Goal: Task Accomplishment & Management: Manage account settings

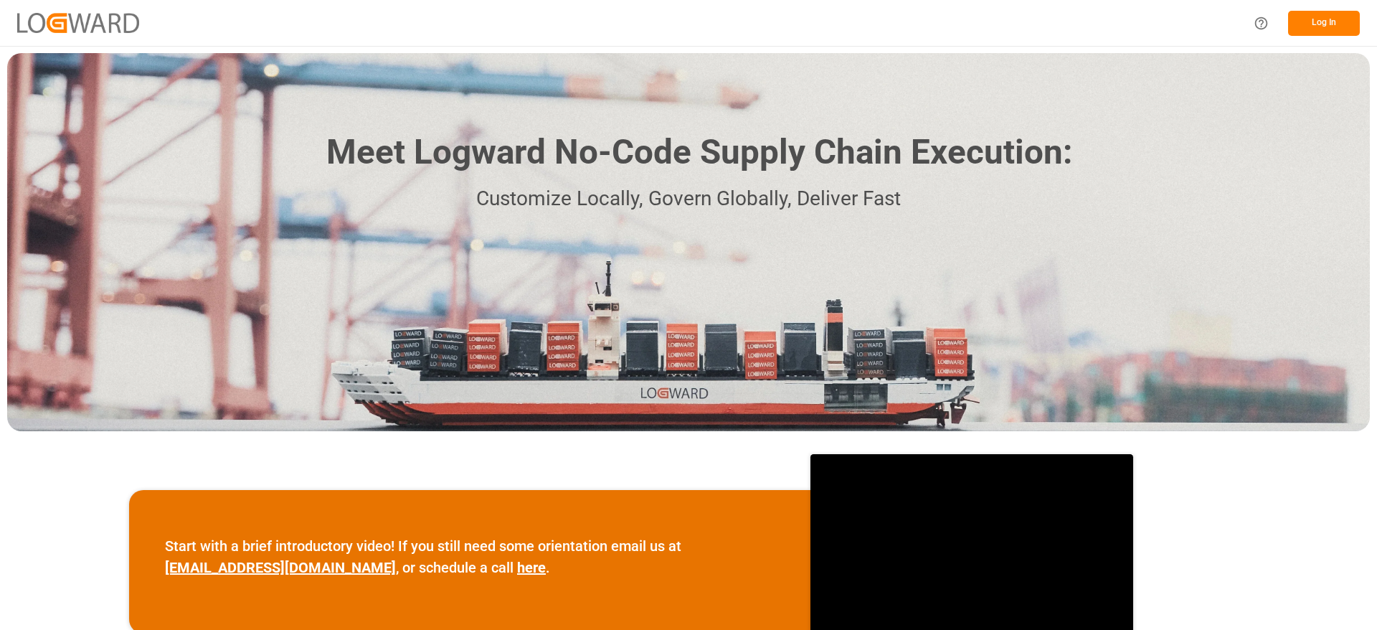
click at [1330, 20] on button "Log In" at bounding box center [1324, 23] width 72 height 25
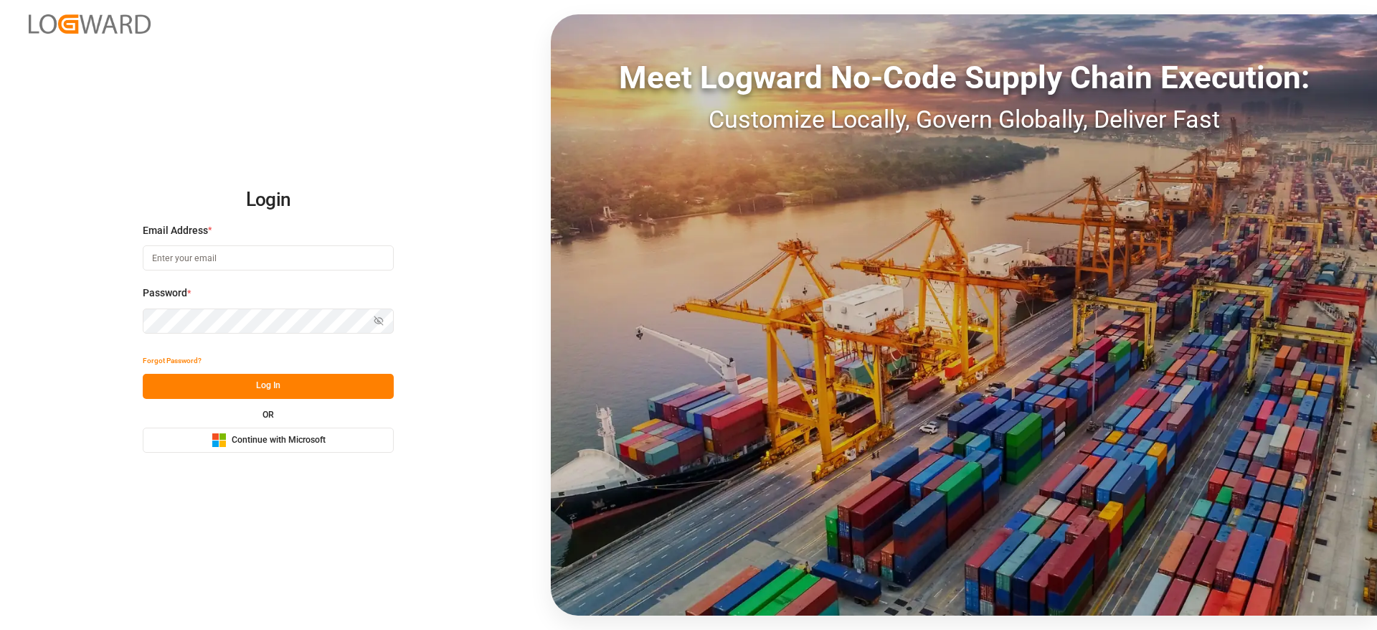
click at [242, 452] on button "Microsoft Logo Continue with Microsoft" at bounding box center [268, 440] width 251 height 25
click at [352, 443] on button "Microsoft Logo Continue with Microsoft" at bounding box center [268, 440] width 251 height 25
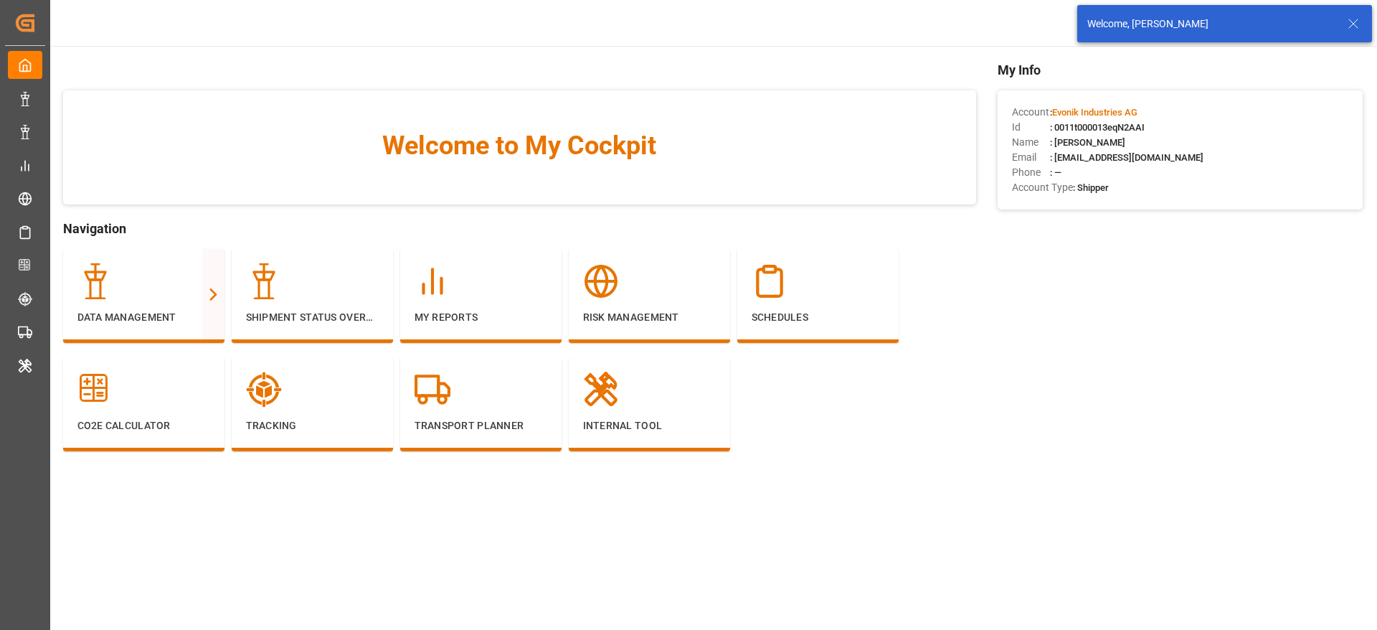
click at [1343, 27] on div "Welcome, [PERSON_NAME]" at bounding box center [1217, 24] width 258 height 15
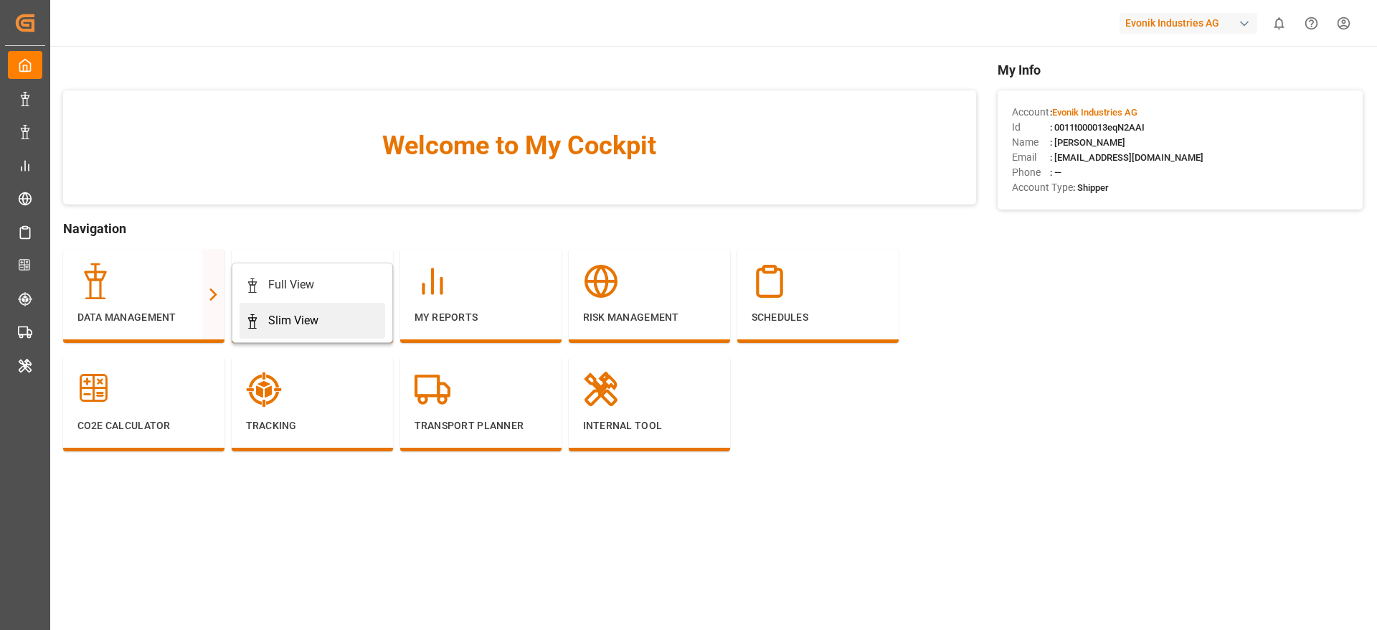
click at [354, 320] on div "Slim View" at bounding box center [312, 320] width 134 height 17
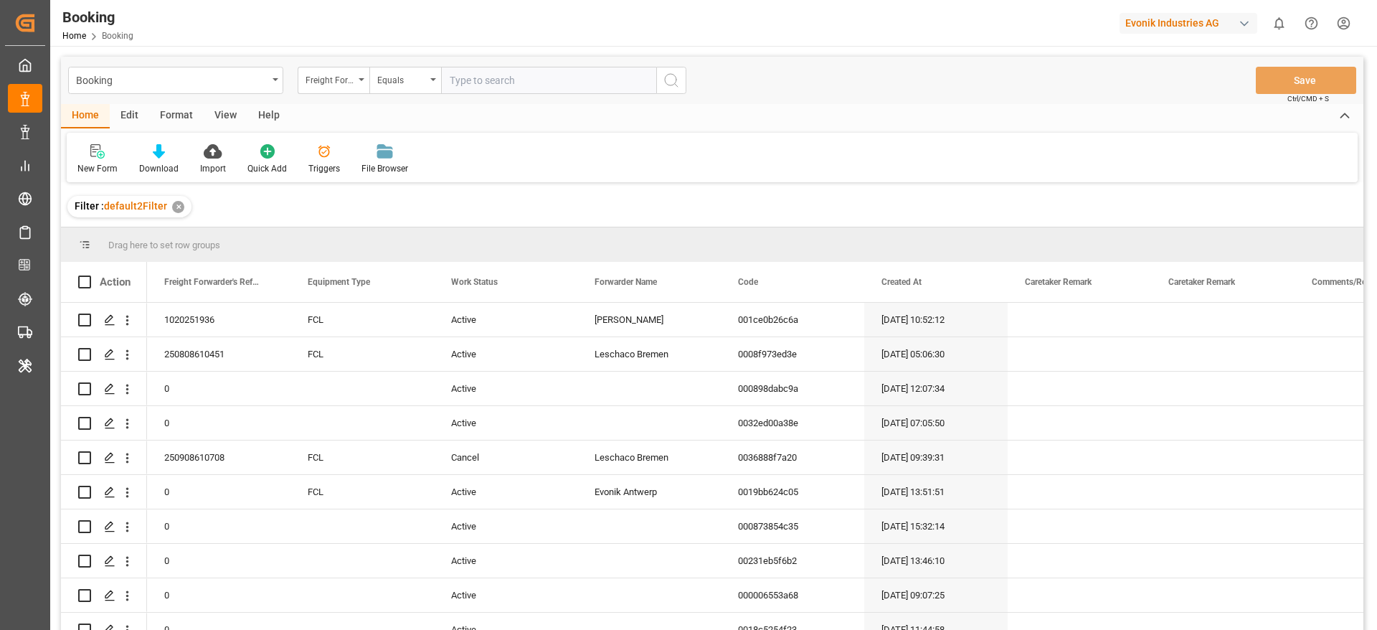
click at [189, 108] on div "Format" at bounding box center [176, 116] width 55 height 24
click at [122, 154] on div "Filter Rows" at bounding box center [99, 159] width 64 height 32
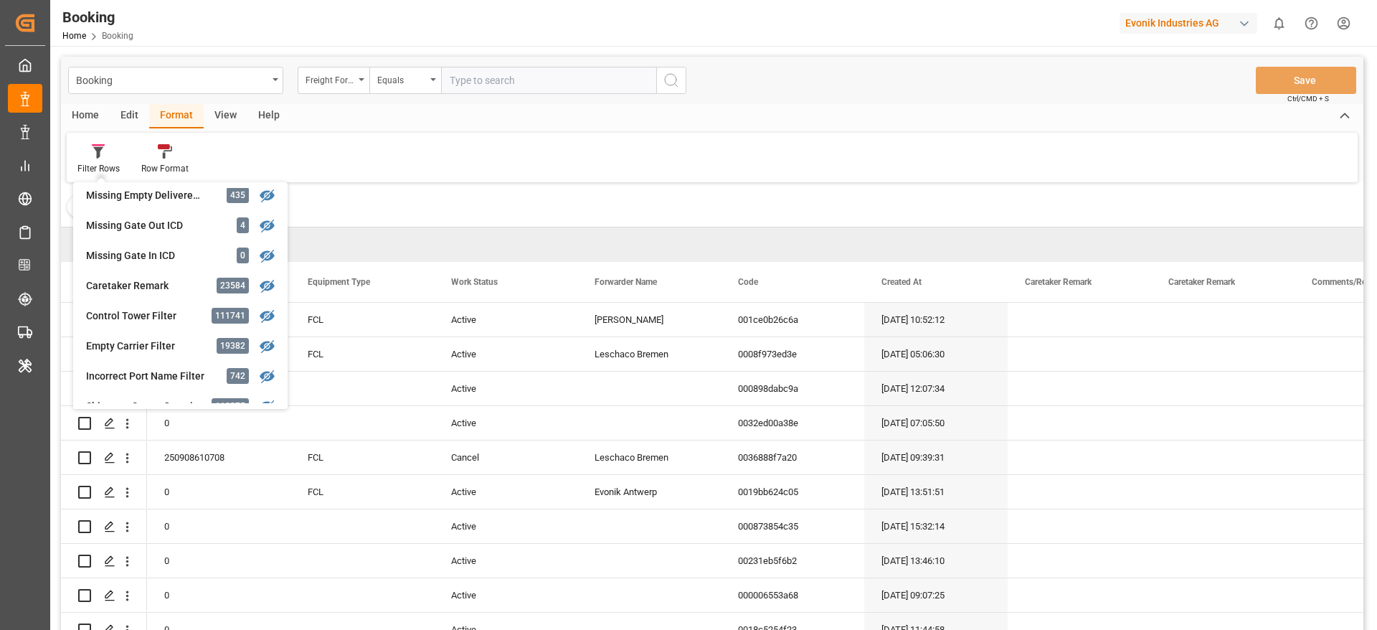
scroll to position [591, 0]
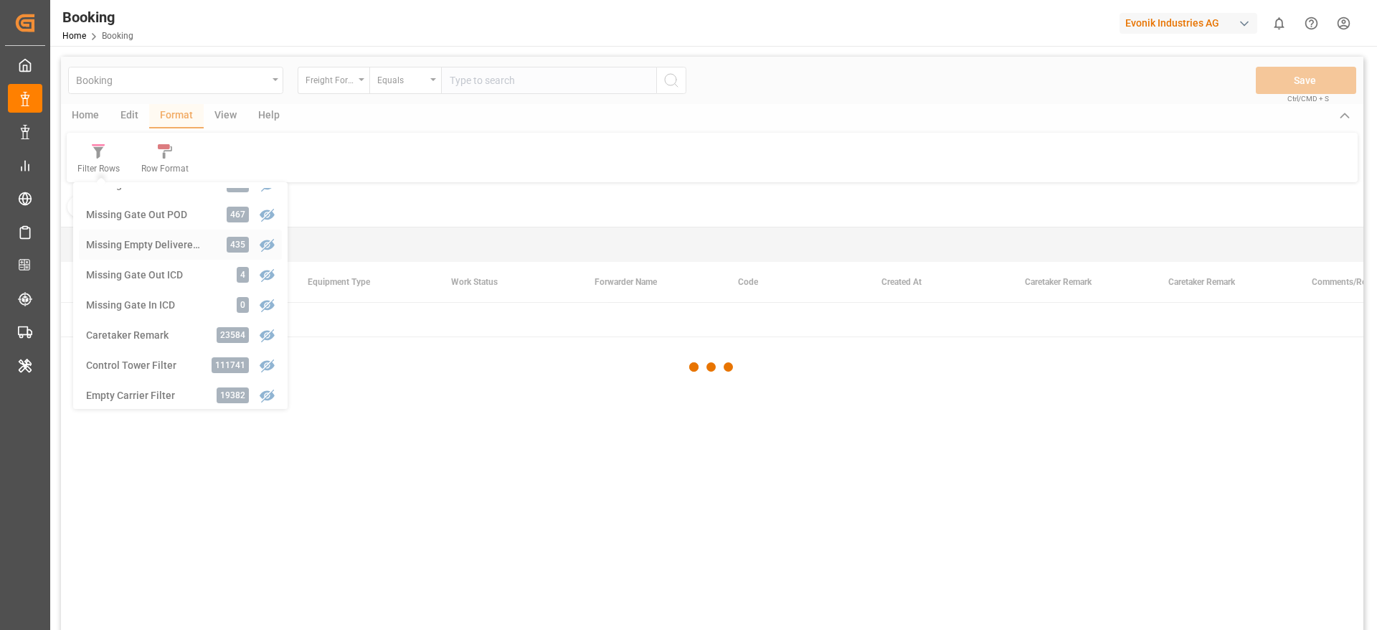
click at [150, 242] on div "Booking Freight Forwarder's Reference No. Equals Save Ctrl/CMD + S Home Edit Fo…" at bounding box center [712, 362] width 1303 height 611
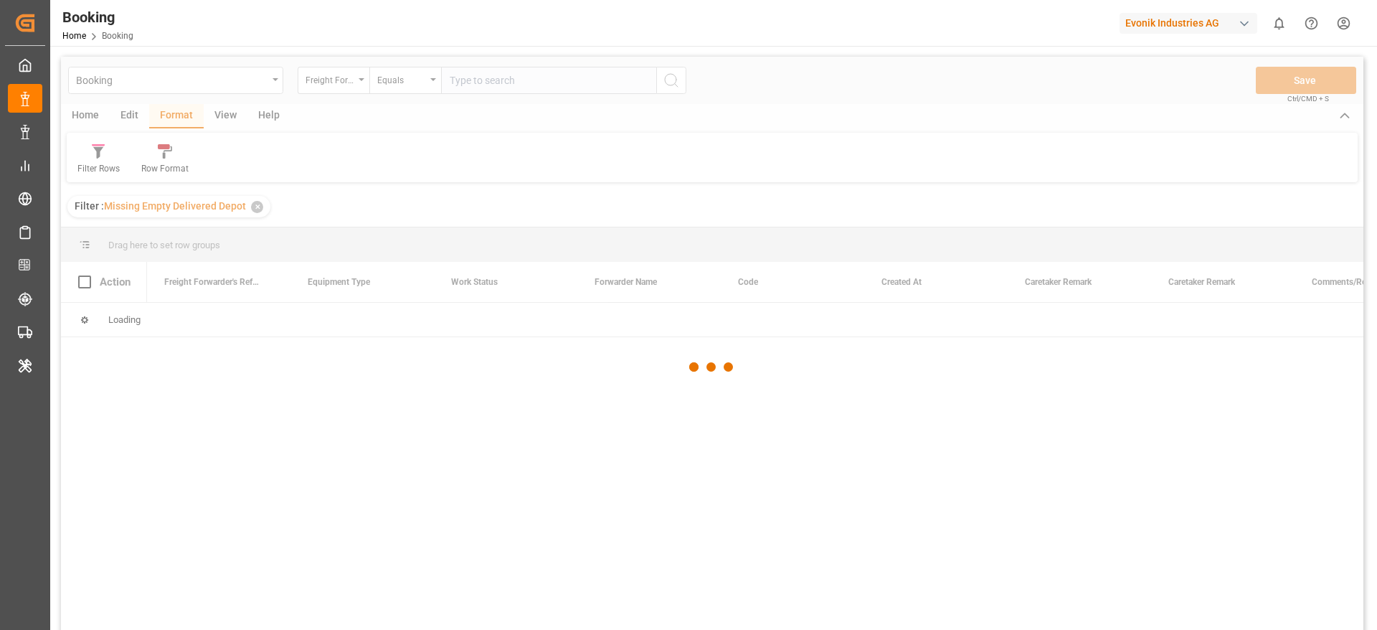
click at [150, 242] on div at bounding box center [712, 367] width 1303 height 621
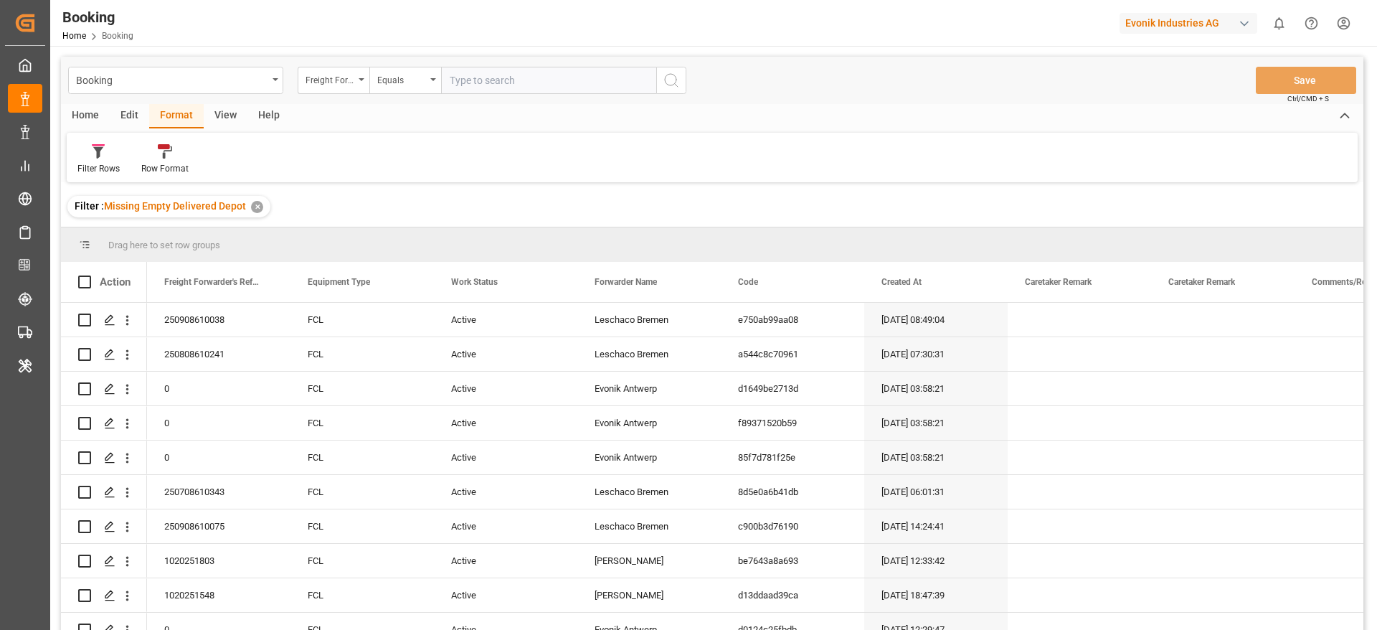
click at [232, 120] on div "View" at bounding box center [226, 116] width 44 height 24
click at [91, 157] on icon at bounding box center [92, 151] width 14 height 14
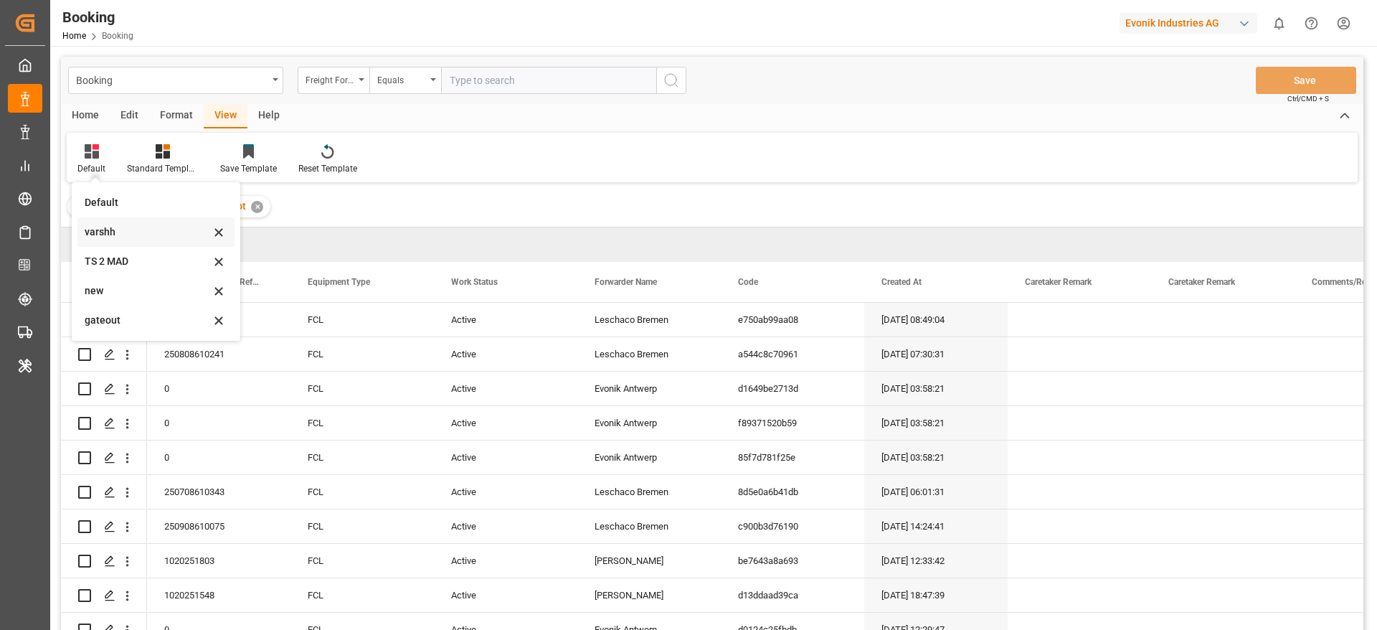
click at [104, 217] on div "varshh" at bounding box center [155, 231] width 157 height 29
click at [104, 217] on div "Filter : Missing Empty Delivered Depot ✕" at bounding box center [712, 207] width 1303 height 40
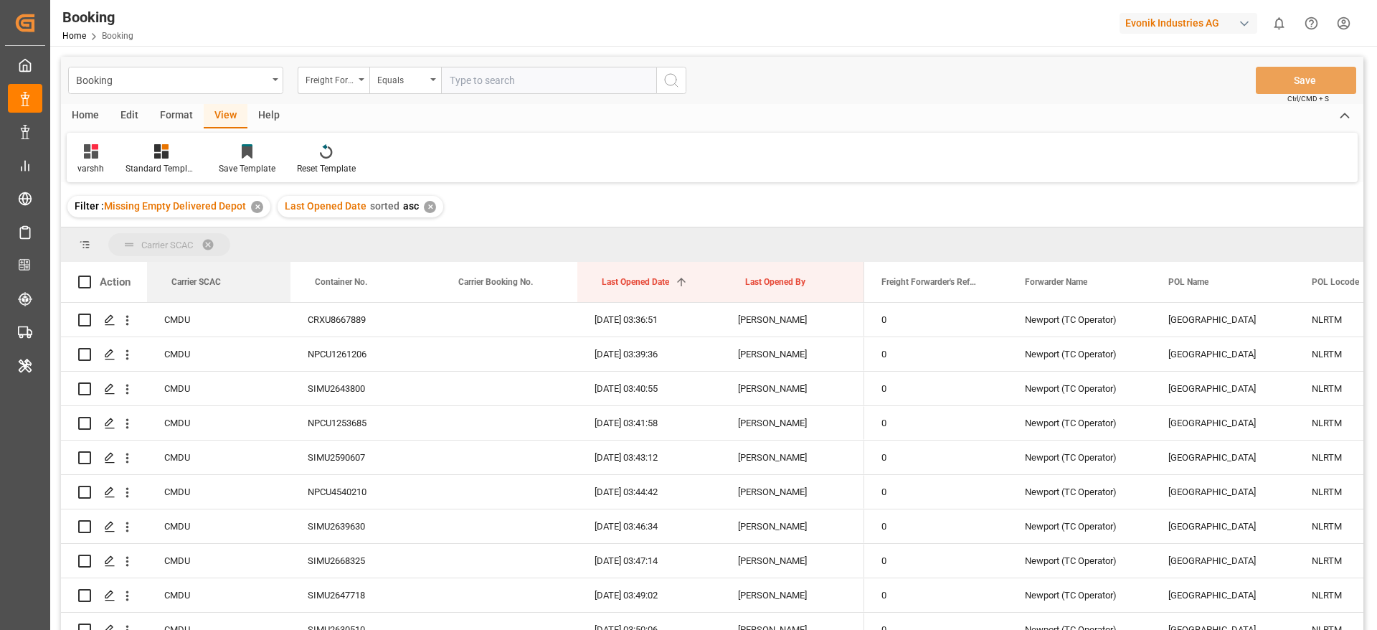
drag, startPoint x: 211, startPoint y: 288, endPoint x: 217, endPoint y: 256, distance: 32.8
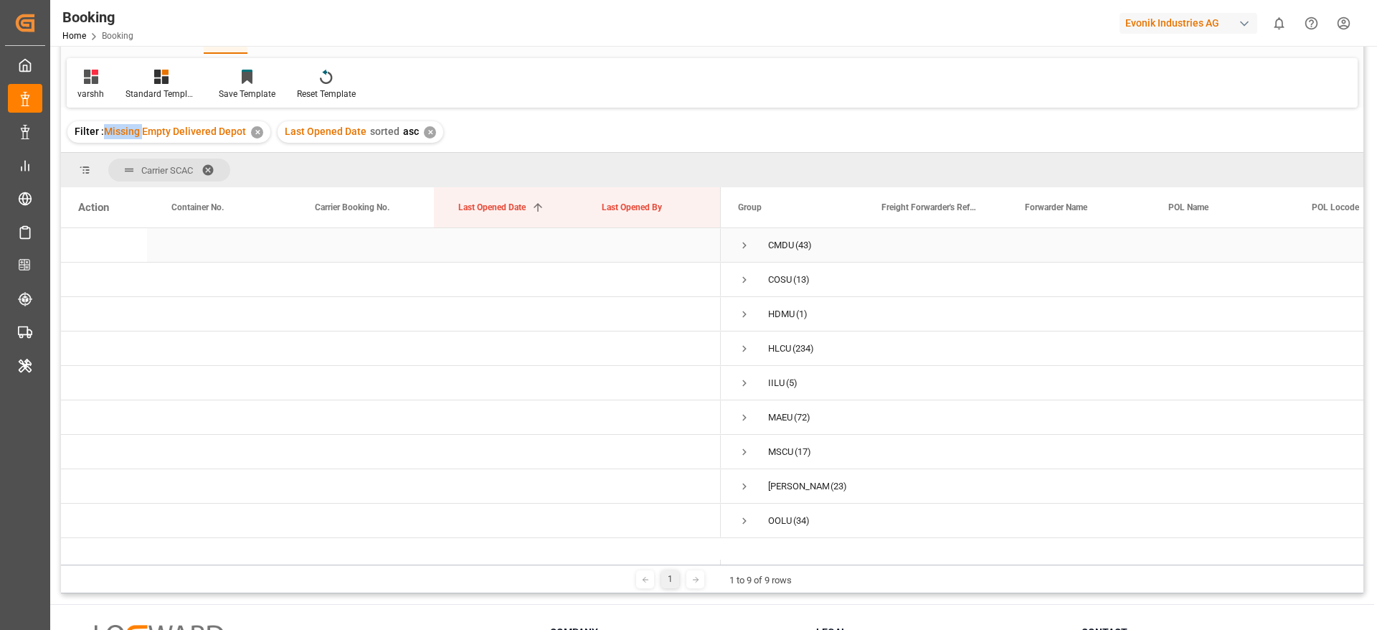
scroll to position [108, 0]
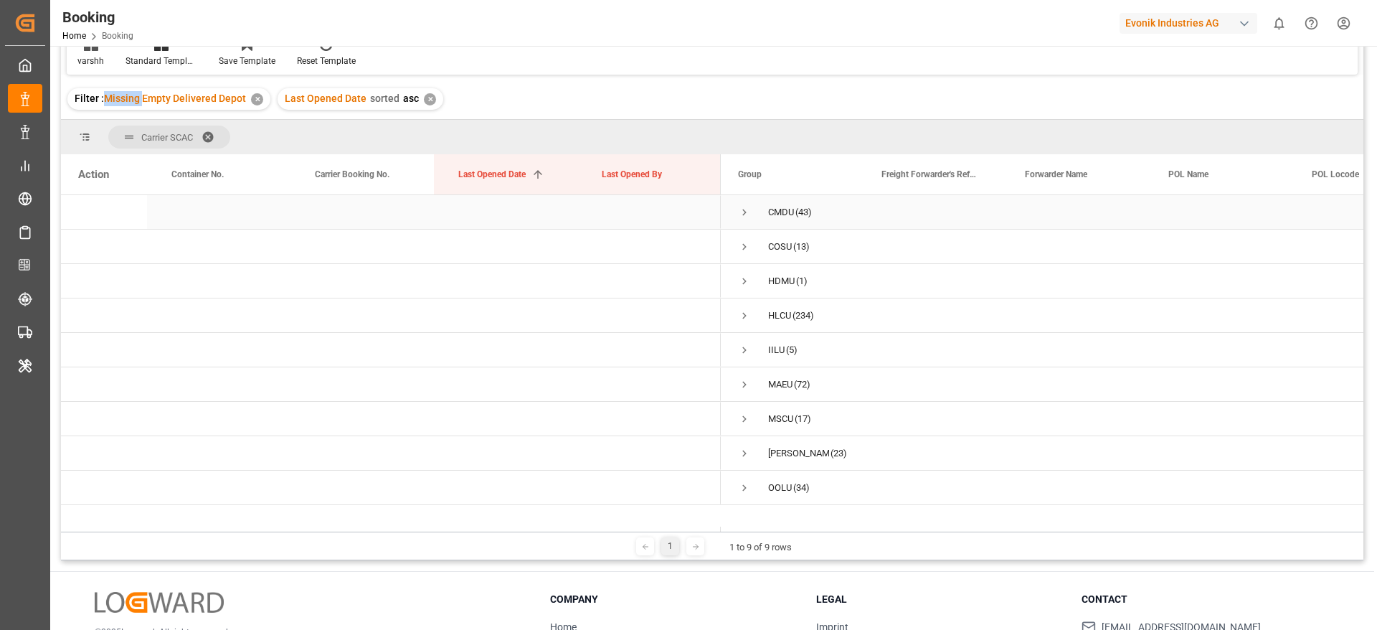
click at [749, 212] on span "Press SPACE to select this row." at bounding box center [744, 212] width 13 height 13
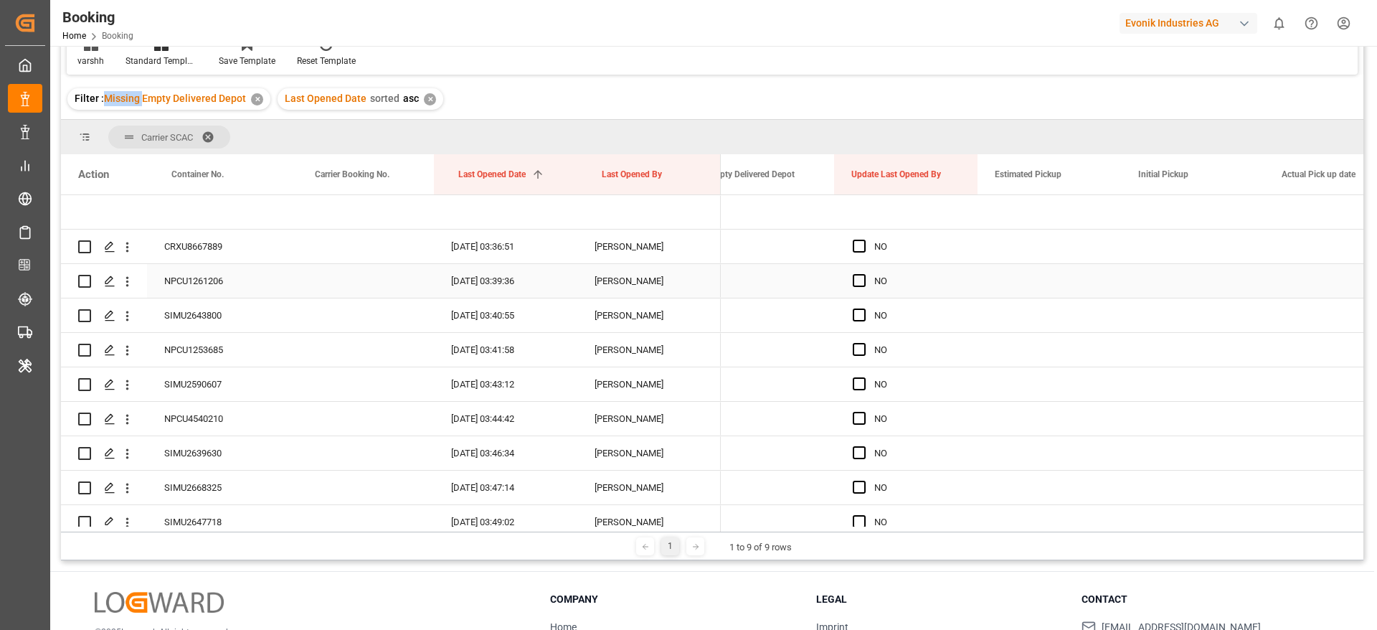
scroll to position [0, 1464]
click at [951, 172] on span at bounding box center [955, 174] width 13 height 13
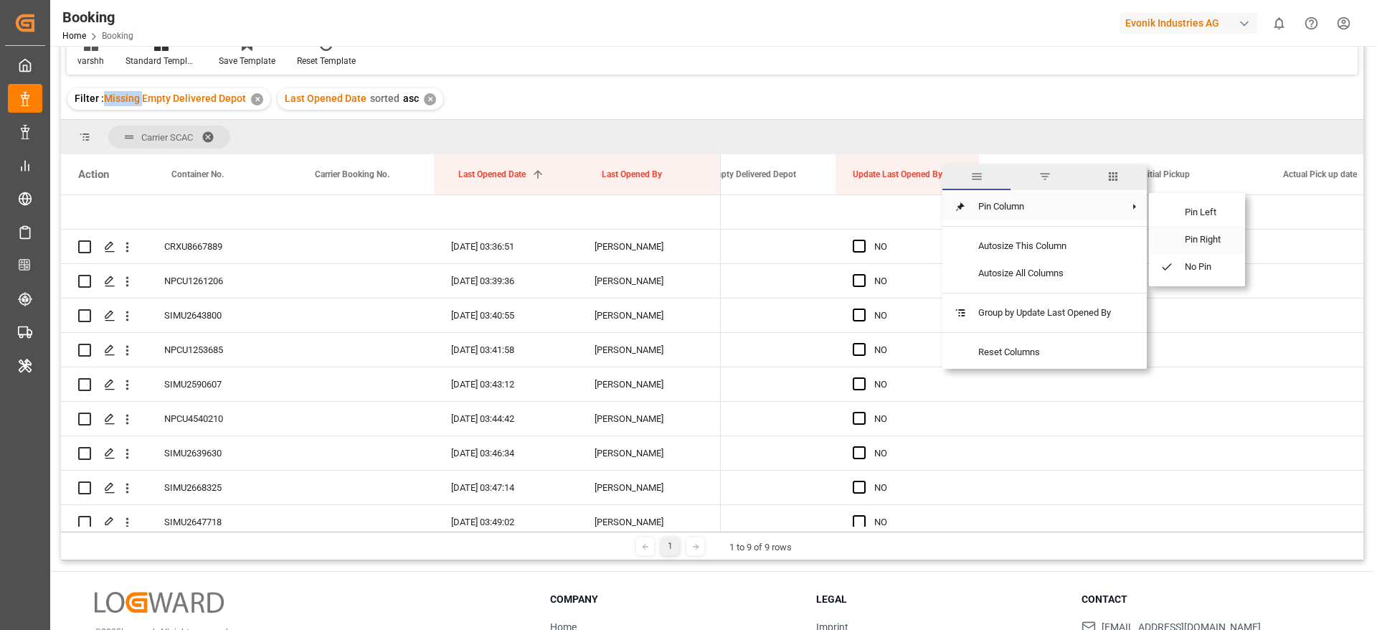
click at [1192, 232] on span "Pin Right" at bounding box center [1204, 239] width 60 height 27
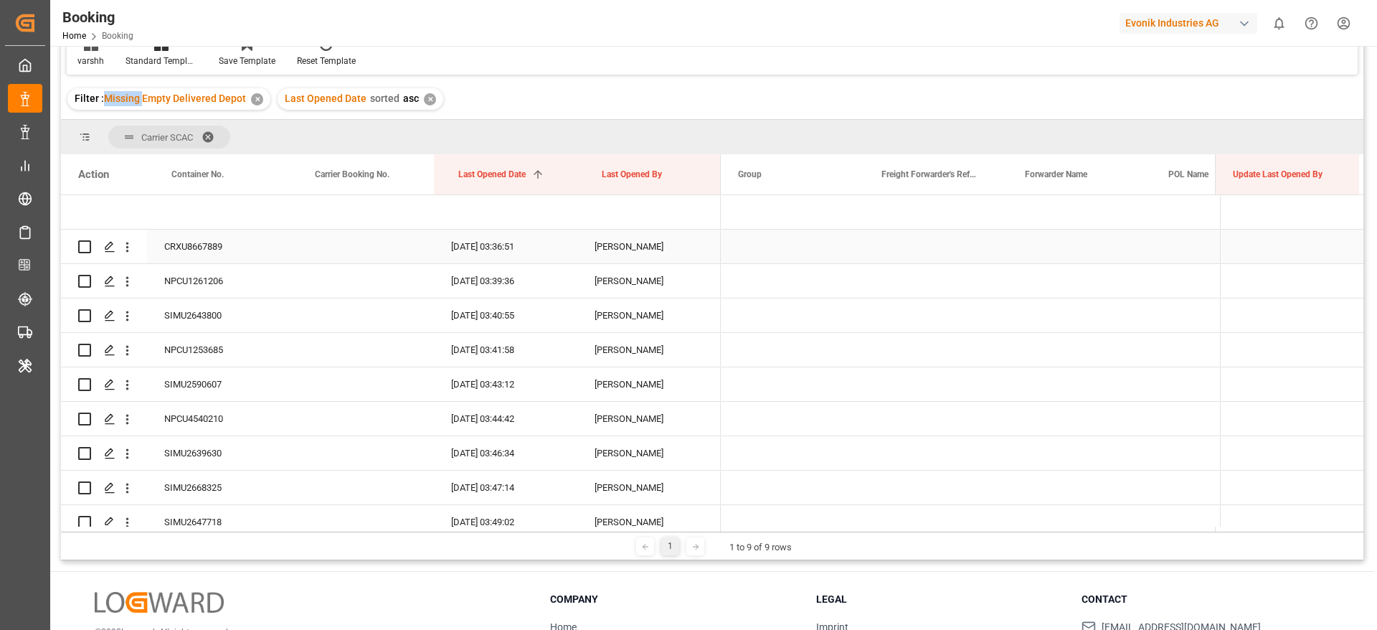
scroll to position [0, 0]
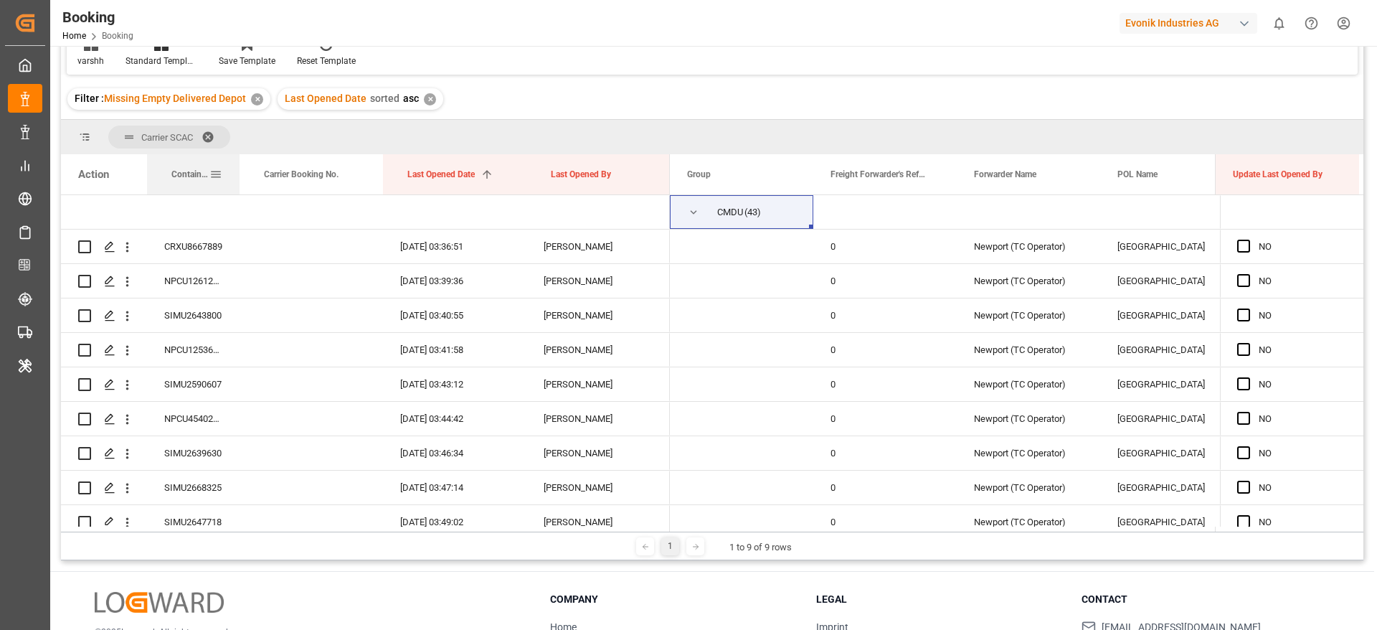
drag, startPoint x: 288, startPoint y: 164, endPoint x: 237, endPoint y: 173, distance: 51.7
click at [237, 173] on div at bounding box center [240, 174] width 6 height 40
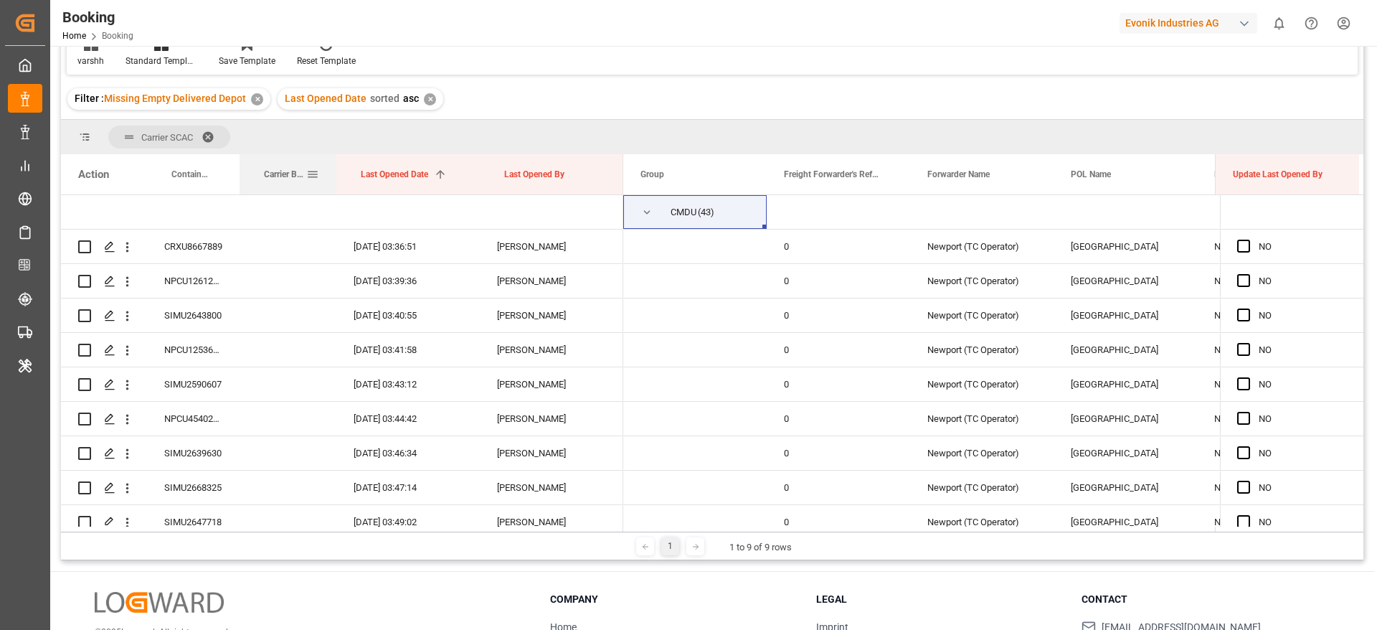
drag, startPoint x: 382, startPoint y: 161, endPoint x: 331, endPoint y: 171, distance: 52.5
click at [334, 171] on div at bounding box center [337, 174] width 6 height 40
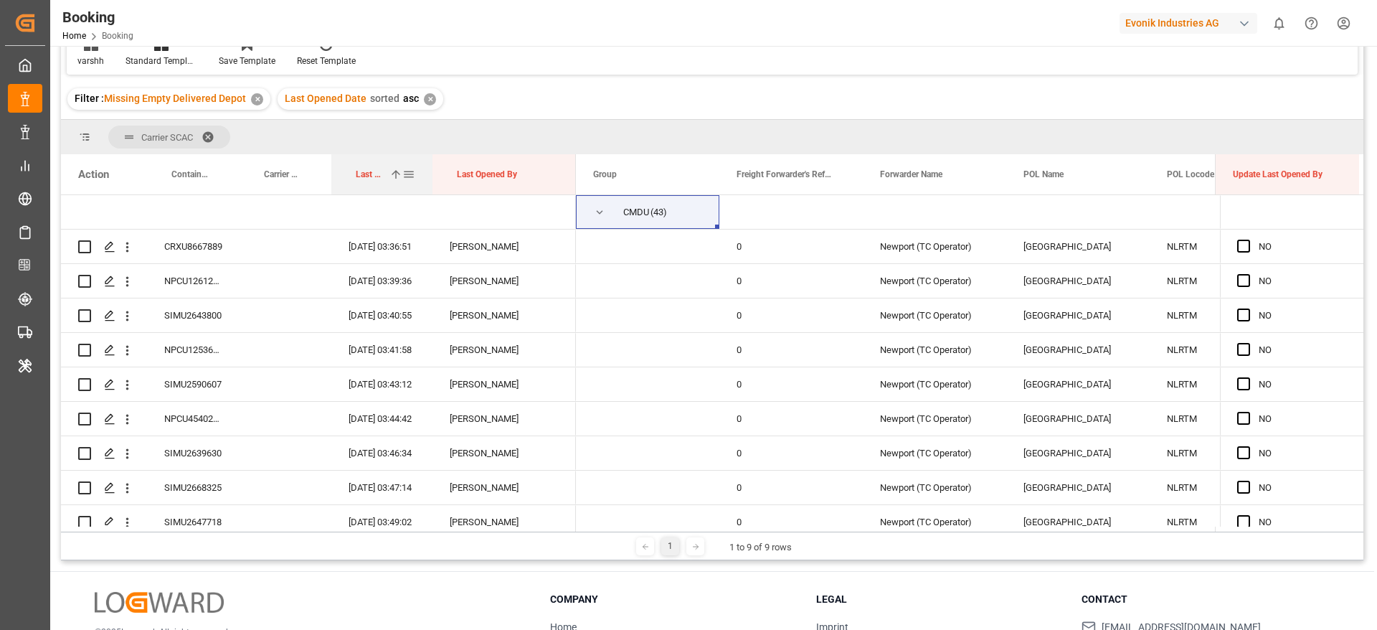
drag, startPoint x: 473, startPoint y: 166, endPoint x: 430, endPoint y: 173, distance: 42.8
click at [430, 173] on div at bounding box center [433, 174] width 6 height 40
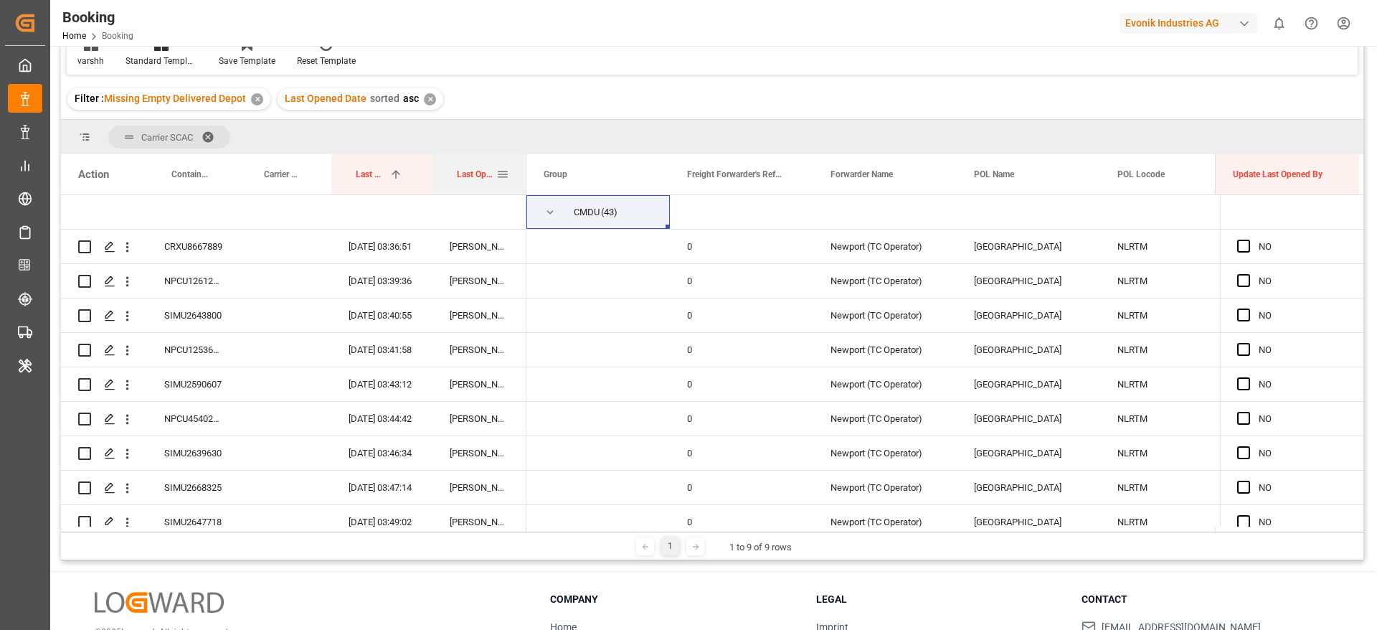
drag, startPoint x: 575, startPoint y: 171, endPoint x: 525, endPoint y: 177, distance: 49.8
click at [525, 177] on div at bounding box center [527, 174] width 6 height 40
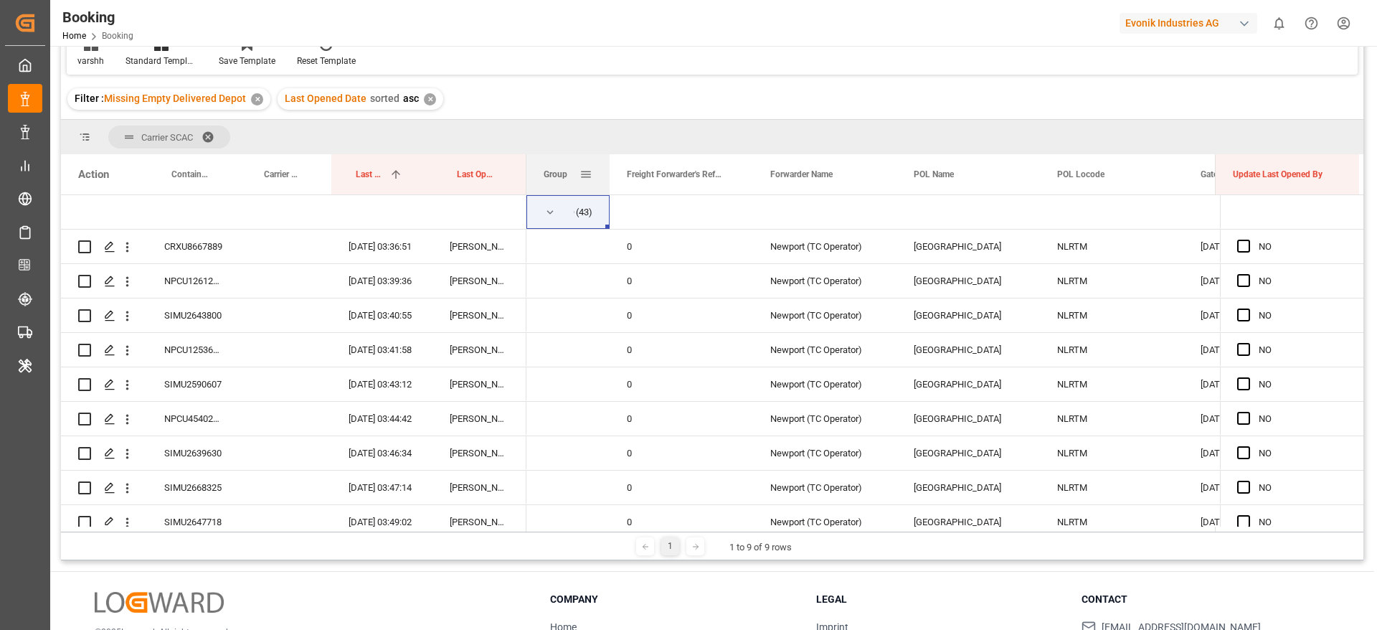
drag, startPoint x: 669, startPoint y: 171, endPoint x: 622, endPoint y: 176, distance: 46.9
click at [608, 176] on div at bounding box center [610, 174] width 6 height 40
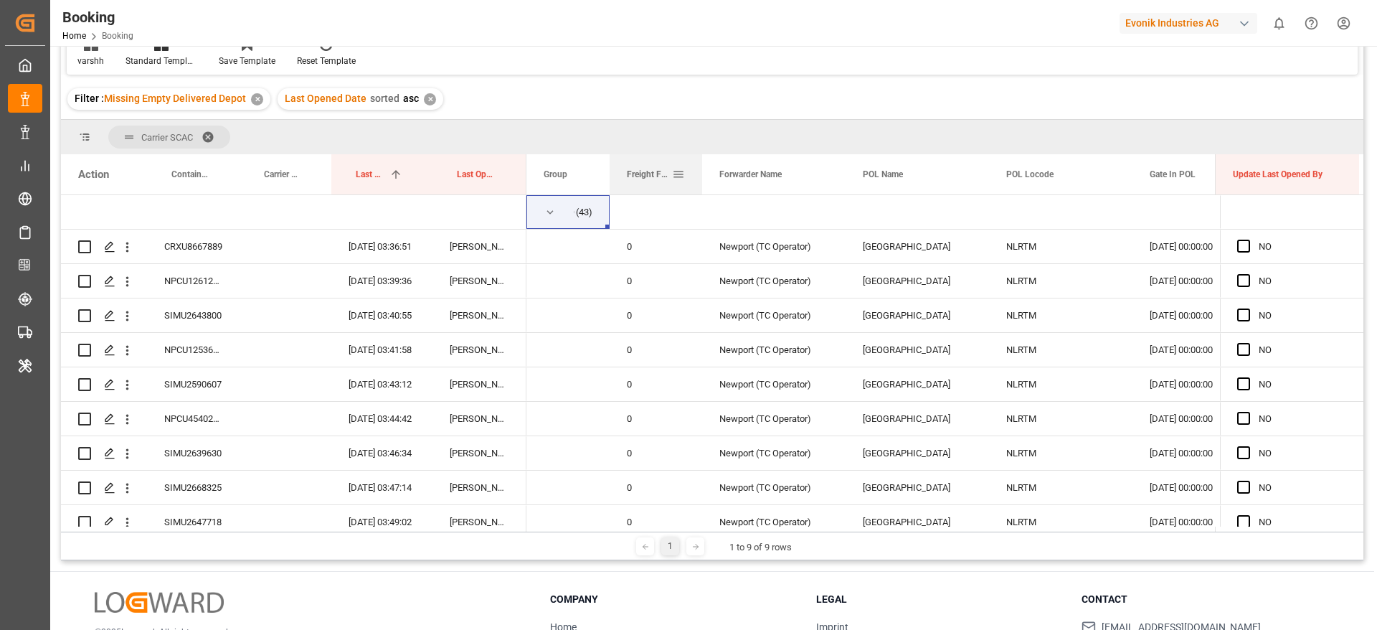
drag, startPoint x: 751, startPoint y: 173, endPoint x: 700, endPoint y: 179, distance: 51.3
click at [700, 179] on div at bounding box center [702, 174] width 6 height 40
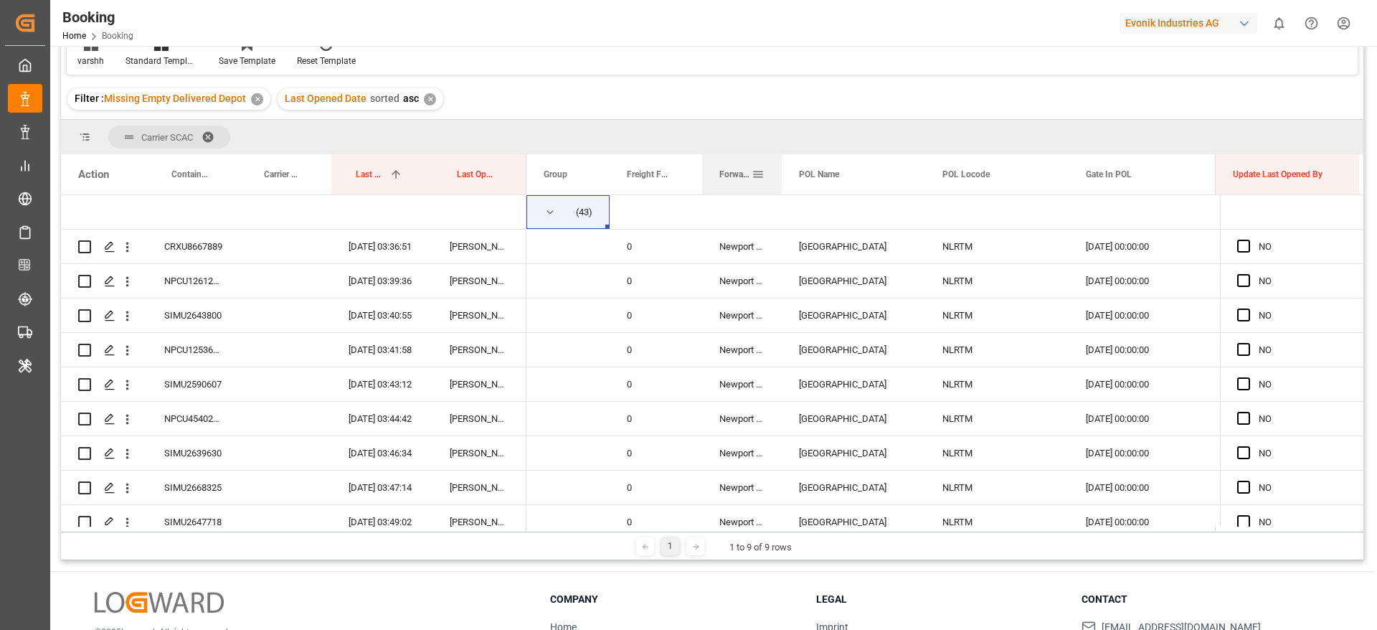
drag, startPoint x: 842, startPoint y: 164, endPoint x: 779, endPoint y: 175, distance: 64.0
click at [779, 175] on div at bounding box center [782, 174] width 6 height 40
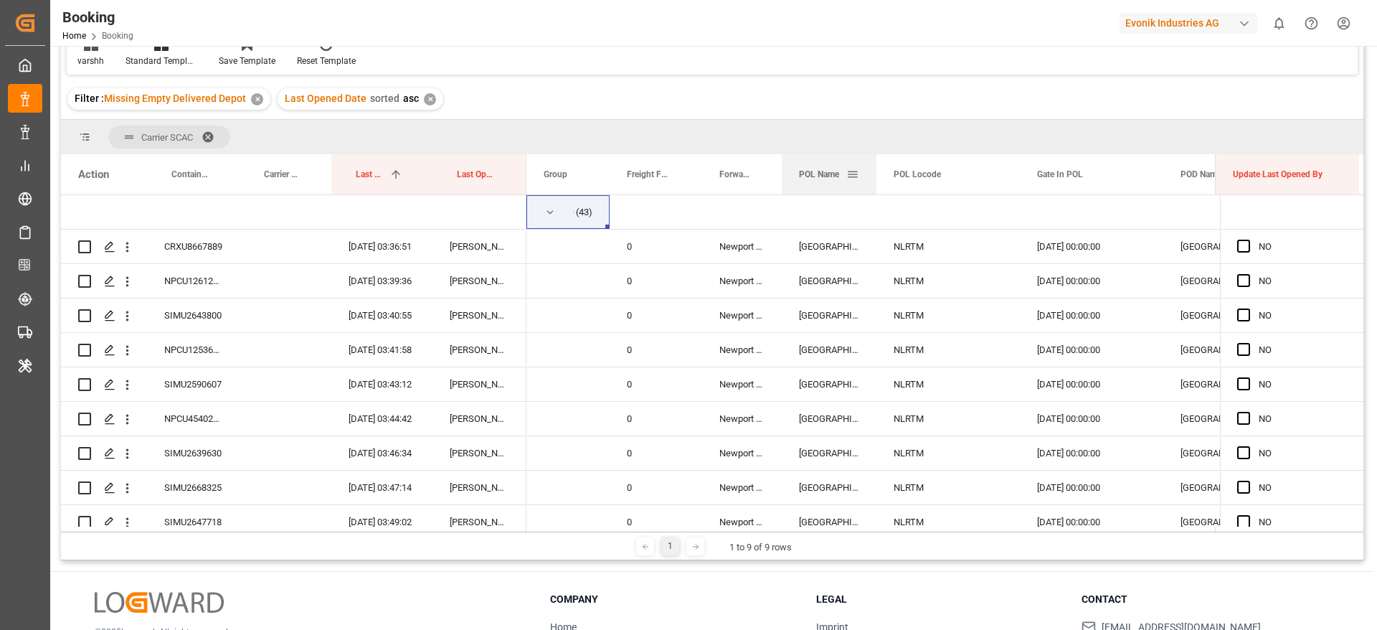
drag, startPoint x: 923, startPoint y: 171, endPoint x: 867, endPoint y: 179, distance: 57.3
click at [874, 179] on div at bounding box center [877, 174] width 6 height 40
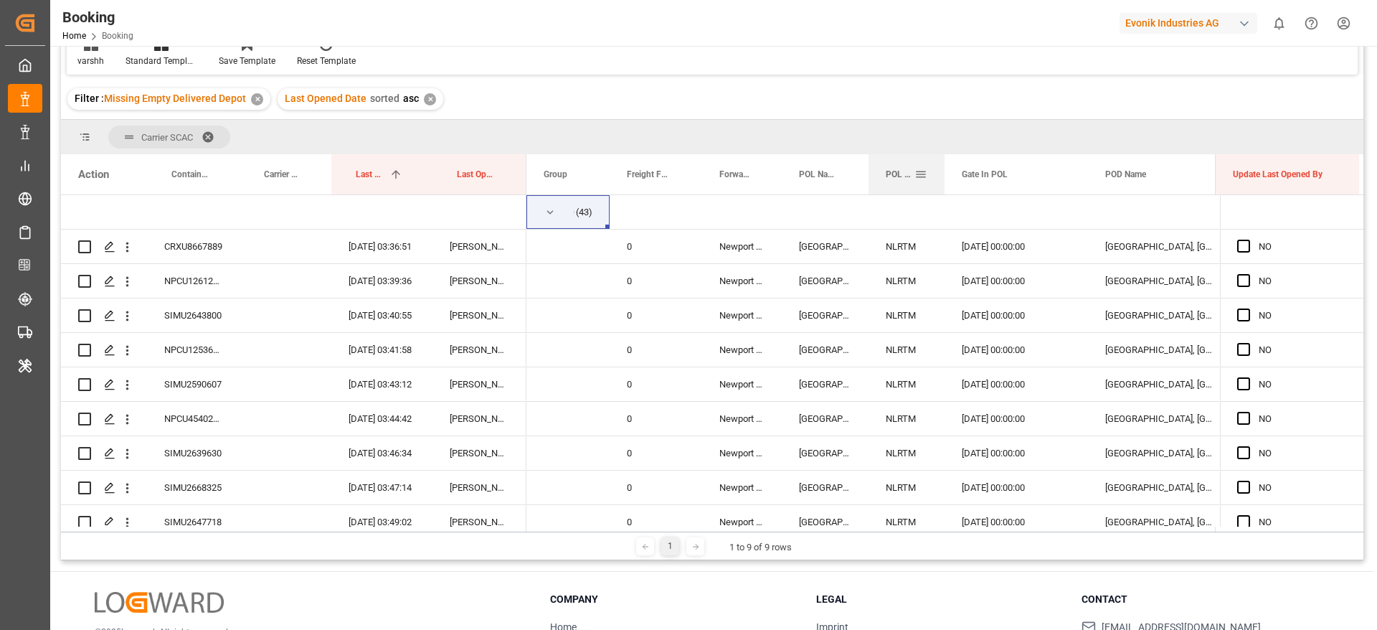
drag, startPoint x: 1009, startPoint y: 171, endPoint x: 943, endPoint y: 183, distance: 67.7
click at [943, 183] on div at bounding box center [945, 174] width 6 height 40
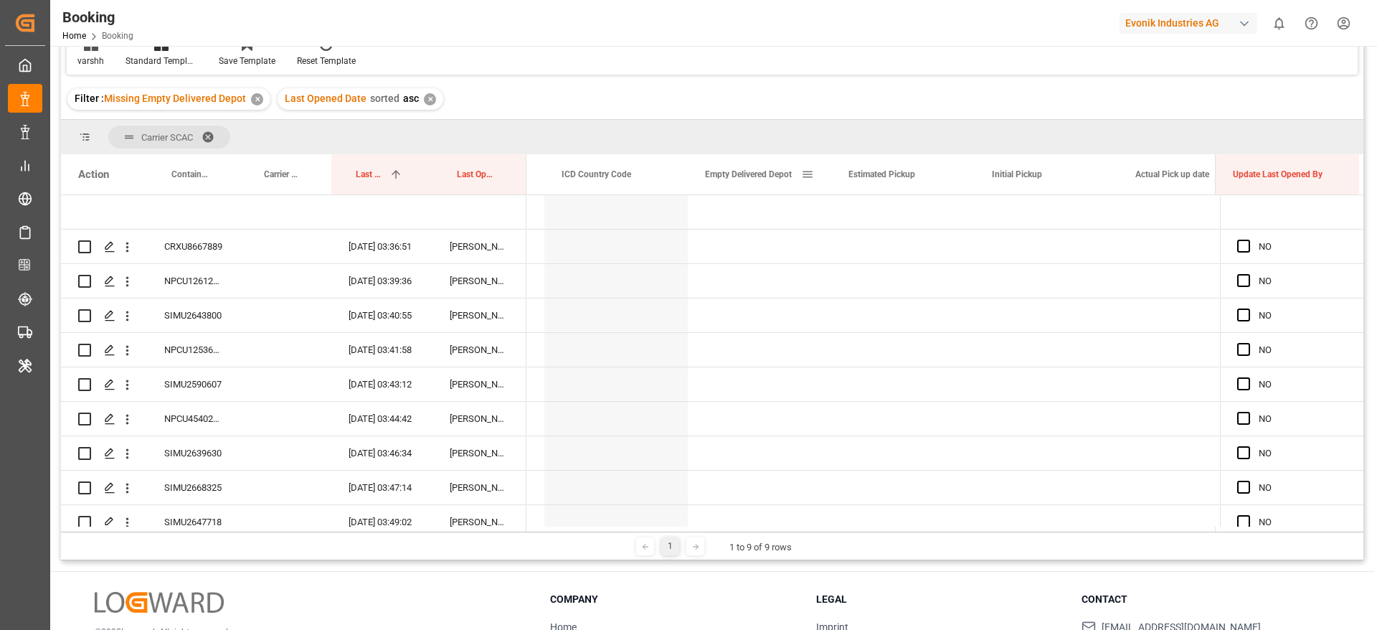
click at [809, 176] on span at bounding box center [807, 174] width 13 height 13
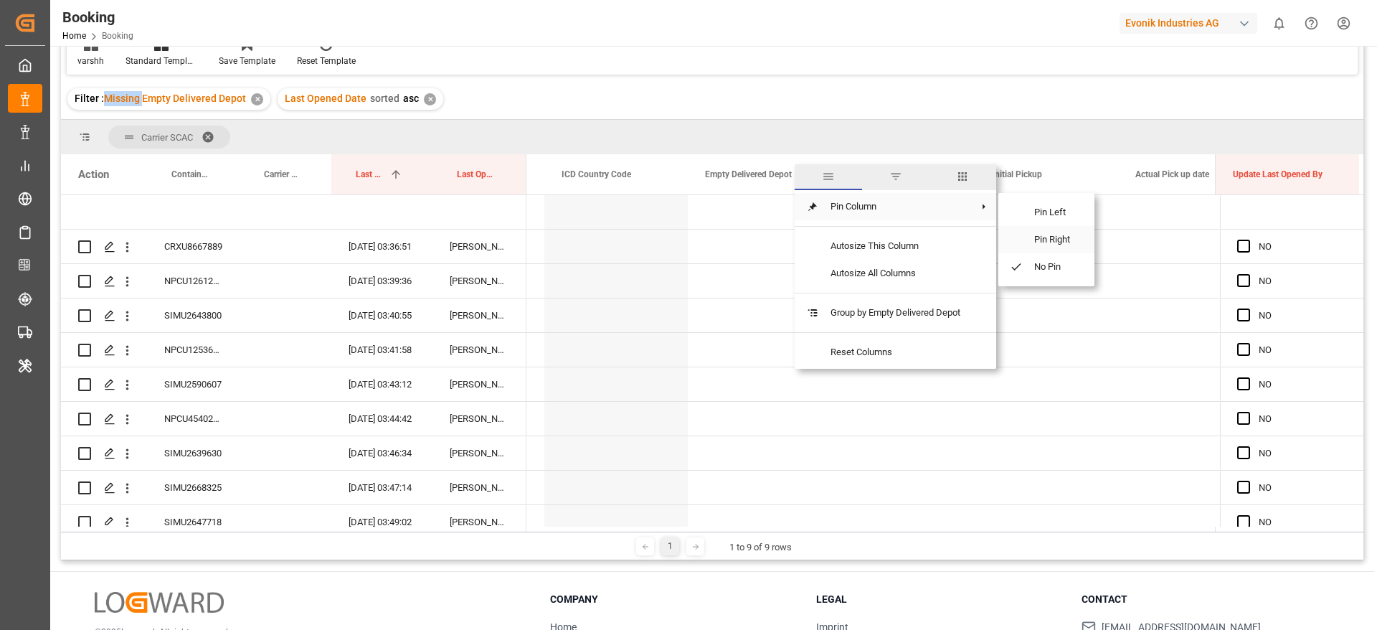
click at [1056, 240] on span "Pin Right" at bounding box center [1053, 239] width 60 height 27
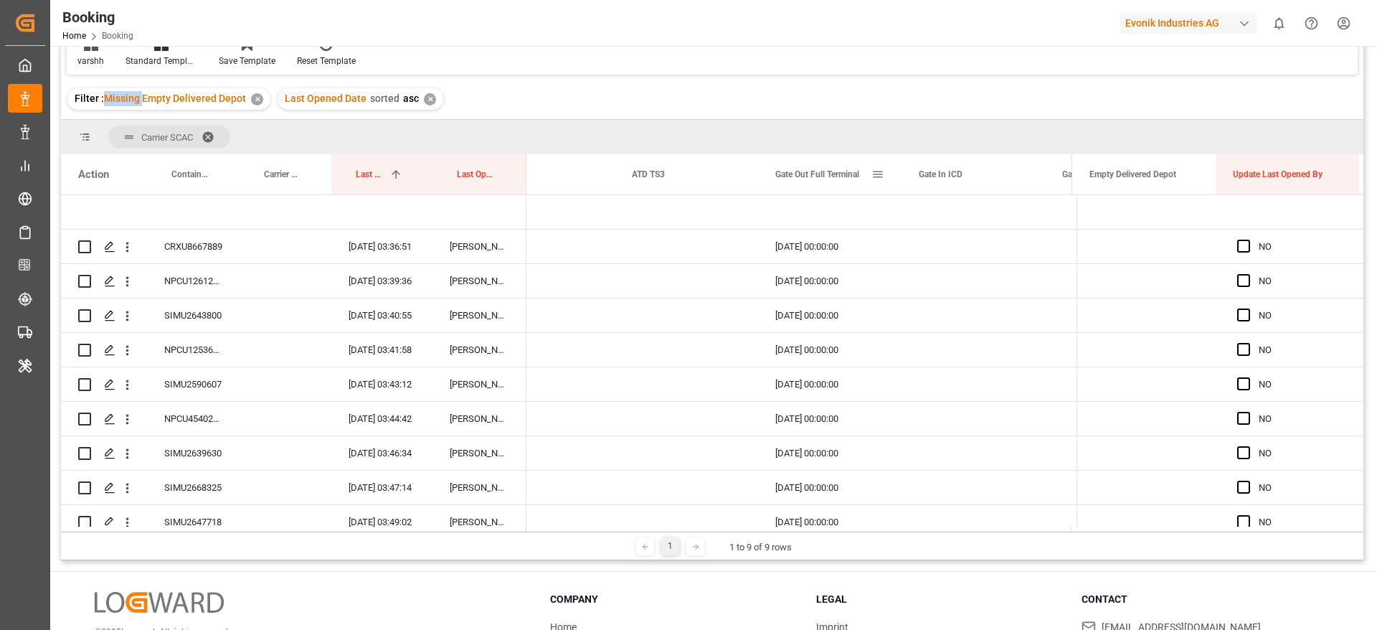
click at [878, 173] on span at bounding box center [878, 174] width 13 height 13
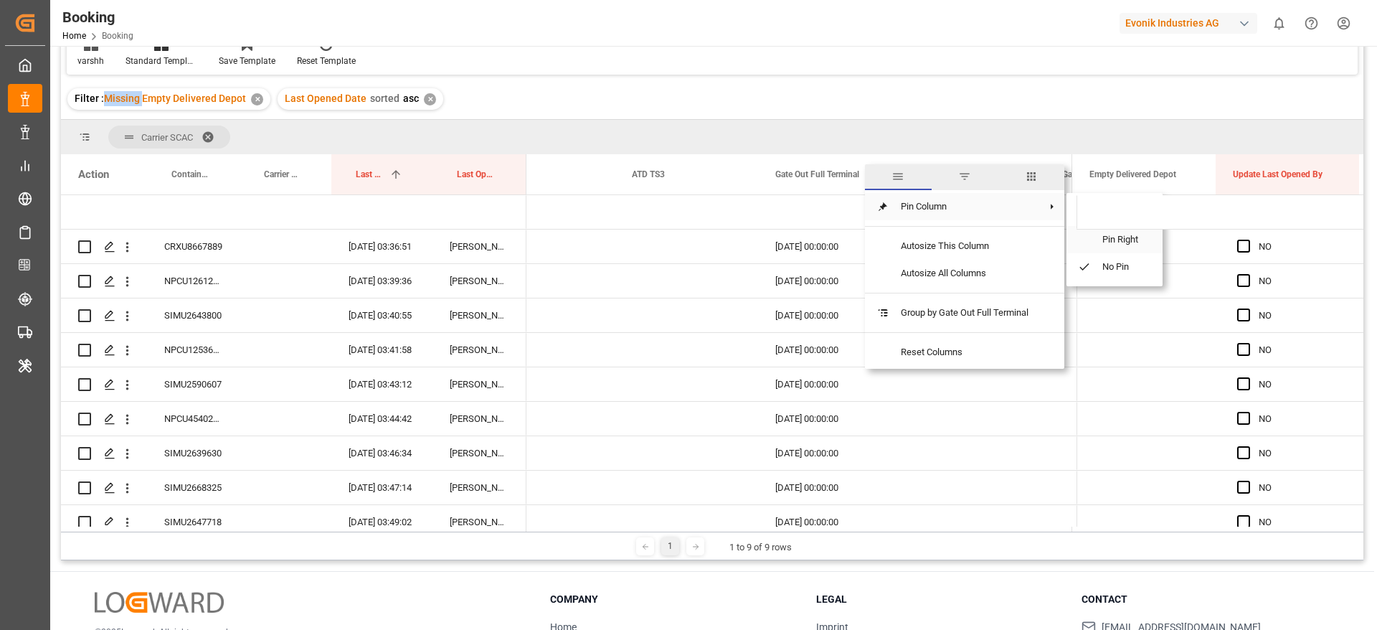
click at [1111, 242] on span "Pin Right" at bounding box center [1121, 239] width 60 height 27
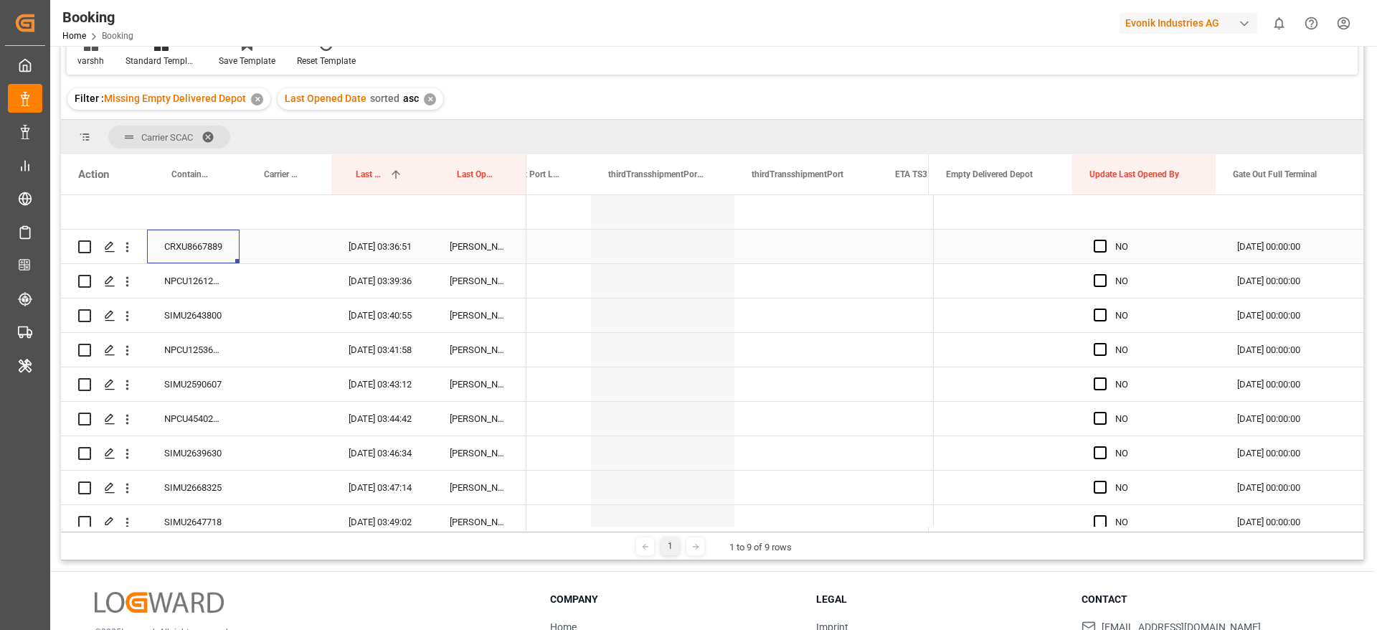
click at [202, 240] on div "CRXU8667889" at bounding box center [193, 247] width 93 height 34
click at [1094, 237] on div "Press SPACE to select this row." at bounding box center [1105, 246] width 22 height 33
click at [1094, 242] on span "Press SPACE to select this row." at bounding box center [1100, 246] width 13 height 13
click at [1105, 240] on input "Press SPACE to select this row." at bounding box center [1105, 240] width 0 height 0
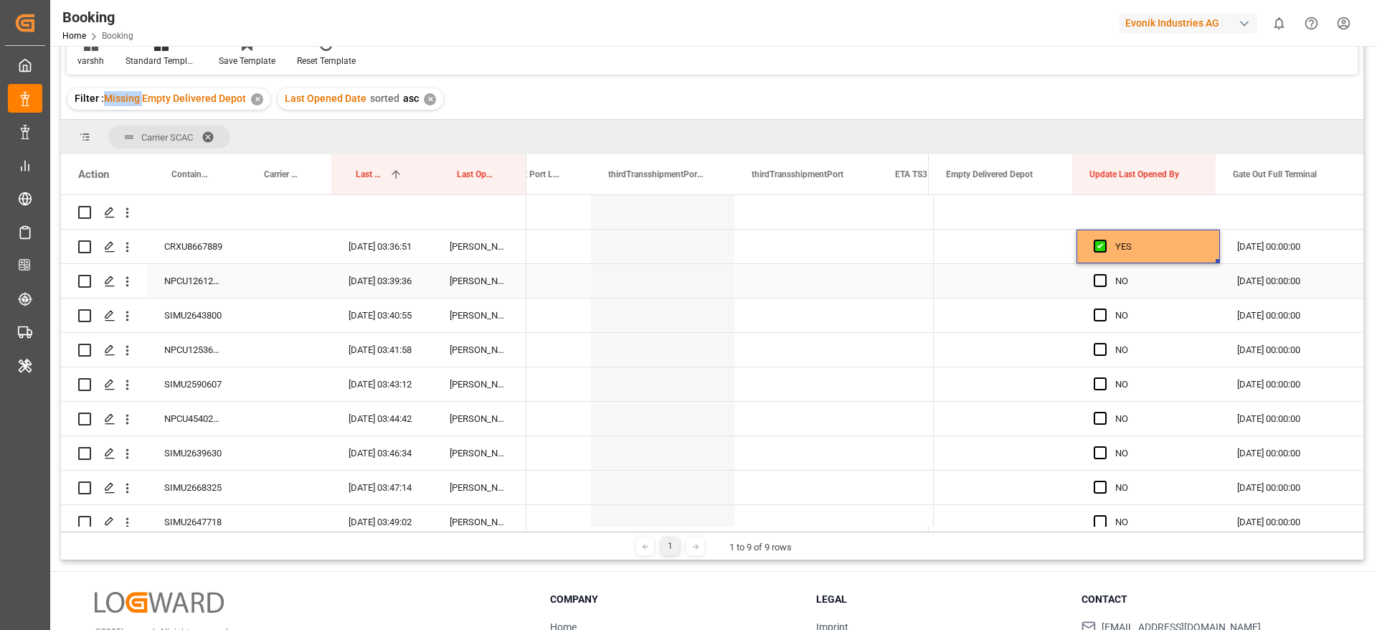
click at [204, 281] on div "NPCU1261206" at bounding box center [193, 281] width 93 height 34
click at [1094, 281] on span "Press SPACE to select this row." at bounding box center [1100, 280] width 13 height 13
click at [1105, 274] on input "Press SPACE to select this row." at bounding box center [1105, 274] width 0 height 0
click at [211, 316] on div "SIMU2643800" at bounding box center [193, 315] width 93 height 34
click at [1099, 319] on span "Press SPACE to select this row." at bounding box center [1100, 314] width 13 height 13
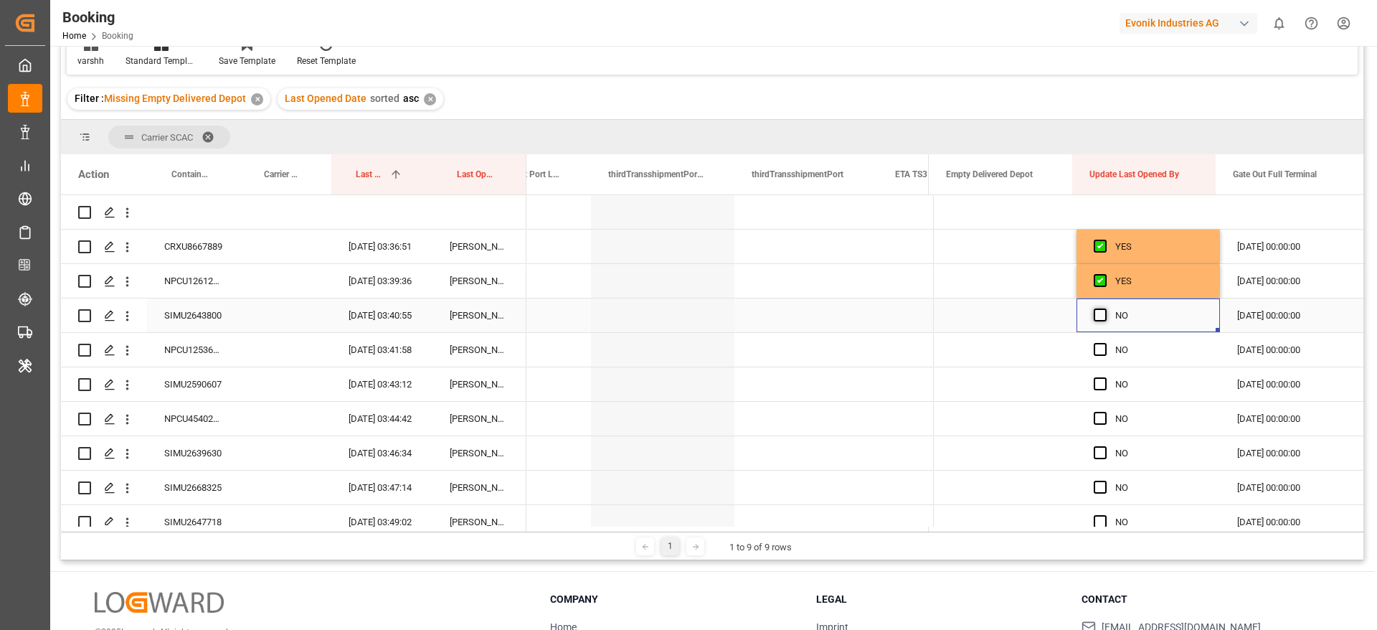
click at [1105, 308] on input "Press SPACE to select this row." at bounding box center [1105, 308] width 0 height 0
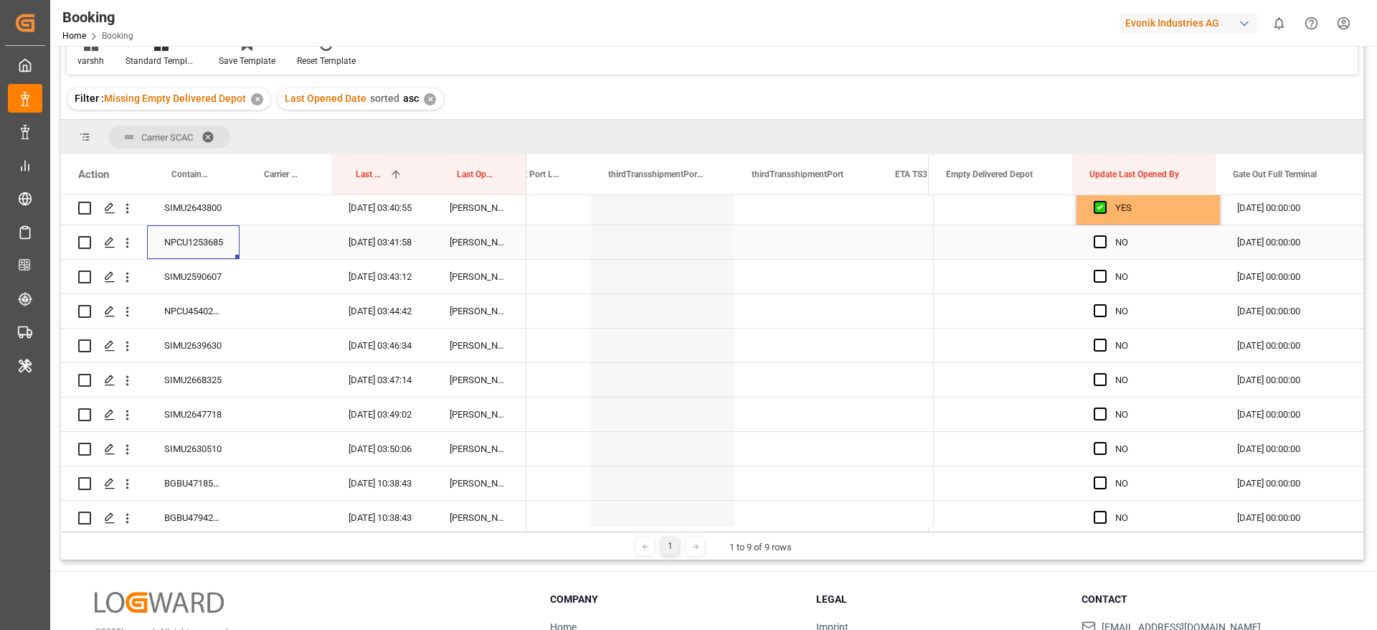
click at [203, 253] on div "NPCU1253685" at bounding box center [193, 242] width 93 height 34
click at [1094, 240] on span "Press SPACE to select this row." at bounding box center [1100, 241] width 13 height 13
click at [1105, 235] on input "Press SPACE to select this row." at bounding box center [1105, 235] width 0 height 0
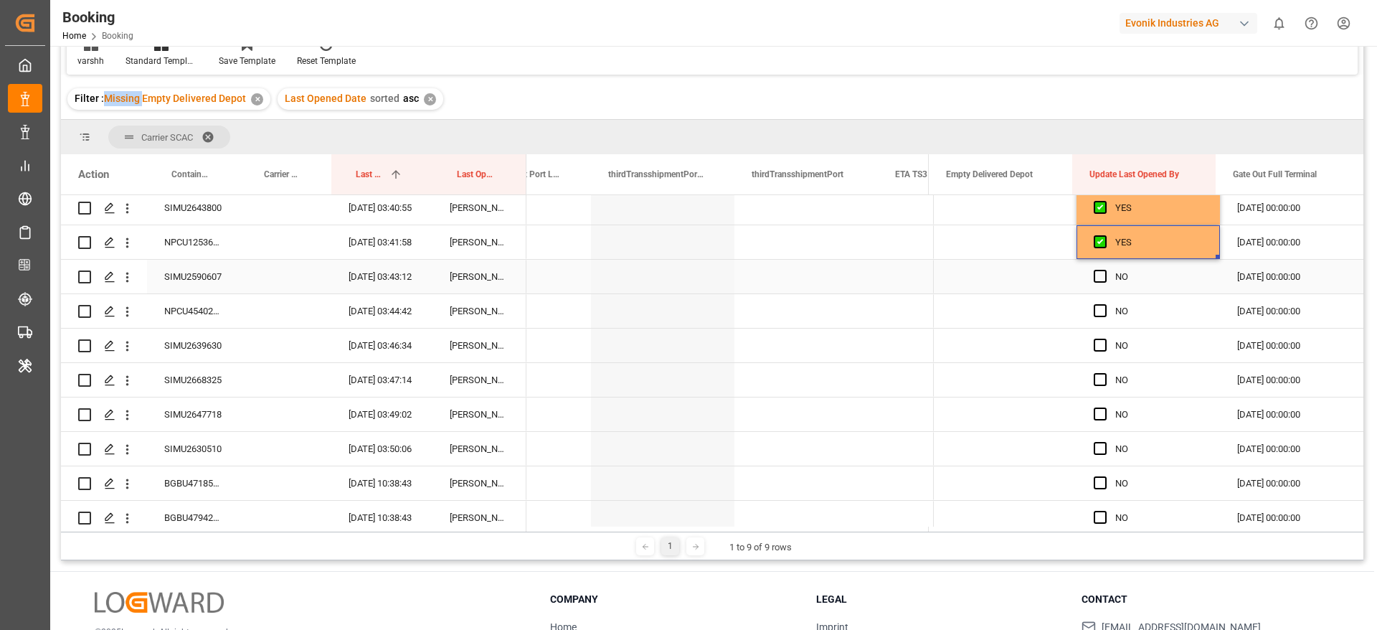
click at [225, 274] on div "SIMU2590607" at bounding box center [193, 277] width 93 height 34
click at [1096, 278] on span "Press SPACE to select this row." at bounding box center [1100, 276] width 13 height 13
click at [1105, 270] on input "Press SPACE to select this row." at bounding box center [1105, 270] width 0 height 0
click at [194, 302] on div "NPCU4540210" at bounding box center [193, 311] width 93 height 34
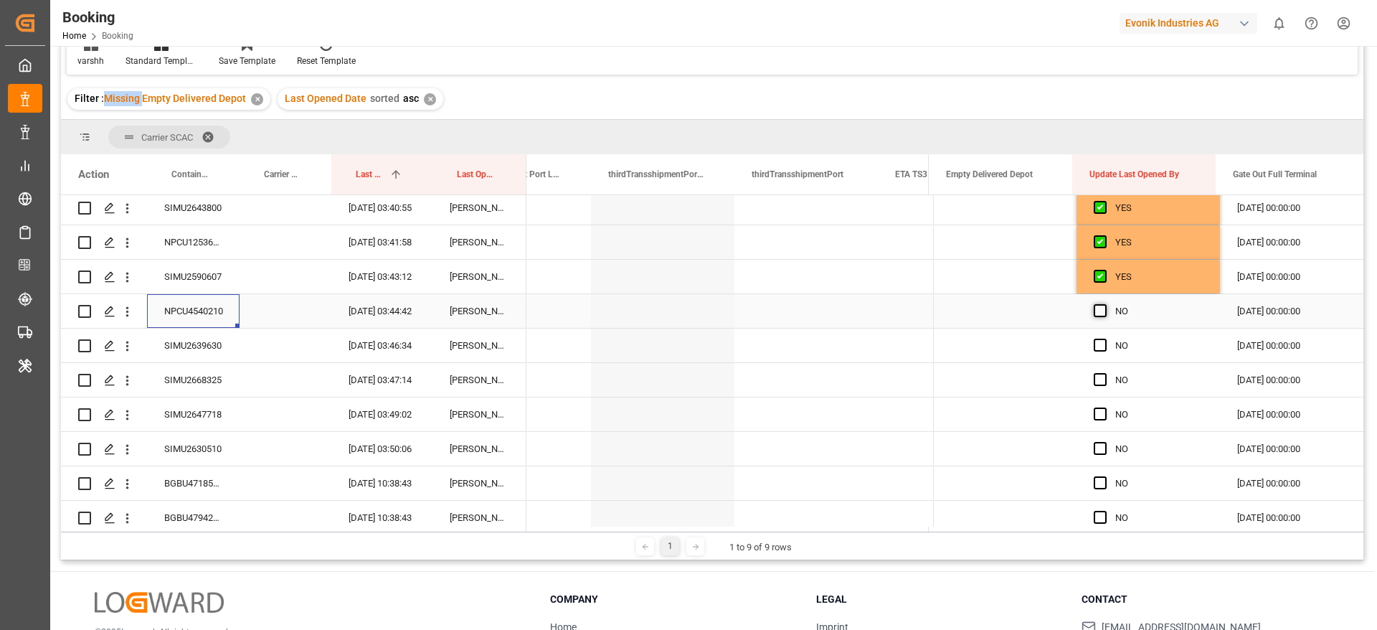
click at [1100, 310] on span "Press SPACE to select this row." at bounding box center [1100, 310] width 13 height 13
click at [1105, 304] on input "Press SPACE to select this row." at bounding box center [1105, 304] width 0 height 0
click at [188, 354] on div "SIMU2639630" at bounding box center [193, 346] width 93 height 34
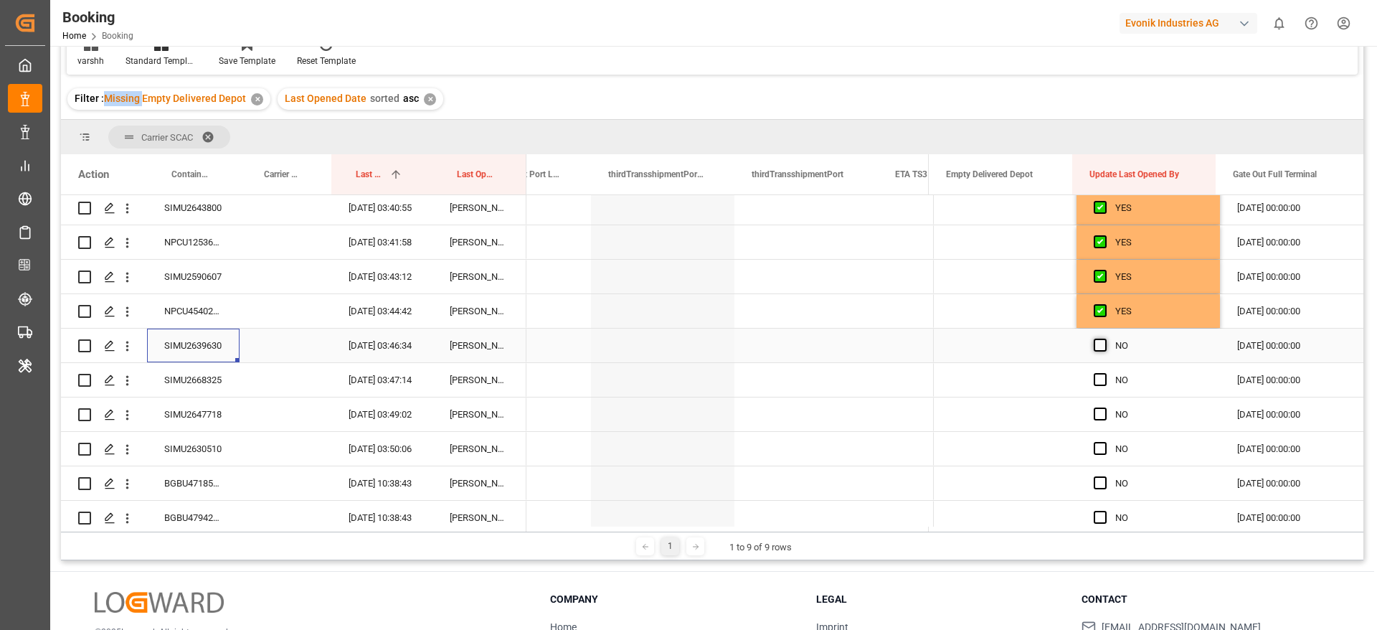
click at [1096, 341] on span "Press SPACE to select this row." at bounding box center [1100, 345] width 13 height 13
click at [1105, 339] on input "Press SPACE to select this row." at bounding box center [1105, 339] width 0 height 0
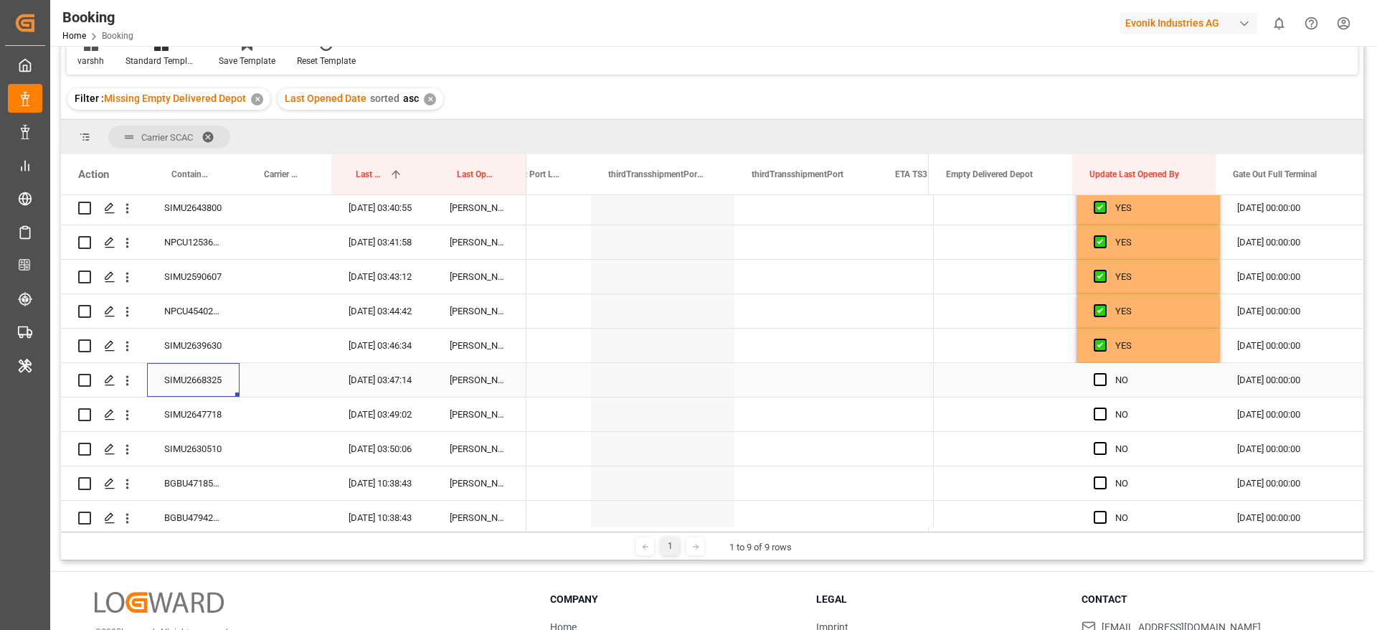
click at [217, 381] on div "SIMU2668325" at bounding box center [193, 380] width 93 height 34
click at [1095, 379] on span "Press SPACE to select this row." at bounding box center [1100, 379] width 13 height 13
click at [1105, 373] on input "Press SPACE to select this row." at bounding box center [1105, 373] width 0 height 0
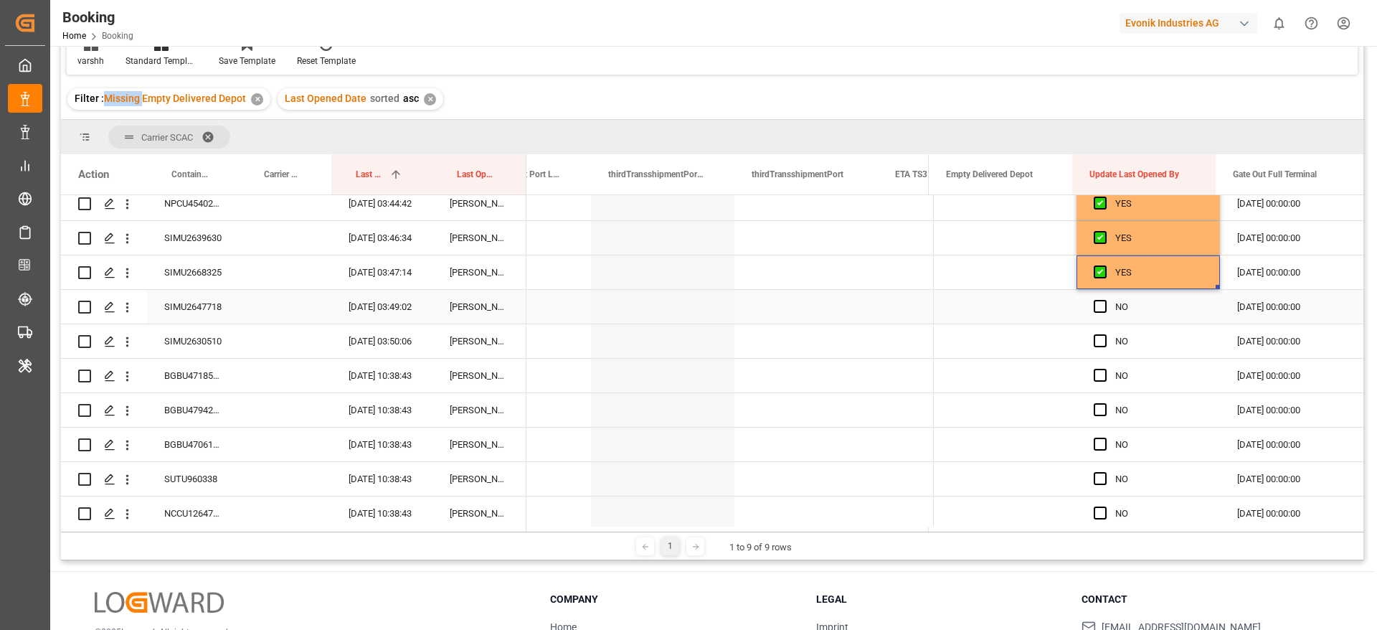
click at [174, 308] on div "SIMU2647718" at bounding box center [193, 307] width 93 height 34
click at [1098, 309] on span "Press SPACE to select this row." at bounding box center [1100, 306] width 13 height 13
click at [1105, 300] on input "Press SPACE to select this row." at bounding box center [1105, 300] width 0 height 0
click at [174, 344] on div "SIMU2630510" at bounding box center [193, 341] width 93 height 34
click at [1096, 336] on span "Press SPACE to select this row." at bounding box center [1100, 340] width 13 height 13
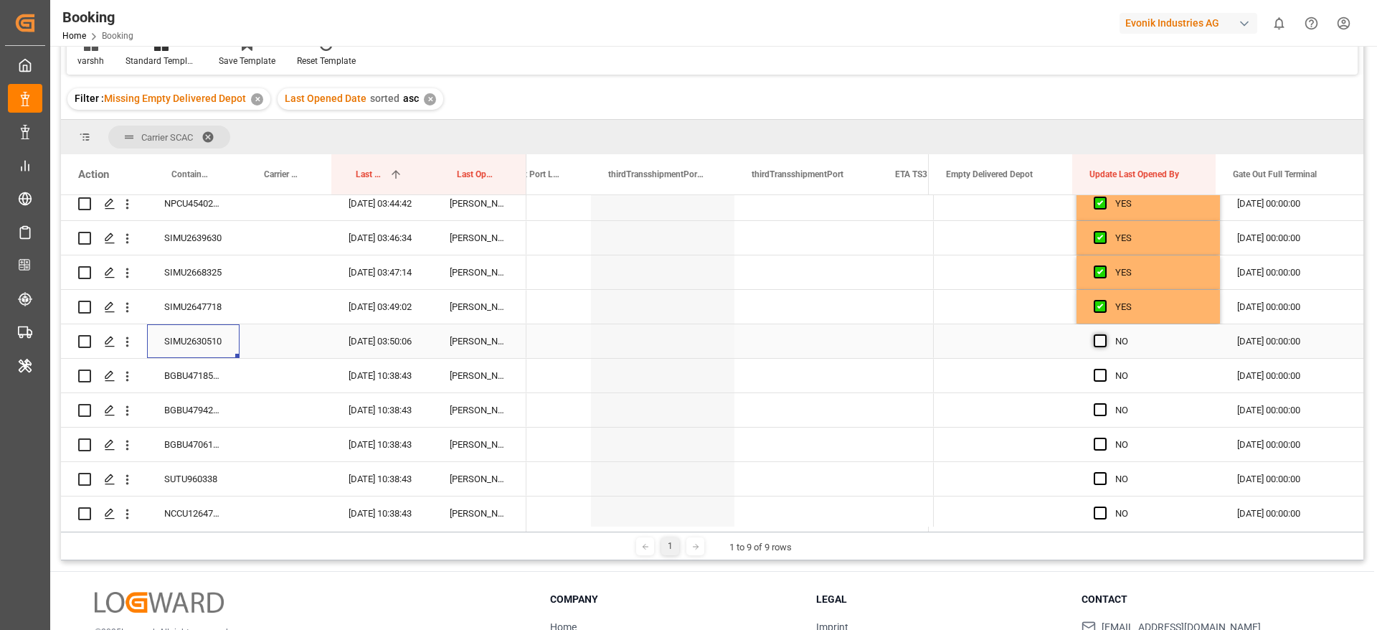
click at [1105, 334] on input "Press SPACE to select this row." at bounding box center [1105, 334] width 0 height 0
click at [192, 367] on div "BGBU4718524" at bounding box center [193, 376] width 93 height 34
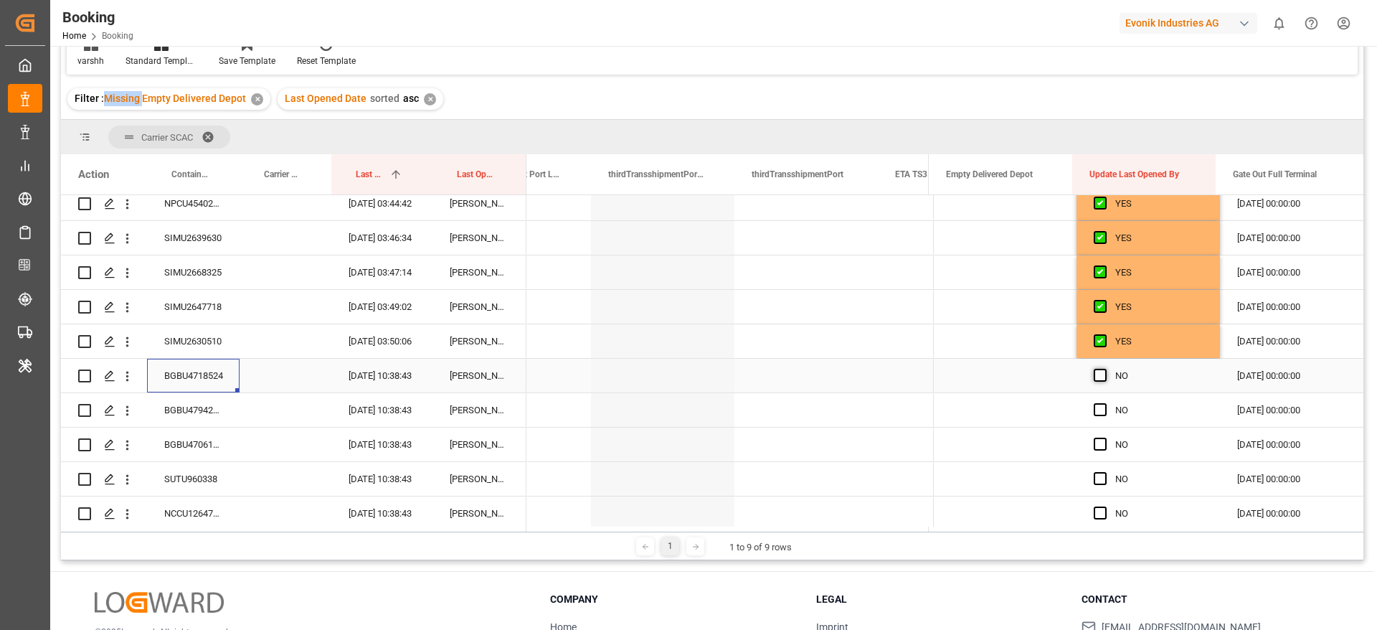
click at [1094, 375] on span "Press SPACE to select this row." at bounding box center [1100, 375] width 13 height 13
click at [1105, 369] on input "Press SPACE to select this row." at bounding box center [1105, 369] width 0 height 0
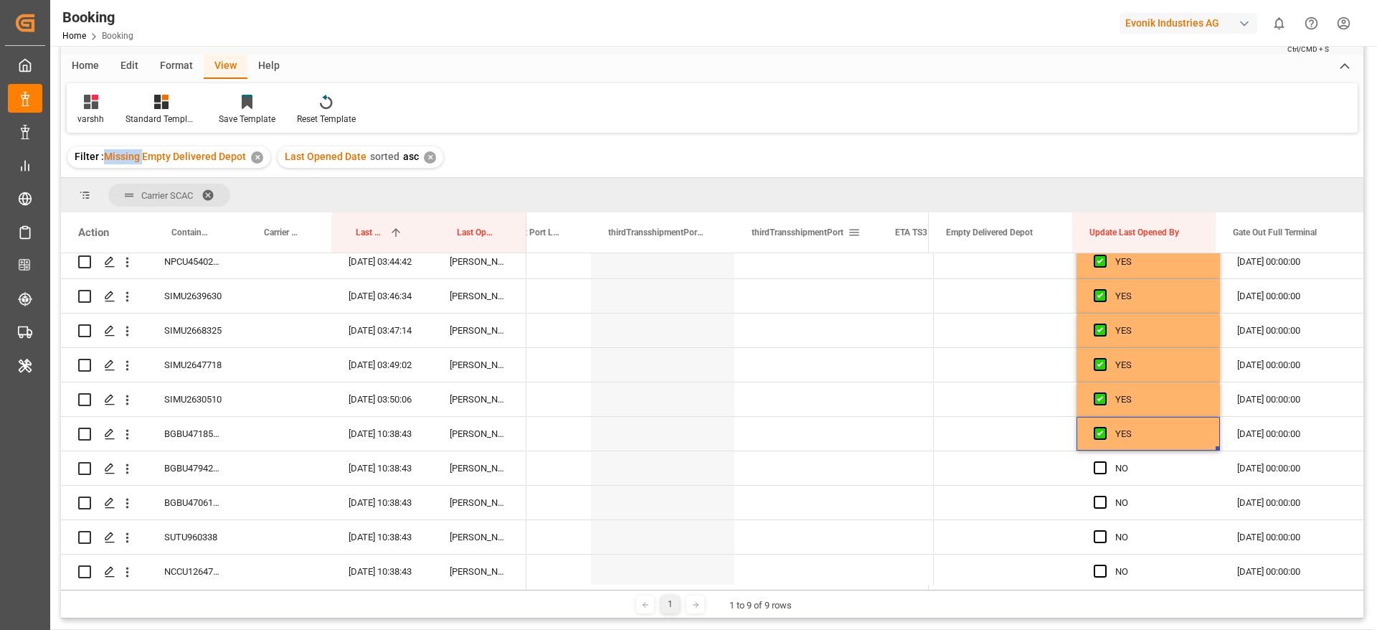
scroll to position [0, 0]
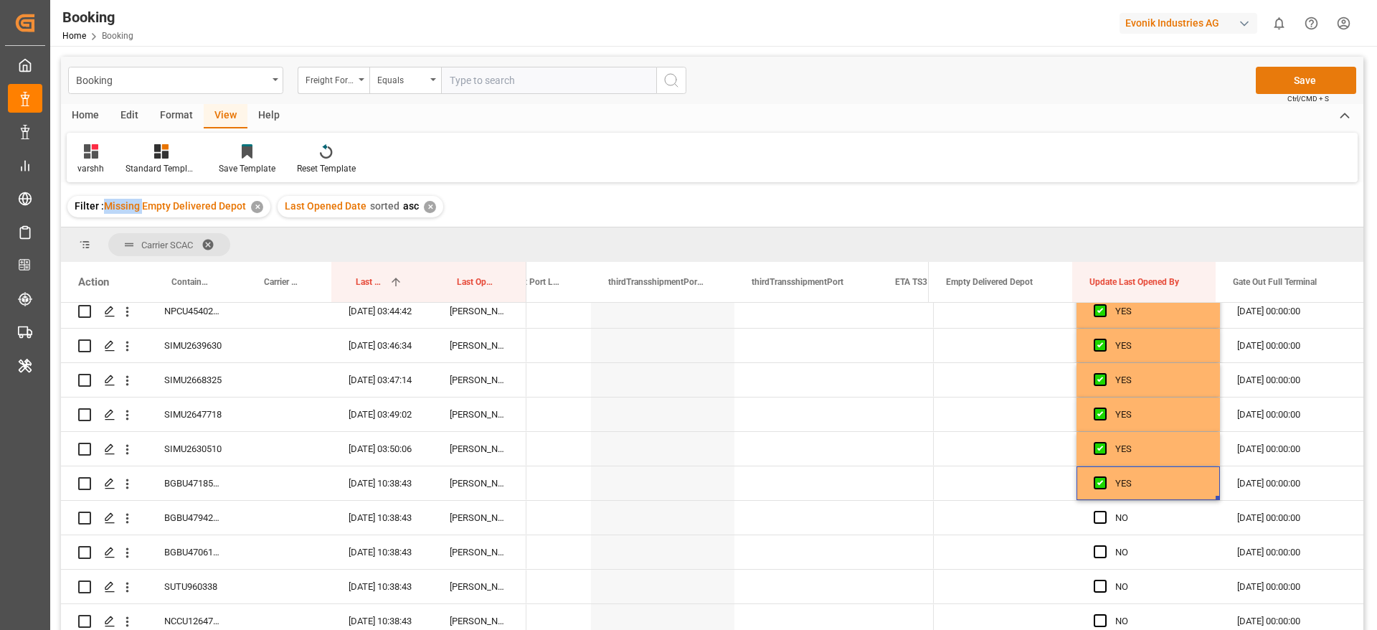
click at [1275, 81] on button "Save" at bounding box center [1306, 80] width 100 height 27
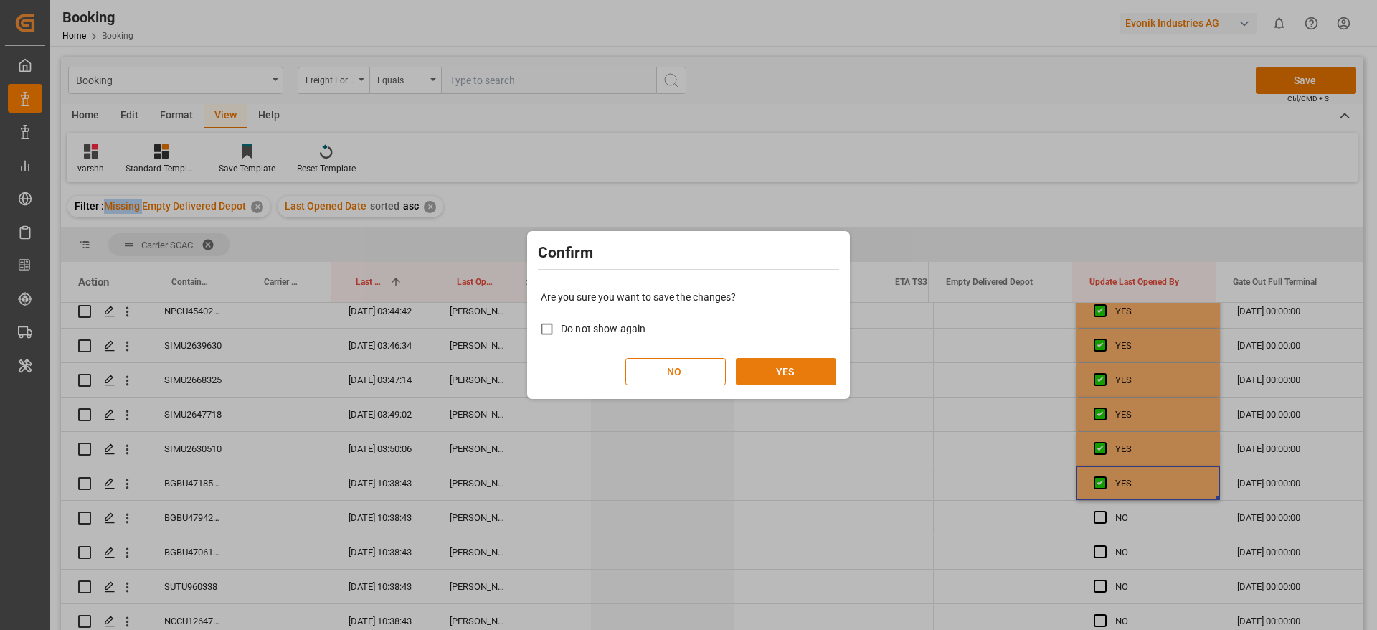
click at [824, 359] on button "YES" at bounding box center [786, 371] width 100 height 27
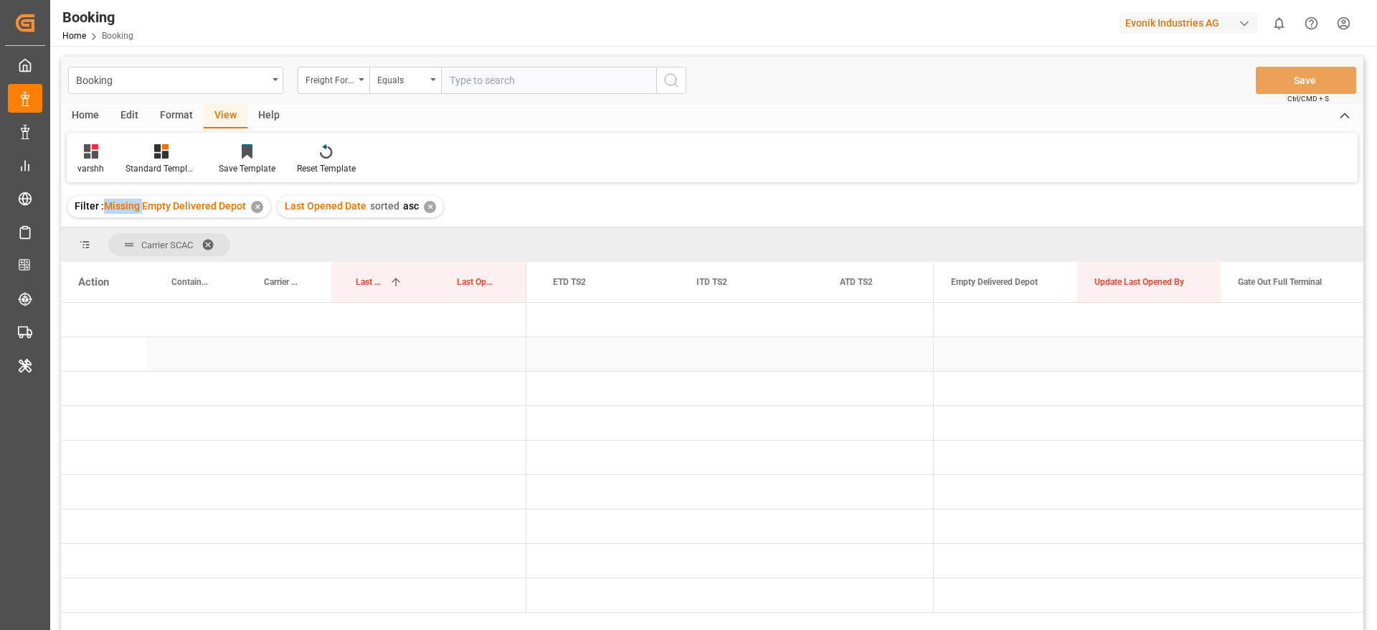
scroll to position [0, 3591]
click at [552, 326] on span "Press SPACE to select this row." at bounding box center [550, 320] width 13 height 13
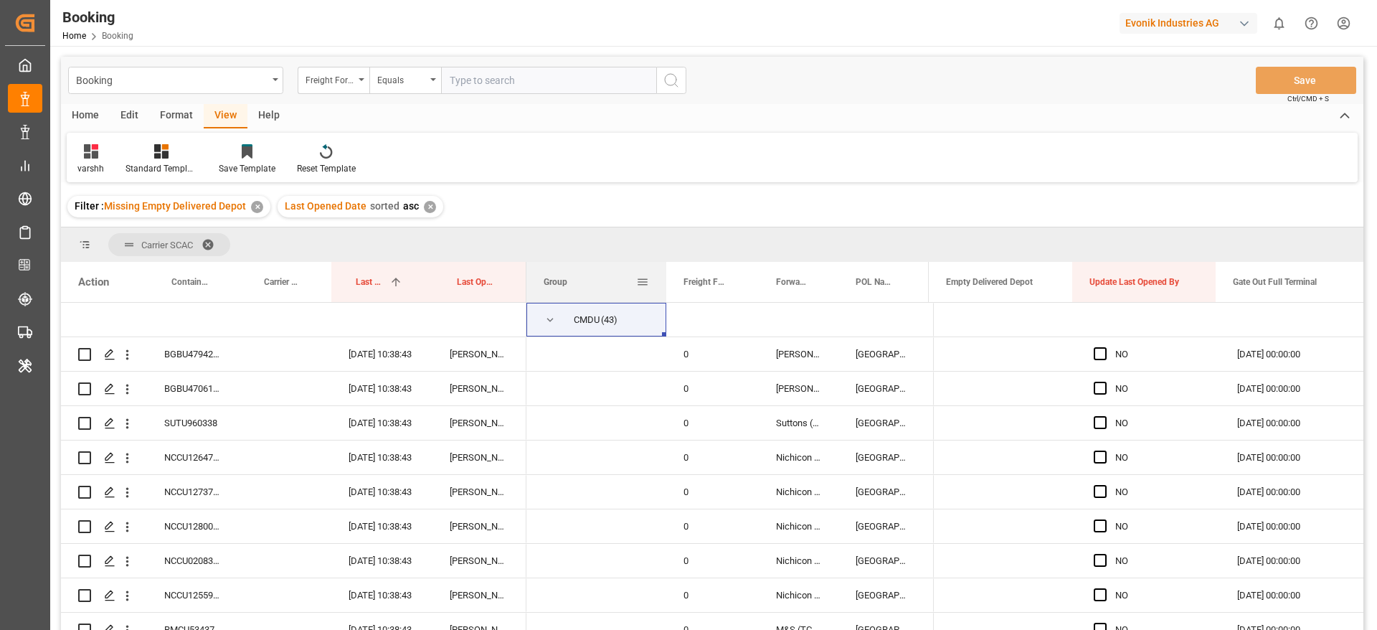
drag, startPoint x: 608, startPoint y: 274, endPoint x: 672, endPoint y: 270, distance: 64.0
click at [669, 270] on div at bounding box center [667, 282] width 6 height 40
click at [209, 365] on div "BGBU4794205" at bounding box center [193, 354] width 93 height 34
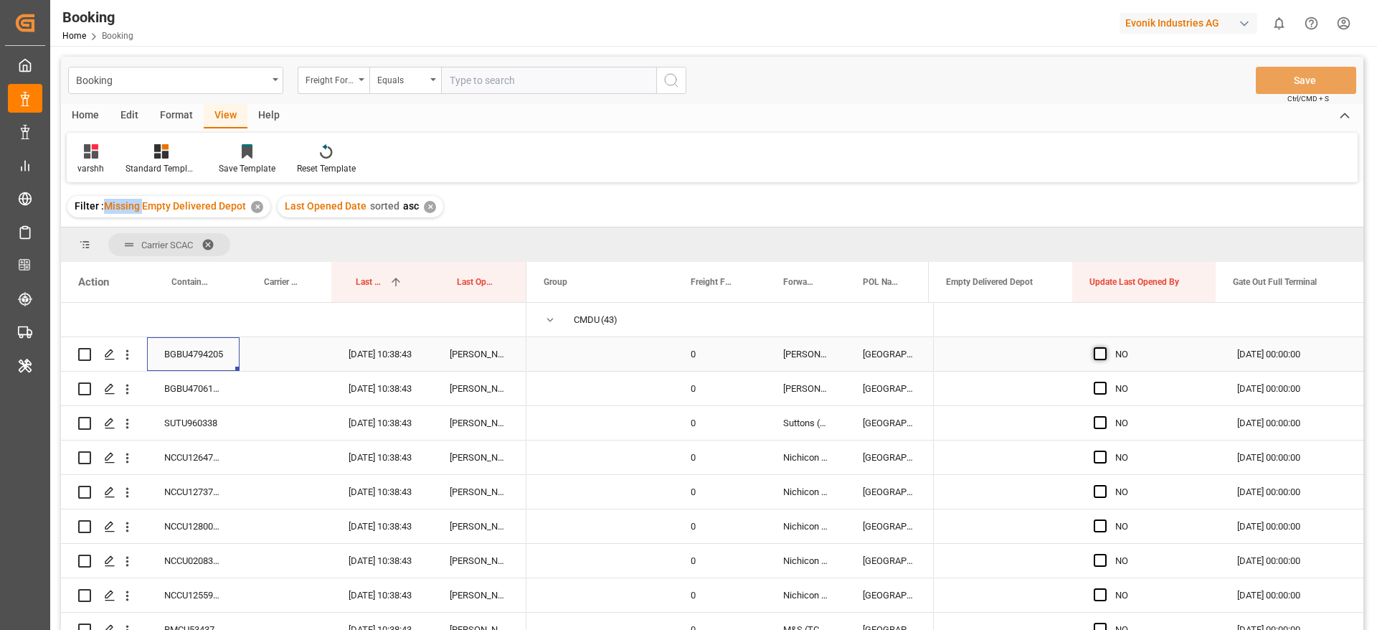
click at [1095, 354] on span "Press SPACE to select this row." at bounding box center [1100, 353] width 13 height 13
click at [1105, 347] on input "Press SPACE to select this row." at bounding box center [1105, 347] width 0 height 0
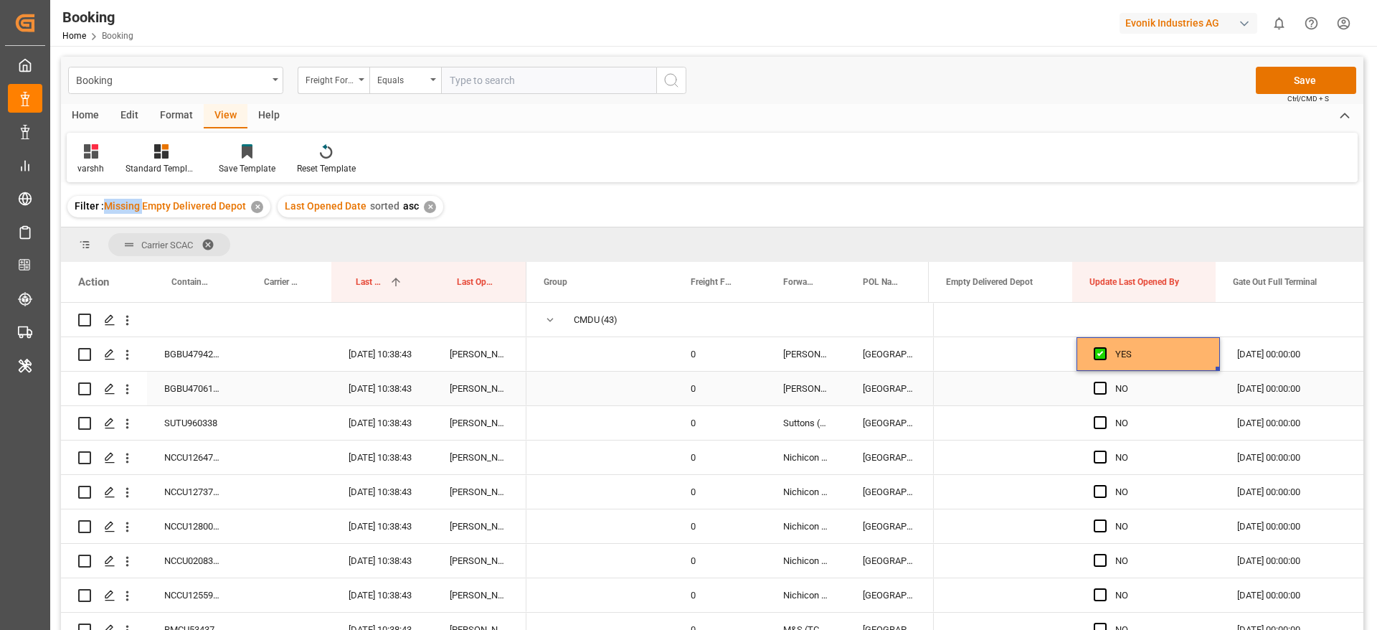
click at [226, 390] on div "BGBU4706117" at bounding box center [193, 389] width 93 height 34
click at [1095, 387] on span "Press SPACE to select this row." at bounding box center [1100, 388] width 13 height 13
click at [1105, 382] on input "Press SPACE to select this row." at bounding box center [1105, 382] width 0 height 0
click at [211, 419] on div "SUTU960338" at bounding box center [193, 423] width 93 height 34
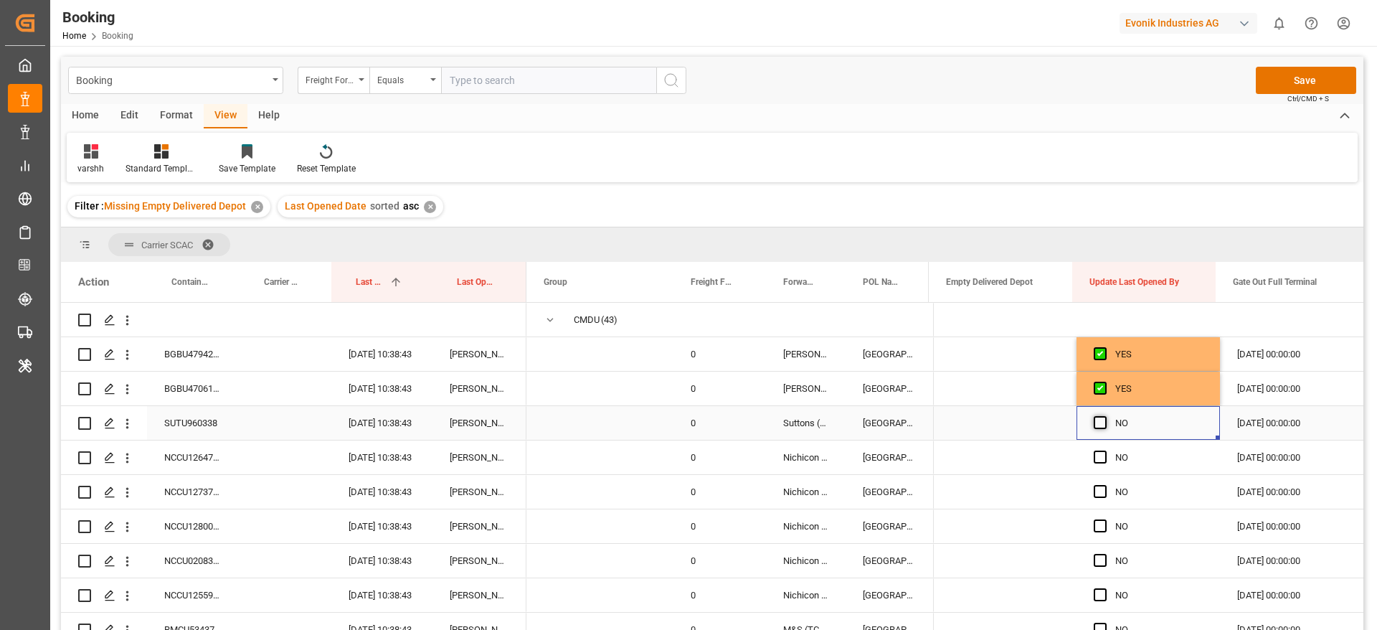
click at [1097, 425] on span "Press SPACE to select this row." at bounding box center [1100, 422] width 13 height 13
click at [1105, 416] on input "Press SPACE to select this row." at bounding box center [1105, 416] width 0 height 0
click at [211, 456] on div "NCCU1264730" at bounding box center [193, 457] width 93 height 34
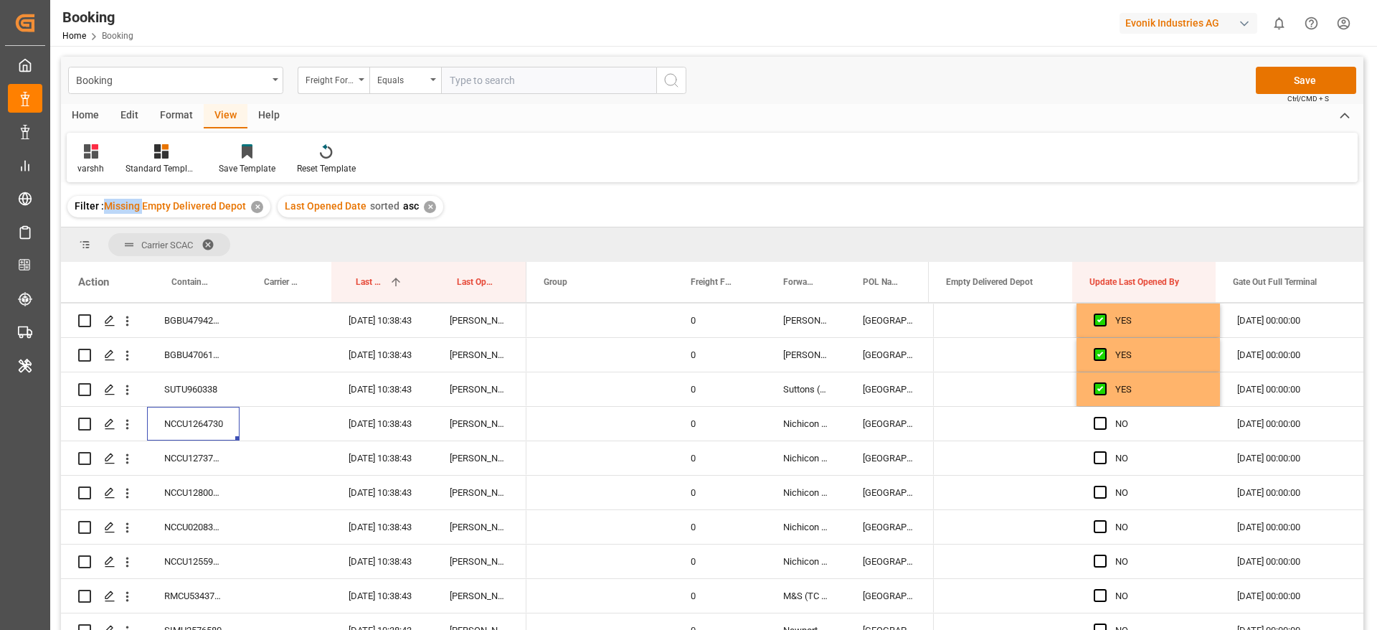
scroll to position [0, 0]
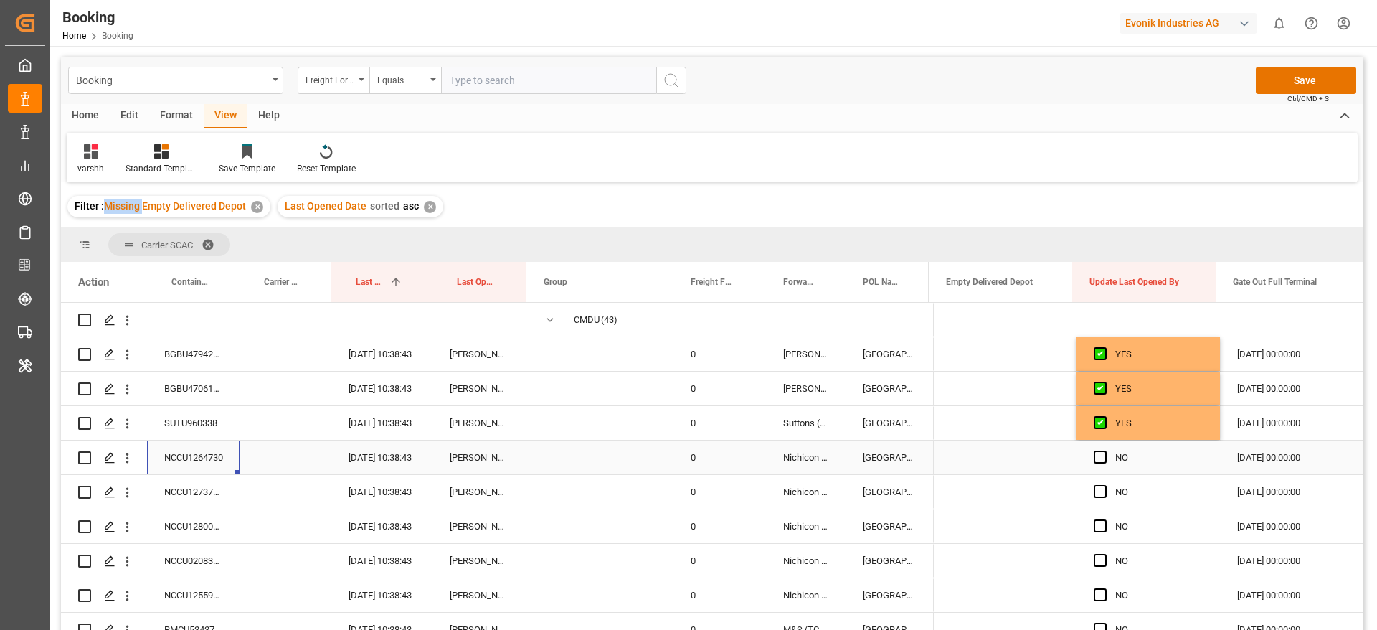
click at [393, 457] on div "25.09.2025 10:38:43" at bounding box center [381, 457] width 101 height 34
click at [215, 458] on div "NCCU1264730" at bounding box center [193, 457] width 93 height 34
click at [123, 466] on button "open menu" at bounding box center [127, 457] width 15 height 27
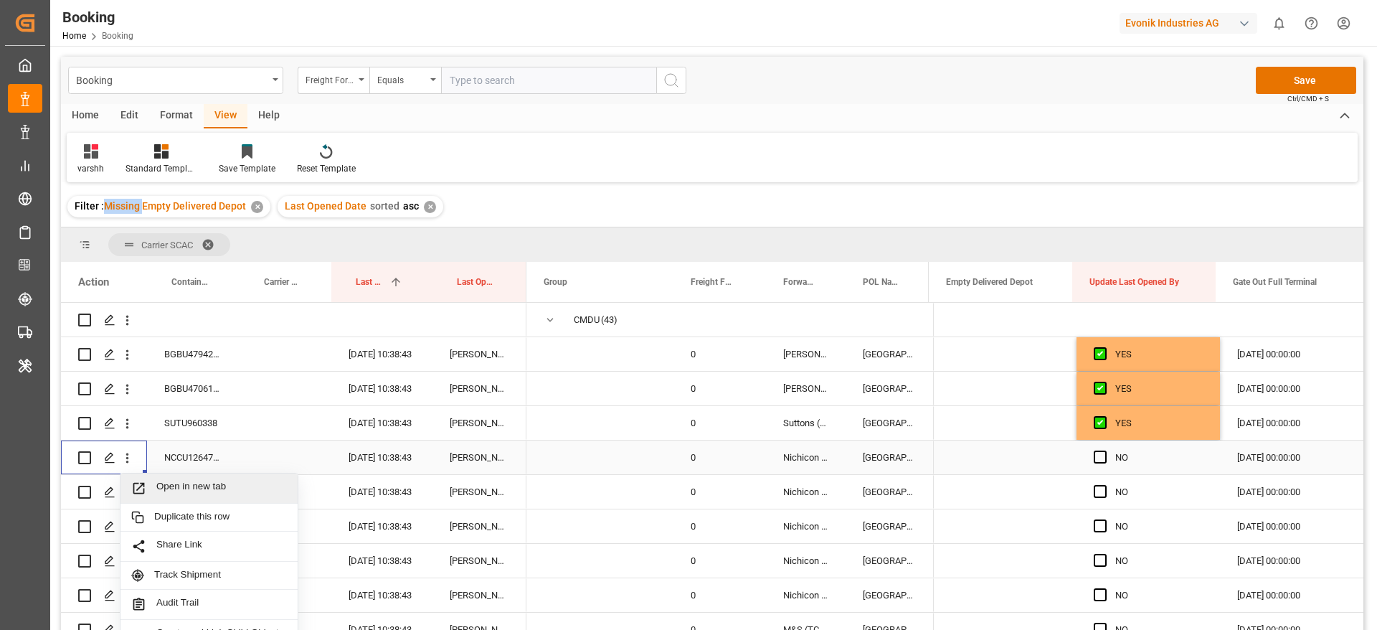
click at [174, 487] on span "Open in new tab" at bounding box center [221, 488] width 131 height 15
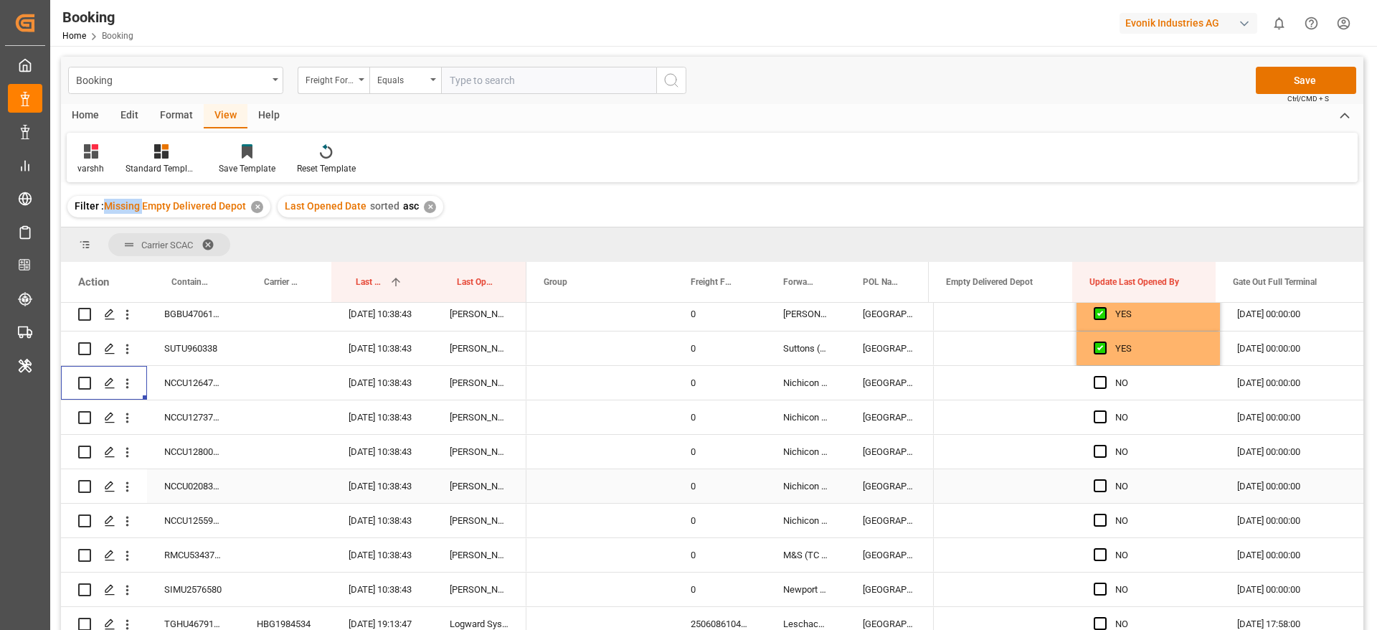
scroll to position [108, 0]
click at [198, 391] on div "NCCU1273747" at bounding box center [193, 384] width 93 height 34
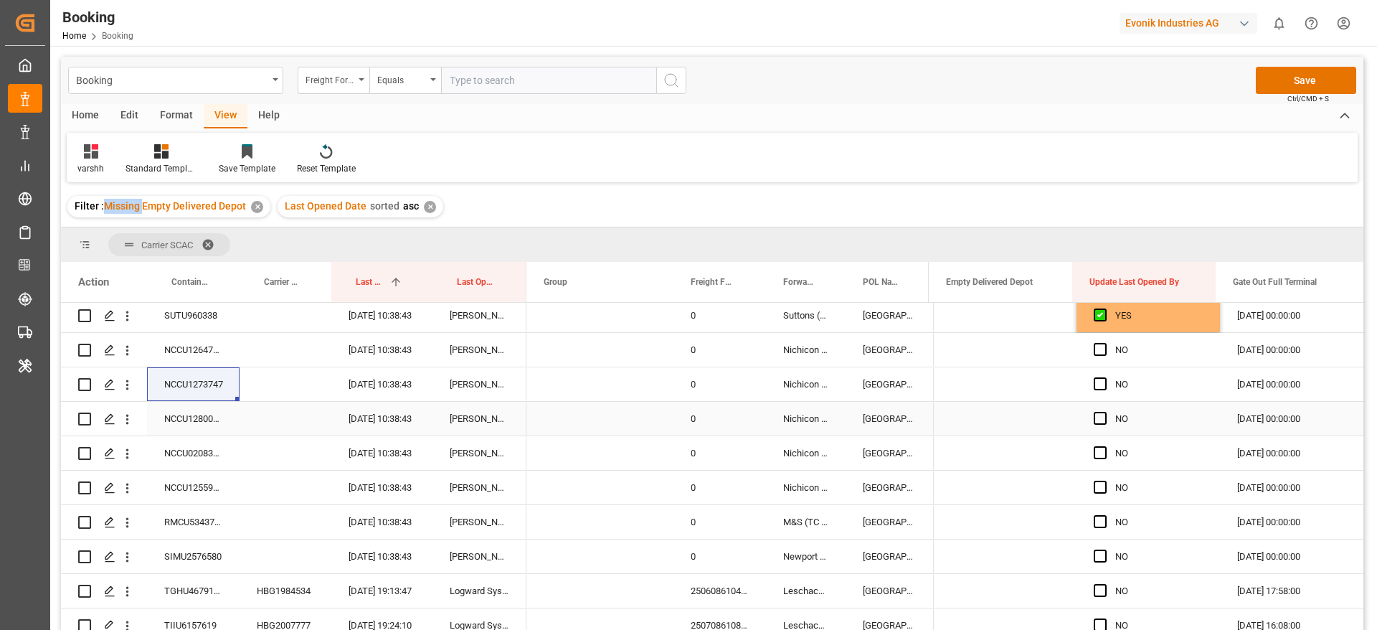
click at [220, 423] on div "NCCU1280010" at bounding box center [193, 419] width 93 height 34
click at [217, 394] on div "NCCU1273747" at bounding box center [193, 384] width 93 height 34
click at [127, 390] on icon "open menu" at bounding box center [127, 384] width 15 height 15
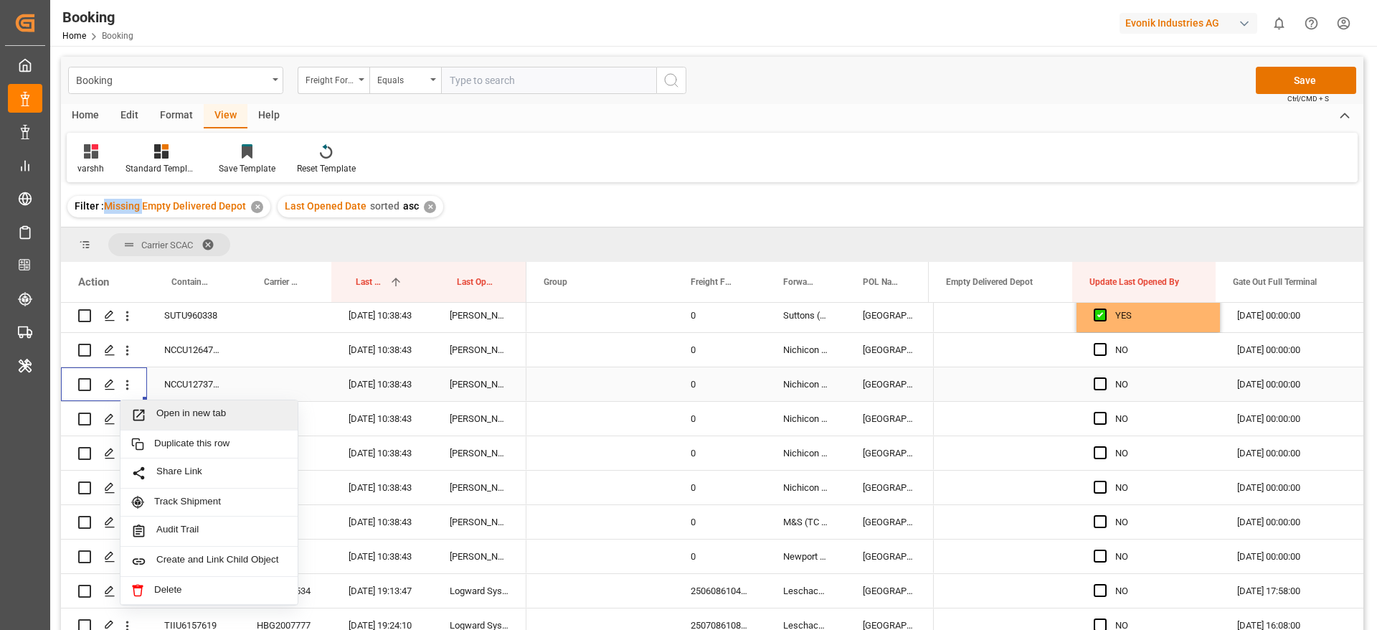
click at [166, 407] on span "Open in new tab" at bounding box center [221, 414] width 131 height 15
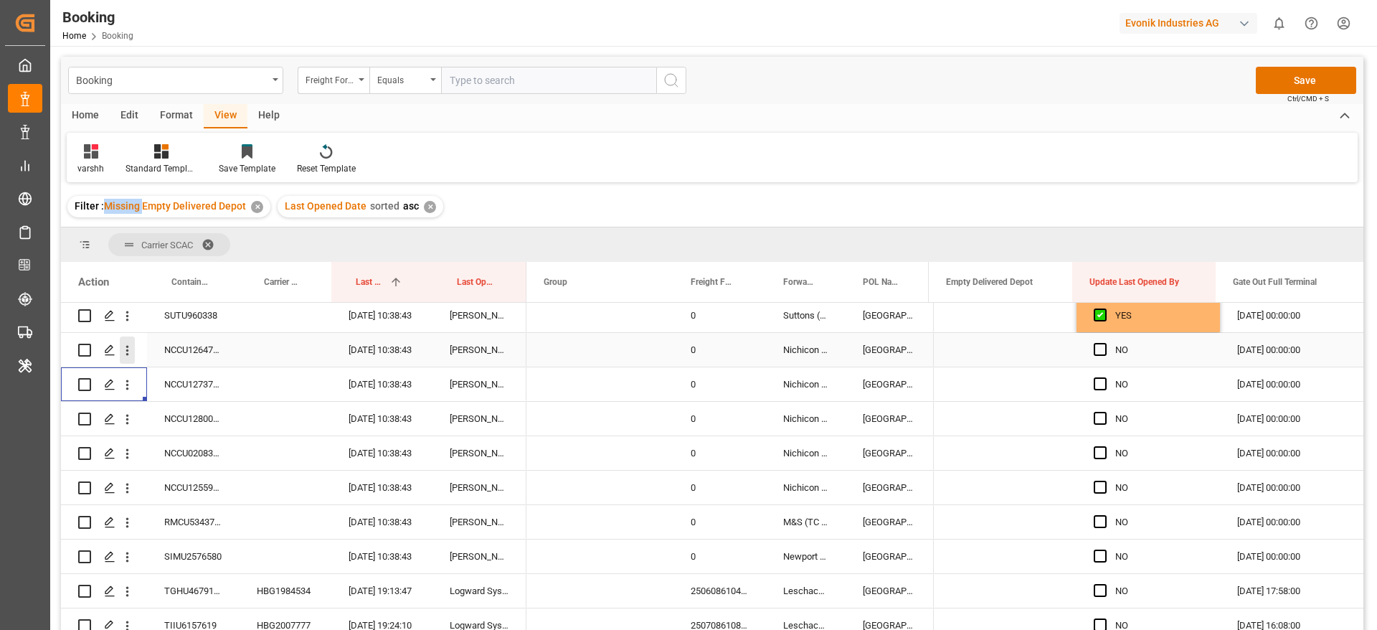
click at [128, 352] on icon "open menu" at bounding box center [127, 350] width 15 height 15
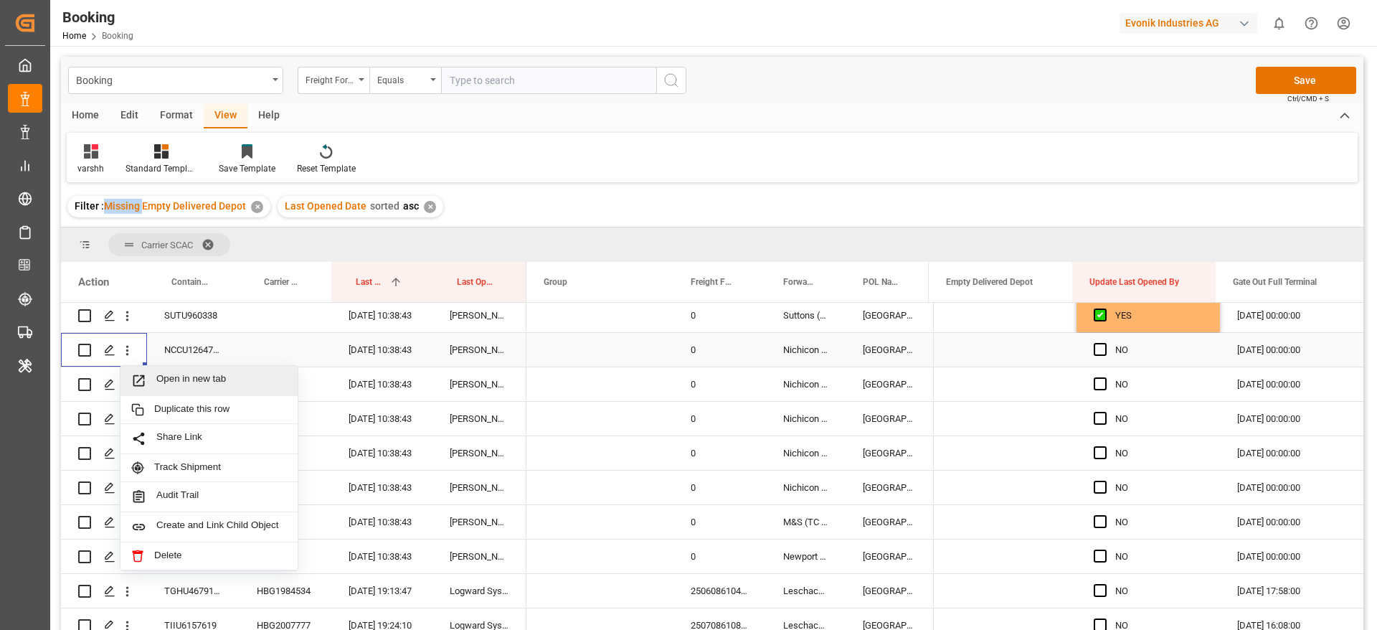
click at [171, 377] on span "Open in new tab" at bounding box center [221, 380] width 131 height 15
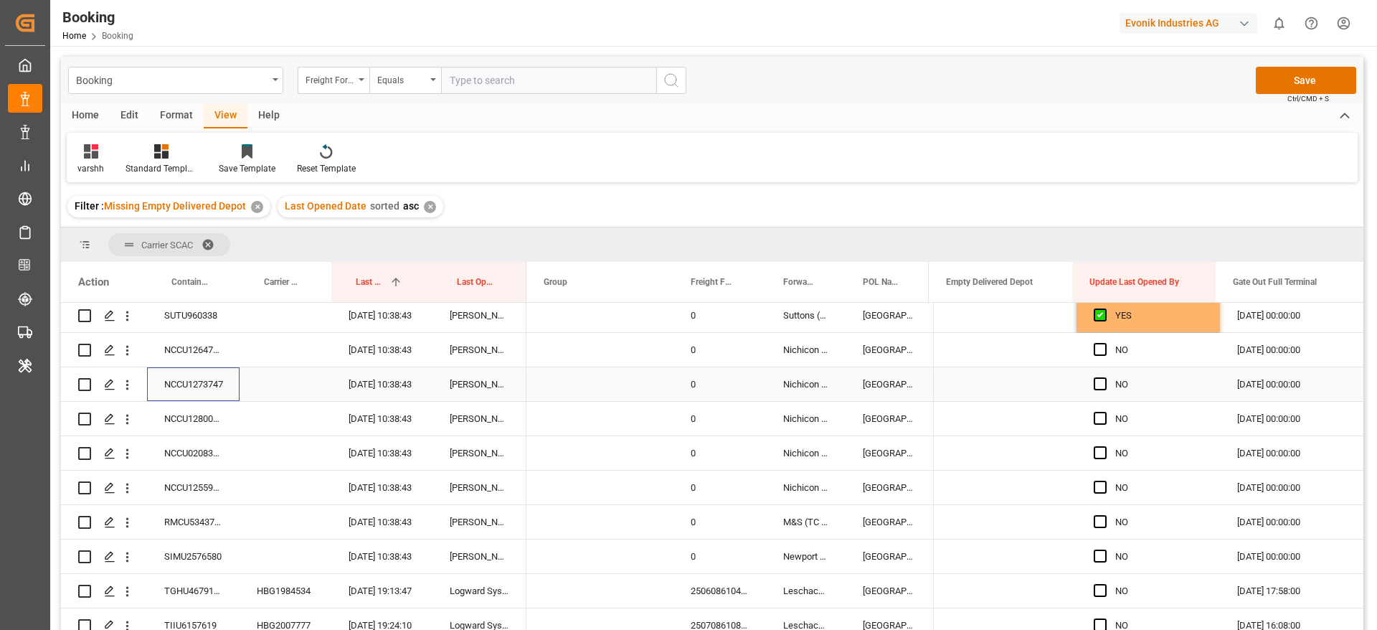
click at [178, 392] on div "NCCU1273747" at bounding box center [193, 384] width 93 height 34
click at [190, 432] on div "NCCU1280010" at bounding box center [193, 419] width 93 height 34
click at [1276, 387] on div "[DATE] 00:00:00" at bounding box center [1291, 384] width 143 height 34
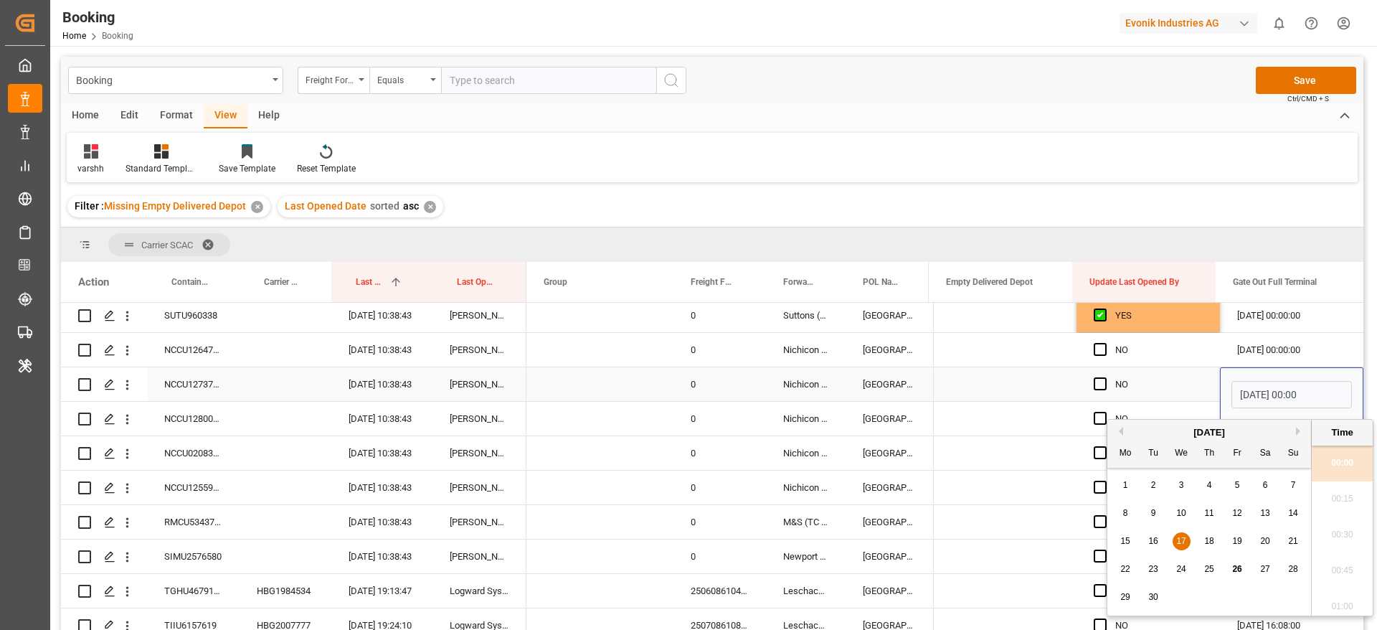
scroll to position [2229, 0]
click at [1210, 572] on span "25" at bounding box center [1209, 569] width 9 height 10
type input "25.09.2025 00:00"
click at [1116, 384] on div "NO" at bounding box center [1160, 384] width 88 height 33
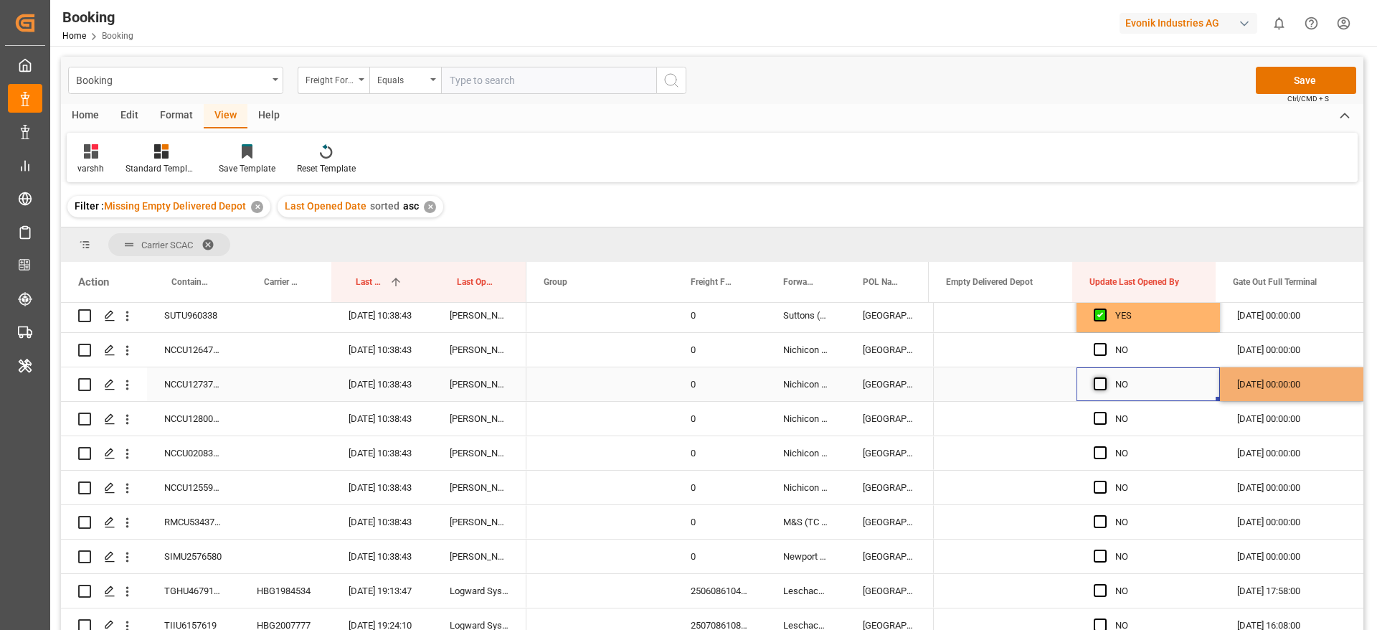
click at [1094, 387] on span "Press SPACE to select this row." at bounding box center [1100, 383] width 13 height 13
click at [1105, 377] on input "Press SPACE to select this row." at bounding box center [1105, 377] width 0 height 0
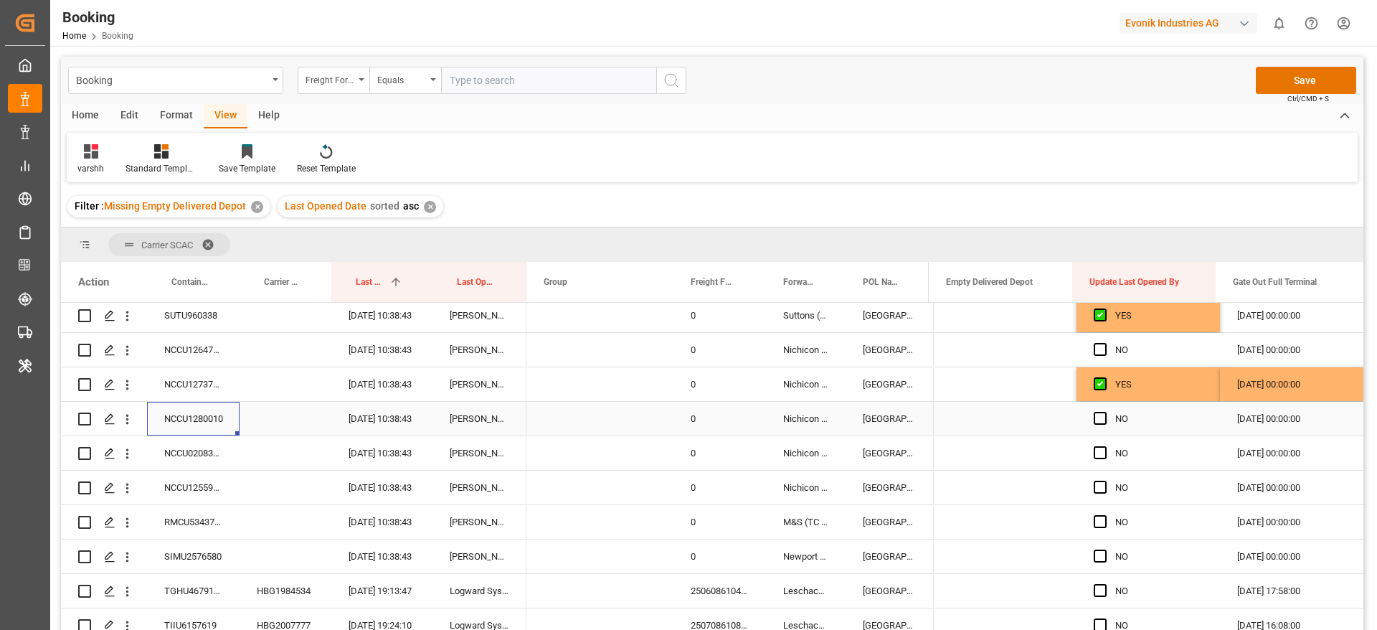
click at [190, 415] on div "NCCU1280010" at bounding box center [193, 419] width 93 height 34
click at [1261, 425] on div "[DATE] 00:00:00" at bounding box center [1291, 419] width 143 height 34
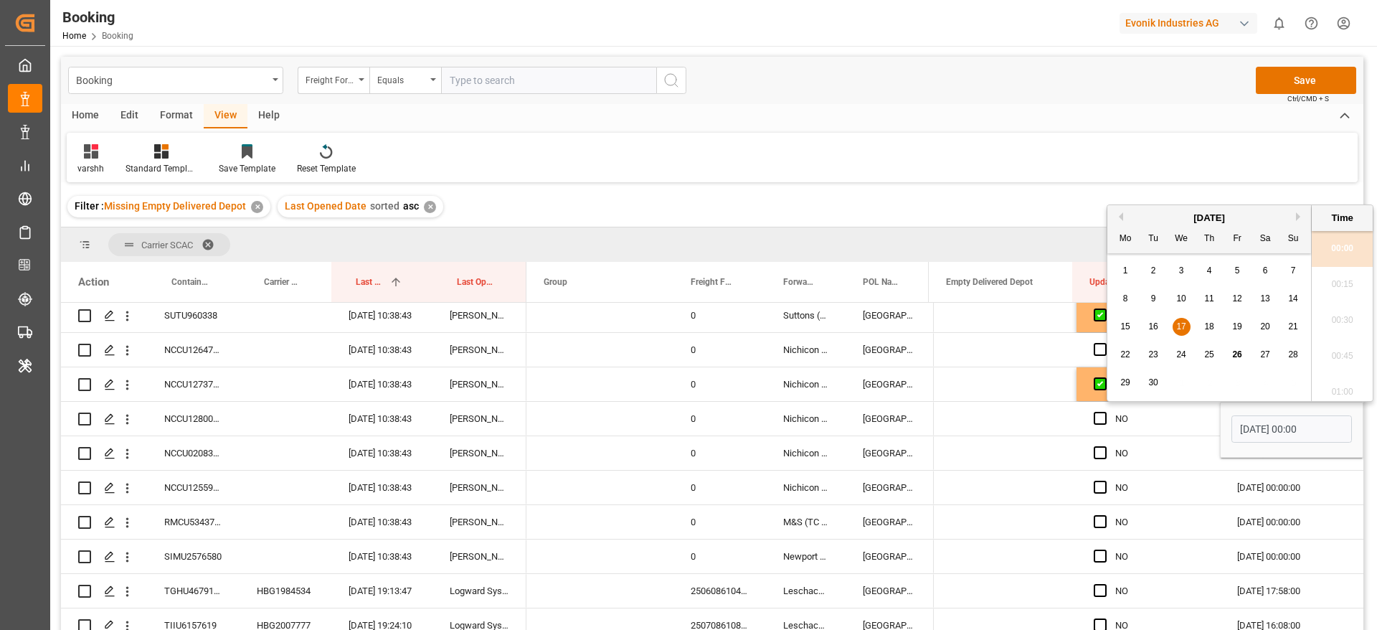
click at [1212, 352] on span "25" at bounding box center [1209, 354] width 9 height 10
type input "25.09.2025 00:00"
click at [1094, 422] on span "Press SPACE to select this row." at bounding box center [1100, 418] width 13 height 13
click at [1105, 412] on input "Press SPACE to select this row." at bounding box center [1105, 412] width 0 height 0
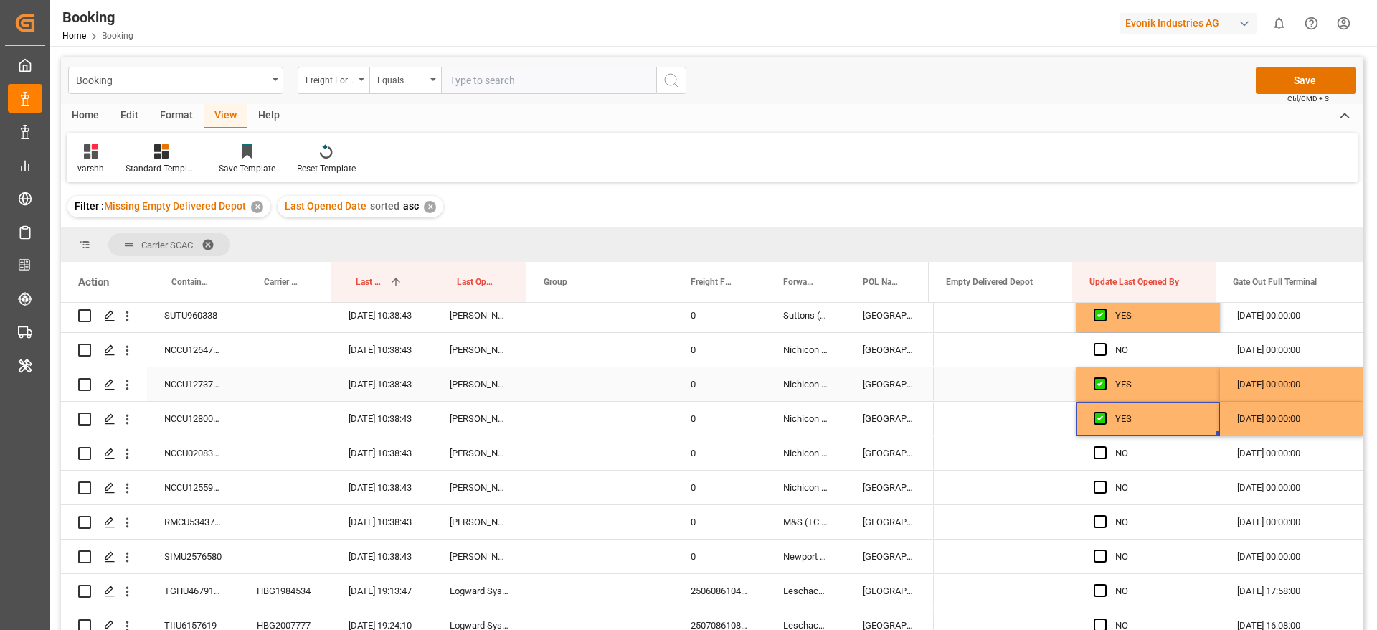
scroll to position [215, 0]
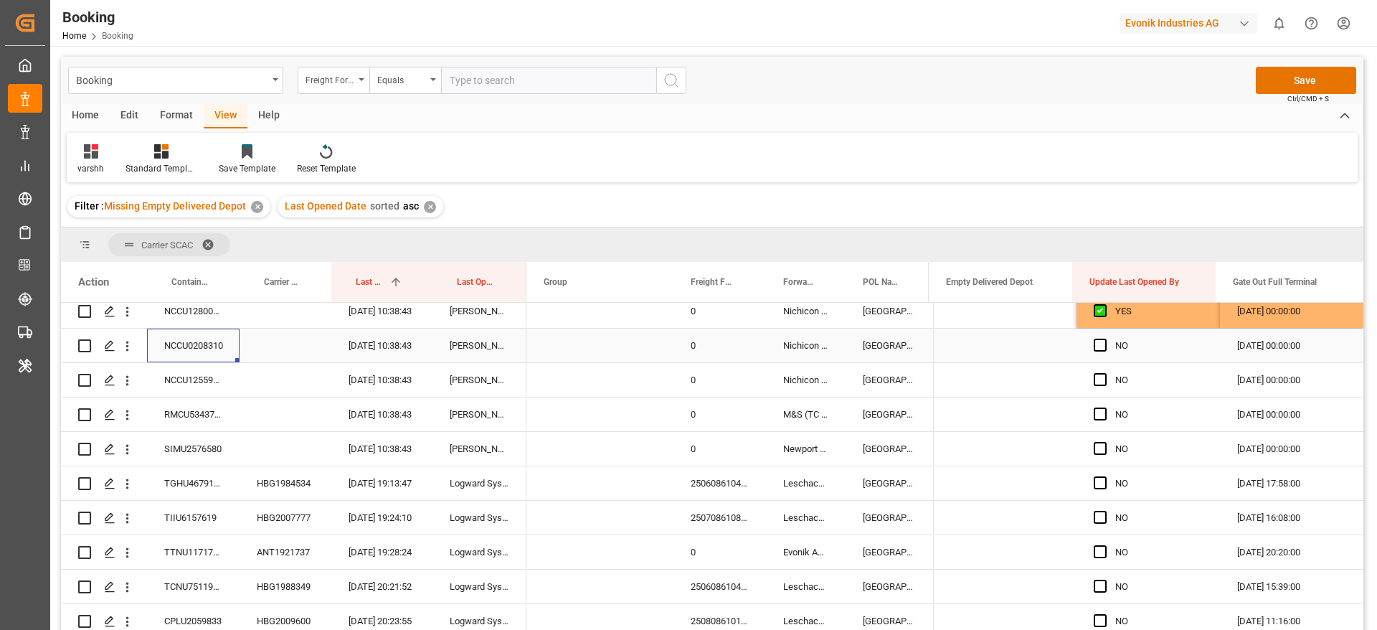
click at [222, 352] on div "NCCU0208310" at bounding box center [193, 346] width 93 height 34
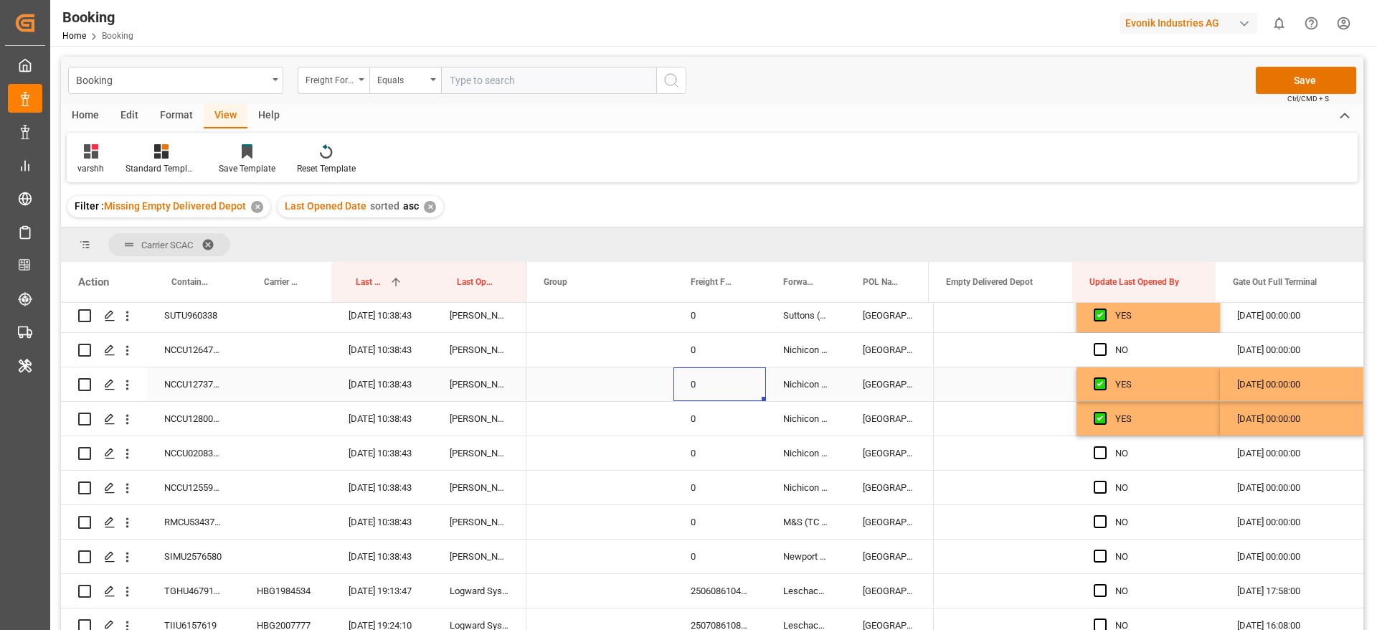
click at [708, 397] on div "0" at bounding box center [720, 384] width 93 height 34
click at [710, 426] on div "0" at bounding box center [720, 419] width 93 height 34
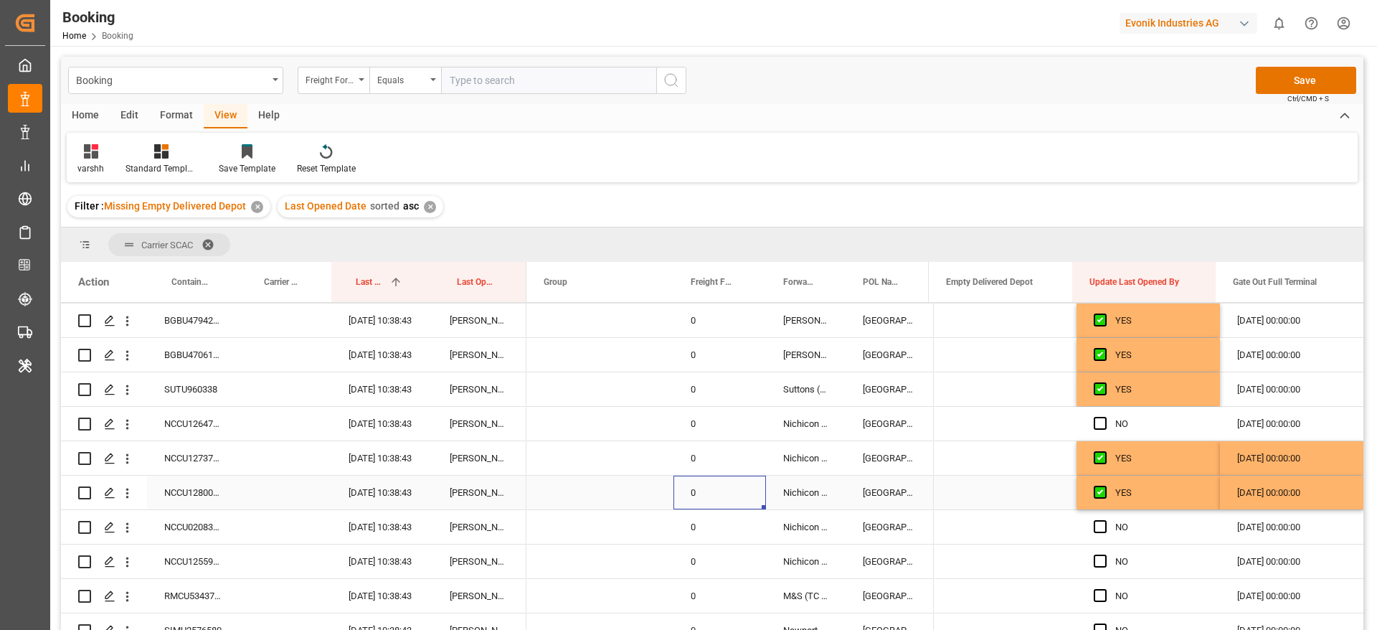
scroll to position [0, 0]
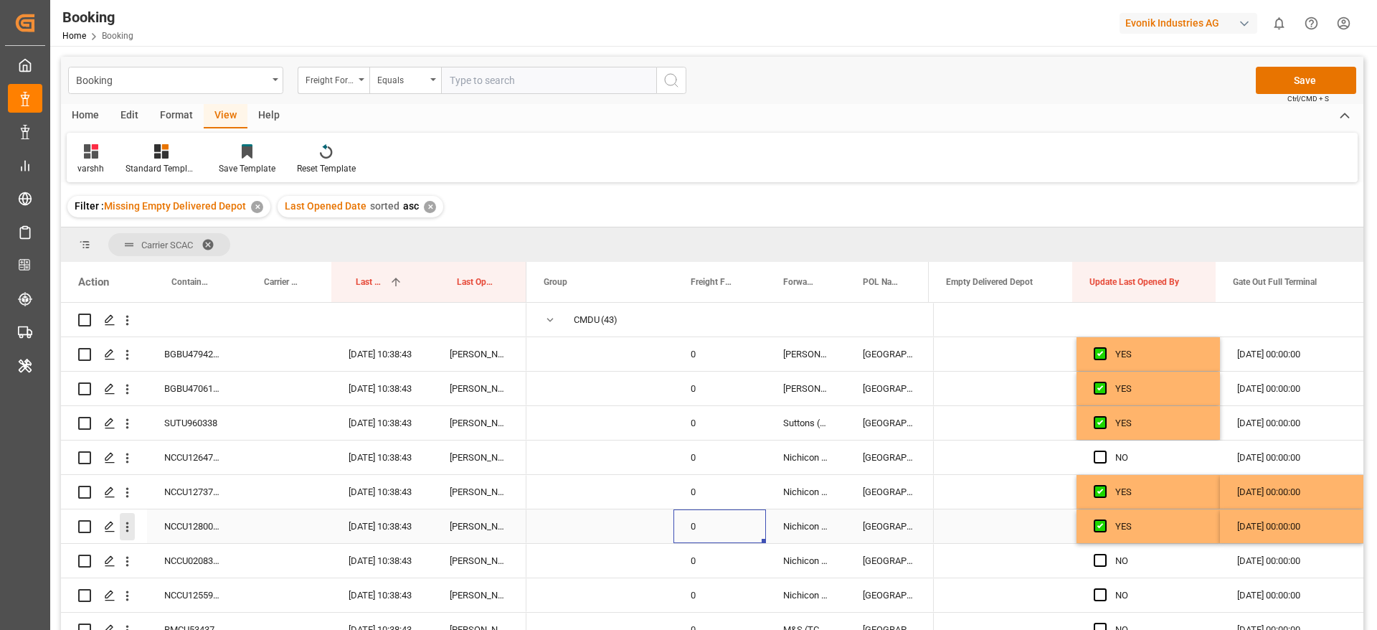
click at [123, 533] on icon "open menu" at bounding box center [127, 526] width 15 height 15
click at [171, 547] on div "Open in new tab" at bounding box center [209, 557] width 177 height 30
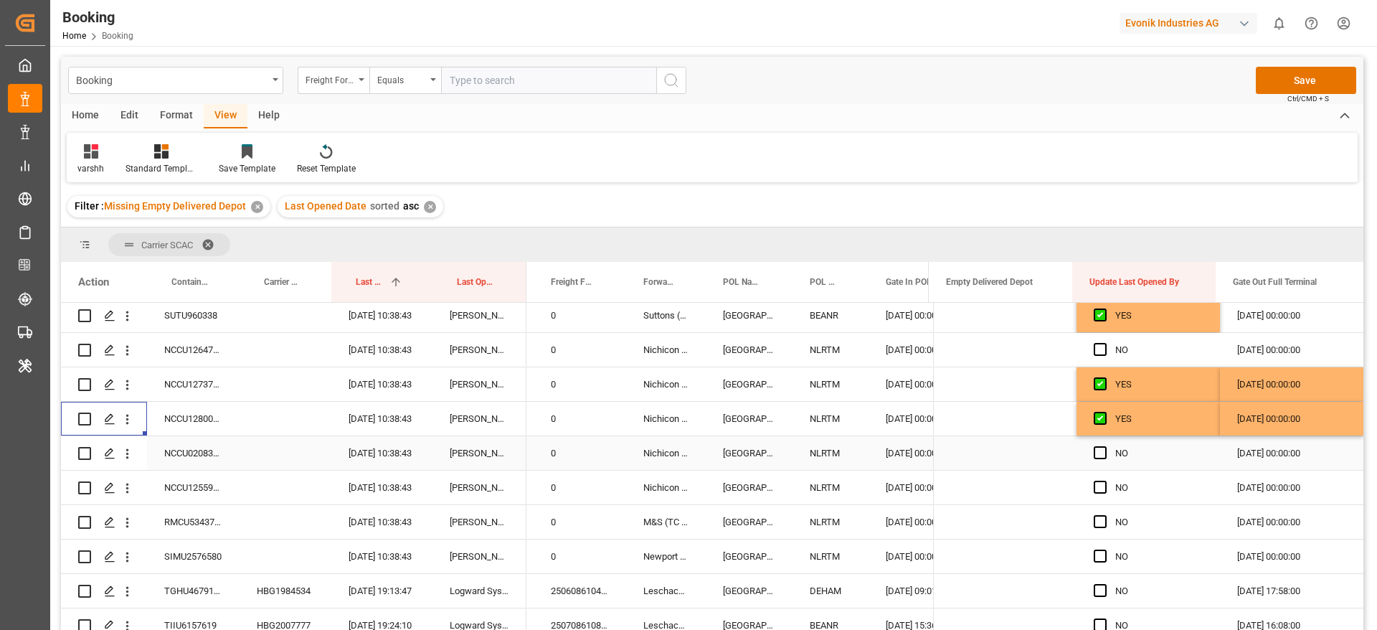
scroll to position [215, 0]
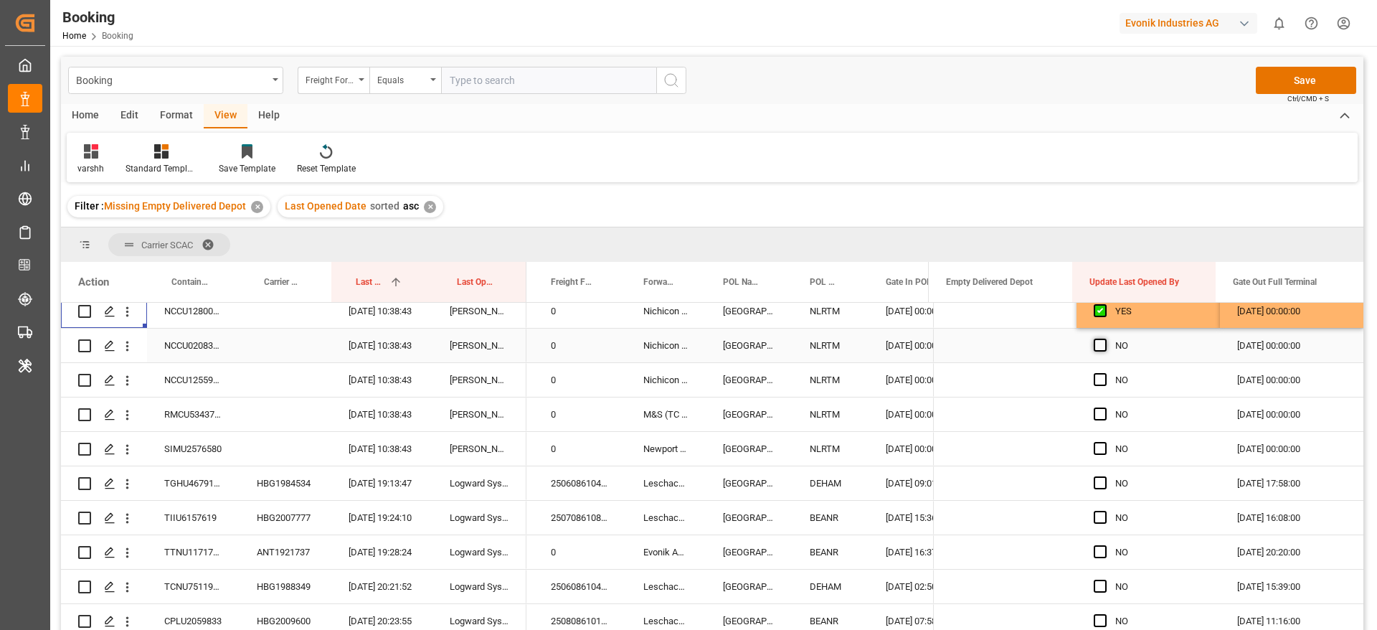
click at [1096, 346] on span "Press SPACE to select this row." at bounding box center [1100, 345] width 13 height 13
click at [1105, 339] on input "Press SPACE to select this row." at bounding box center [1105, 339] width 0 height 0
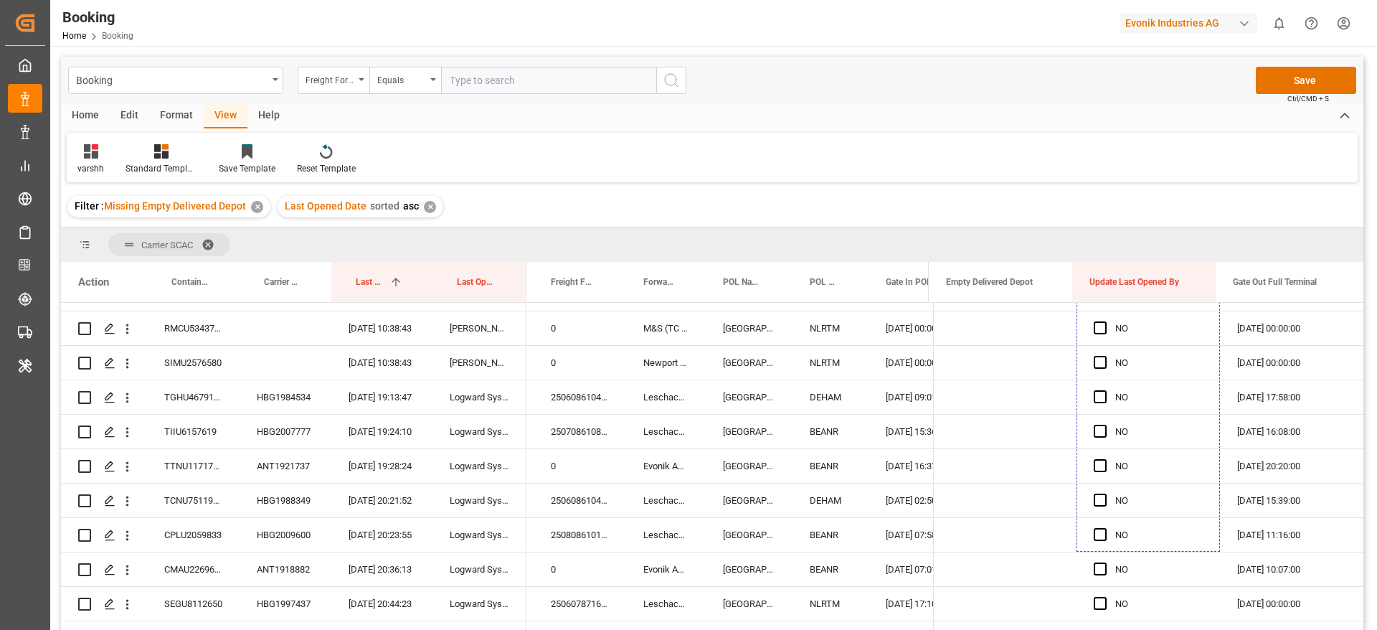
drag, startPoint x: 1213, startPoint y: 360, endPoint x: 1209, endPoint y: 655, distance: 294.9
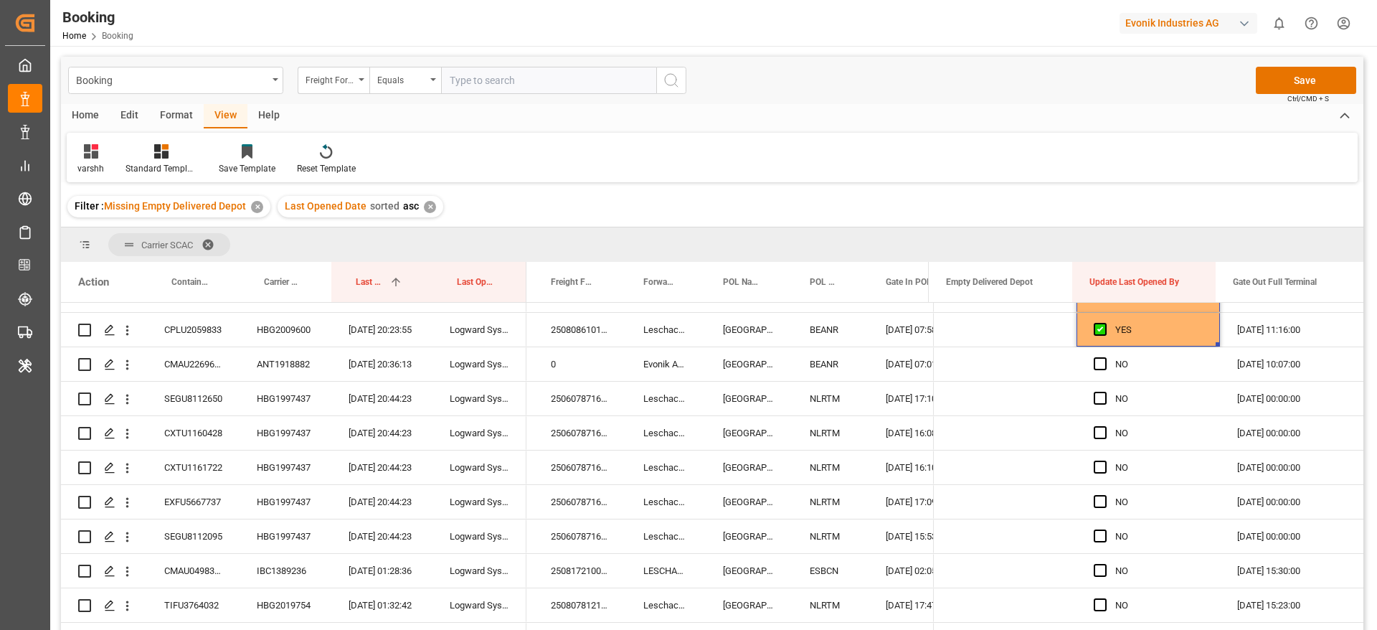
scroll to position [517, 0]
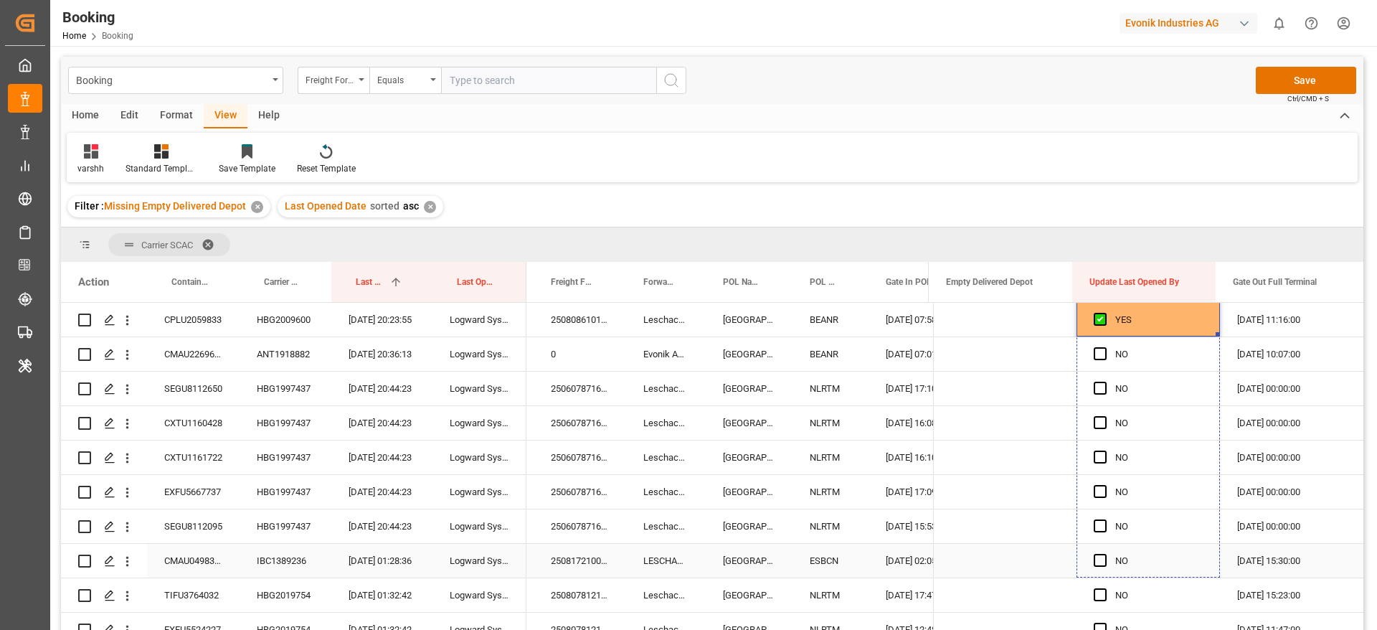
drag, startPoint x: 1212, startPoint y: 331, endPoint x: 1220, endPoint y: 666, distance: 335.1
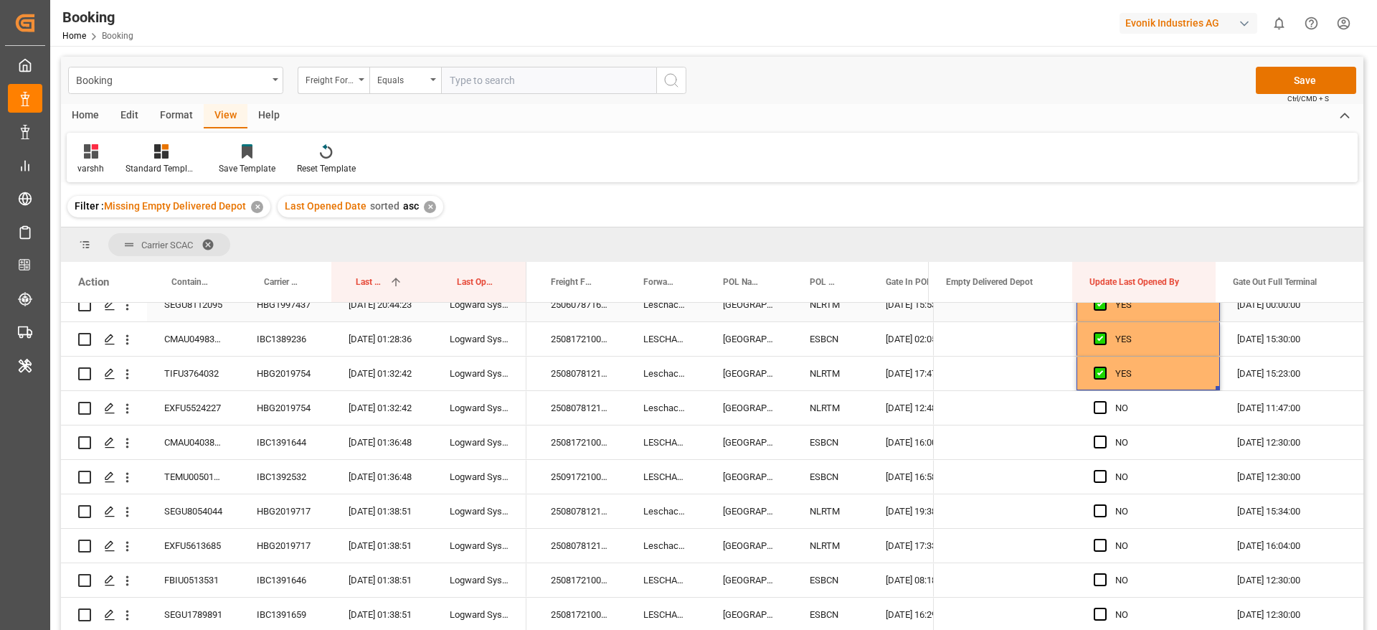
scroll to position [760, 0]
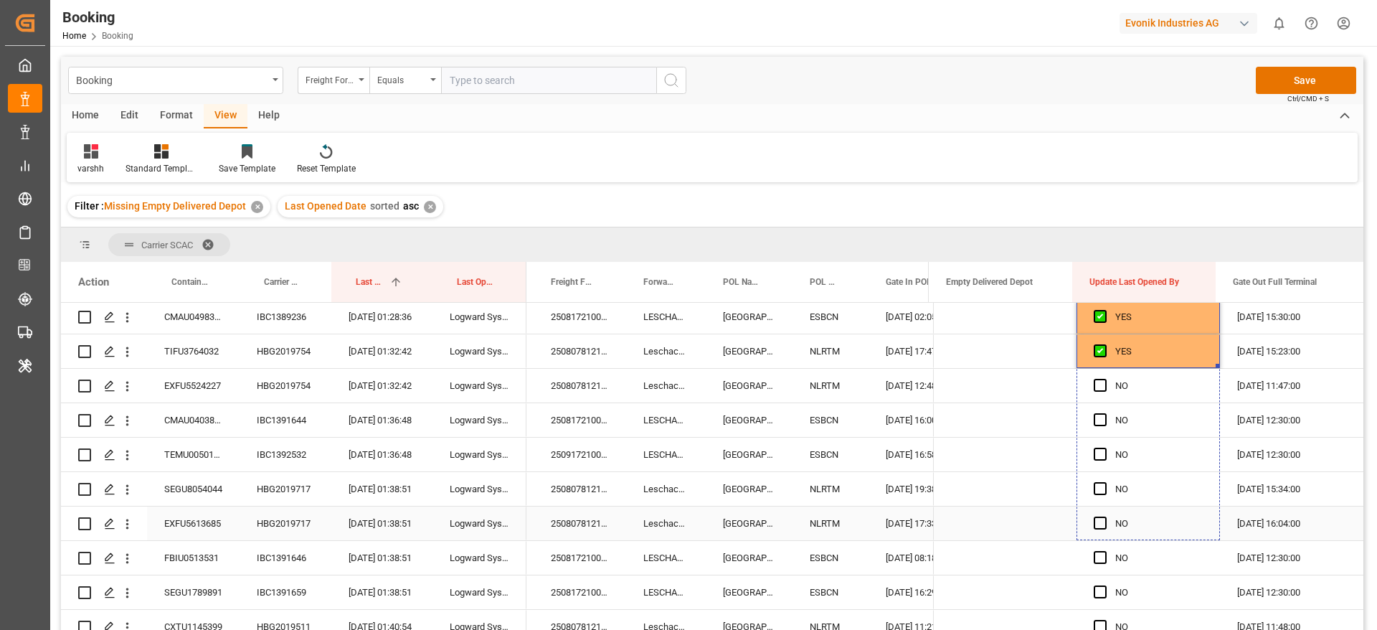
drag, startPoint x: 1213, startPoint y: 364, endPoint x: 1199, endPoint y: 574, distance: 210.7
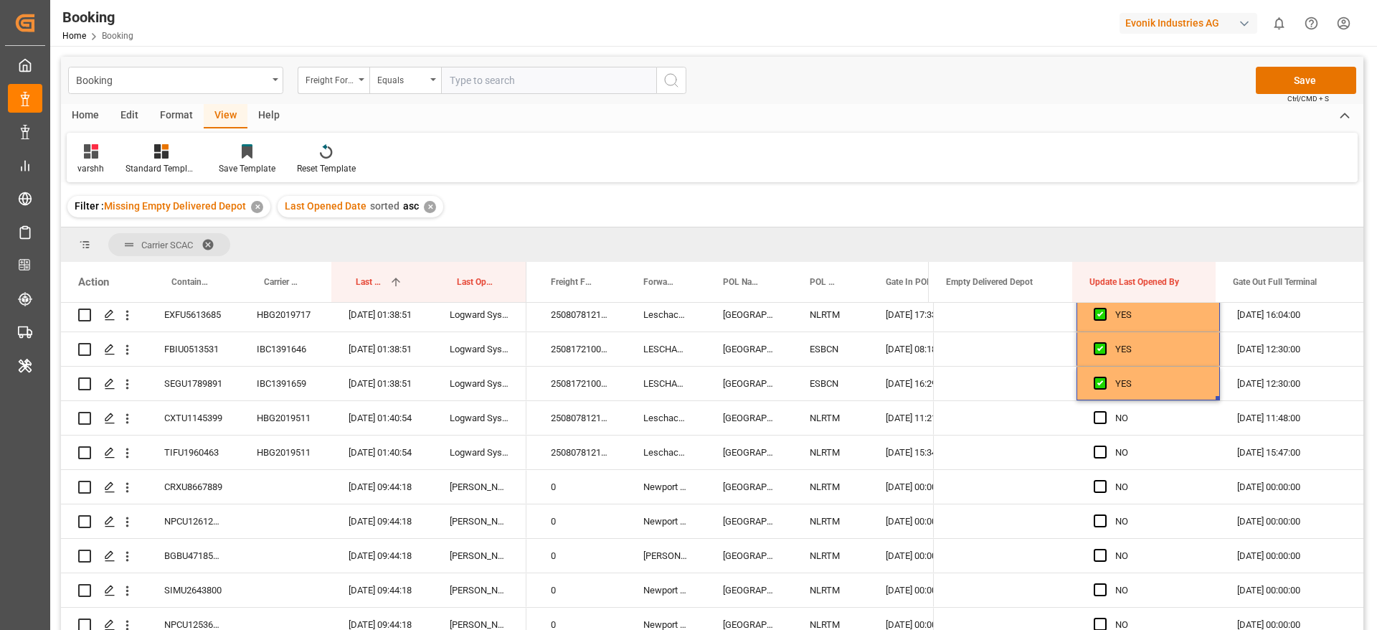
scroll to position [976, 0]
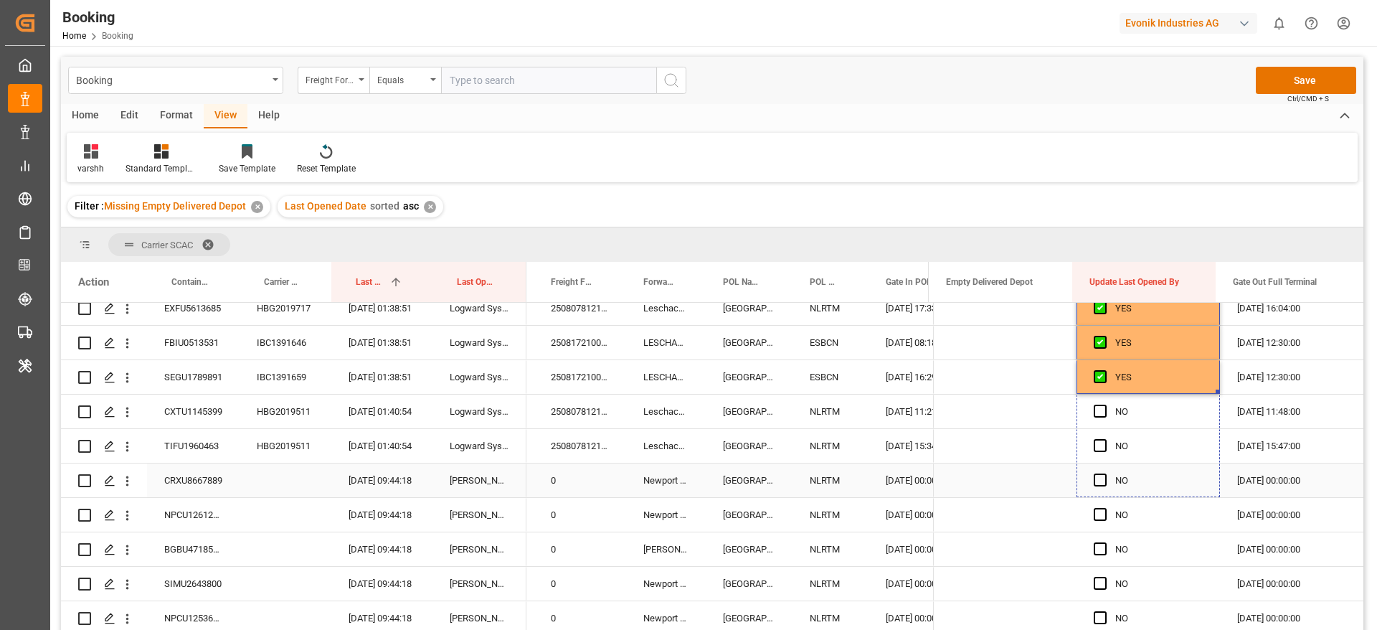
drag, startPoint x: 1212, startPoint y: 390, endPoint x: 1194, endPoint y: 581, distance: 191.7
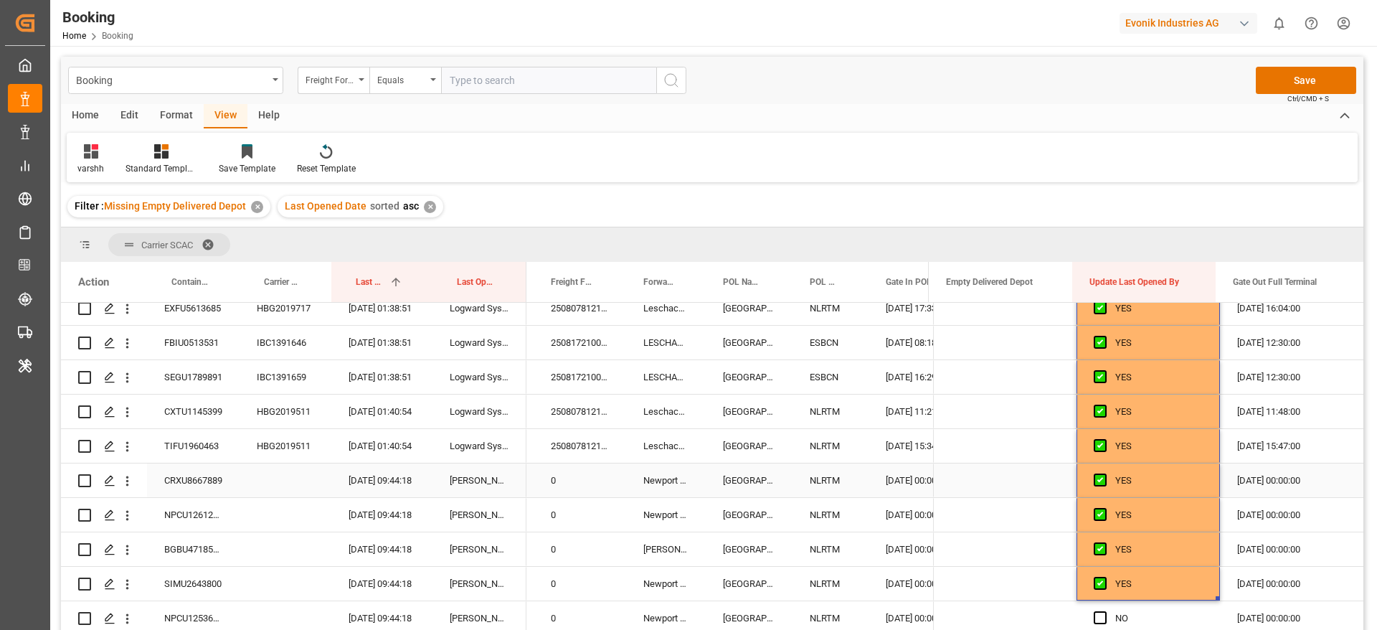
scroll to position [1083, 0]
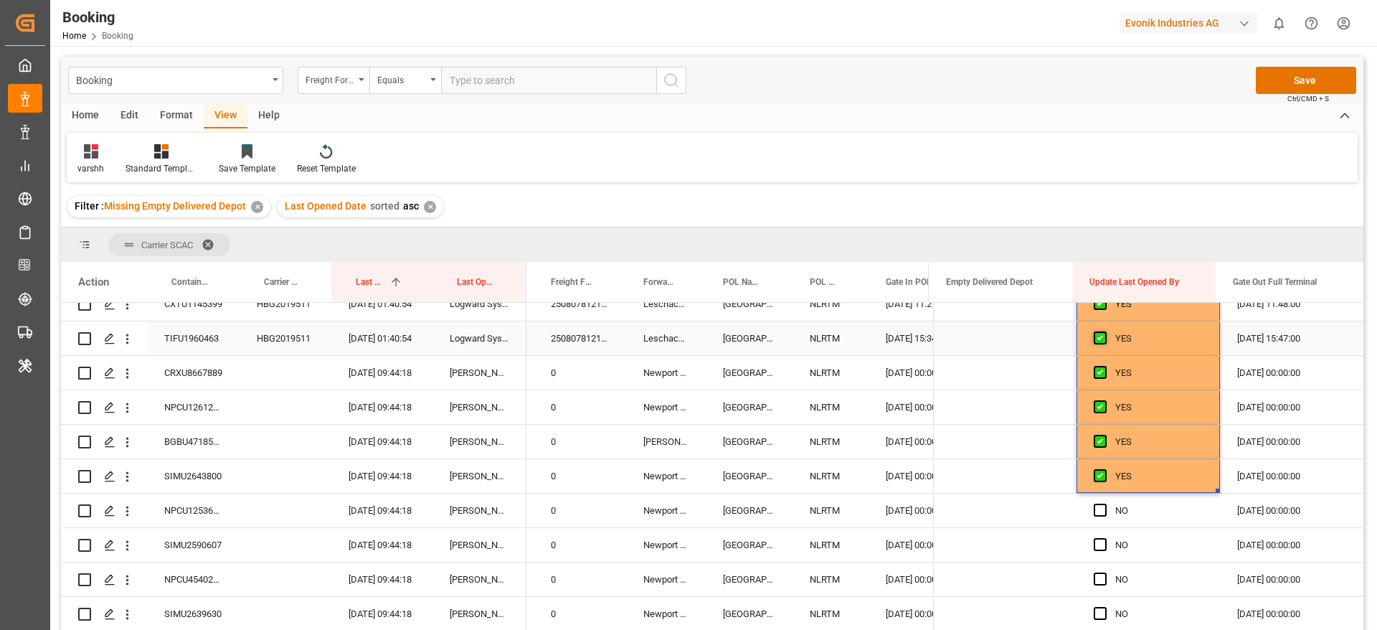
click at [1094, 336] on span "Press SPACE to select this row." at bounding box center [1100, 337] width 13 height 13
click at [1105, 331] on input "Press SPACE to select this row." at bounding box center [1105, 331] width 0 height 0
click at [1097, 369] on span "Press SPACE to select this row." at bounding box center [1100, 372] width 13 height 13
click at [1105, 366] on input "Press SPACE to select this row." at bounding box center [1105, 366] width 0 height 0
click at [1095, 402] on span "Press SPACE to select this row." at bounding box center [1100, 406] width 13 height 13
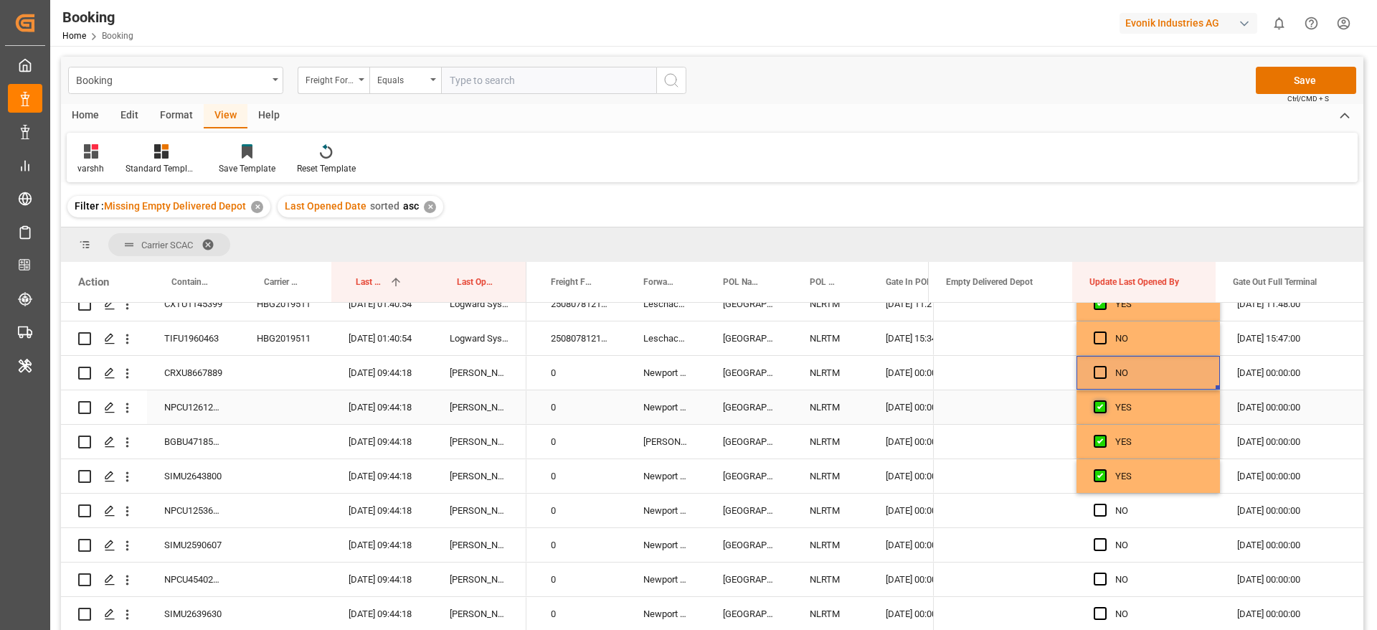
click at [1105, 400] on input "Press SPACE to select this row." at bounding box center [1105, 400] width 0 height 0
click at [1096, 433] on div "Press SPACE to select this row." at bounding box center [1105, 441] width 22 height 33
click at [1095, 447] on span "Press SPACE to select this row." at bounding box center [1100, 441] width 13 height 13
click at [1105, 435] on input "Press SPACE to select this row." at bounding box center [1105, 435] width 0 height 0
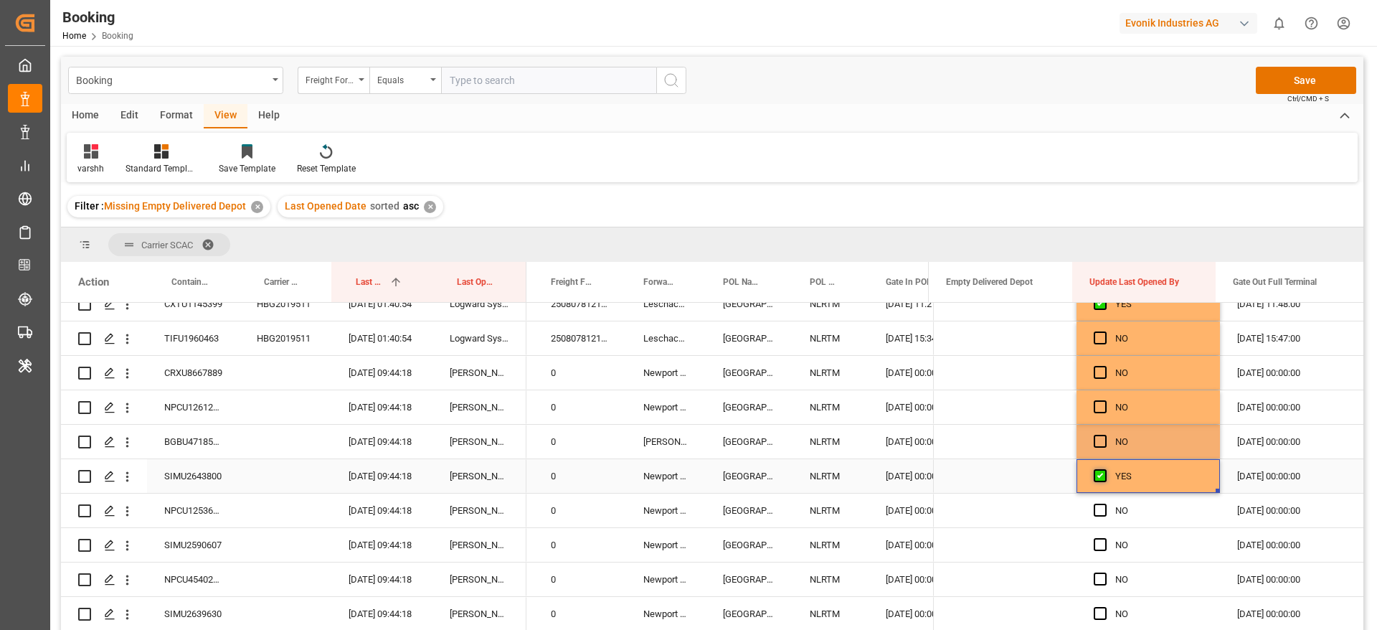
click at [1095, 476] on span "Press SPACE to select this row." at bounding box center [1100, 475] width 13 height 13
click at [1105, 469] on input "Press SPACE to select this row." at bounding box center [1105, 469] width 0 height 0
click at [1094, 340] on span "Press SPACE to select this row." at bounding box center [1100, 337] width 13 height 13
click at [1105, 331] on input "Press SPACE to select this row." at bounding box center [1105, 331] width 0 height 0
click at [1300, 68] on button "Save" at bounding box center [1306, 80] width 100 height 27
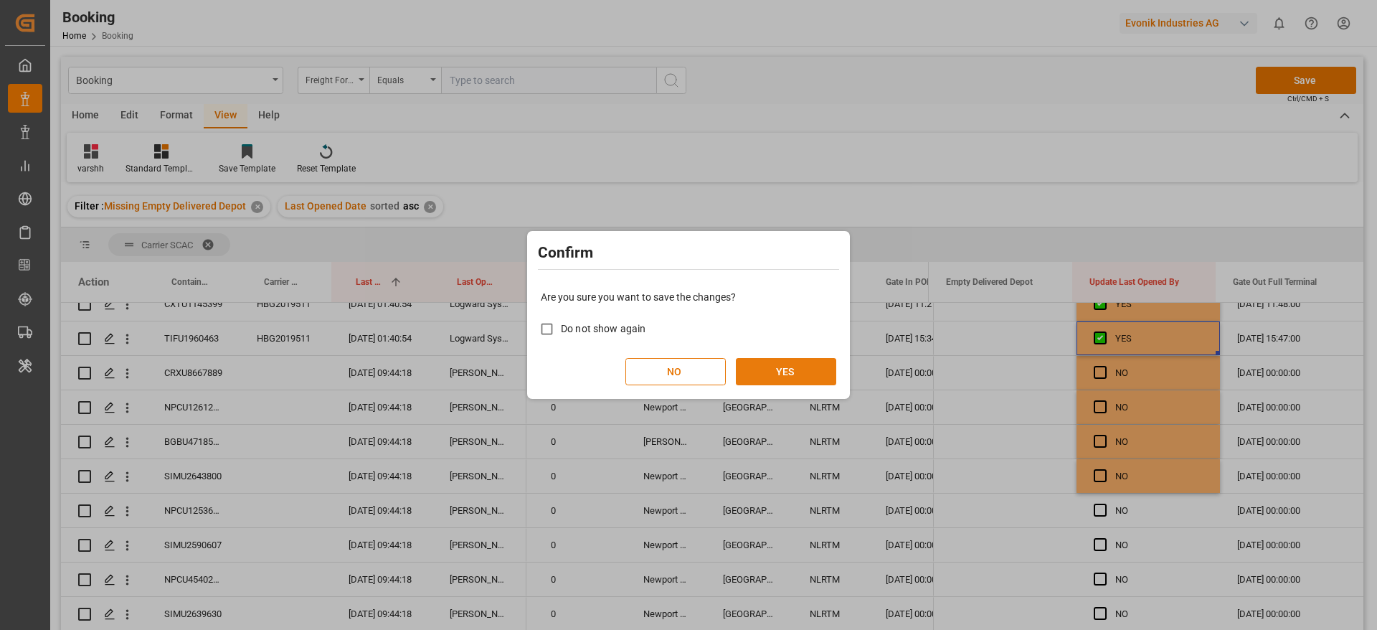
click at [823, 370] on button "YES" at bounding box center [786, 371] width 100 height 27
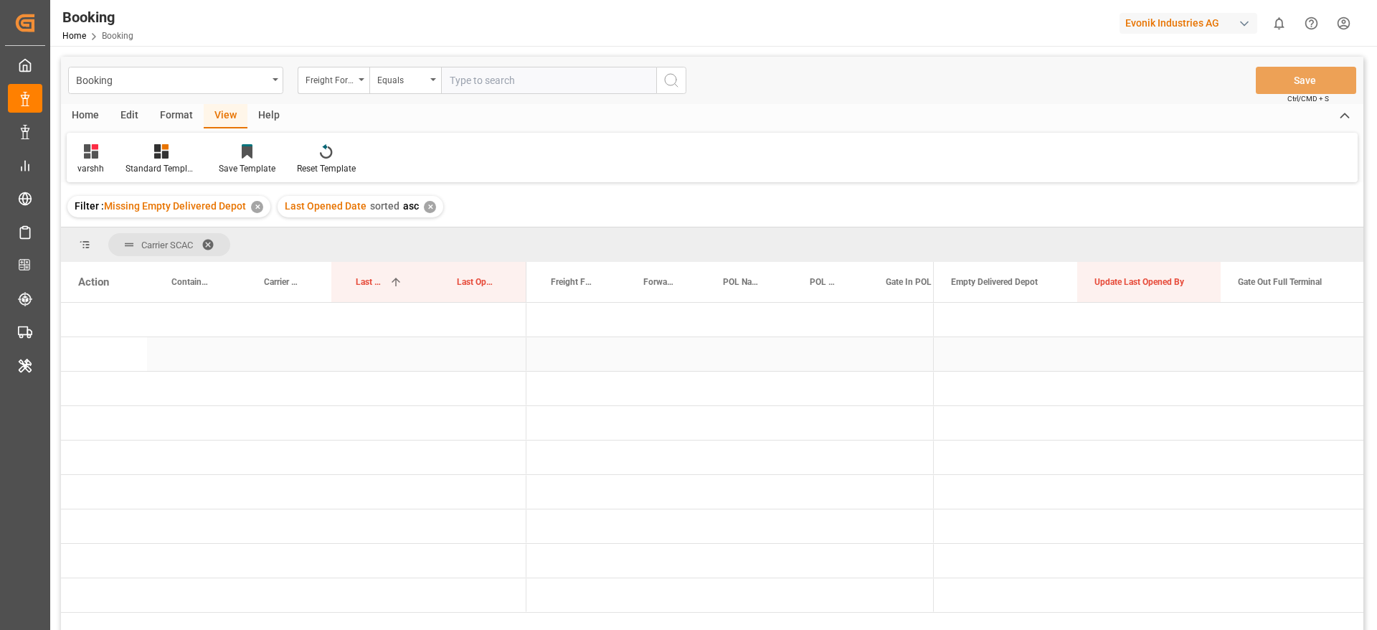
scroll to position [0, 0]
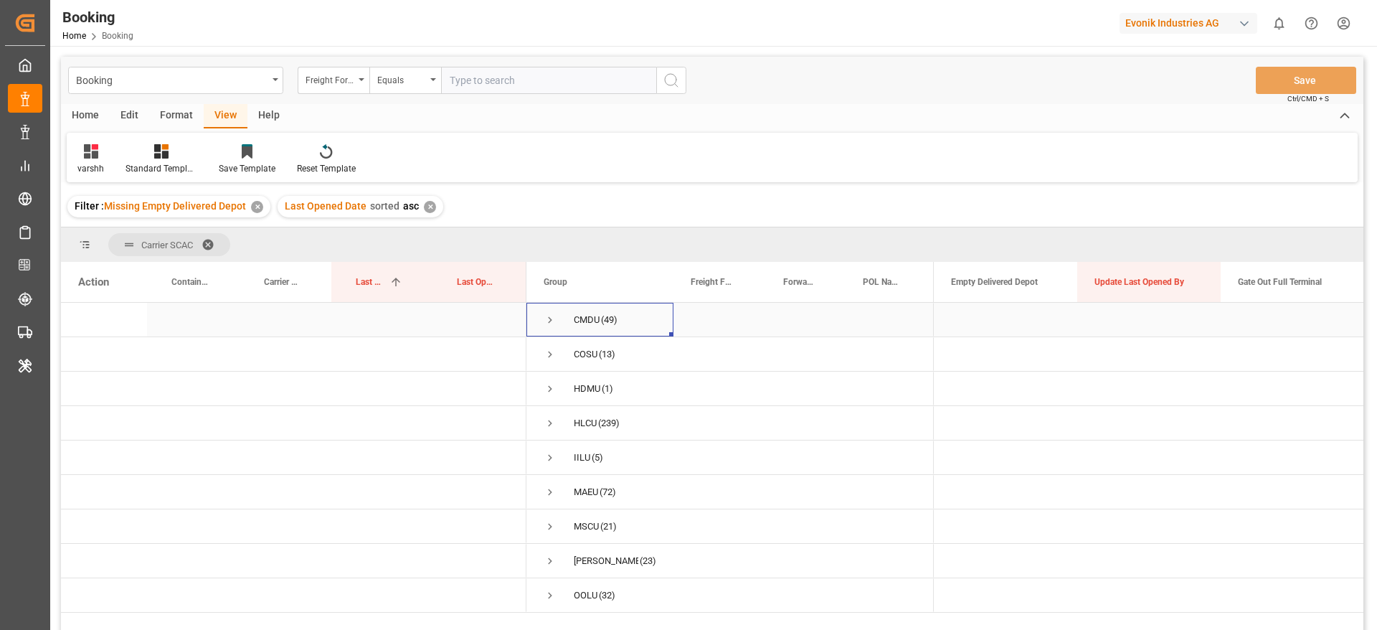
click at [542, 319] on div "CMDU (49)" at bounding box center [600, 320] width 147 height 34
click at [559, 319] on span "CMDU (49)" at bounding box center [600, 319] width 113 height 32
click at [545, 320] on span "Press SPACE to select this row." at bounding box center [550, 320] width 13 height 13
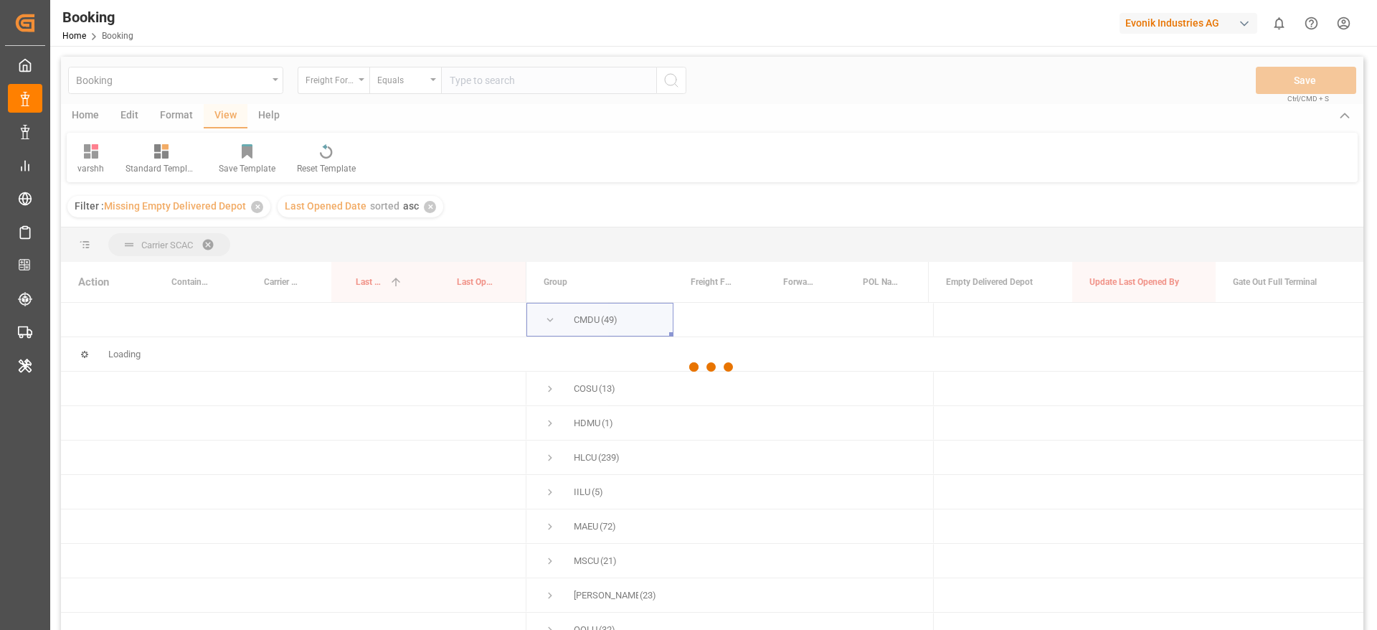
click at [545, 320] on div at bounding box center [712, 367] width 1303 height 621
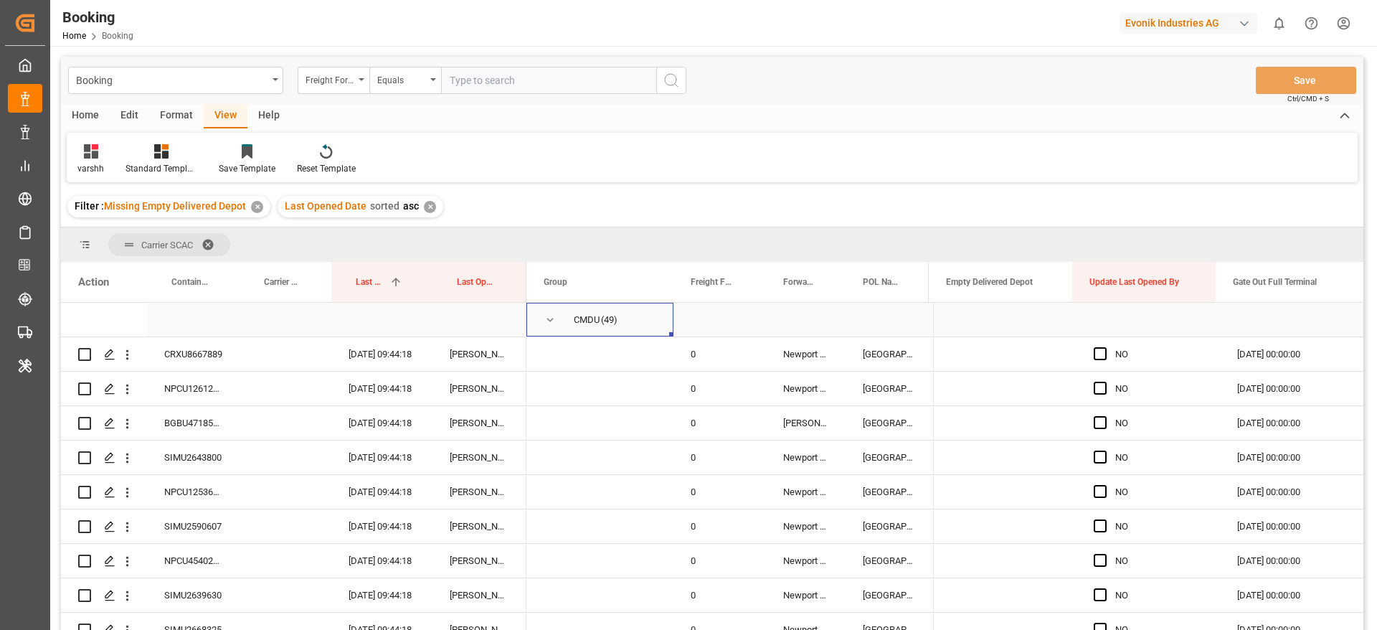
click at [550, 323] on span "Press SPACE to select this row." at bounding box center [550, 320] width 13 height 13
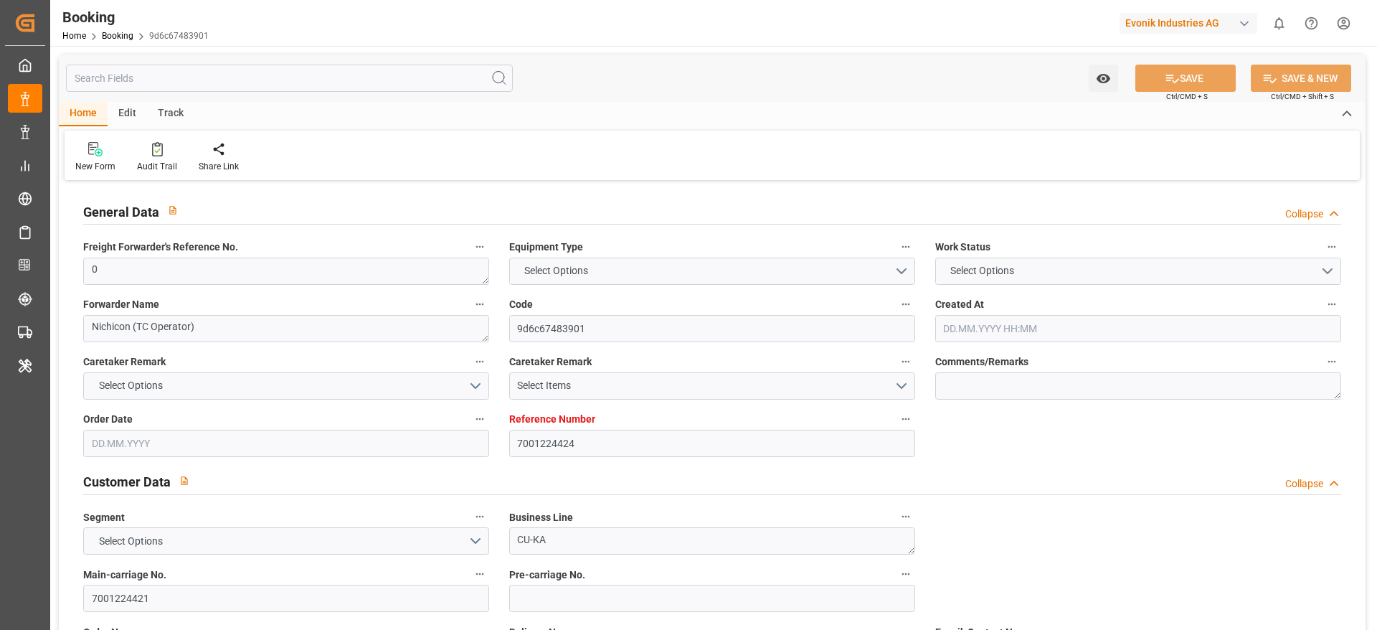
type input "7001224424"
type input "9839155"
type input "CMACGM"
type input "CMA CGM Group"
type input "NLRTM"
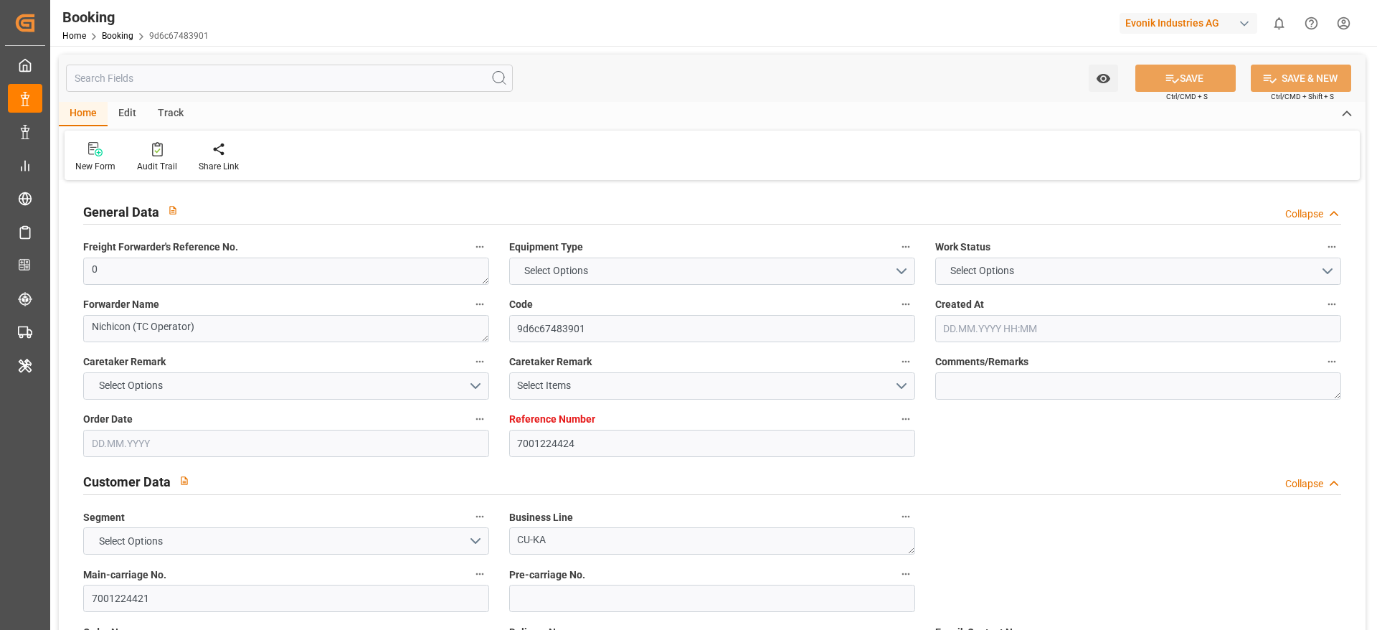
type input "MYPKG"
type input "38"
type input "0"
type input "16.07.2025 14:46"
type input "[DATE]"
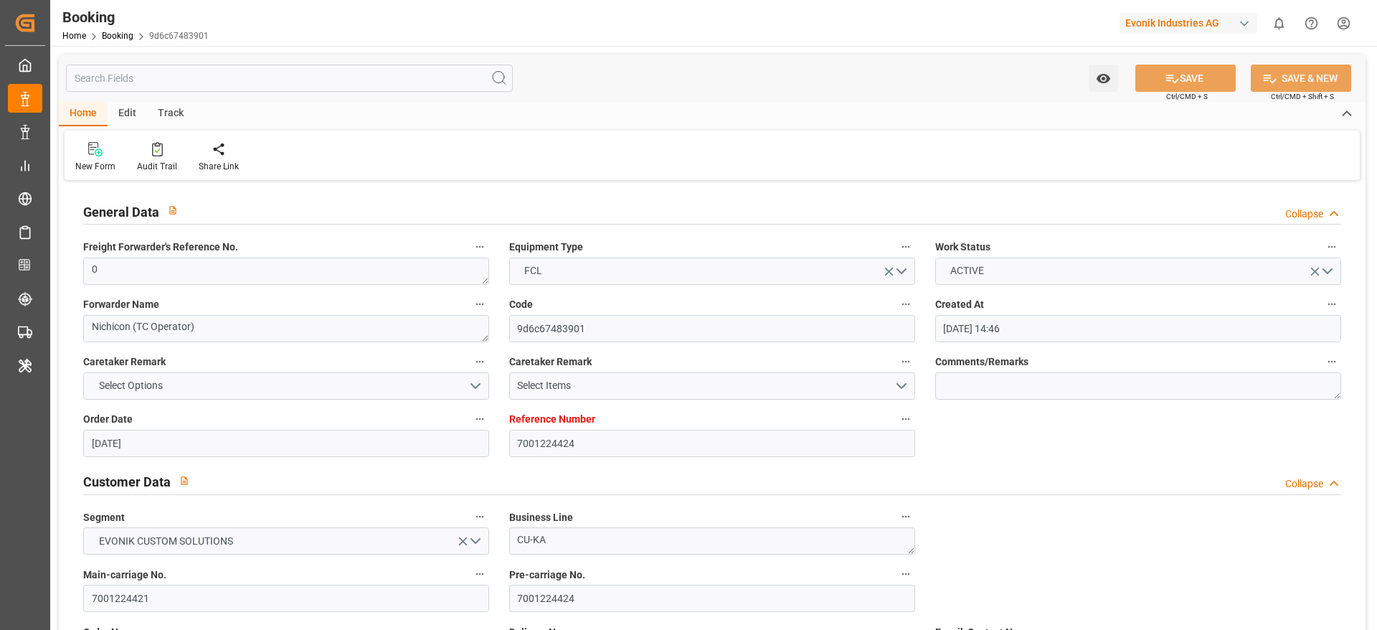
type input "15.09.2025"
type input "28.07.2025"
type input "09.08.2025 00:00"
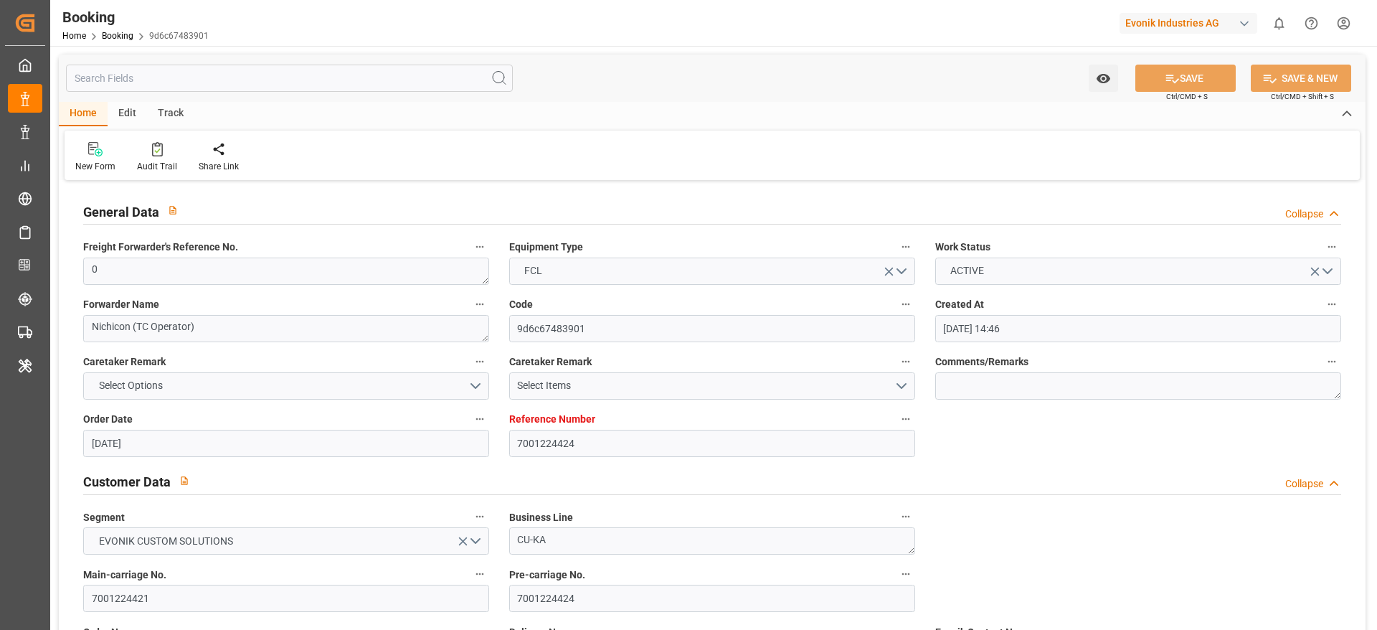
type input "04.08.2025 00:00"
type input "14.09.2025 00:00"
type input "16.09.2025 00:00"
type input "17.09.2025 00:00"
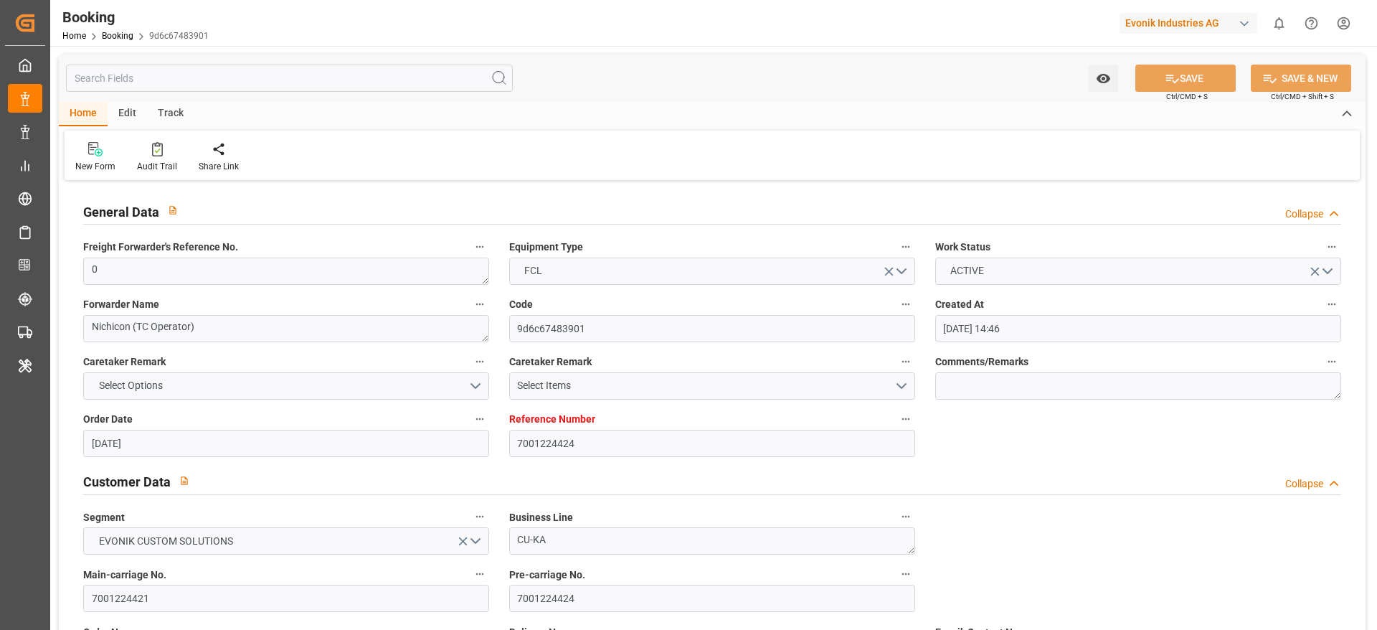
type input "[DATE]"
type input "25.09.2025 10:38"
click at [156, 157] on div "Audit Trail" at bounding box center [157, 157] width 62 height 32
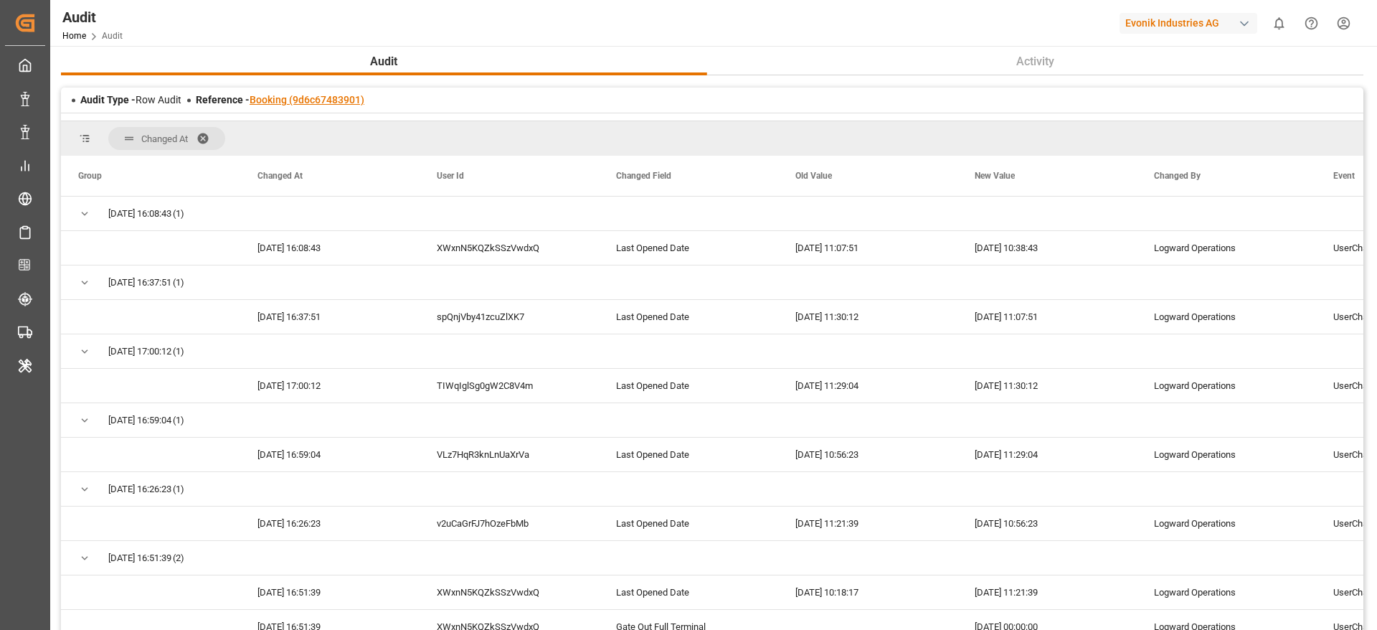
click at [344, 100] on link "Booking (9d6c67483901)" at bounding box center [307, 99] width 115 height 11
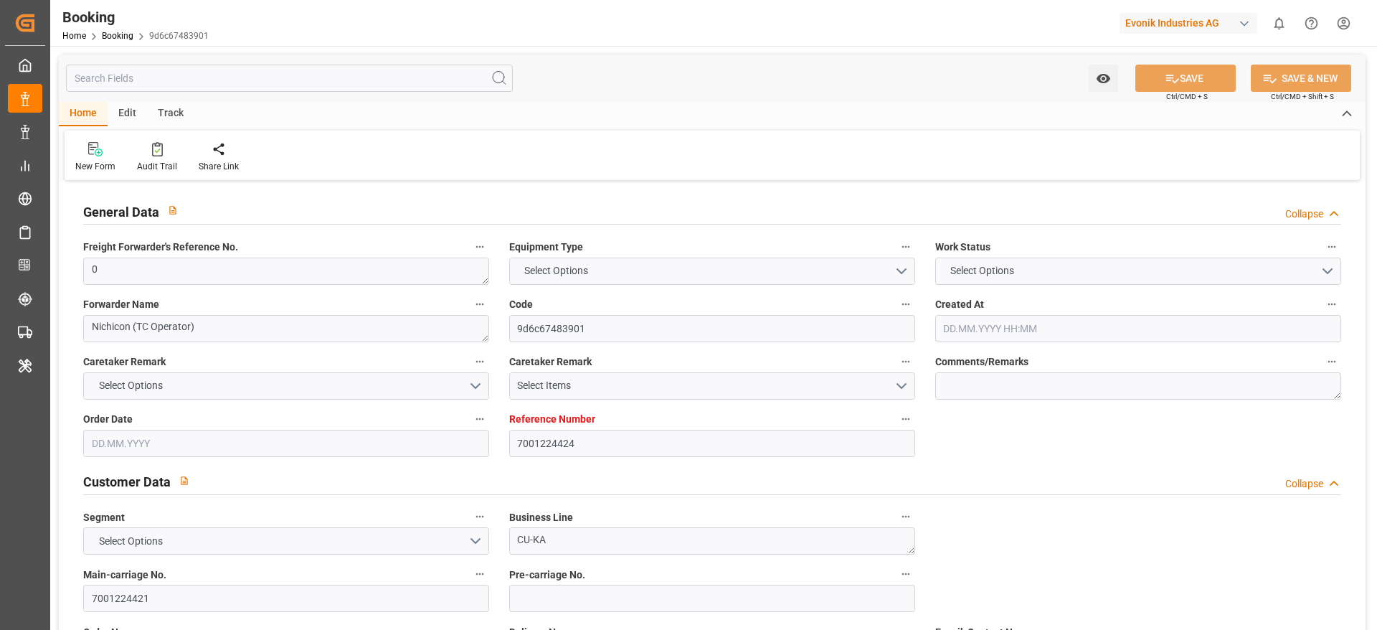
type input "7001224424"
type input "9839155"
type input "CMACGM"
type input "CMA CGM Group"
type input "NLRTM"
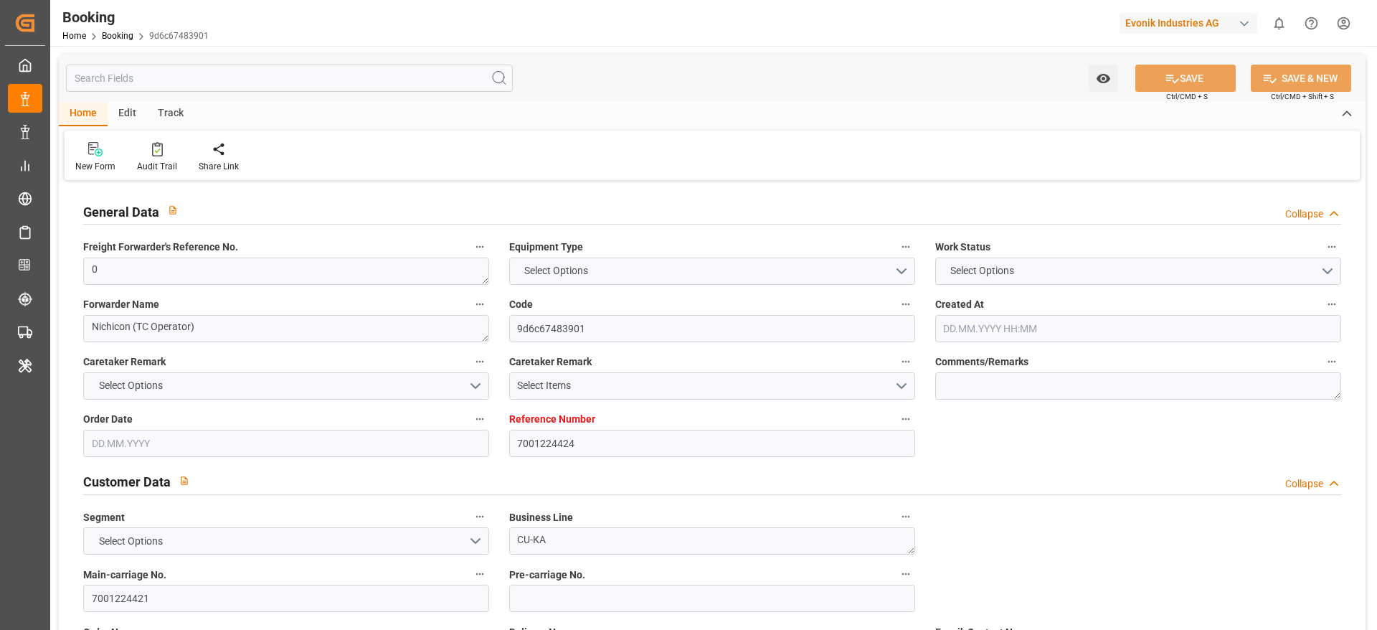
type input "MYPKG"
type input "38"
type input "0"
type input "16.07.2025 14:46"
type input "[DATE]"
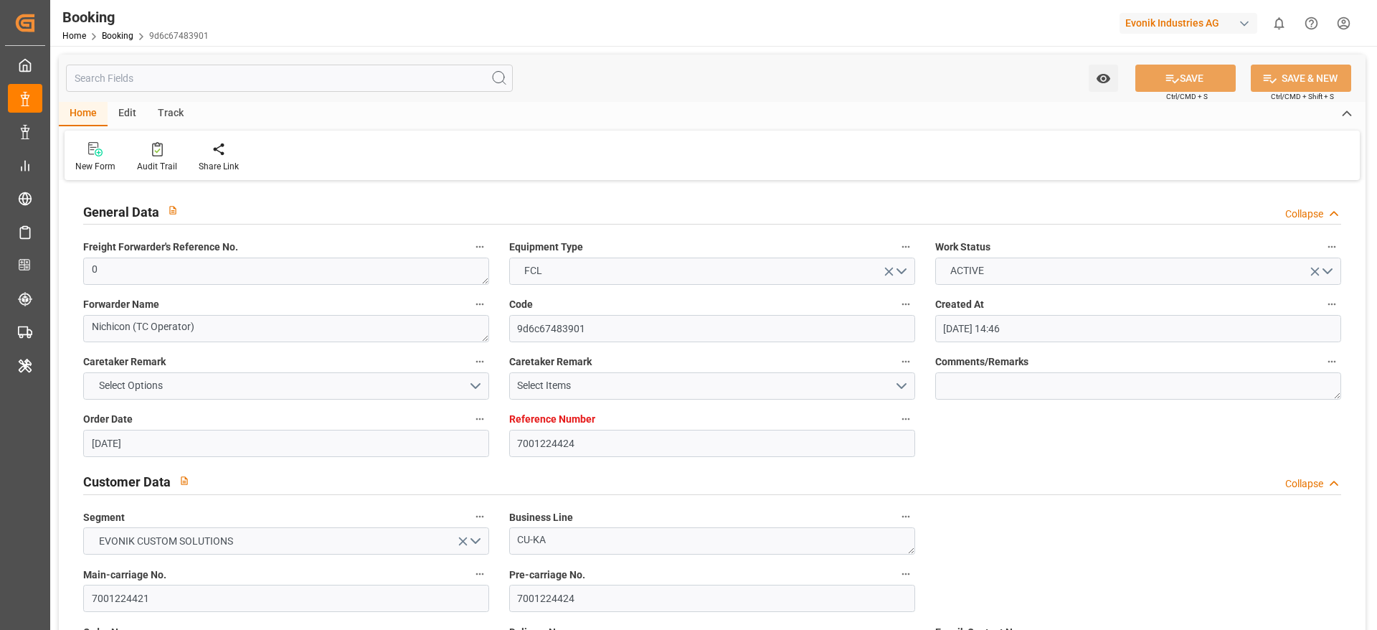
type input "15.09.2025"
type input "28.07.2025"
type input "09.08.2025 00:00"
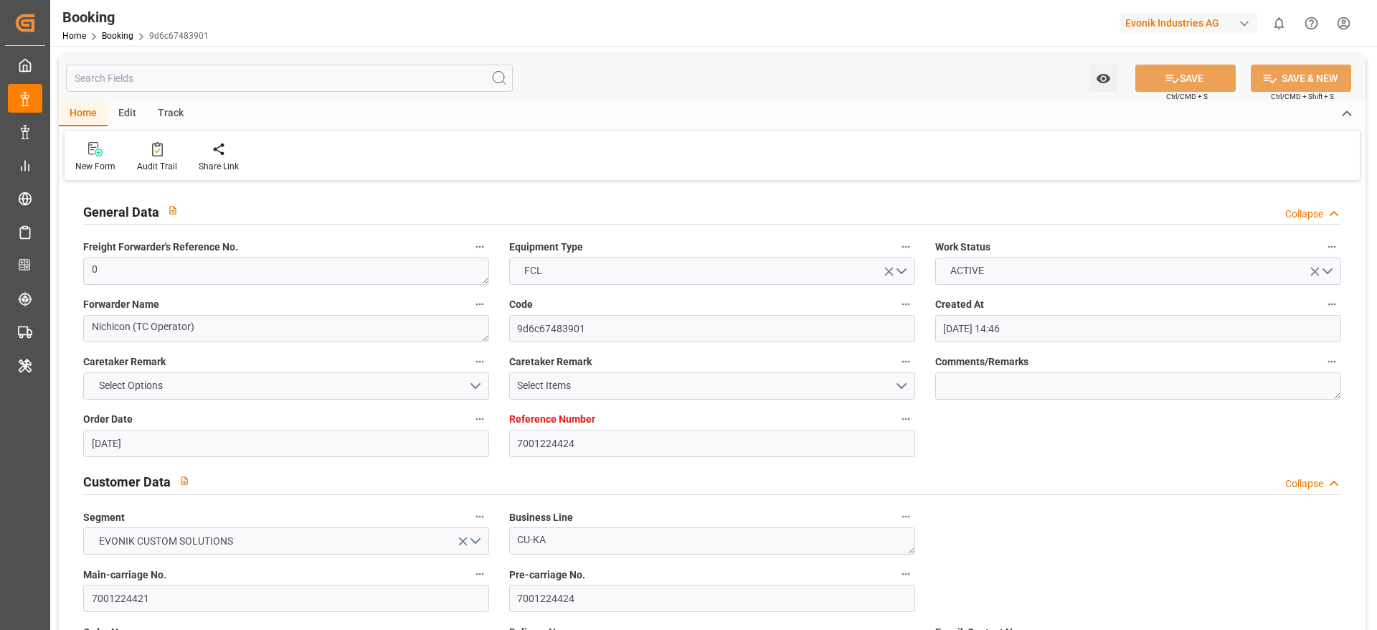
type input "04.08.2025 00:00"
type input "14.09.2025 00:00"
type input "16.09.2025 00:00"
type input "17.09.2025 00:00"
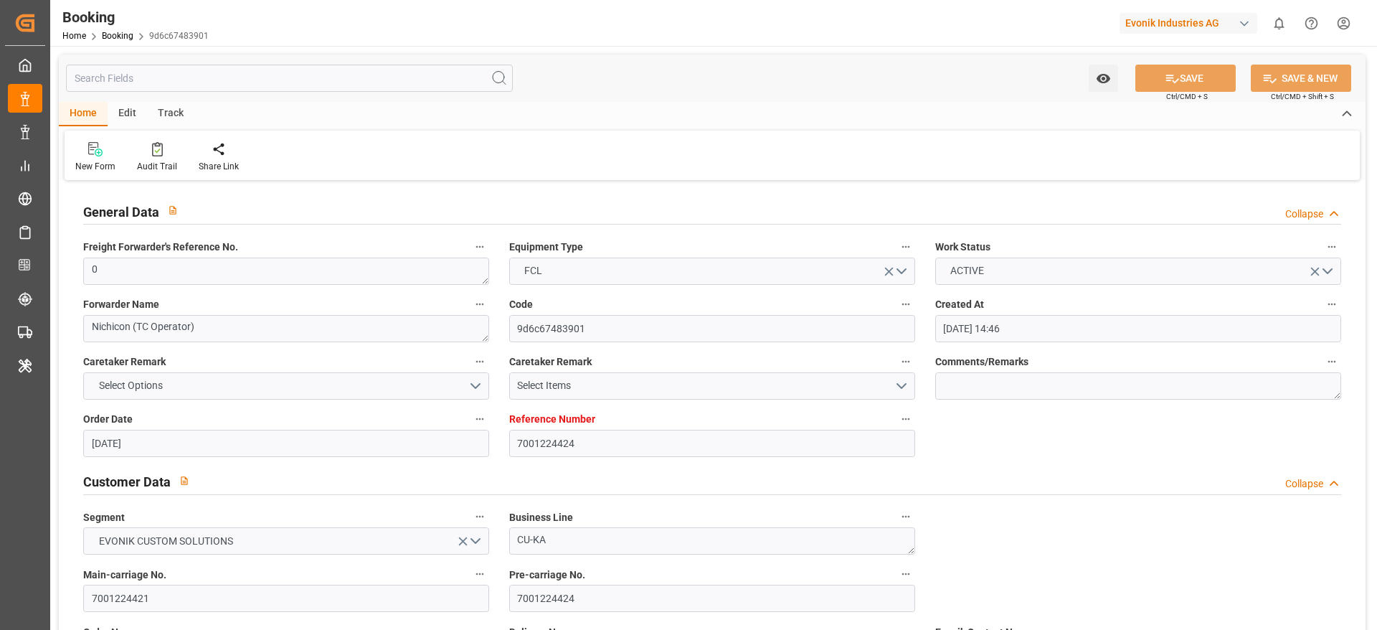
type input "[DATE]"
type input "25.09.2025 10:38"
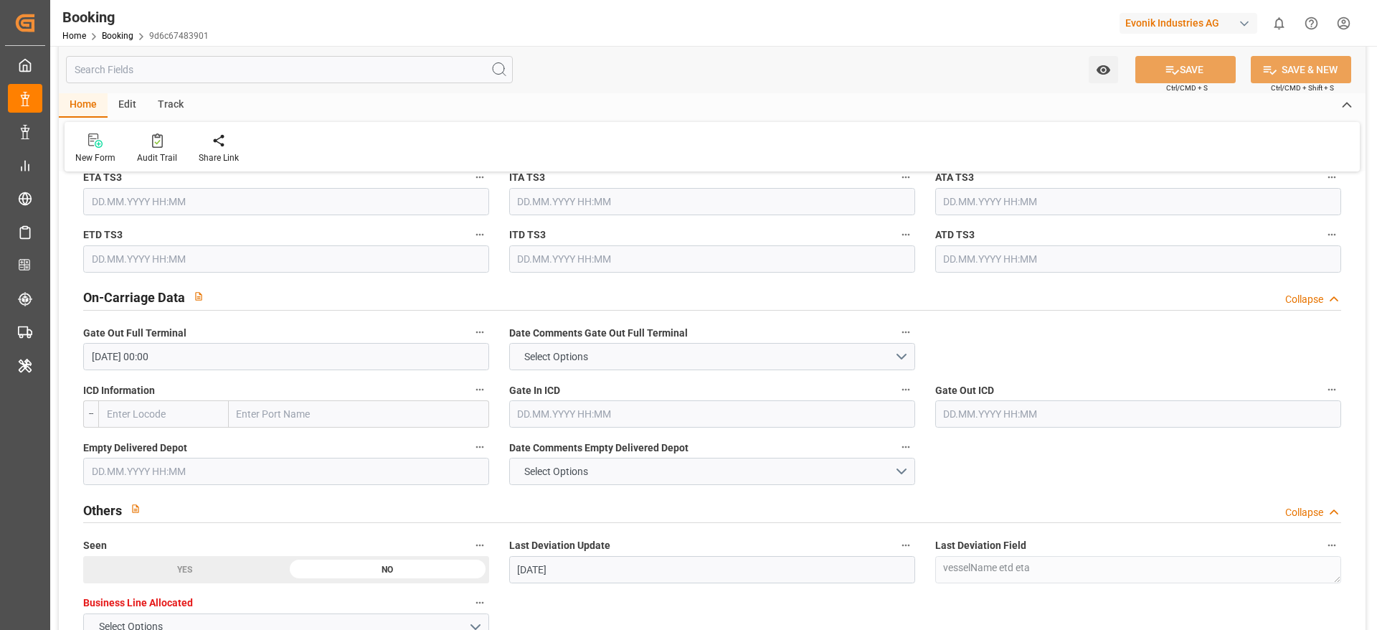
scroll to position [2045, 0]
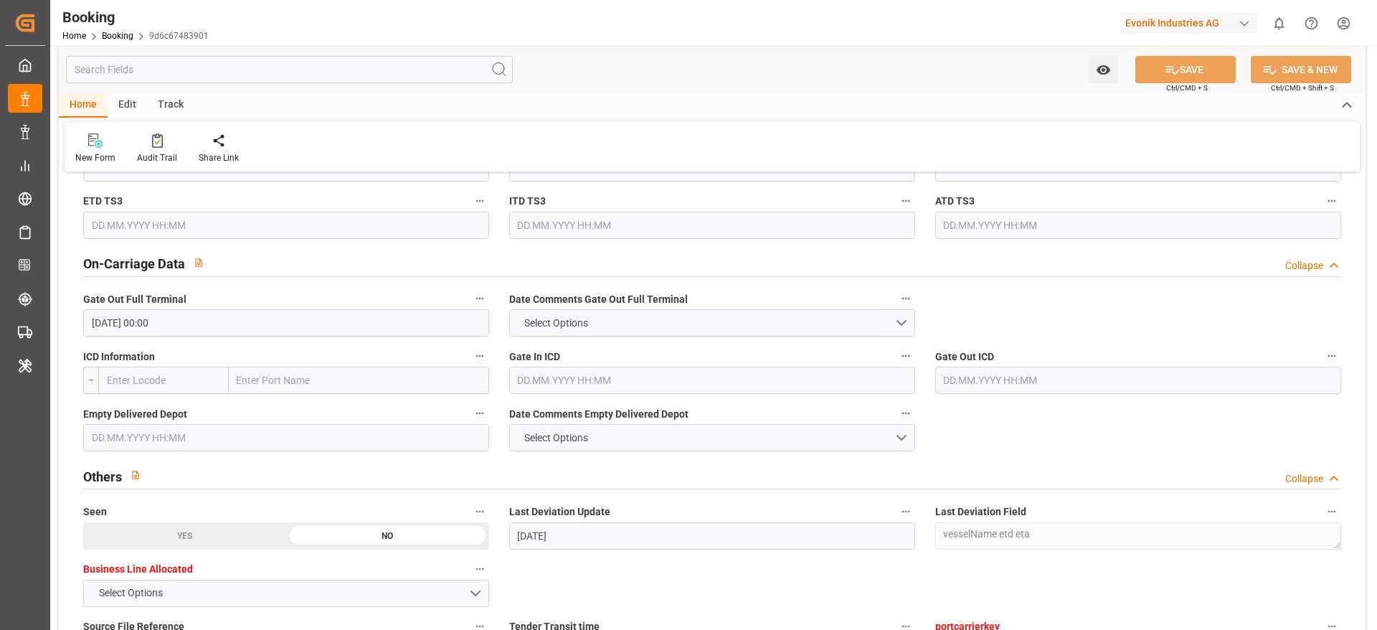
click at [168, 147] on div at bounding box center [157, 140] width 40 height 15
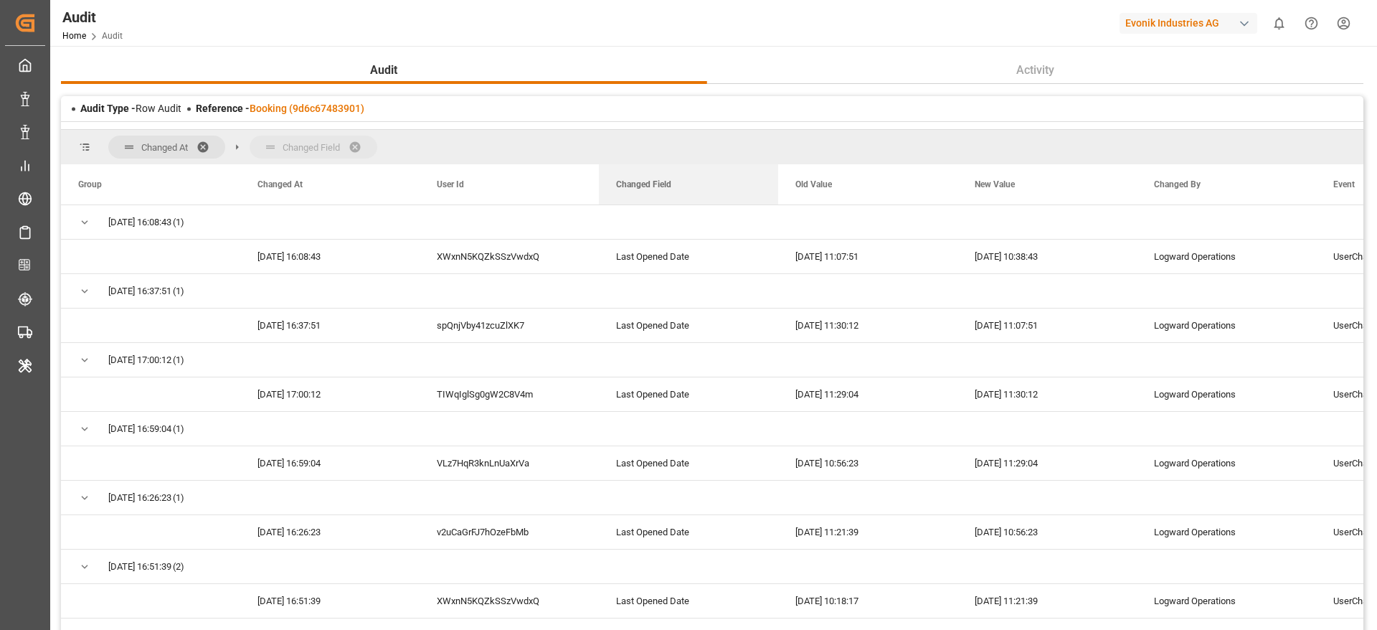
drag, startPoint x: 631, startPoint y: 190, endPoint x: 638, endPoint y: 149, distance: 42.2
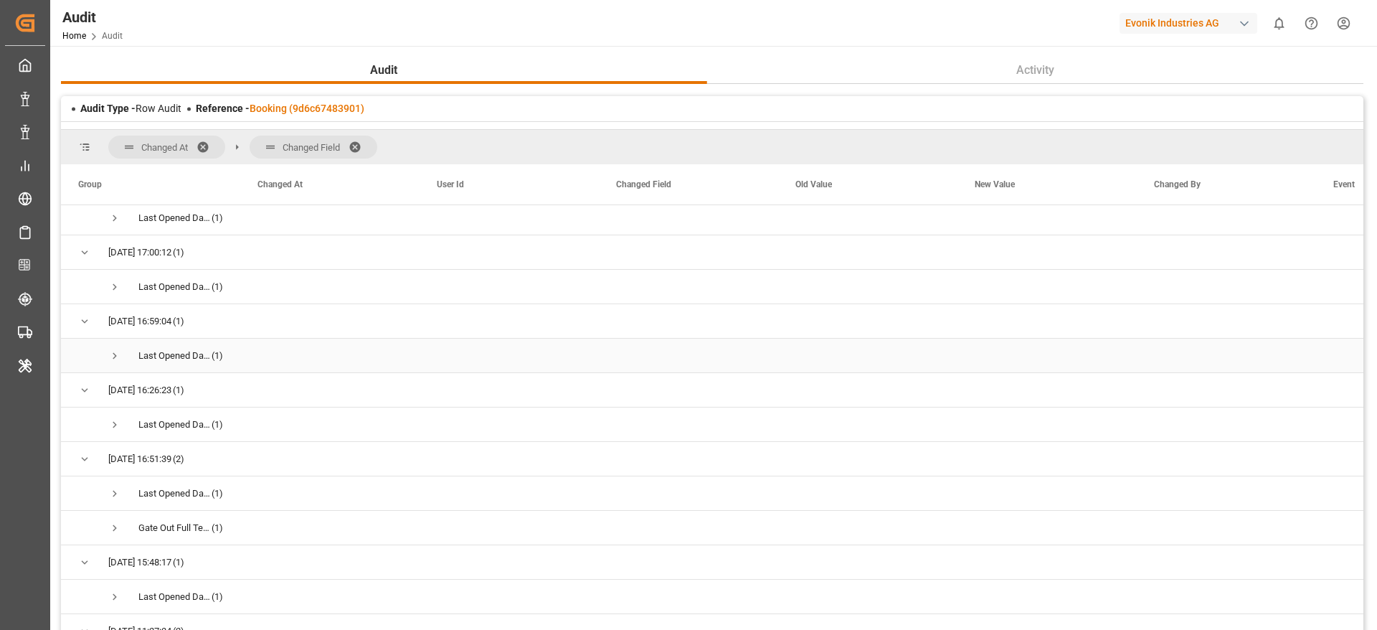
scroll to position [215, 0]
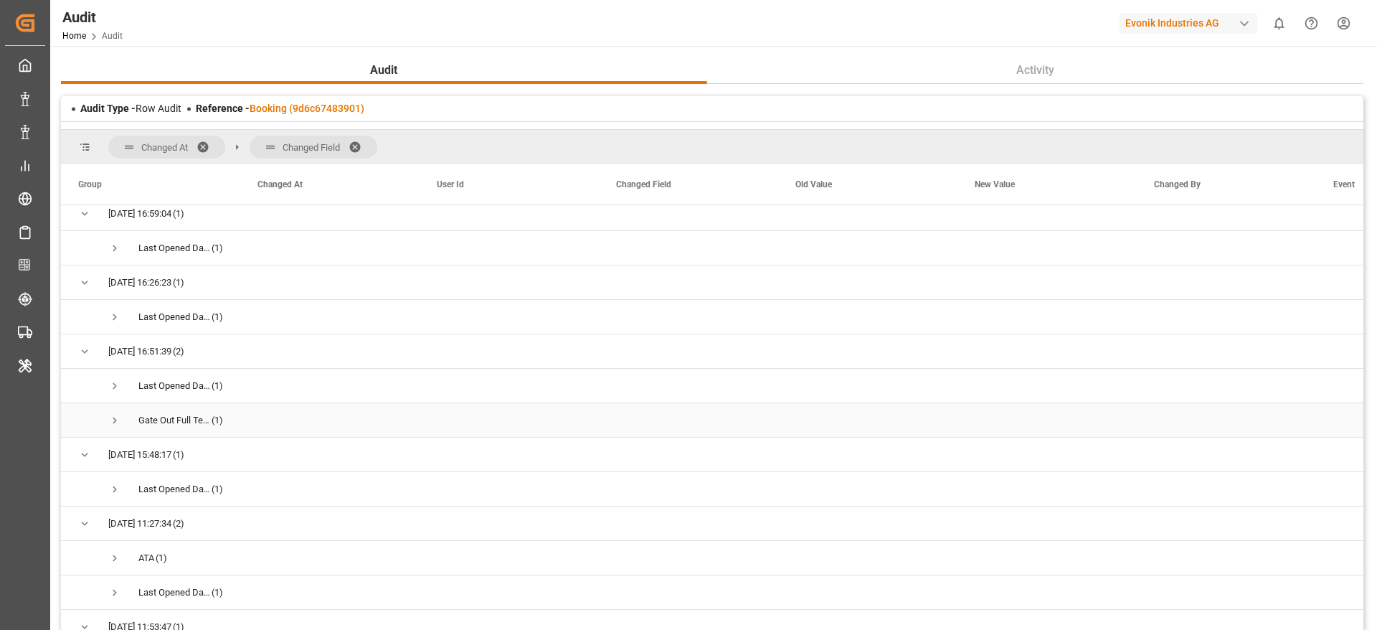
click at [116, 420] on span "Press SPACE to select this row." at bounding box center [114, 420] width 13 height 13
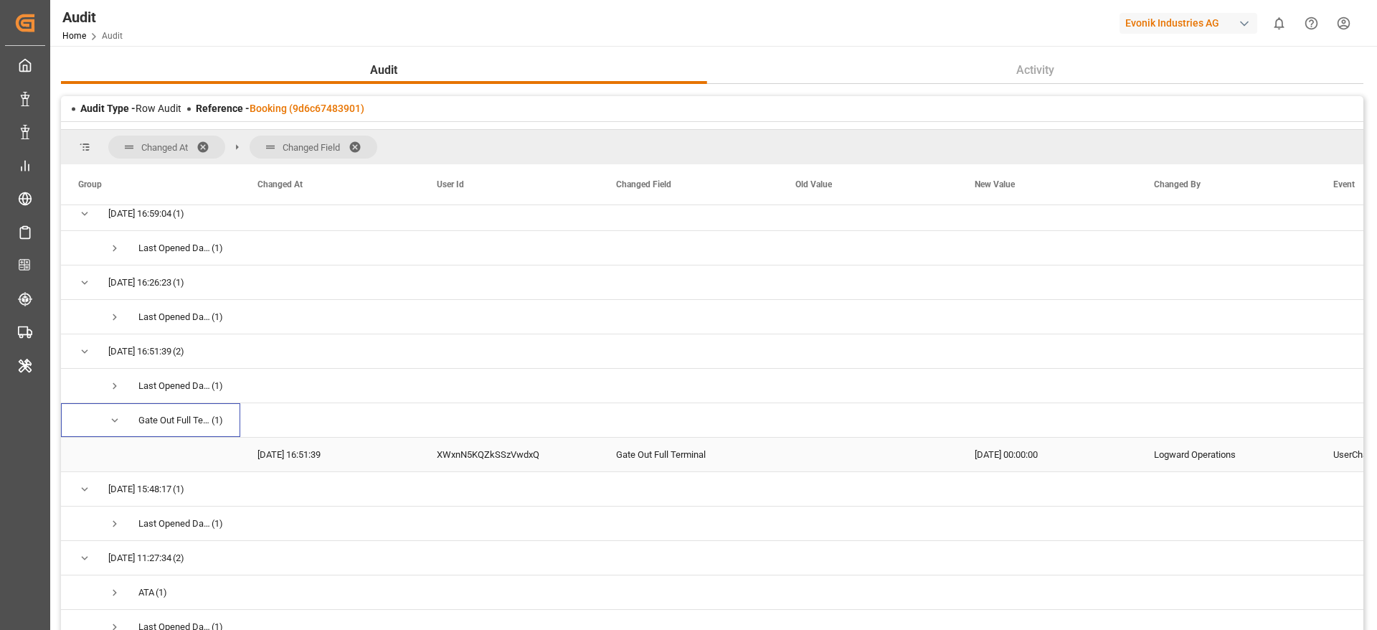
click at [475, 462] on div "XWxnN5KQZkSSzVwdxQ" at bounding box center [509, 455] width 179 height 34
click at [707, 464] on div "Gate Out Full Terminal" at bounding box center [688, 455] width 179 height 34
click at [998, 461] on div "2025-09-17 00:00:00" at bounding box center [1047, 455] width 179 height 34
click at [319, 470] on div "18.09.2025 16:51:39" at bounding box center [329, 455] width 179 height 34
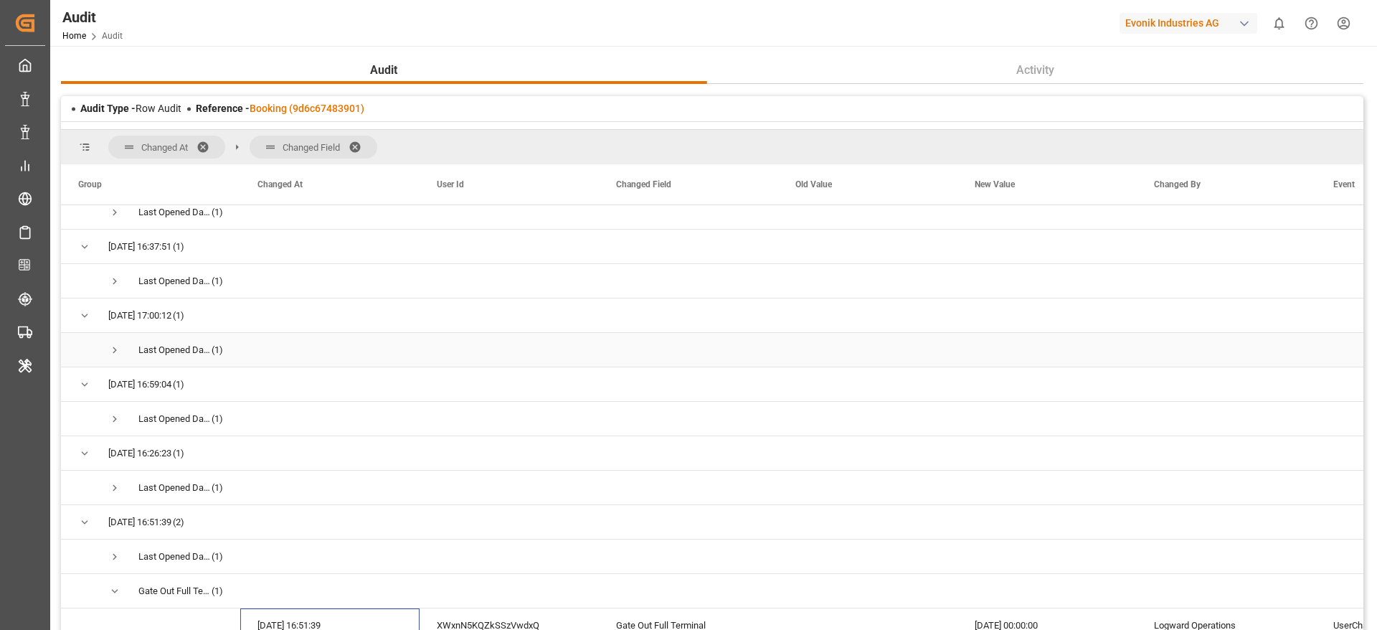
scroll to position [0, 0]
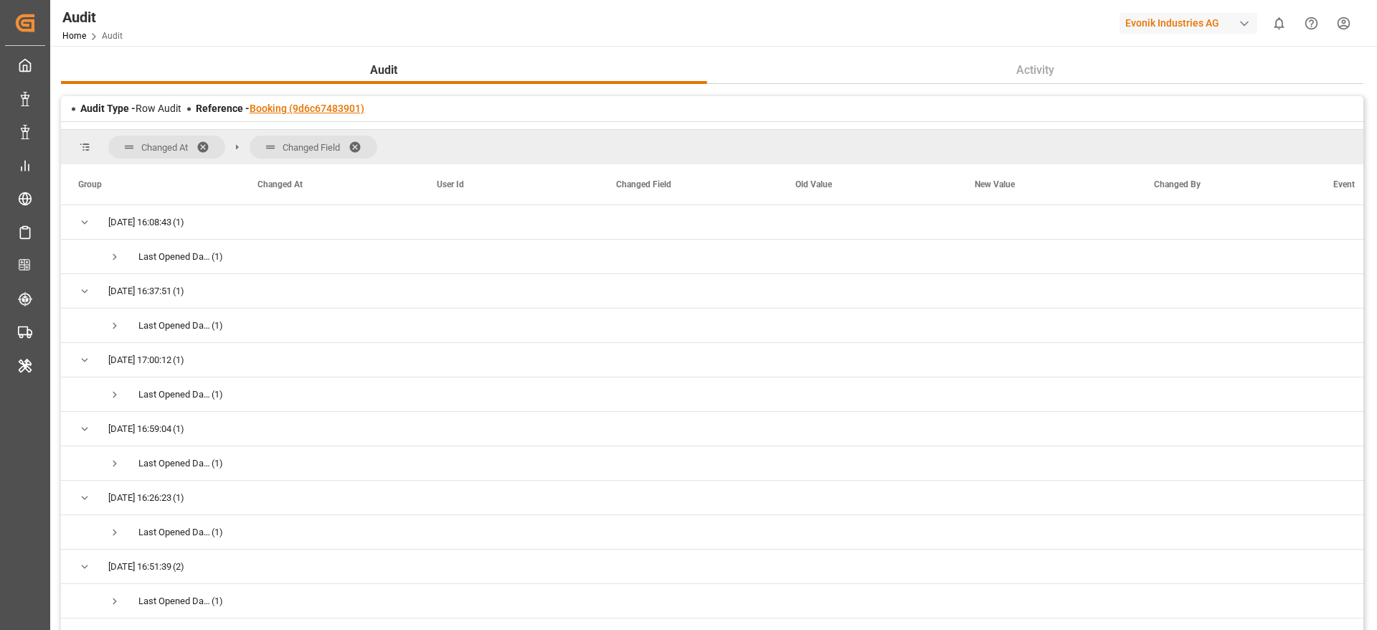
click at [308, 108] on link "Booking (9d6c67483901)" at bounding box center [307, 108] width 115 height 11
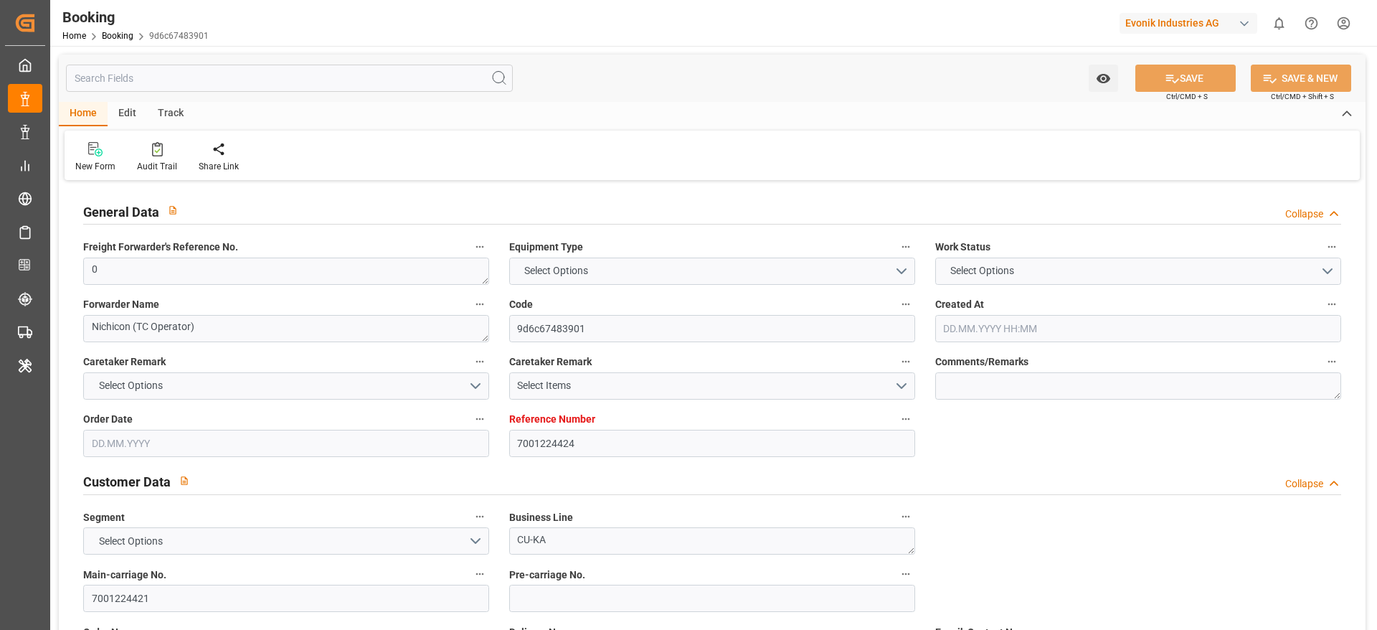
type input "7001224424"
type input "9839155"
type input "CMACGM"
type input "CMA CGM Group"
type input "NLRTM"
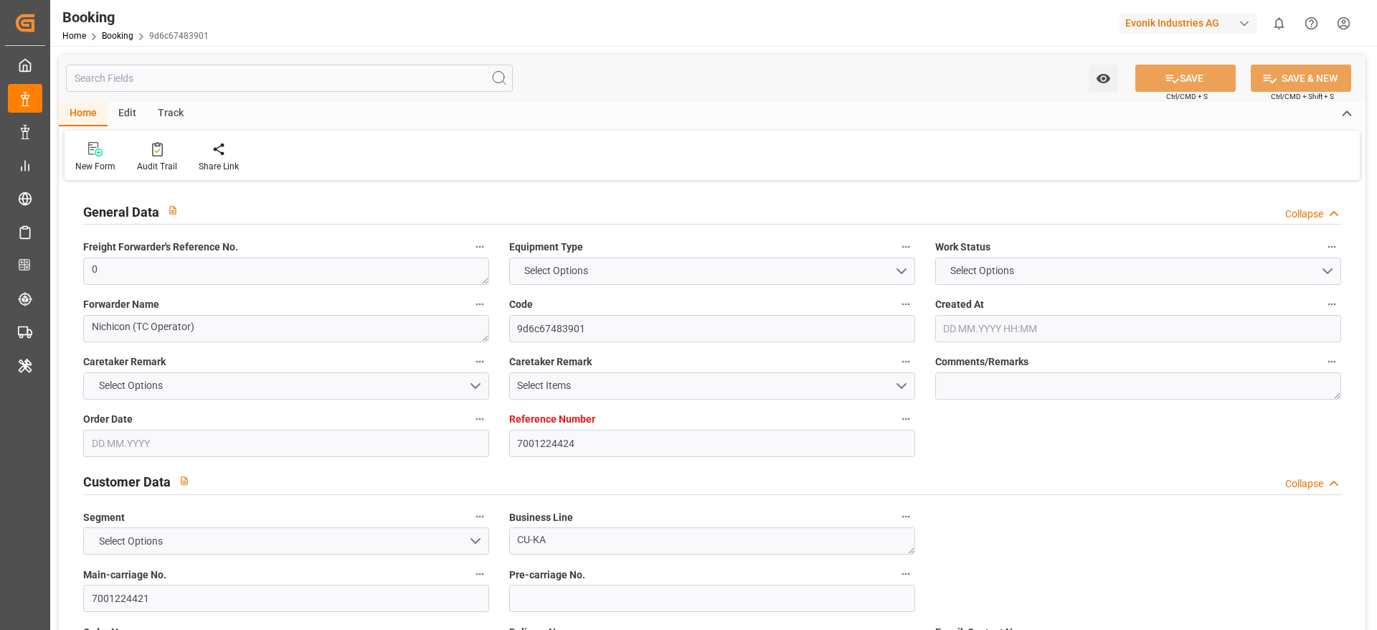
type input "MYPKG"
type input "38"
type input "0"
type input "16.07.2025 14:46"
type input "[DATE]"
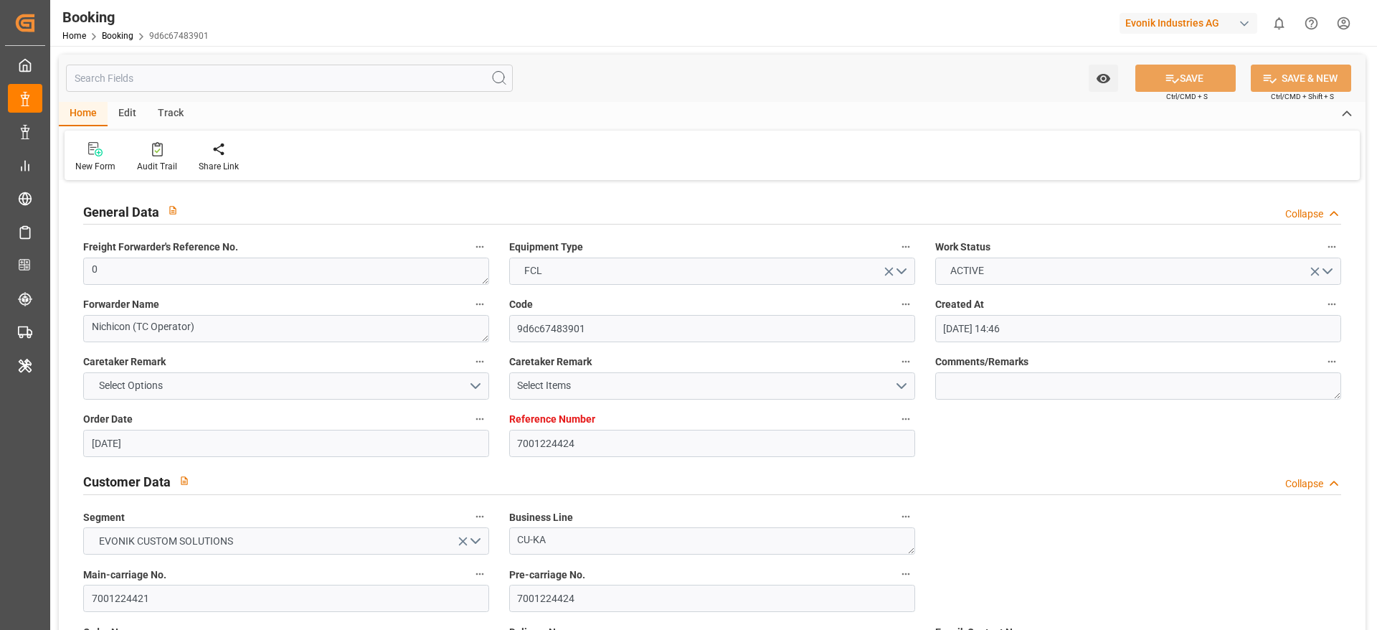
type input "15.09.2025"
type input "28.07.2025"
type input "09.08.2025 00:00"
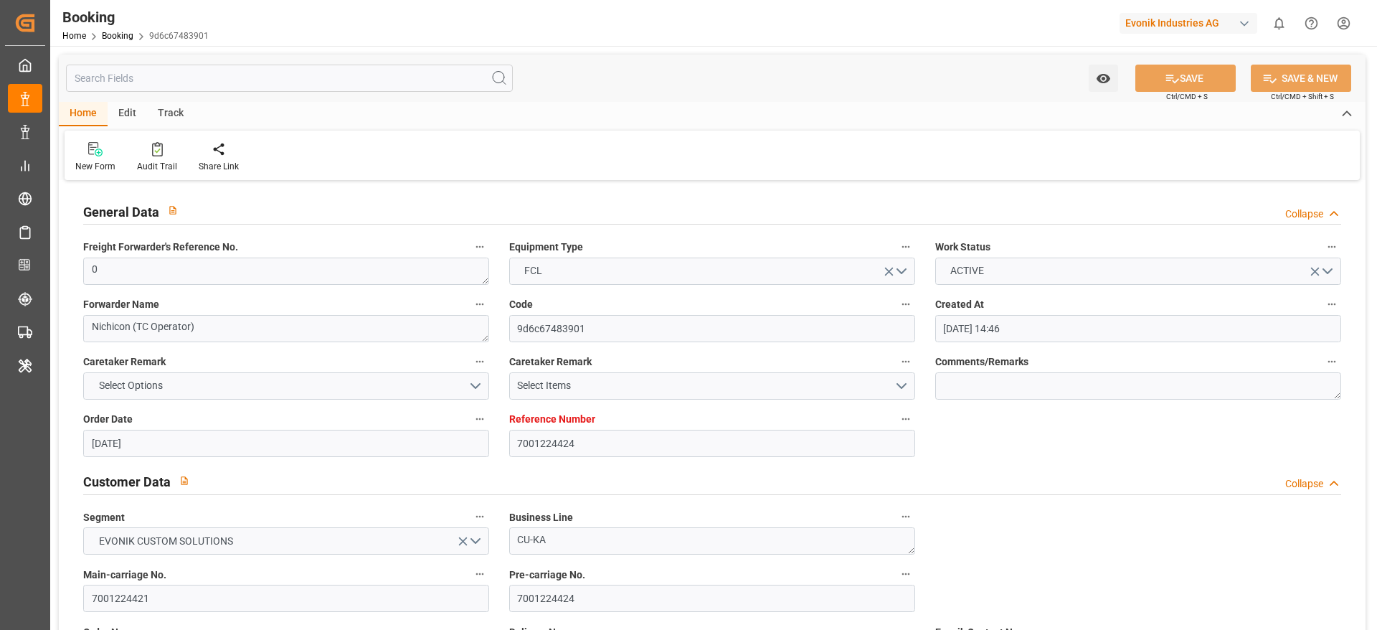
type input "04.08.2025 00:00"
type input "14.09.2025 00:00"
type input "16.09.2025 00:00"
type input "17.09.2025 00:00"
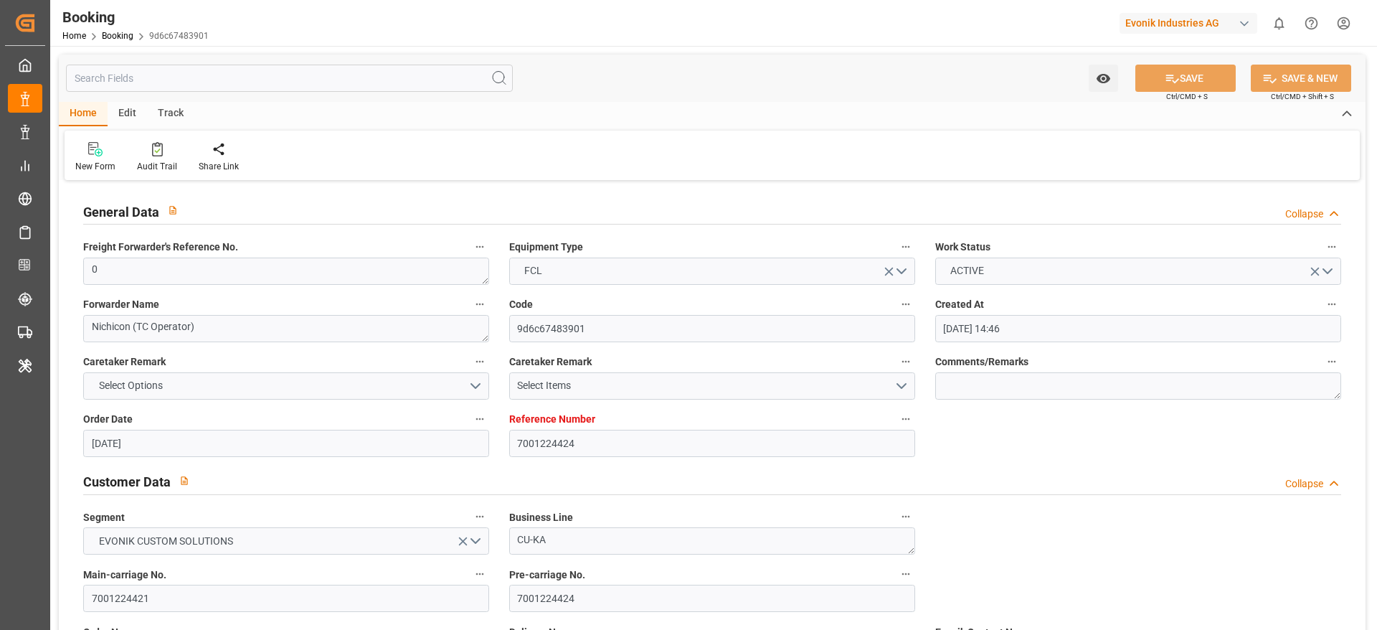
type input "[DATE]"
type input "25.09.2025 10:38"
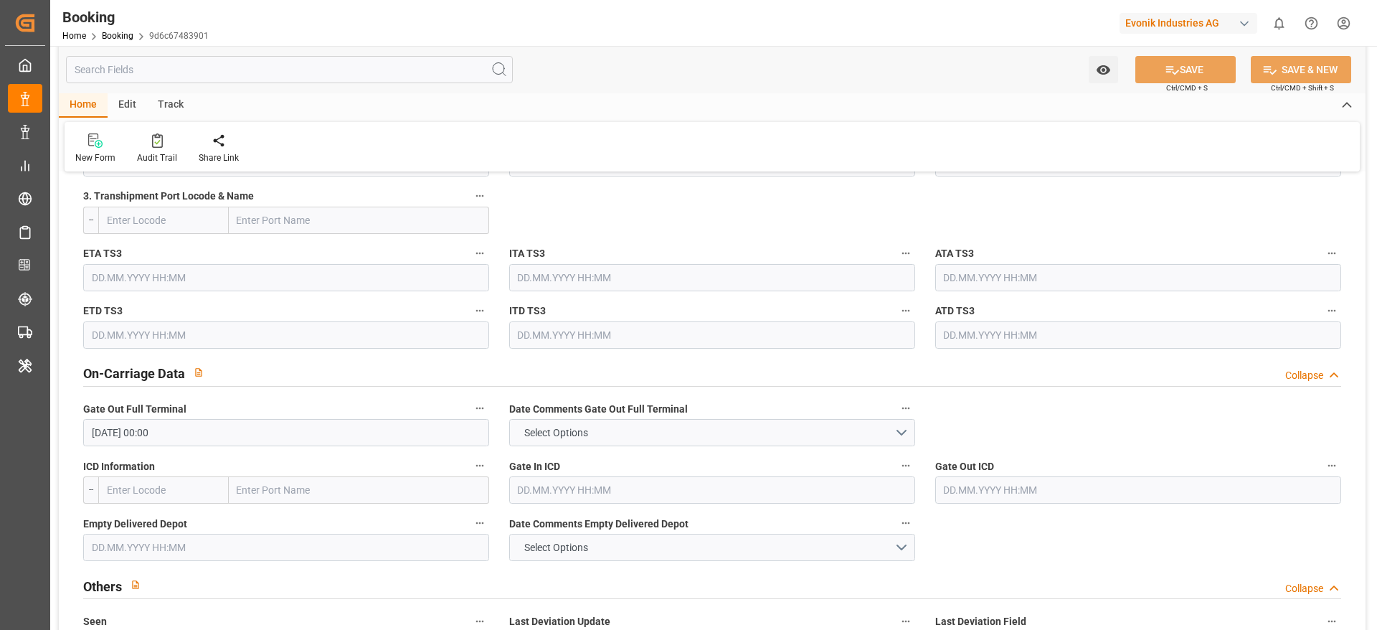
scroll to position [1937, 0]
click at [156, 434] on input "17.09.2025 00:00" at bounding box center [286, 430] width 406 height 27
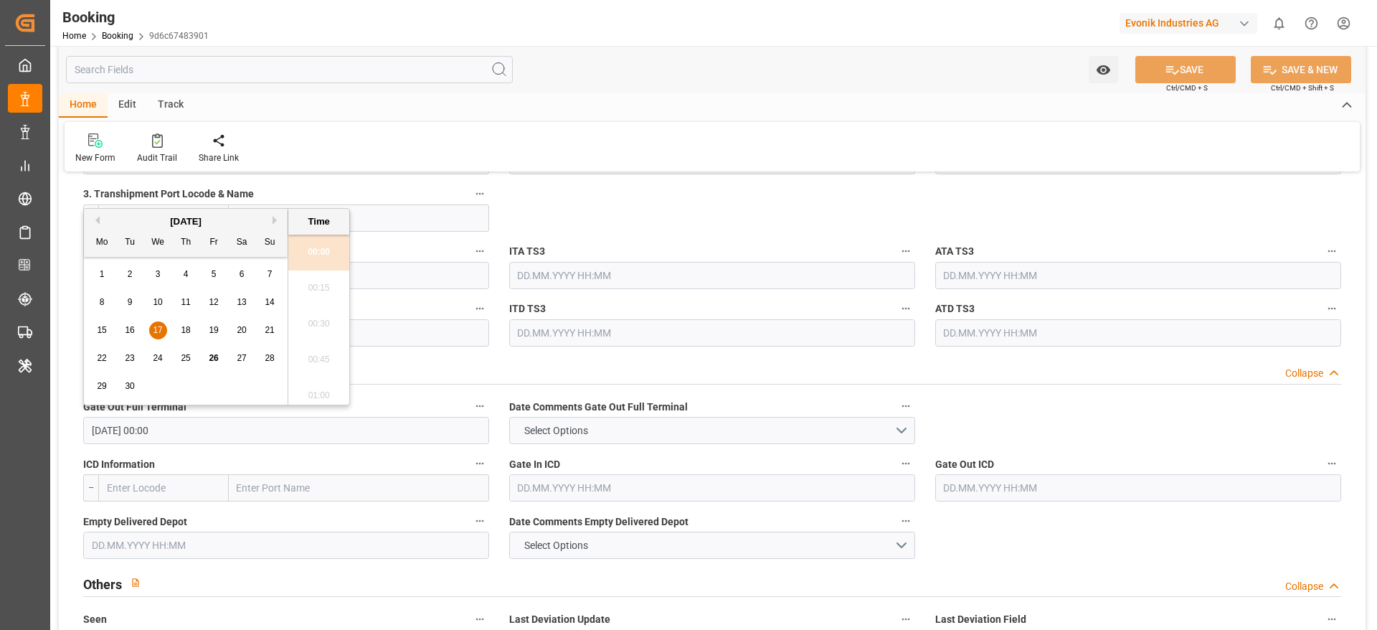
click at [192, 354] on div "25" at bounding box center [186, 358] width 18 height 17
type input "25.09.2025 00:00"
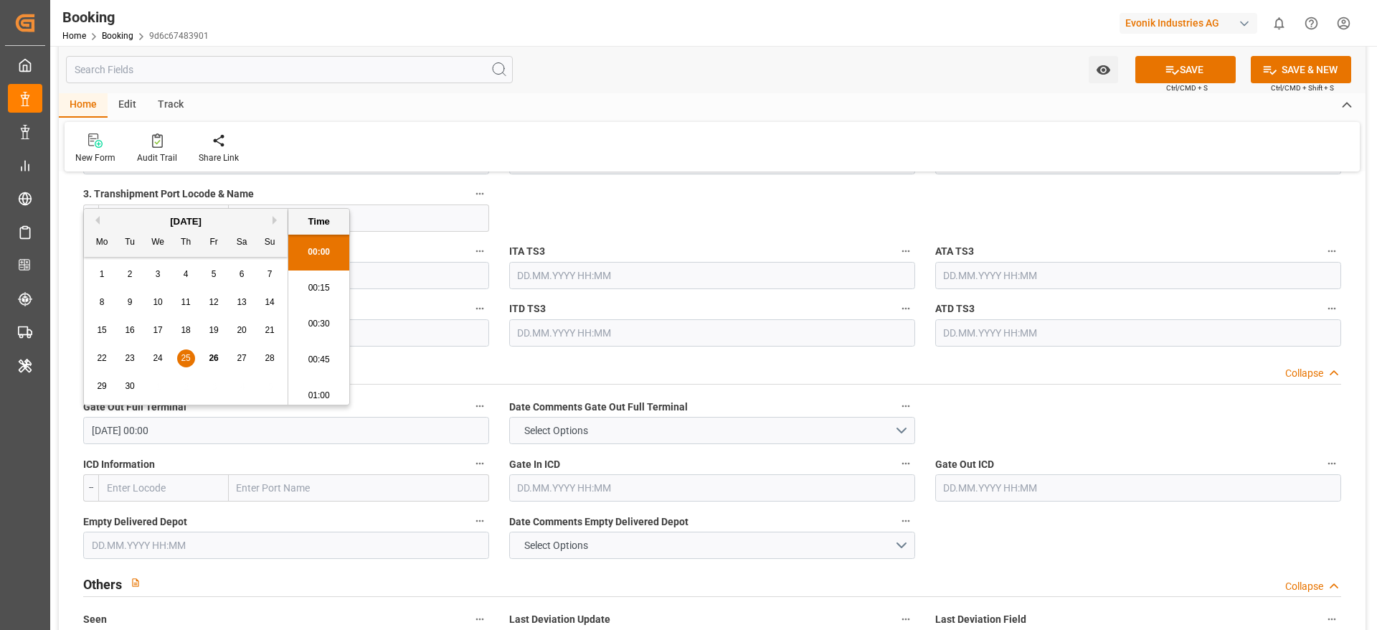
click at [628, 357] on div "On-Carriage Data Collapse" at bounding box center [712, 370] width 1258 height 27
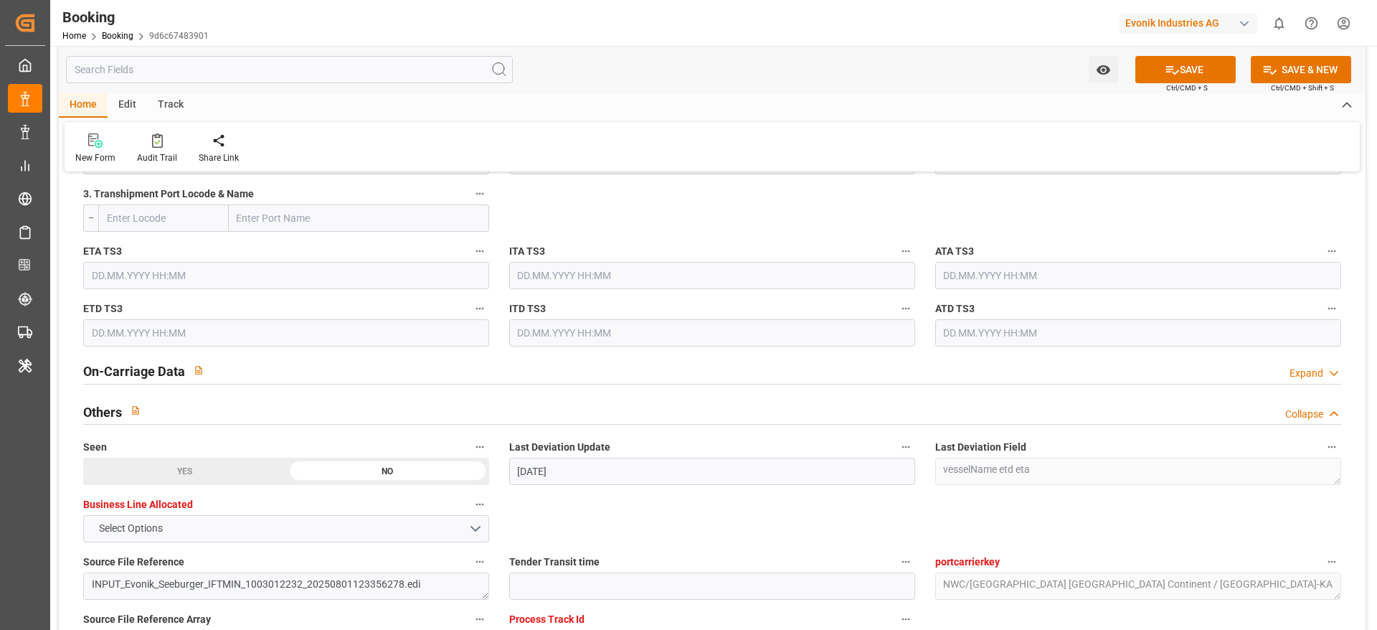
click at [628, 357] on div "On-Carriage Data Expand" at bounding box center [712, 370] width 1258 height 27
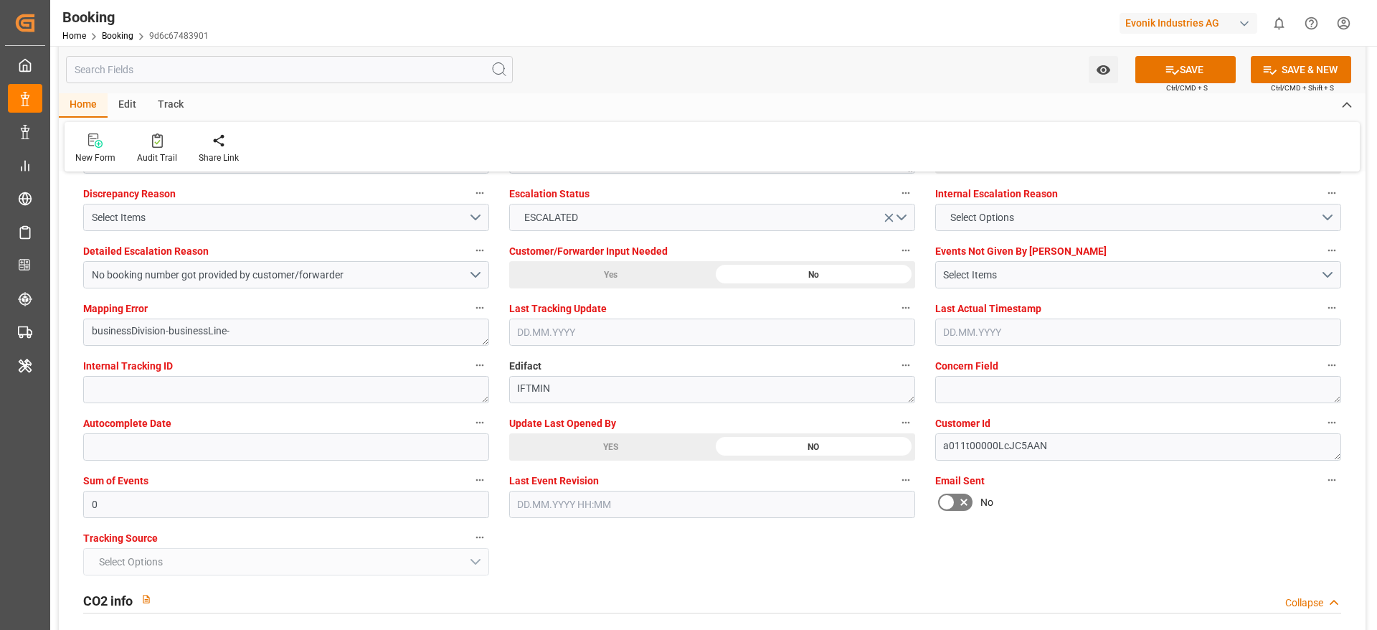
scroll to position [2475, 0]
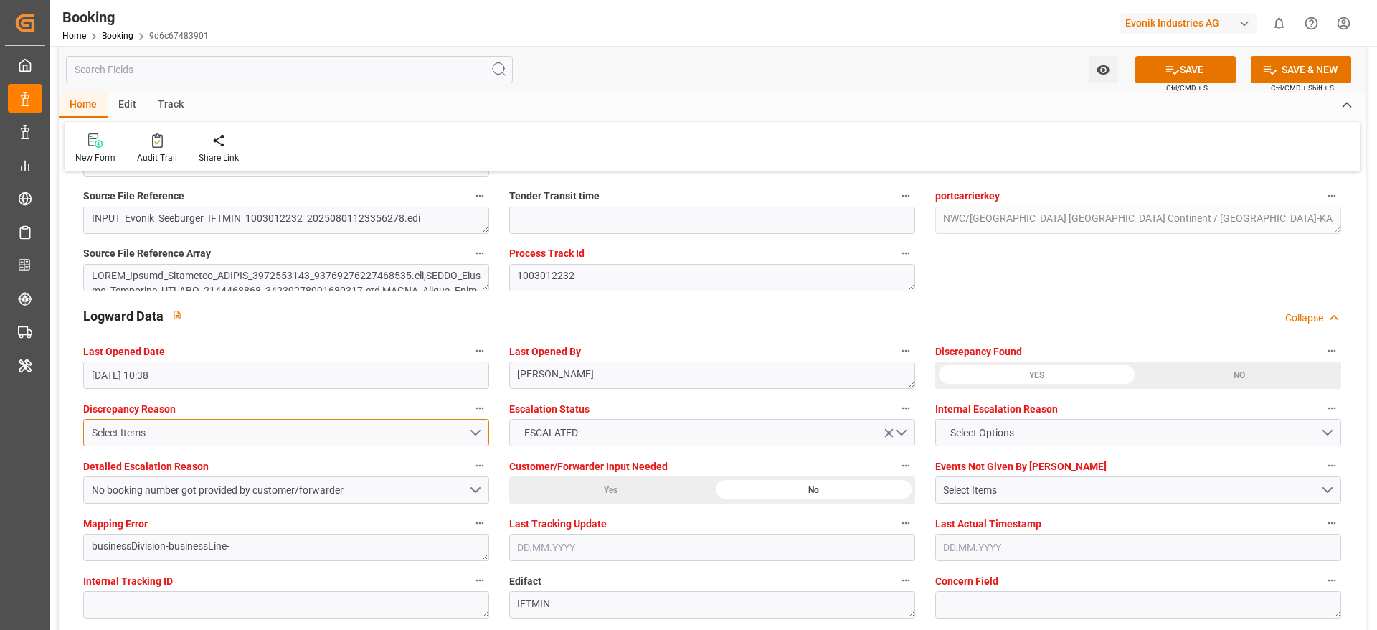
click at [253, 439] on div "Select Items" at bounding box center [280, 432] width 377 height 15
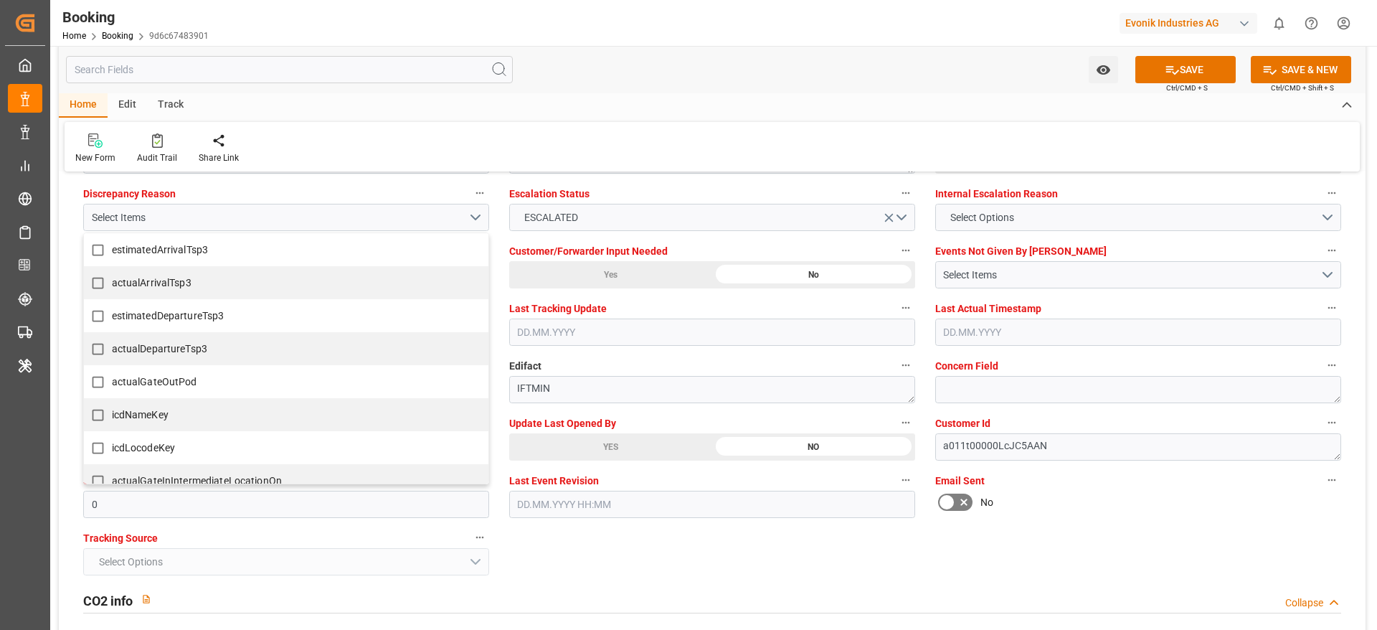
scroll to position [896, 0]
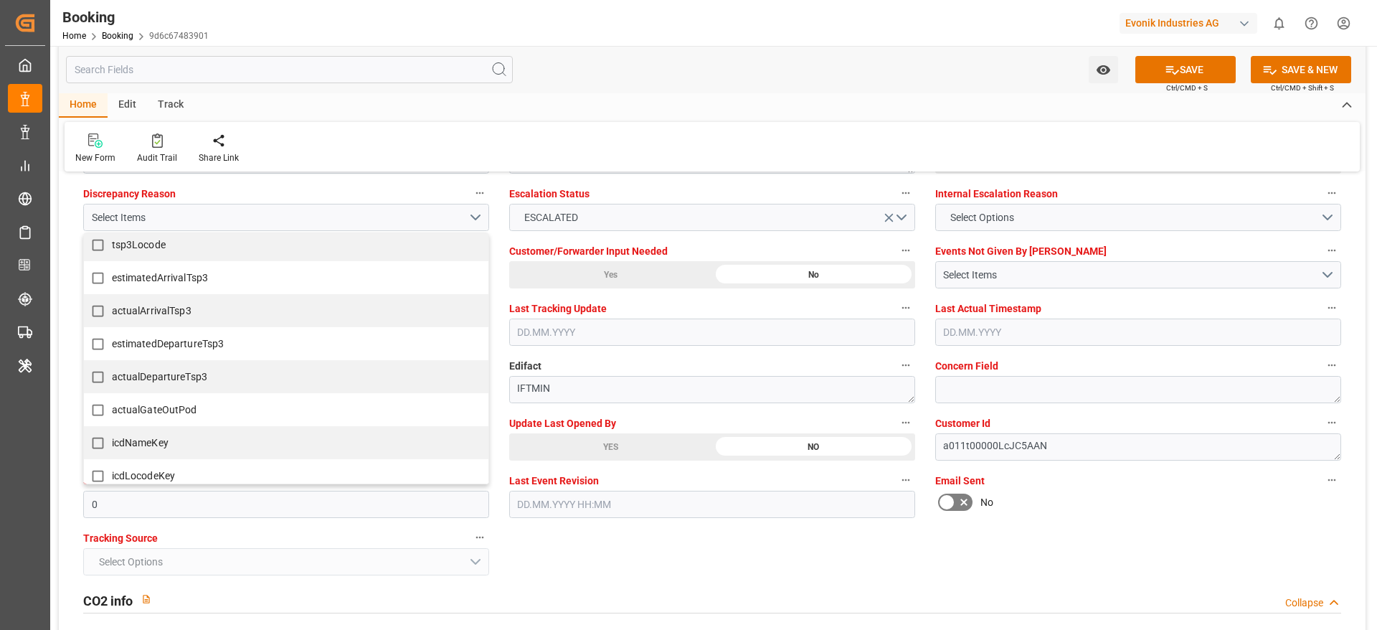
click at [224, 403] on label "actualGateOutPod" at bounding box center [279, 410] width 390 height 28
checkbox input "true"
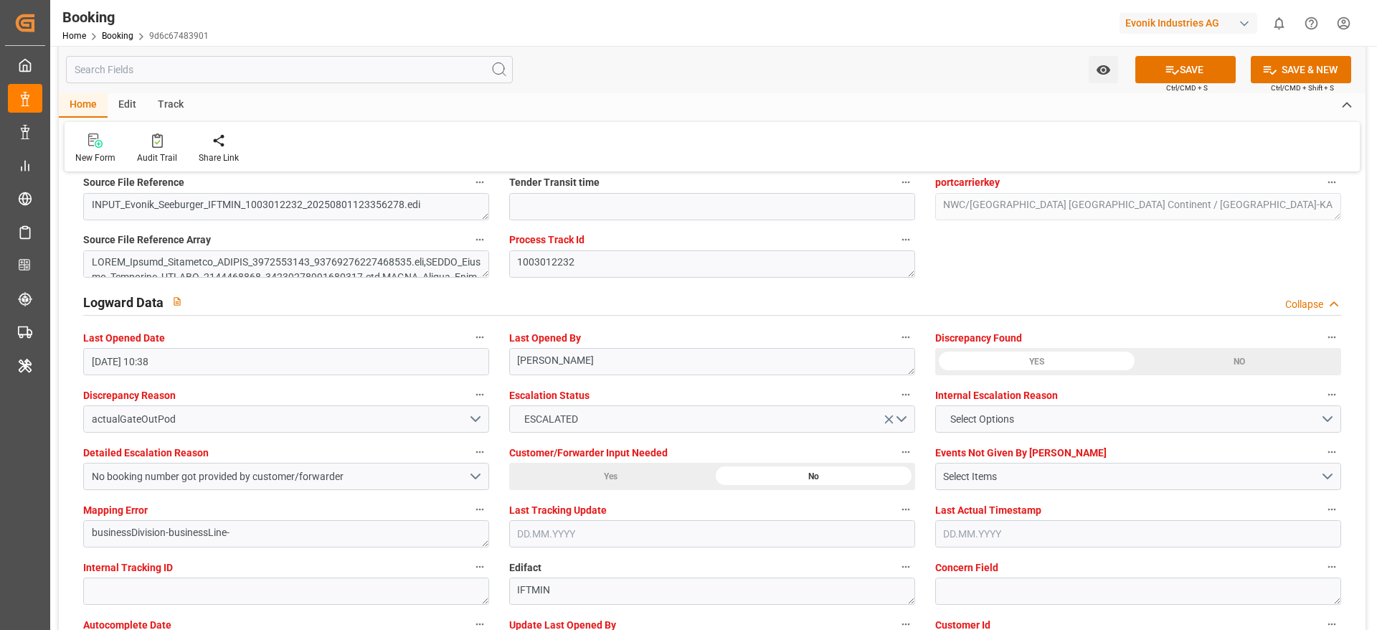
scroll to position [2475, 0]
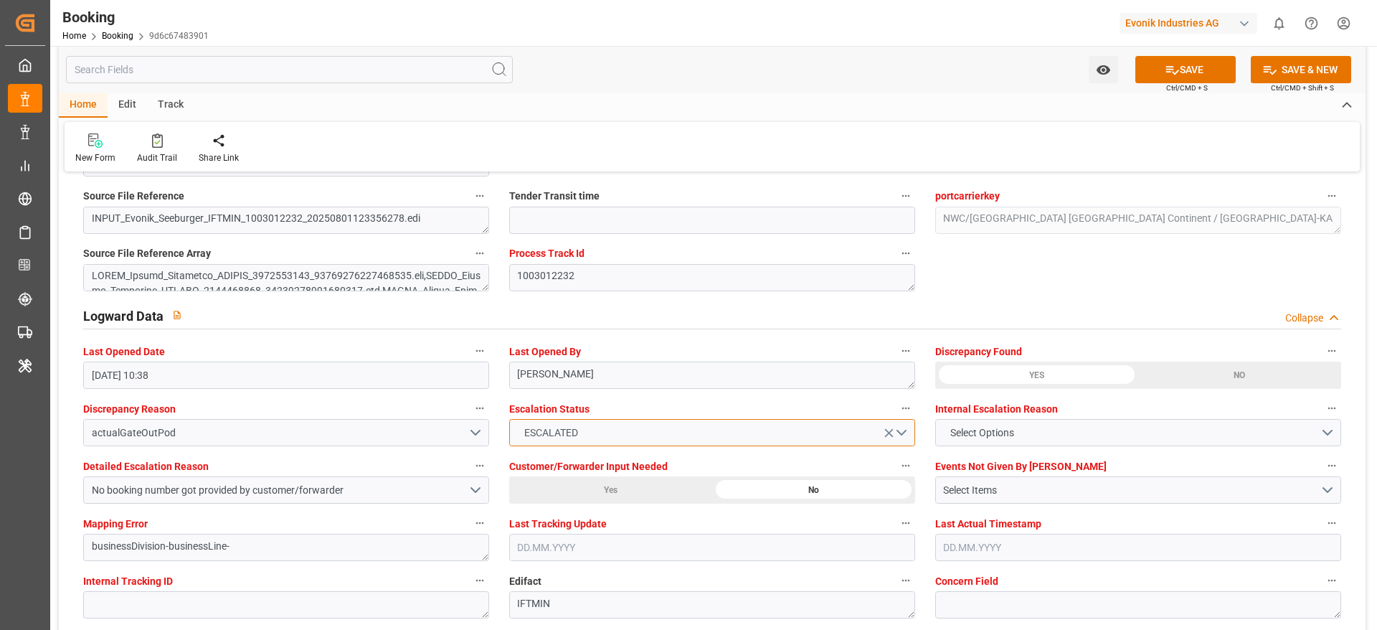
click at [776, 440] on button "ESCALATED" at bounding box center [712, 432] width 406 height 27
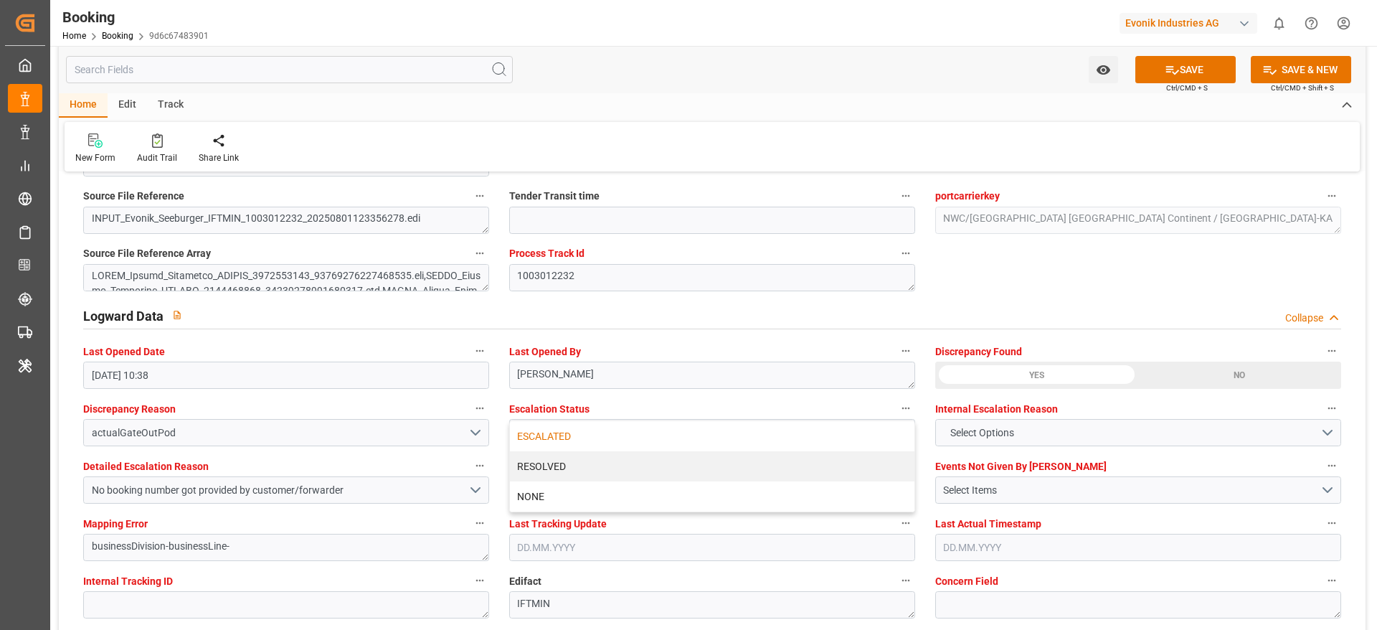
click at [491, 453] on div "Detailed Escalation Reason No booking number got provided by customer/forwarder" at bounding box center [286, 479] width 426 height 57
click at [1173, 374] on div "NO" at bounding box center [1240, 375] width 203 height 27
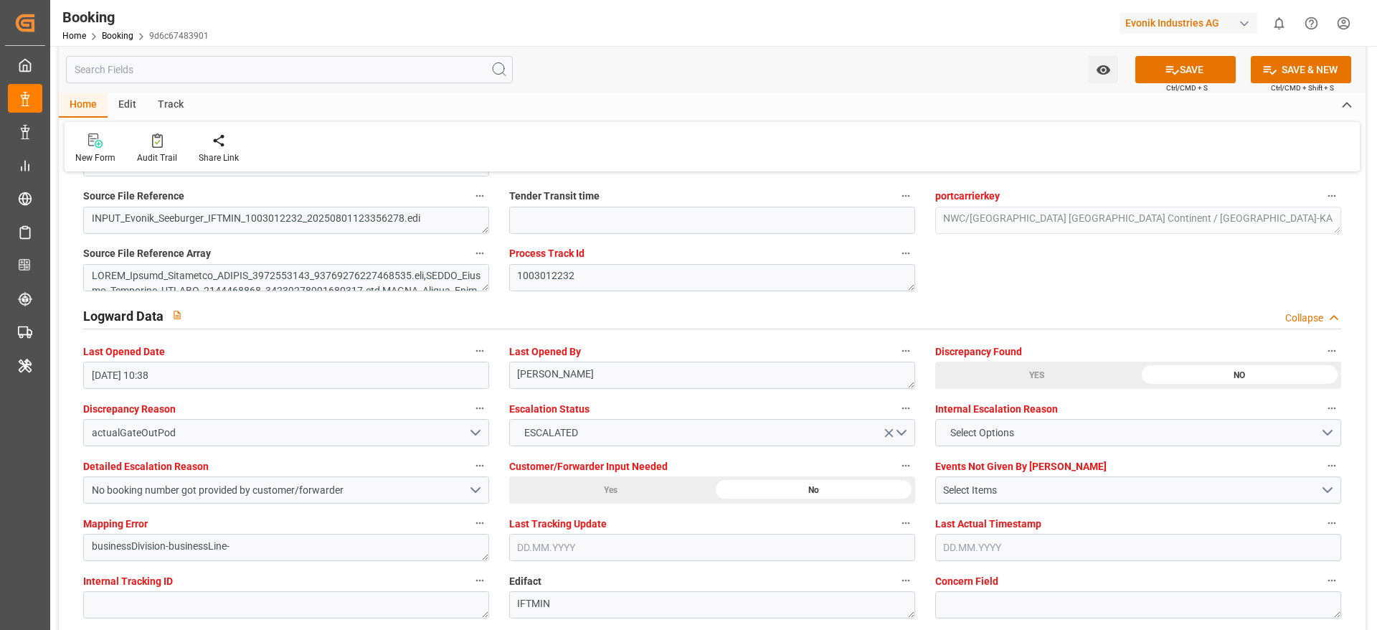
click at [1115, 377] on div "YES" at bounding box center [1037, 375] width 203 height 27
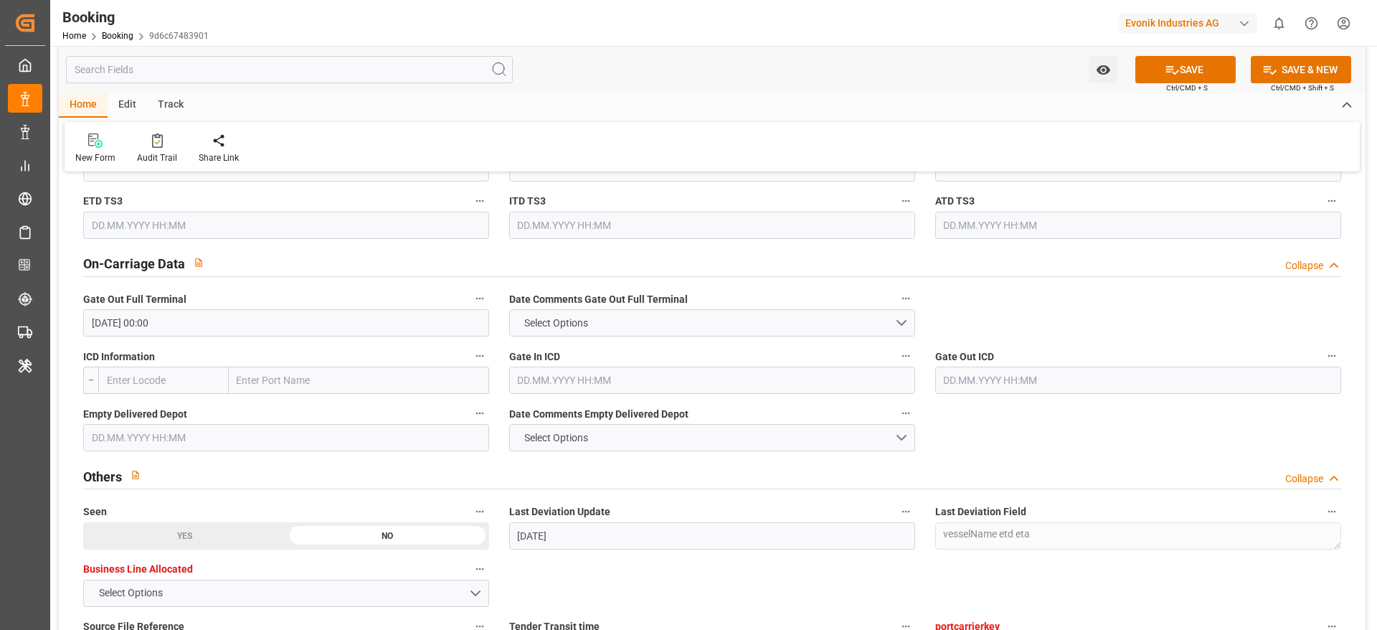
scroll to position [1937, 0]
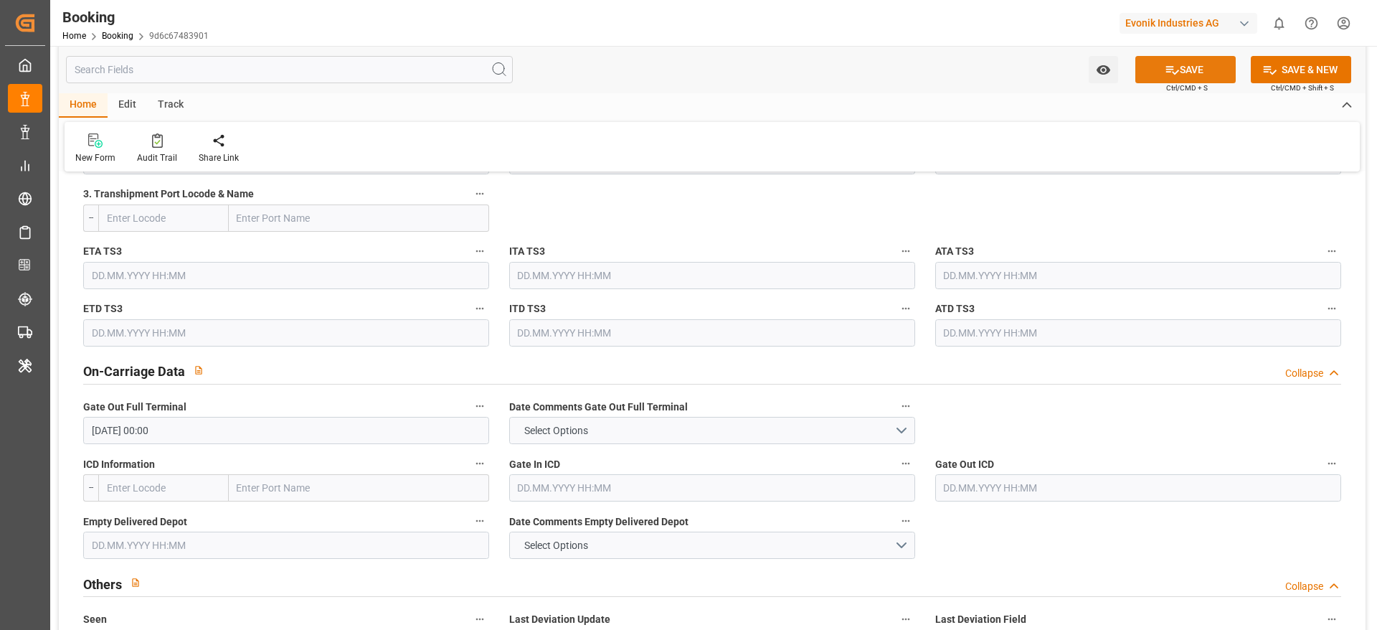
click at [1167, 60] on button "SAVE" at bounding box center [1186, 69] width 100 height 27
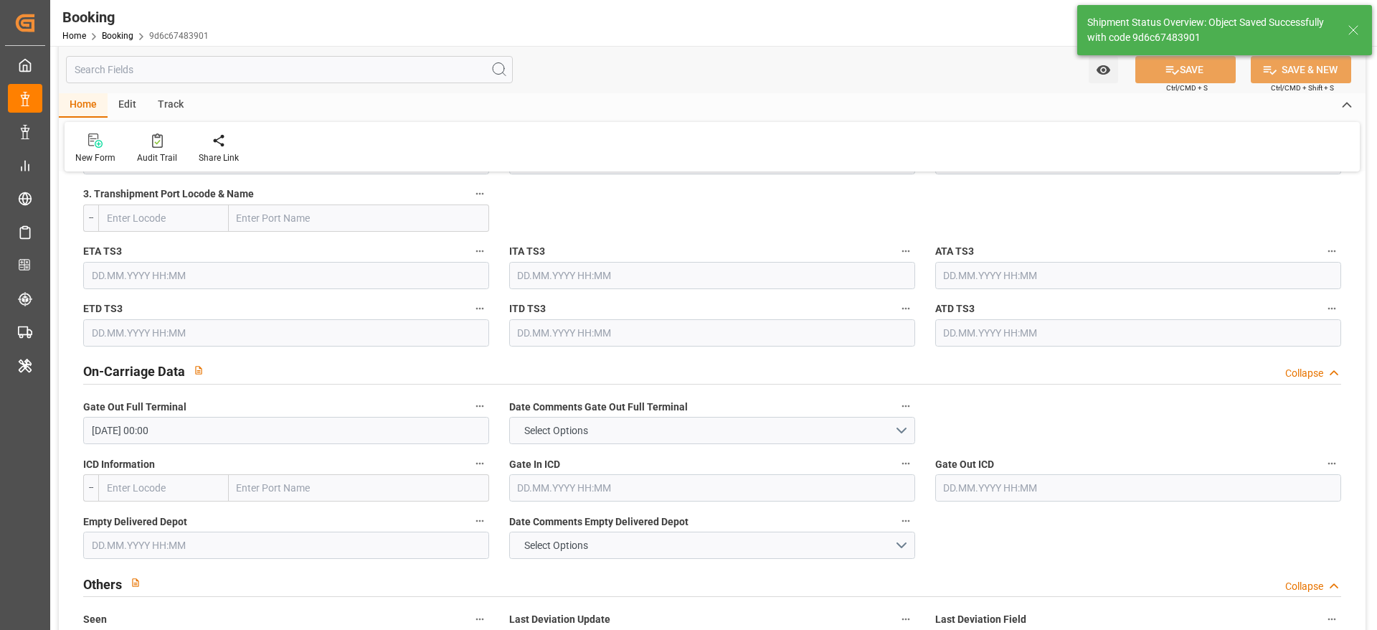
type textarea "[PERSON_NAME]"
type input "26.09.2025 09:51"
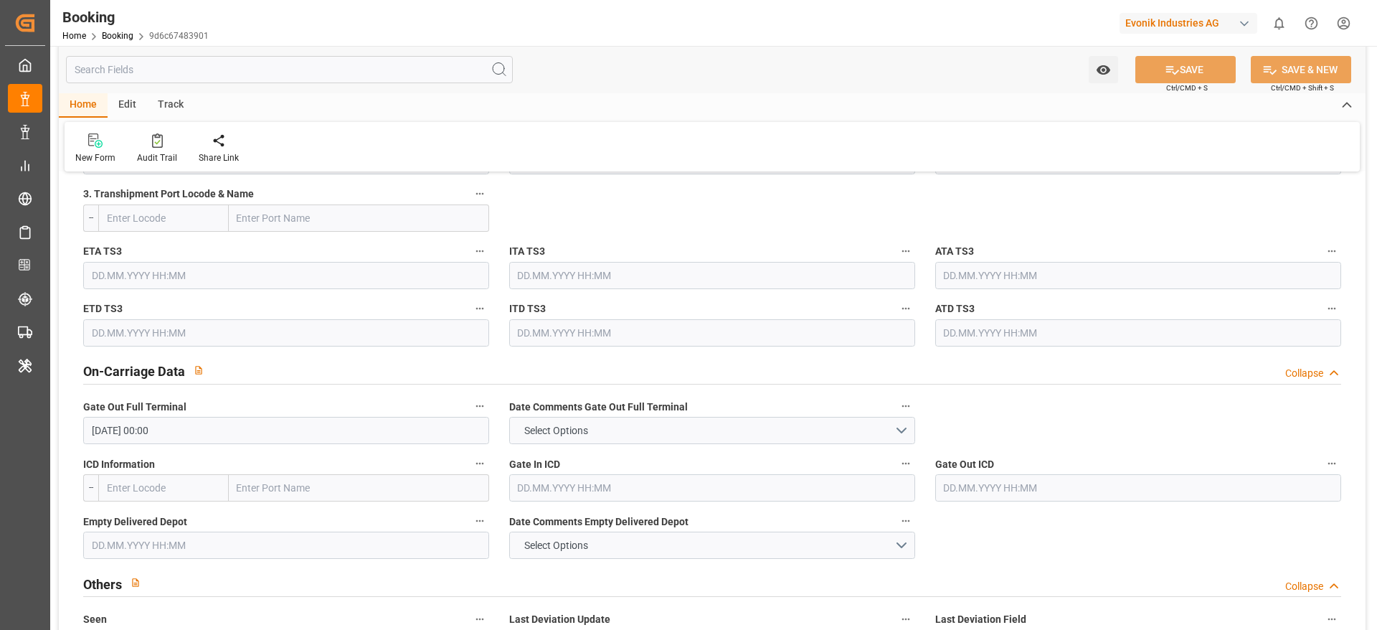
click at [962, 368] on div "On-Carriage Data Collapse" at bounding box center [712, 370] width 1258 height 27
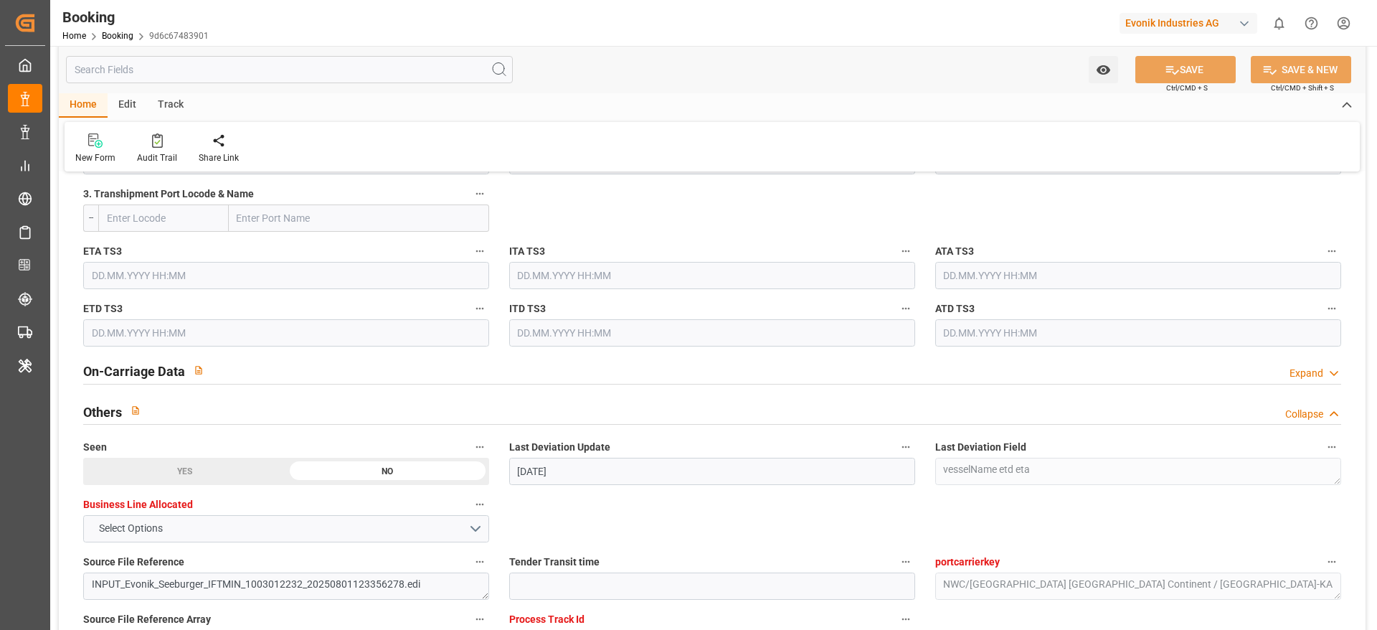
click at [918, 369] on div "On-Carriage Data Expand" at bounding box center [712, 370] width 1258 height 27
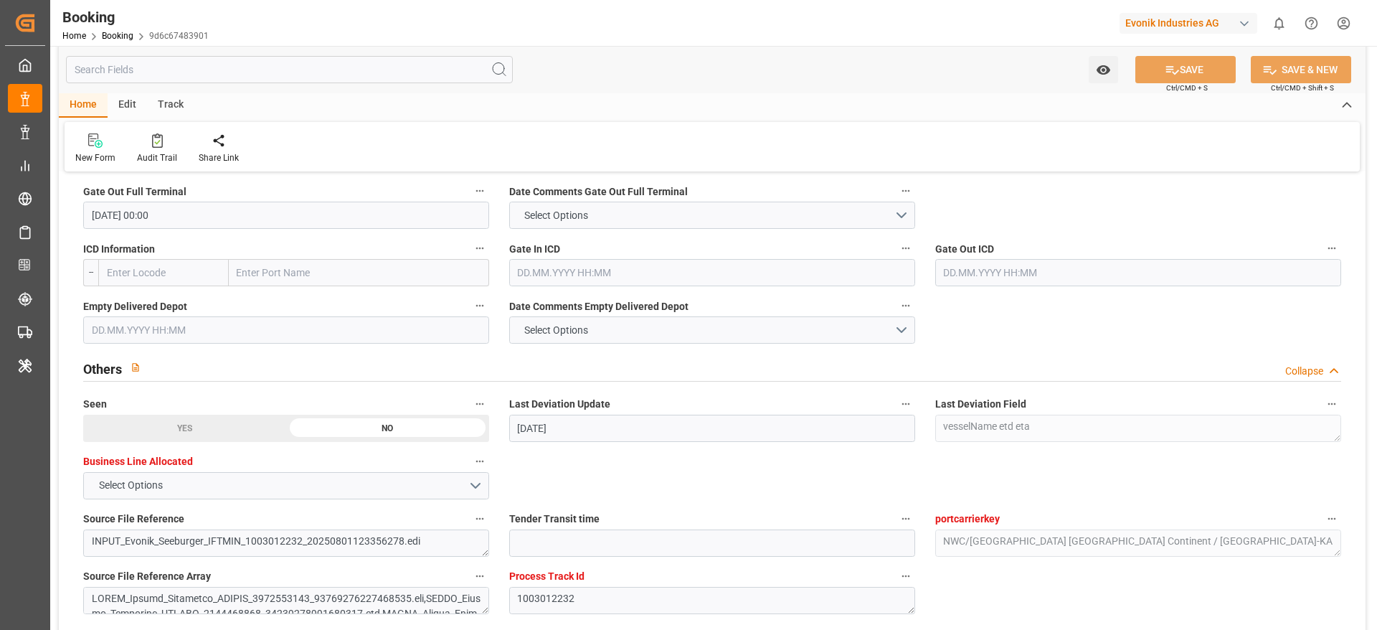
scroll to position [2045, 0]
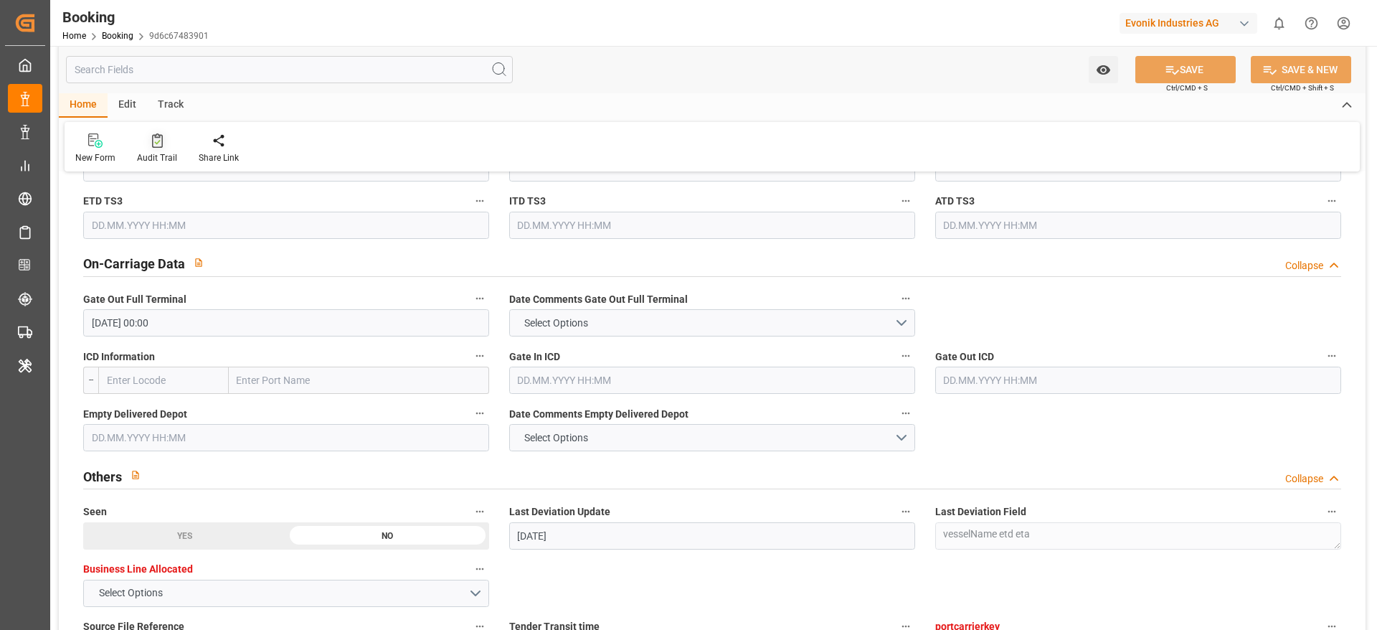
click at [156, 161] on div "Audit Trail" at bounding box center [157, 157] width 40 height 13
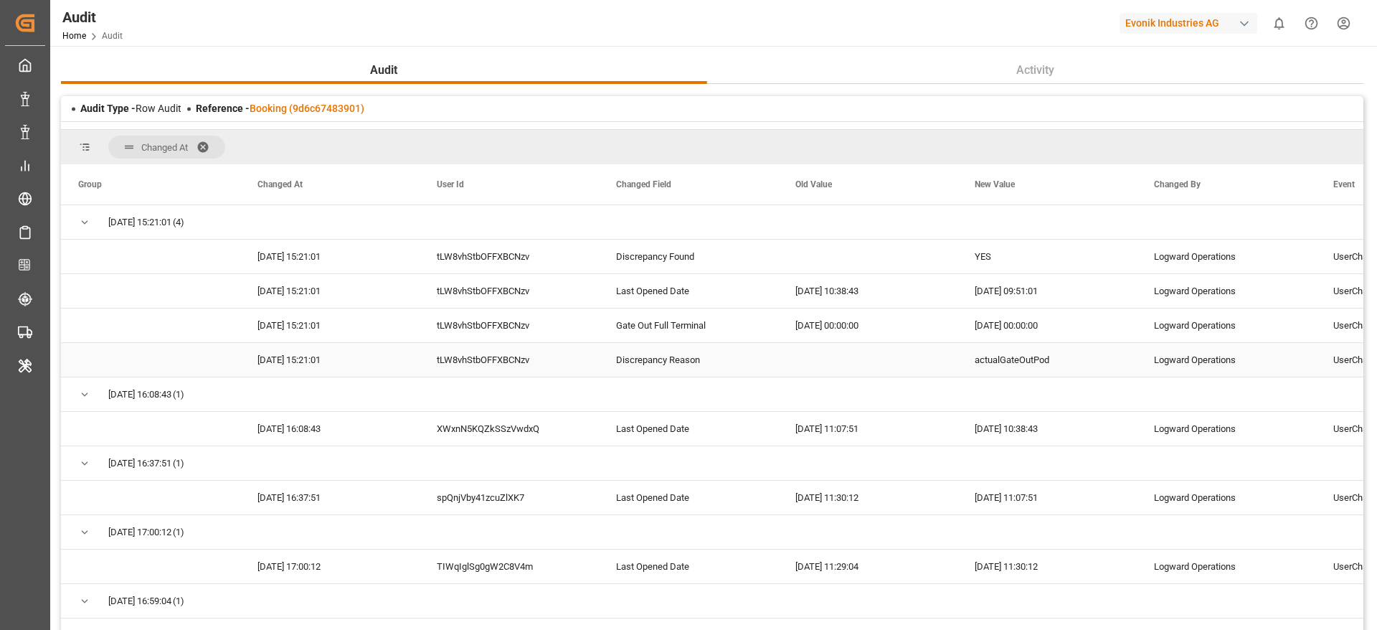
click at [704, 362] on div "Discrepancy Reason" at bounding box center [688, 360] width 179 height 34
click at [704, 329] on div "Gate Out Full Terminal" at bounding box center [688, 325] width 179 height 34
click at [519, 327] on div "tLW8vhStbOFFXBCNzv" at bounding box center [509, 325] width 179 height 34
click at [515, 357] on div "tLW8vhStbOFFXBCNzv" at bounding box center [509, 360] width 179 height 34
click at [662, 359] on div "Discrepancy Reason" at bounding box center [688, 360] width 179 height 34
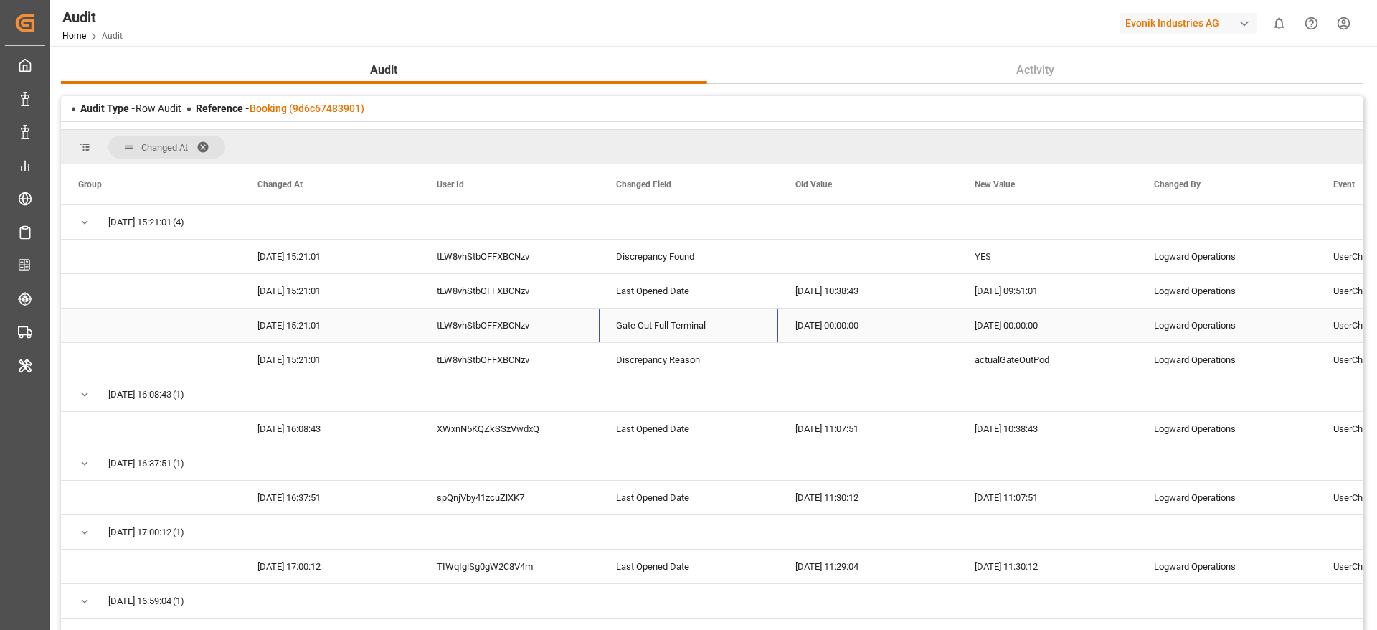
click at [669, 336] on div "Gate Out Full Terminal" at bounding box center [688, 325] width 179 height 34
click at [669, 344] on div "Discrepancy Reason" at bounding box center [688, 360] width 179 height 34
click at [677, 332] on div "Gate Out Full Terminal" at bounding box center [688, 325] width 179 height 34
click at [333, 103] on link "Booking (9d6c67483901)" at bounding box center [307, 108] width 115 height 11
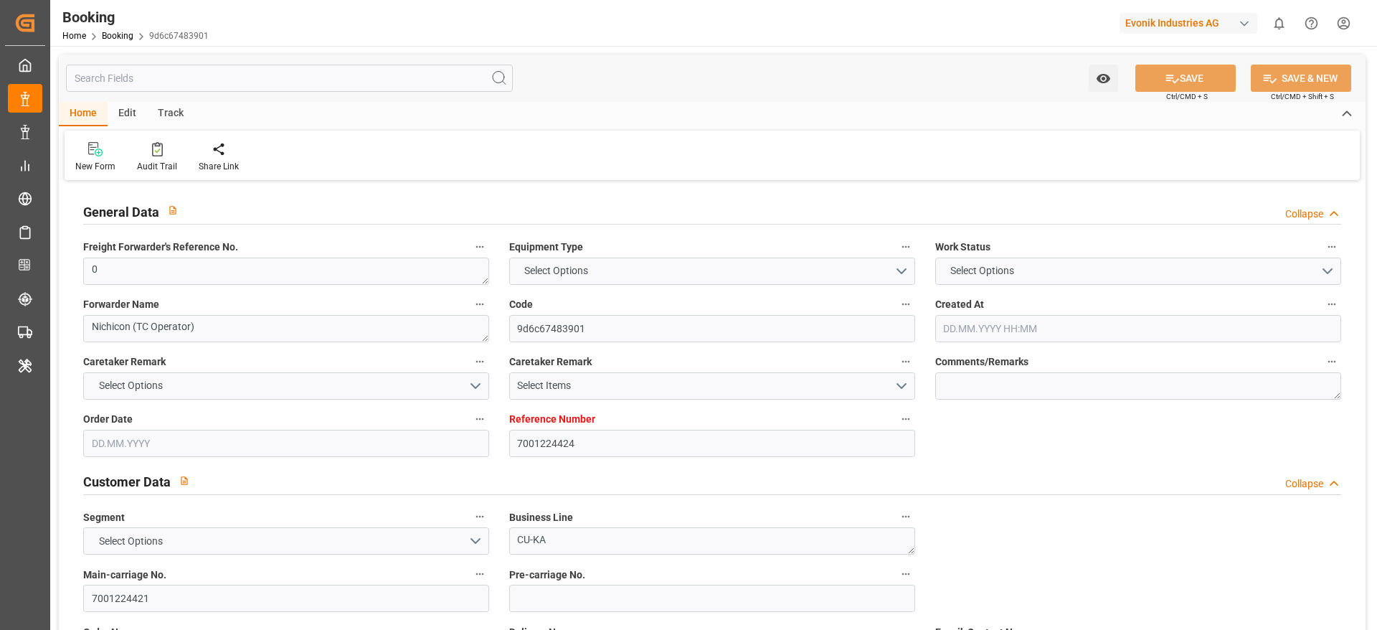
type input "7001224424"
type input "9839155"
type input "CMACGM"
type input "CMA CGM Group"
type input "NLRTM"
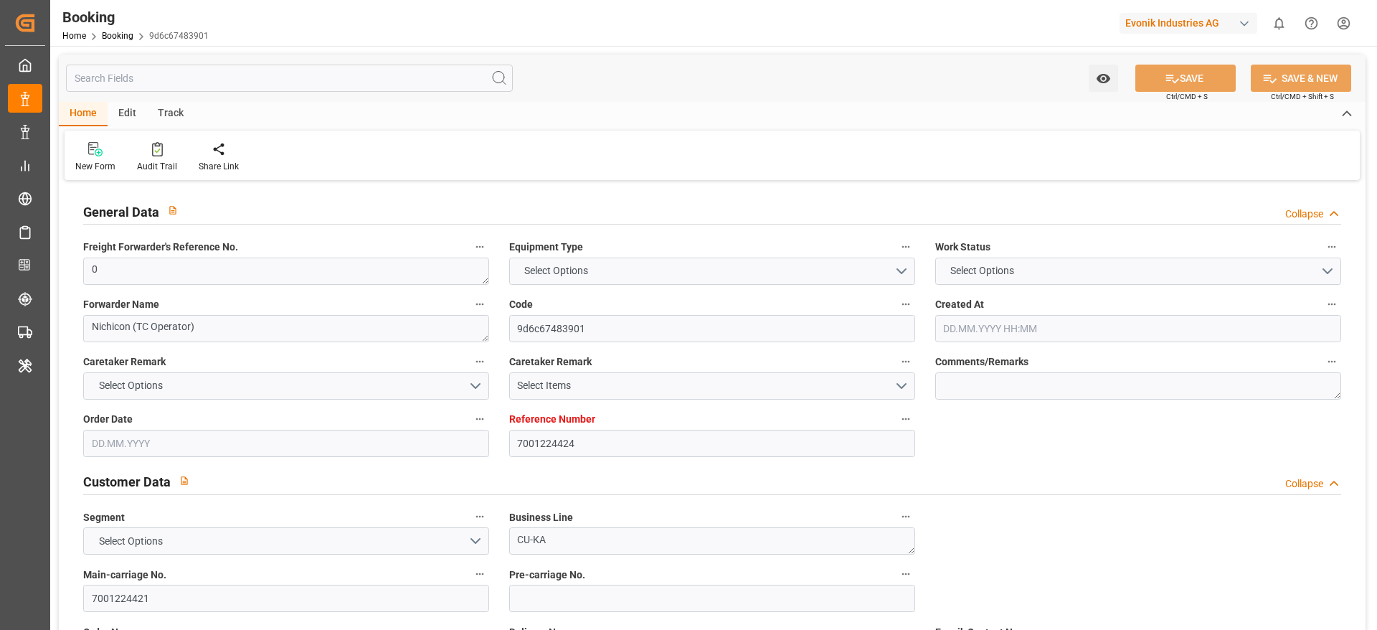
type input "MYPKG"
type input "38"
type input "0"
type input "[DATE] 14:46"
type input "[DATE]"
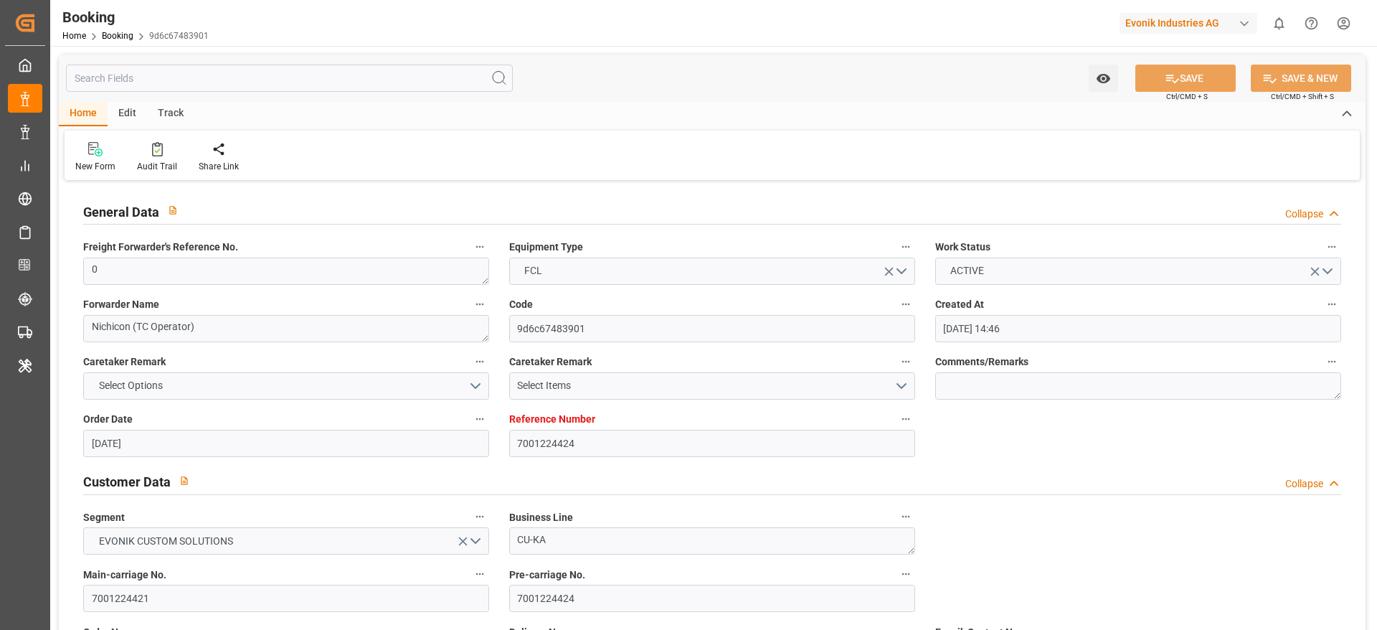
type input "[DATE]"
type input "[DATE] 00:00"
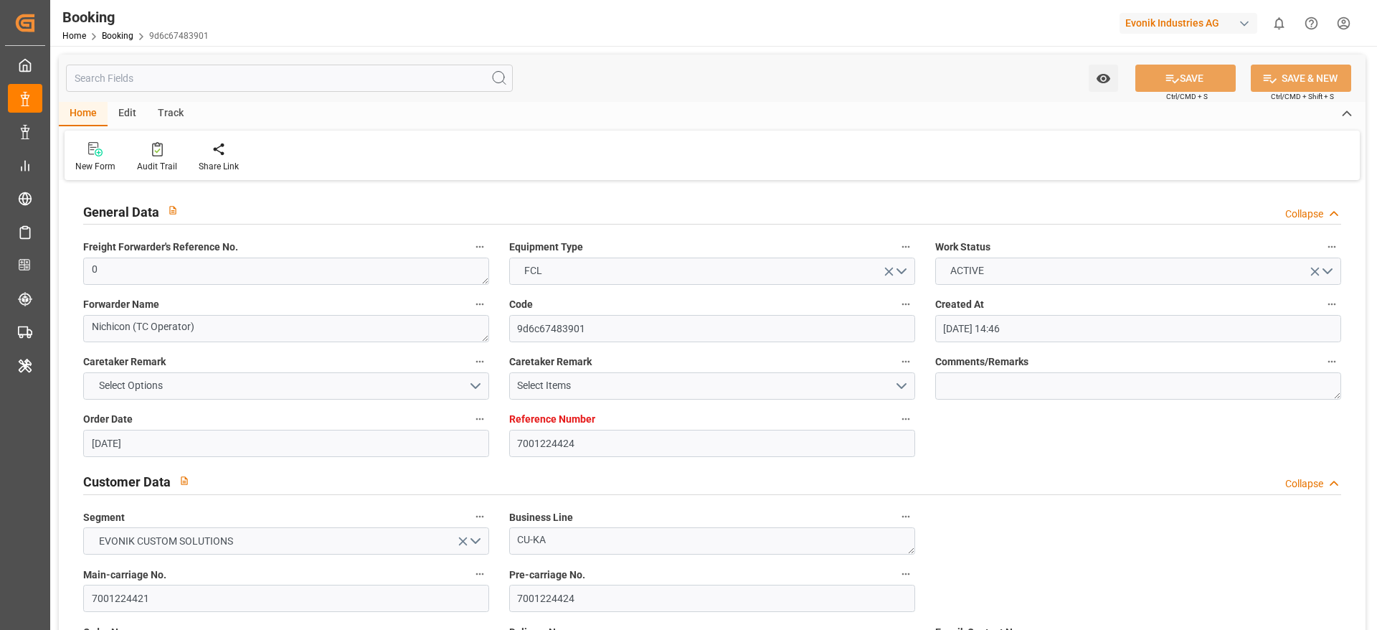
type input "[DATE] 00:00"
type input "25.09.2025 00:00"
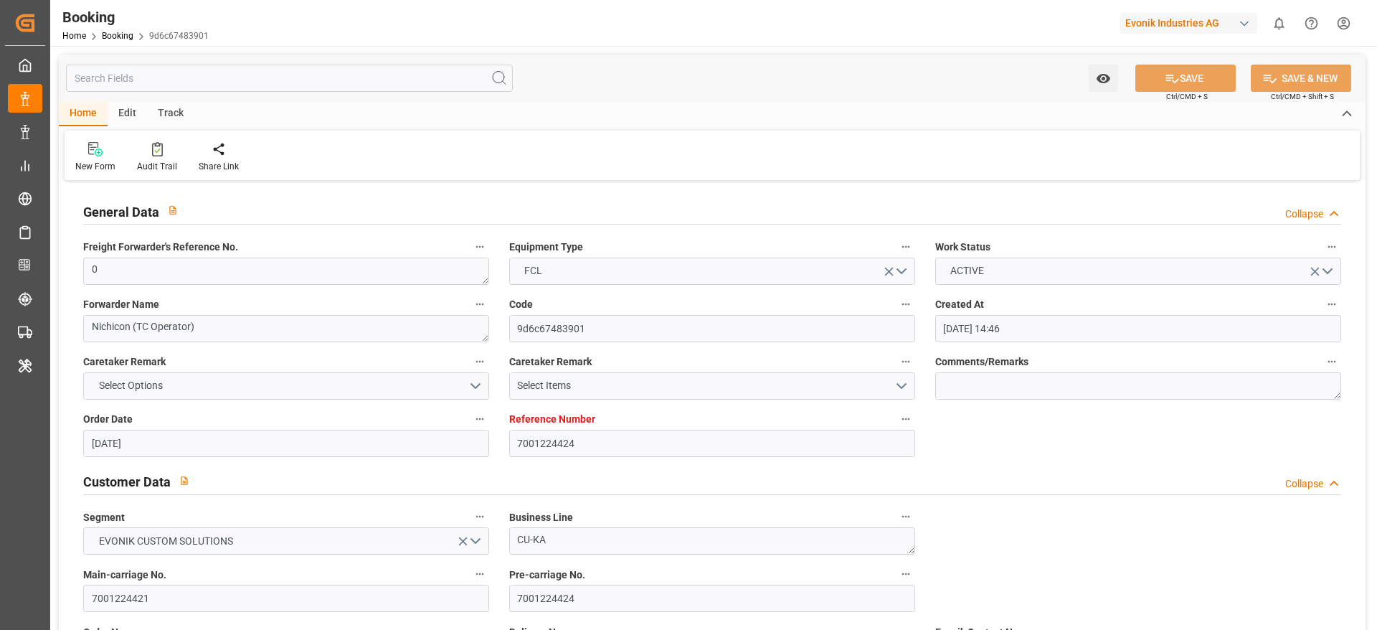
type input "[DATE]"
type input "26.09.2025 09:51"
type input "7001261205"
type input "9778832"
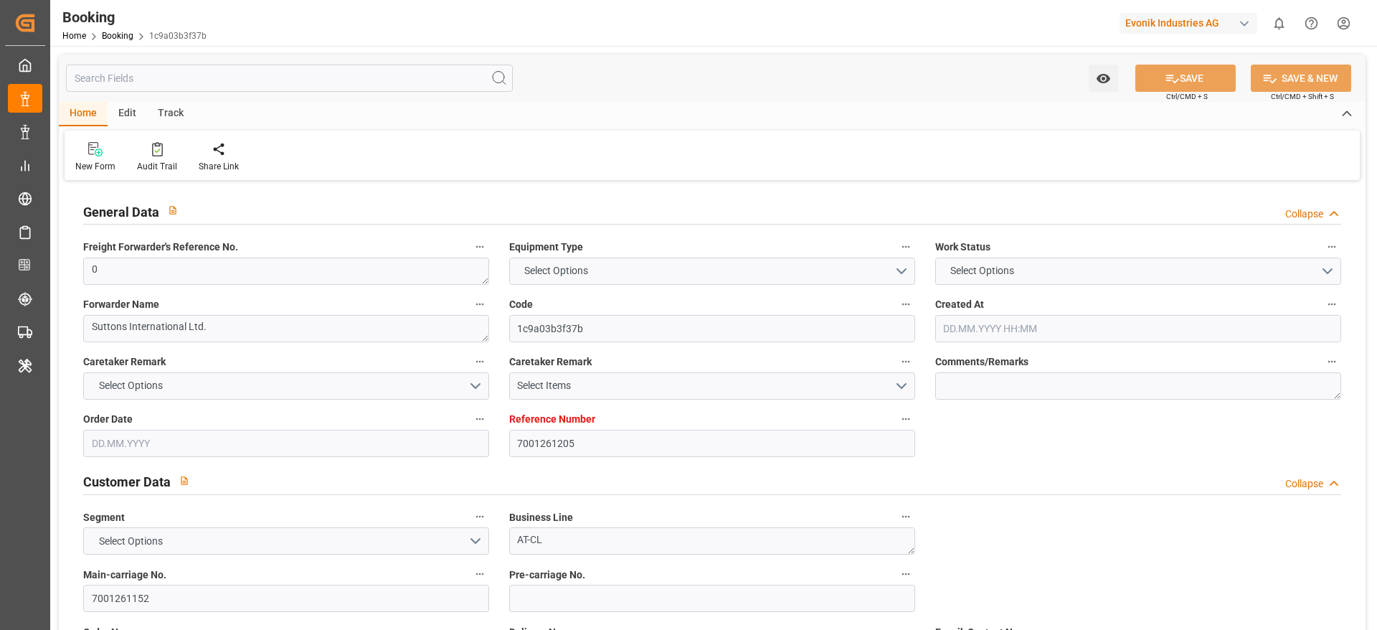
type input "Hapag Lloyd"
type input "Hapag Lloyd Aktiengesellschaft"
type input "NLRTM"
type input "CNSGH"
type input "0"
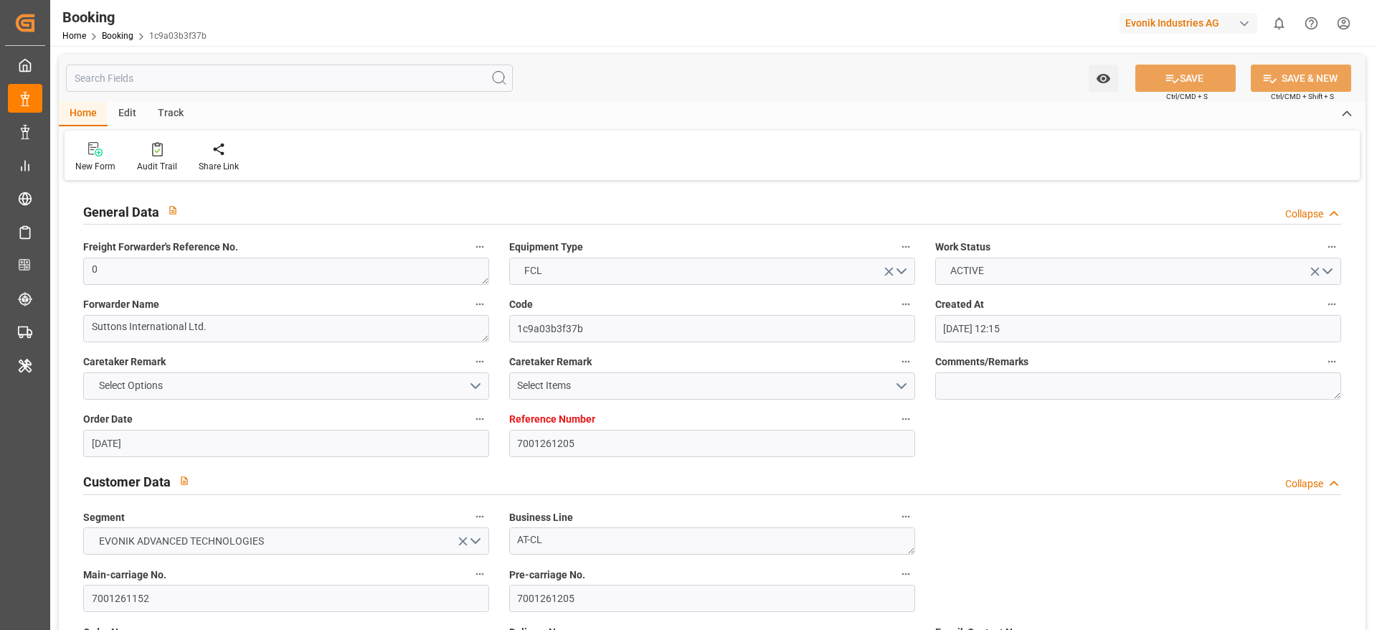
type input "28.08.2025 12:15"
type input "28.08.2025"
type input "05.11.2025"
type input "19.09.2025"
type input "19.09.2025 00:00"
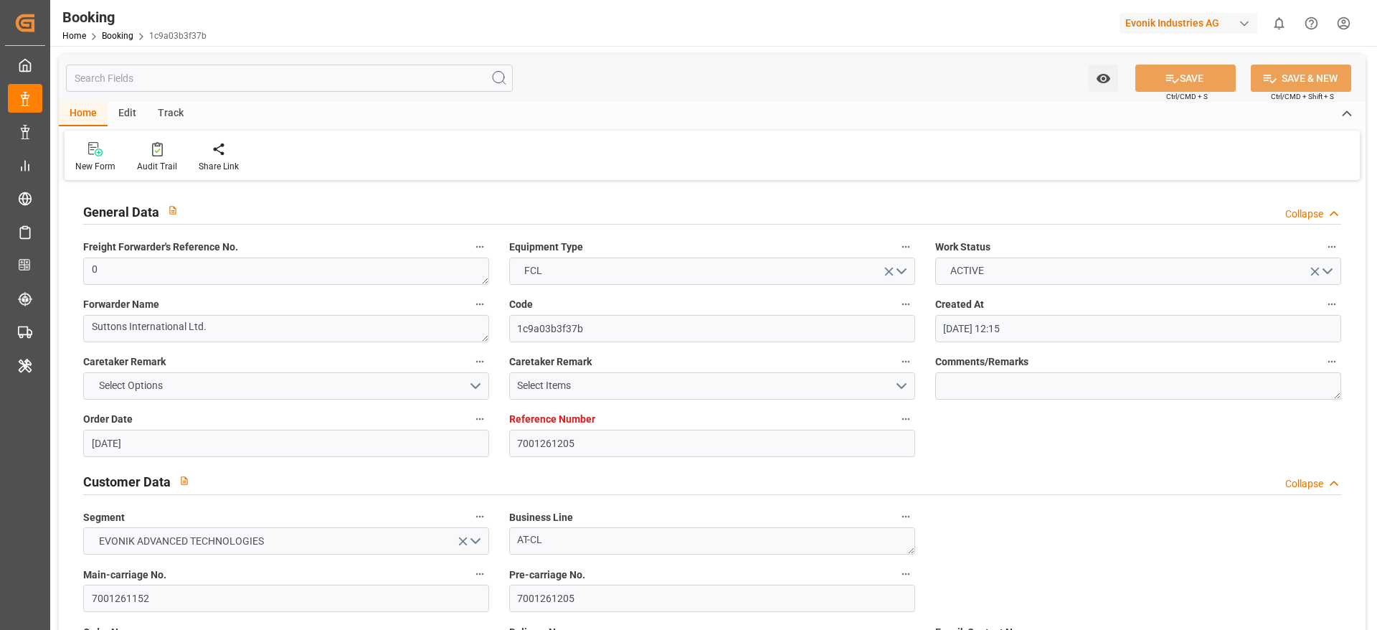
type input "19.09.2025 00:00"
type input "22.09.2025 00:00"
type input "01.10.2025 00:00"
type input "05.10.2025 00:00"
type input "15.11.2025 00:00"
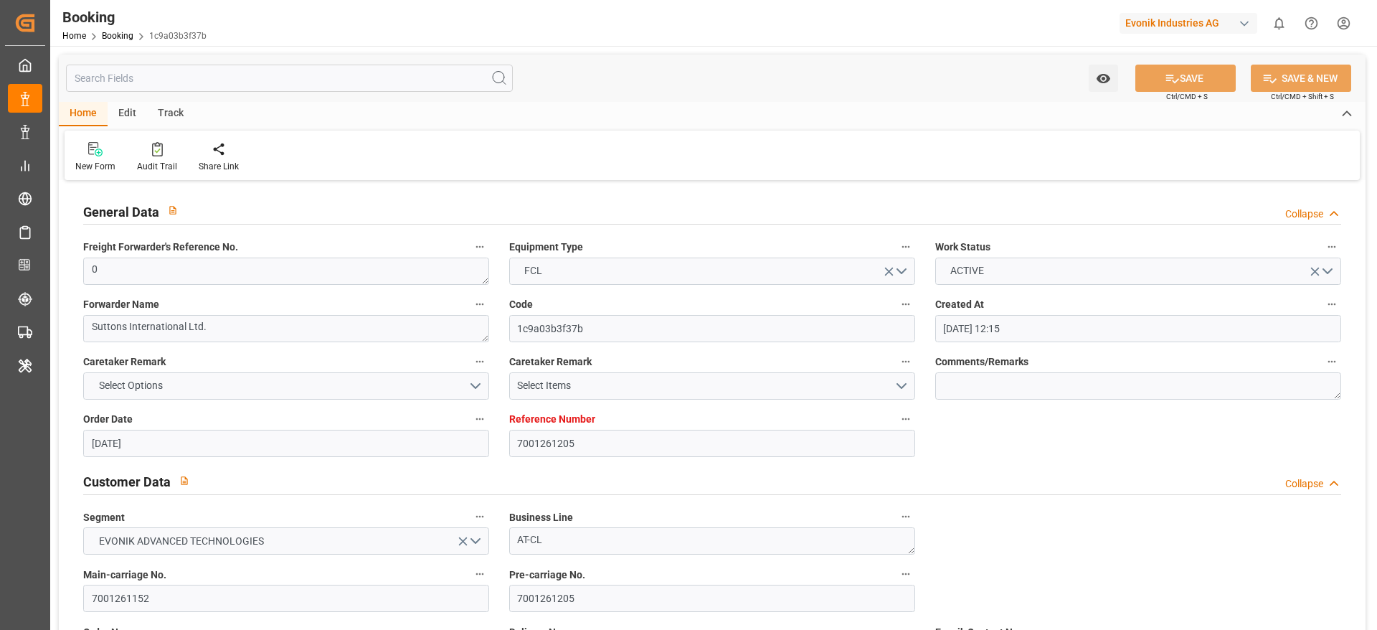
type input "05.11.2025 00:00"
type input "26.09.2025 07:21"
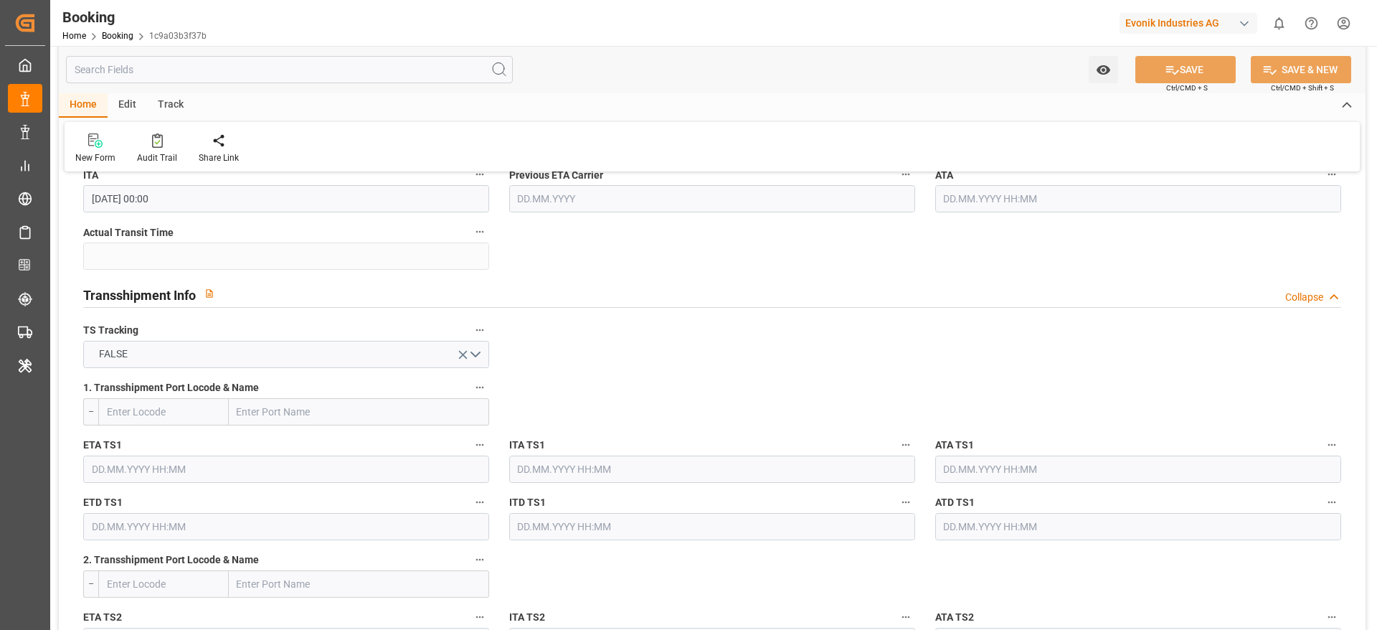
scroll to position [1507, 0]
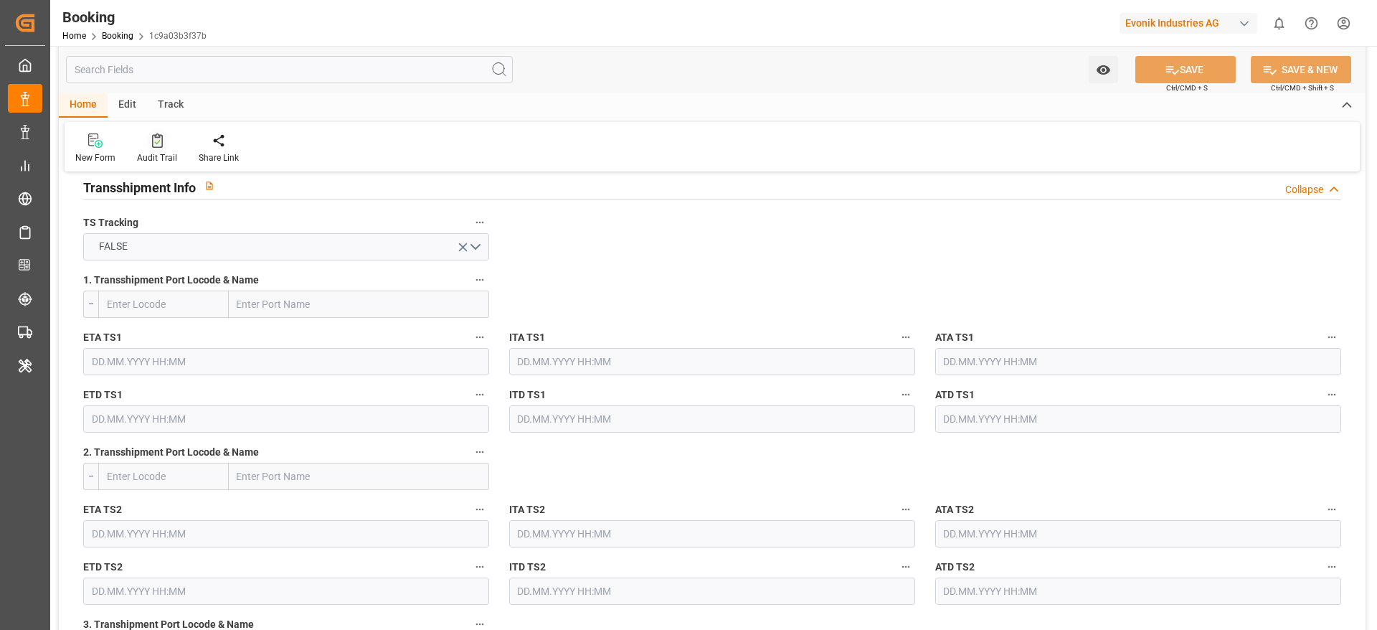
click at [152, 141] on icon at bounding box center [157, 140] width 11 height 14
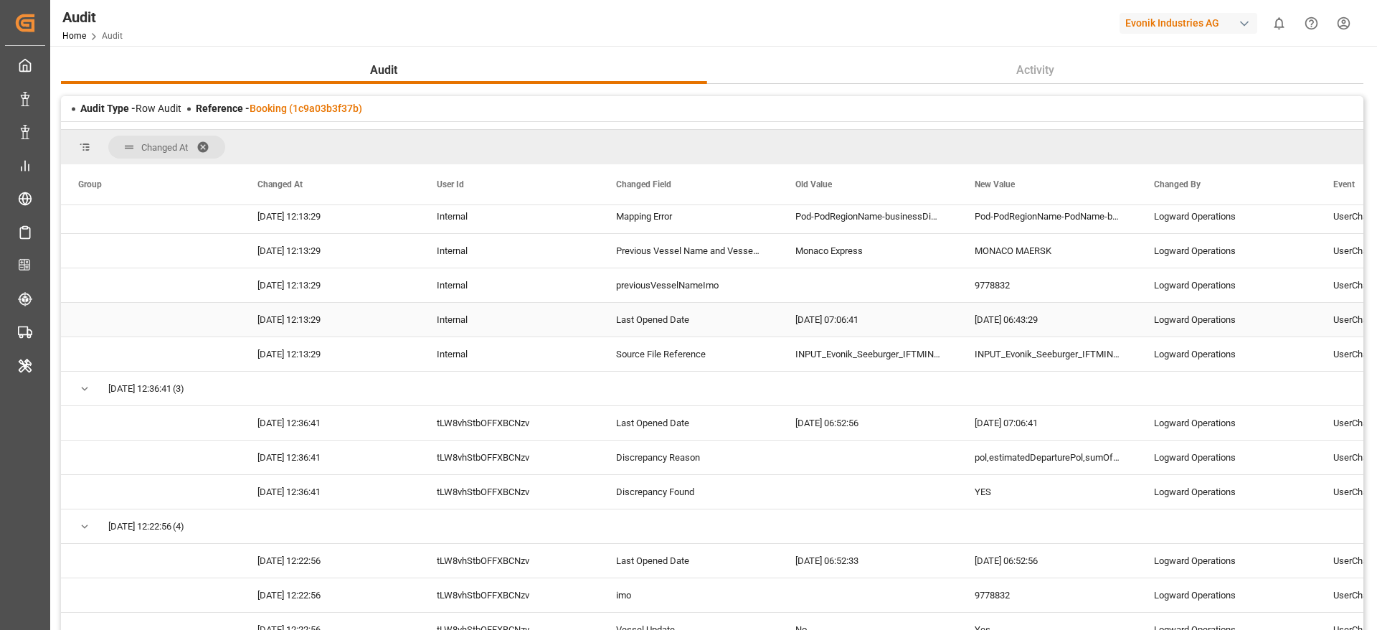
scroll to position [1076, 0]
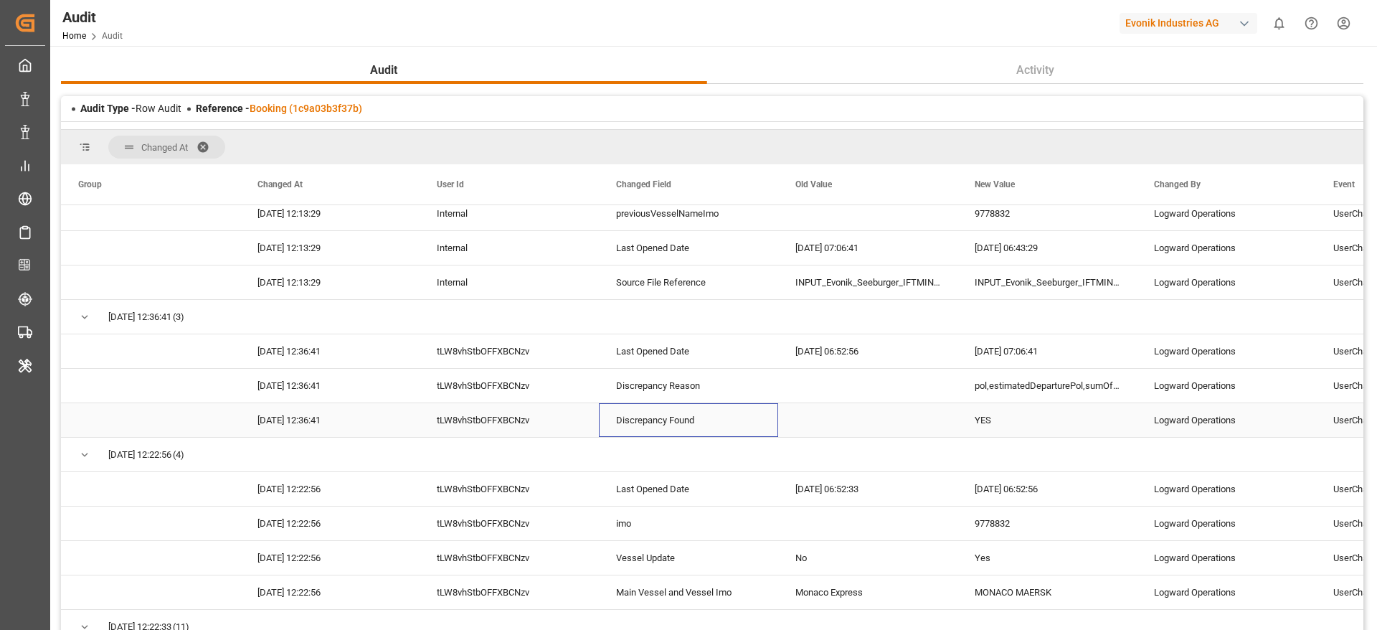
click at [746, 433] on div "Discrepancy Found" at bounding box center [688, 420] width 179 height 34
click at [984, 421] on div "YES" at bounding box center [1047, 420] width 179 height 34
click at [697, 392] on div "Discrepancy Reason" at bounding box center [688, 386] width 179 height 34
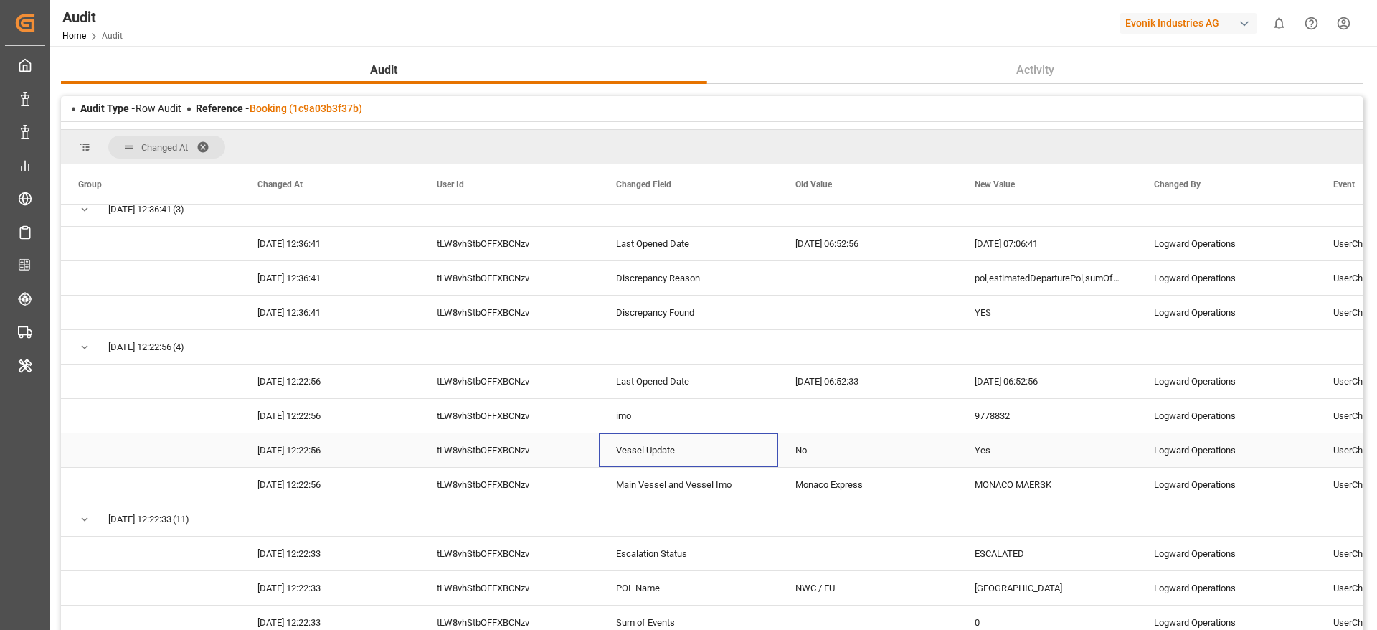
click at [683, 452] on div "Vessel Update" at bounding box center [688, 450] width 179 height 34
click at [685, 433] on div "Vessel Update" at bounding box center [688, 450] width 179 height 34
click at [688, 414] on div "imo" at bounding box center [688, 416] width 179 height 34
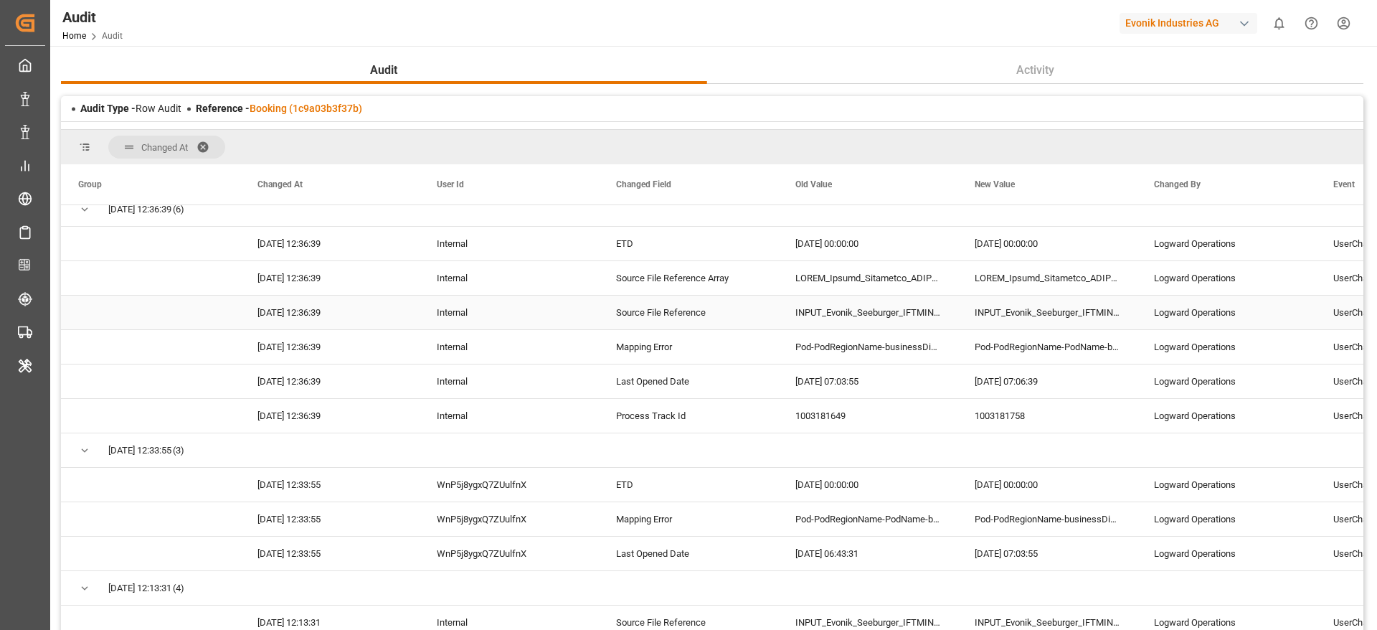
scroll to position [0, 0]
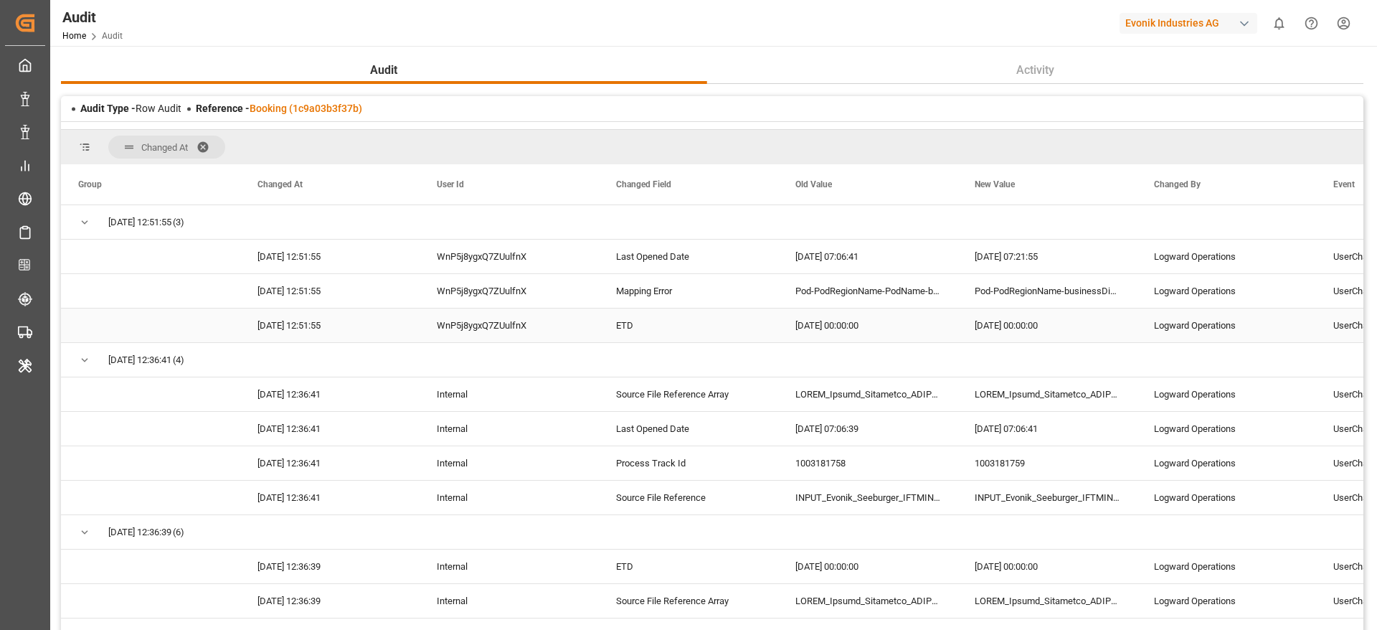
click at [646, 332] on div "ETD" at bounding box center [688, 325] width 179 height 34
click at [840, 325] on div "2025-10-05 00:00:00" at bounding box center [867, 325] width 179 height 34
click at [982, 307] on div "Pod-PodRegionName-businessDivision-businessLine-" at bounding box center [1047, 291] width 179 height 34
click at [670, 278] on div "Mapping Error" at bounding box center [688, 291] width 179 height 34
click at [349, 110] on link "Booking (1c9a03b3f37b)" at bounding box center [306, 108] width 113 height 11
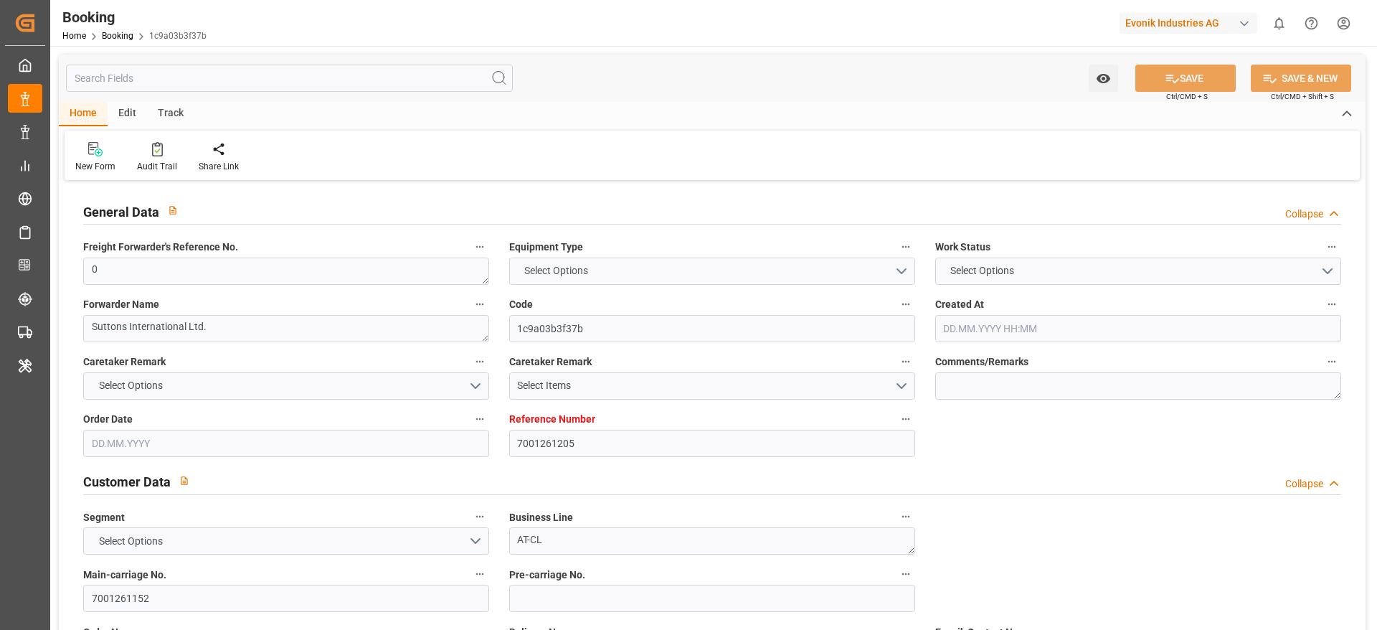
type input "7001261205"
type input "9778832"
type input "Hapag Lloyd"
type input "Hapag Lloyd Aktiengesellschaft"
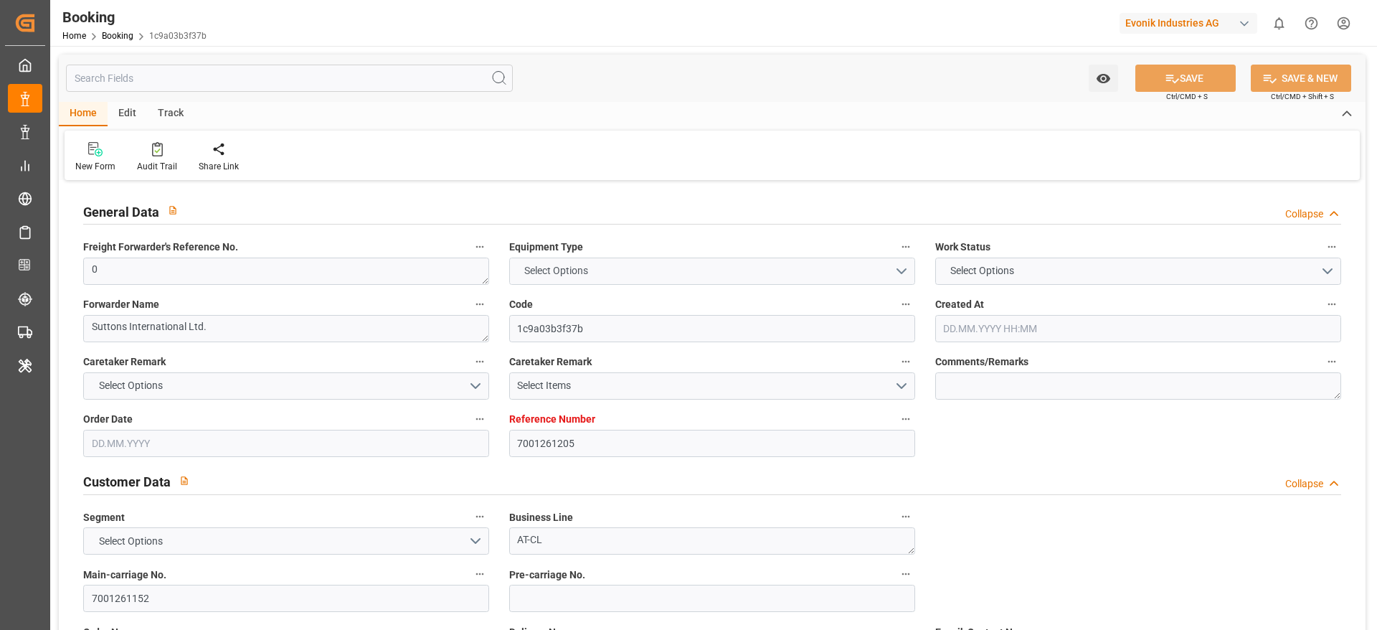
type input "NLRTM"
type input "CNSGH"
type input "0"
type input "28.08.2025 12:15"
type input "28.08.2025"
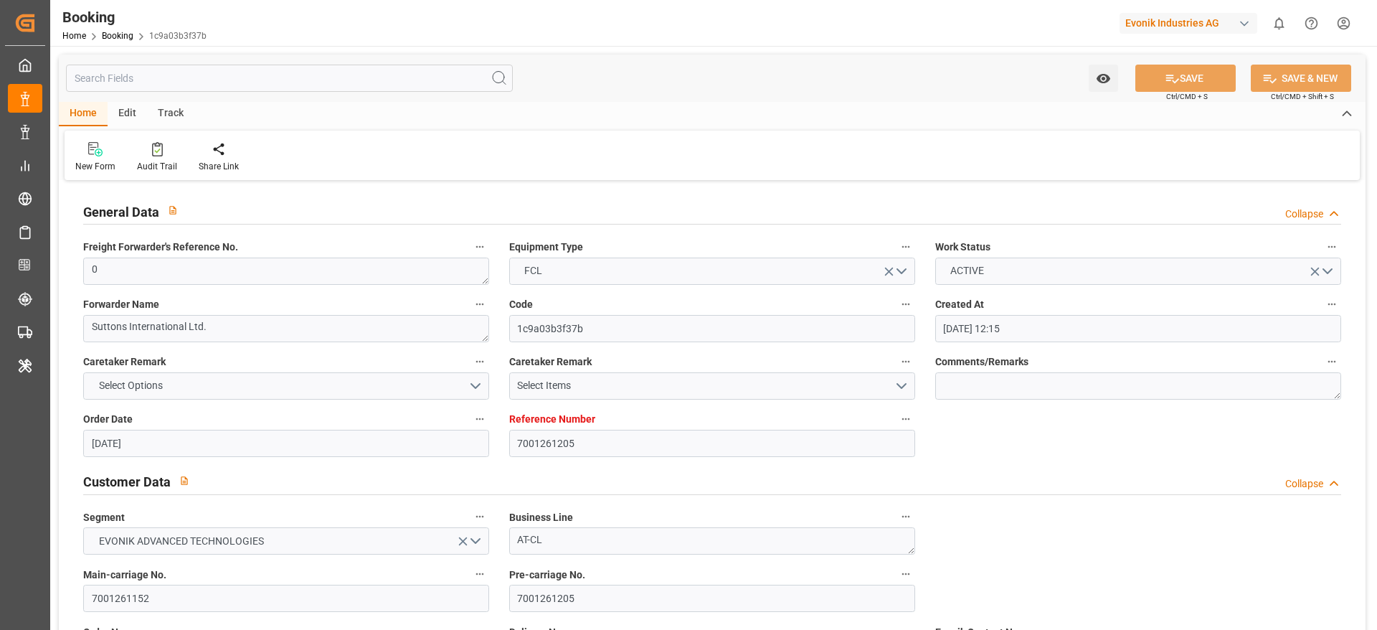
type input "05.11.2025"
type input "[DATE]"
type input "[DATE] 00:00"
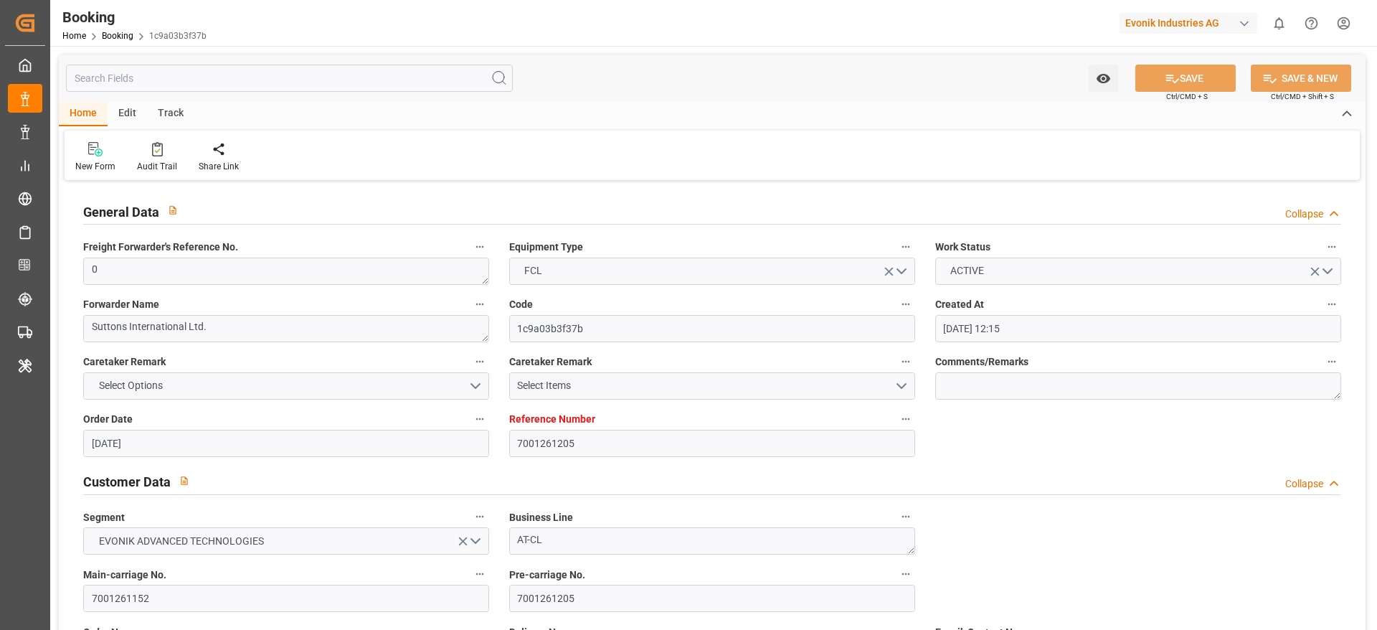
type input "[DATE] 00:00"
type input "[DATE] 07:21"
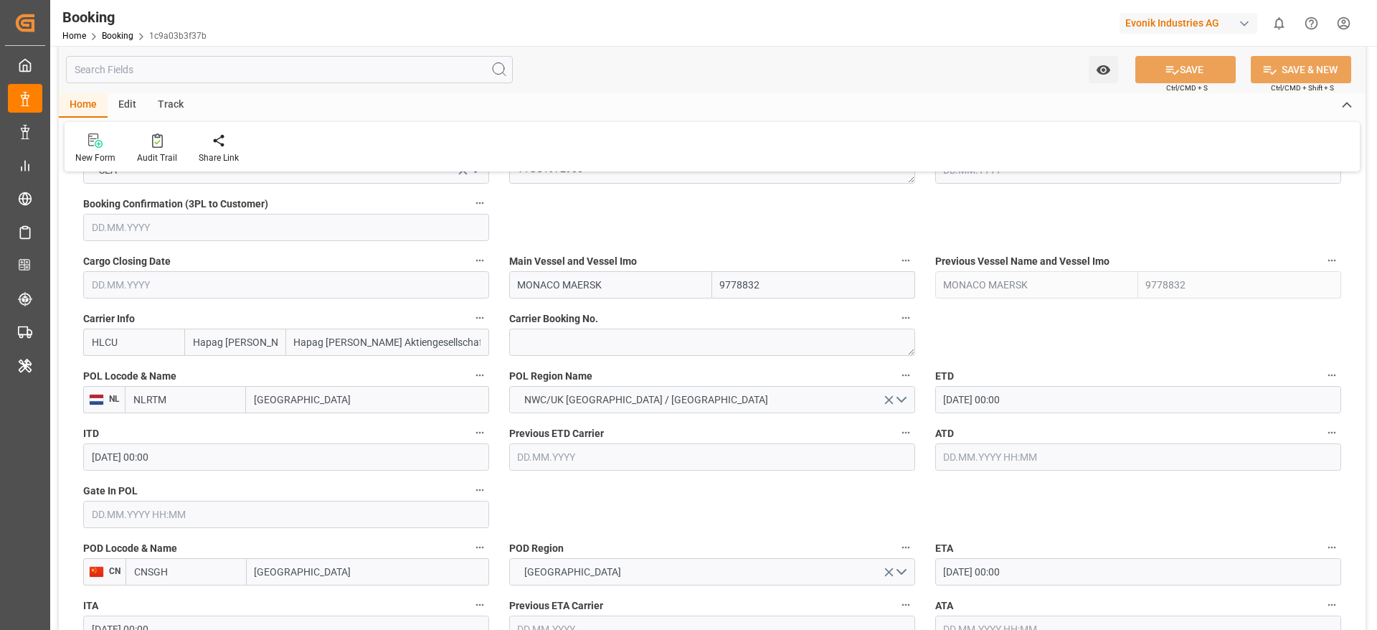
scroll to position [1399, 0]
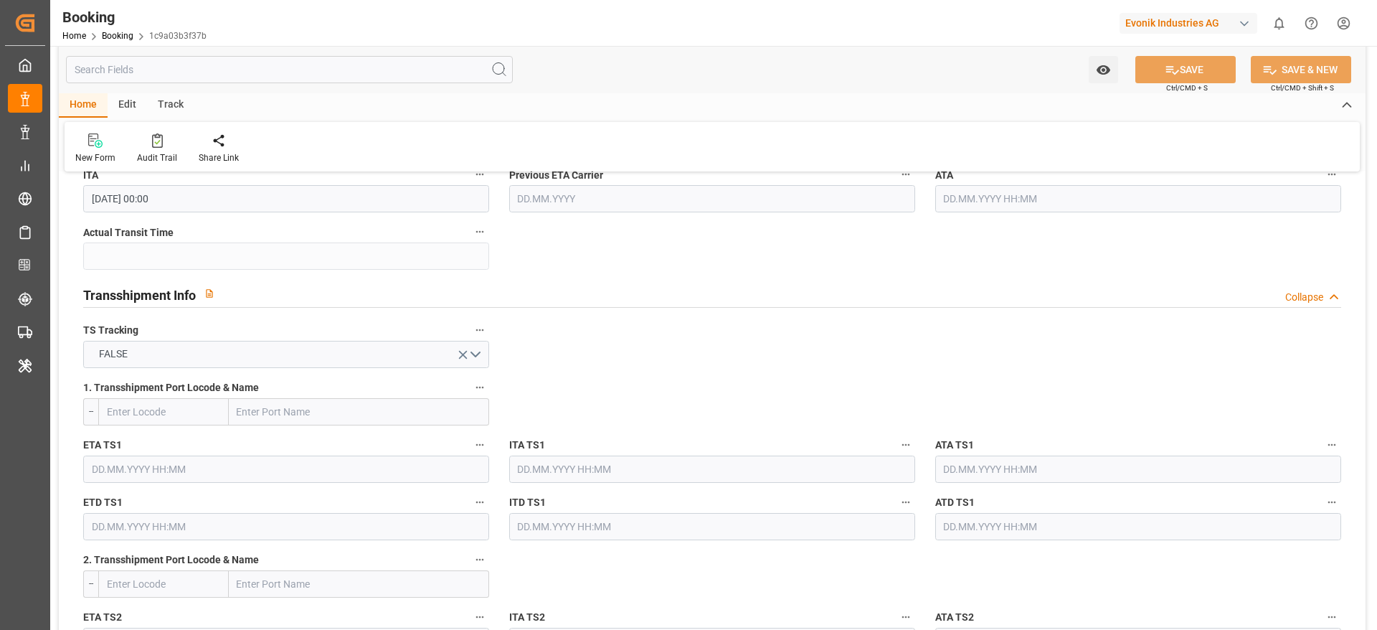
click at [149, 171] on label "ITA" at bounding box center [286, 175] width 406 height 20
click at [471, 171] on button "ITA" at bounding box center [480, 174] width 19 height 19
click at [151, 160] on div at bounding box center [688, 315] width 1377 height 630
click at [151, 154] on div "Audit Trail" at bounding box center [157, 157] width 40 height 13
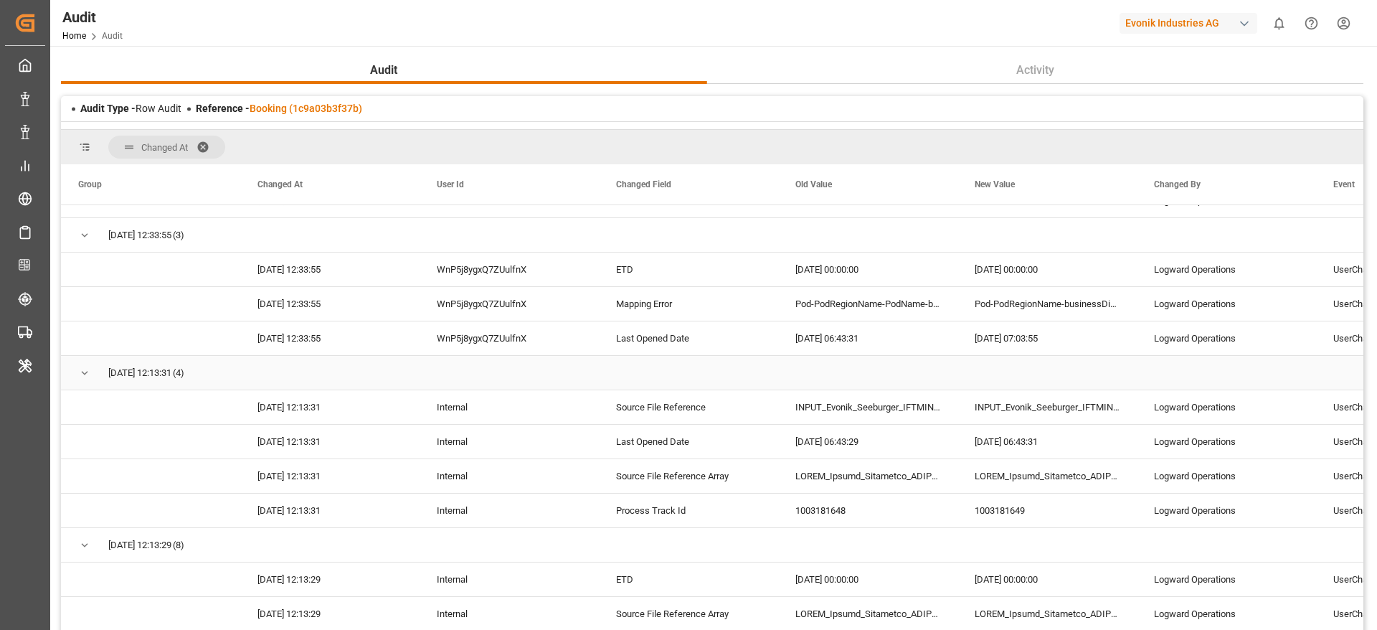
scroll to position [430, 0]
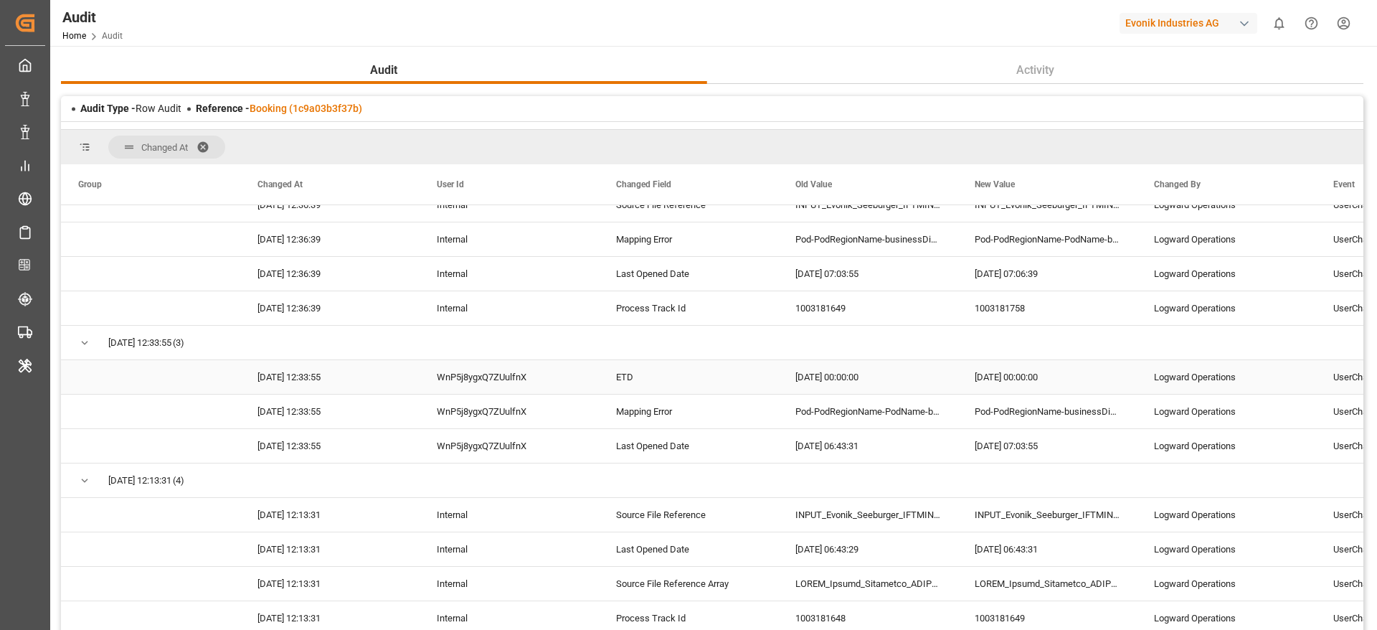
click at [677, 382] on div "ETD" at bounding box center [688, 377] width 179 height 34
click at [869, 376] on div "[DATE] 00:00:00" at bounding box center [867, 377] width 179 height 34
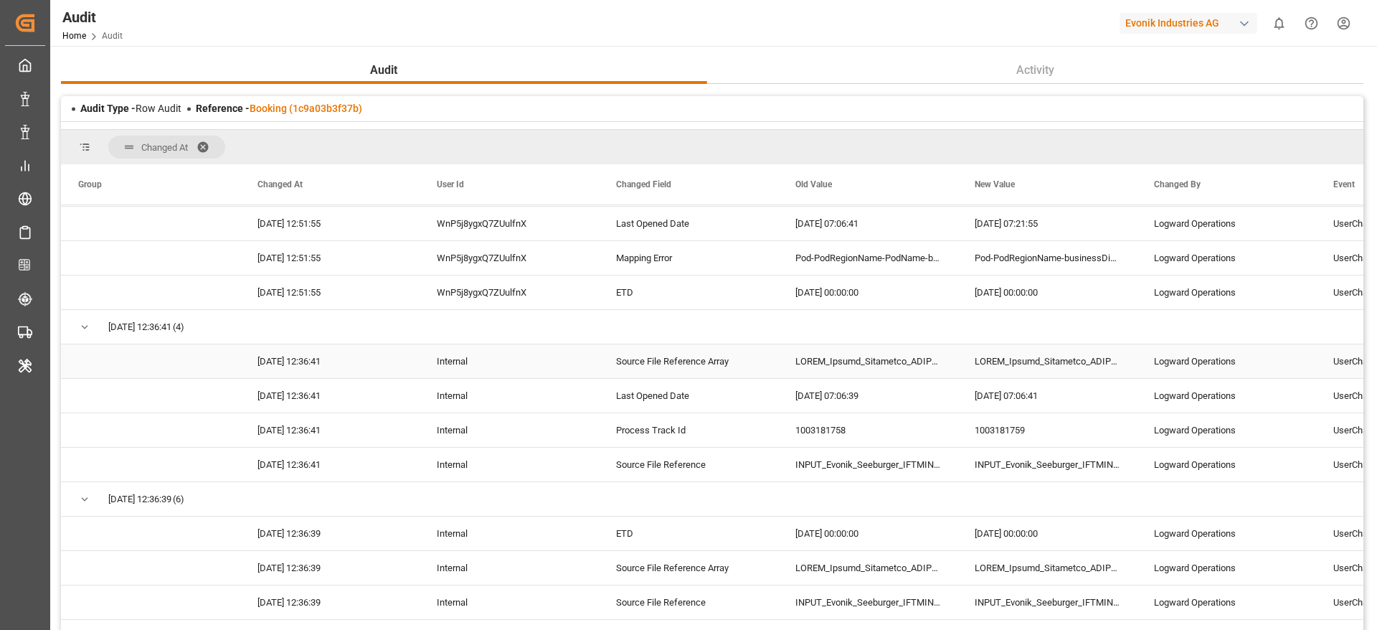
scroll to position [0, 0]
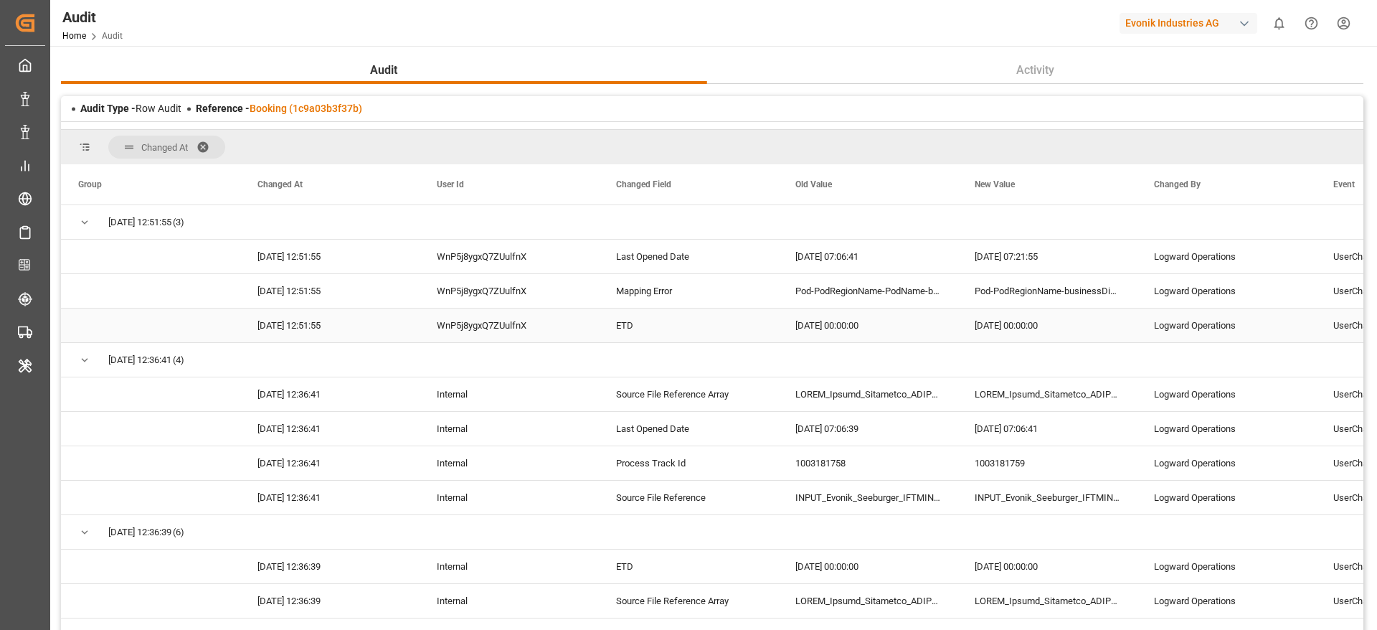
click at [678, 324] on div "ETD" at bounding box center [688, 325] width 179 height 34
click at [821, 323] on div "[DATE] 00:00:00" at bounding box center [867, 325] width 179 height 34
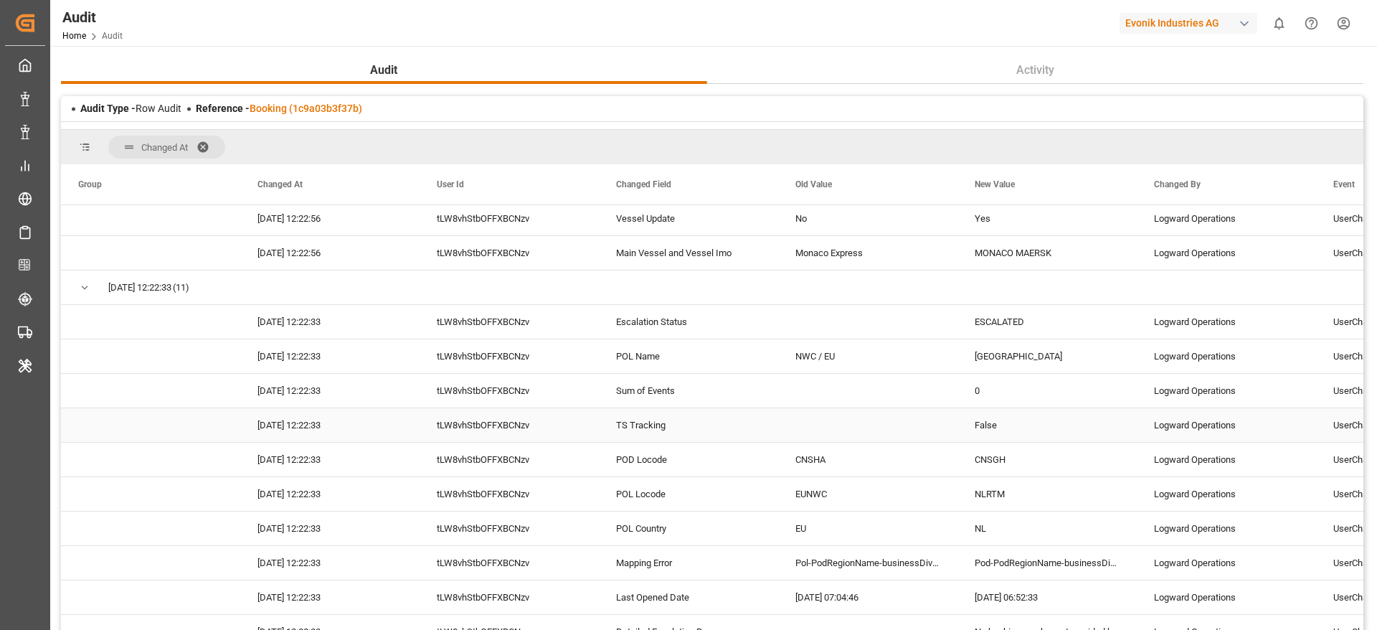
scroll to position [1399, 0]
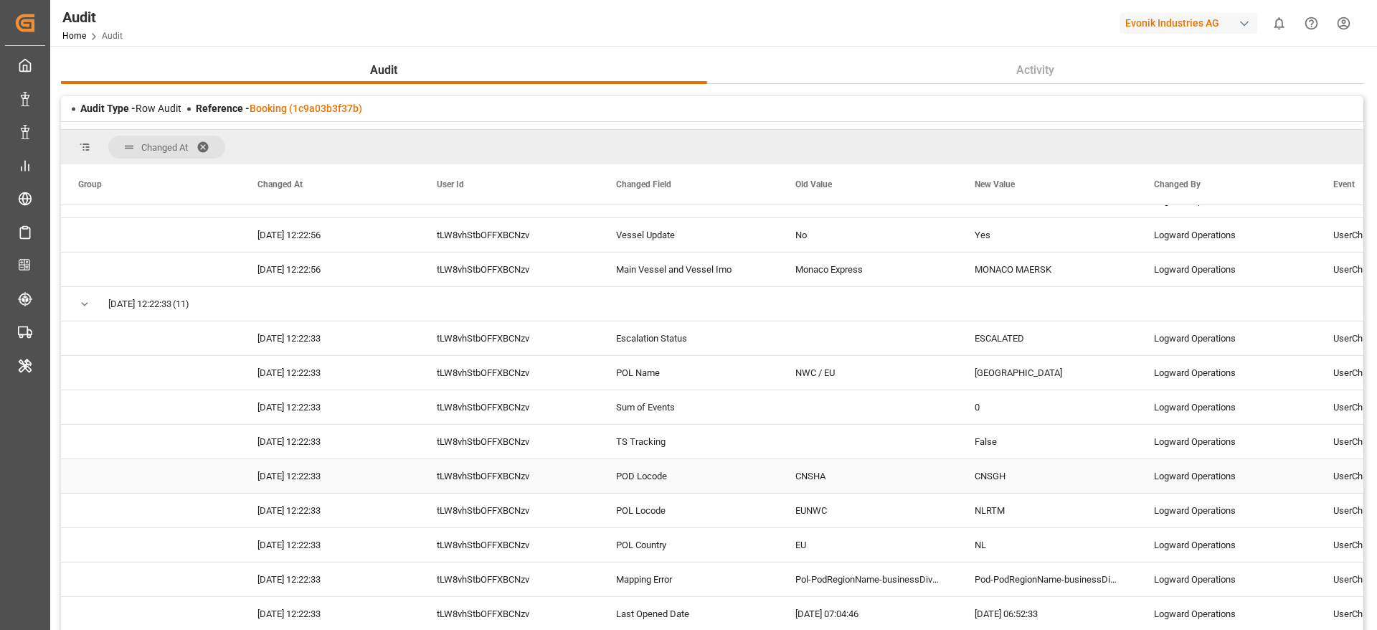
click at [815, 472] on div "CNSHA" at bounding box center [867, 476] width 179 height 34
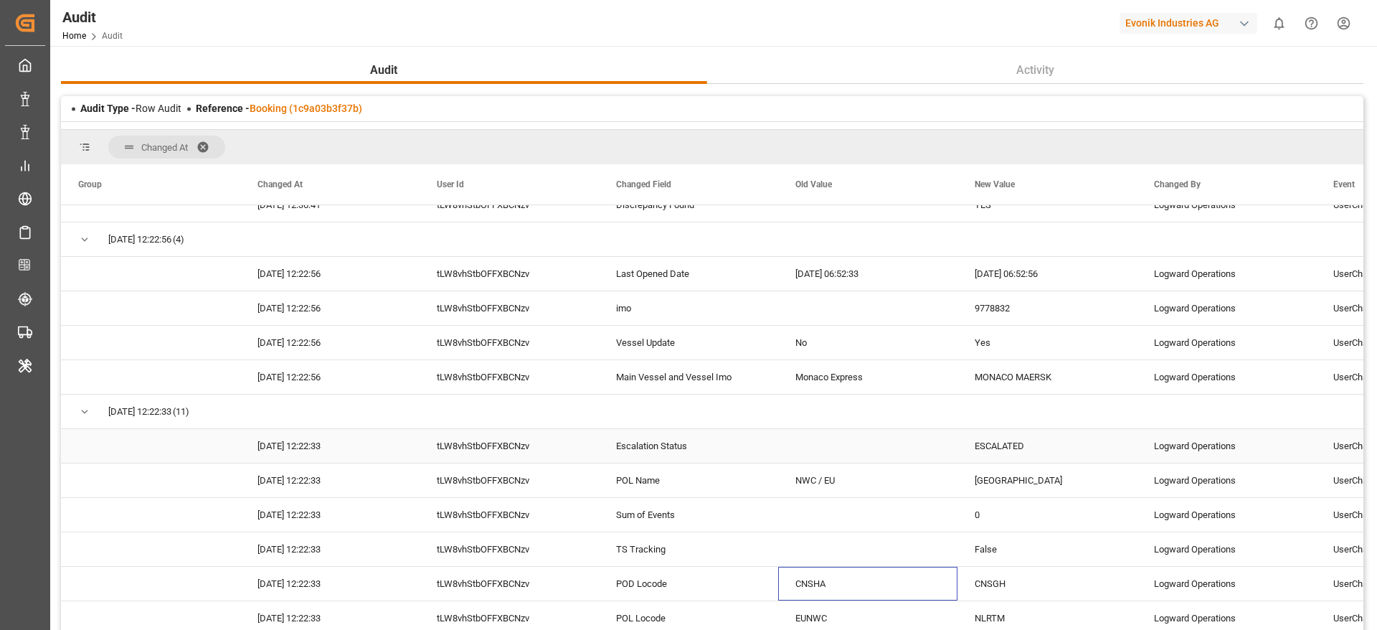
scroll to position [1184, 0]
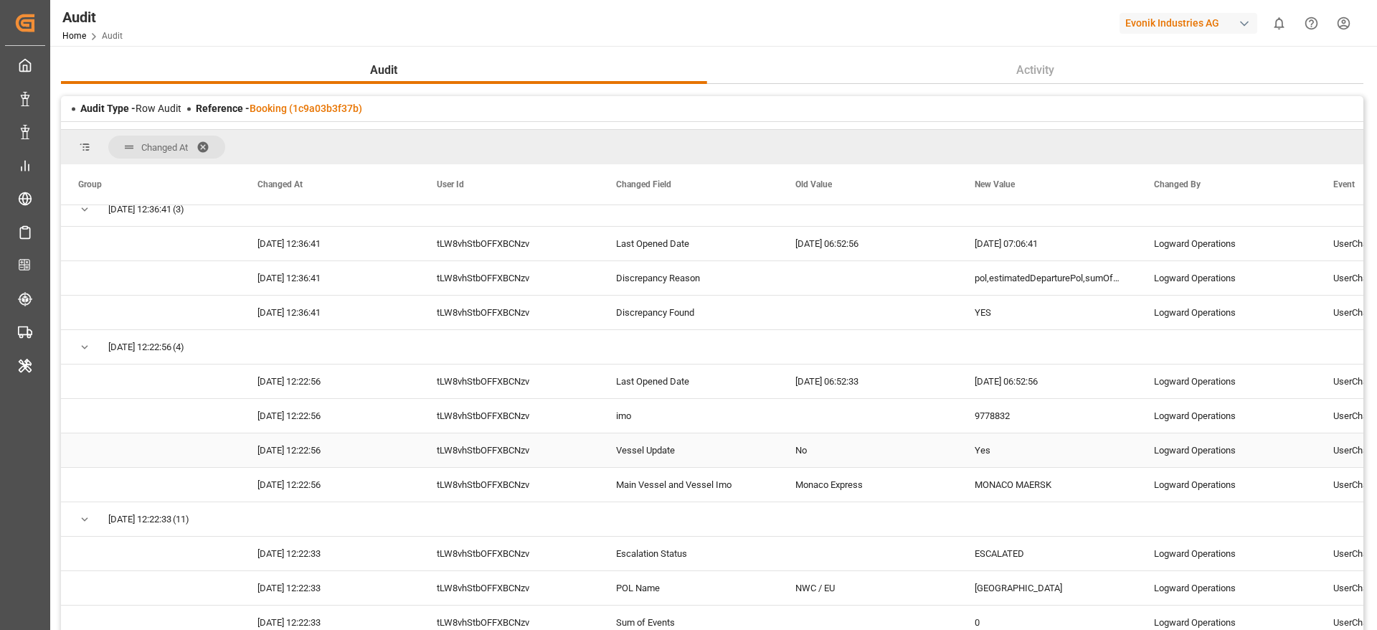
click at [674, 441] on div "Vessel Update" at bounding box center [688, 450] width 179 height 34
click at [830, 450] on div "No" at bounding box center [867, 450] width 179 height 34
click at [1016, 451] on div "Yes" at bounding box center [1047, 450] width 179 height 34
click at [842, 490] on div "Monaco Express" at bounding box center [867, 485] width 179 height 34
click at [1038, 476] on div "MONACO MAERSK" at bounding box center [1047, 485] width 179 height 34
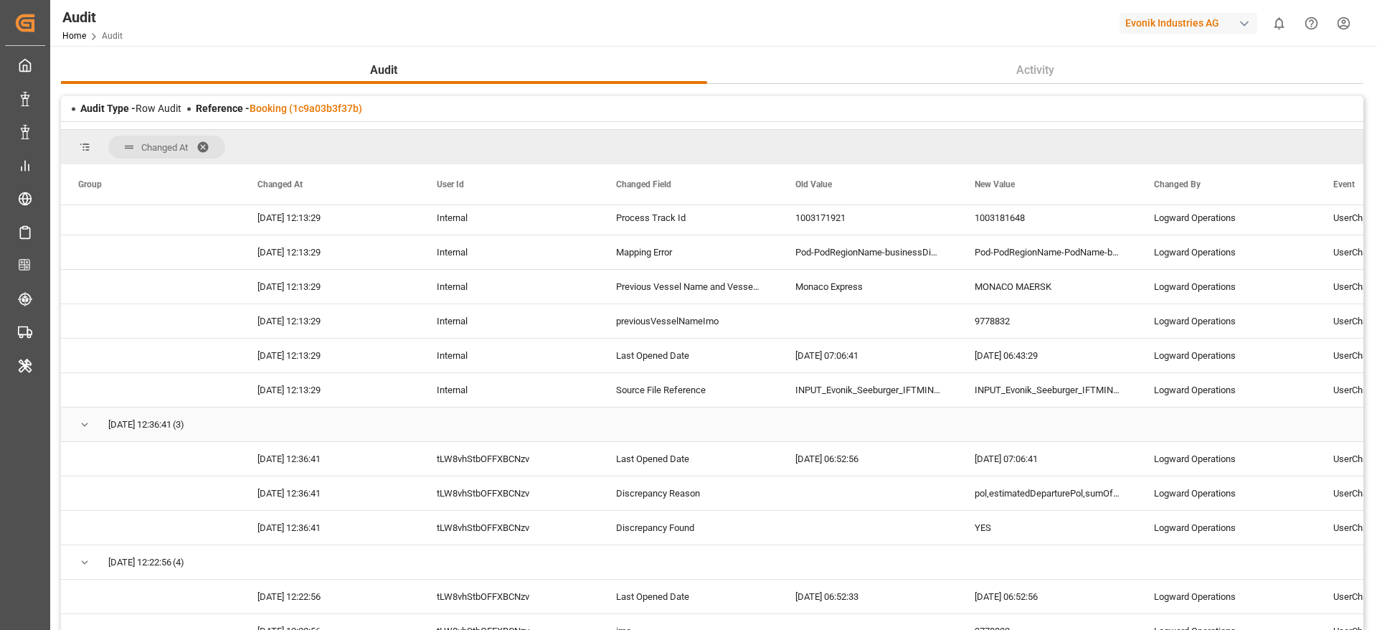
scroll to position [1076, 0]
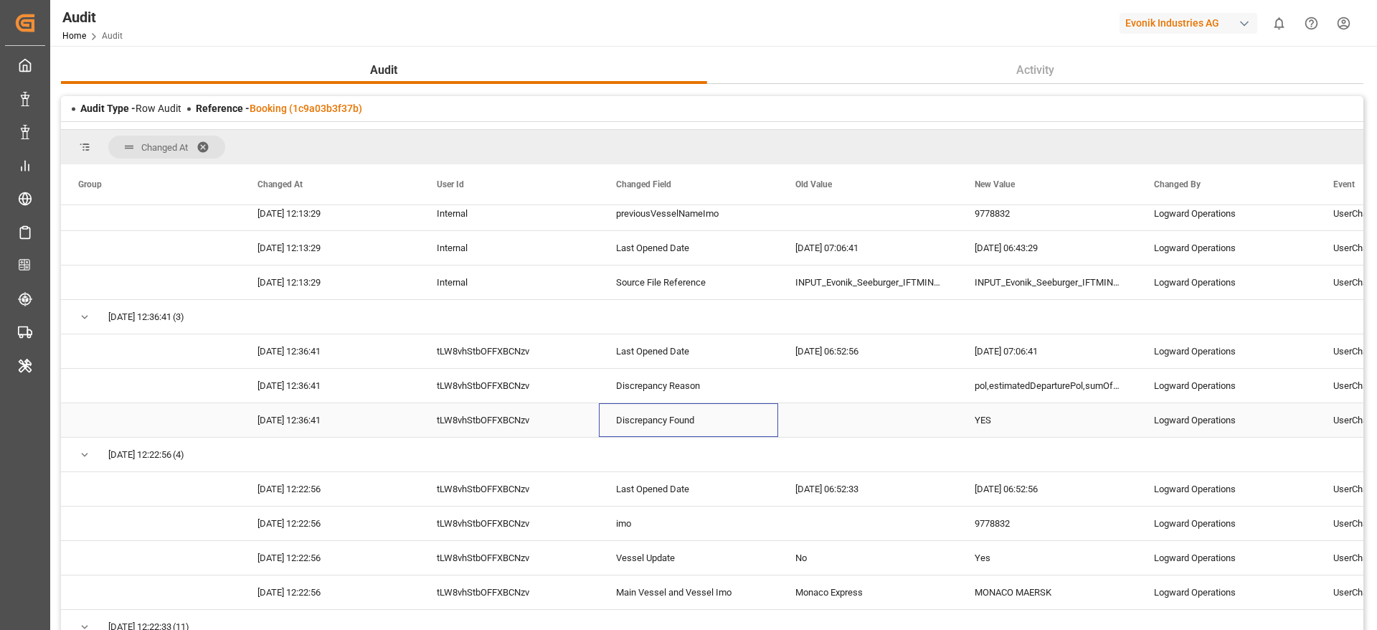
click at [718, 421] on div "Discrepancy Found" at bounding box center [688, 420] width 179 height 34
click at [718, 399] on div "Discrepancy Reason" at bounding box center [688, 386] width 179 height 34
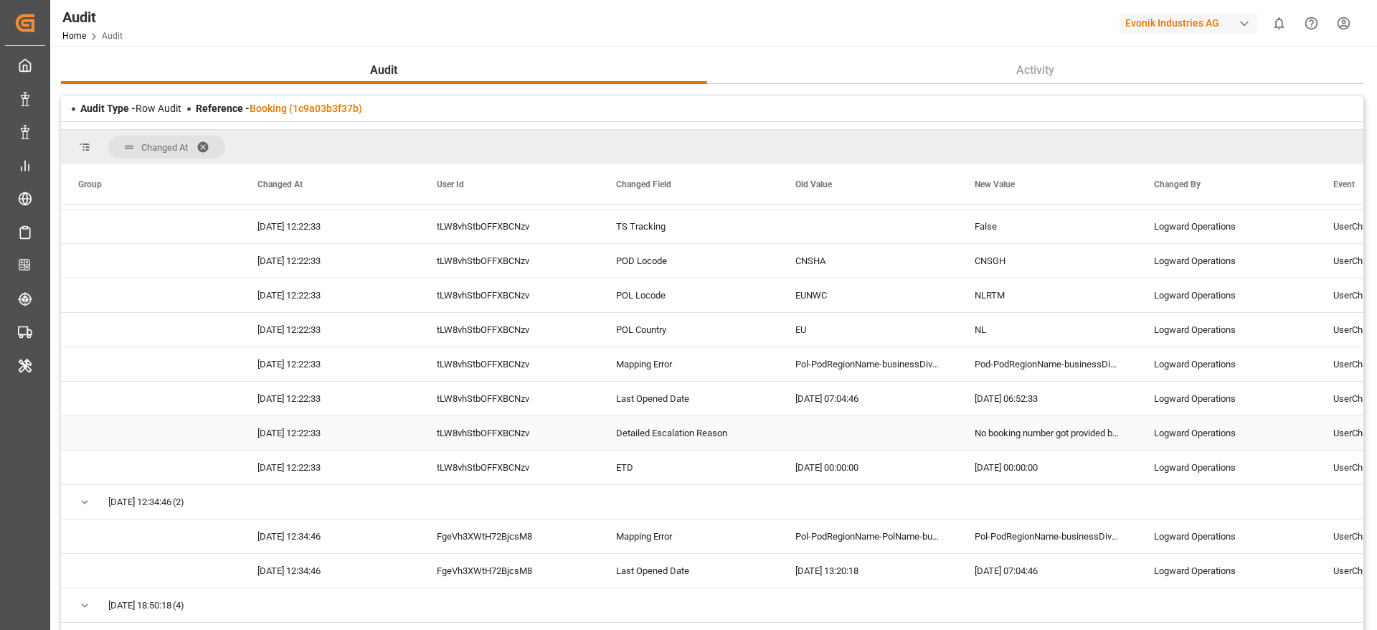
scroll to position [1507, 0]
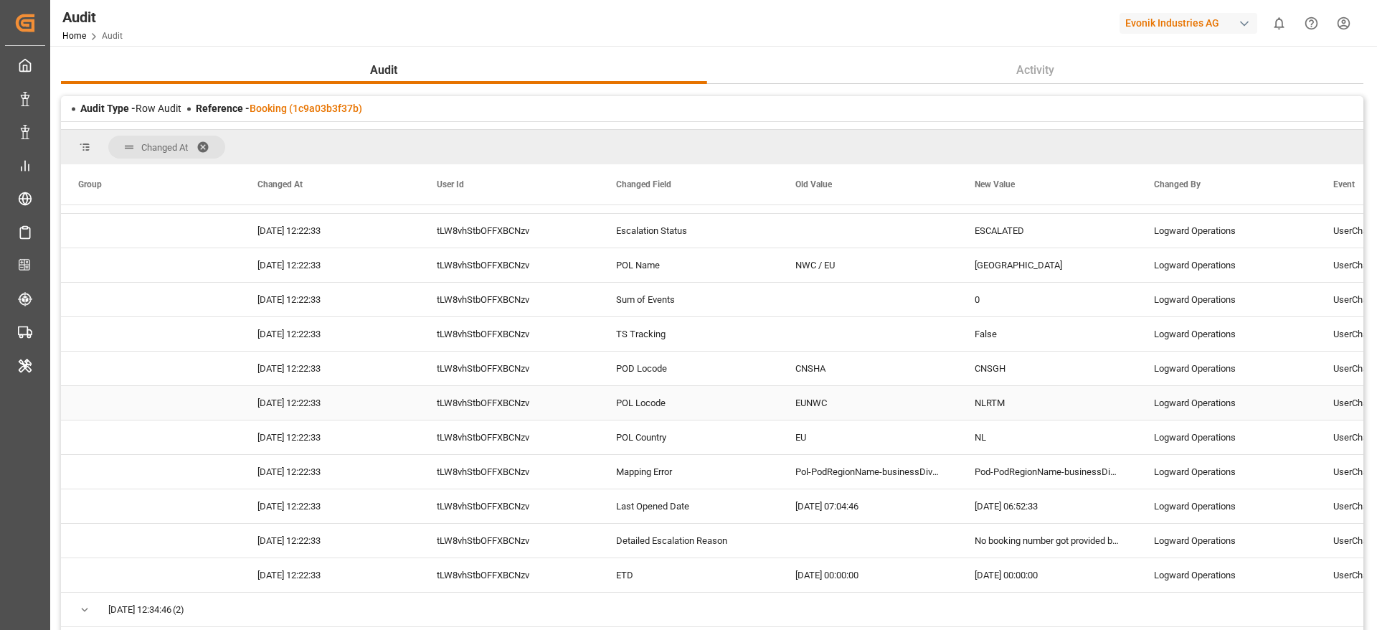
click at [740, 402] on div "POL Locode" at bounding box center [688, 403] width 179 height 34
click at [882, 415] on div "EUNWC" at bounding box center [867, 403] width 179 height 34
click at [986, 403] on div "NLRTM" at bounding box center [1047, 403] width 179 height 34
click at [790, 453] on div "EU" at bounding box center [867, 437] width 179 height 34
click at [983, 415] on div "NLRTM" at bounding box center [1047, 403] width 179 height 34
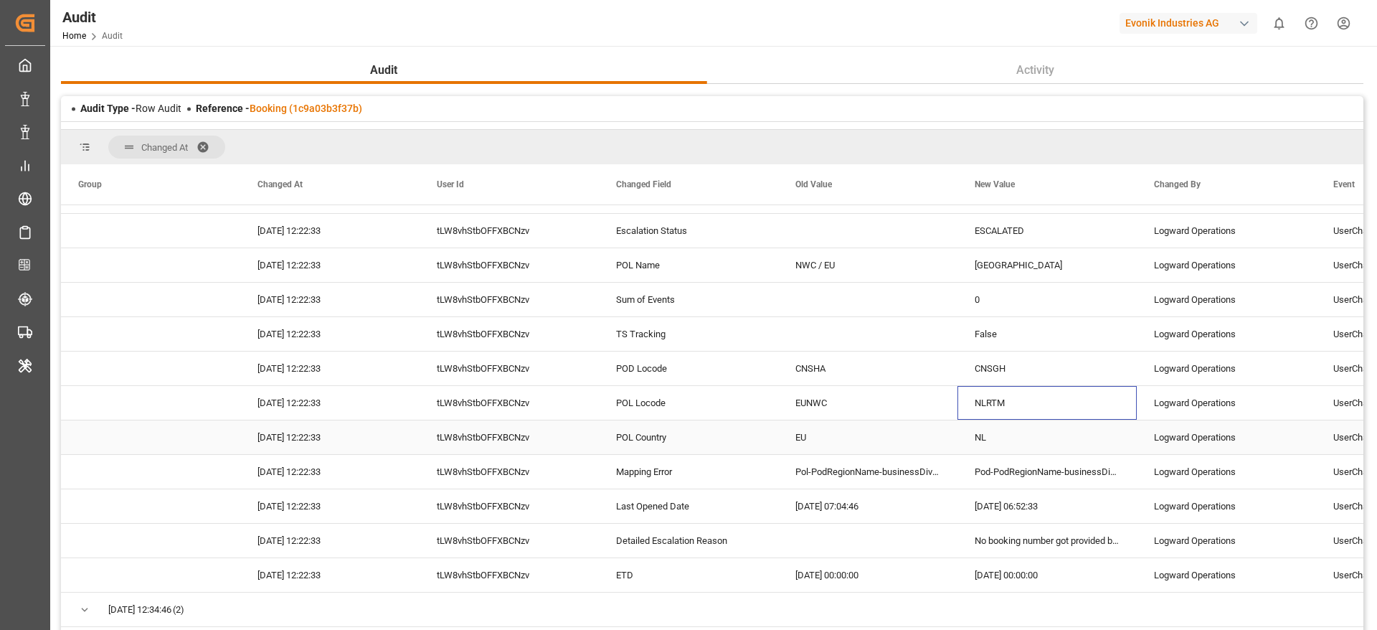
click at [976, 432] on div "NL" at bounding box center [1047, 437] width 179 height 34
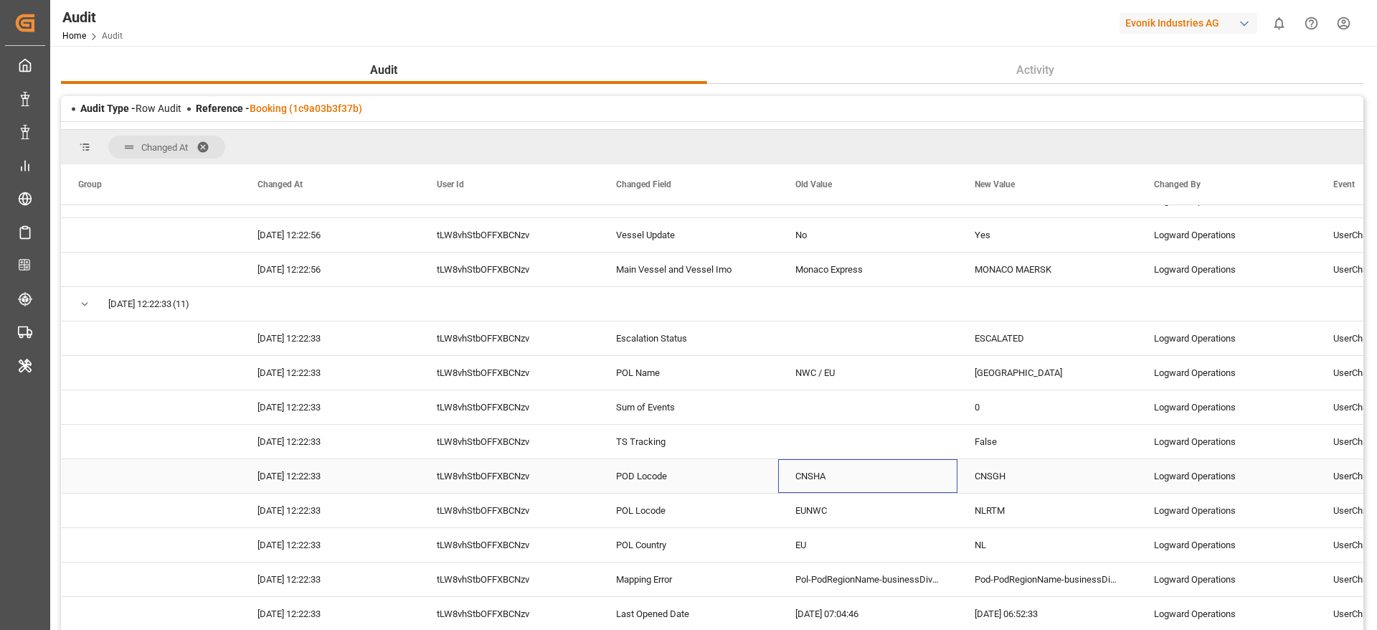
click at [875, 464] on div "CNSHA" at bounding box center [867, 476] width 179 height 34
click at [884, 447] on div "Press SPACE to select this row." at bounding box center [867, 442] width 179 height 34
click at [974, 438] on div "False" at bounding box center [1047, 442] width 179 height 34
click at [827, 380] on div "NWC / EU" at bounding box center [867, 373] width 179 height 34
click at [998, 371] on div "[GEOGRAPHIC_DATA]" at bounding box center [1047, 373] width 179 height 34
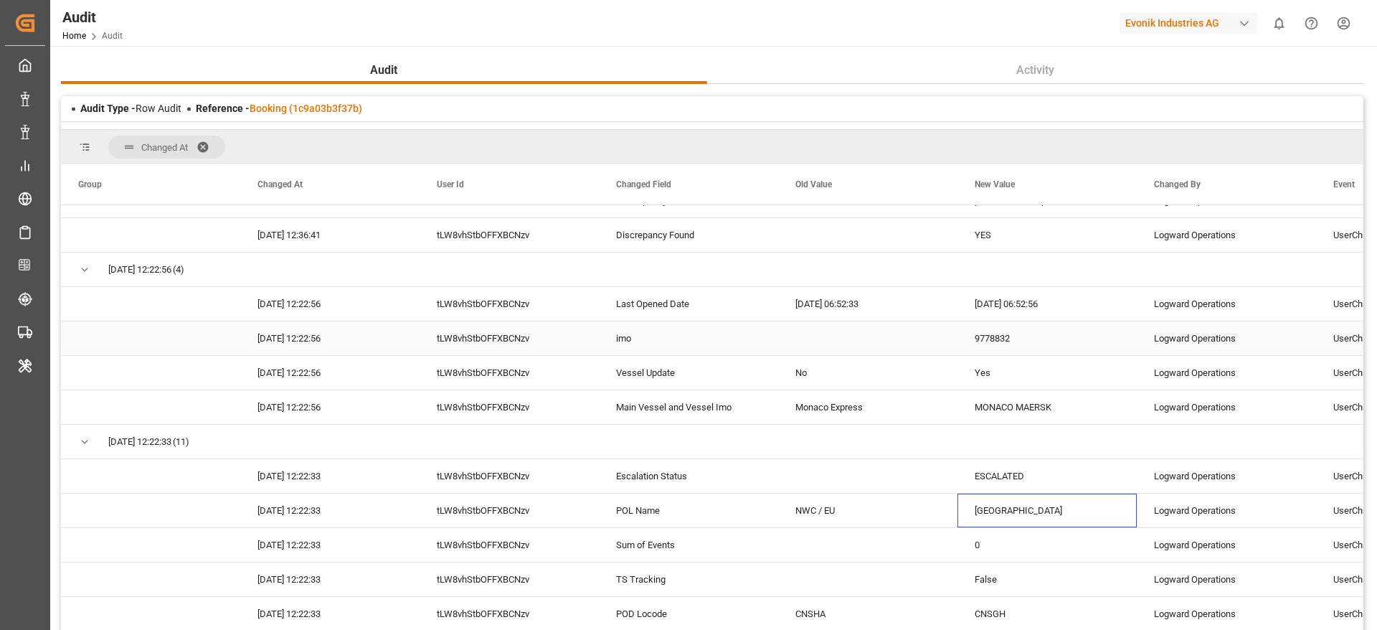
scroll to position [1184, 0]
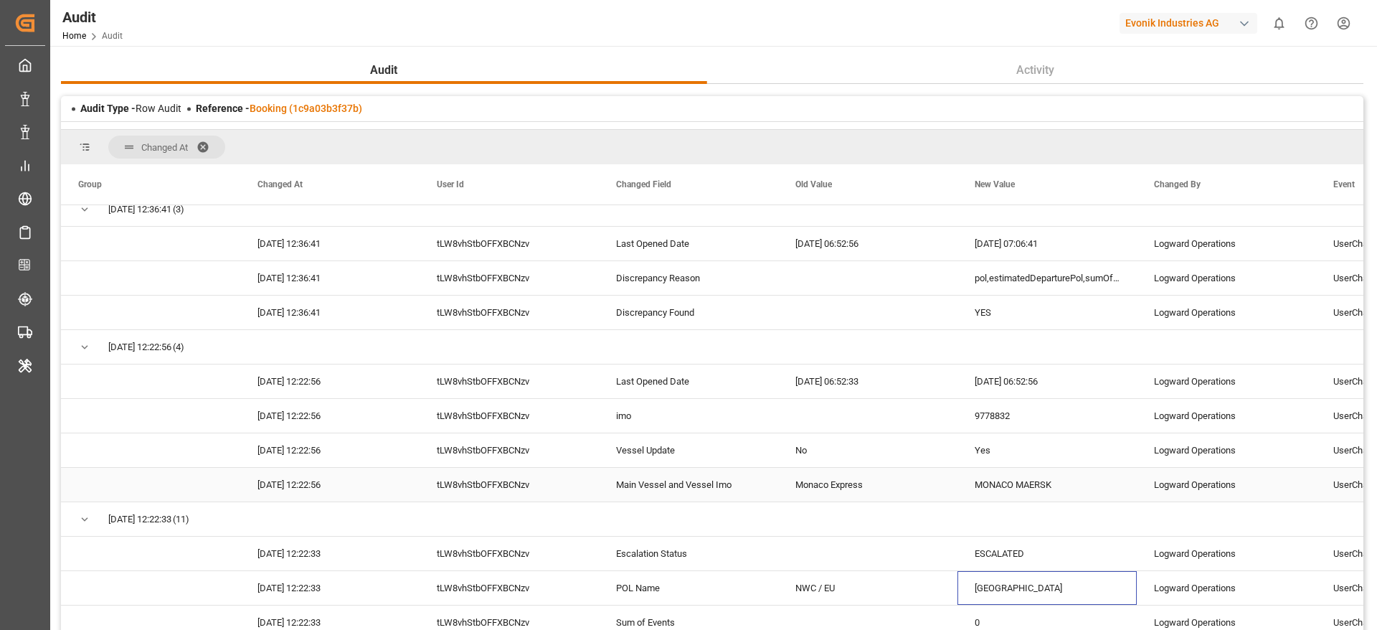
click at [814, 487] on div "Monaco Express" at bounding box center [867, 485] width 179 height 34
click at [970, 468] on div "MONACO MAERSK" at bounding box center [1047, 485] width 179 height 34
click at [856, 427] on div "Press SPACE to select this row." at bounding box center [867, 416] width 179 height 34
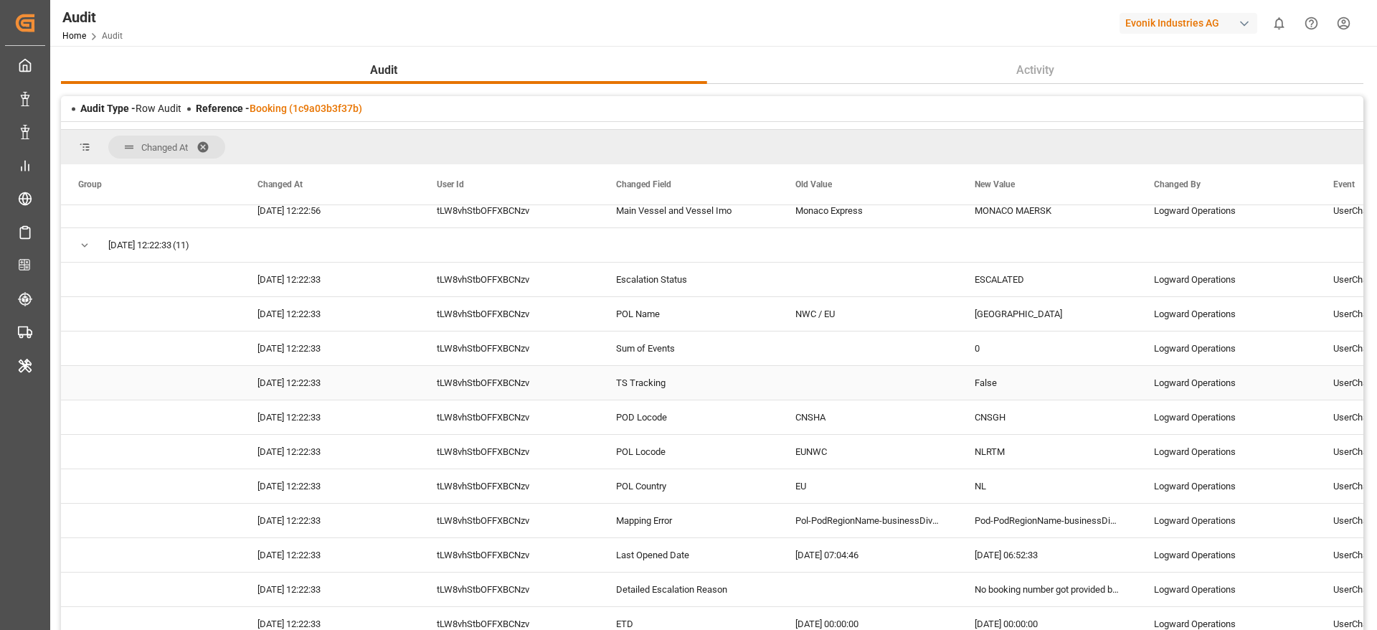
scroll to position [1507, 0]
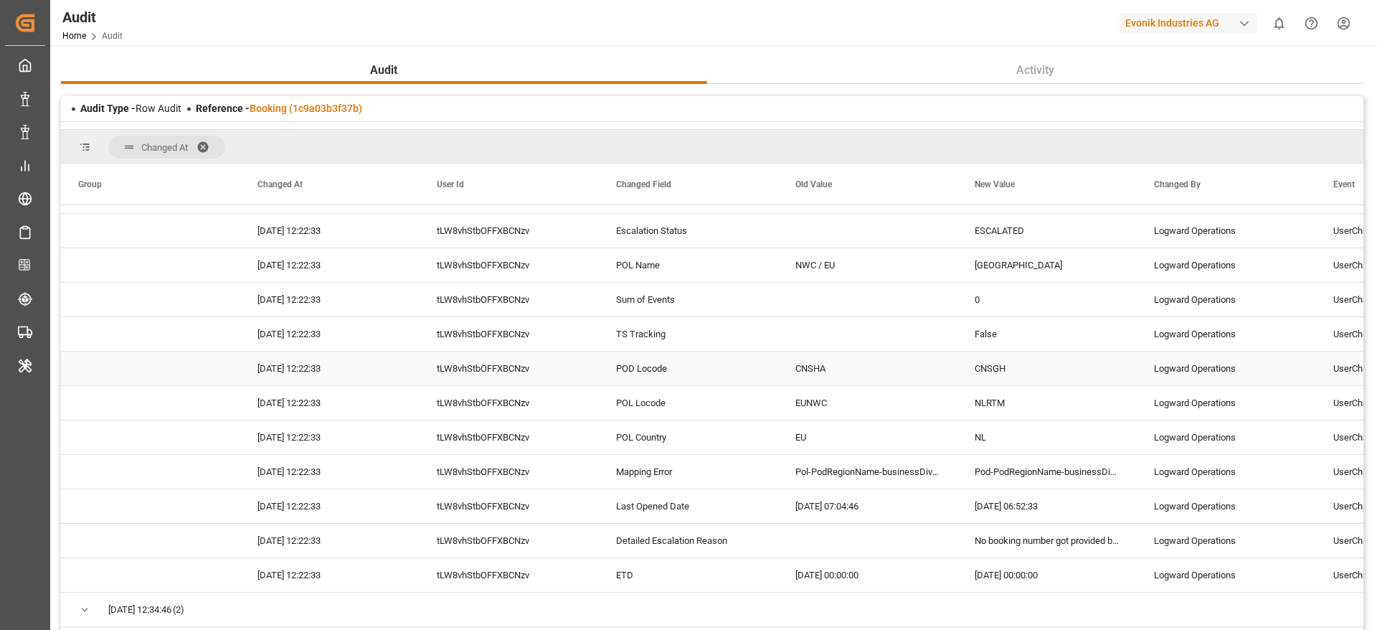
click at [702, 375] on div "POD Locode" at bounding box center [688, 369] width 179 height 34
click at [834, 374] on div "CNSHA" at bounding box center [867, 369] width 179 height 34
click at [970, 377] on div "CNSGH" at bounding box center [1047, 369] width 179 height 34
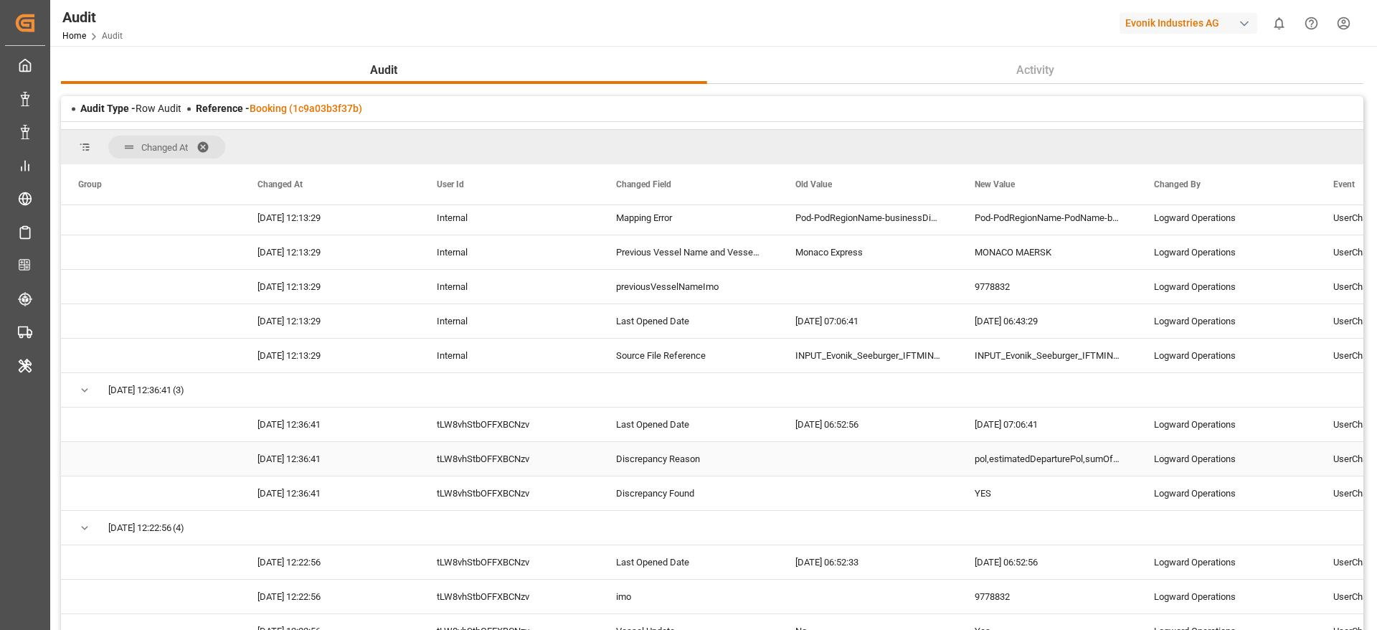
scroll to position [1088, 0]
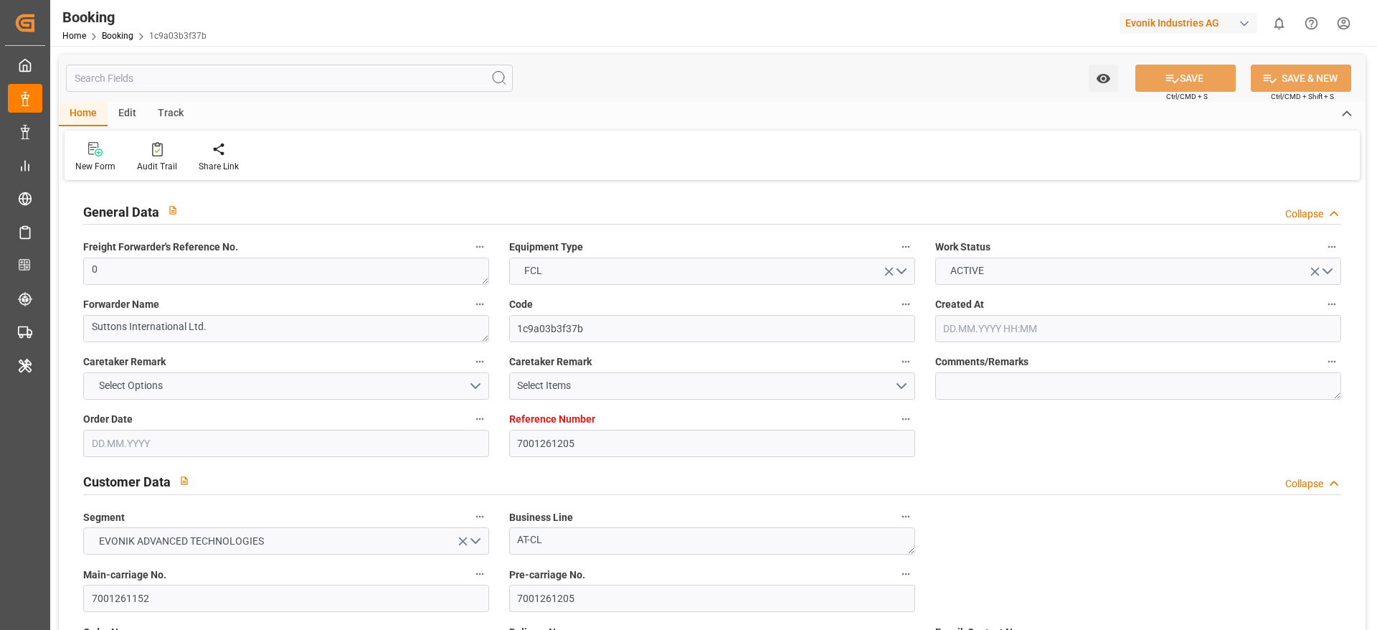
type input "7001261205"
type input "9778832"
type input "Hapag [PERSON_NAME]"
type input "Hapag [PERSON_NAME] Aktiengesellschaft"
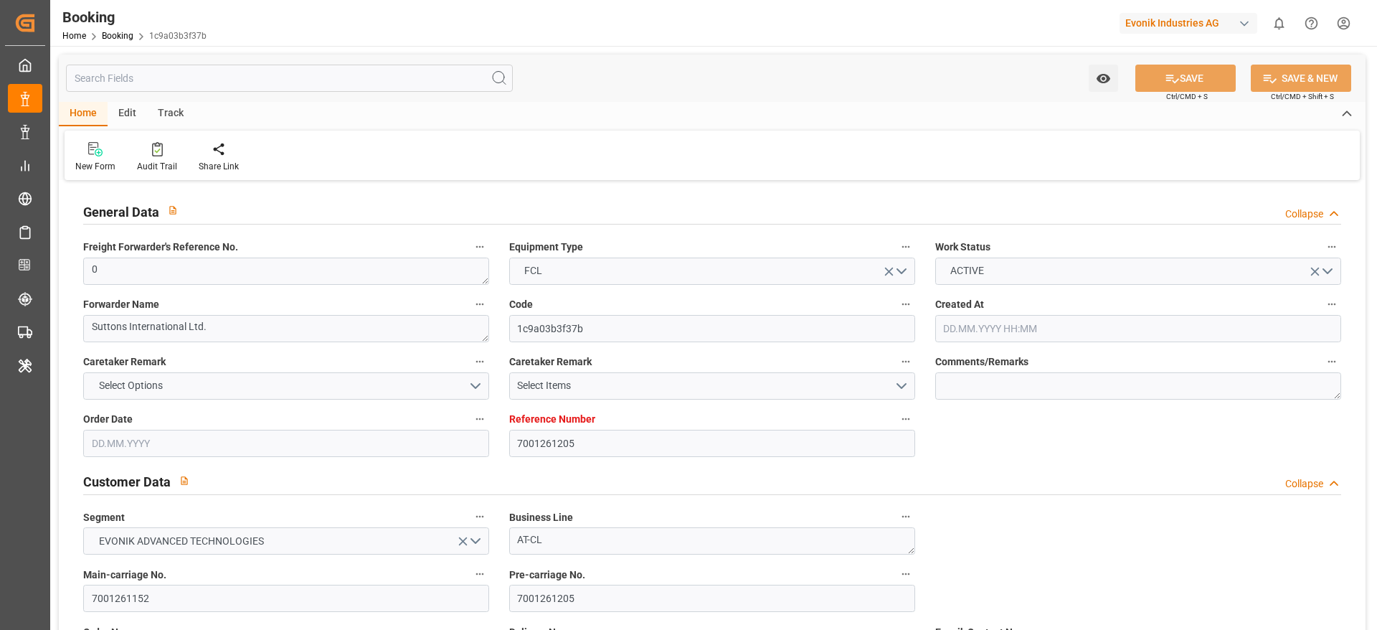
type input "NLRTM"
type input "CNSGH"
type input "0"
type input "[DATE] 12:15"
type input "[DATE]"
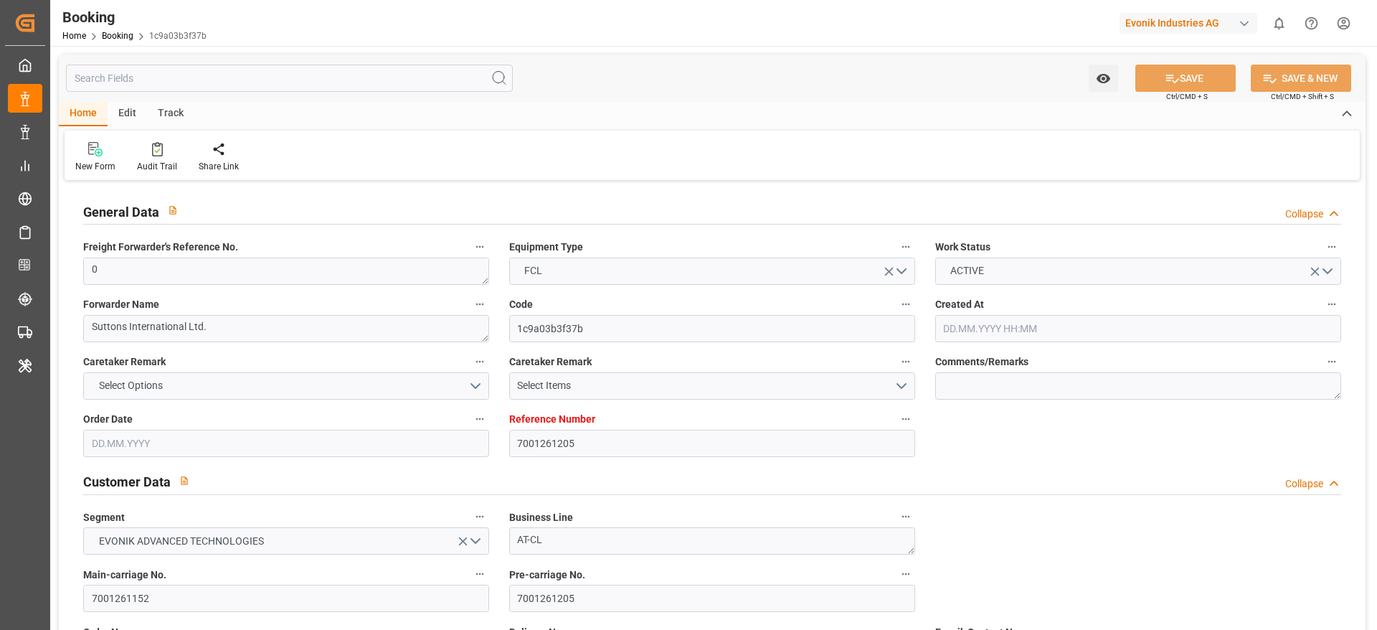
type input "[DATE]"
type input "[DATE] 00:00"
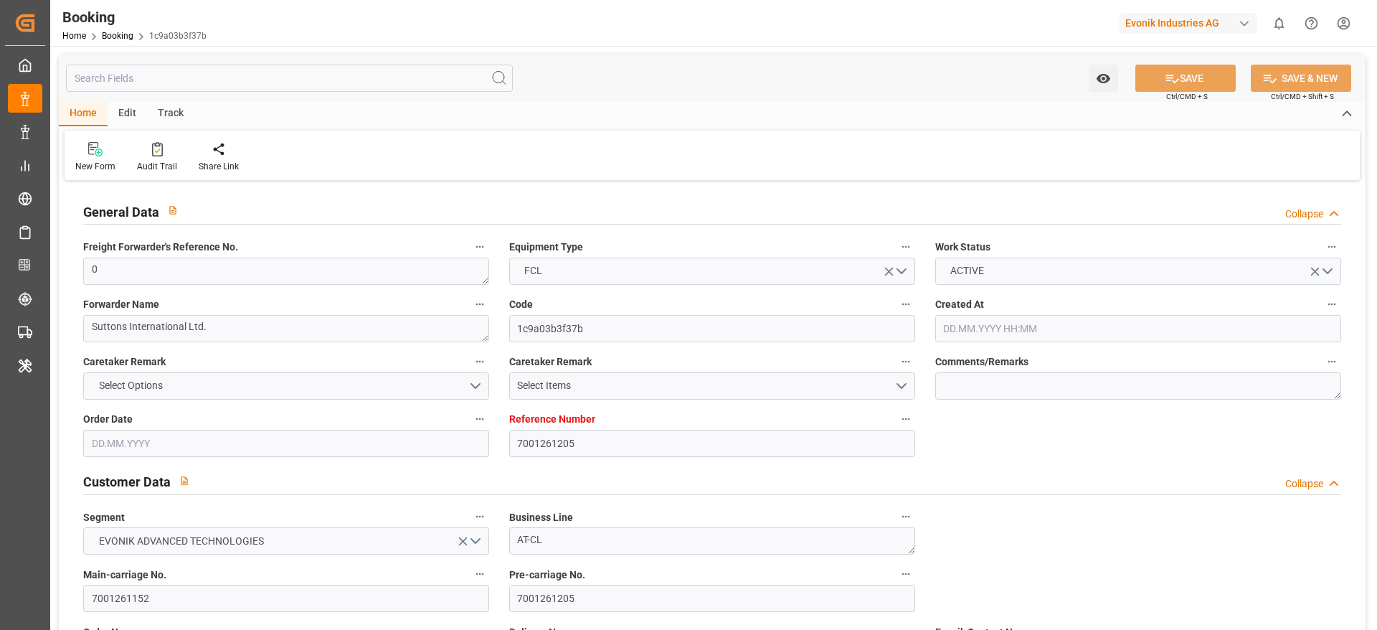
type input "[DATE] 00:00"
type input "[DATE] 07:21"
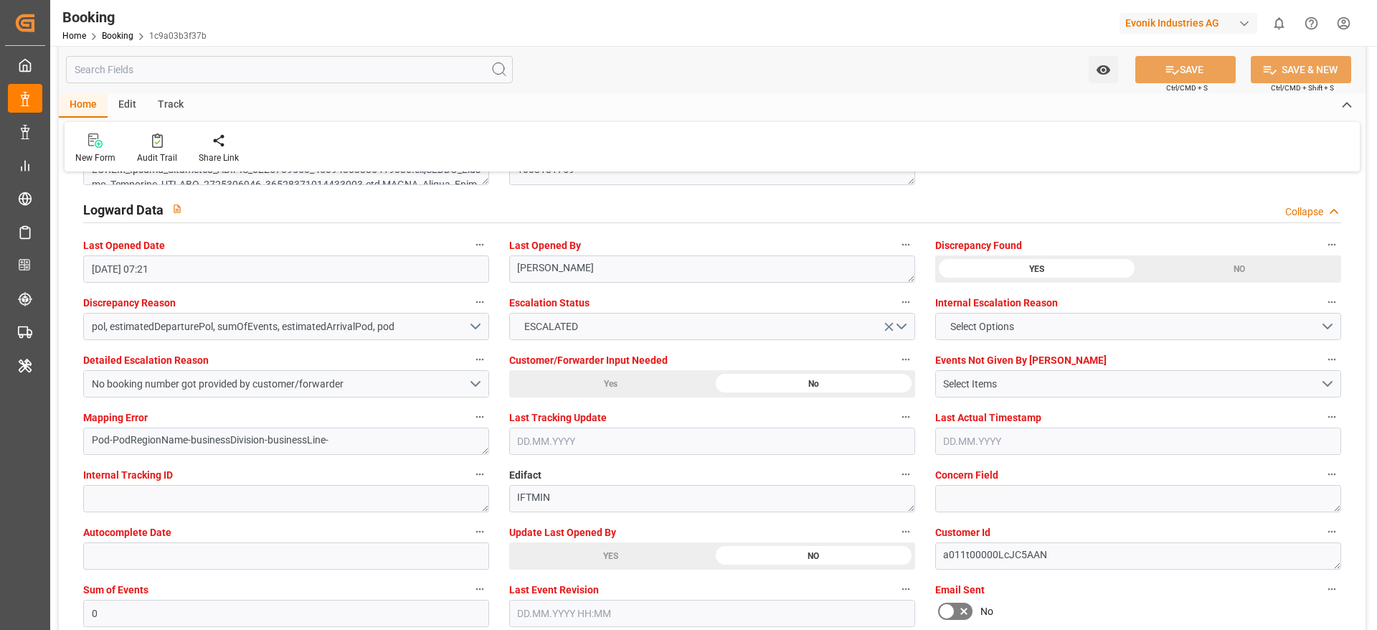
scroll to position [2583, 0]
click at [471, 317] on button "pol, estimatedDeparturePol, sumOfEvents, estimatedArrivalPod, pod" at bounding box center [286, 324] width 406 height 27
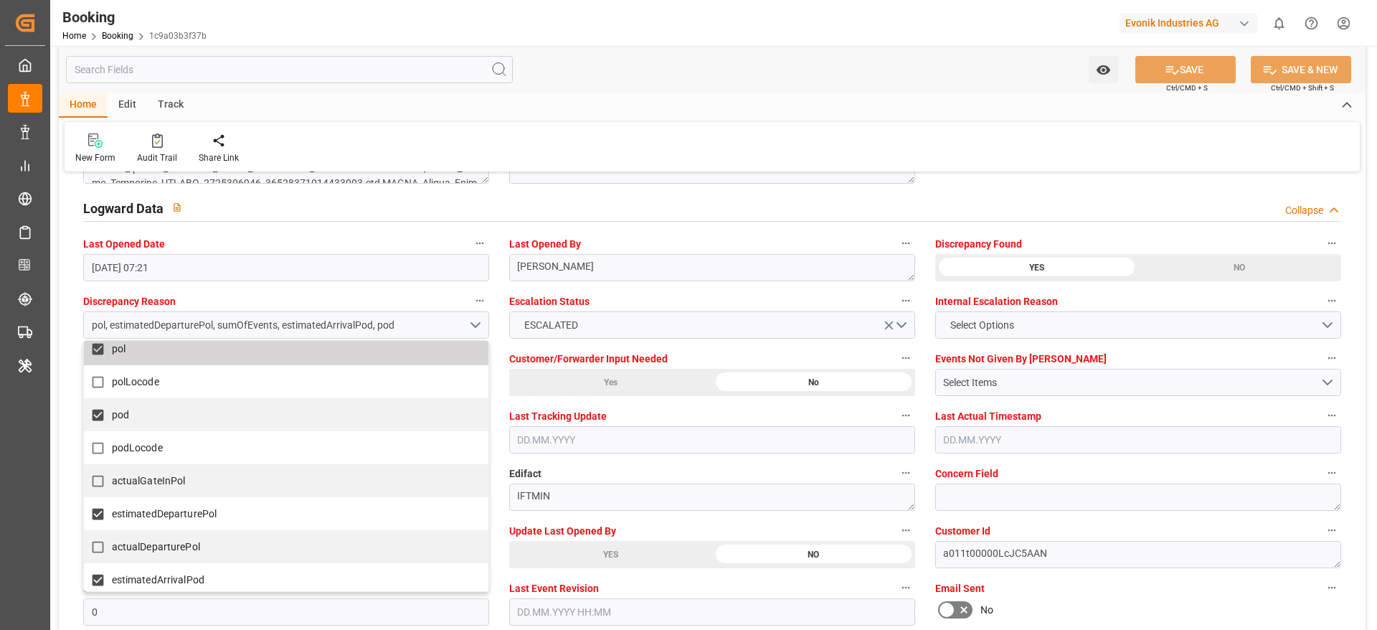
scroll to position [215, 0]
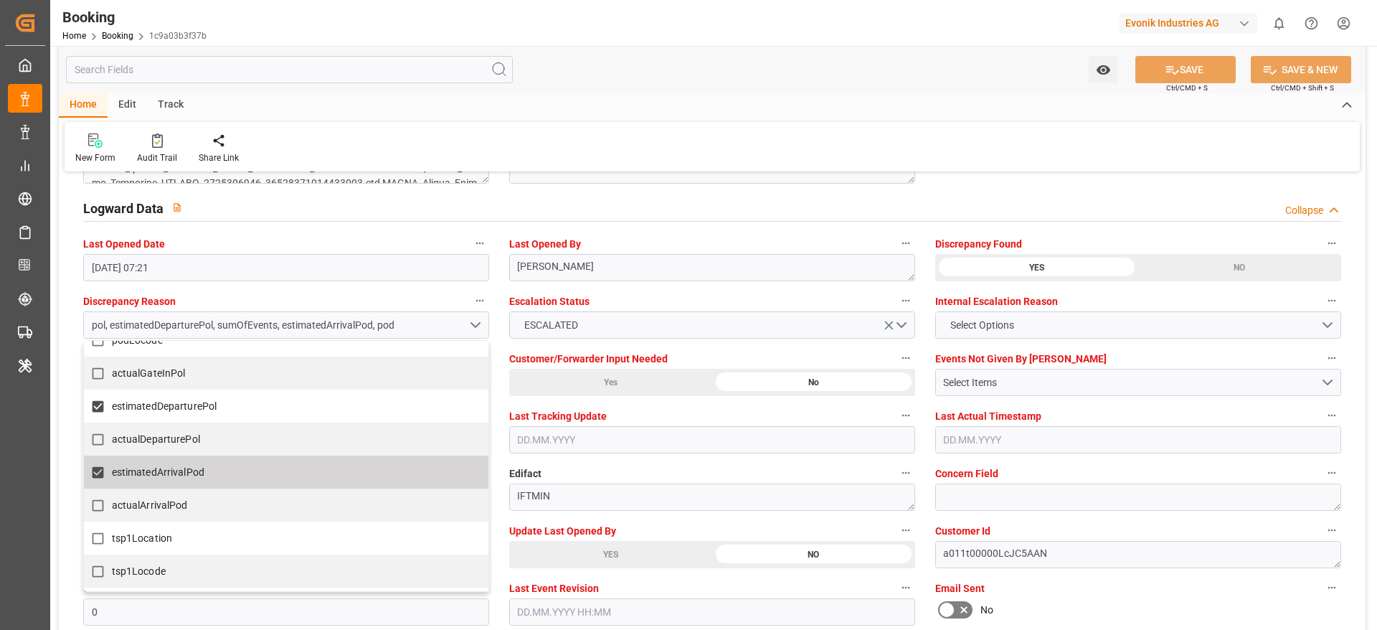
click at [154, 466] on span "estimatedArrivalPod" at bounding box center [158, 471] width 93 height 11
checkbox input "false"
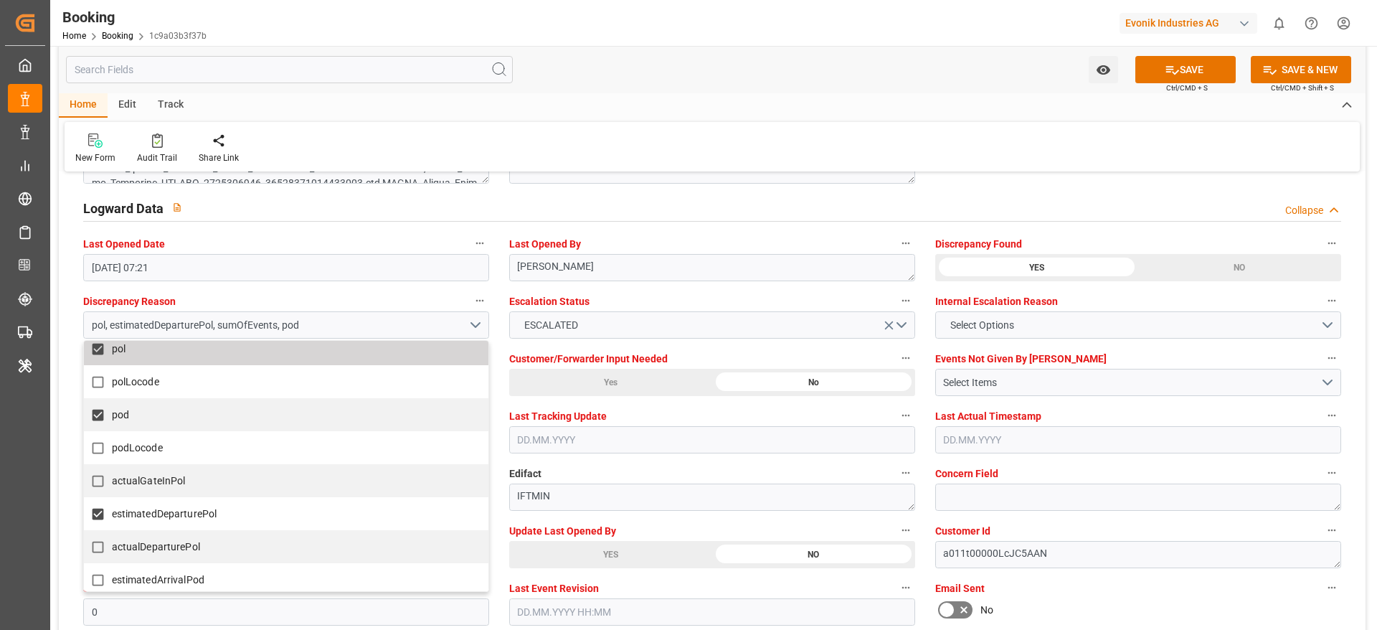
scroll to position [0, 0]
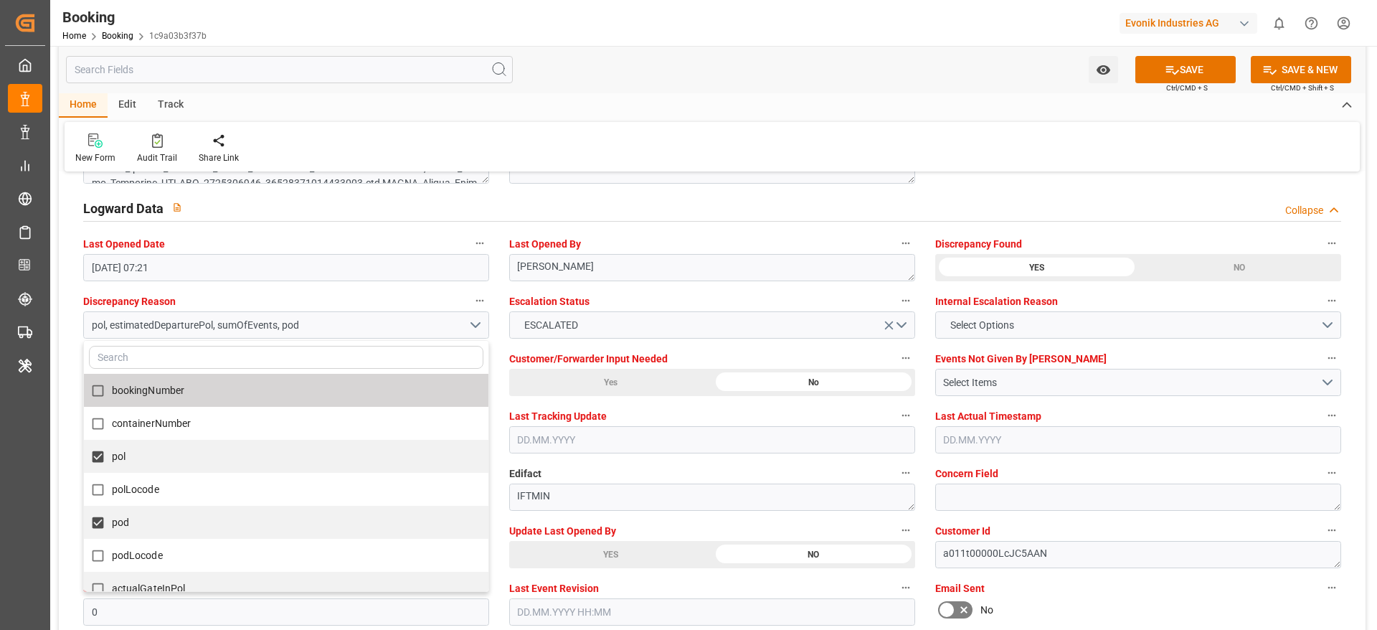
click at [1061, 473] on label "Concern Field" at bounding box center [1139, 473] width 406 height 20
click at [1323, 473] on button "Concern Field" at bounding box center [1332, 472] width 19 height 19
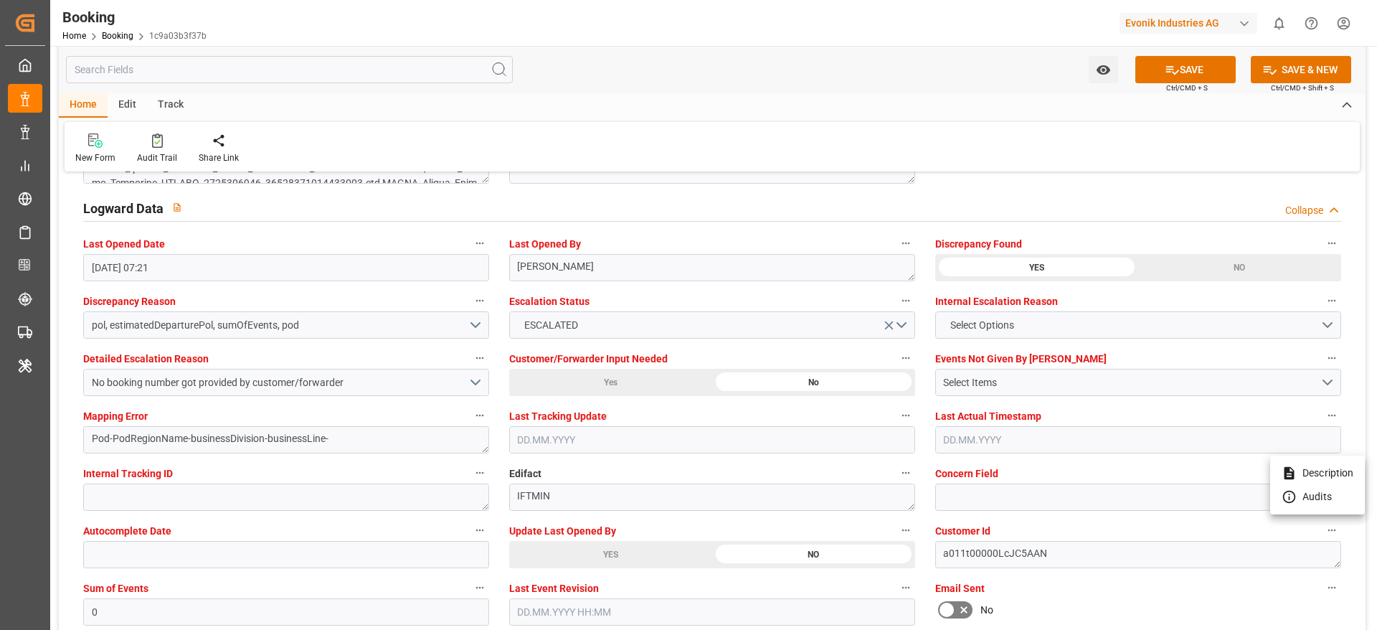
click at [1166, 77] on div at bounding box center [688, 315] width 1377 height 630
click at [1167, 68] on icon at bounding box center [1173, 70] width 13 height 9
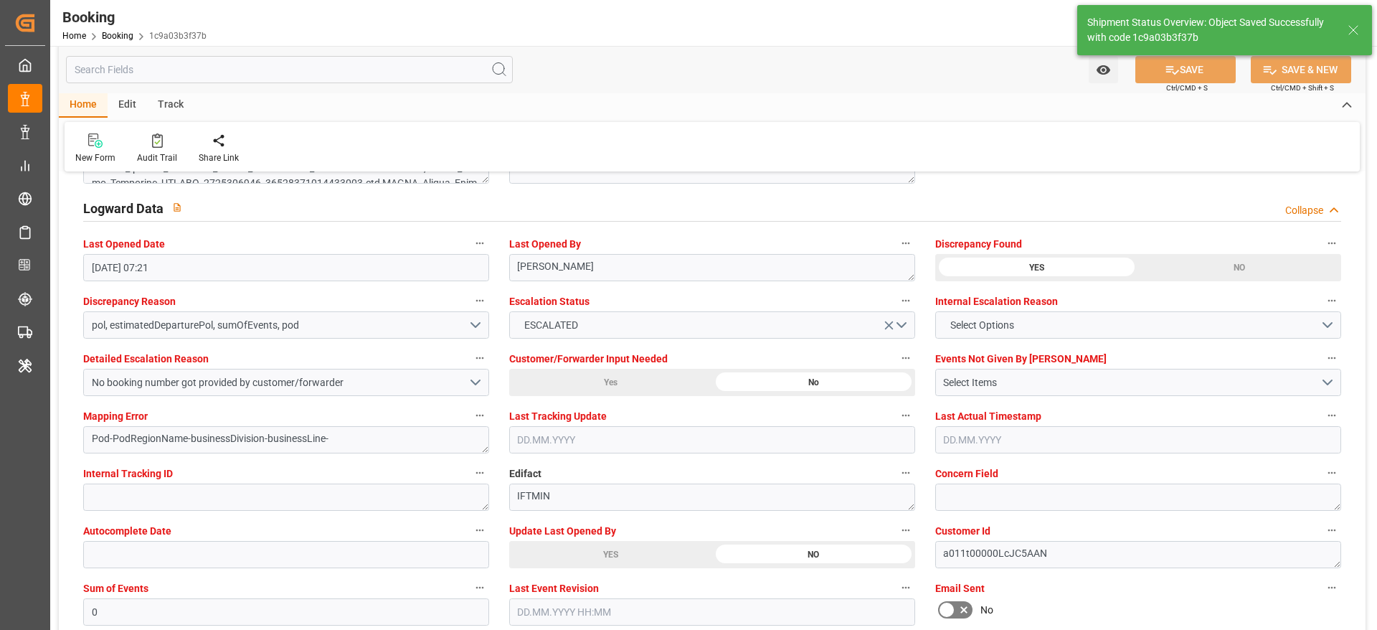
type textarea "[PERSON_NAME]"
type input "[DATE] 09:59"
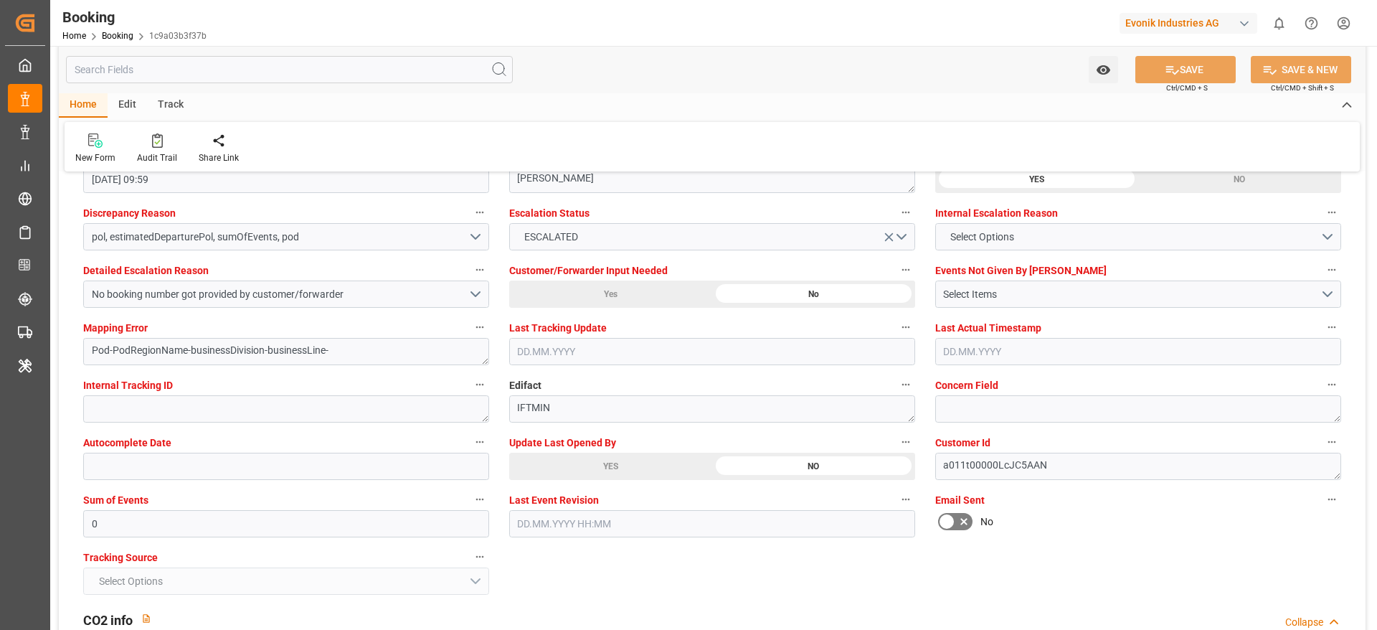
scroll to position [2690, 0]
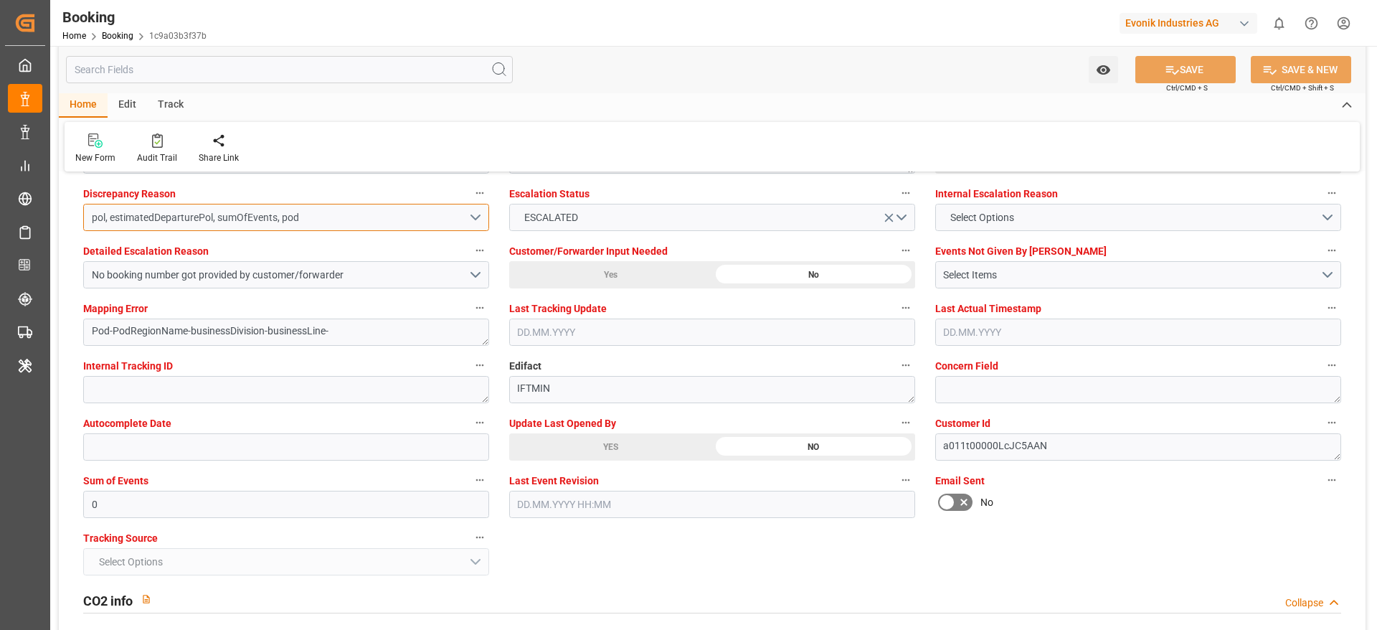
click at [471, 210] on button "pol, estimatedDeparturePol, sumOfEvents, pod" at bounding box center [286, 217] width 406 height 27
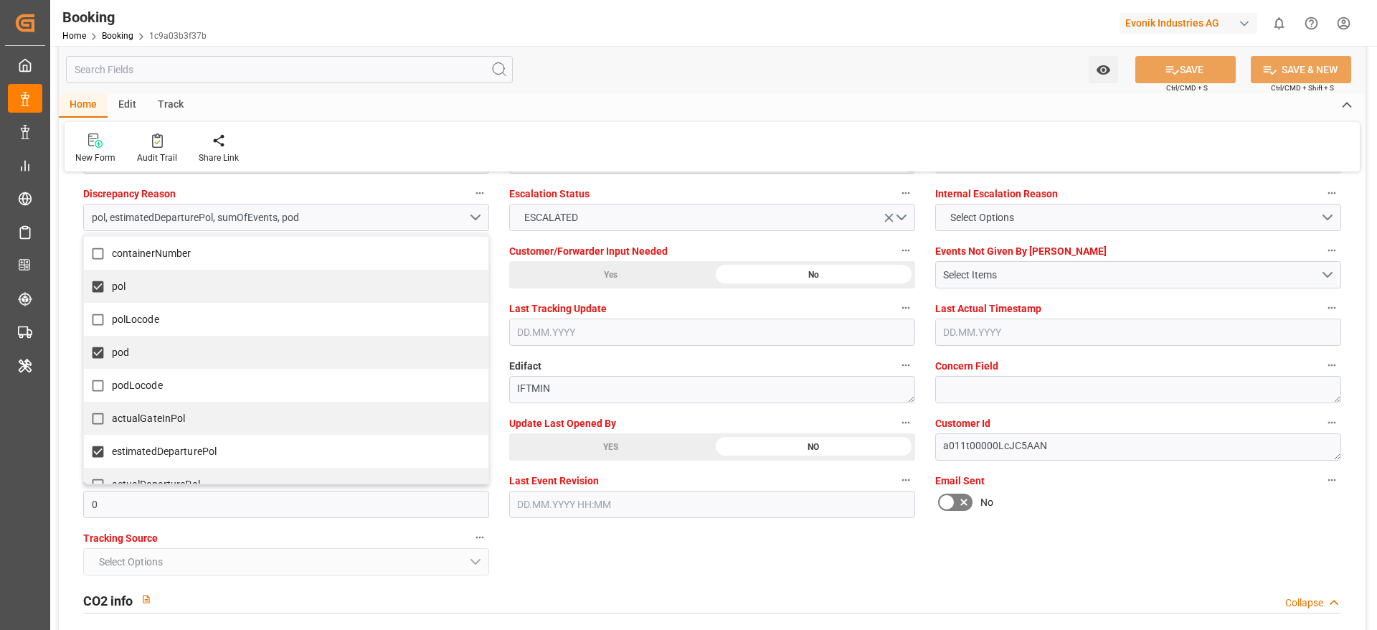
scroll to position [108, 0]
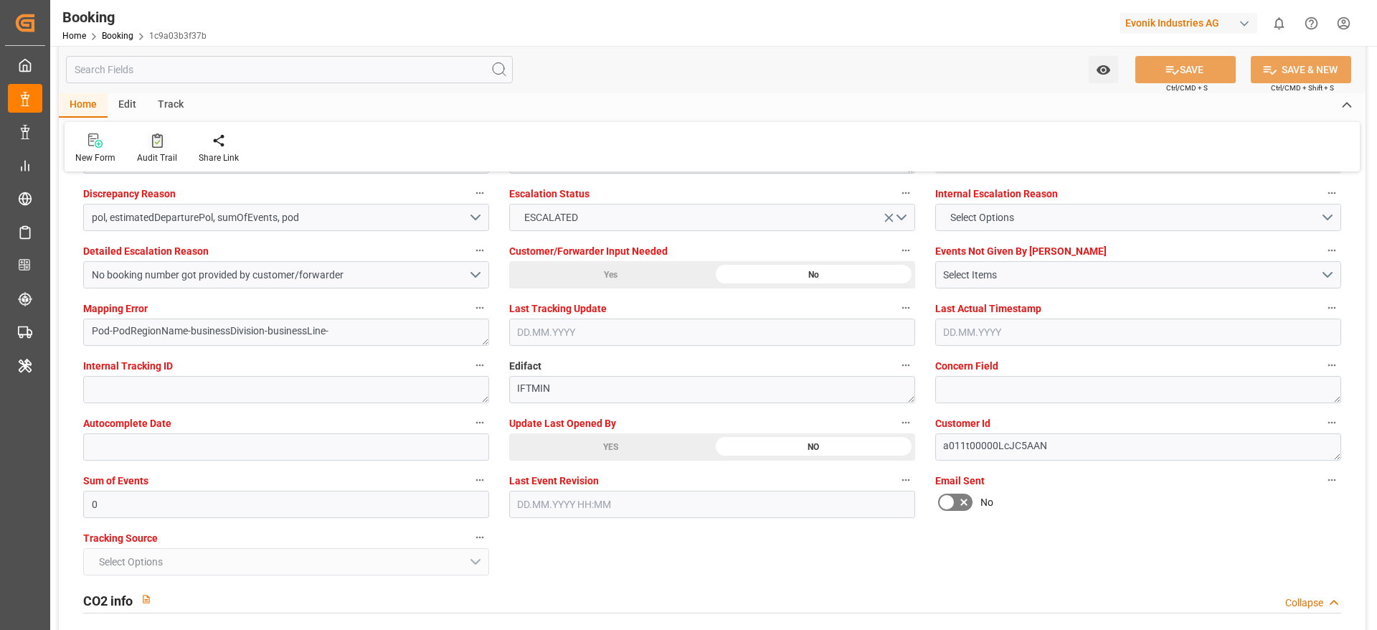
click at [163, 158] on div "Audit Trail" at bounding box center [157, 157] width 40 height 13
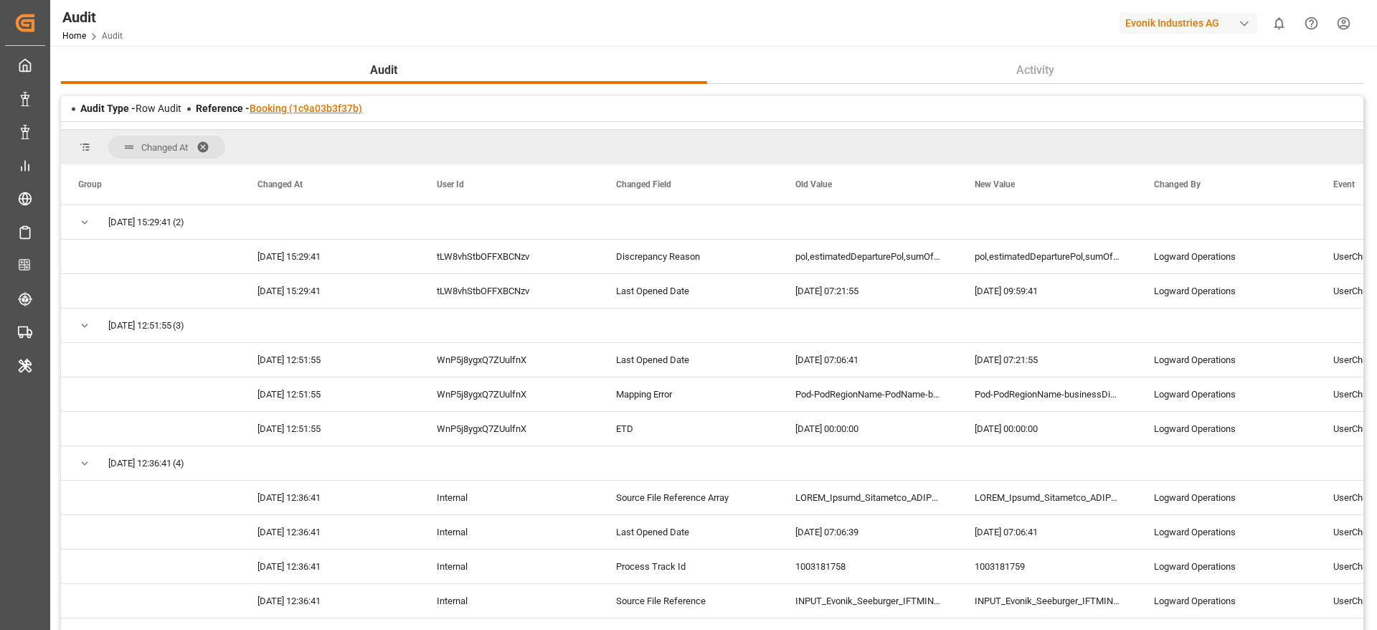
click at [334, 103] on link "Booking (1c9a03b3f37b)" at bounding box center [306, 108] width 113 height 11
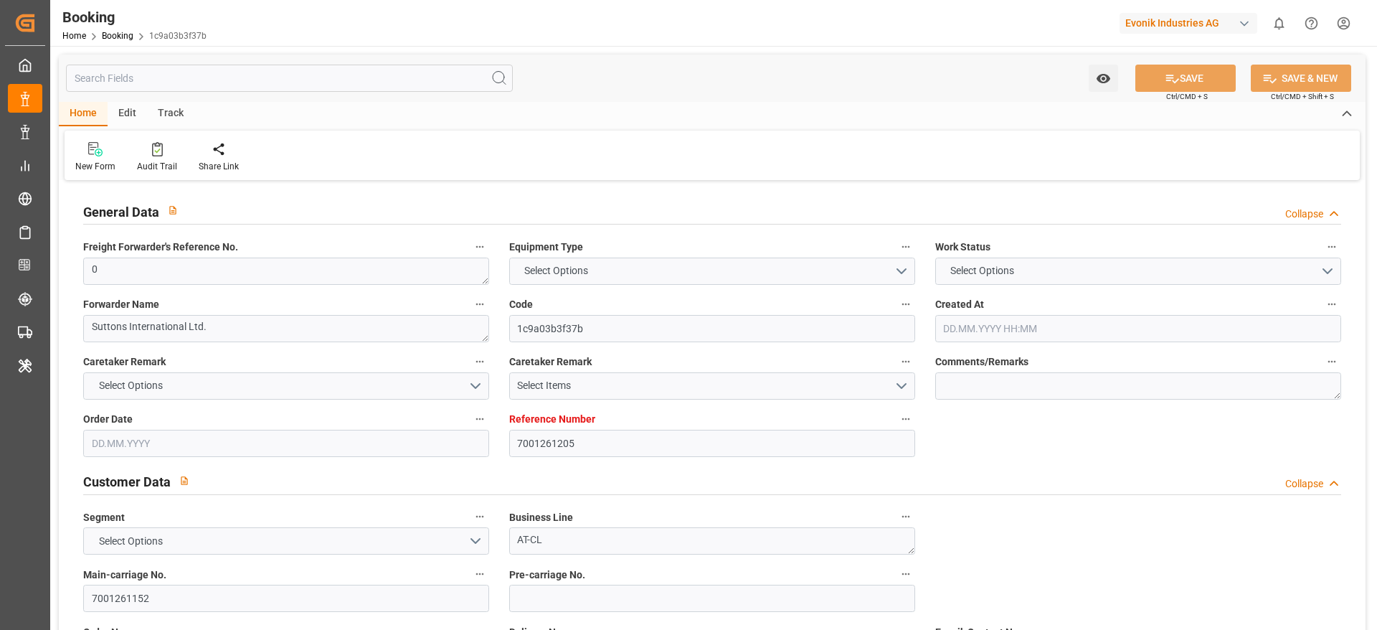
type input "7001261205"
type input "9778832"
type input "Hapag [PERSON_NAME]"
type input "Hapag [PERSON_NAME] Aktiengesellschaft"
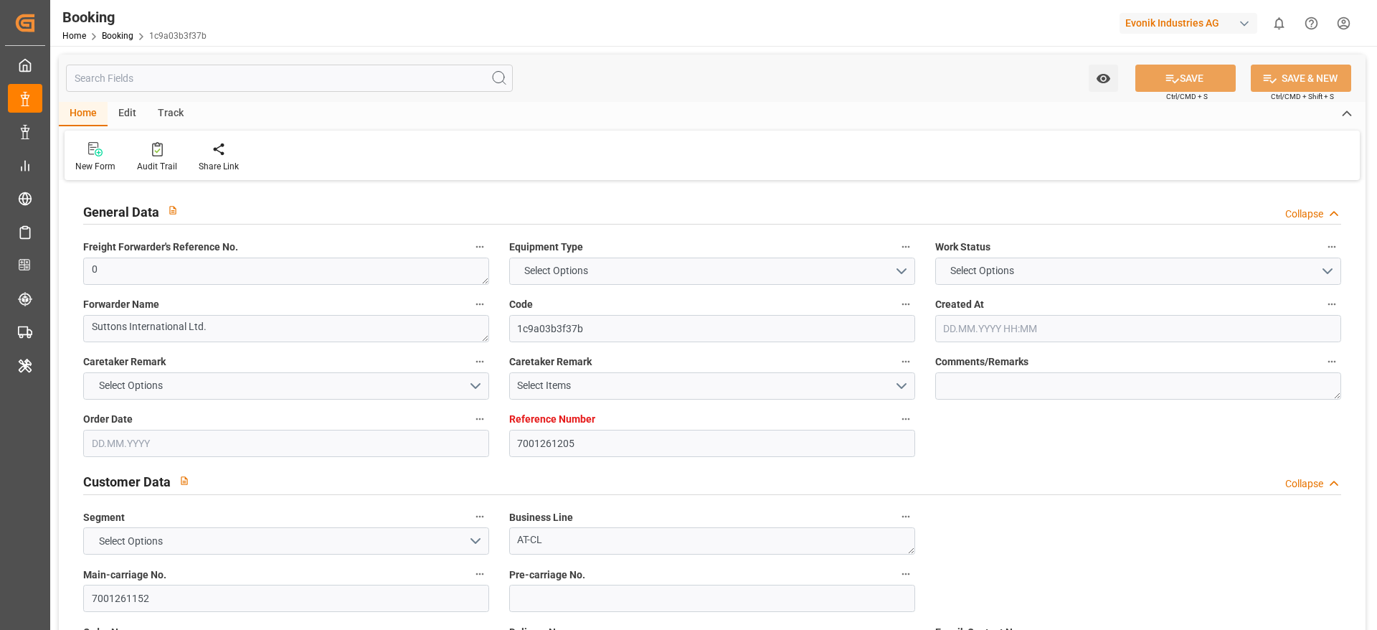
type input "NLRTM"
type input "CNSGH"
type input "0"
type input "[DATE] 12:15"
type input "[DATE]"
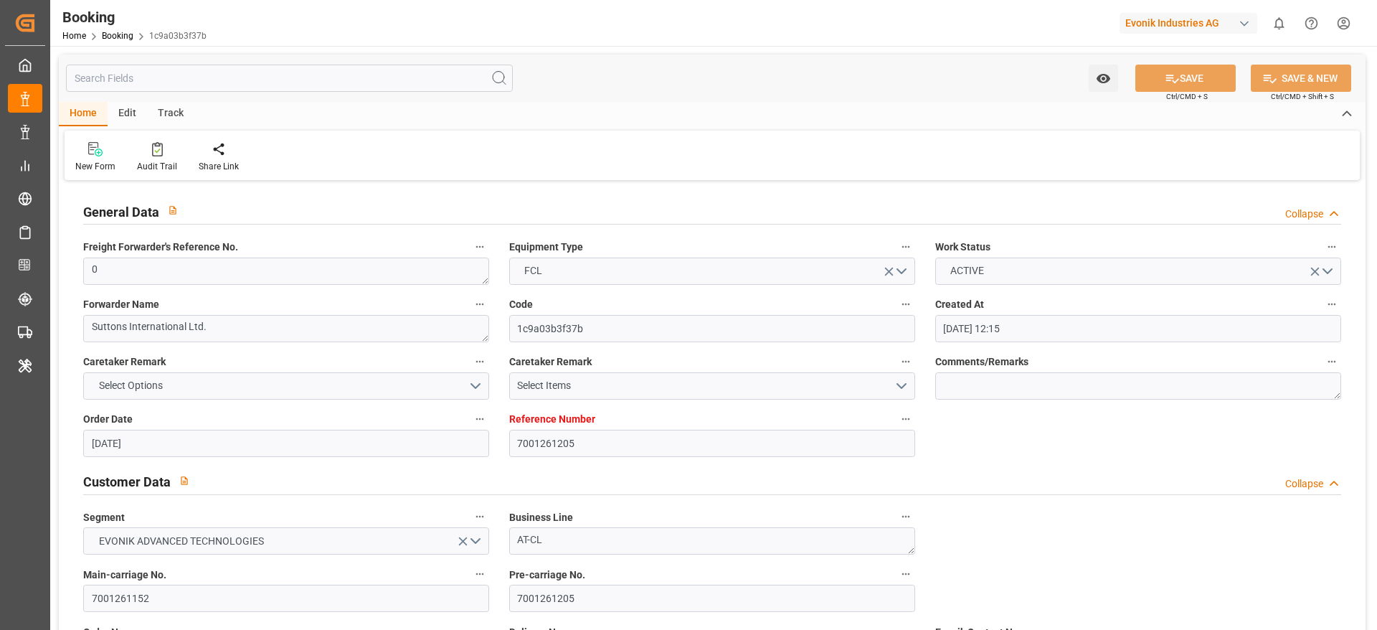
type input "05.11.2025"
type input "19.09.2025"
type input "19.09.2025 00:00"
type input "22.09.2025 00:00"
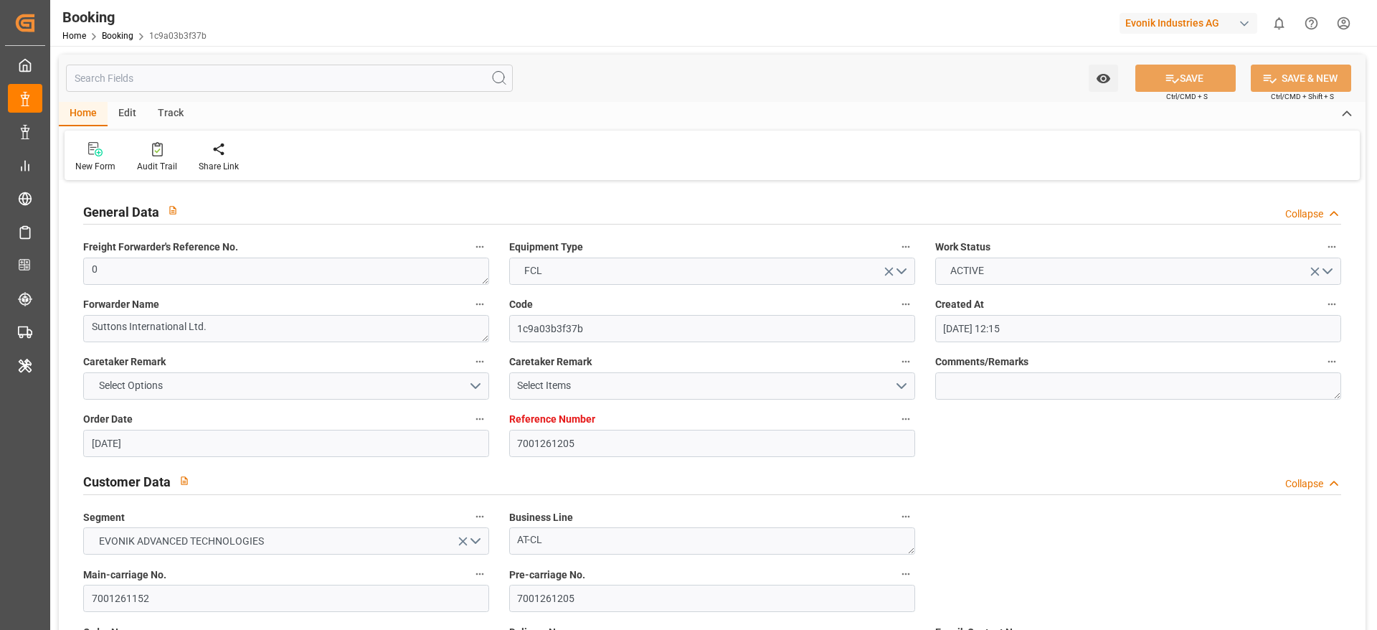
type input "01.10.2025 00:00"
type input "05.10.2025 00:00"
type input "15.11.2025 00:00"
type input "05.11.2025 00:00"
type input "26.09.2025 09:59"
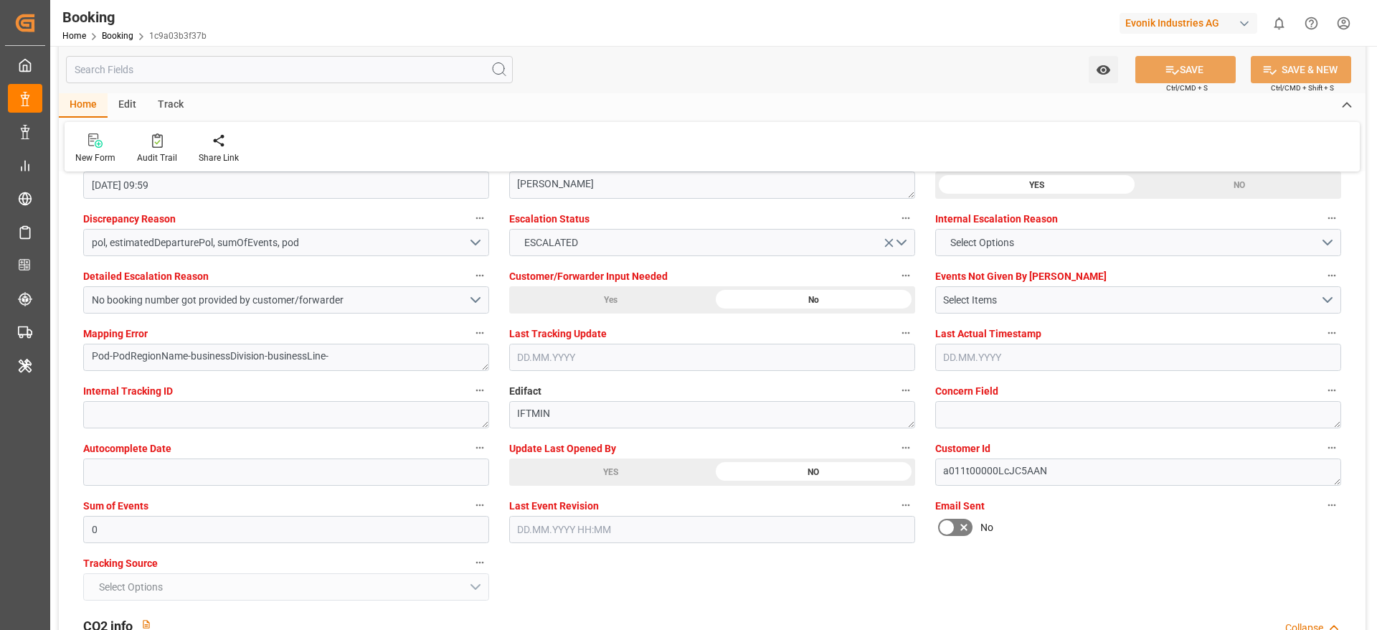
scroll to position [2690, 0]
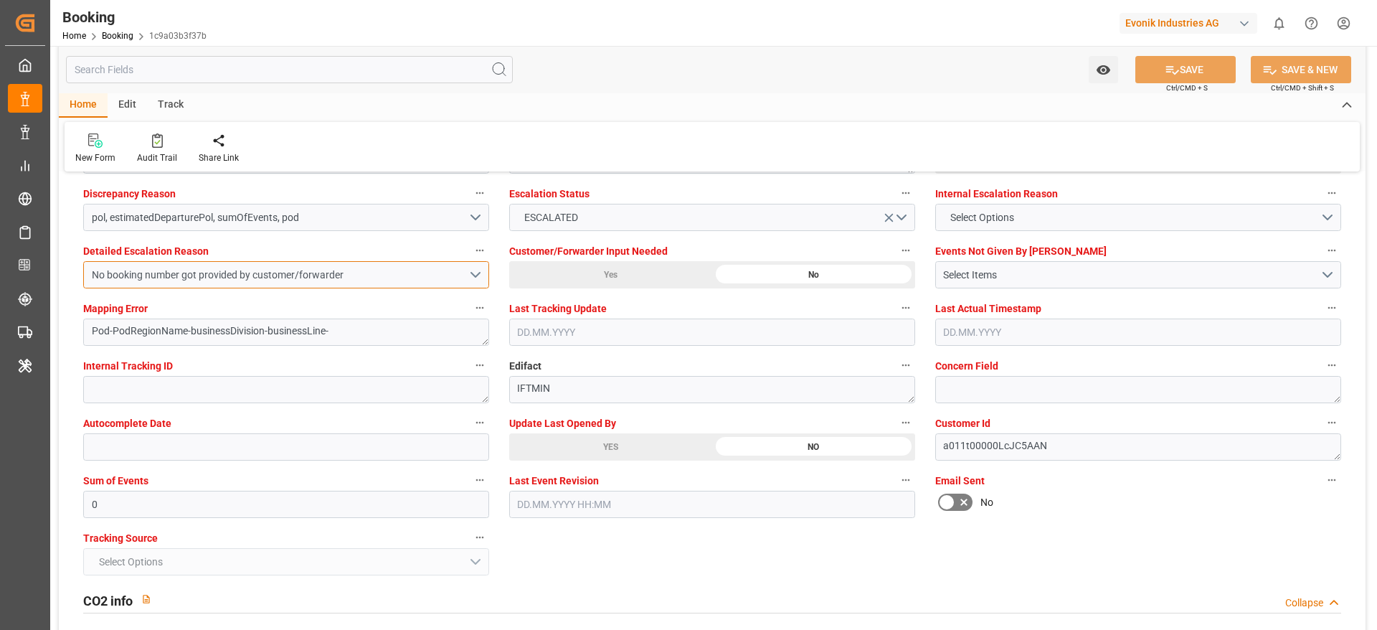
click at [420, 281] on div "No booking number got provided by customer/forwarder" at bounding box center [280, 275] width 377 height 15
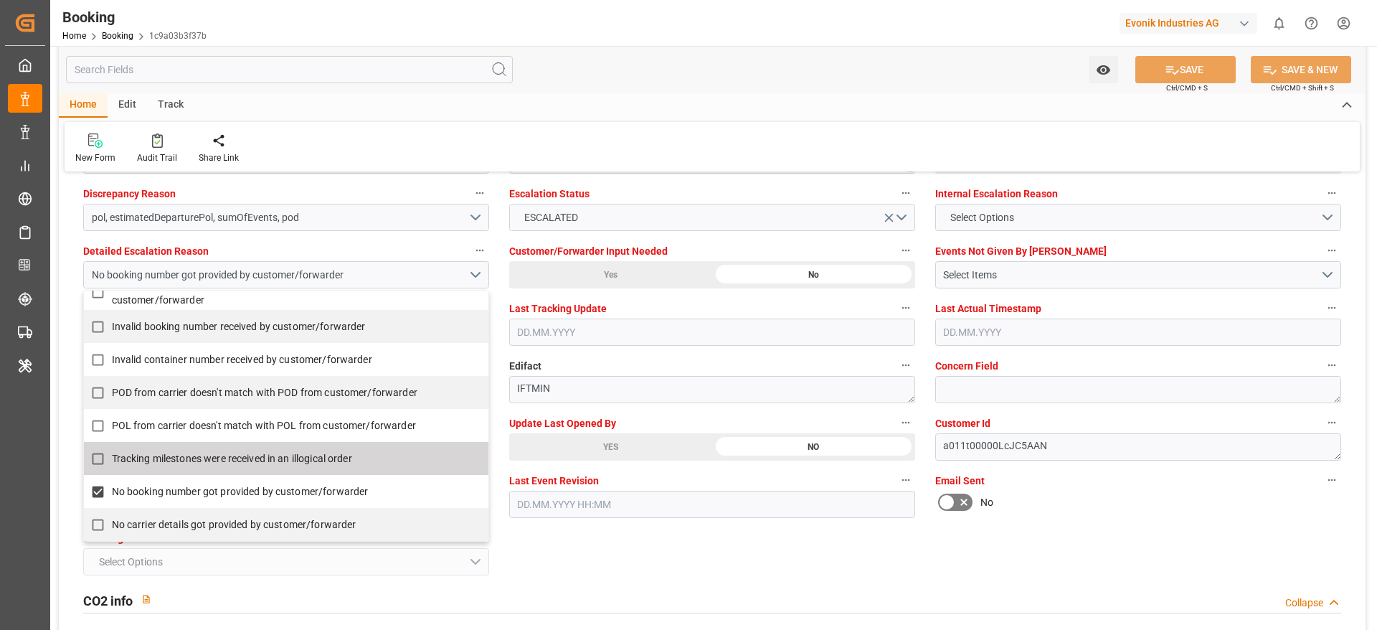
scroll to position [215, 0]
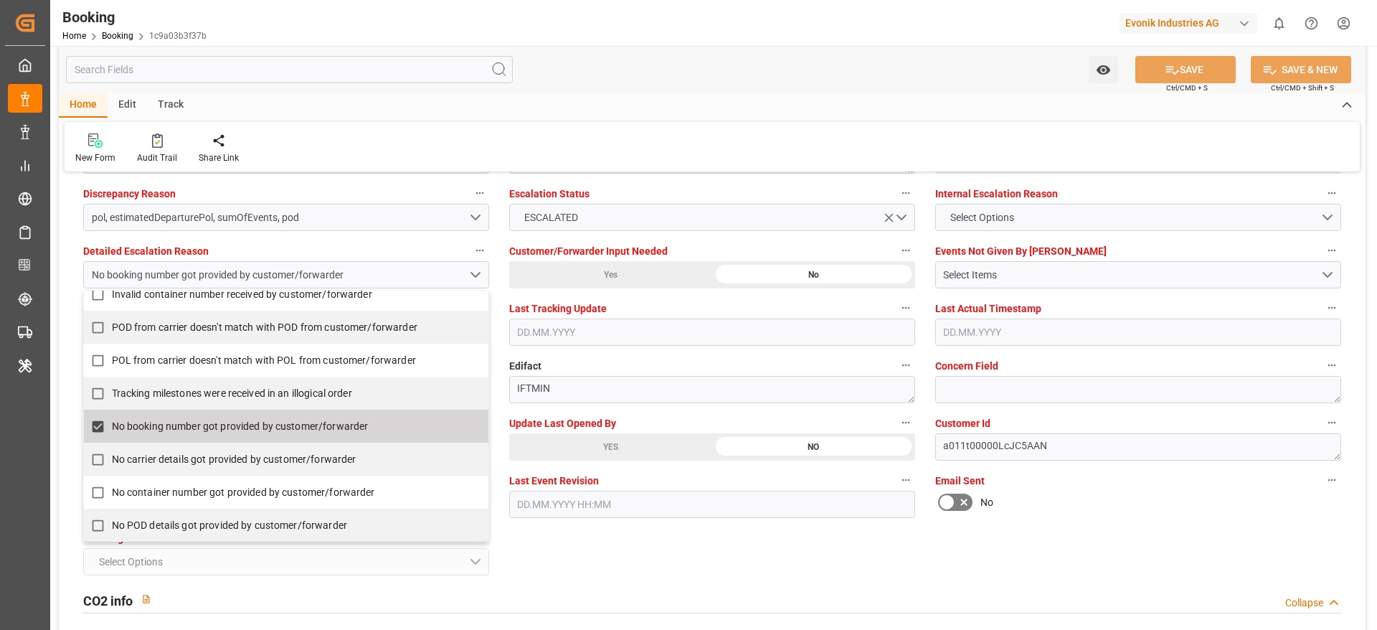
click at [118, 422] on span "No booking number got provided by customer/forwarder" at bounding box center [240, 425] width 257 height 11
checkbox input "false"
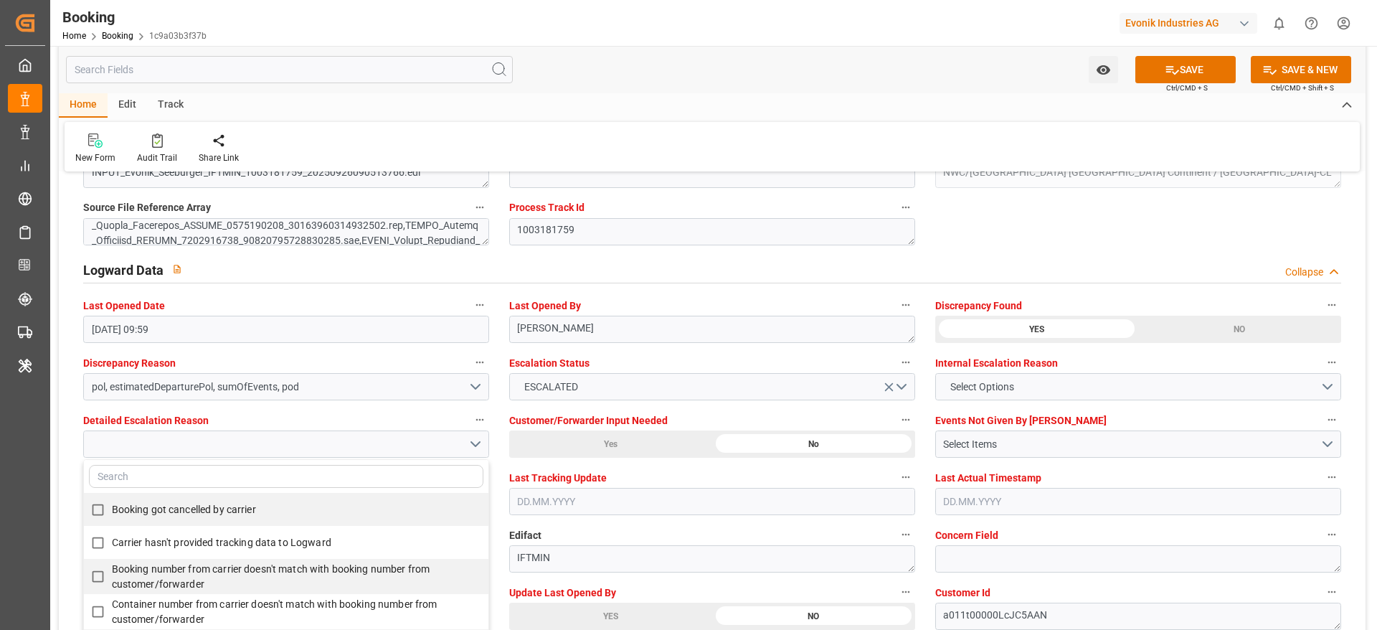
scroll to position [2475, 0]
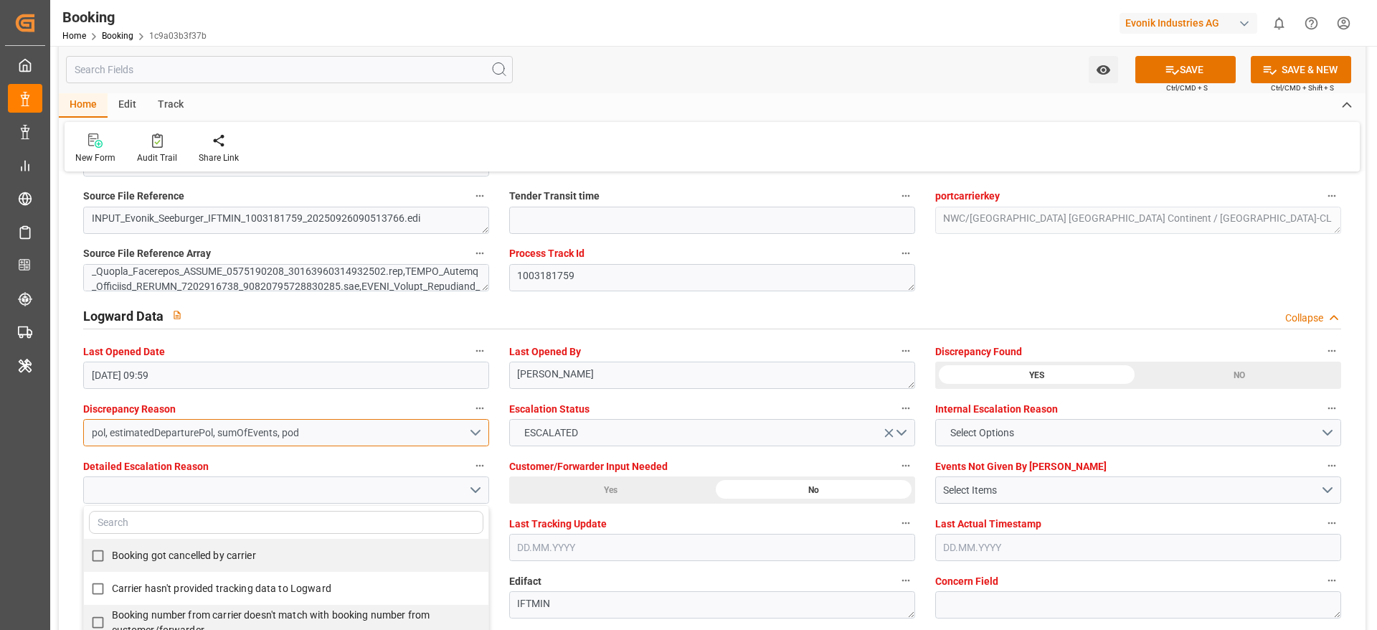
click at [407, 434] on div "pol, estimatedDeparturePol, sumOfEvents, pod" at bounding box center [280, 432] width 377 height 15
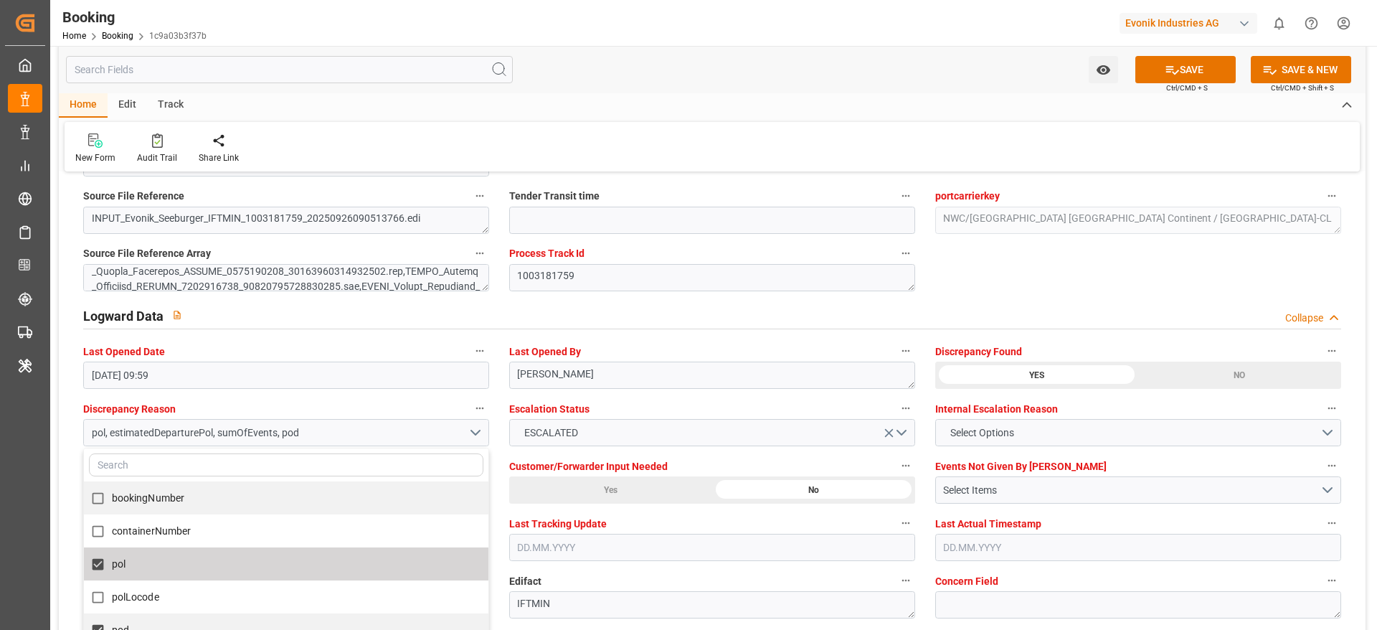
click at [128, 565] on label "pol" at bounding box center [279, 564] width 390 height 28
checkbox input "false"
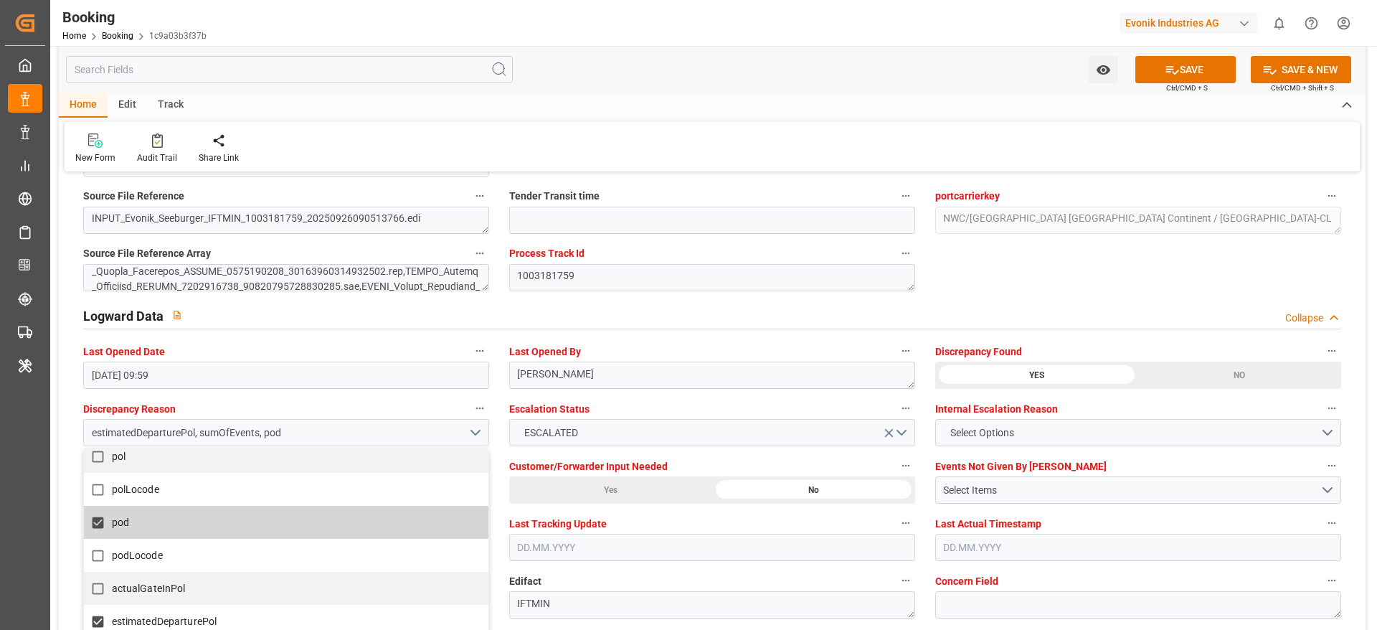
click at [138, 526] on label "pod" at bounding box center [279, 523] width 390 height 28
checkbox input "false"
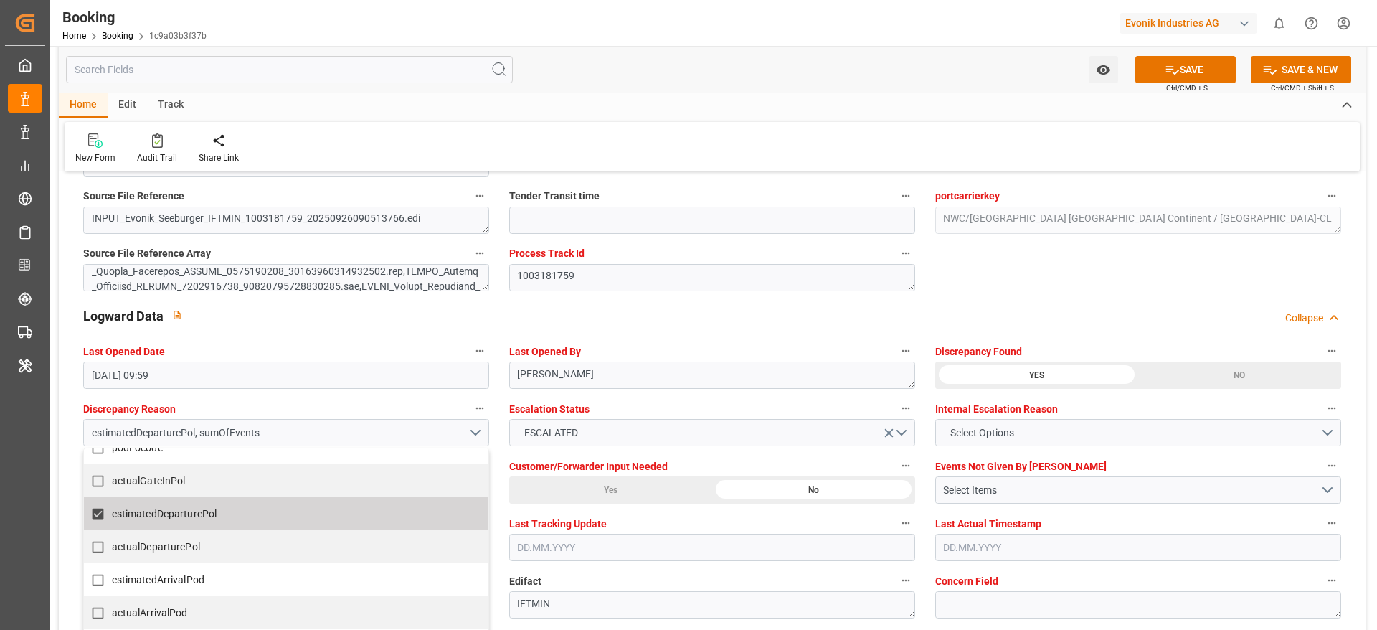
click at [139, 515] on span "estimatedDeparturePol" at bounding box center [164, 513] width 105 height 11
checkbox input "false"
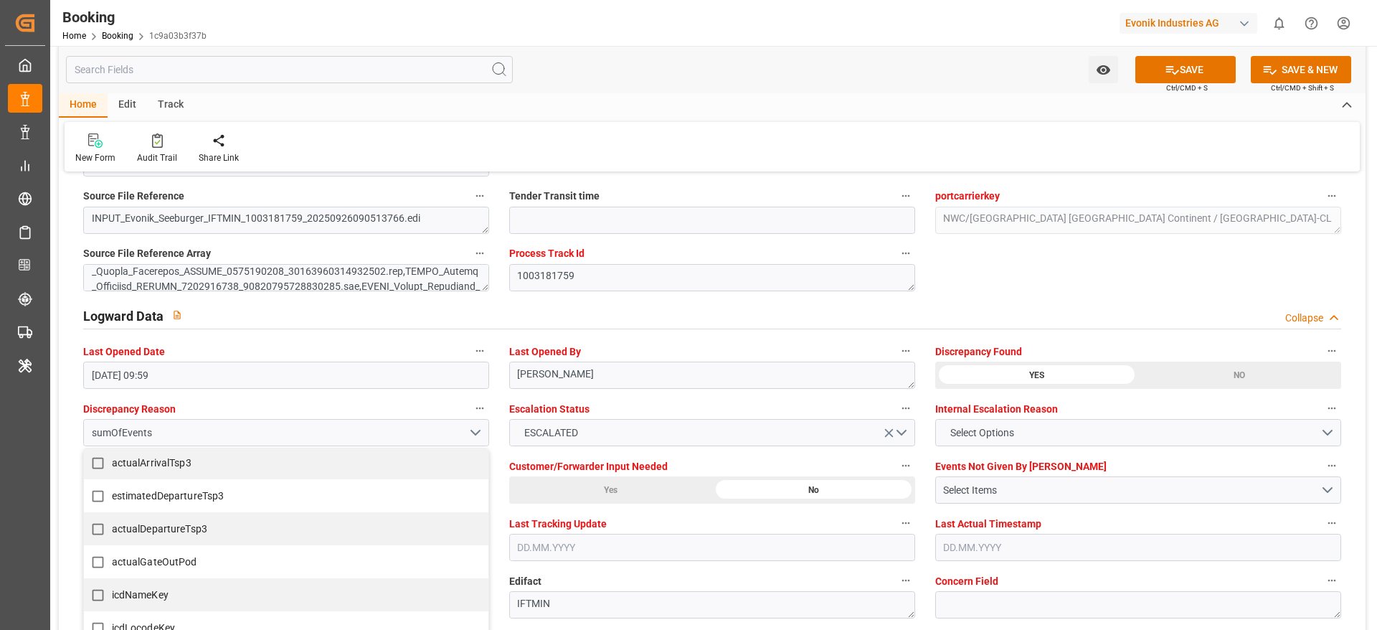
scroll to position [969, 0]
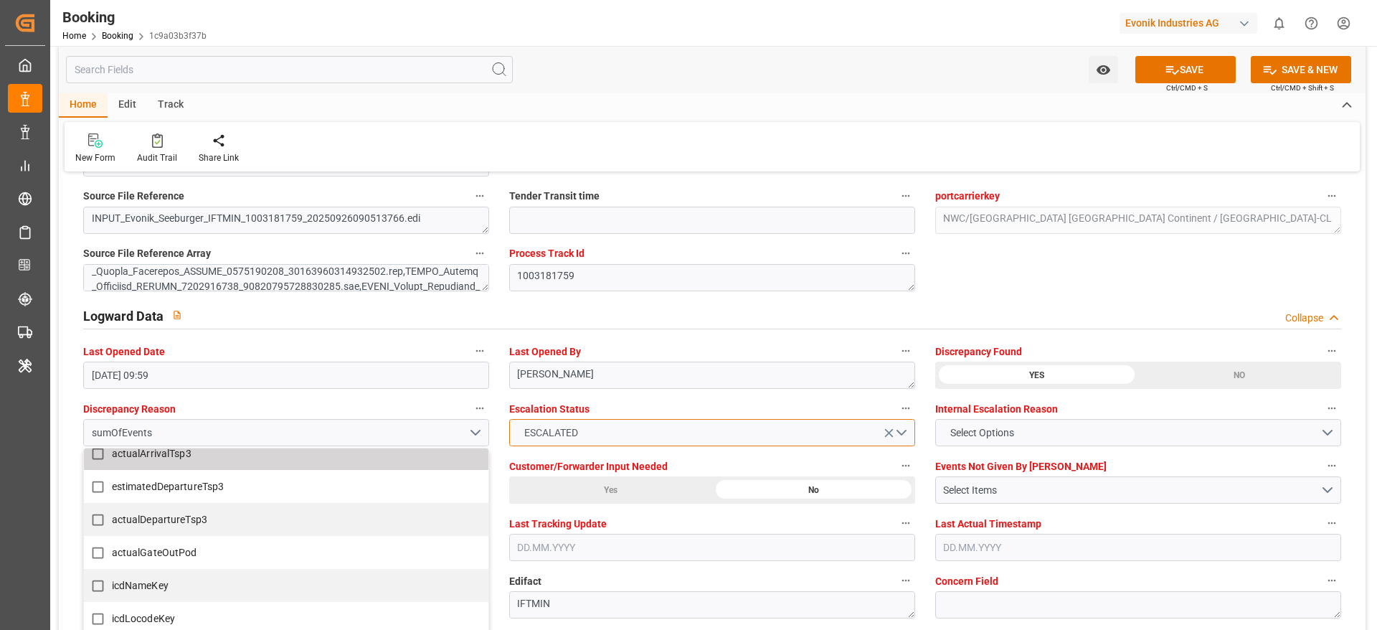
click at [582, 445] on button "ESCALATED" at bounding box center [712, 432] width 406 height 27
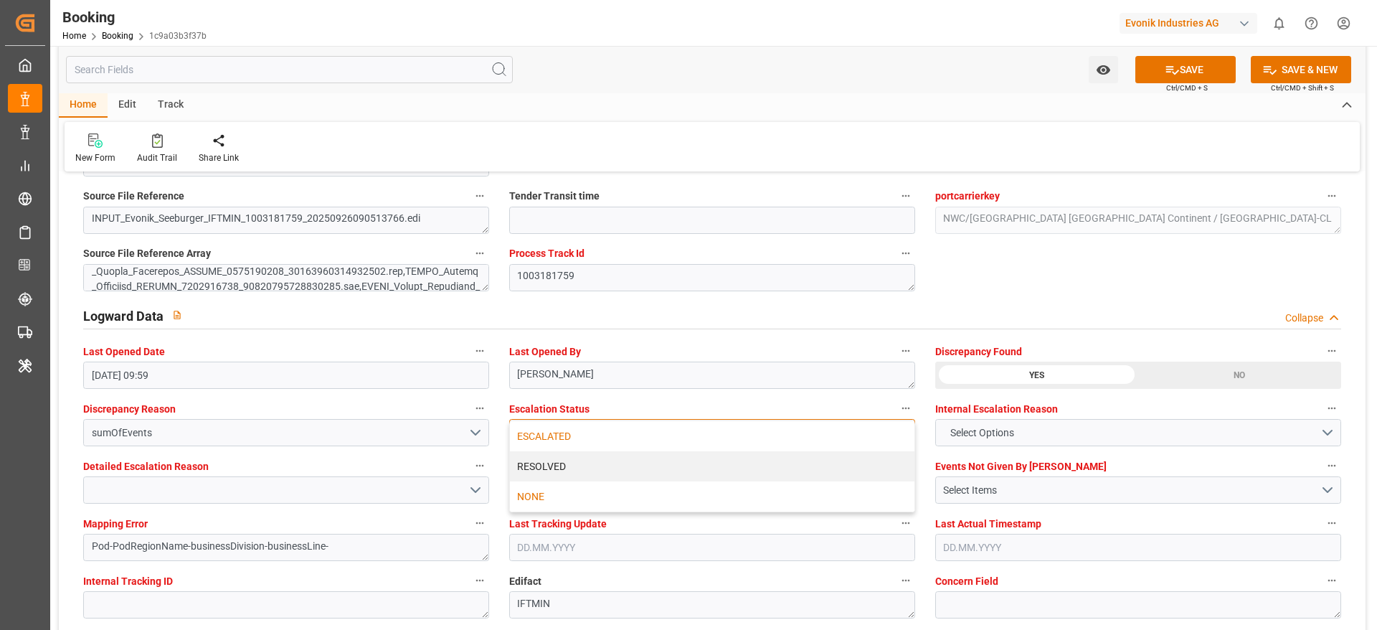
click at [562, 490] on div "NONE" at bounding box center [712, 496] width 405 height 30
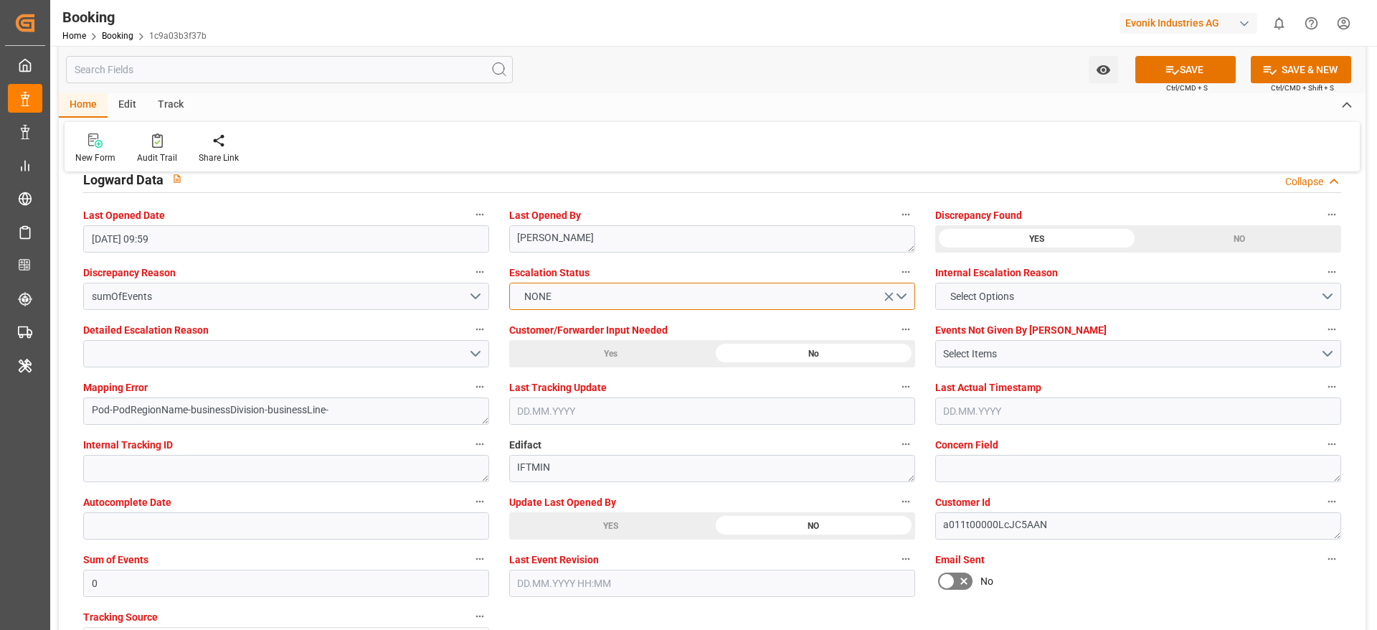
scroll to position [2583, 0]
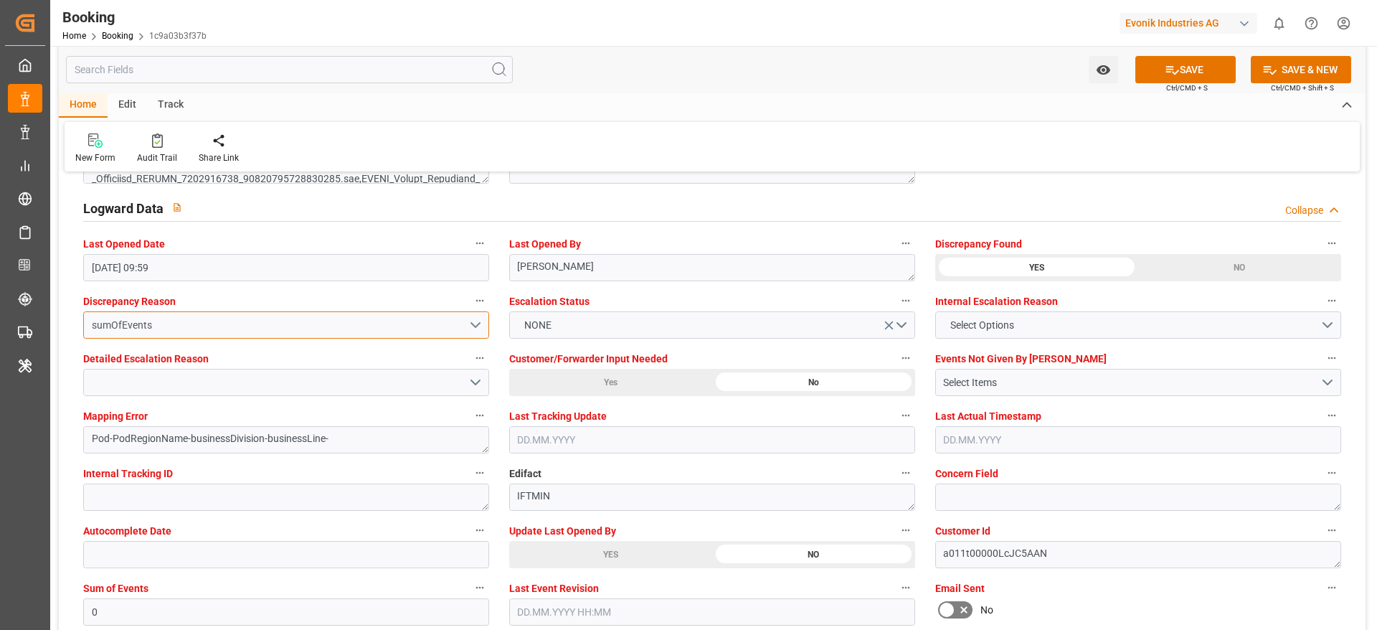
click at [281, 323] on div "sumOfEvents" at bounding box center [280, 325] width 377 height 15
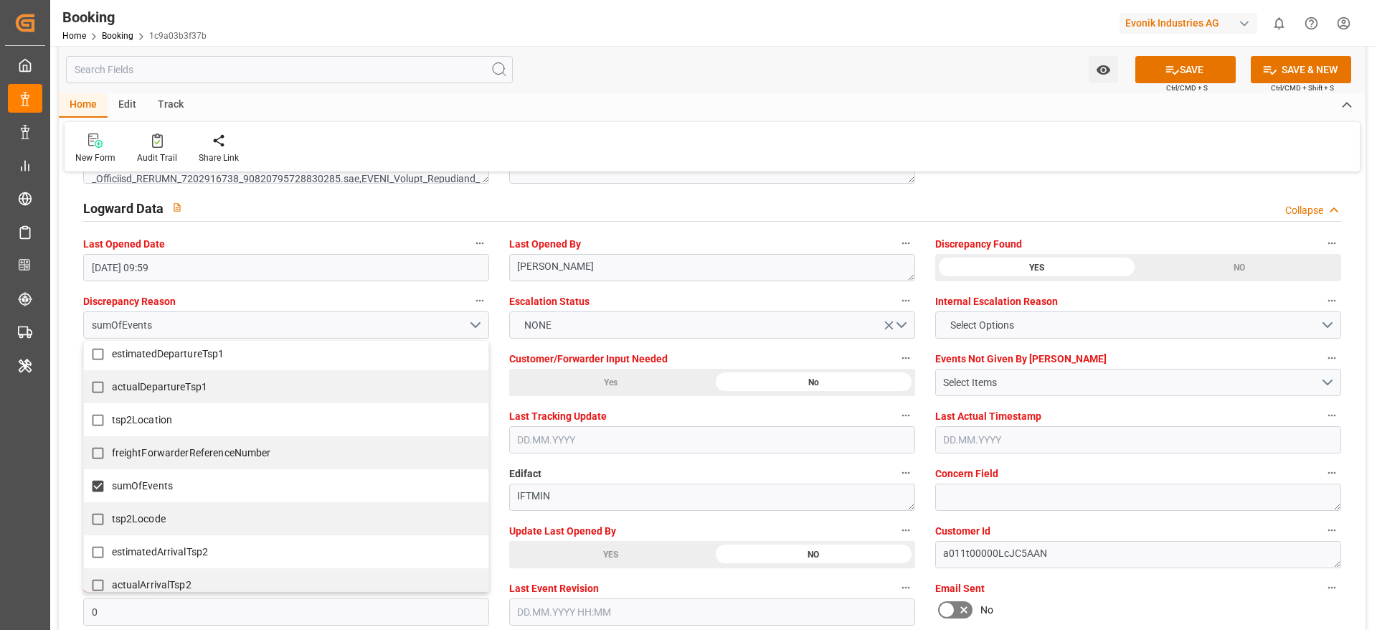
scroll to position [538, 0]
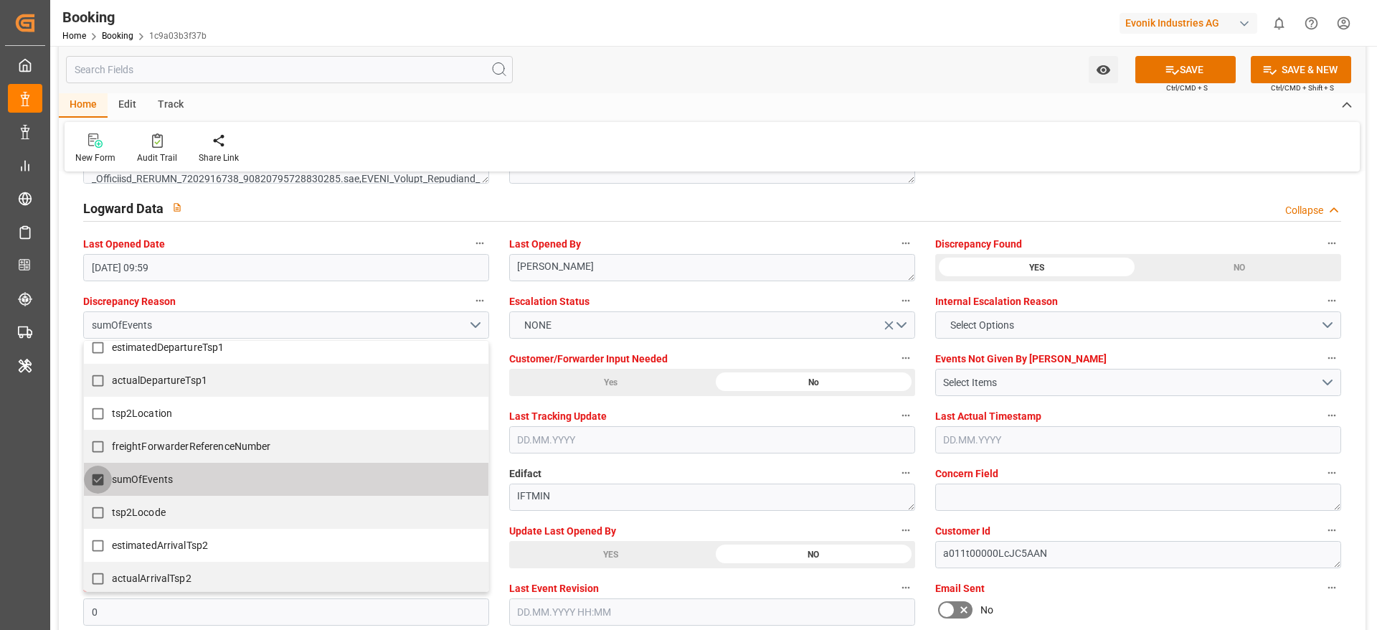
click at [109, 476] on input "sumOfEvents" at bounding box center [98, 480] width 28 height 28
checkbox input "false"
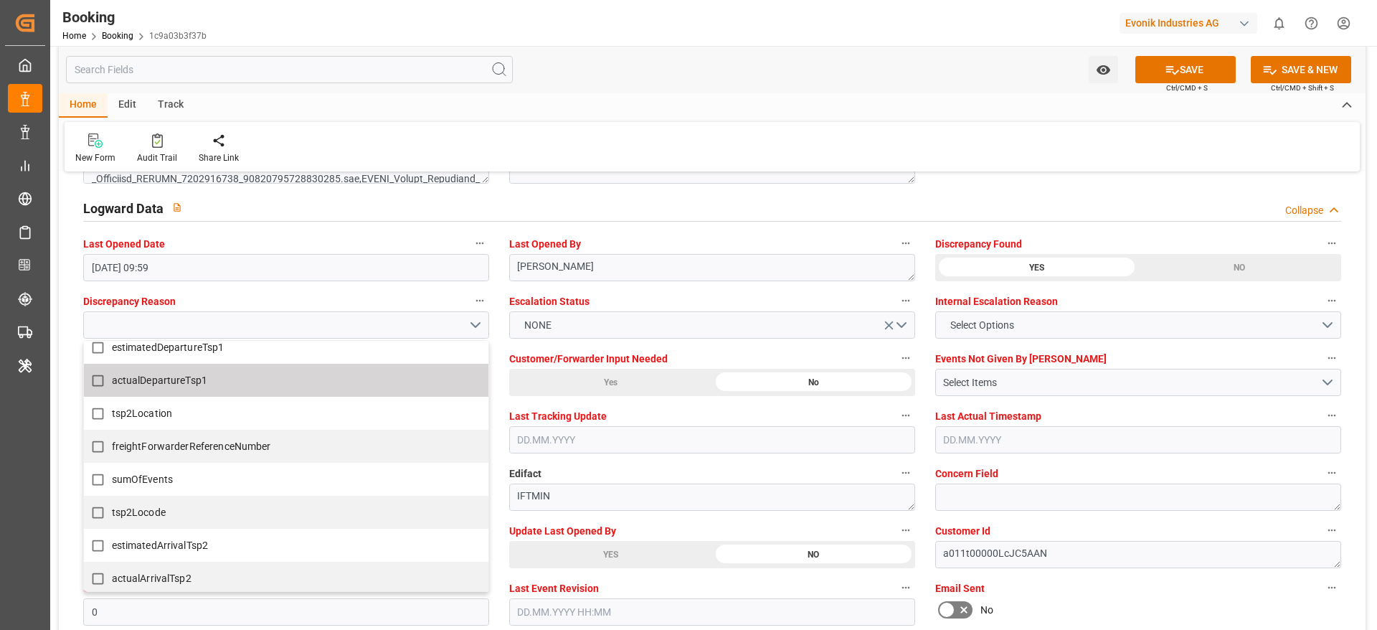
click at [990, 202] on div "Logward Data Collapse" at bounding box center [712, 207] width 1258 height 27
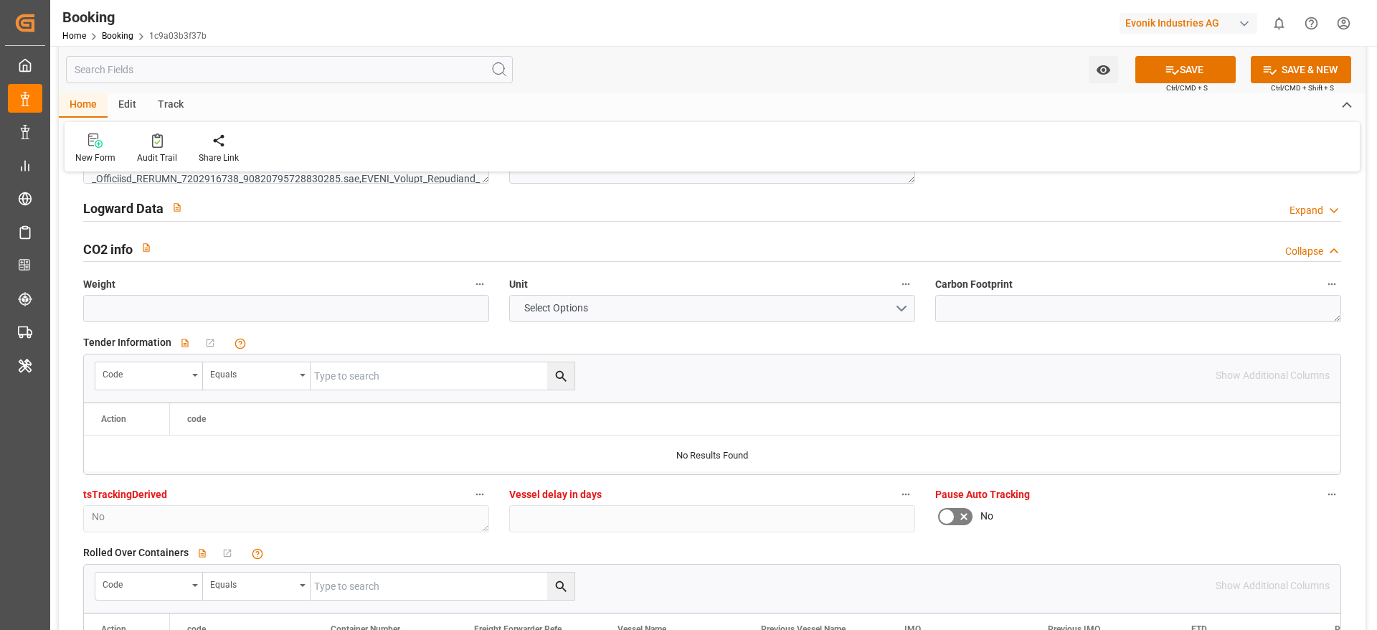
click at [611, 197] on div "Logward Data Expand" at bounding box center [712, 207] width 1258 height 27
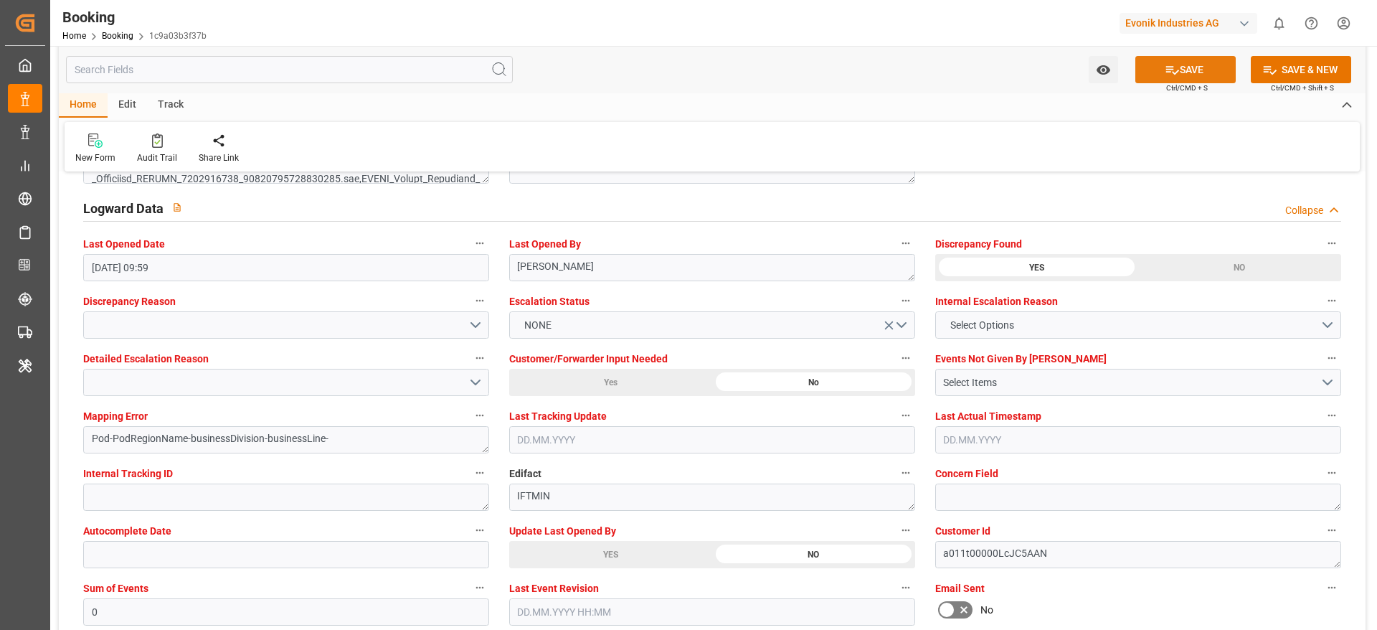
click at [1154, 70] on button "SAVE" at bounding box center [1186, 69] width 100 height 27
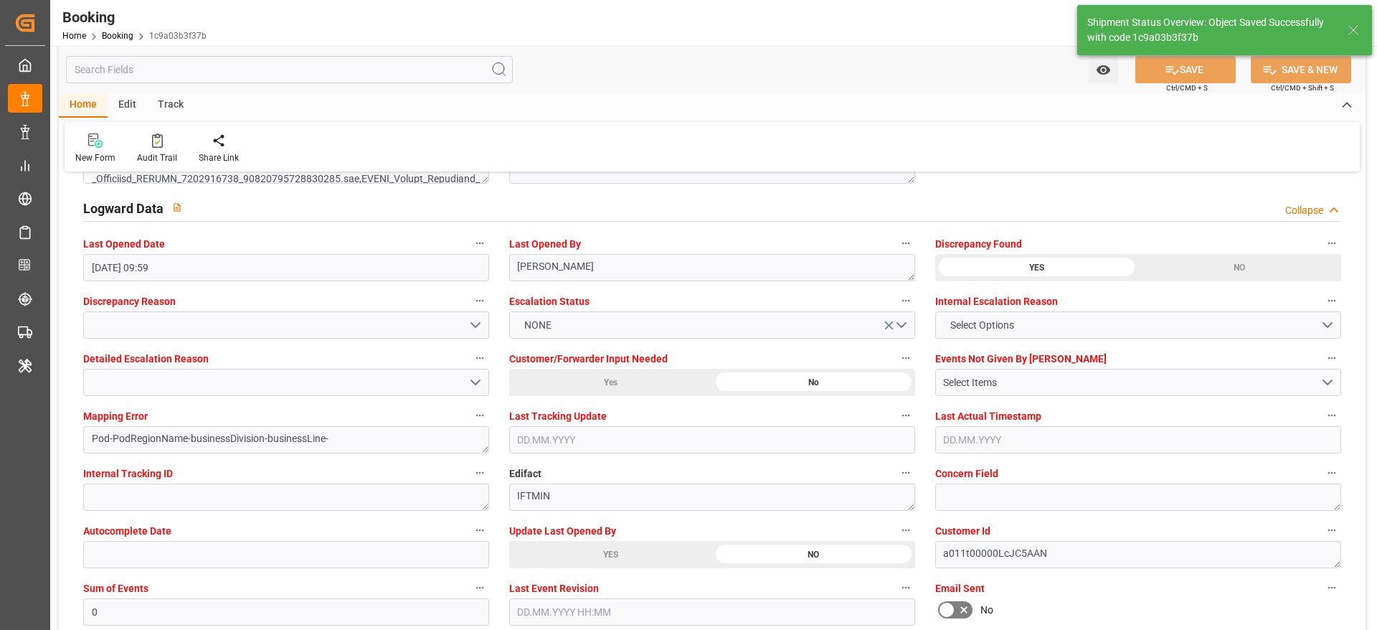
type input "26.09.2025 10:12"
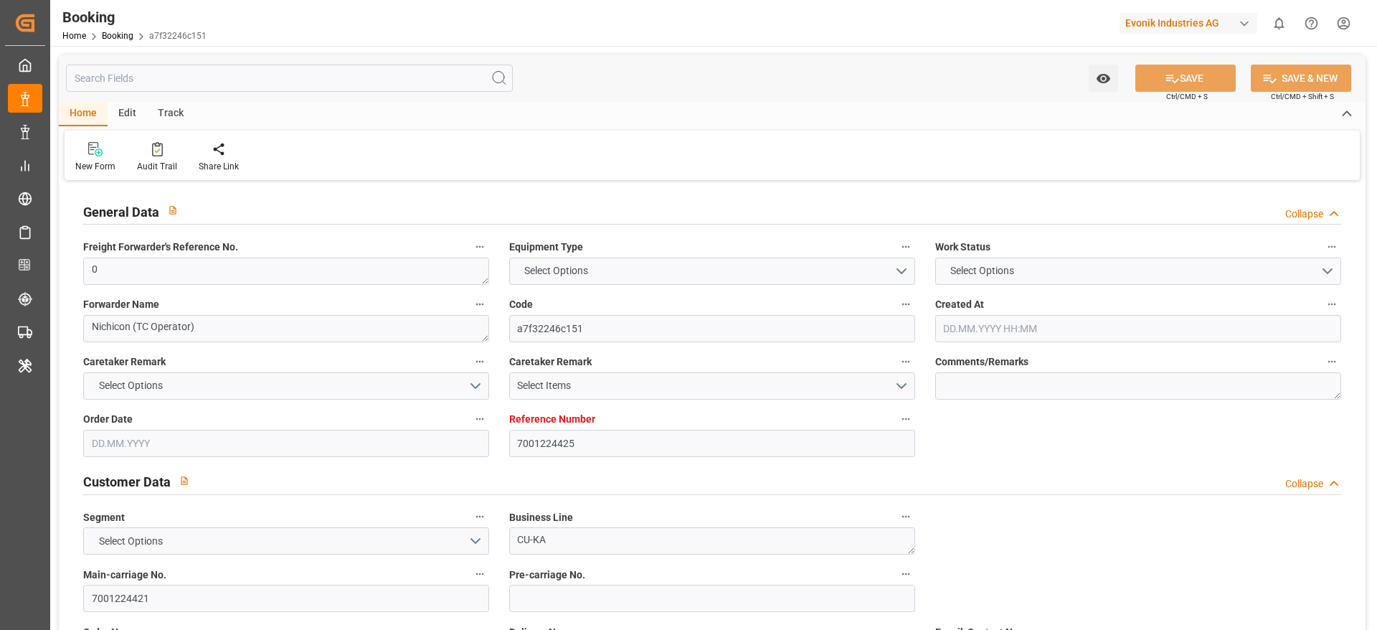
type input "7001224425"
type input "9839155"
type input "CMACGM"
type input "CMA CGM Group"
type input "NLRTM"
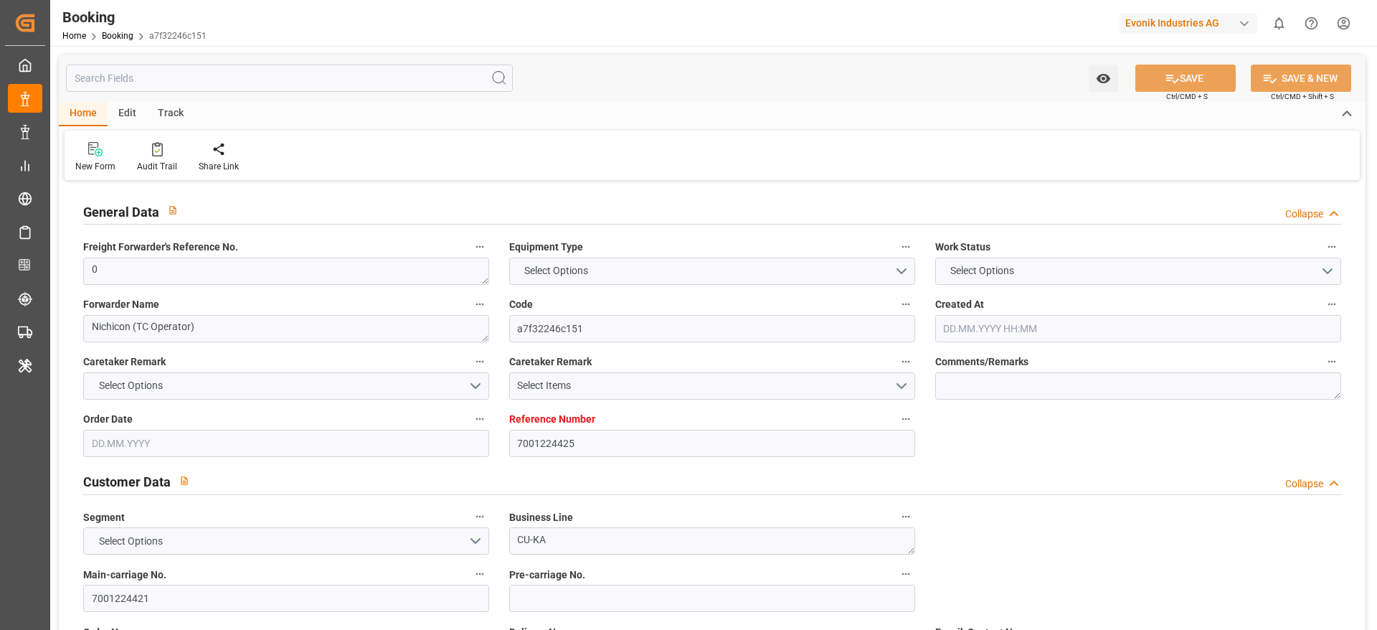
type input "MYPKG"
type input "38"
type input "0"
type input "[DATE] 14:46"
type input "[DATE]"
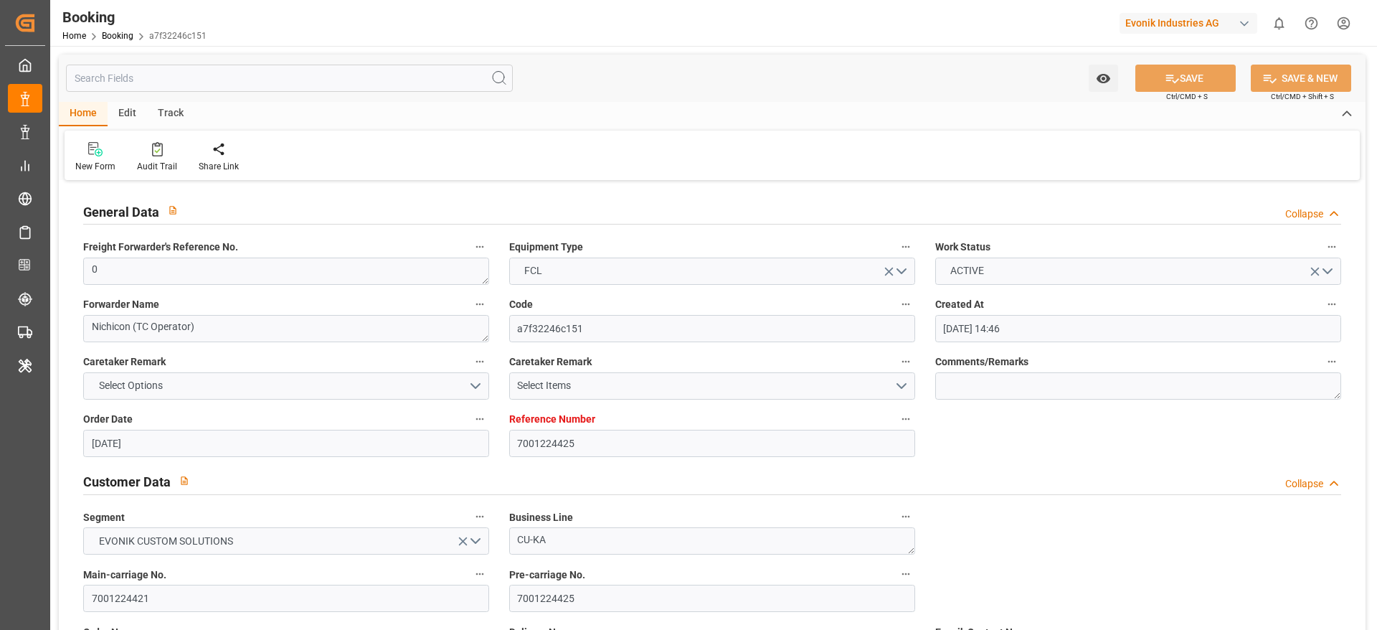
type input "[DATE]"
type input "[DATE] 00:00"
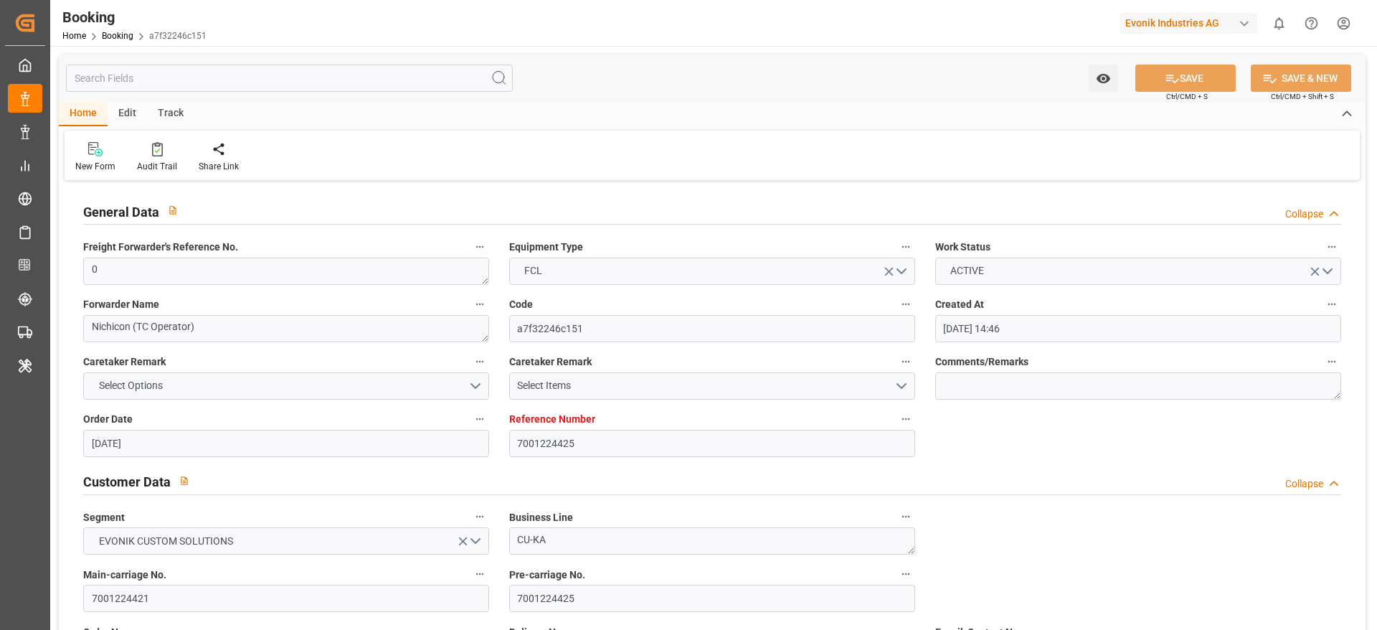
type input "[DATE] 00:00"
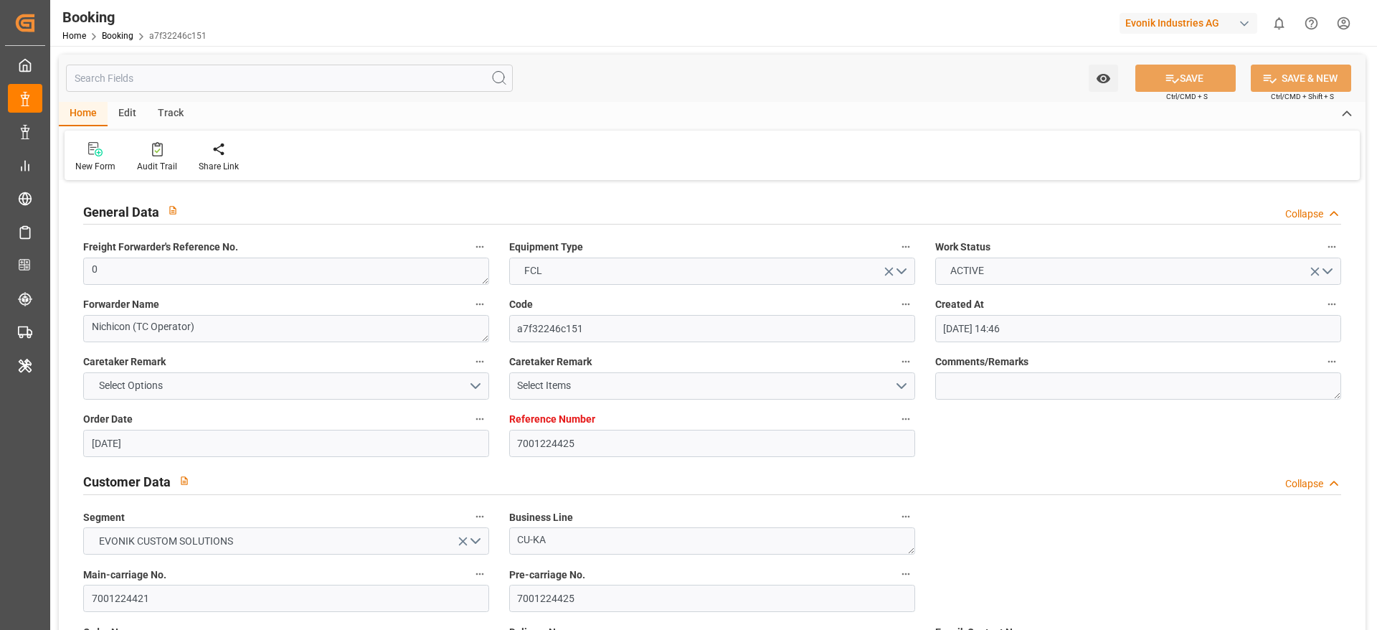
type input "[DATE]"
type input "[DATE] 10:38"
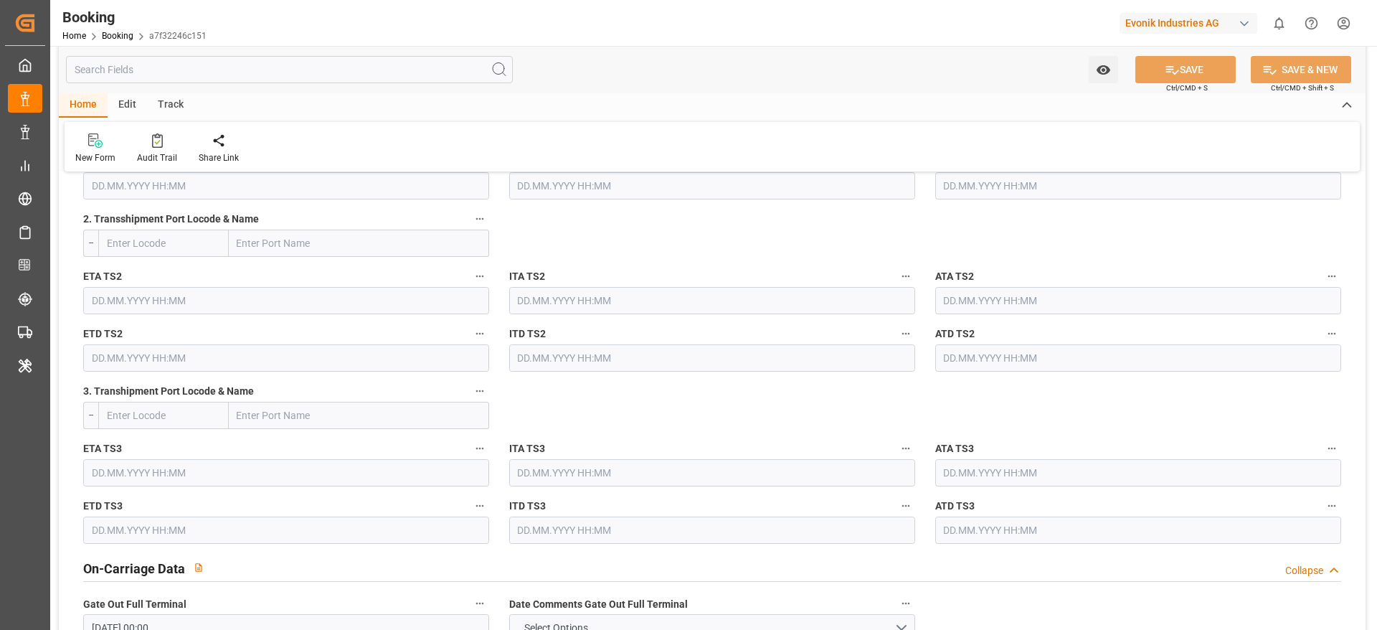
scroll to position [1652, 0]
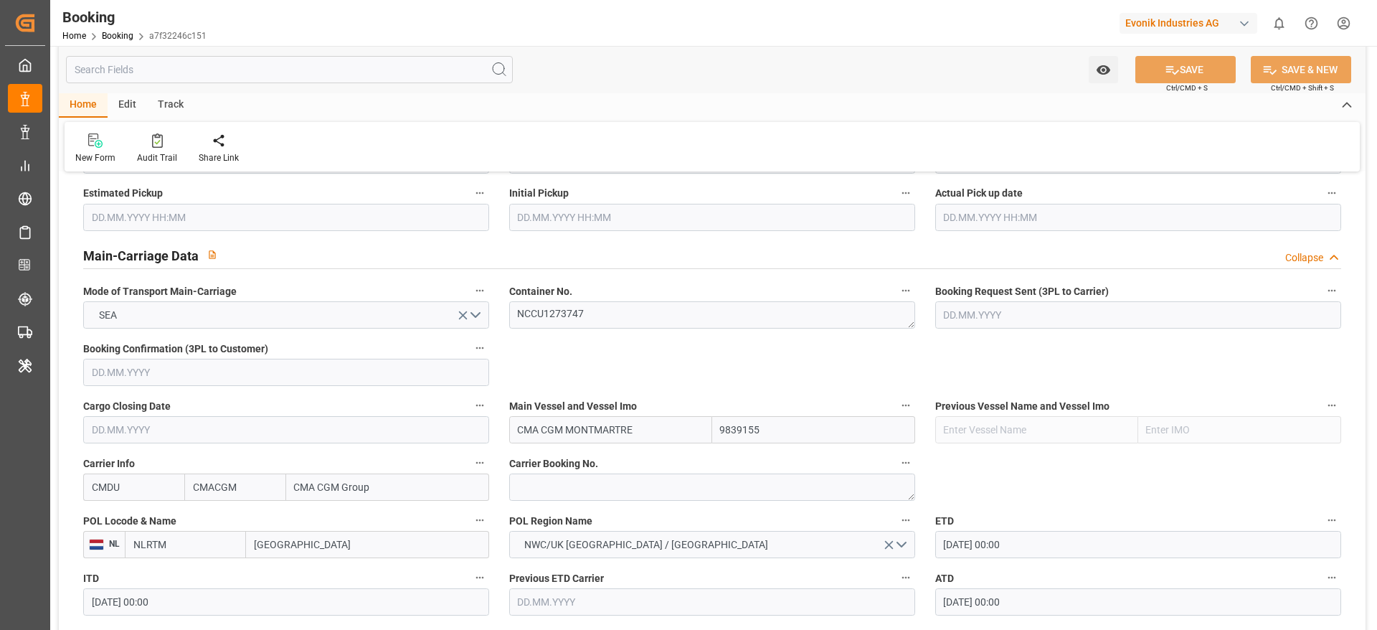
scroll to position [899, 0]
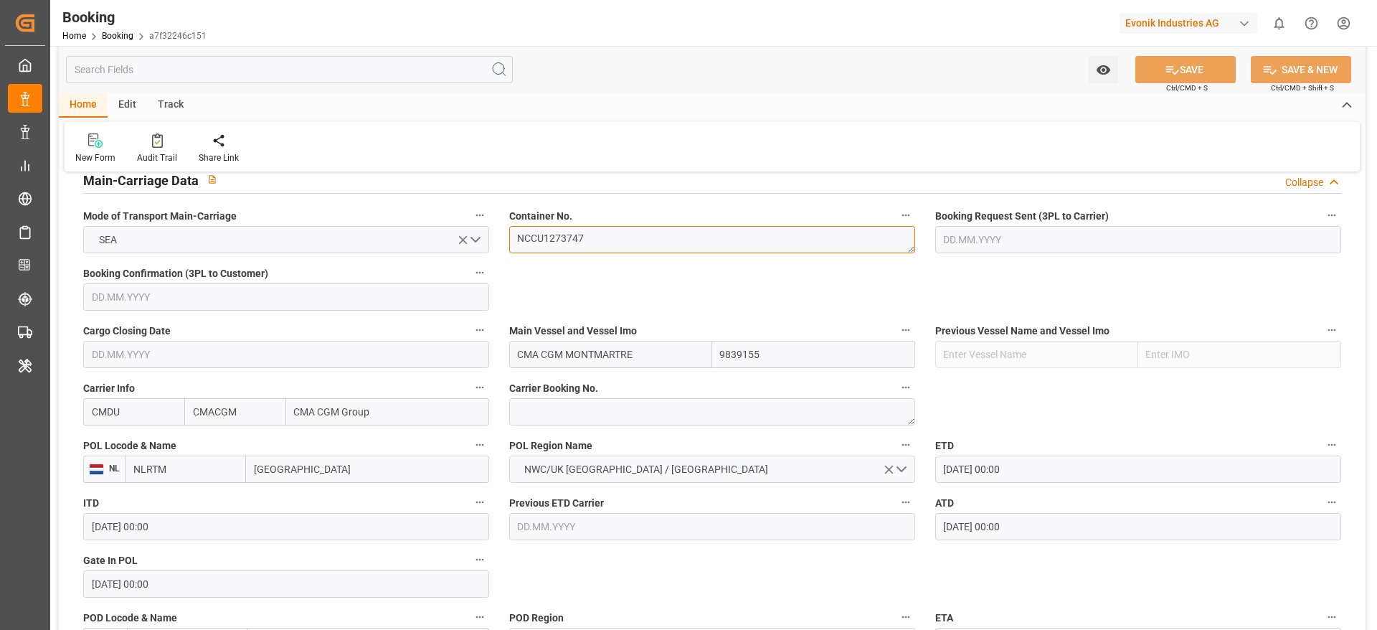
click at [546, 242] on textarea "NCCU1273747" at bounding box center [712, 239] width 406 height 27
click at [168, 154] on div "Audit Trail" at bounding box center [157, 157] width 40 height 13
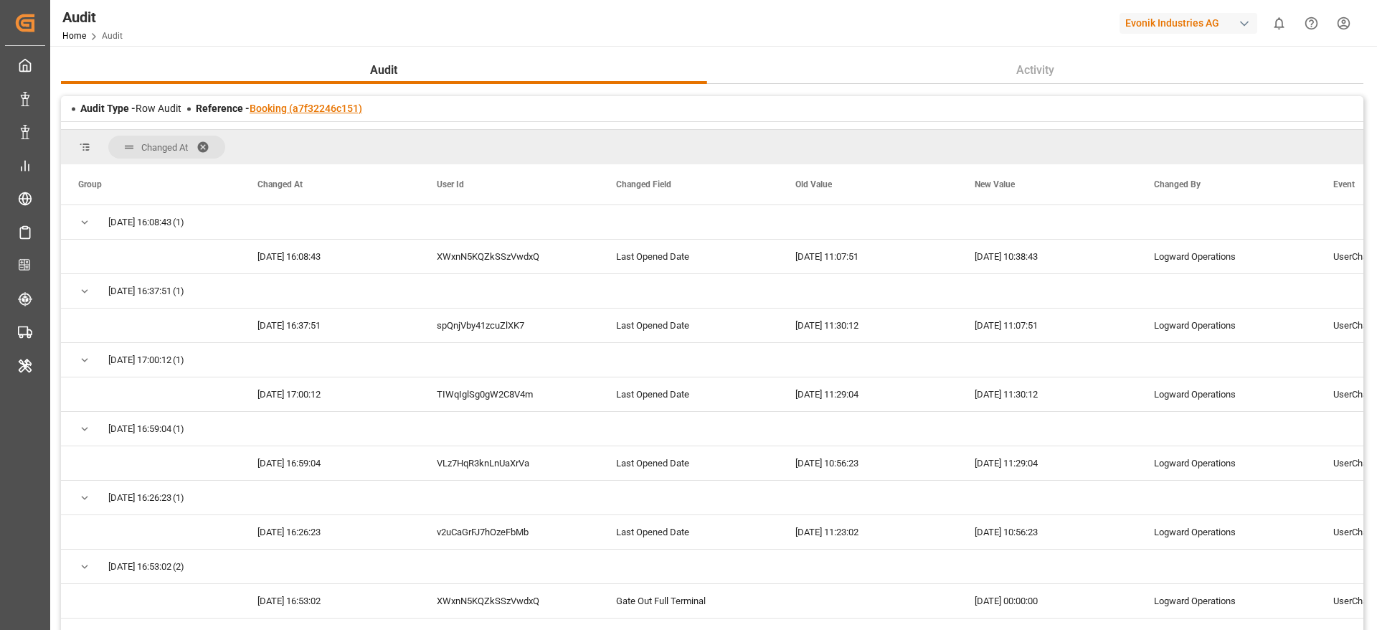
click at [325, 105] on link "Booking (a7f32246c151)" at bounding box center [306, 108] width 113 height 11
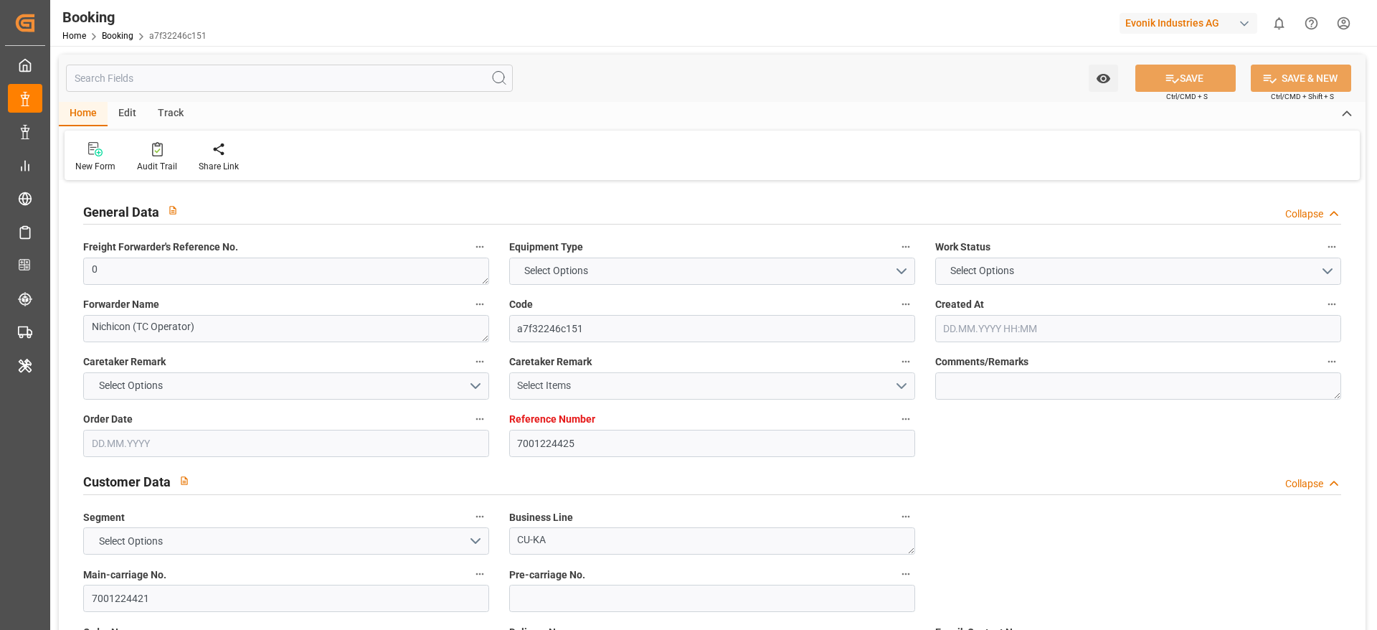
type input "7001224425"
type input "9839155"
type input "CMACGM"
type input "CMA CGM Group"
type input "NLRTM"
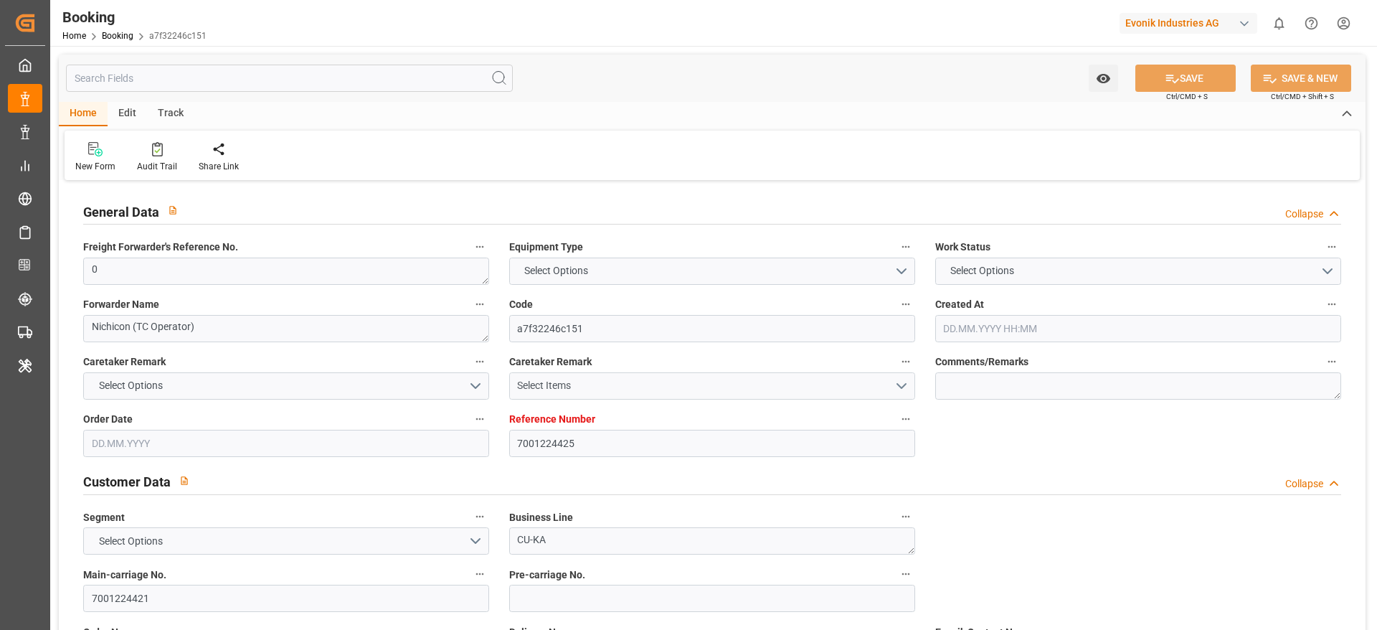
type input "MYPKG"
type input "38"
type input "0"
type input "16.07.2025 14:46"
type input "16.07.2025"
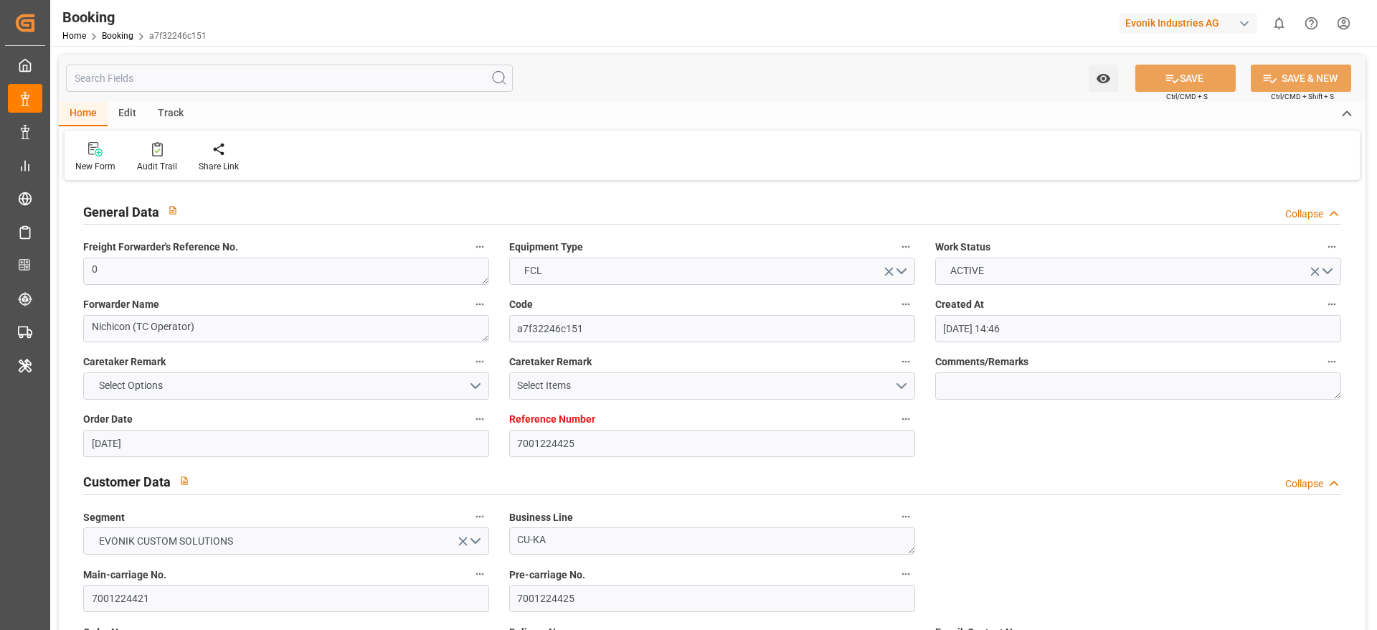
type input "15.09.2025"
type input "28.07.2025"
type input "09.08.2025 00:00"
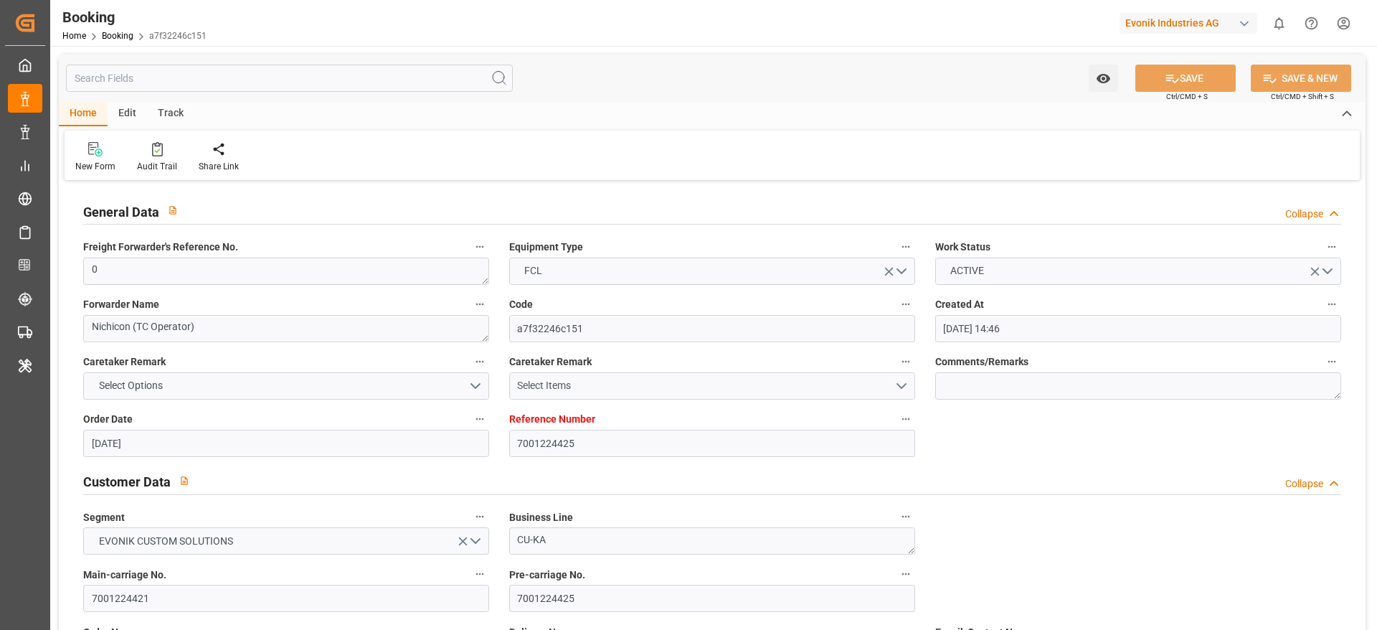
type input "04.08.2025 00:00"
type input "14.09.2025 00:00"
type input "16.09.2025 00:00"
type input "17.09.2025 00:00"
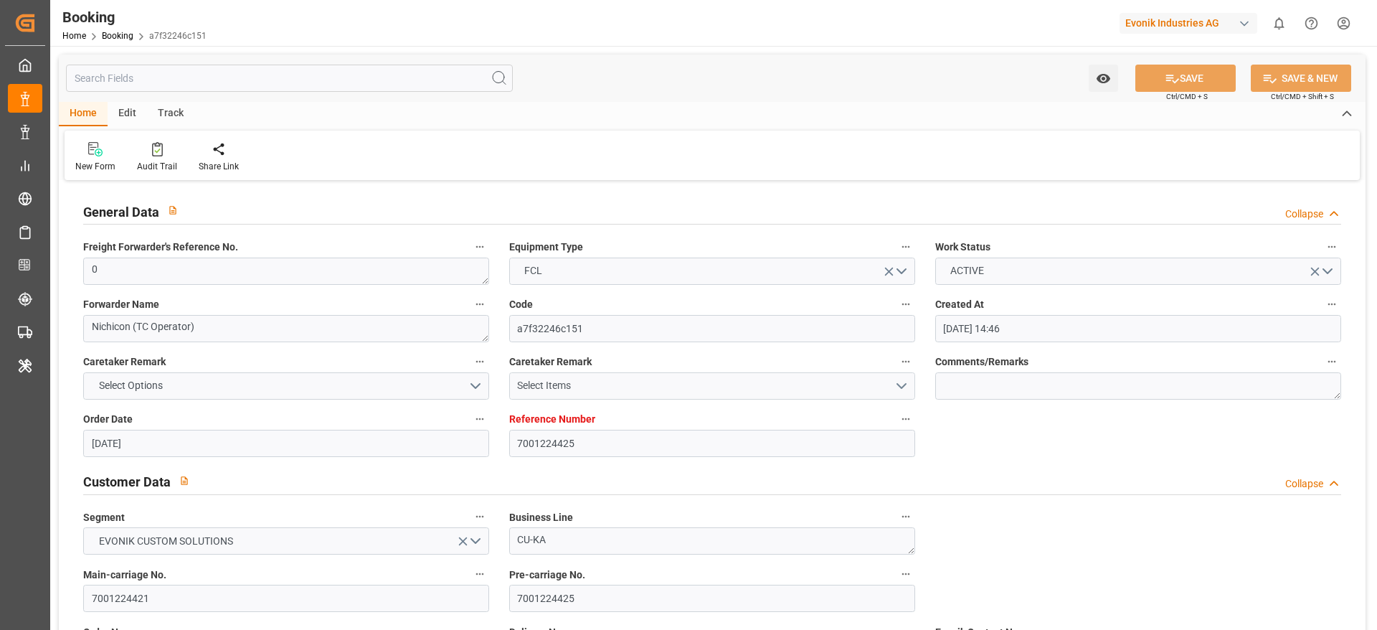
type input "01.08.2025"
type input "25.09.2025 10:38"
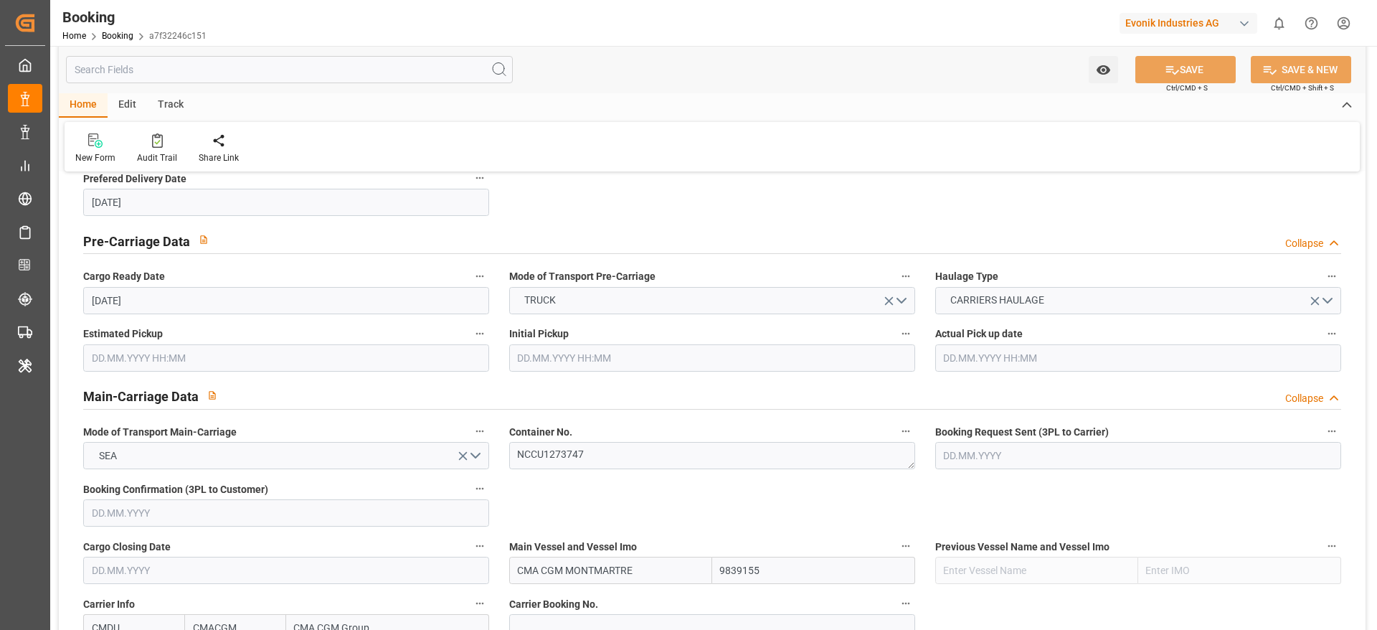
scroll to position [861, 0]
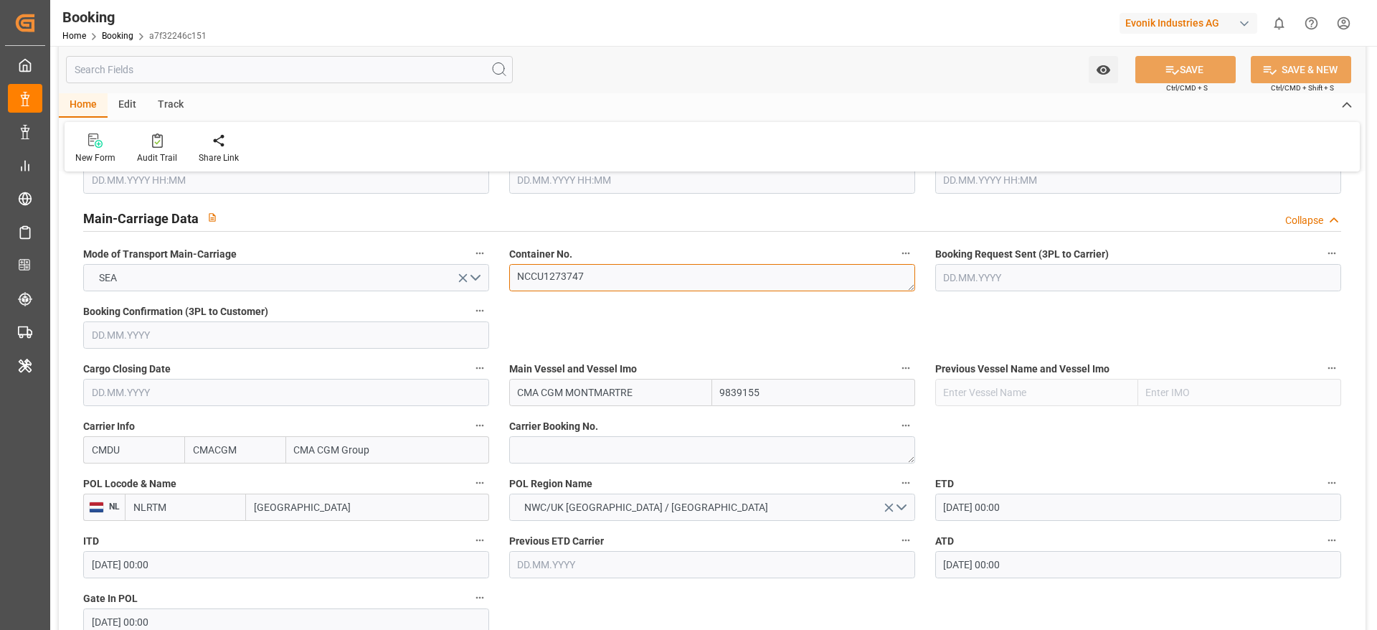
click at [544, 275] on textarea "NCCU1273747" at bounding box center [712, 277] width 406 height 27
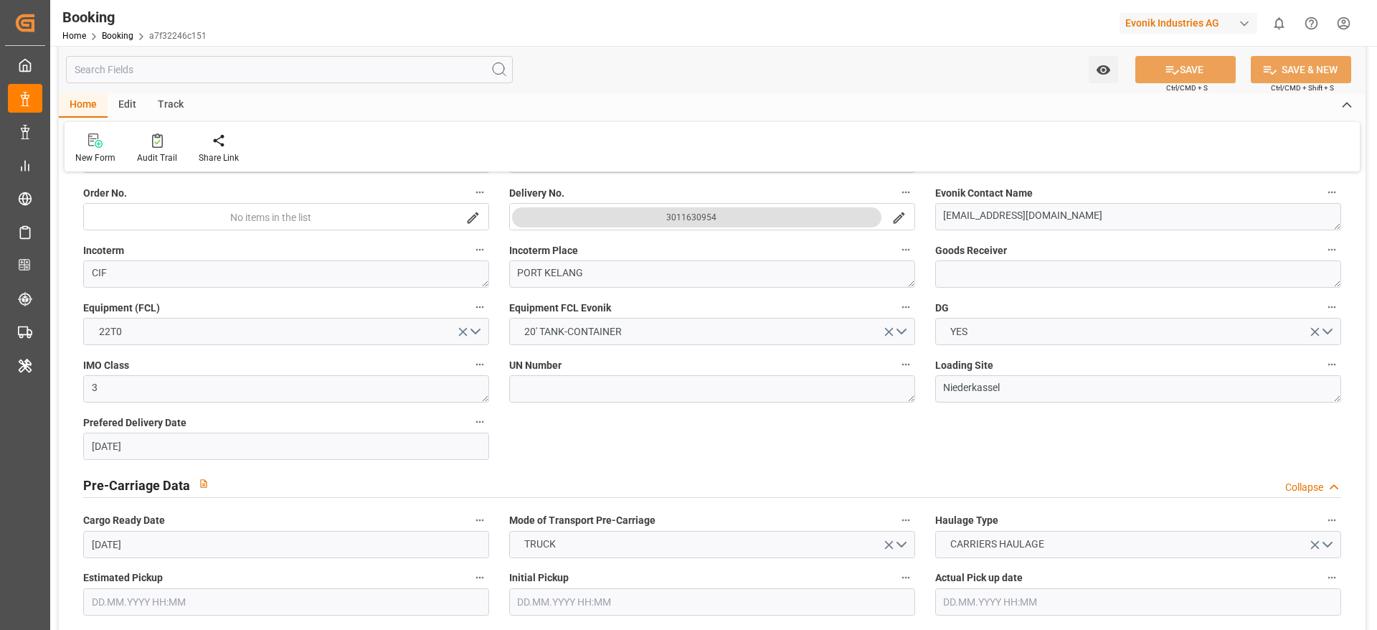
scroll to position [0, 0]
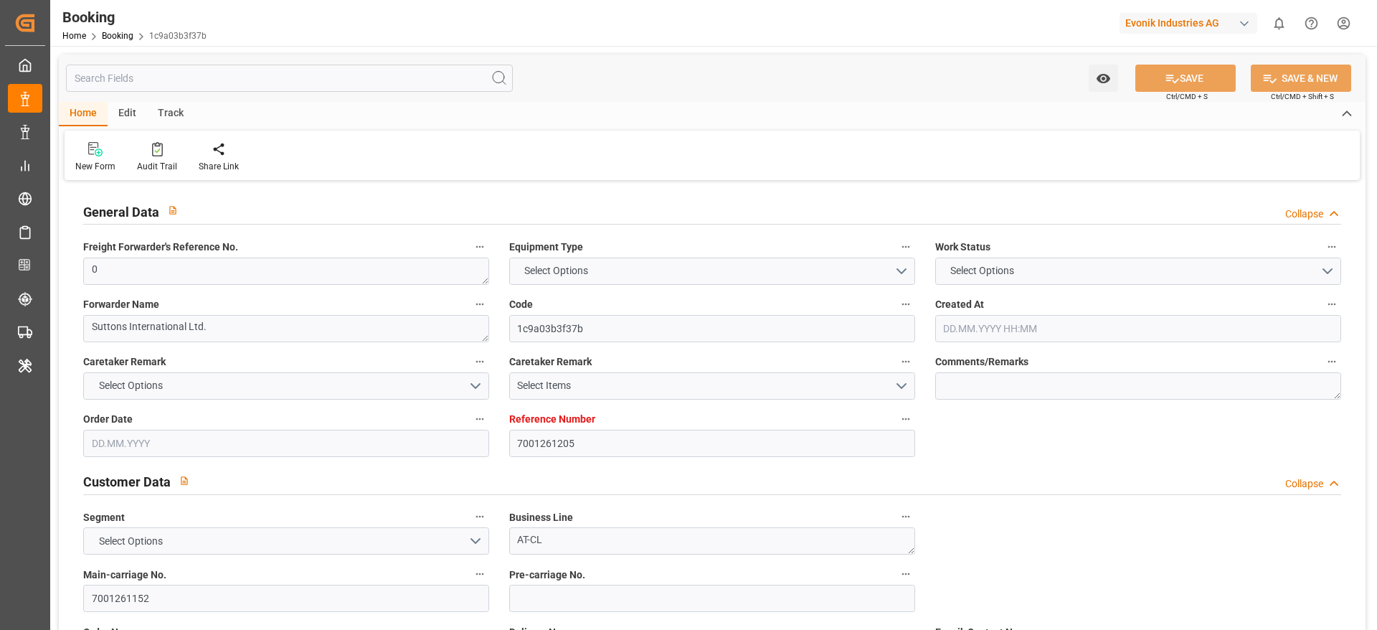
type input "7001261205"
type input "9778832"
type input "Hapag [PERSON_NAME]"
type input "Hapag [PERSON_NAME] Aktiengesellschaft"
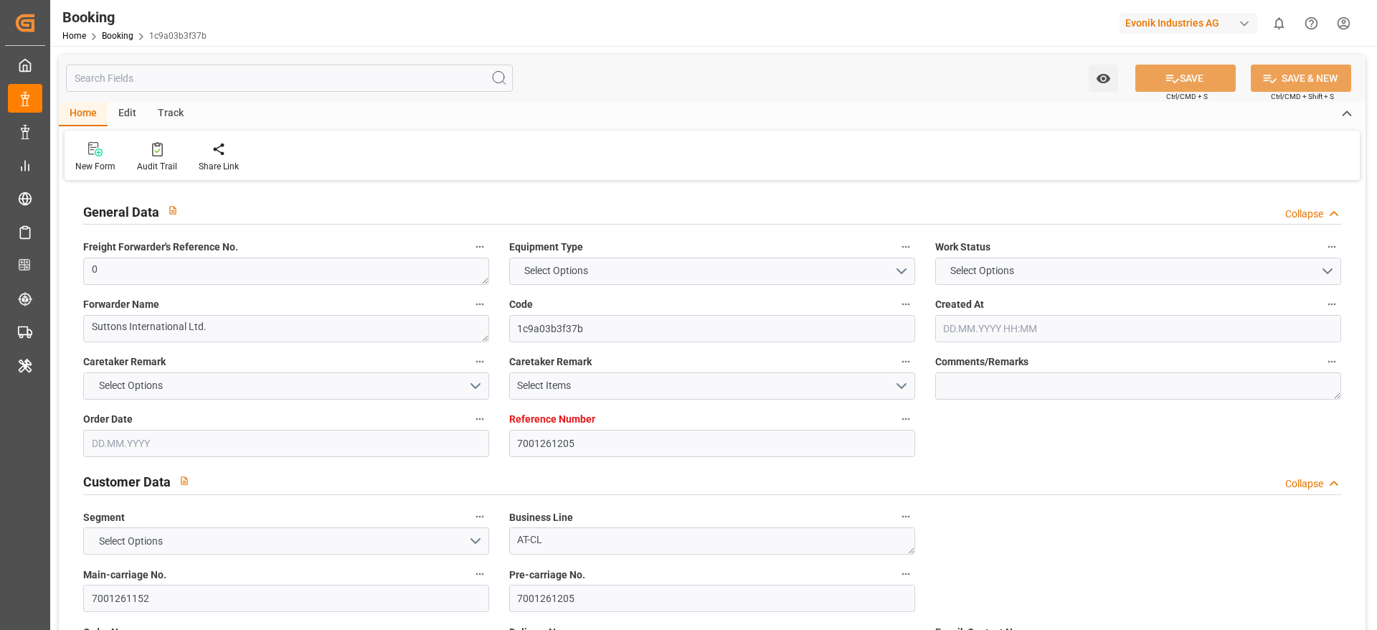
type input "NLRTM"
type input "CNSGH"
type input "0"
type input "[DATE] 12:15"
type input "[DATE]"
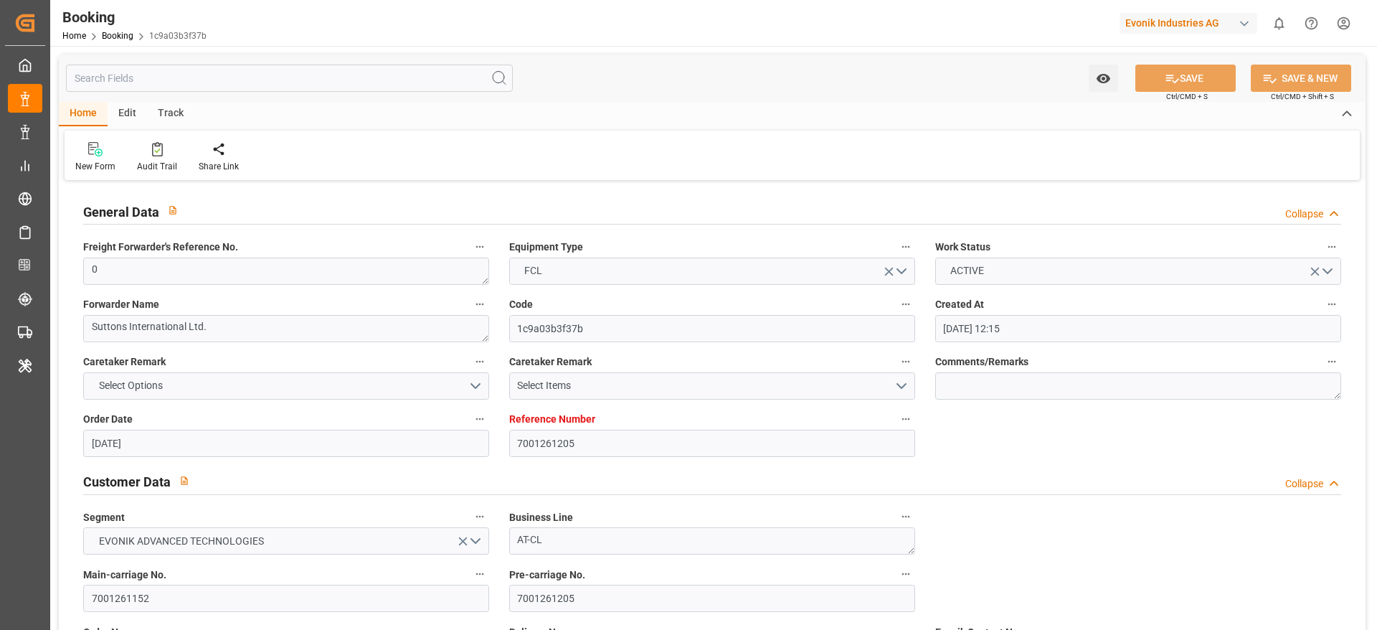
type input "[DATE]"
type input "[DATE] 00:00"
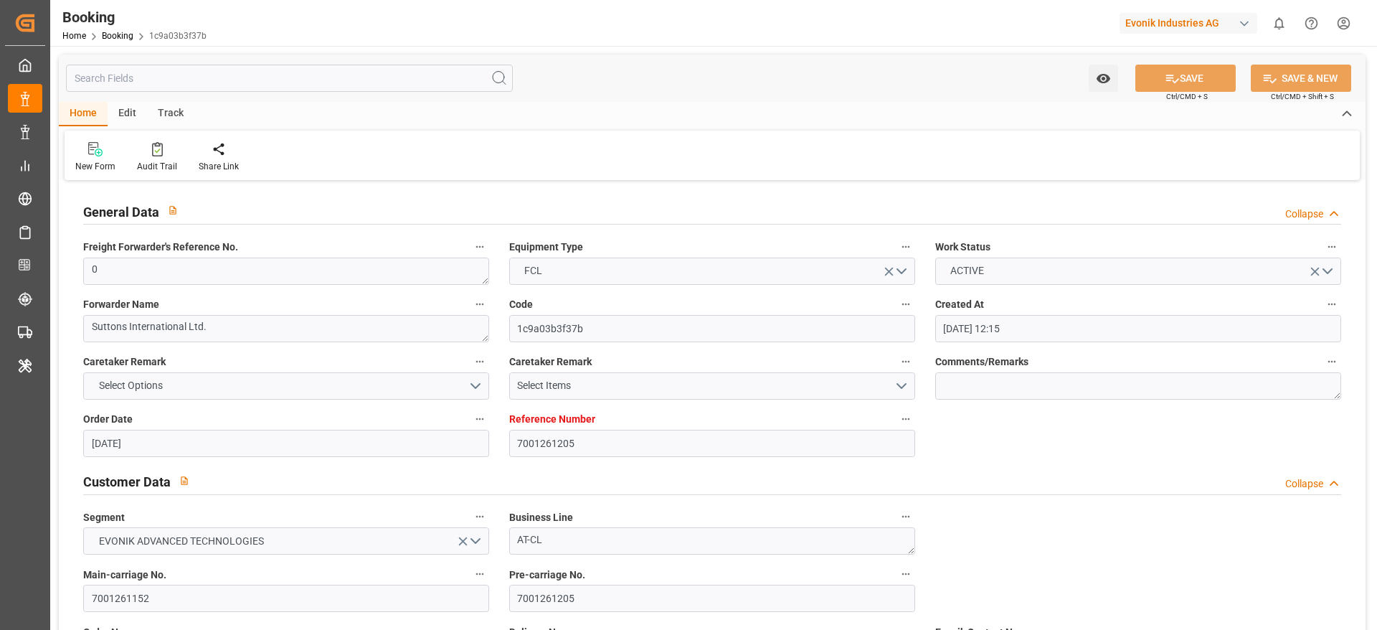
type input "[DATE] 00:00"
type input "[DATE] 10:12"
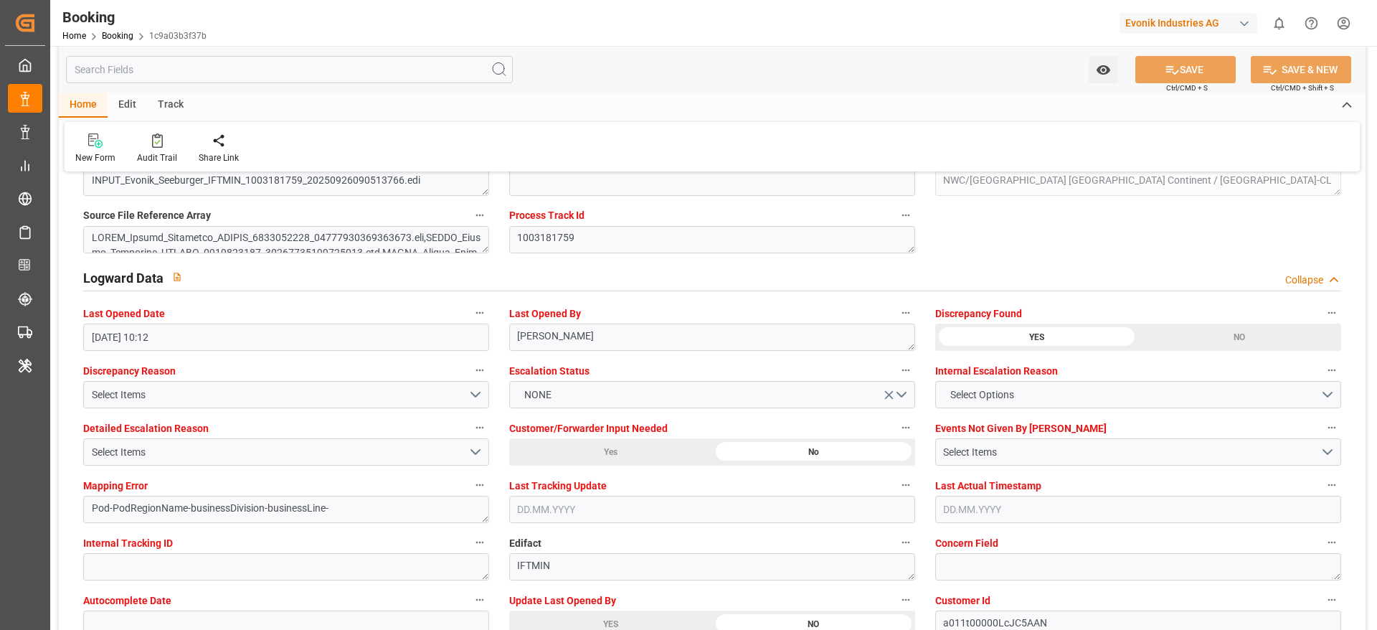
scroll to position [2644, 0]
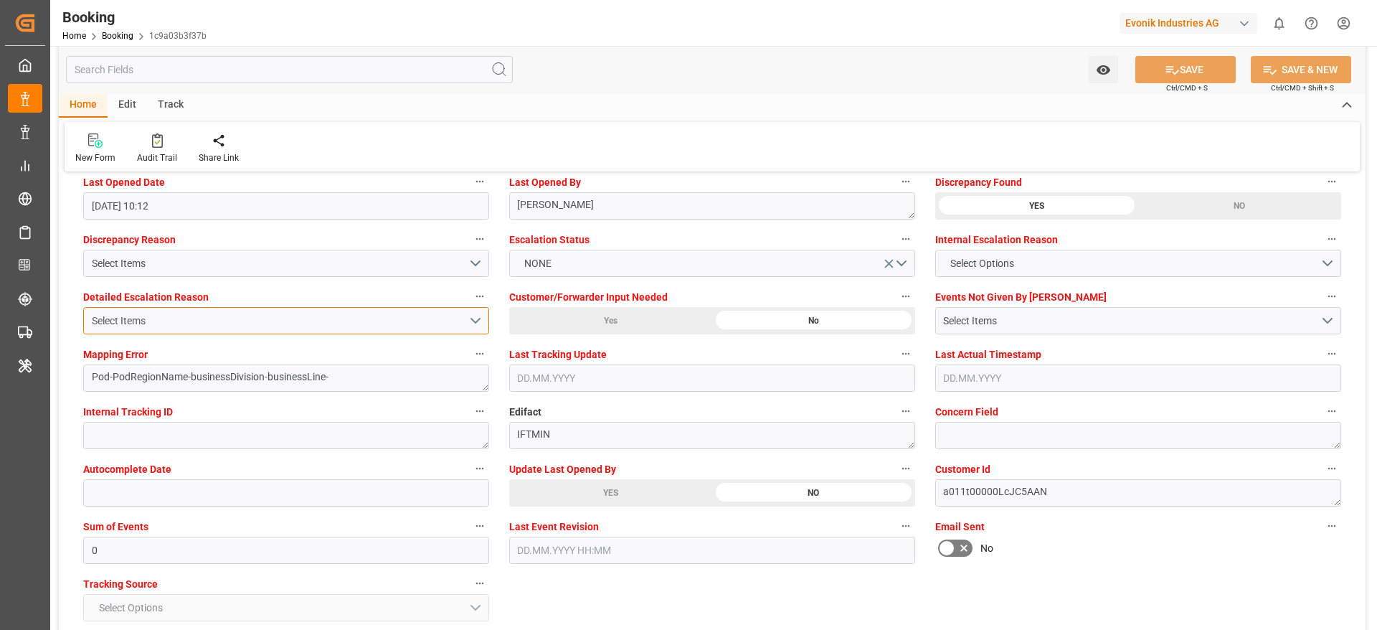
click at [264, 331] on button "Select Items" at bounding box center [286, 320] width 406 height 27
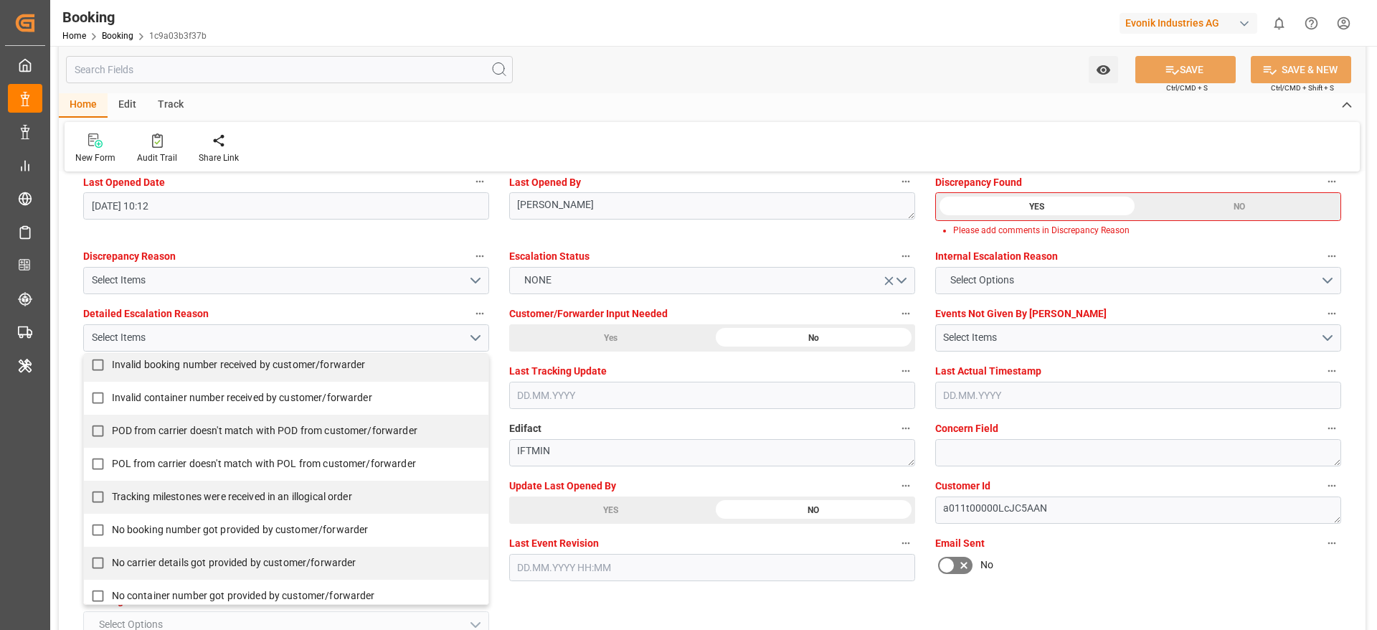
scroll to position [262, 0]
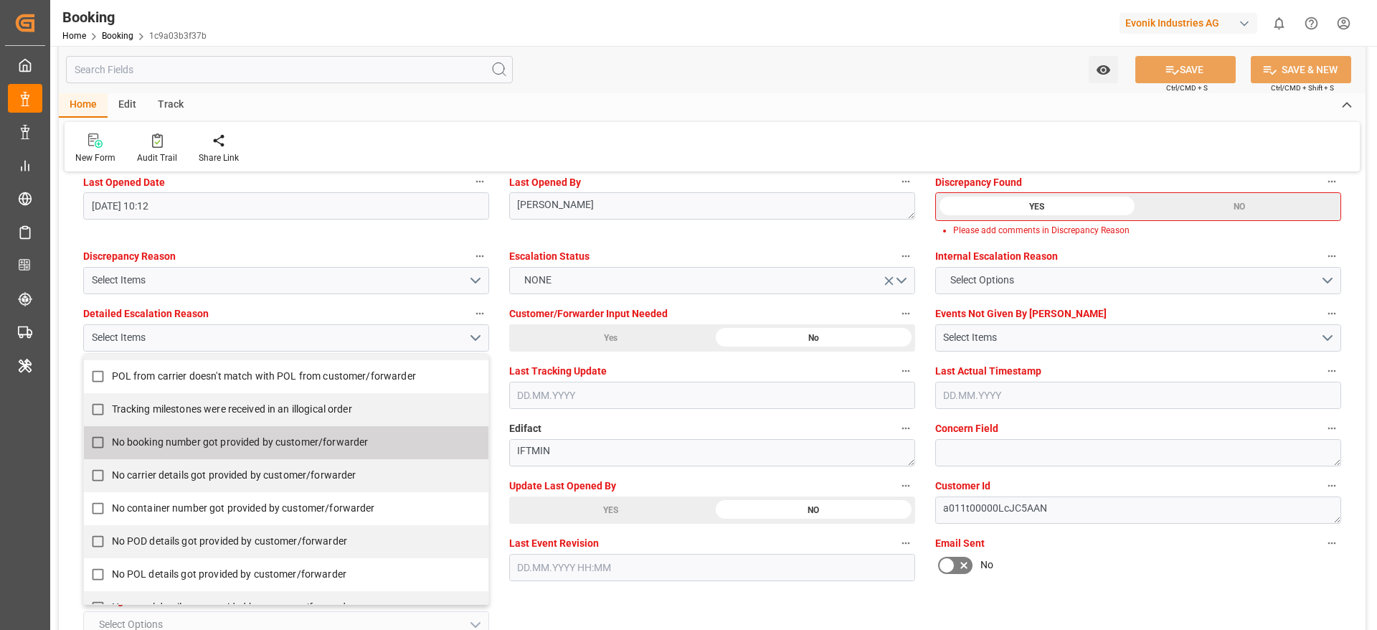
click at [168, 441] on span "No booking number got provided by customer/forwarder" at bounding box center [240, 441] width 257 height 11
checkbox input "true"
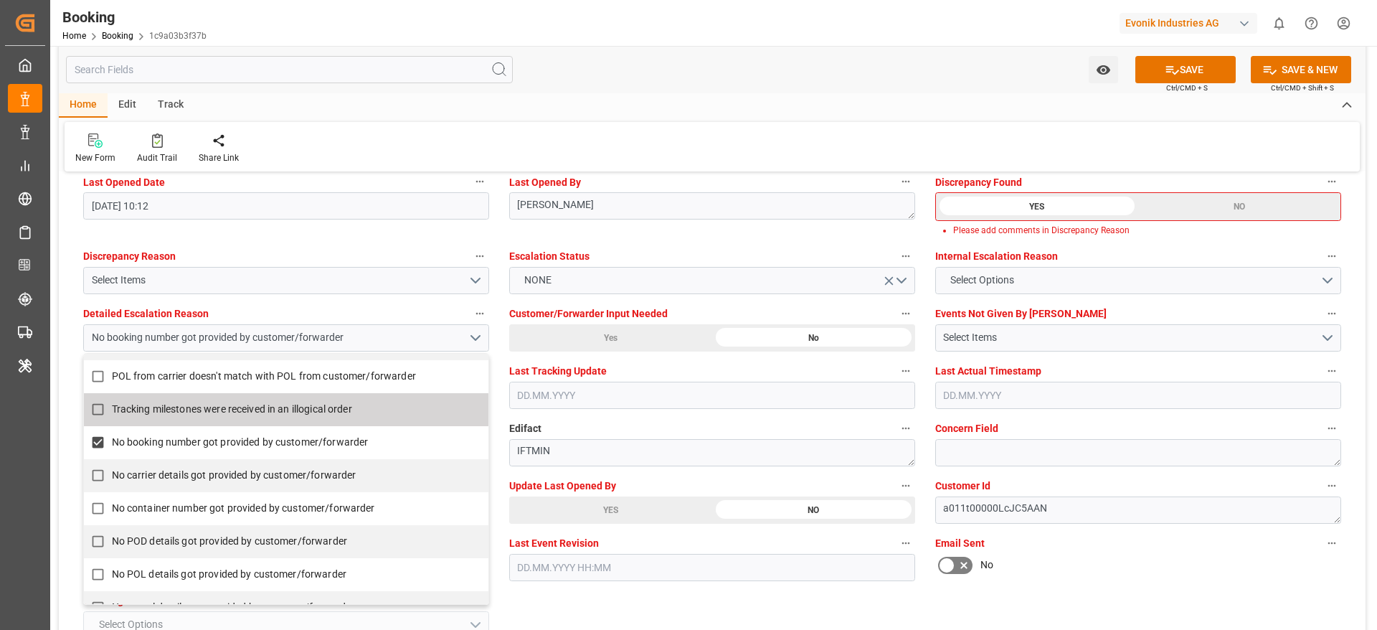
click at [1144, 230] on li "Please add comments in Discrepancy Reason" at bounding box center [1141, 230] width 376 height 13
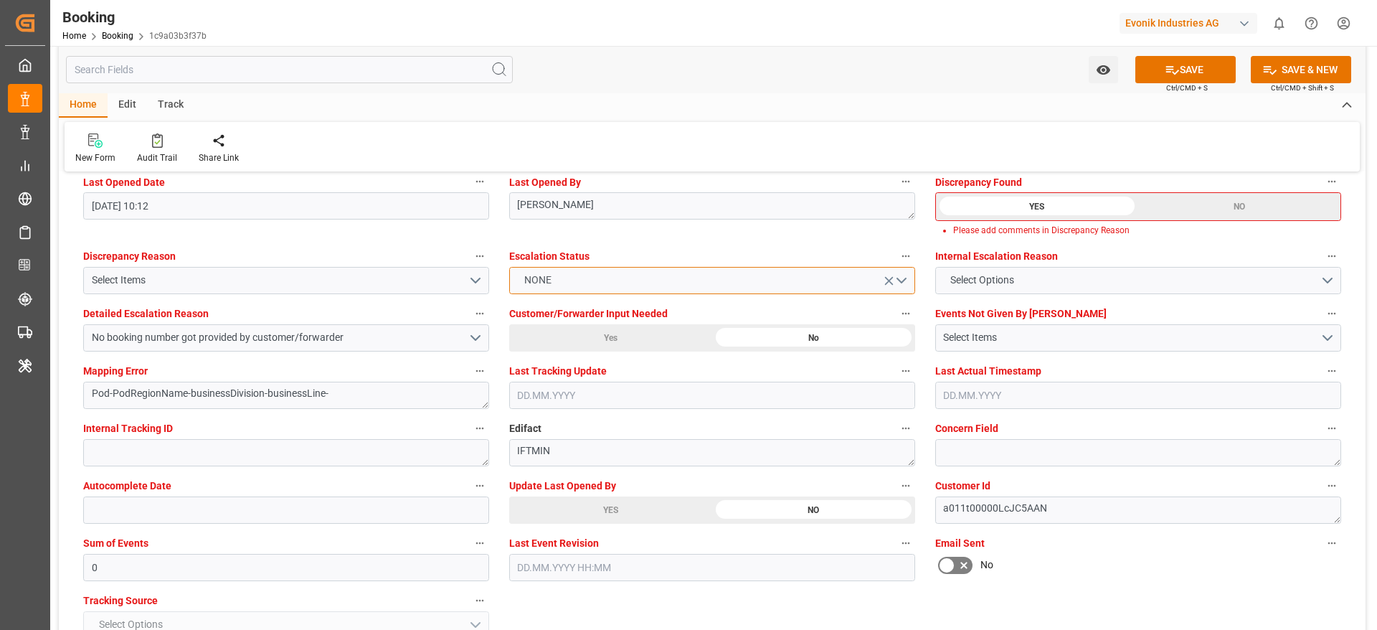
click at [648, 270] on button "NONE" at bounding box center [712, 280] width 406 height 27
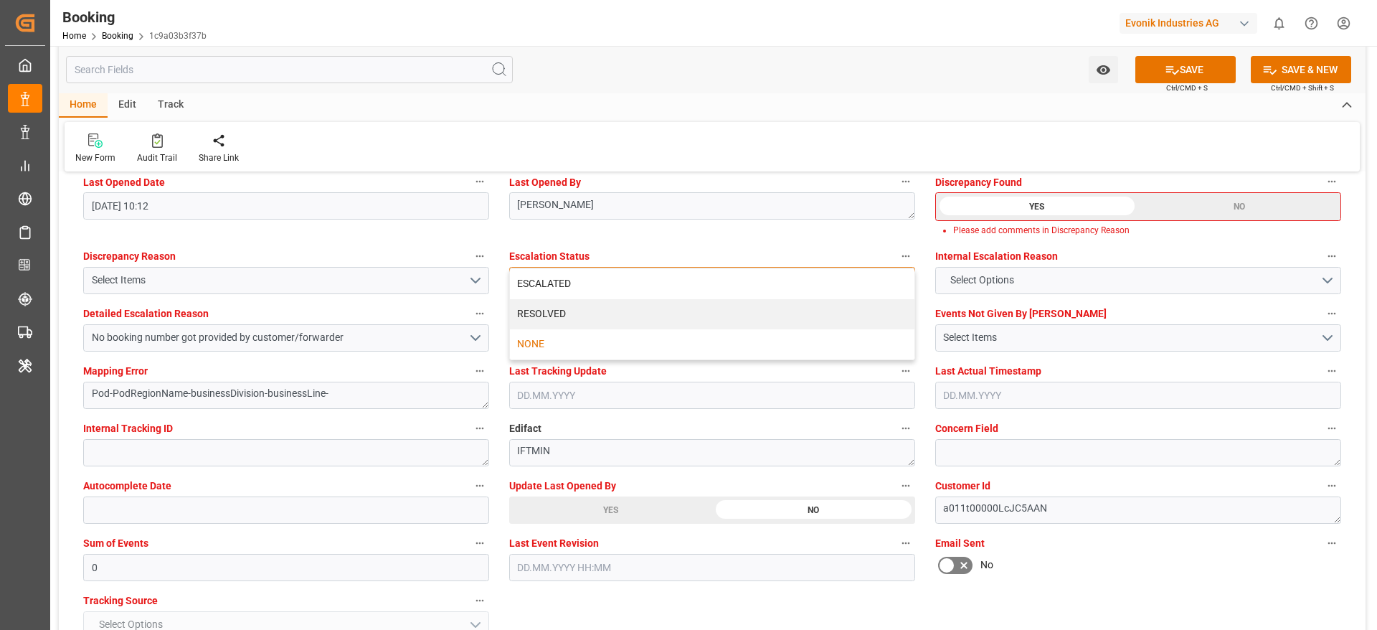
click at [648, 270] on div "ESCALATED" at bounding box center [712, 284] width 405 height 30
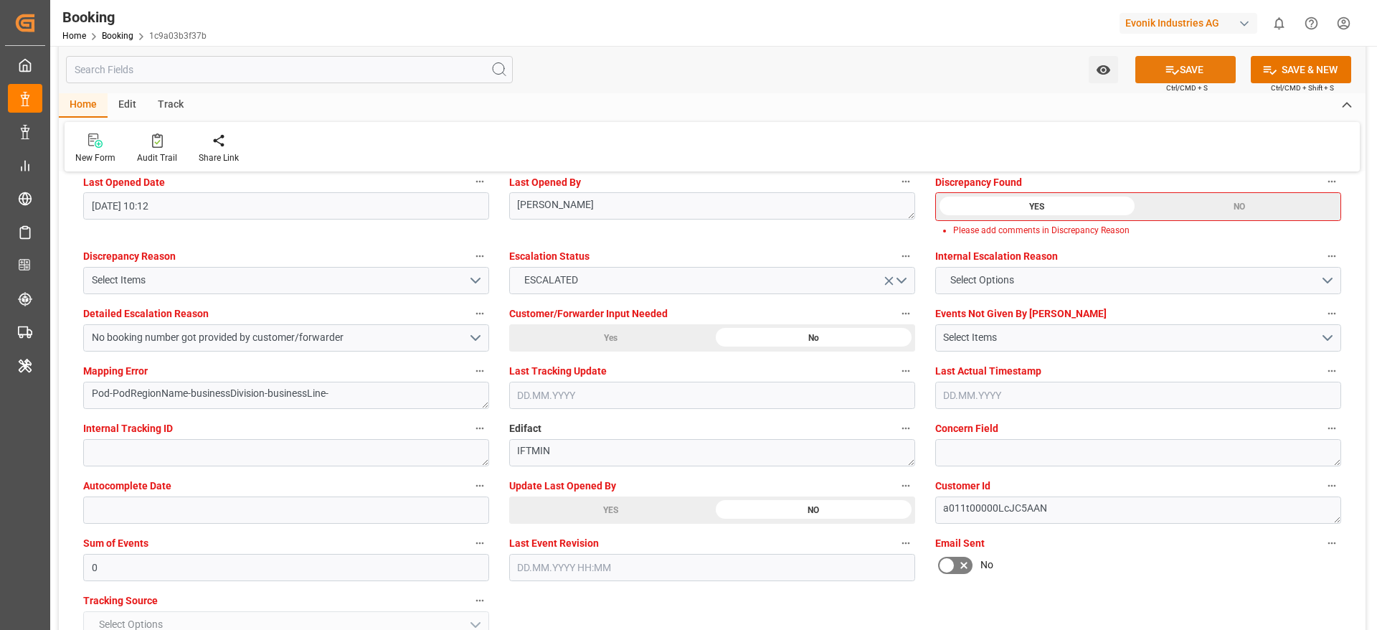
click at [1186, 80] on button "SAVE" at bounding box center [1186, 69] width 100 height 27
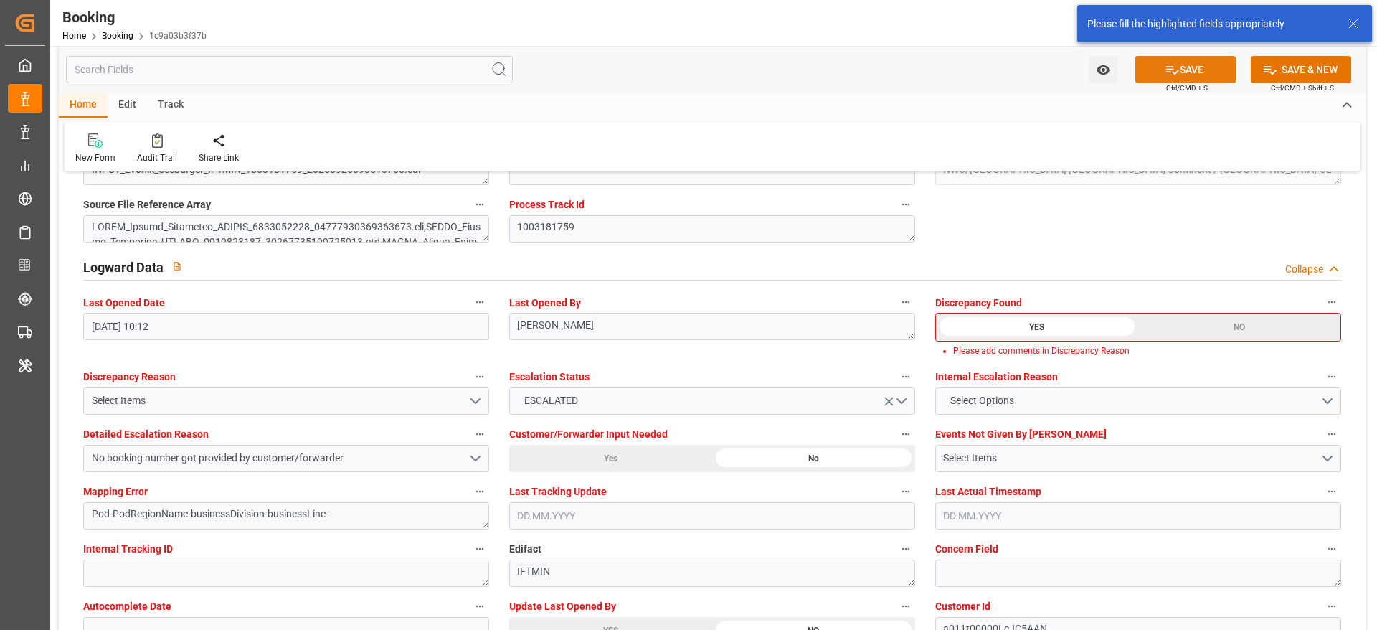
scroll to position [2513, 0]
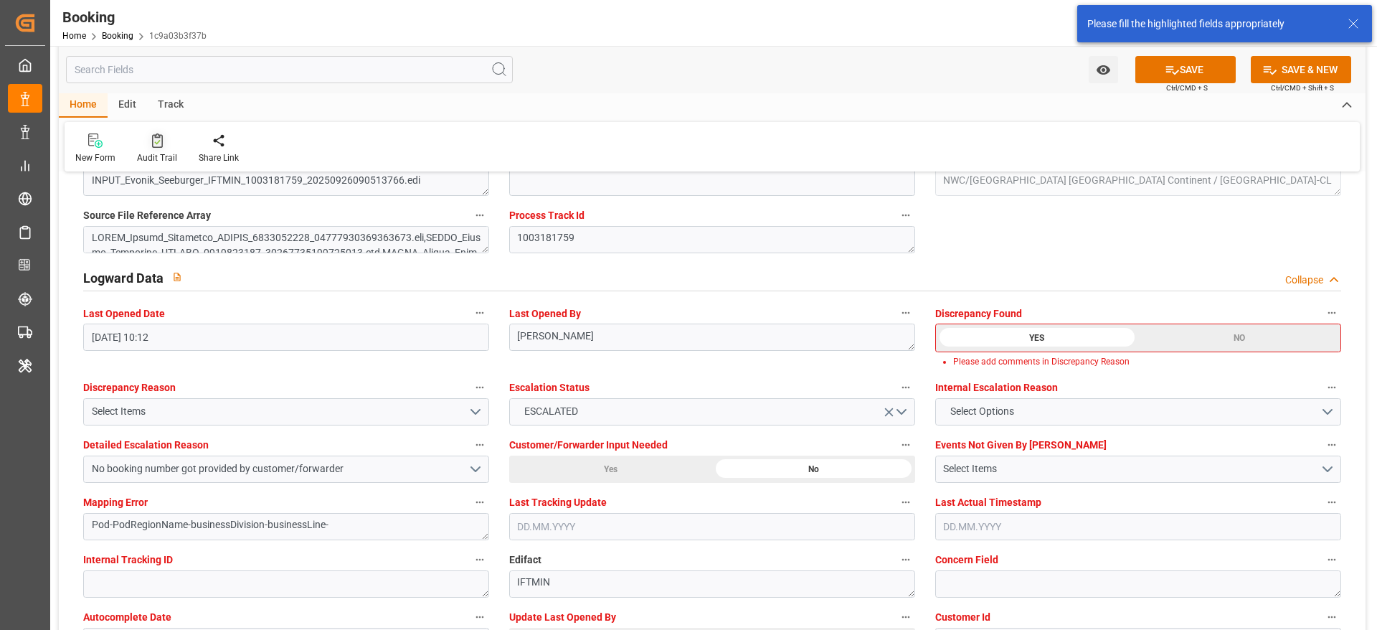
click at [154, 154] on div "Audit Trail" at bounding box center [157, 157] width 40 height 13
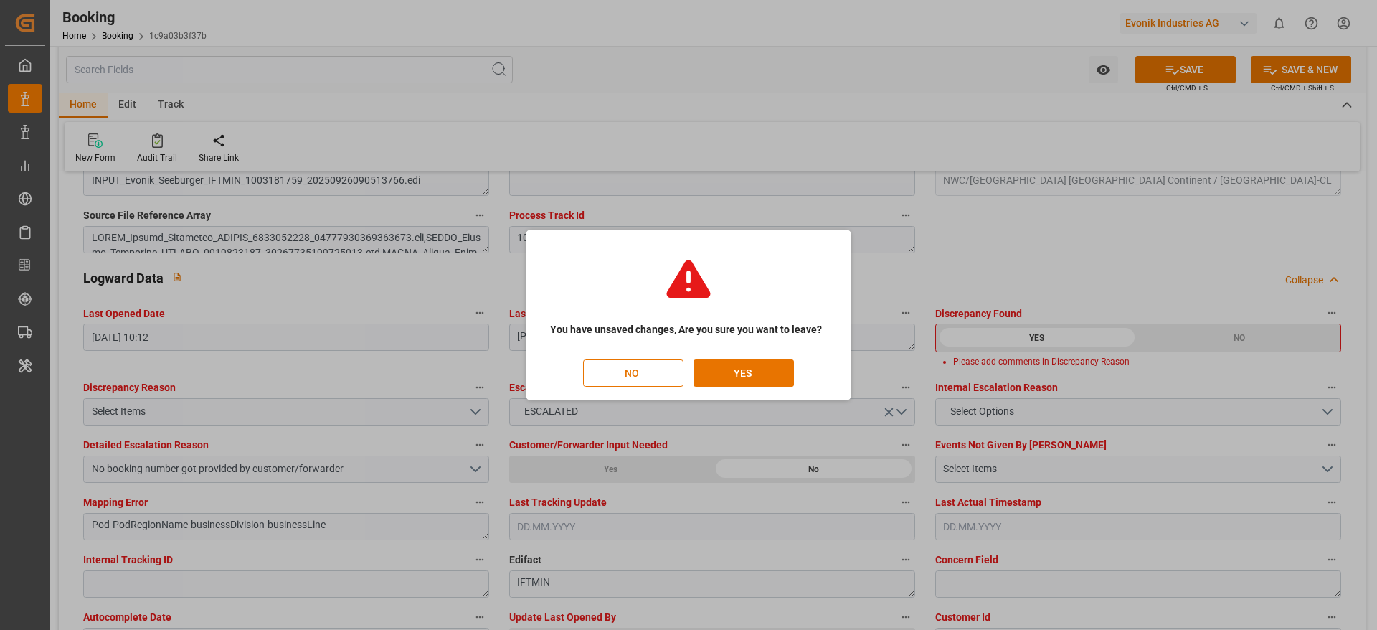
click at [614, 107] on div "You have unsaved changes, Are you sure you want to leave? NO YES" at bounding box center [688, 315] width 1377 height 630
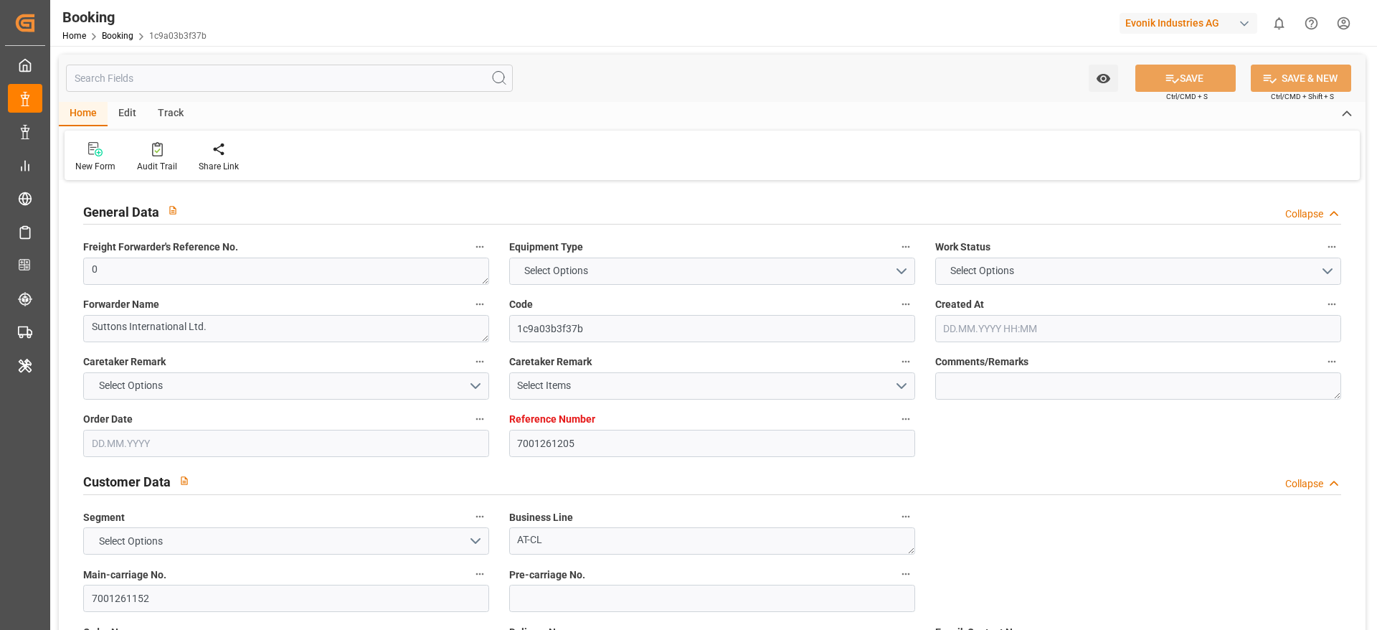
type input "7001261205"
type input "9778832"
type input "Hapag [PERSON_NAME]"
type input "Hapag [PERSON_NAME] Aktiengesellschaft"
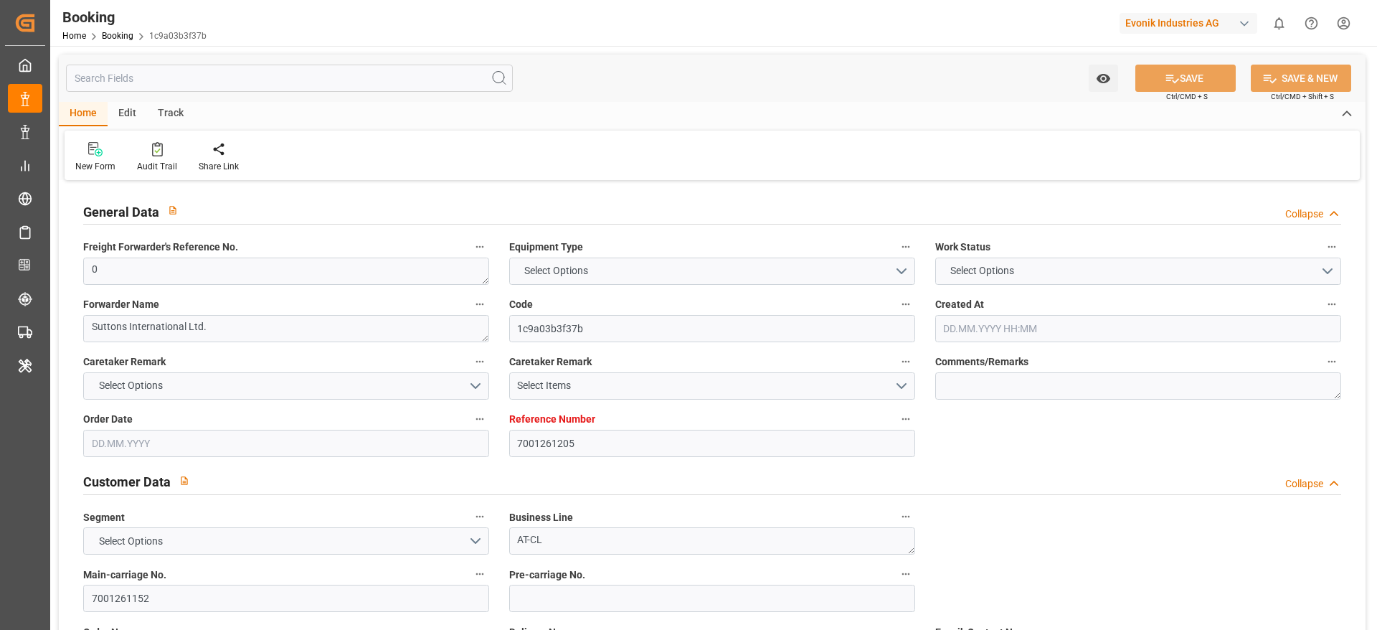
type input "NLRTM"
type input "CNSGH"
type input "0"
type input "[DATE] 12:15"
type input "[DATE]"
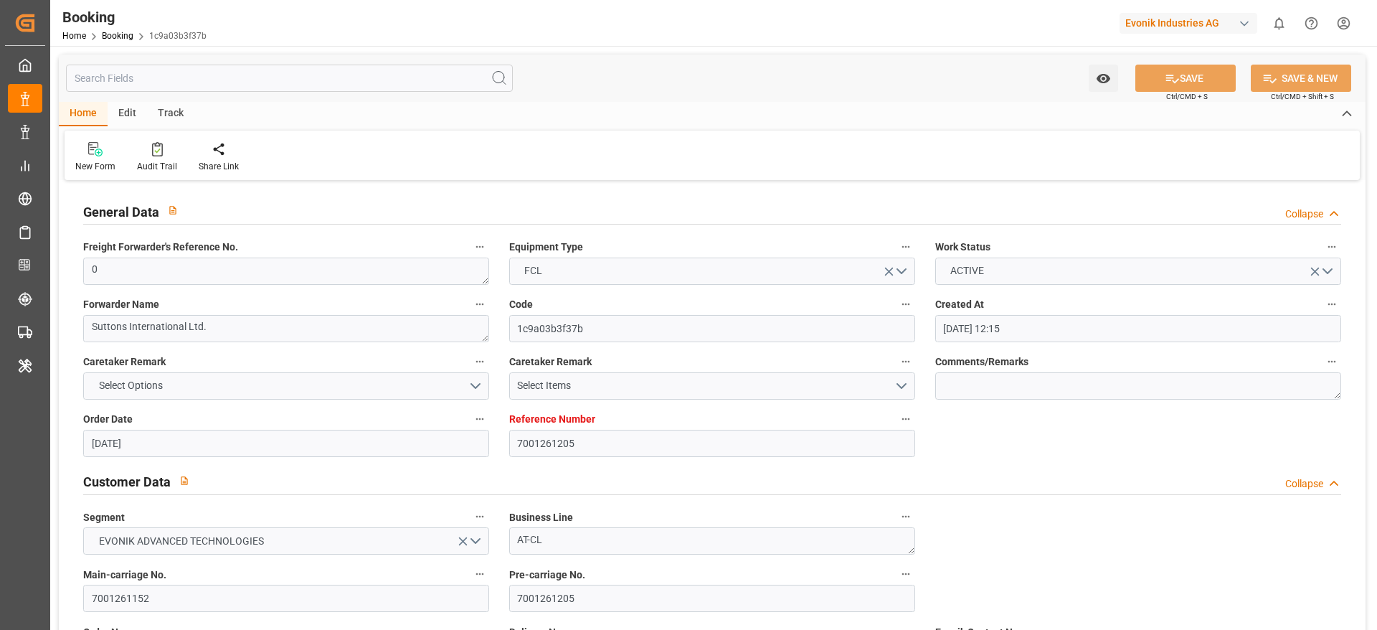
type input "[DATE]"
type input "[DATE] 00:00"
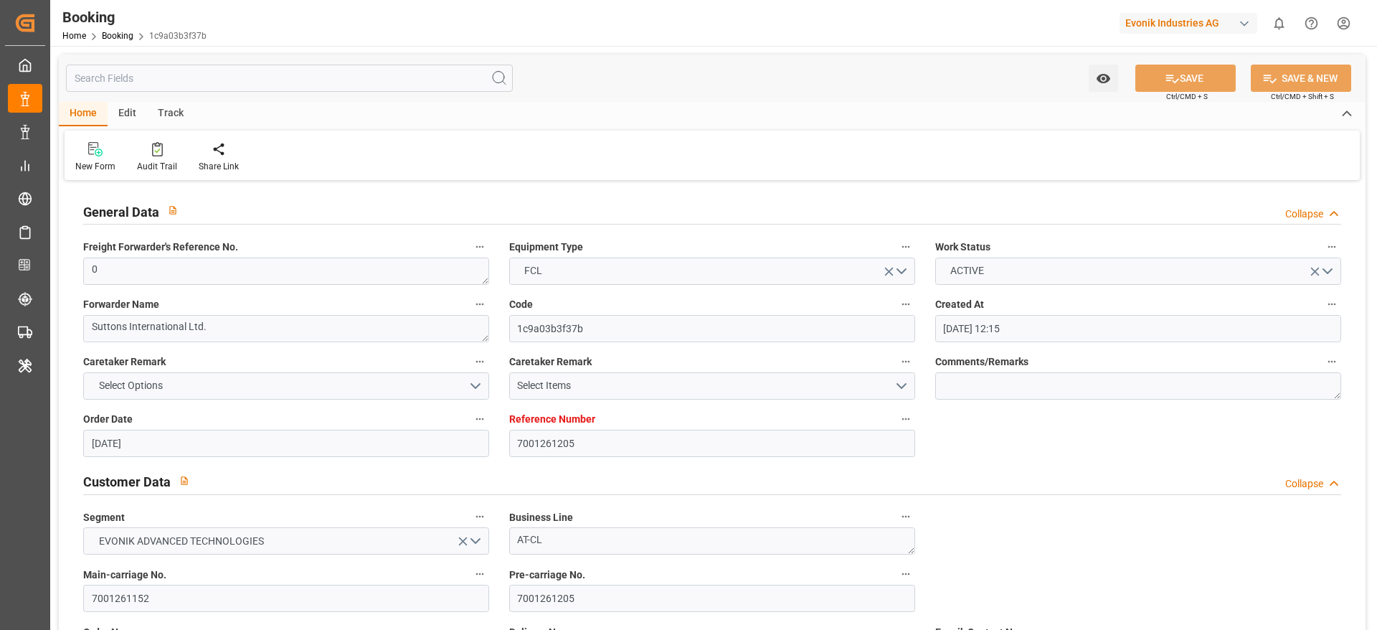
type input "[DATE] 00:00"
type input "[DATE] 10:12"
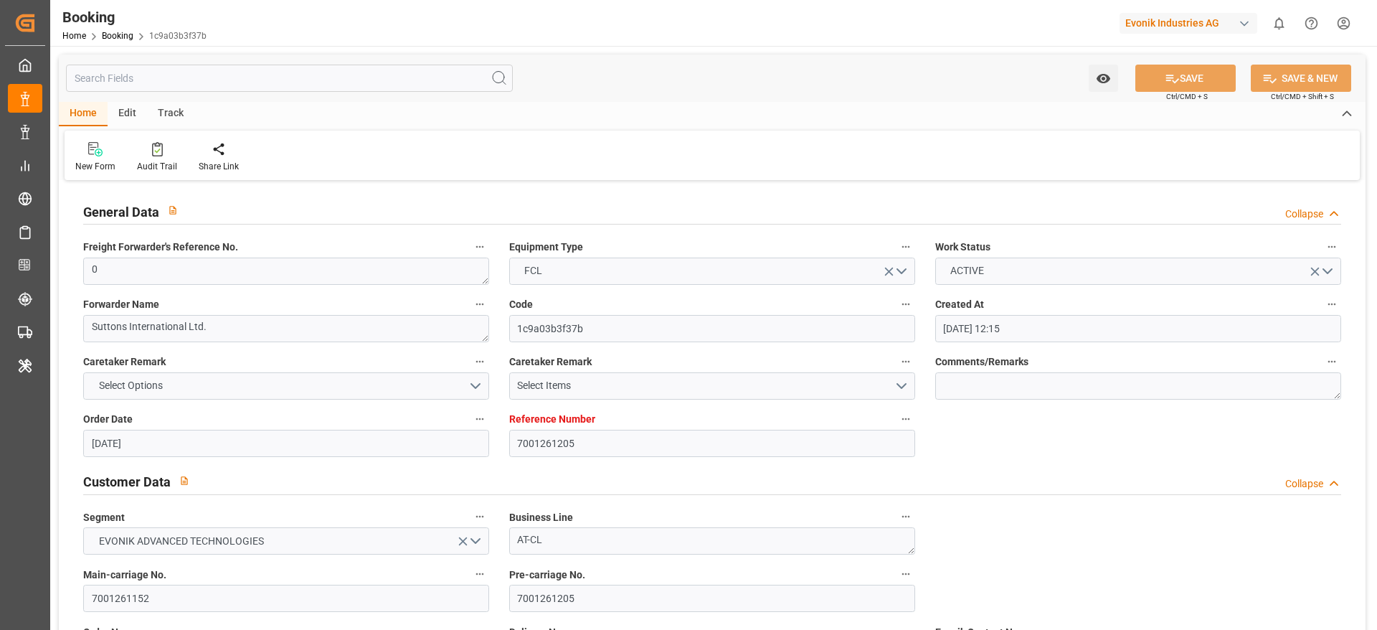
click at [151, 173] on div "New Form Audit Trail Share Link" at bounding box center [713, 156] width 1296 height 50
click at [160, 150] on icon at bounding box center [157, 149] width 11 height 14
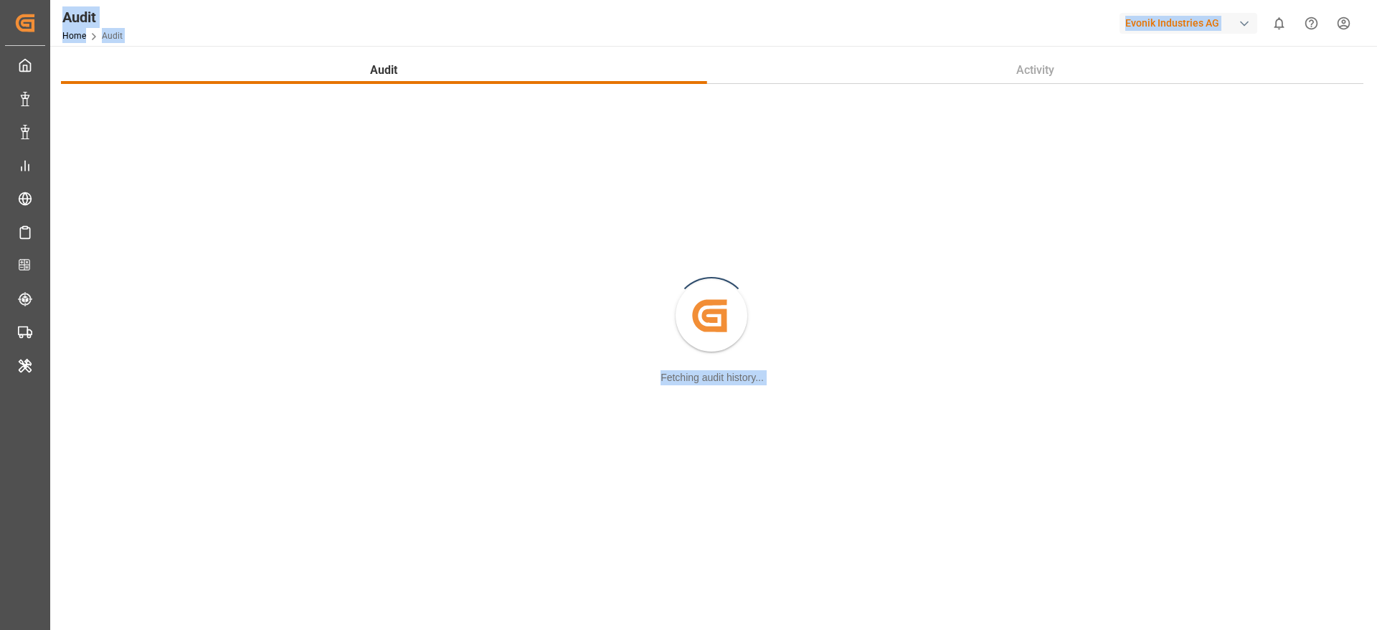
click at [476, 334] on div "Created by potrace 1.15, written by [PERSON_NAME] [DATE]-[DATE] Fetching audit …" at bounding box center [712, 316] width 1303 height 441
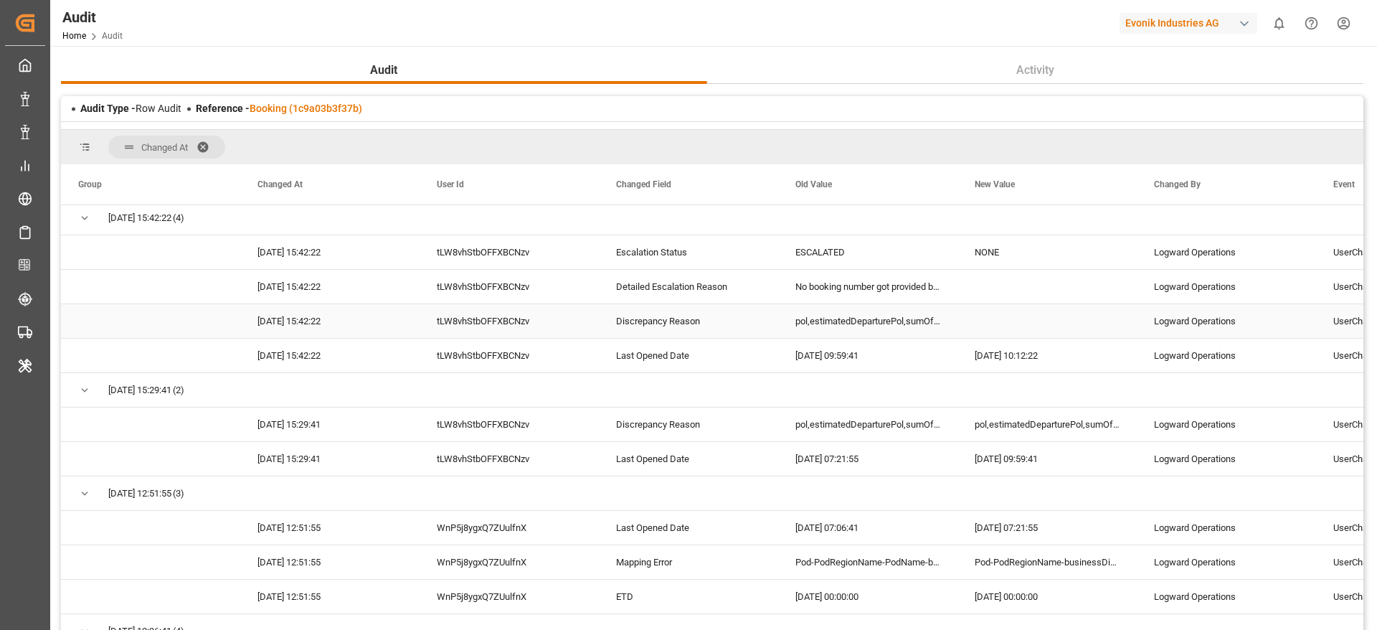
scroll to position [6, 0]
click at [899, 290] on div "No booking number got provided by customer/forwarder" at bounding box center [867, 285] width 179 height 34
click at [862, 326] on div "pol,estimatedDeparturePol,sumOfEvents,pod" at bounding box center [867, 322] width 179 height 34
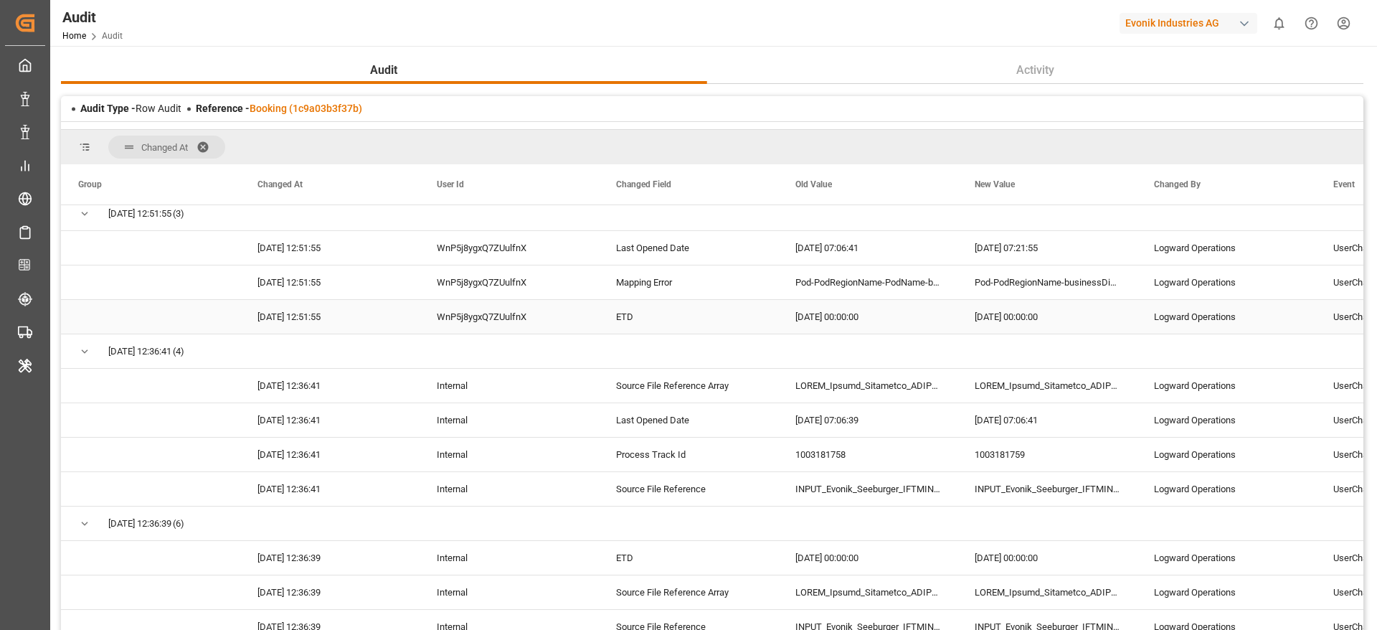
scroll to position [0, 0]
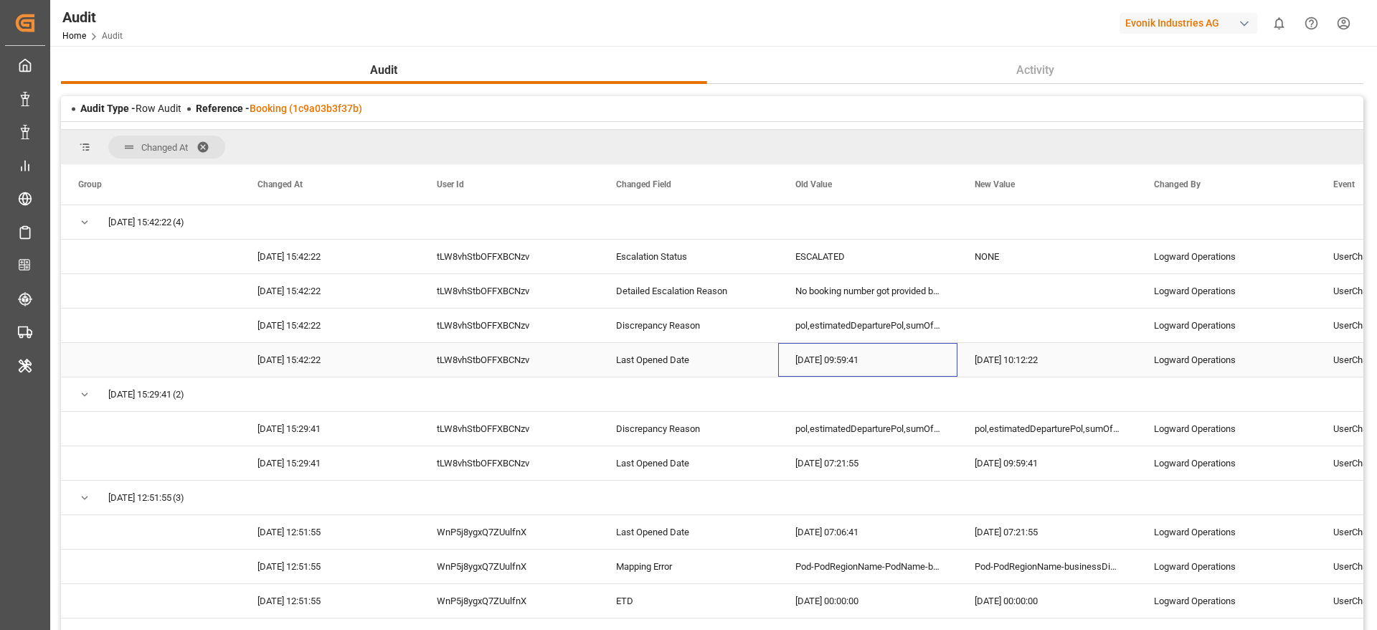
click at [824, 344] on div "[DATE] 09:59:41" at bounding box center [867, 360] width 179 height 34
click at [884, 281] on div "No booking number got provided by customer/forwarder" at bounding box center [867, 291] width 179 height 34
click at [1024, 303] on div "Press SPACE to select this row." at bounding box center [1047, 291] width 179 height 34
click at [1007, 259] on div "NONE" at bounding box center [1047, 257] width 179 height 34
click at [321, 105] on link "Booking (1c9a03b3f37b)" at bounding box center [306, 108] width 113 height 11
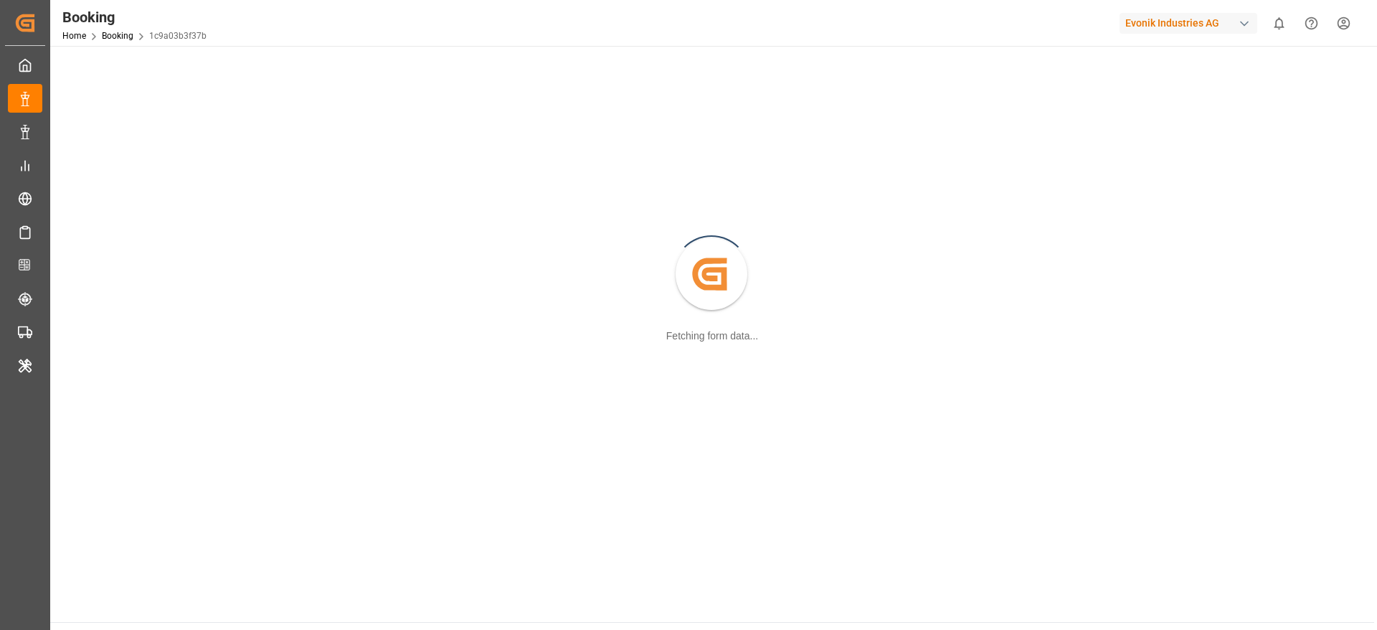
click at [321, 105] on div "Created by potrace 1.15, written by [PERSON_NAME] [DATE]-[DATE] Fetching form d…" at bounding box center [712, 275] width 1307 height 441
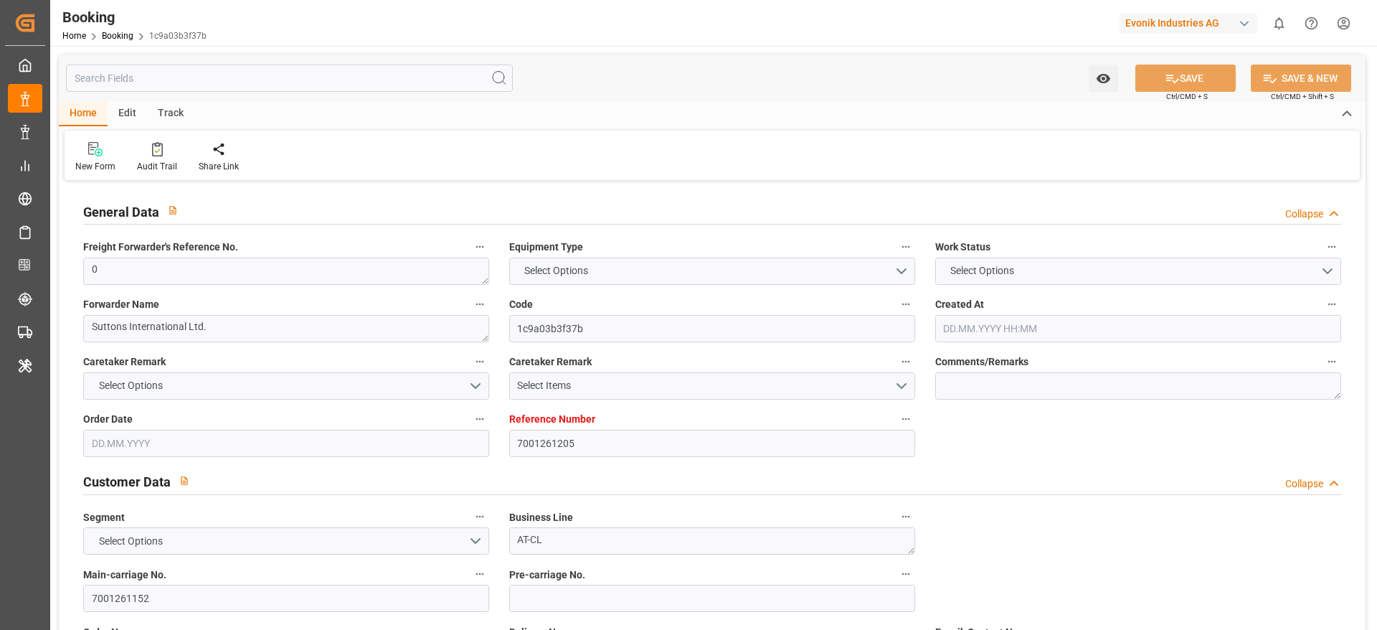
type input "7001261205"
type input "9778832"
type input "Hapag [PERSON_NAME]"
type input "Hapag [PERSON_NAME] Aktiengesellschaft"
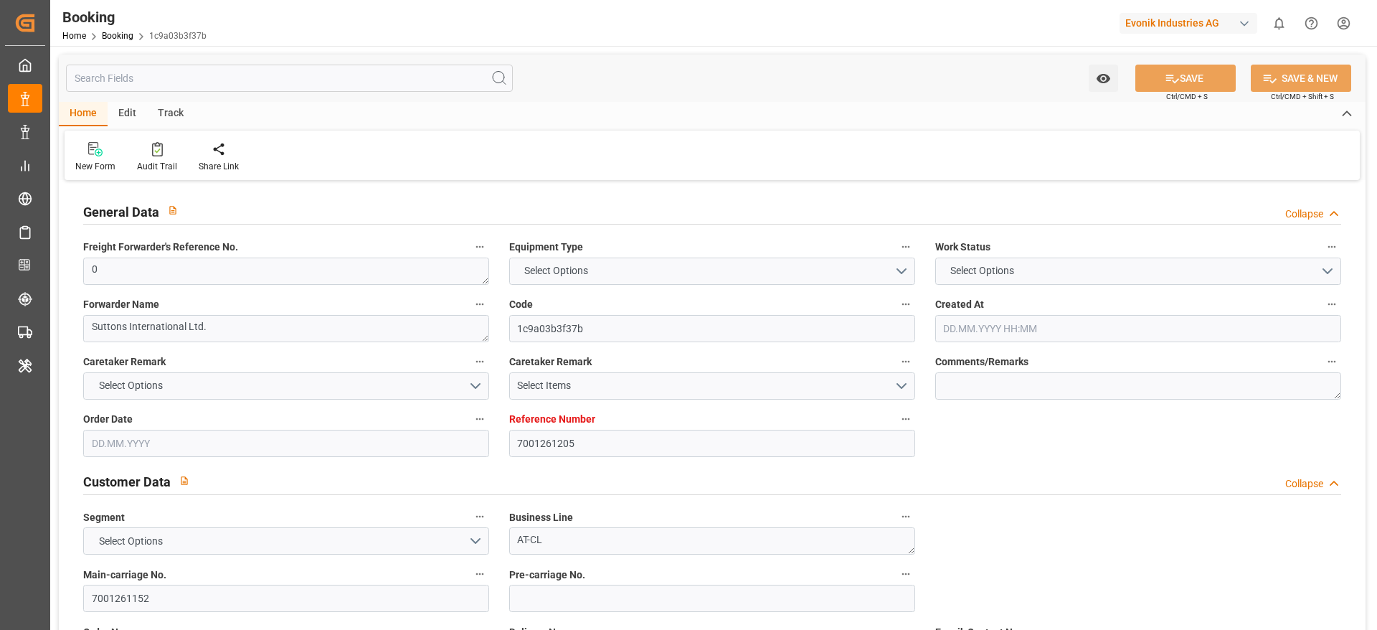
type input "NLRTM"
type input "CNSGH"
type input "0"
type input "28.08.2025 12:15"
type input "[DATE]"
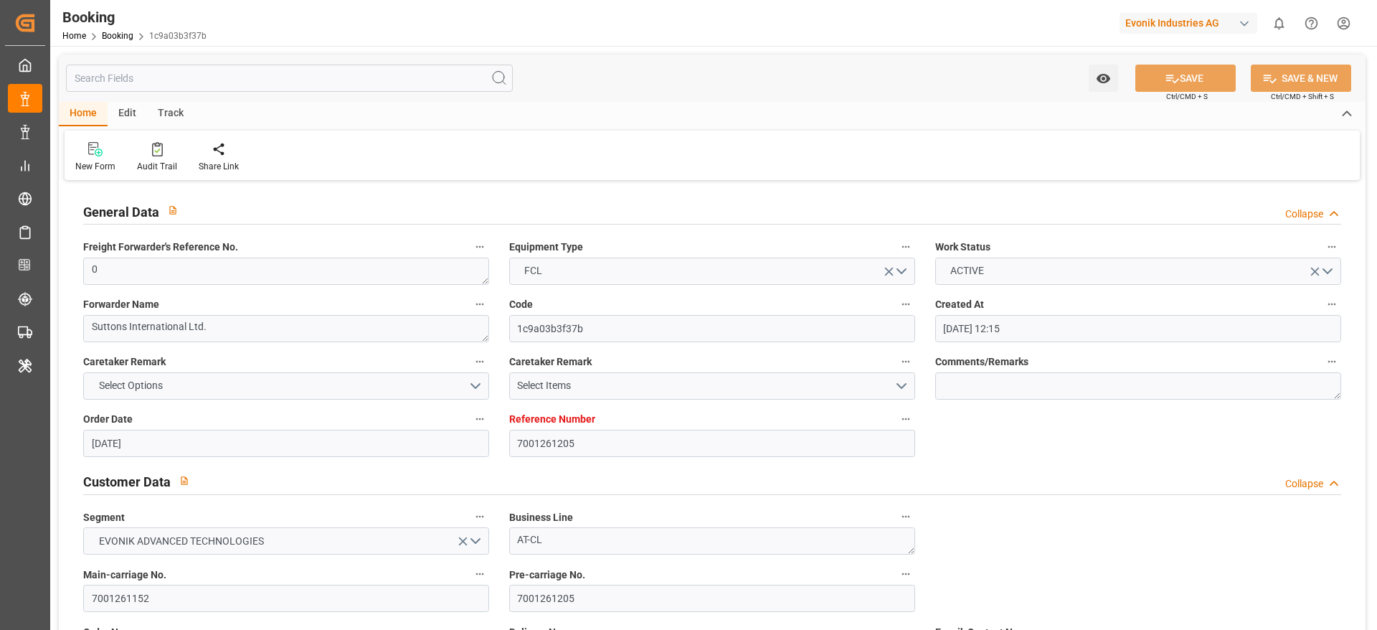
type input "[DATE]"
type input "[DATE] 00:00"
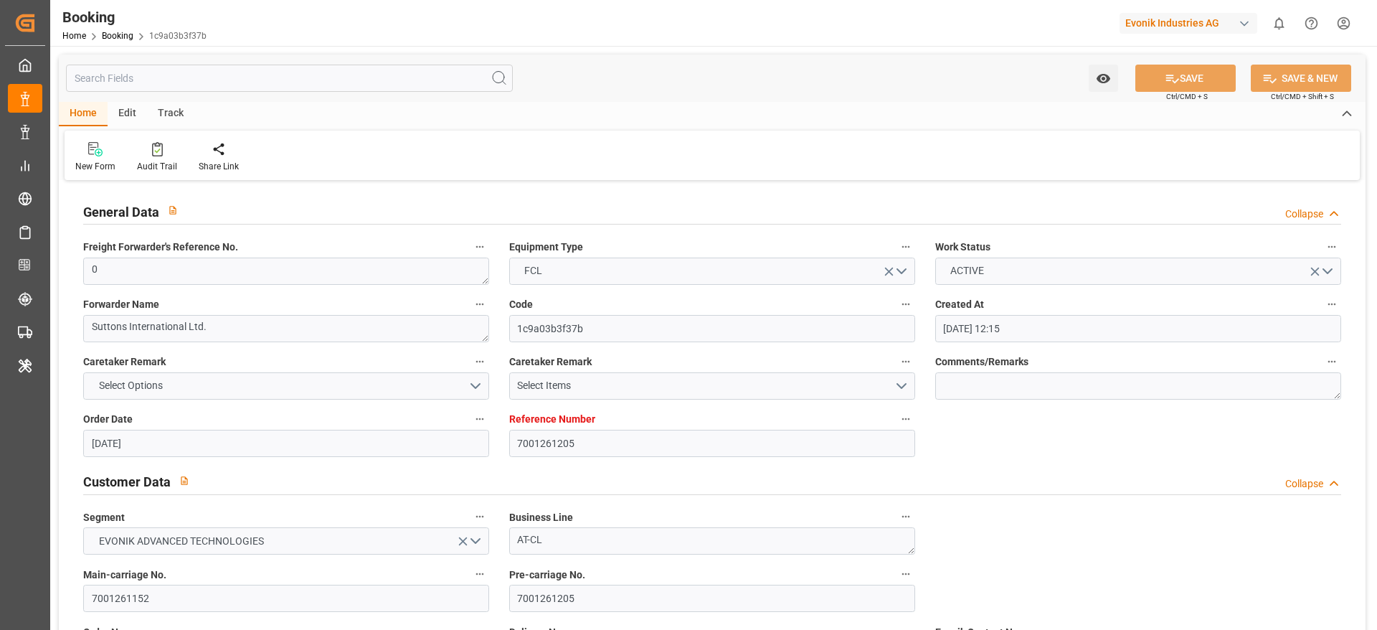
type input "[DATE] 00:00"
type input "[DATE] 10:12"
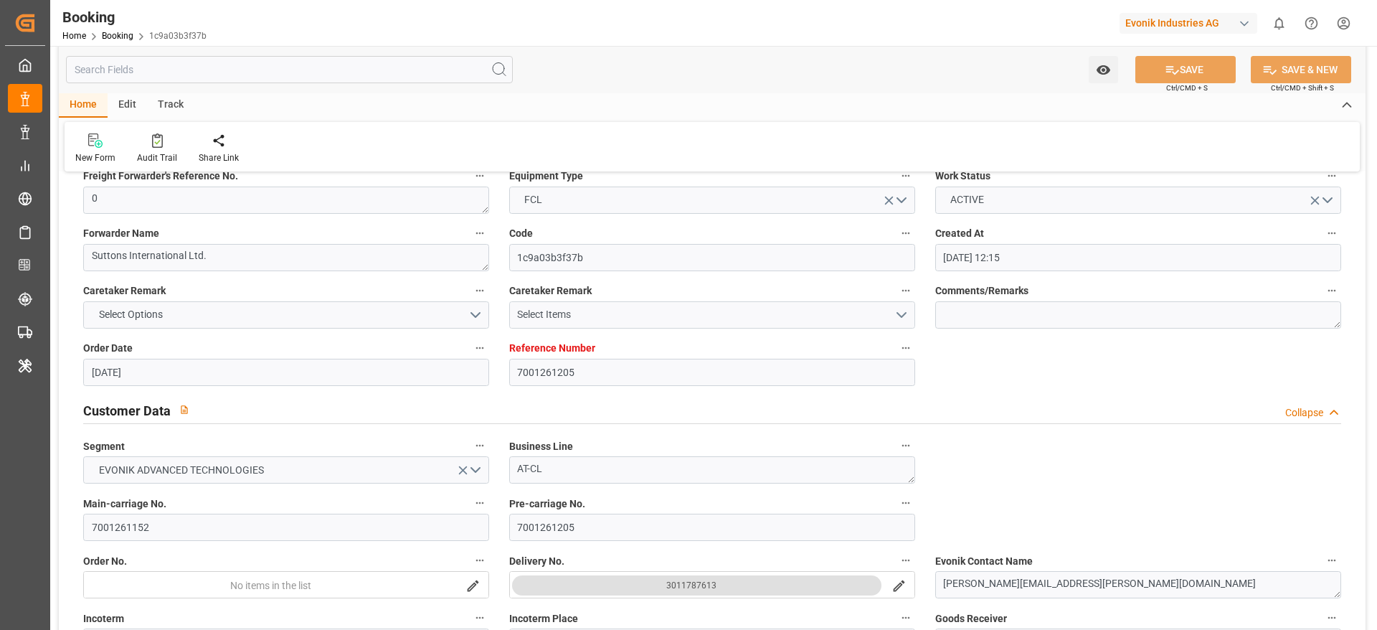
scroll to position [71, 0]
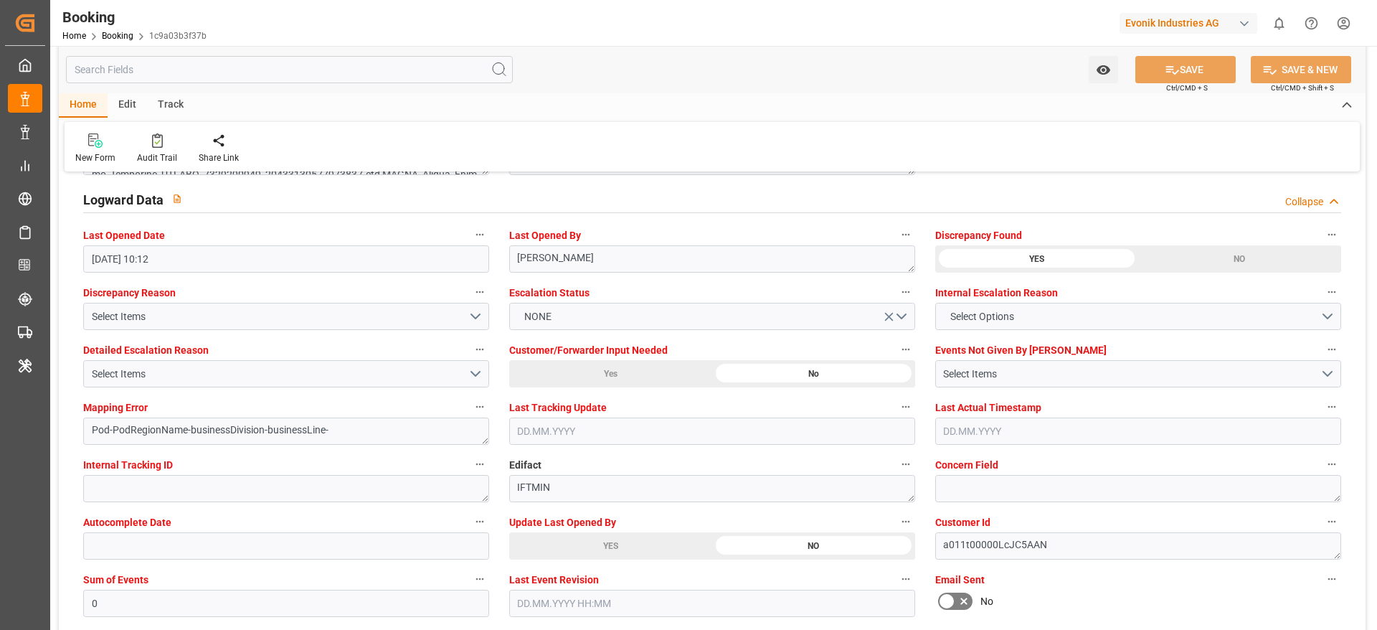
scroll to position [2593, 0]
click at [222, 380] on button "Select Items" at bounding box center [286, 372] width 406 height 27
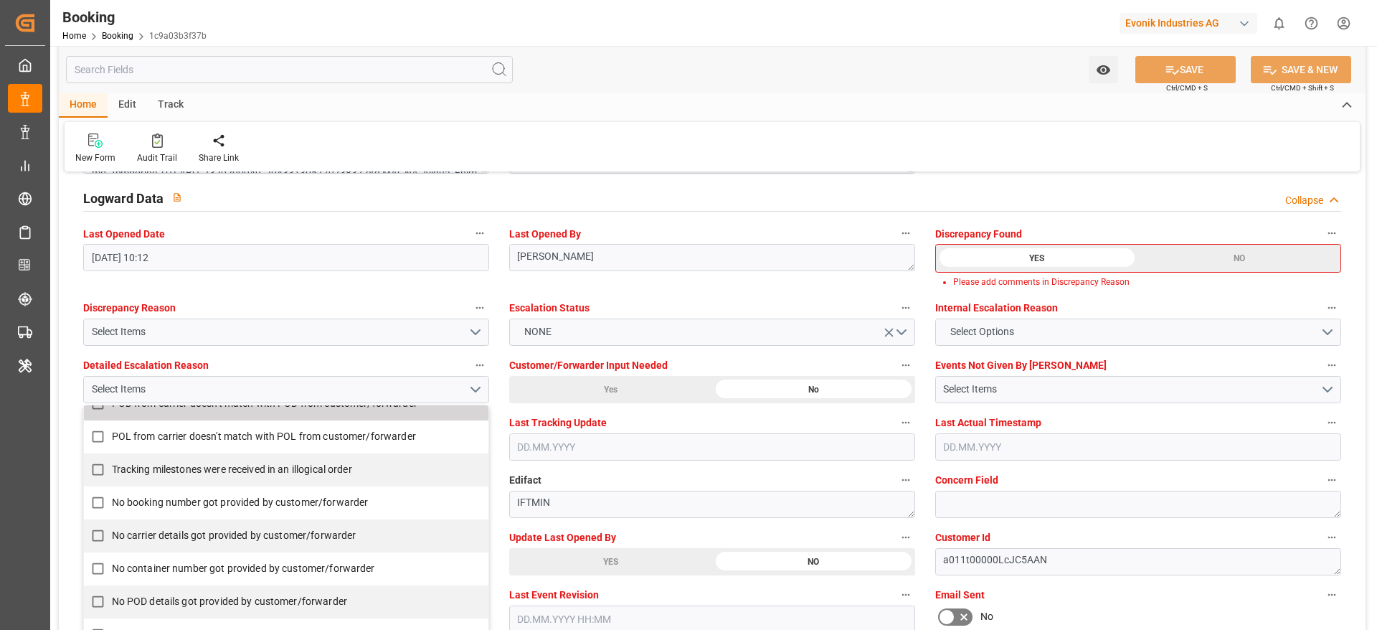
scroll to position [269, 0]
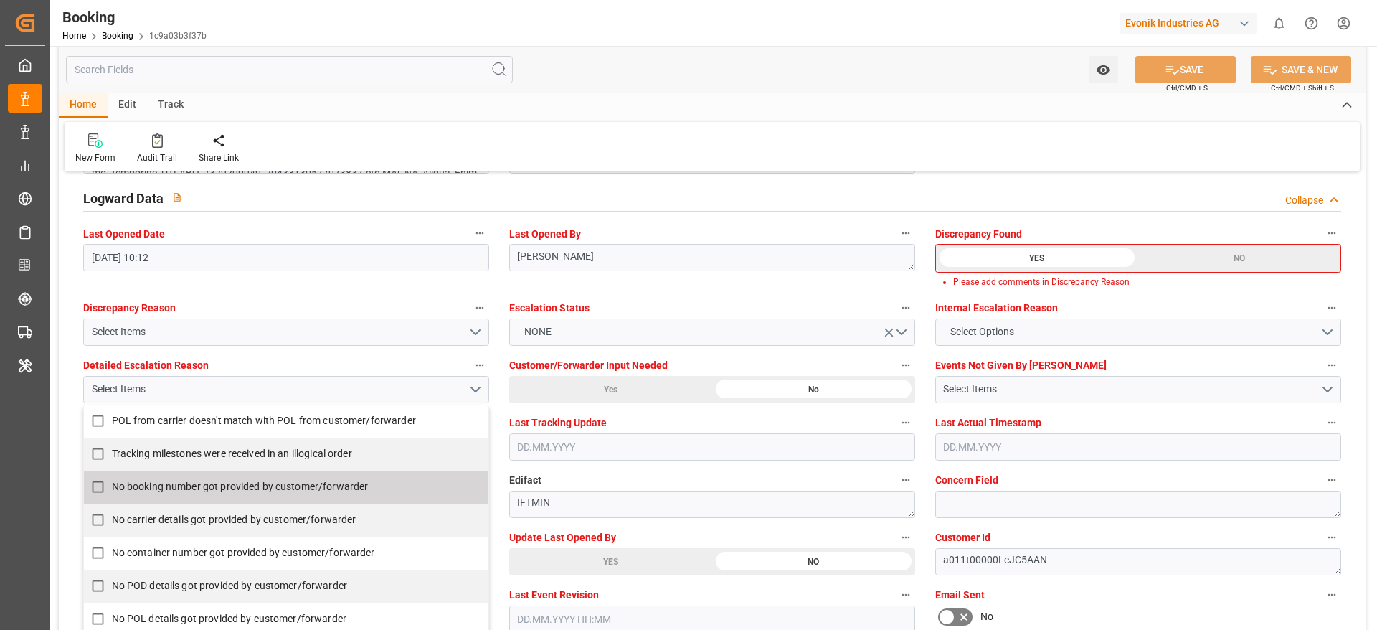
click at [130, 492] on span "No booking number got provided by customer/forwarder" at bounding box center [240, 486] width 257 height 11
checkbox input "true"
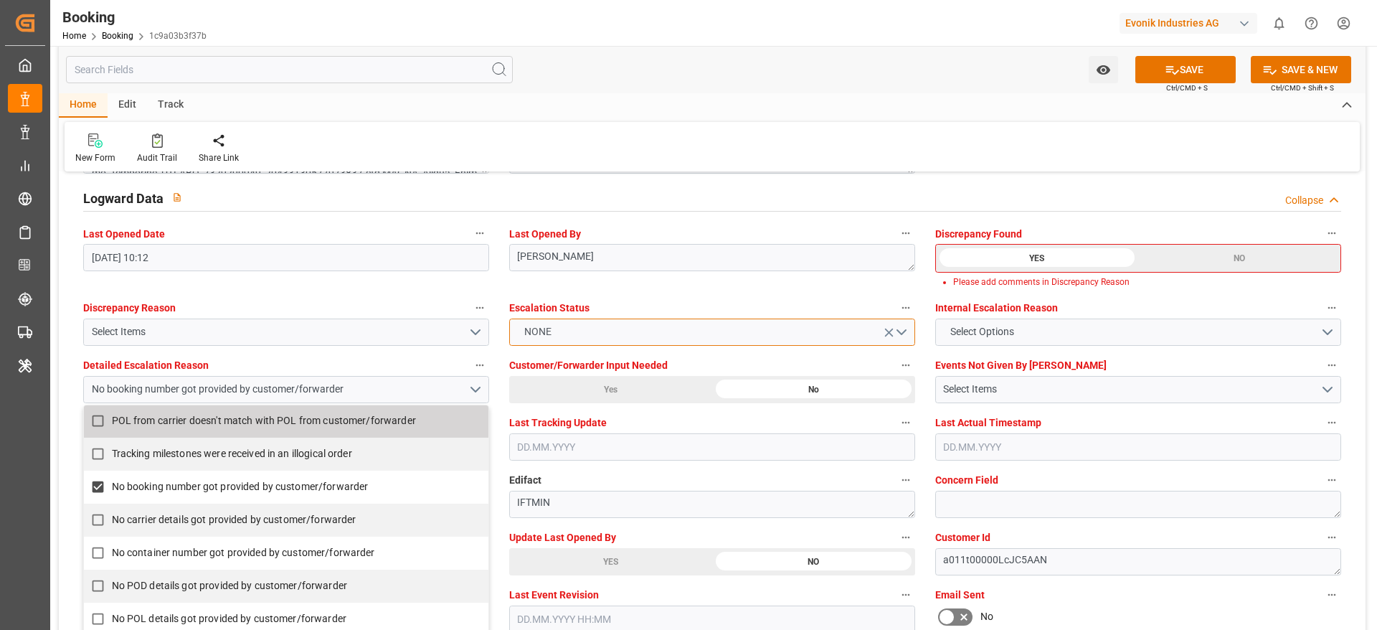
click at [763, 345] on button "NONE" at bounding box center [712, 332] width 406 height 27
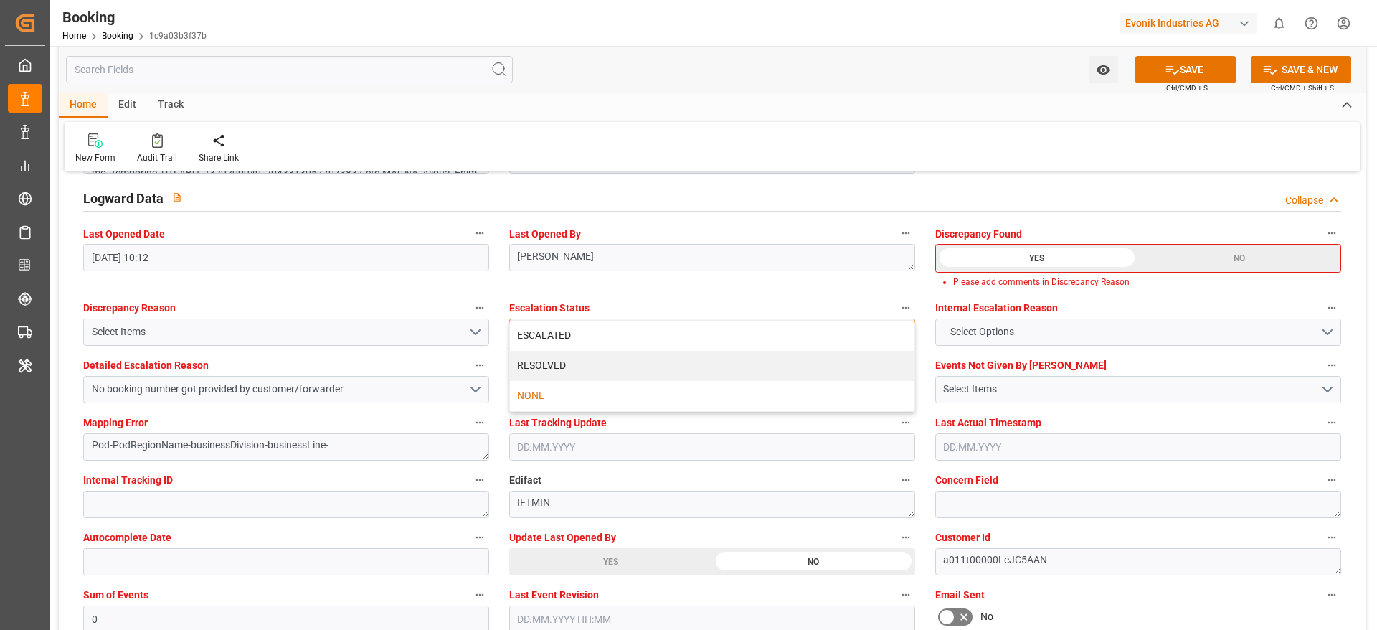
click at [763, 345] on div "ESCALATED" at bounding box center [712, 336] width 405 height 30
click at [1209, 63] on button "SAVE" at bounding box center [1186, 69] width 100 height 27
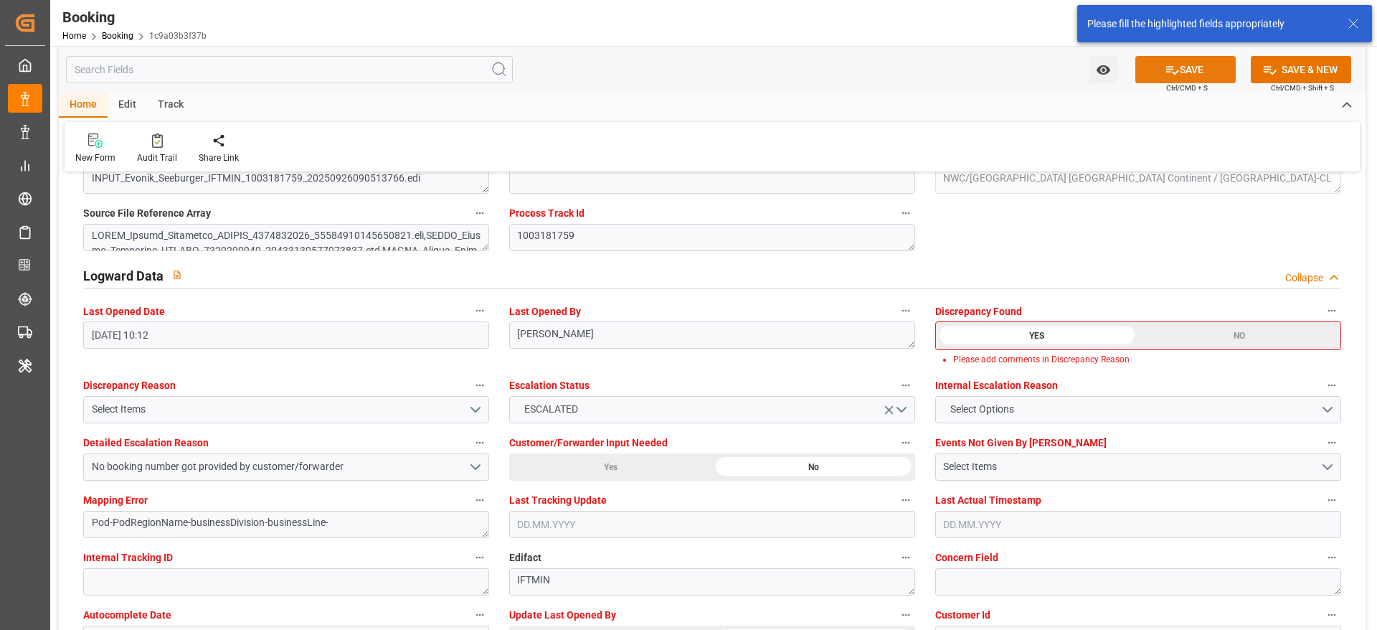
scroll to position [2513, 0]
click at [1164, 336] on div "NO" at bounding box center [1240, 337] width 202 height 27
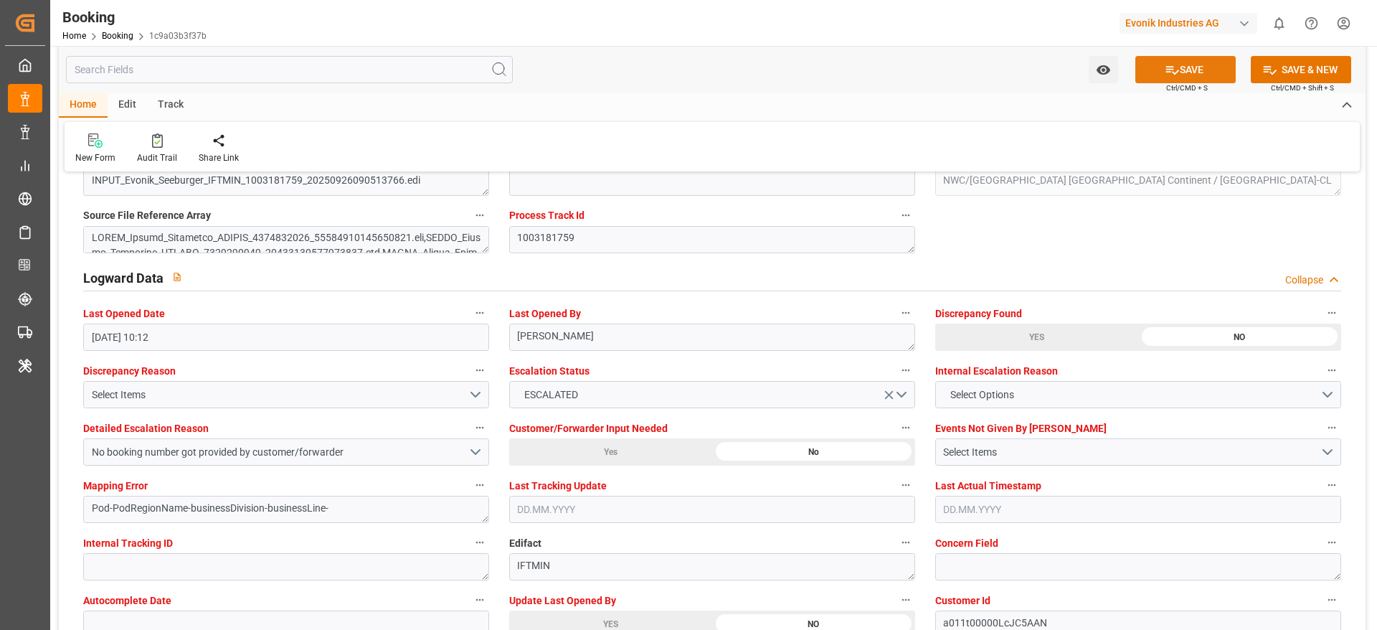
click at [1165, 73] on icon at bounding box center [1172, 69] width 15 height 15
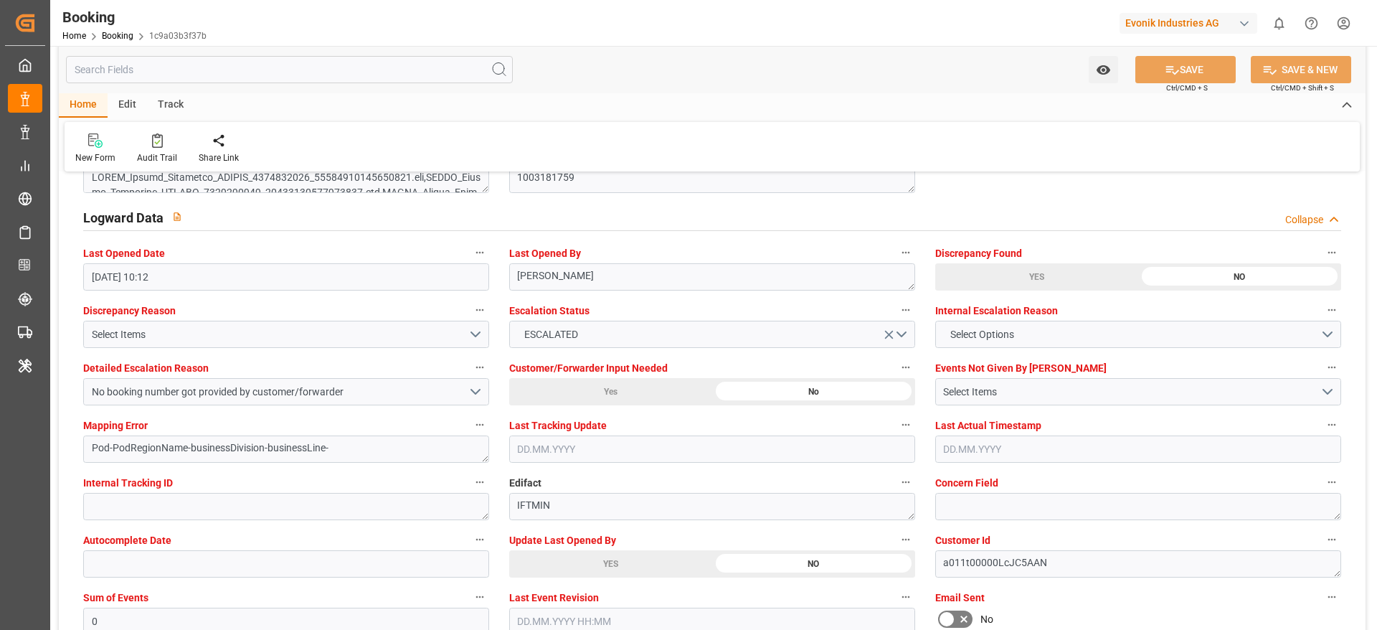
scroll to position [2575, 0]
click at [167, 158] on div "Audit Trail" at bounding box center [157, 157] width 40 height 13
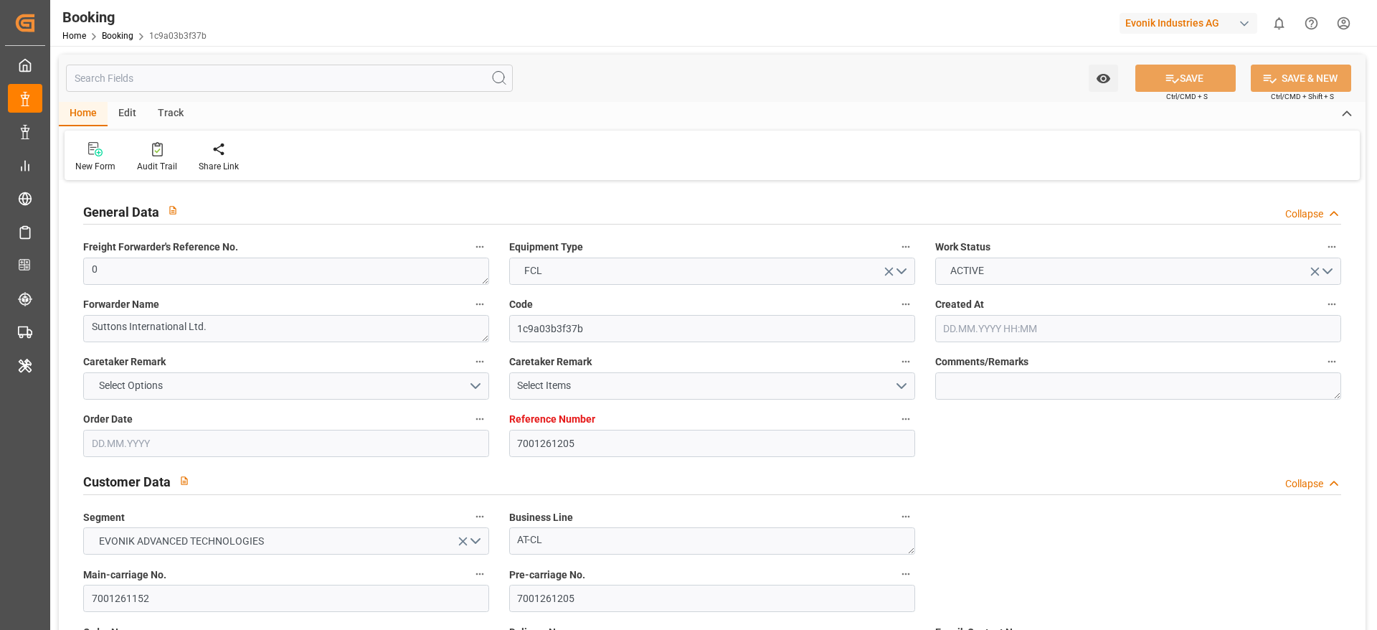
type input "7001261205"
type input "9778832"
type input "Hapag [PERSON_NAME]"
type input "Hapag [PERSON_NAME] Aktiengesellschaft"
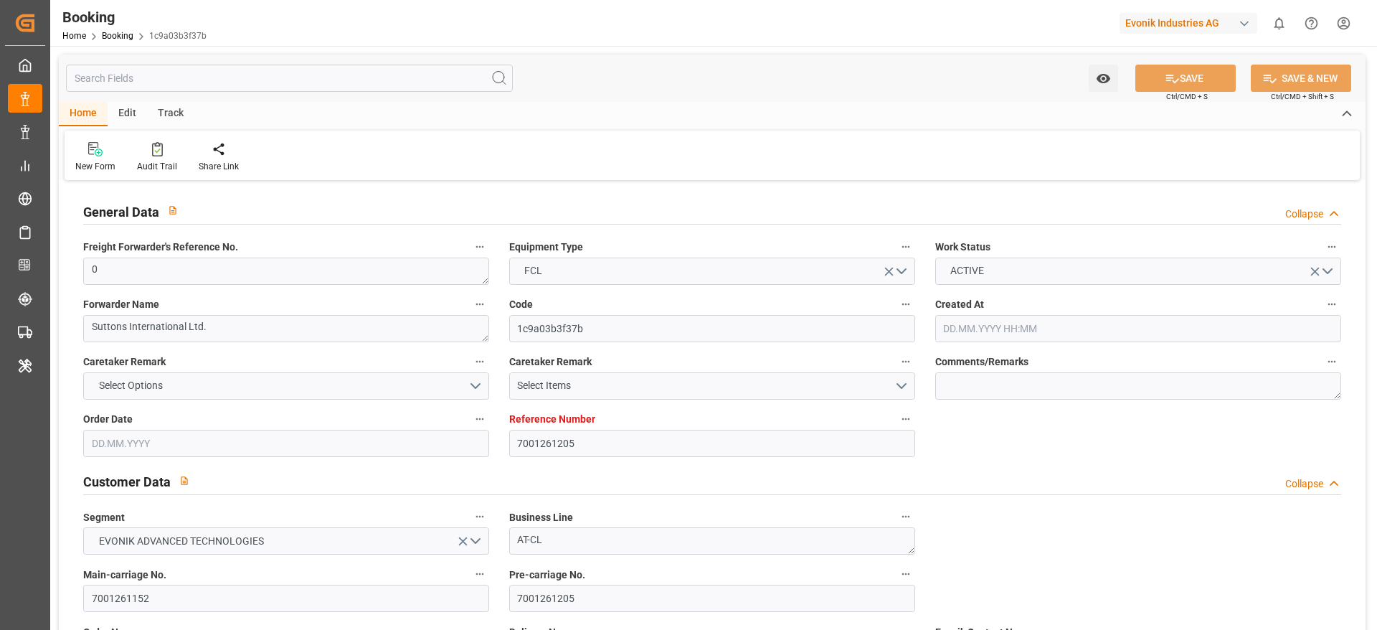
type input "NLRTM"
type input "CNSGH"
type input "0"
type input "[DATE] 12:15"
type input "[DATE]"
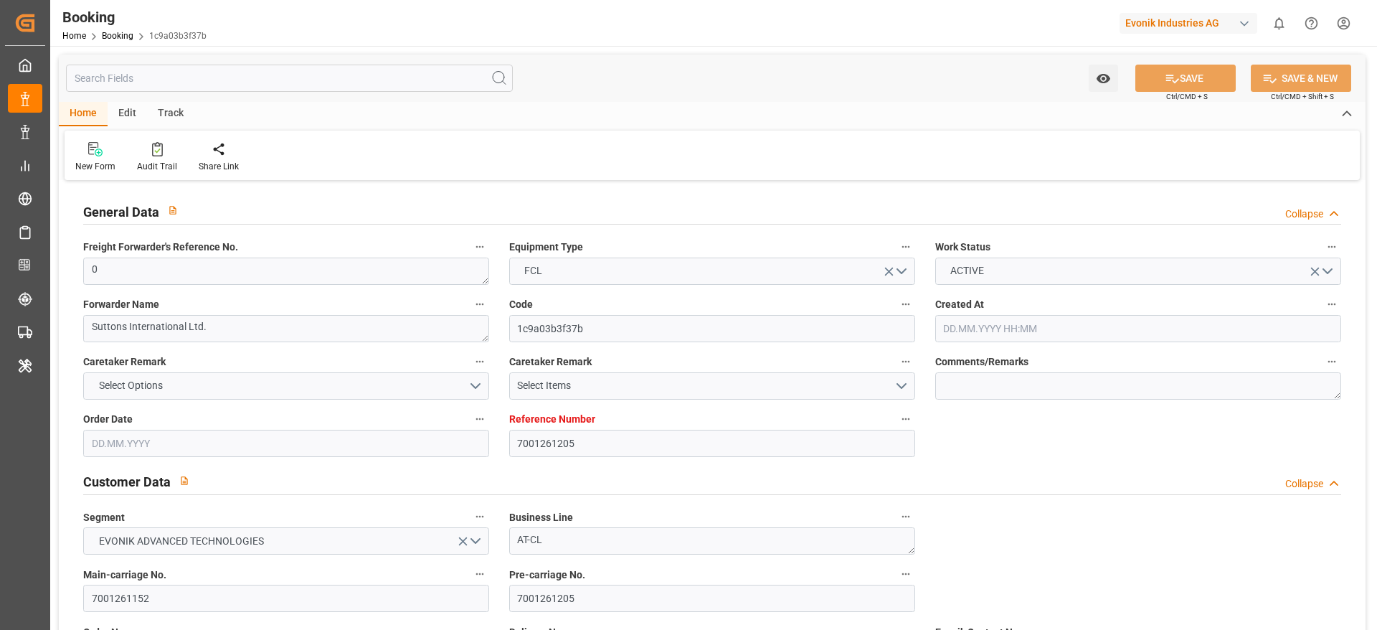
type input "[DATE]"
type input "[DATE] 00:00"
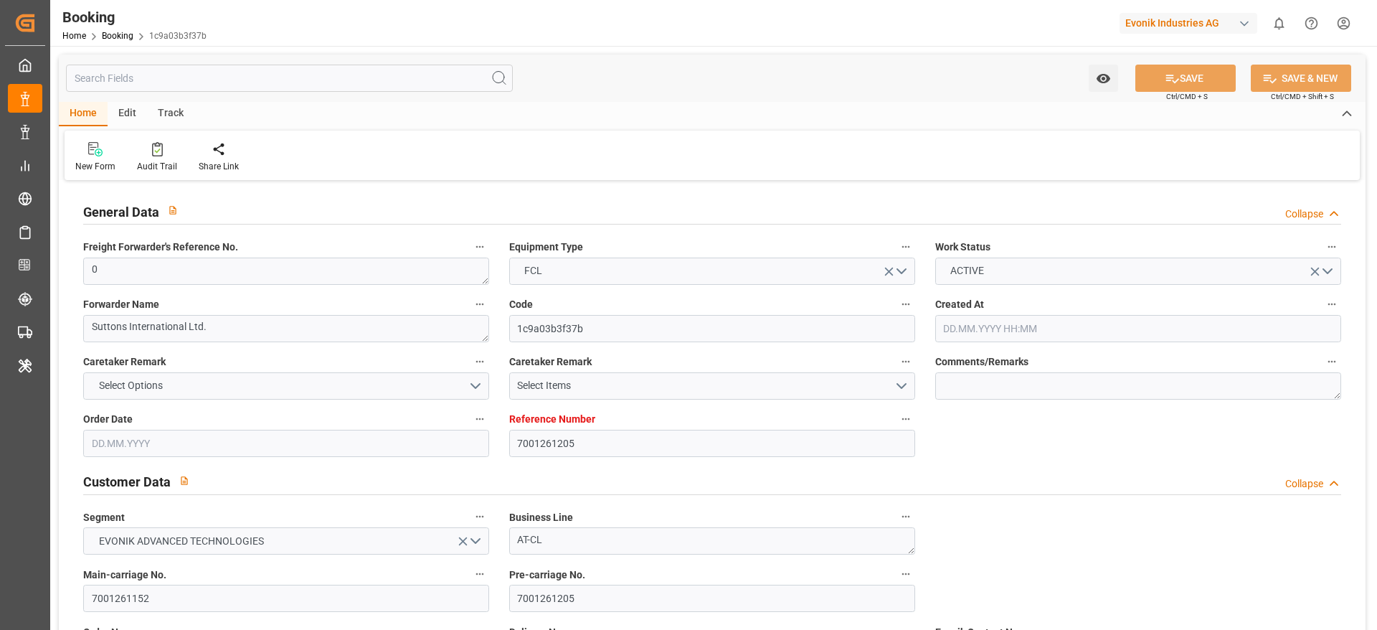
type input "[DATE] 00:00"
type input "[DATE] 10:12"
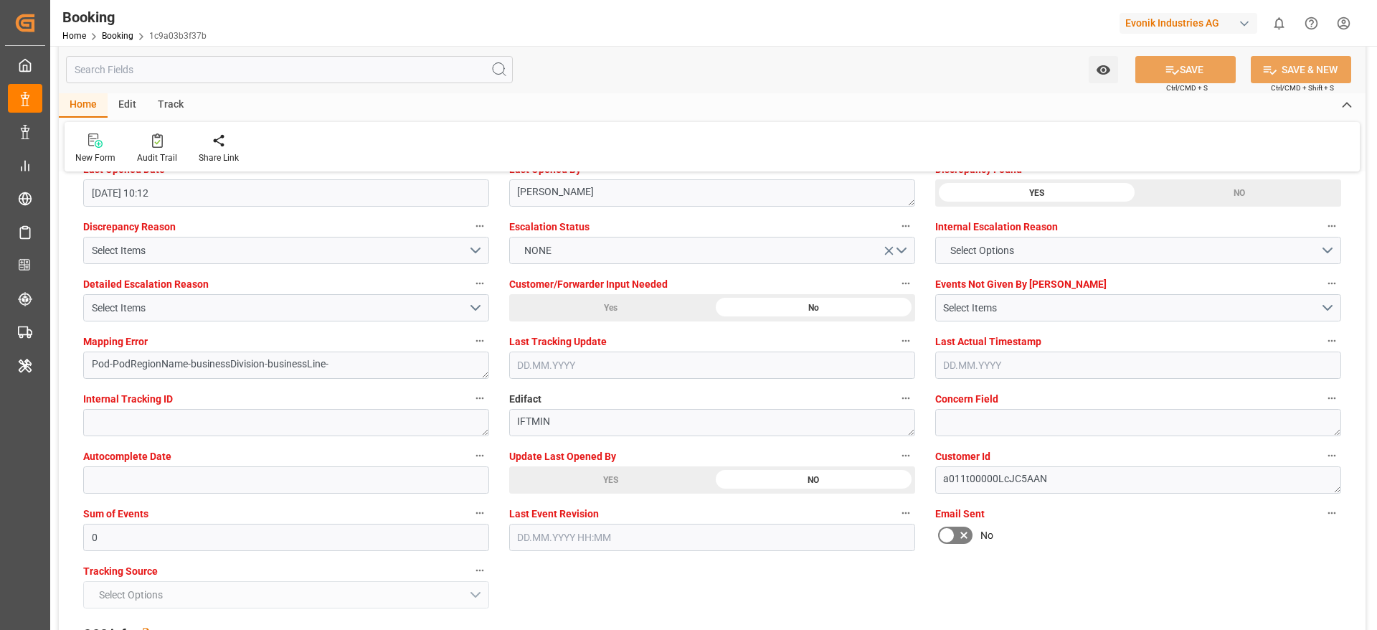
scroll to position [2658, 0]
click at [382, 312] on div "Select Items" at bounding box center [280, 307] width 377 height 15
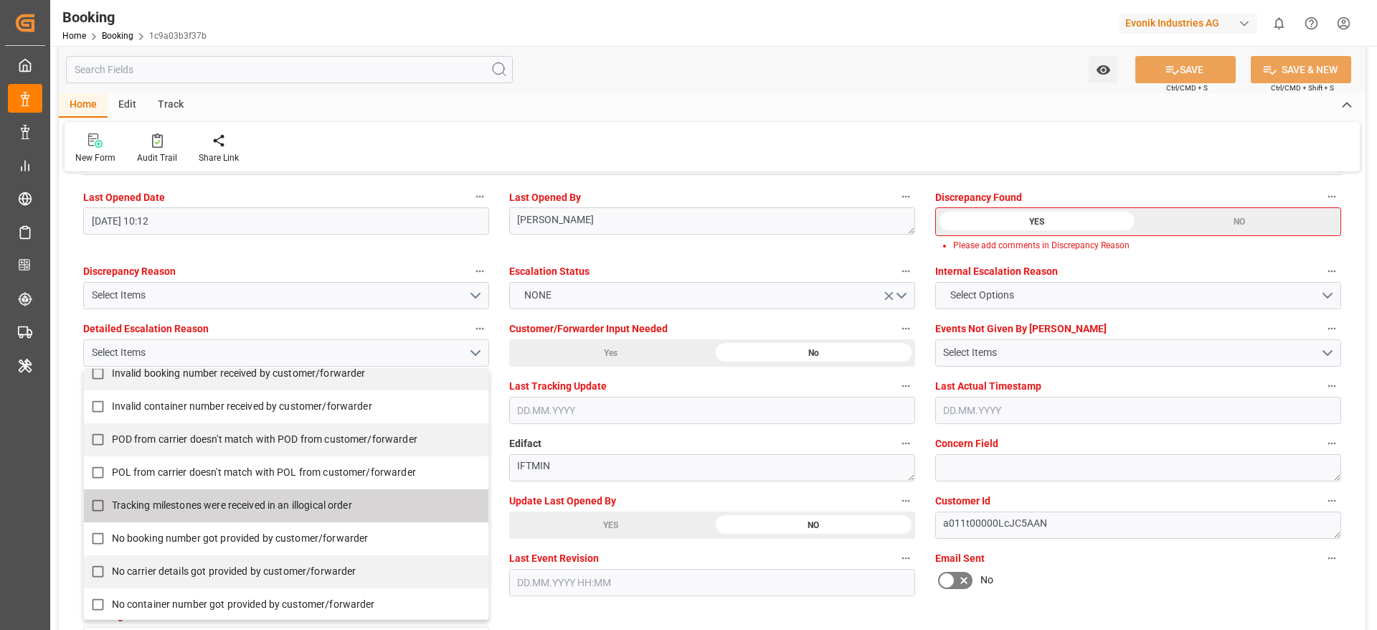
scroll to position [210, 0]
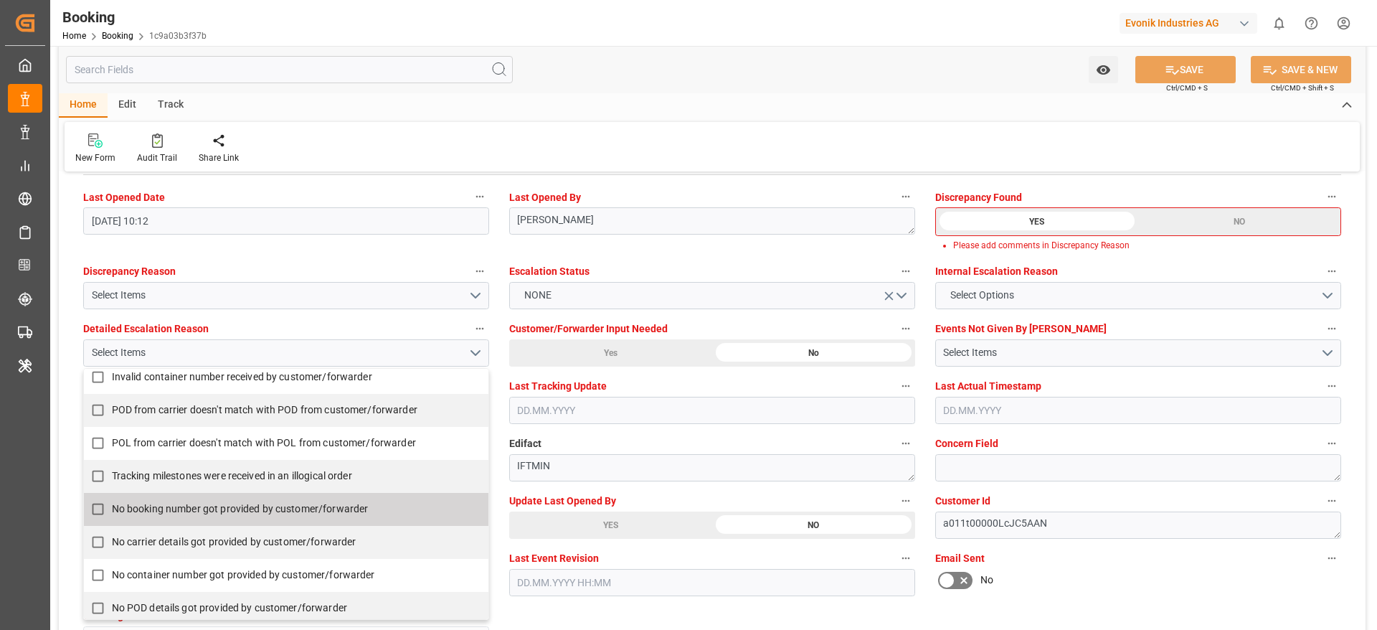
click at [211, 512] on span "No booking number got provided by customer/forwarder" at bounding box center [240, 508] width 257 height 11
checkbox input "true"
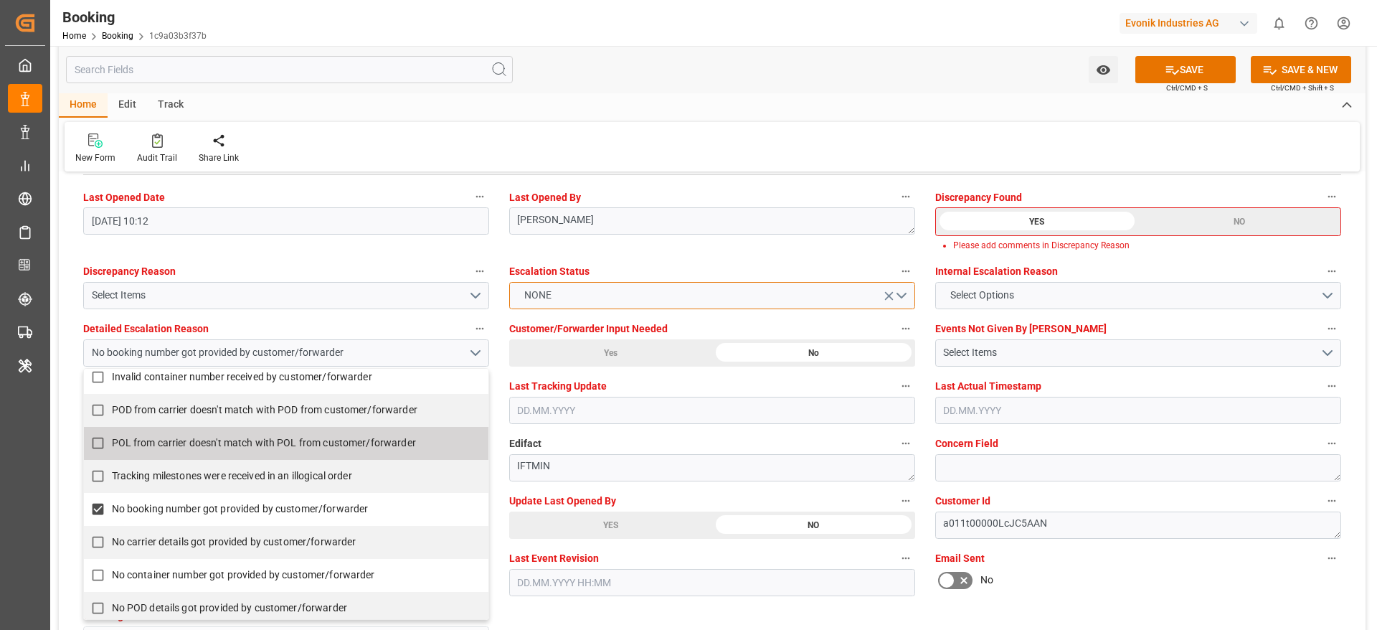
click at [636, 294] on button "NONE" at bounding box center [712, 295] width 406 height 27
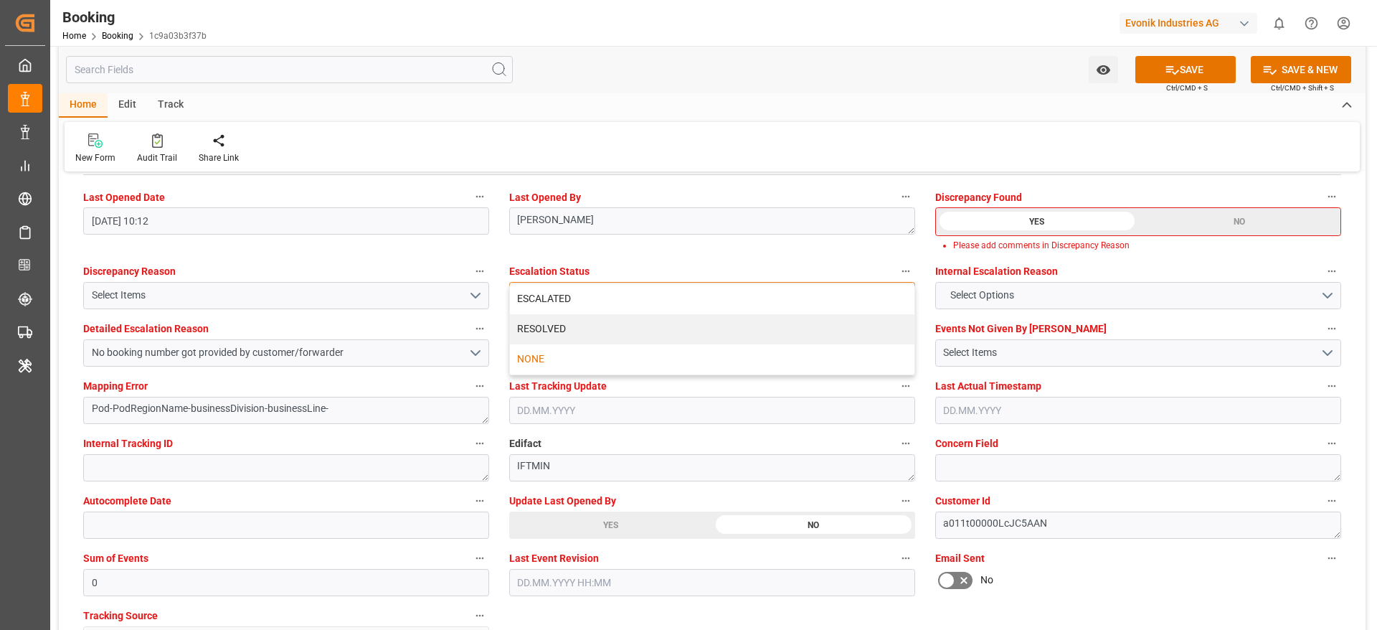
click at [636, 294] on div "ESCALATED" at bounding box center [712, 299] width 405 height 30
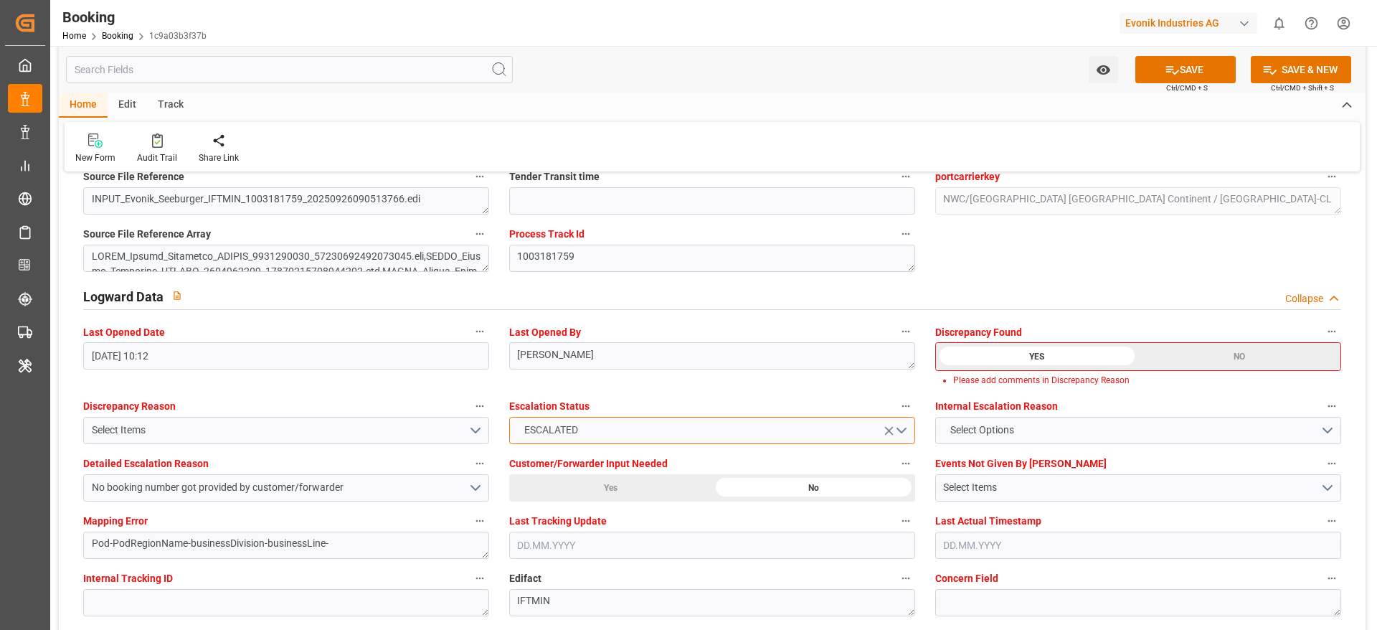
scroll to position [2486, 0]
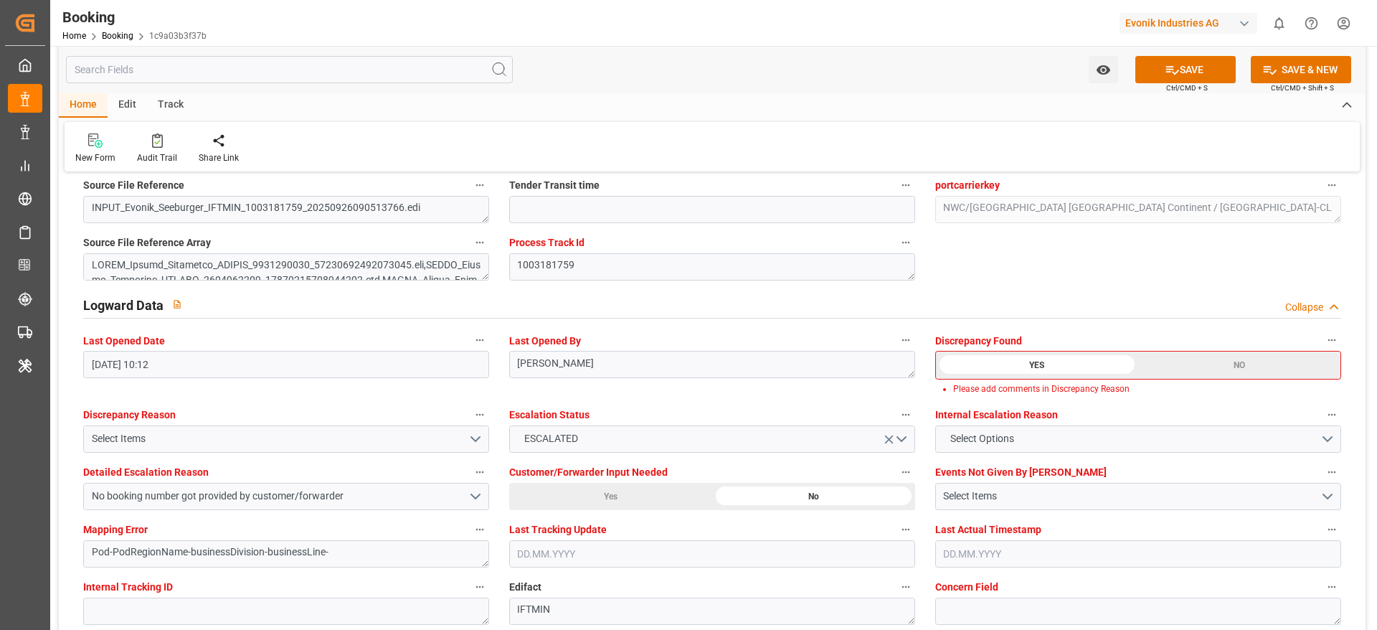
click at [1149, 365] on div "NO" at bounding box center [1240, 365] width 202 height 27
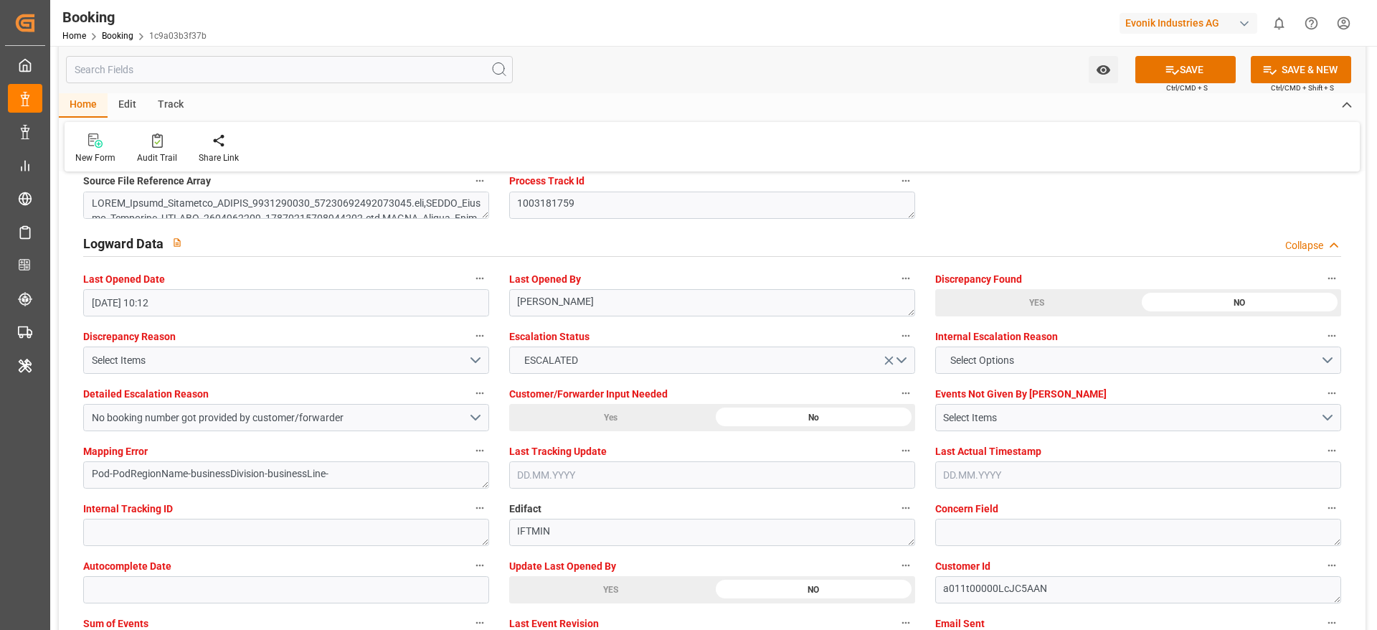
scroll to position [2548, 0]
click at [1180, 70] on button "SAVE" at bounding box center [1186, 69] width 100 height 27
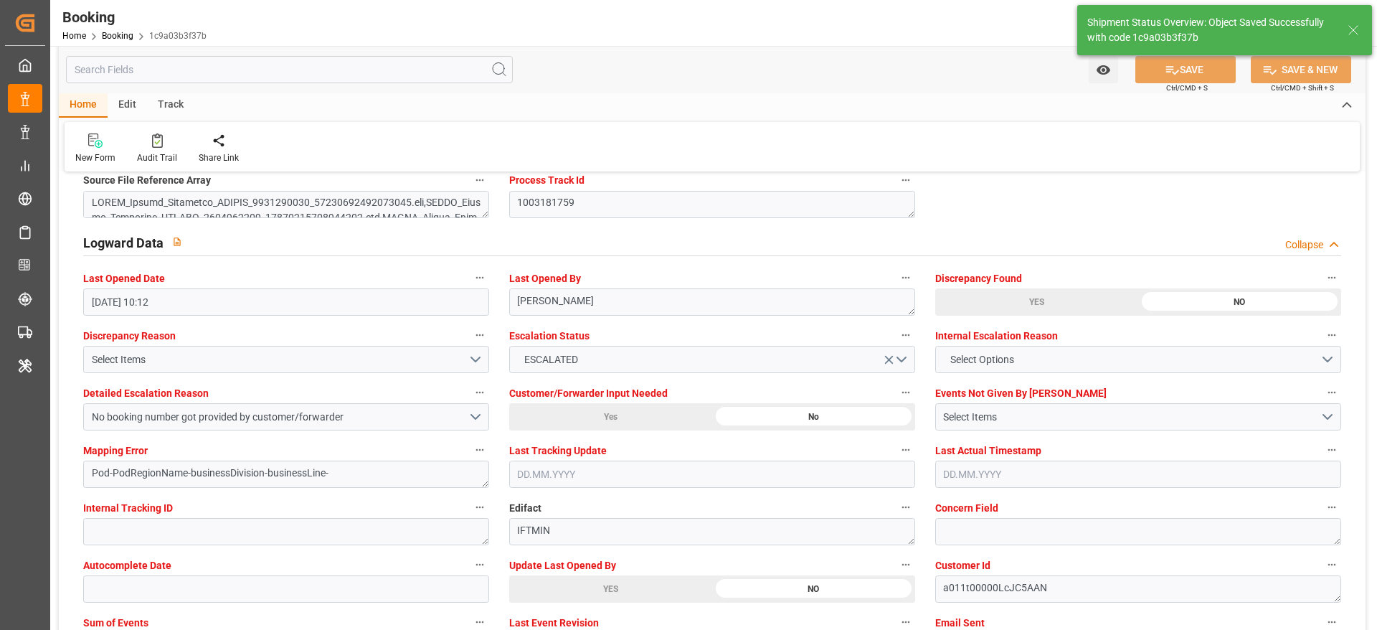
type input "[DATE] 10:23"
click at [156, 142] on icon at bounding box center [157, 142] width 6 height 5
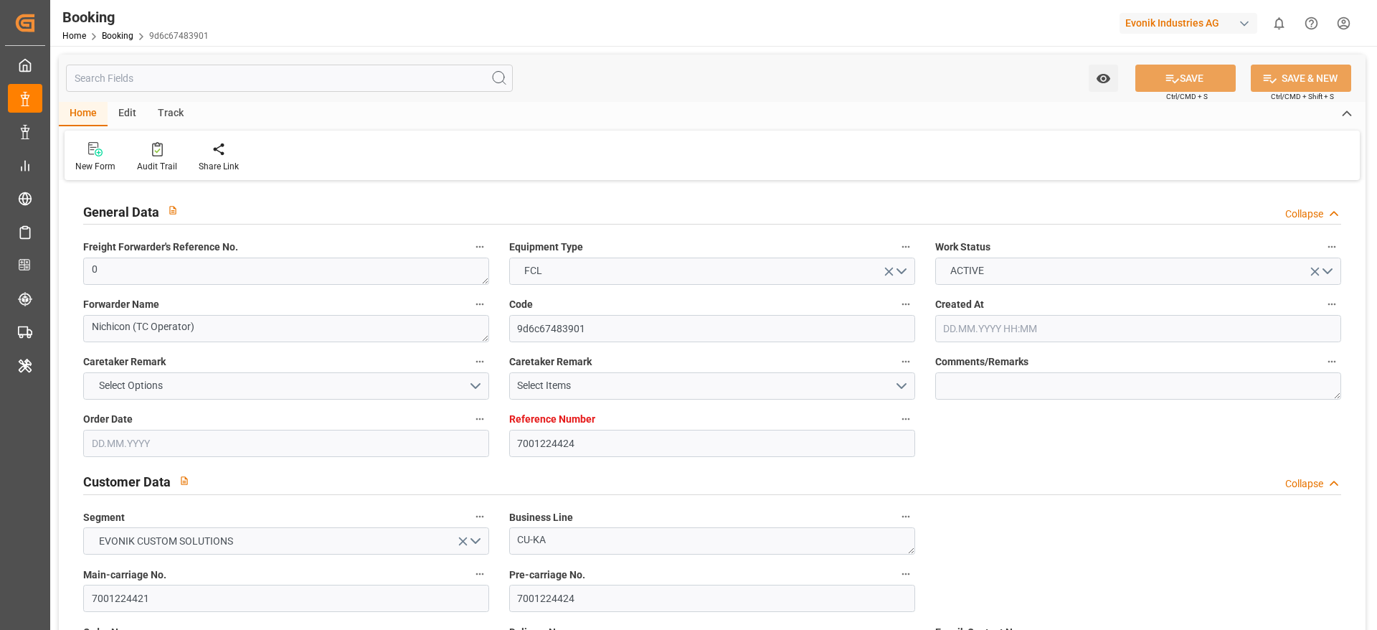
type input "7001224424"
type input "9839155"
type input "CMACGM"
type input "CMA CGM Group"
type input "NLRTM"
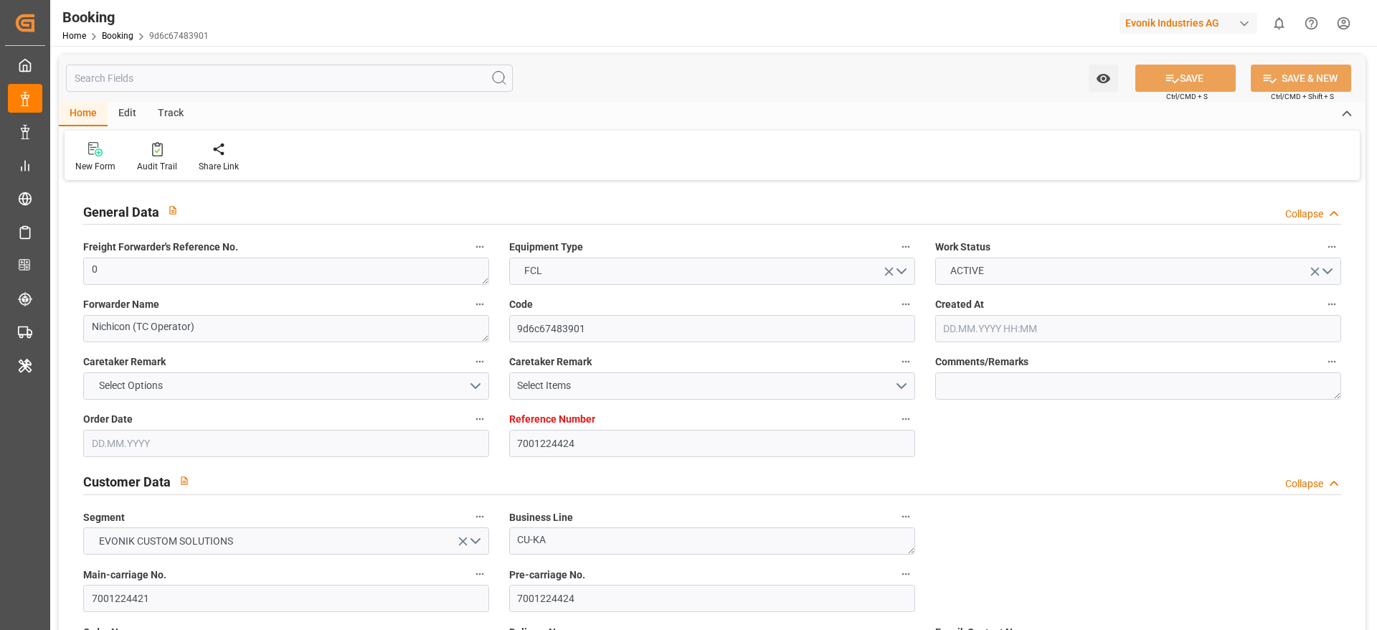
type input "MYPKG"
type input "38"
type input "0"
type input "16.07.2025 14:46"
type input "[DATE]"
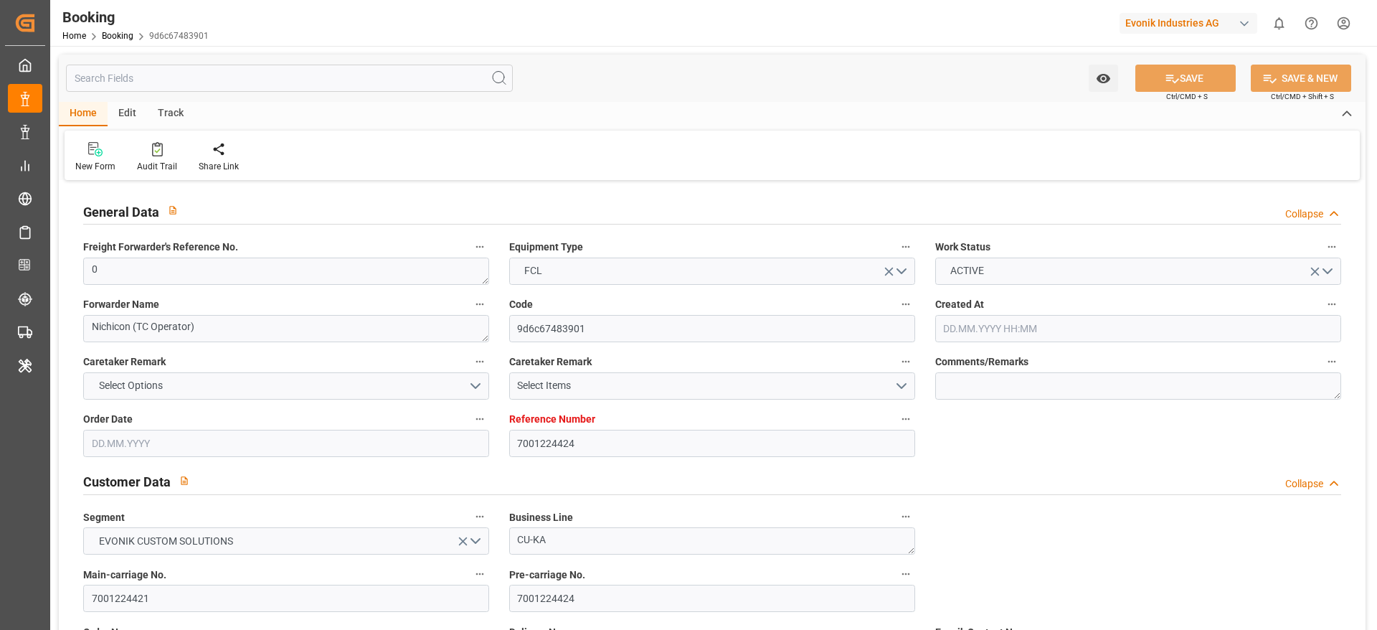
type input "[DATE]"
type input "09.08.2025 00:00"
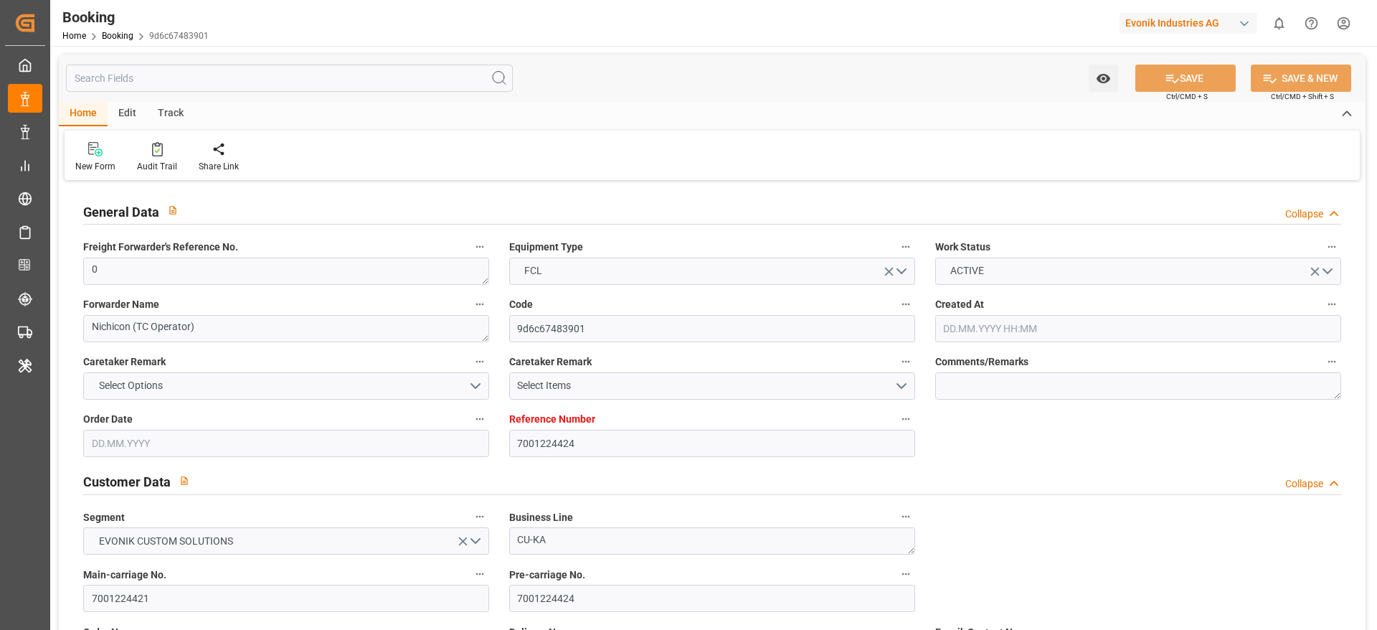
type input "04.08.2025 00:00"
type input "14.09.2025 00:00"
type input "16.09.2025 00:00"
type input "25.09.2025 00:00"
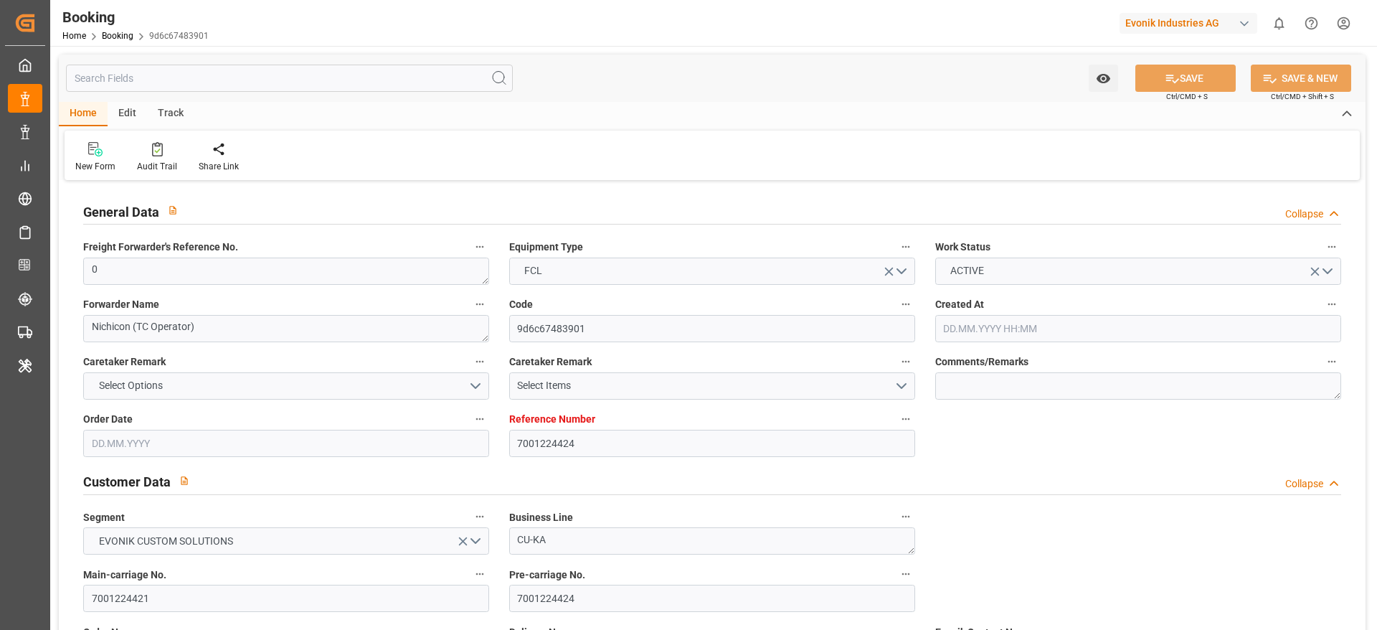
type input "[DATE]"
type input "26.09.2025 09:51"
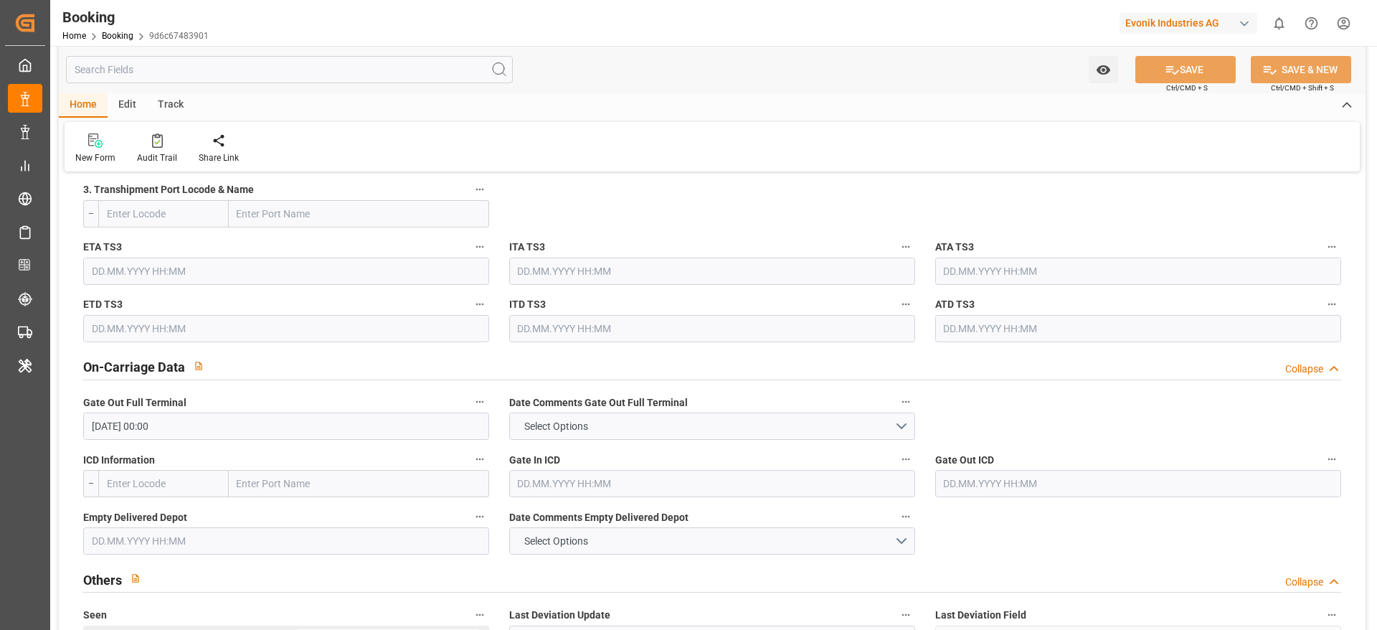
scroll to position [1937, 0]
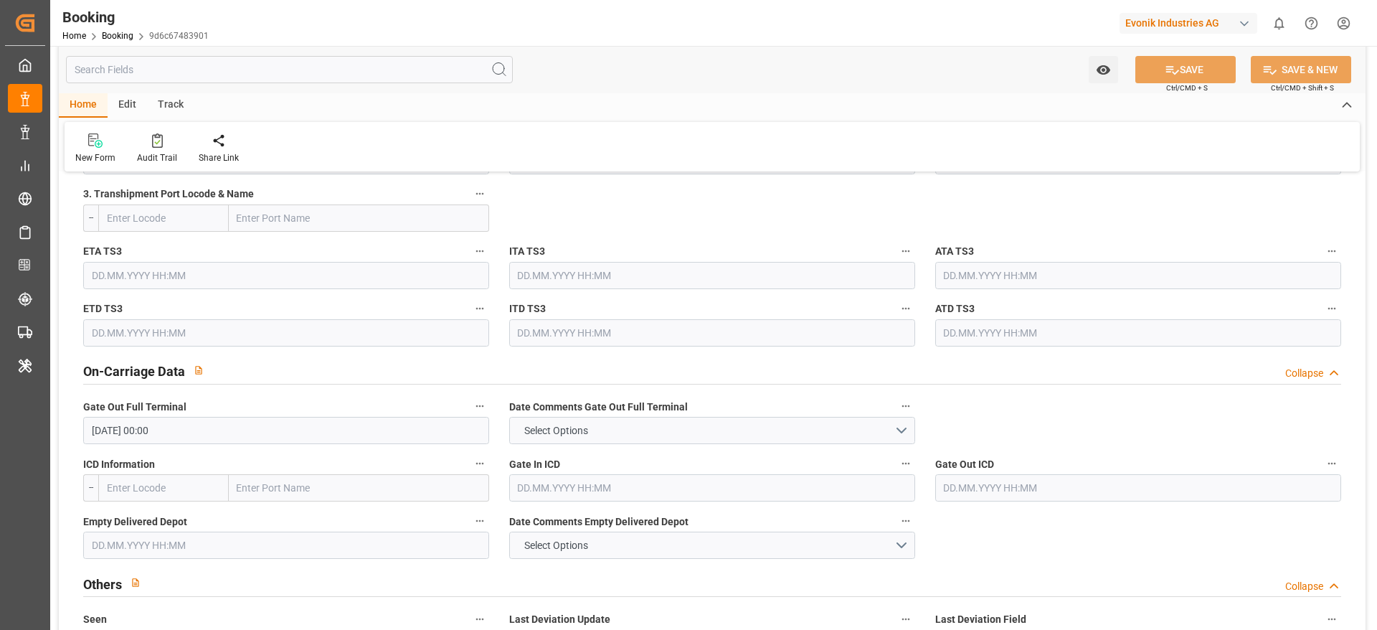
click at [113, 426] on input "25.09.2025 00:00" at bounding box center [286, 430] width 406 height 27
click at [113, 426] on input "[DATE] 00:00" at bounding box center [286, 430] width 406 height 27
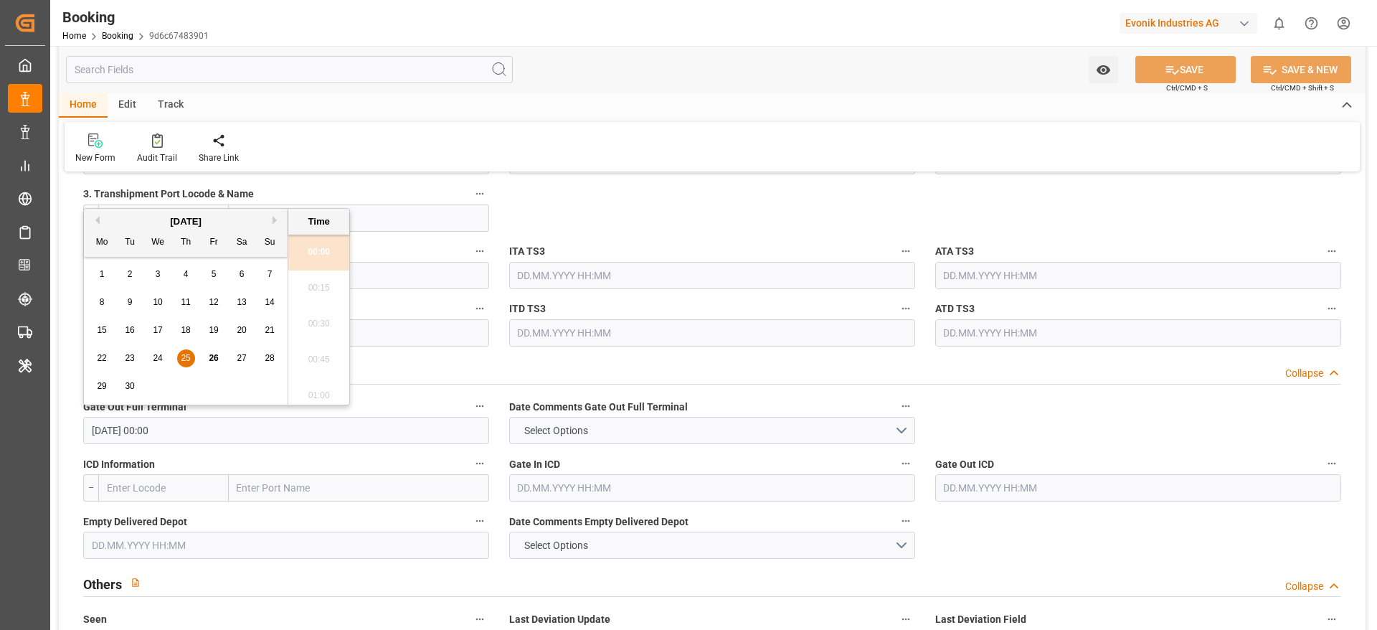
click at [113, 426] on input "[DATE] 00:00" at bounding box center [286, 430] width 406 height 27
click at [154, 335] on div "17" at bounding box center [158, 330] width 18 height 17
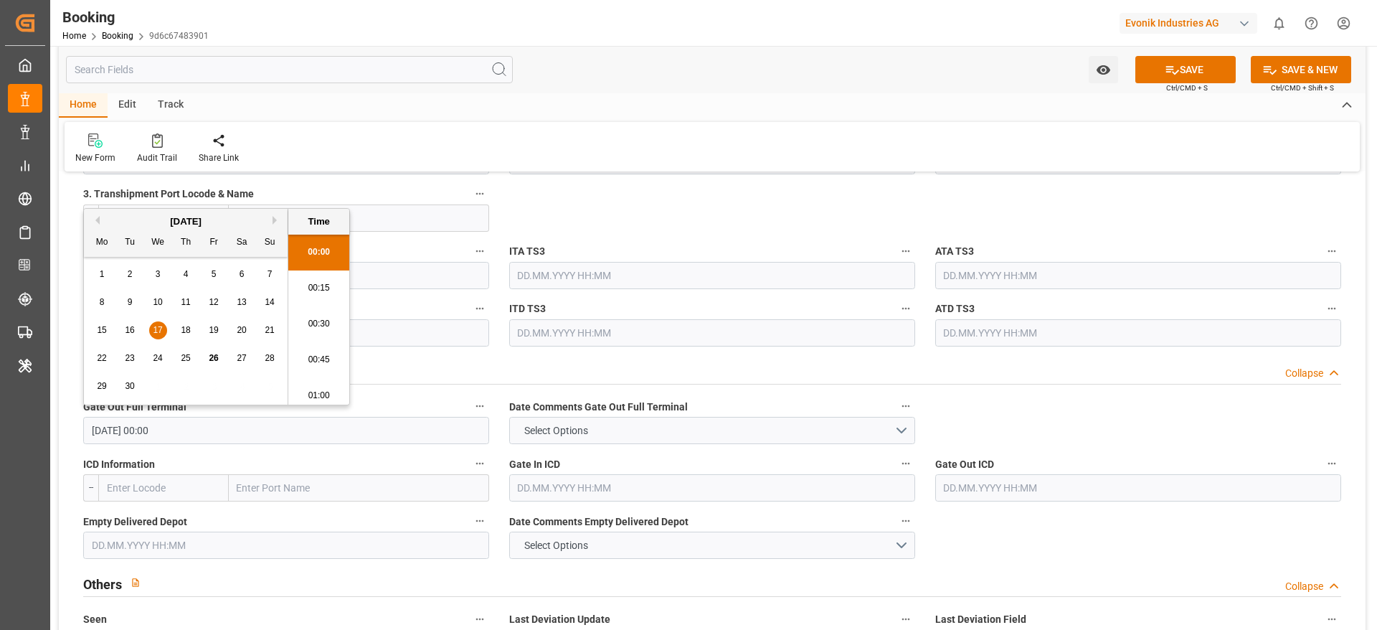
click at [678, 367] on div "On-Carriage Data Collapse" at bounding box center [712, 370] width 1258 height 27
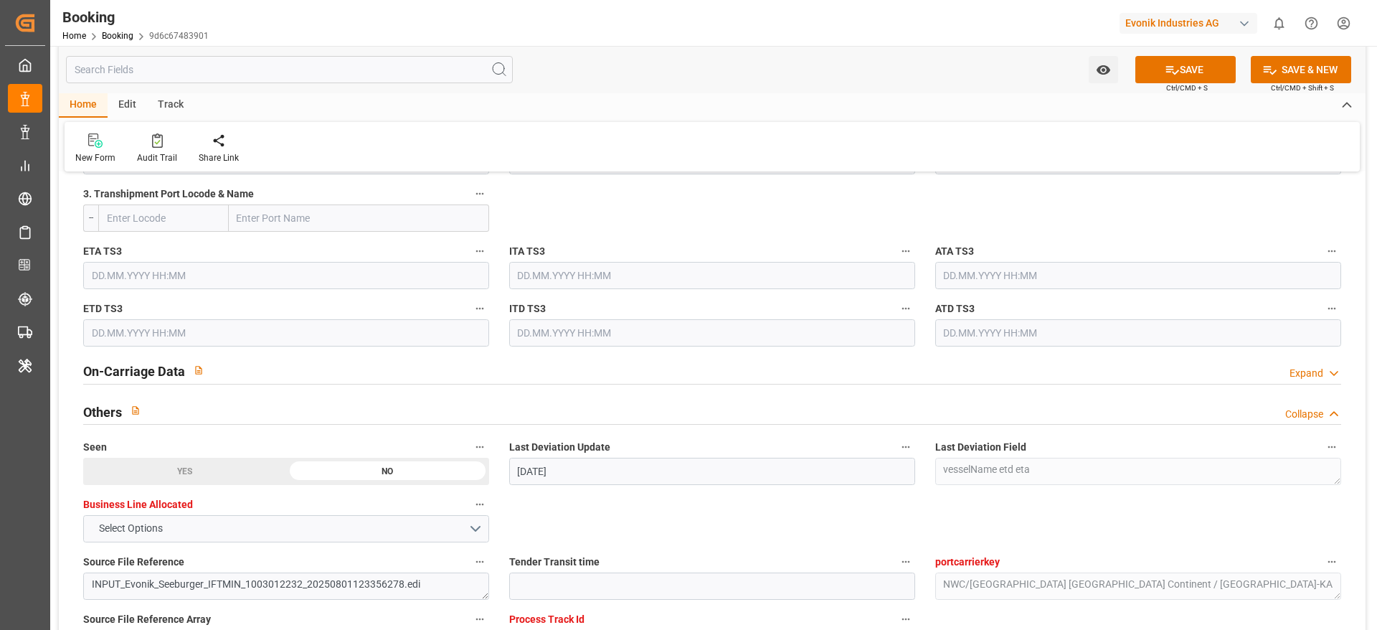
click at [278, 375] on div "On-Carriage Data Expand" at bounding box center [712, 370] width 1258 height 27
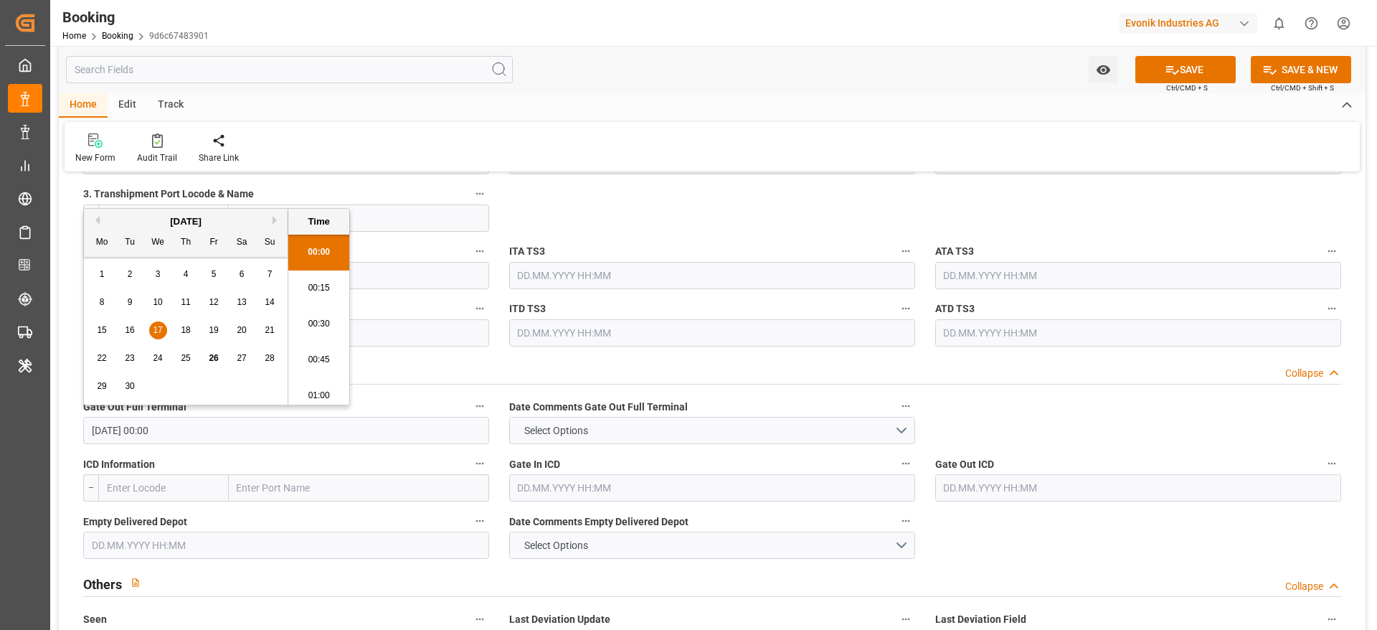
drag, startPoint x: 92, startPoint y: 429, endPoint x: 171, endPoint y: 429, distance: 78.9
click at [171, 429] on input "17.09.2025 00:00" at bounding box center [286, 430] width 406 height 27
click at [175, 428] on input "17.09.2025 00:00" at bounding box center [286, 430] width 406 height 27
click at [187, 367] on div "25" at bounding box center [186, 358] width 18 height 17
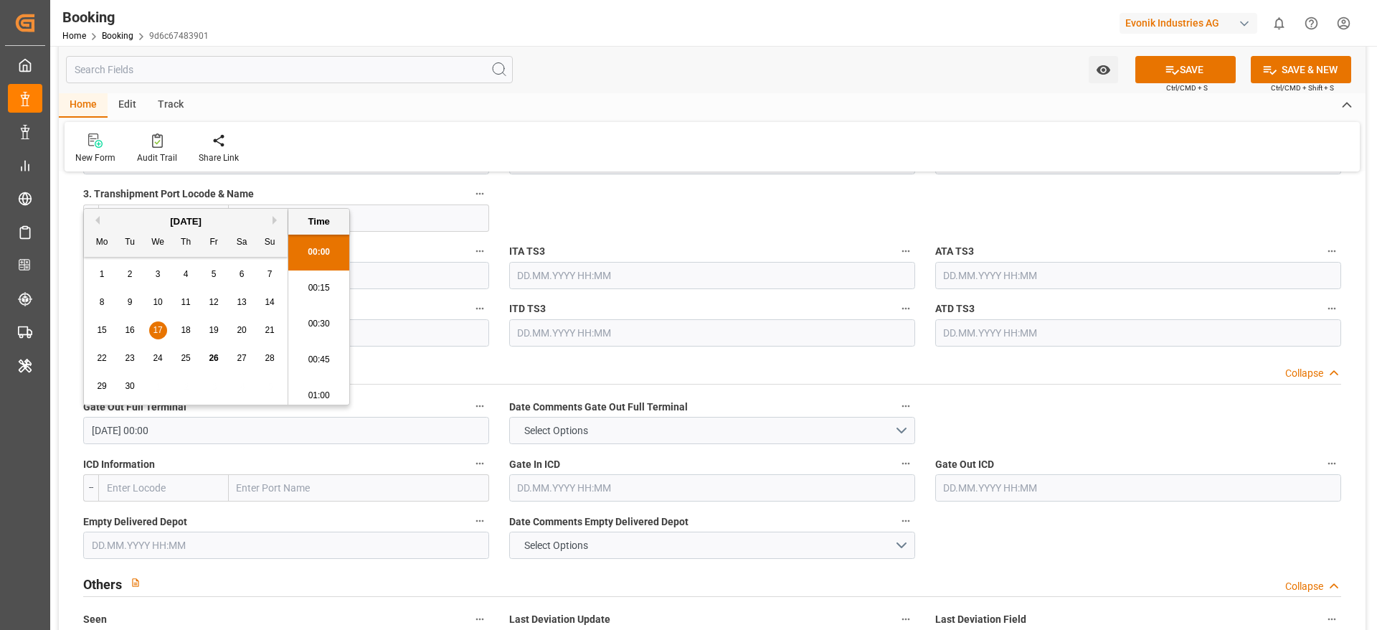
type input "[DATE] 00:00"
click at [583, 368] on div "On-Carriage Data Collapse" at bounding box center [712, 370] width 1258 height 27
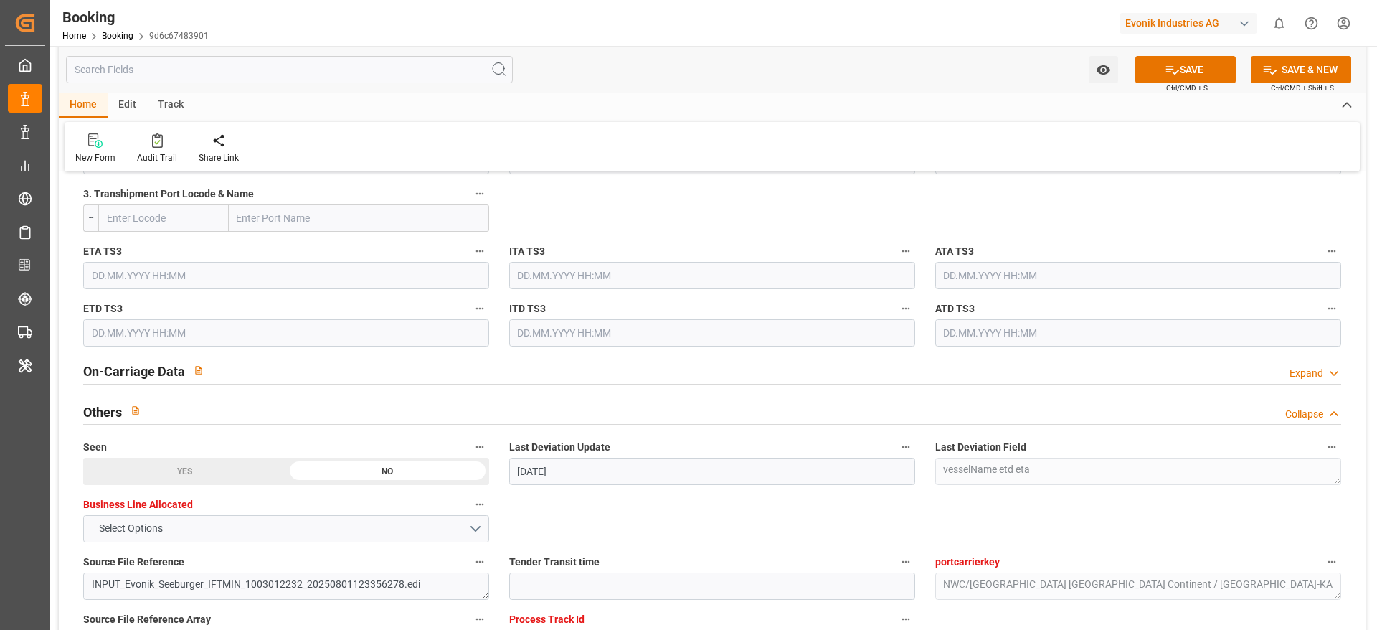
click at [583, 368] on div "On-Carriage Data Expand" at bounding box center [712, 370] width 1258 height 27
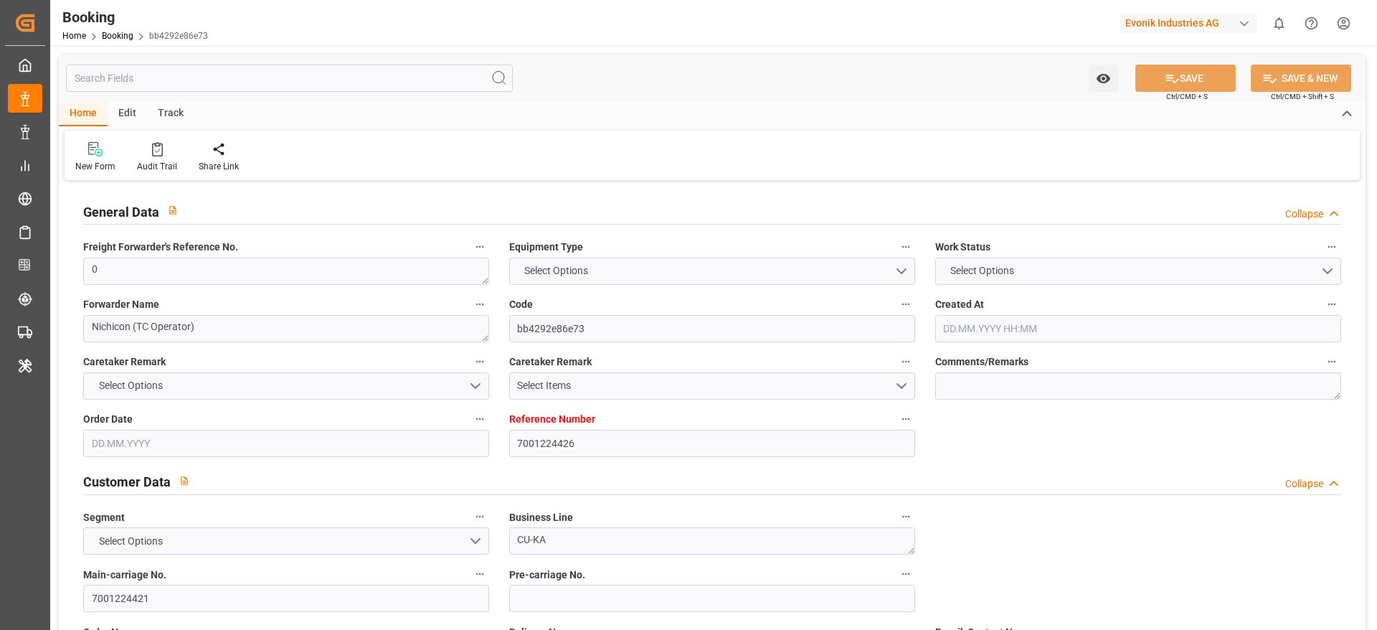
type input "7001224426"
type input "9839155"
type input "CMACGM"
type input "CMA CGM Group"
type input "NLRTM"
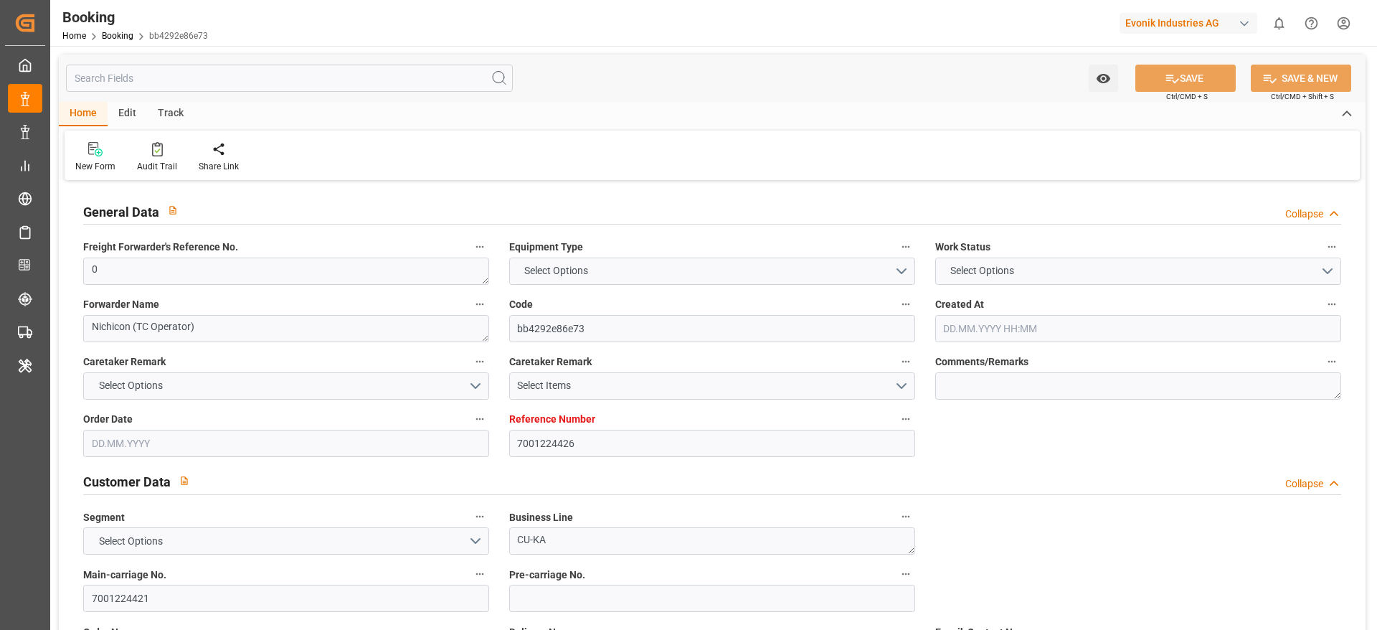
type input "MYPKG"
type input "38"
type input "0"
type input "16.07.2025 14:46"
type input "[DATE]"
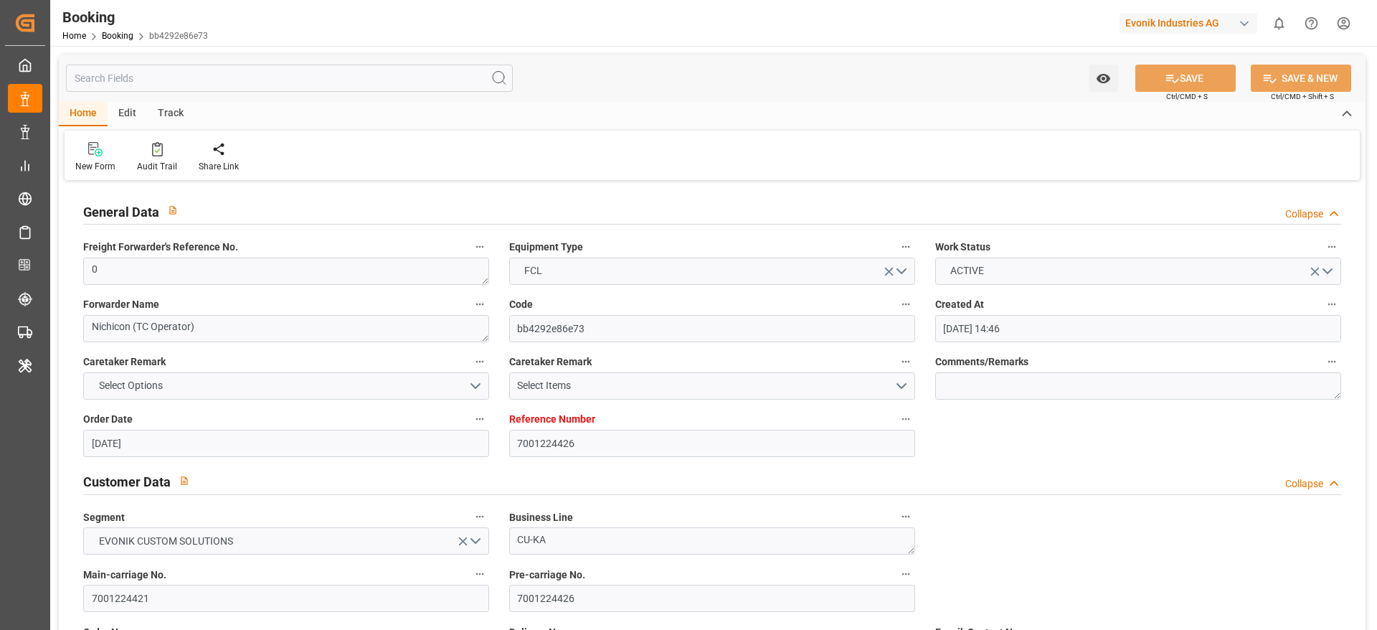
type input "[DATE]"
type input "09.08.2025 00:00"
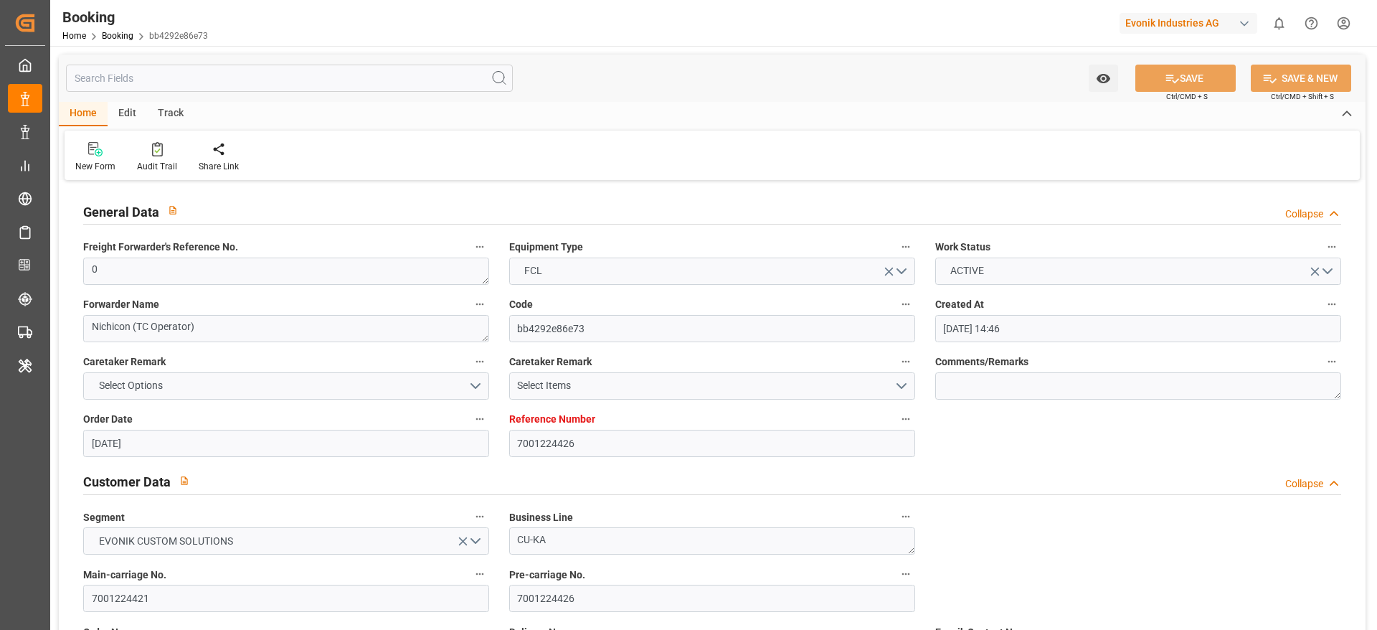
type input "01.08.2025 00:00"
type input "14.09.2025 00:00"
type input "16.09.2025 00:00"
type input "17.09.2025 00:00"
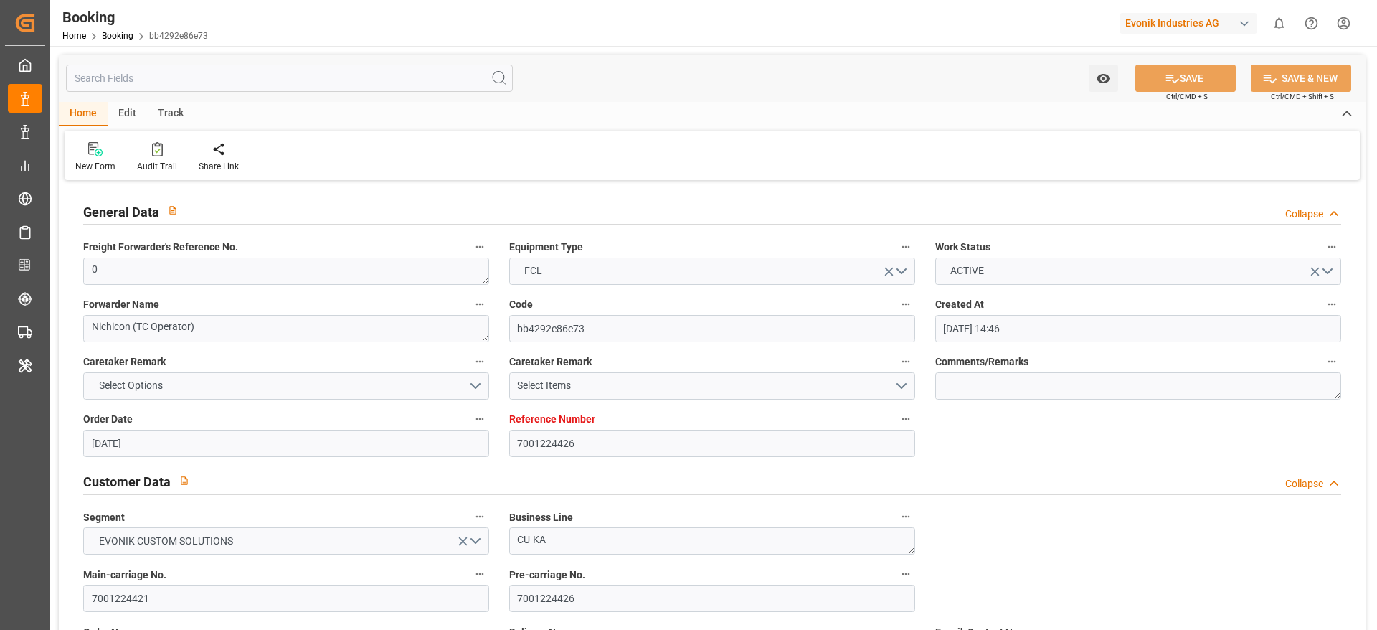
type input "[DATE]"
type input "25.09.2025 10:38"
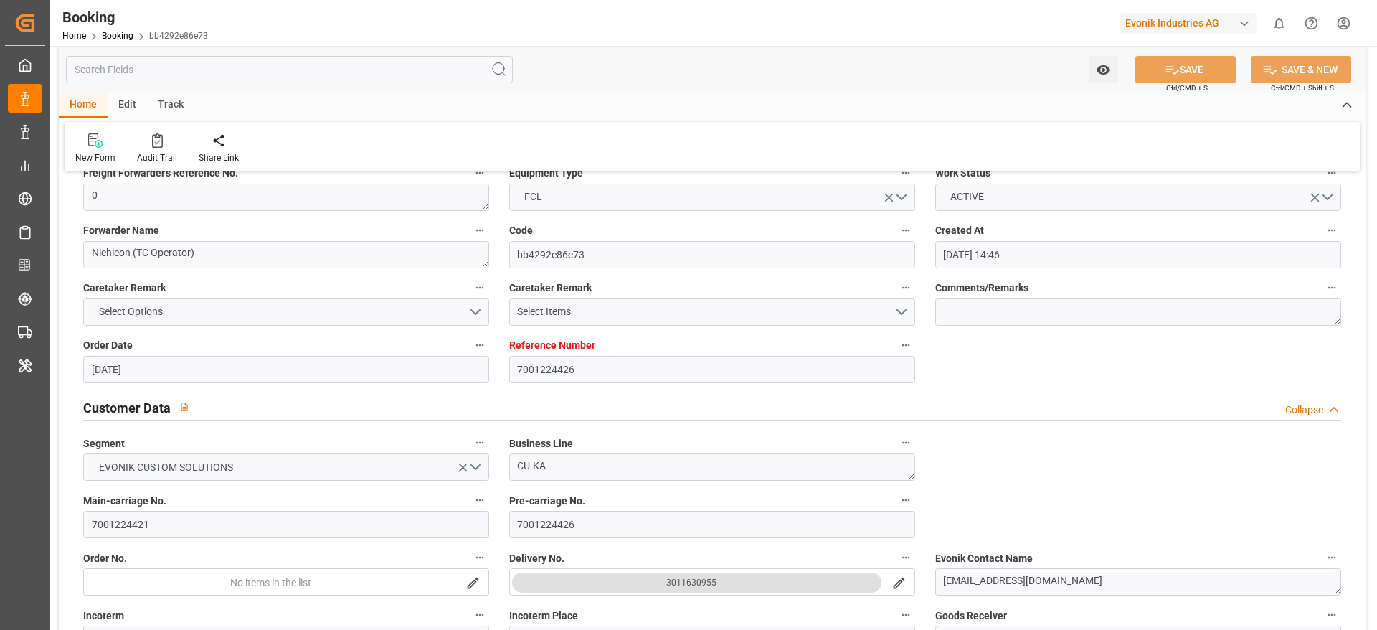
scroll to position [108, 0]
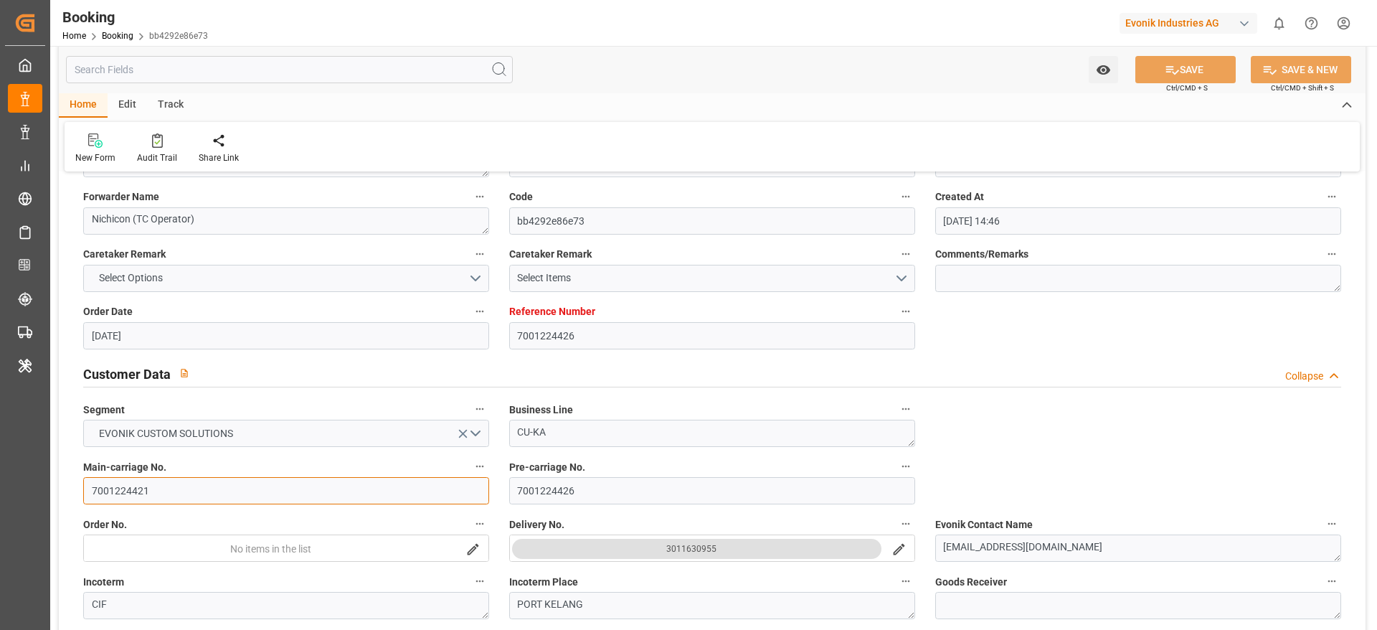
click at [127, 499] on input "7001224421" at bounding box center [286, 490] width 406 height 27
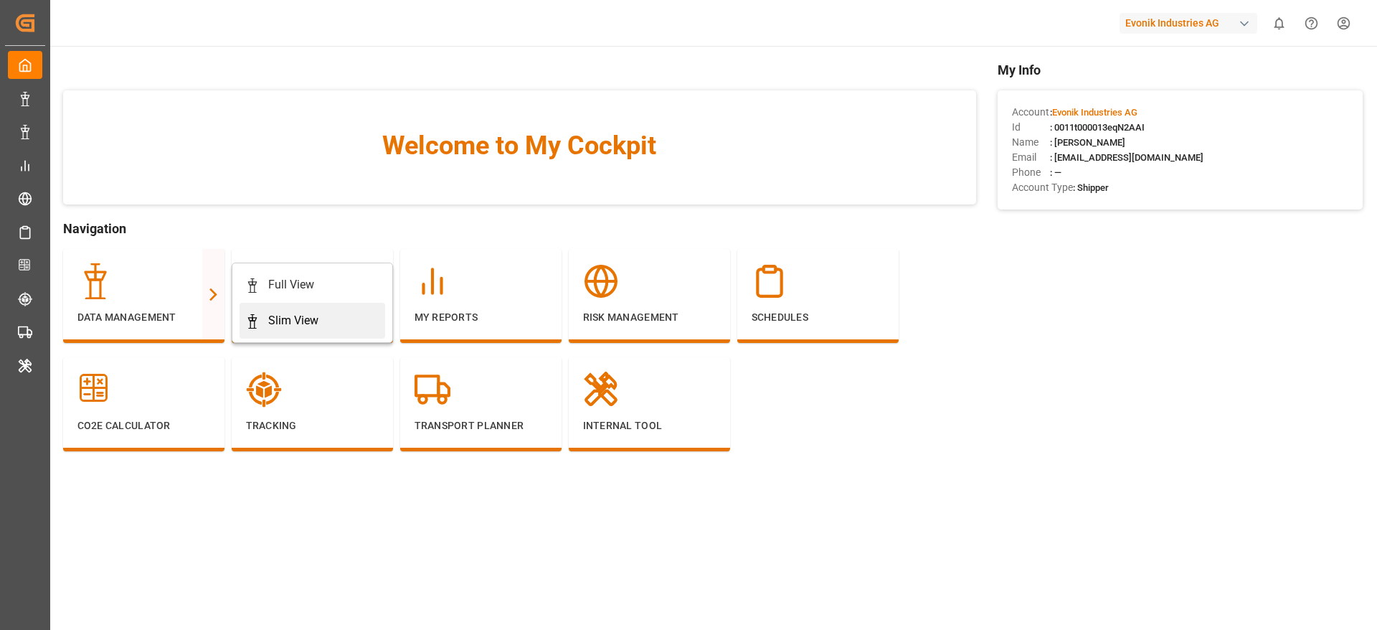
click at [279, 308] on link "Slim View" at bounding box center [313, 321] width 146 height 36
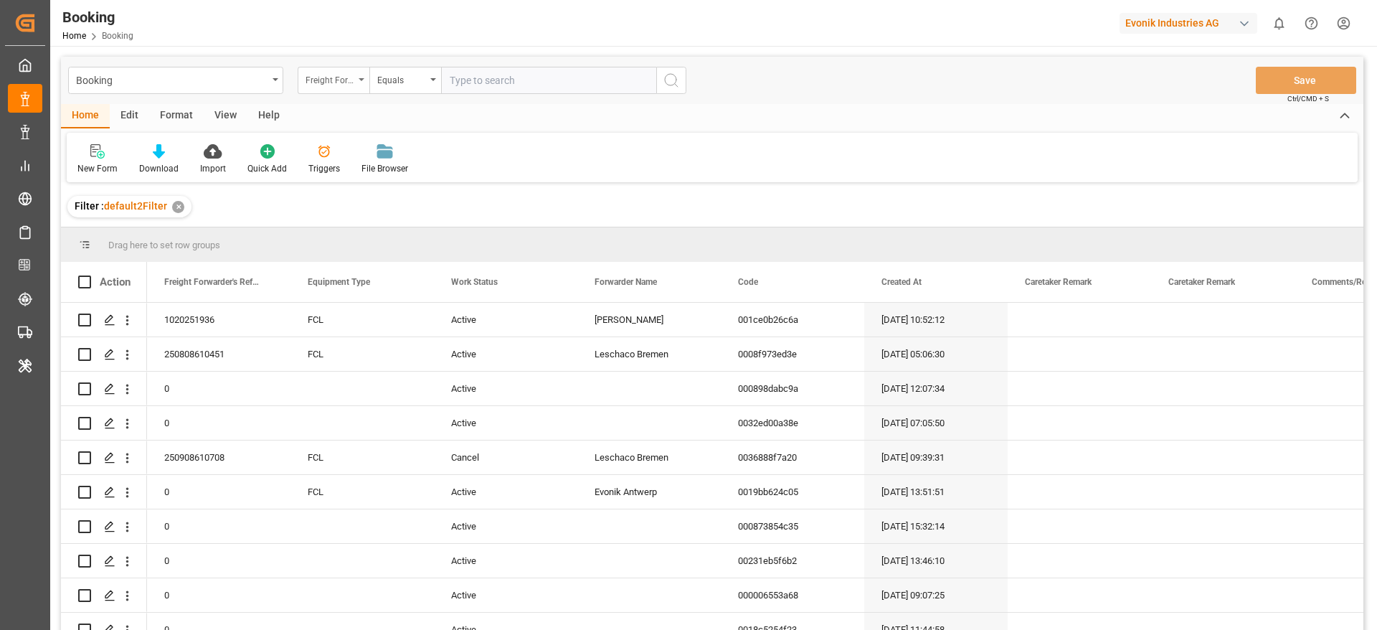
click at [350, 89] on div "Freight Forwarder's Reference No." at bounding box center [334, 80] width 72 height 27
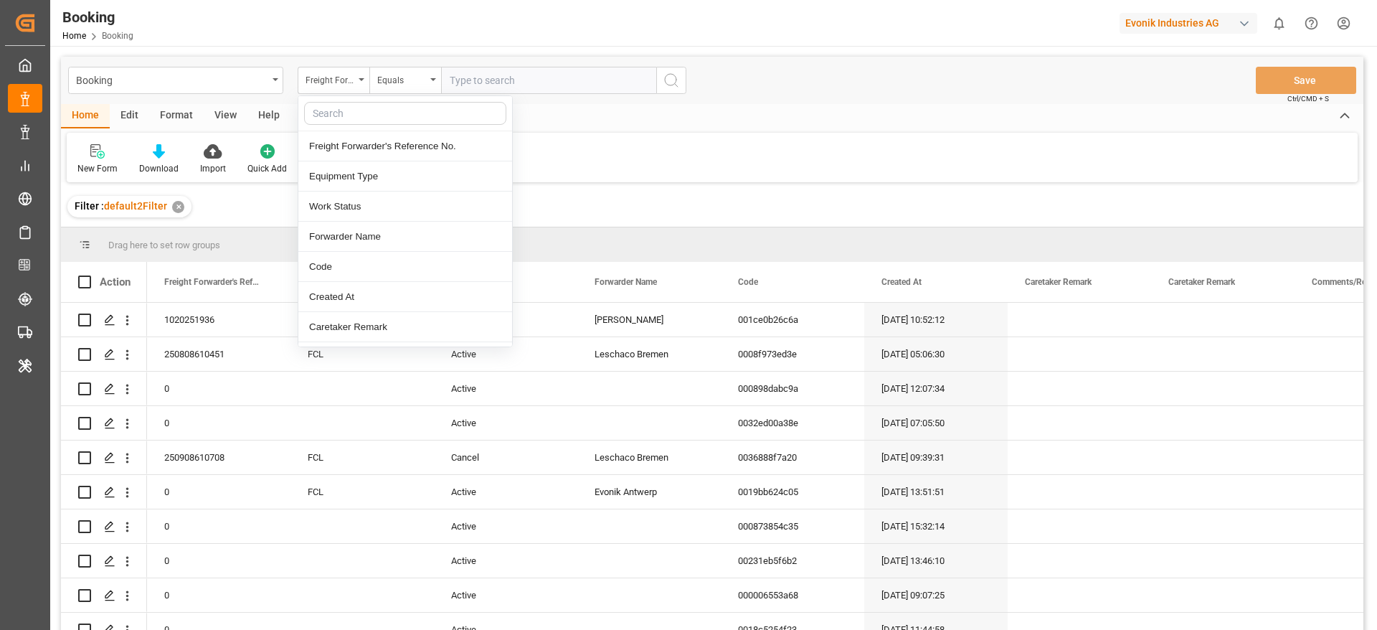
click at [347, 112] on input "text" at bounding box center [405, 113] width 202 height 23
type input "main"
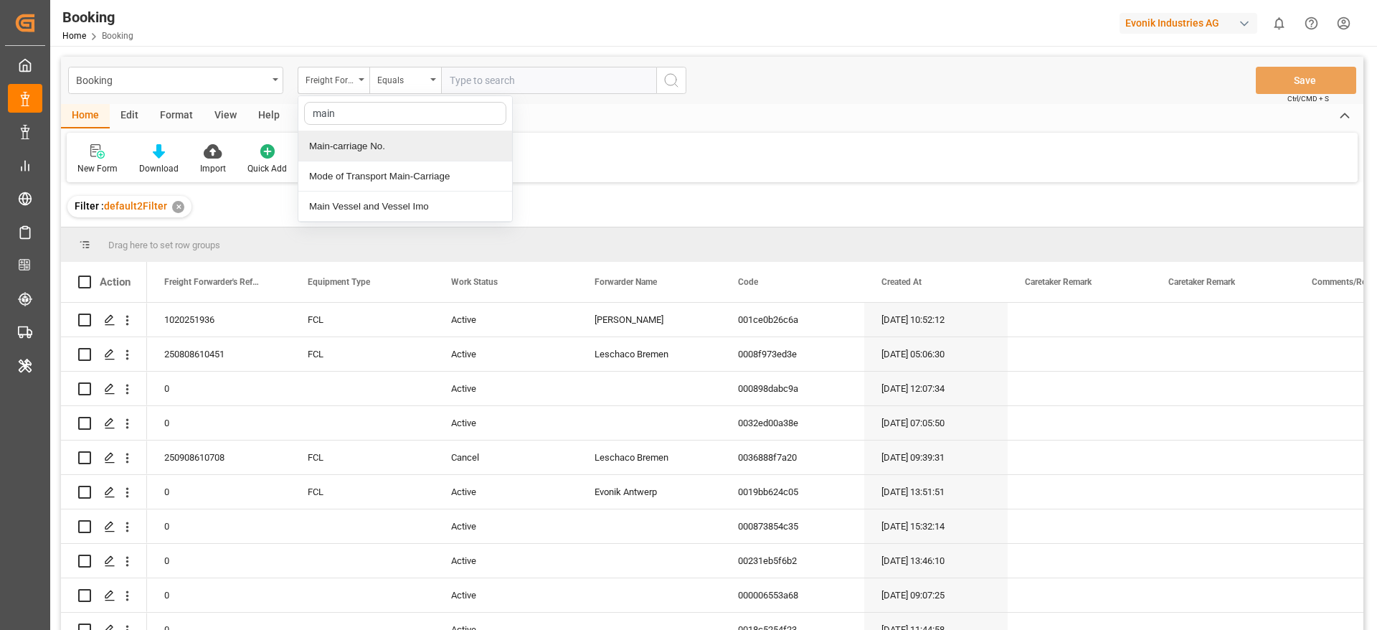
click at [369, 141] on div "Main-carriage No." at bounding box center [405, 146] width 214 height 30
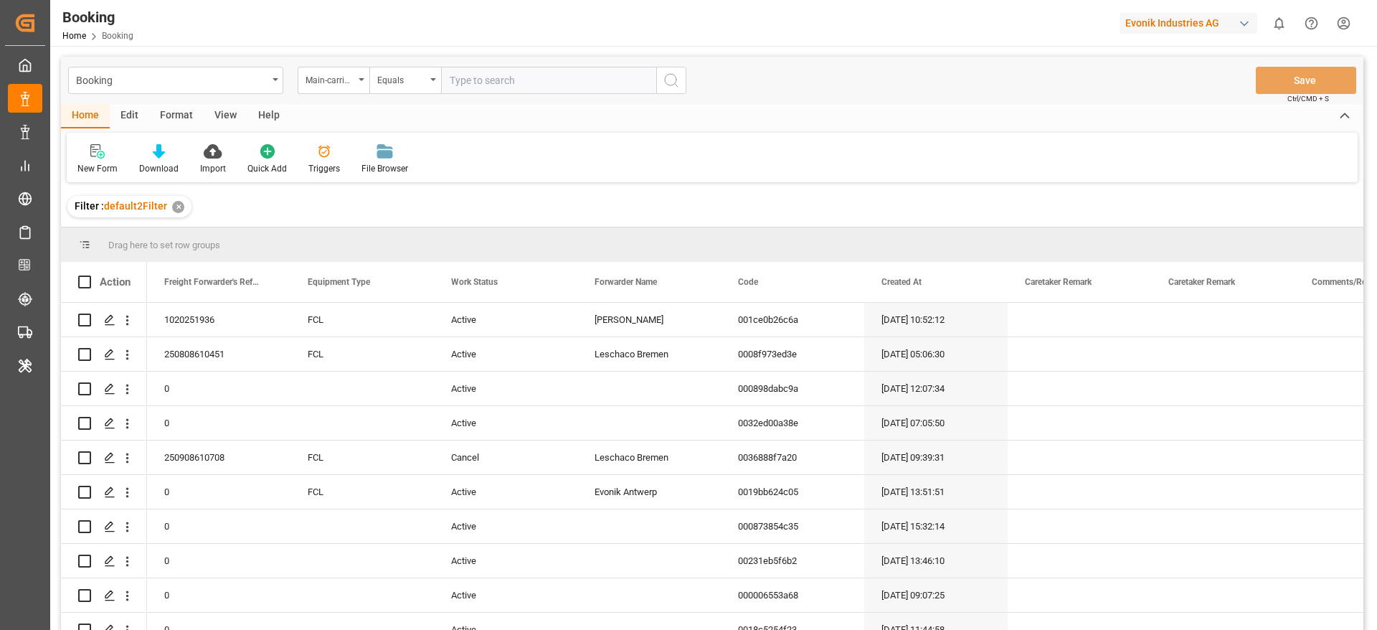
click at [476, 84] on input "text" at bounding box center [548, 80] width 215 height 27
paste input "7001224421"
type input "7001224421"
click at [677, 83] on icon "search button" at bounding box center [671, 80] width 17 height 17
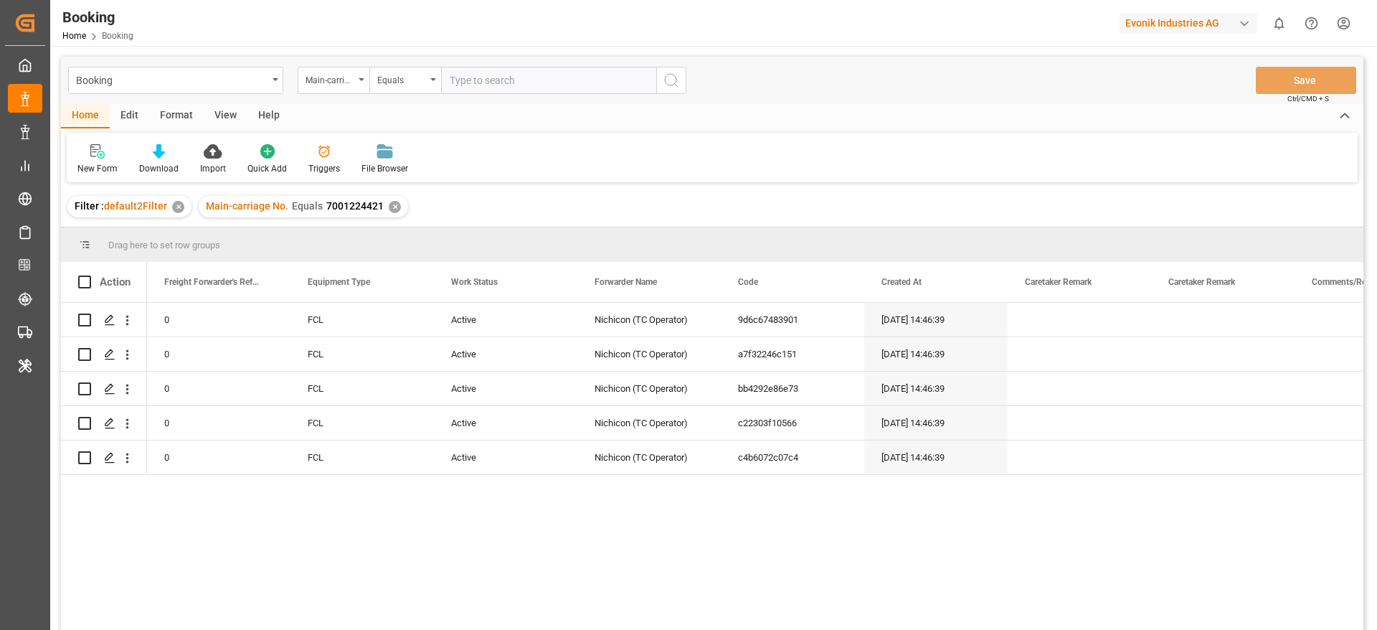
click at [174, 205] on div "✕" at bounding box center [178, 207] width 12 height 12
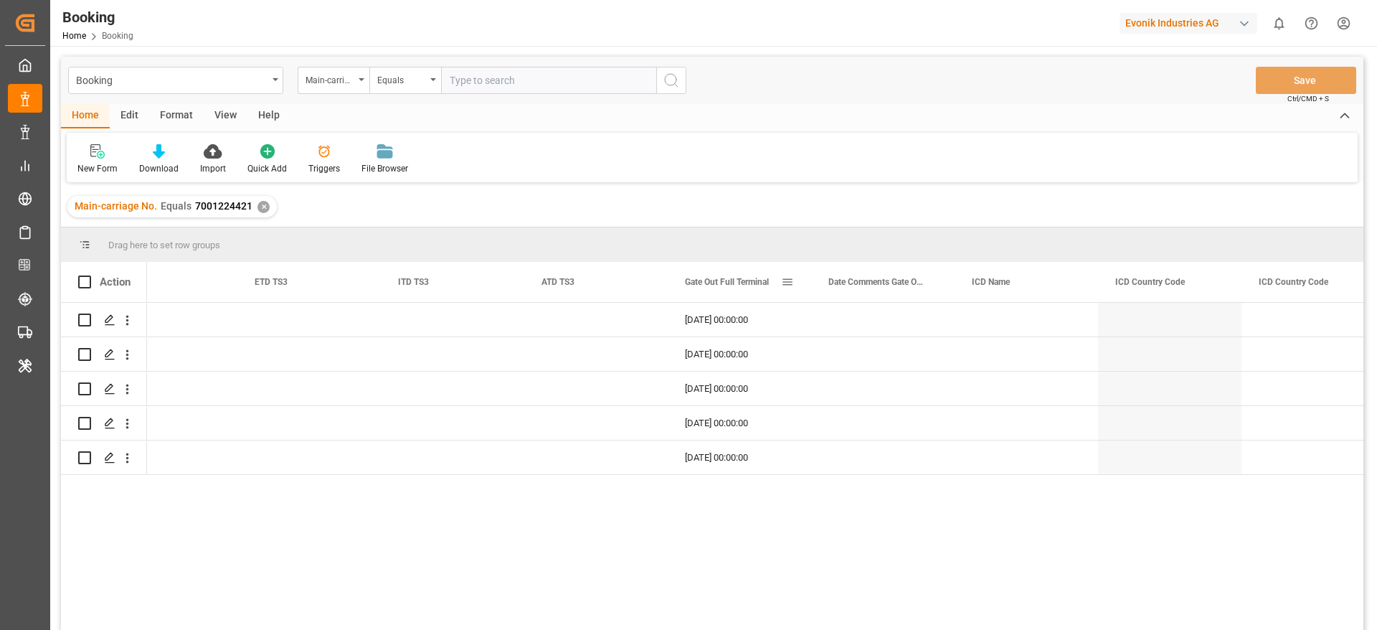
click at [788, 286] on span at bounding box center [787, 281] width 13 height 13
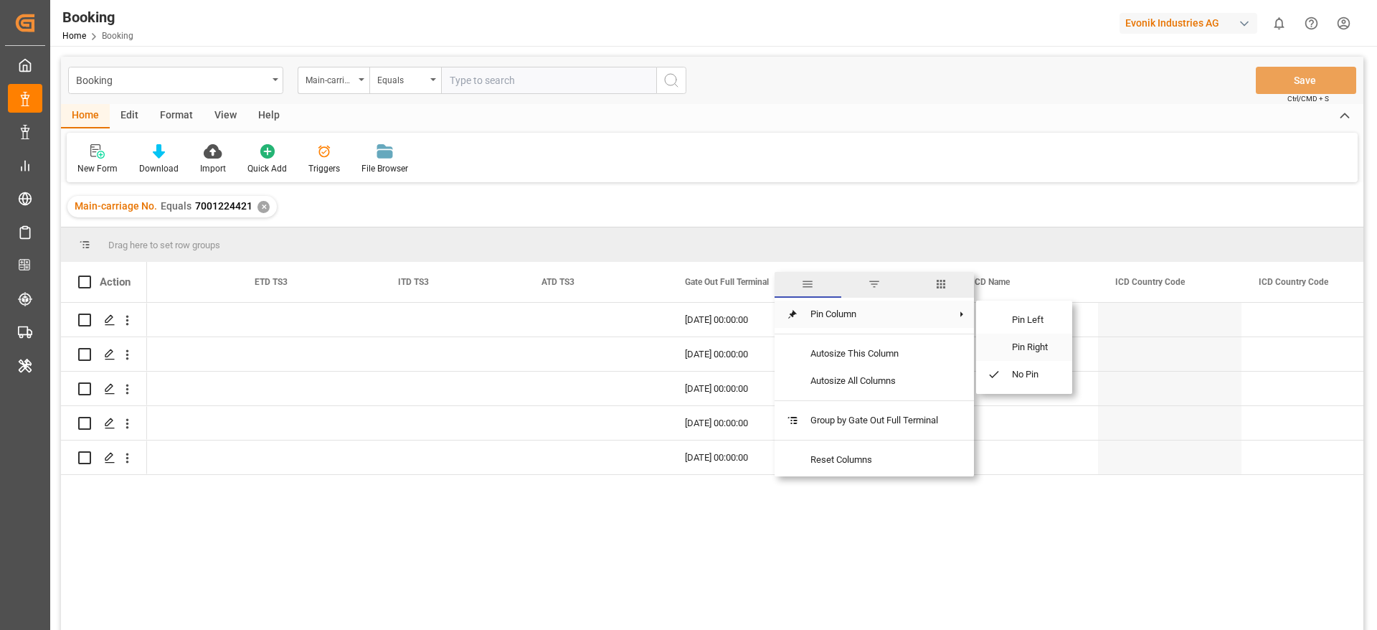
click at [1026, 346] on span "Pin Right" at bounding box center [1031, 347] width 60 height 27
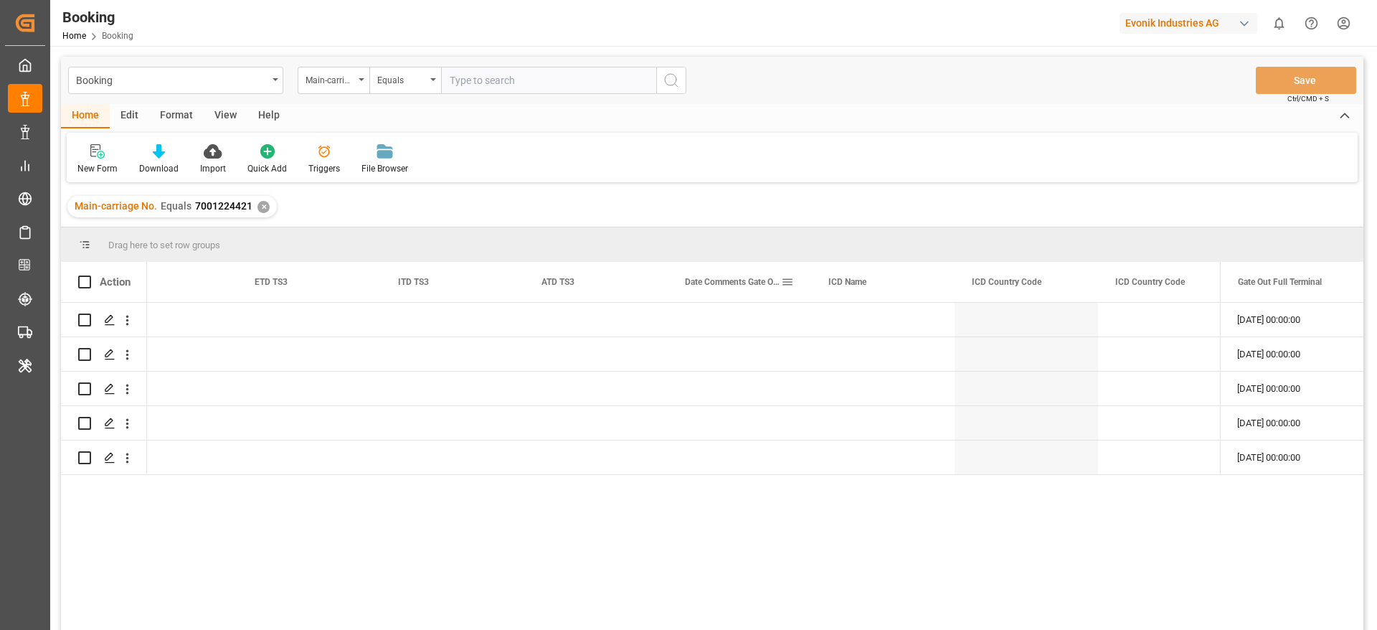
click at [787, 284] on span at bounding box center [787, 281] width 13 height 13
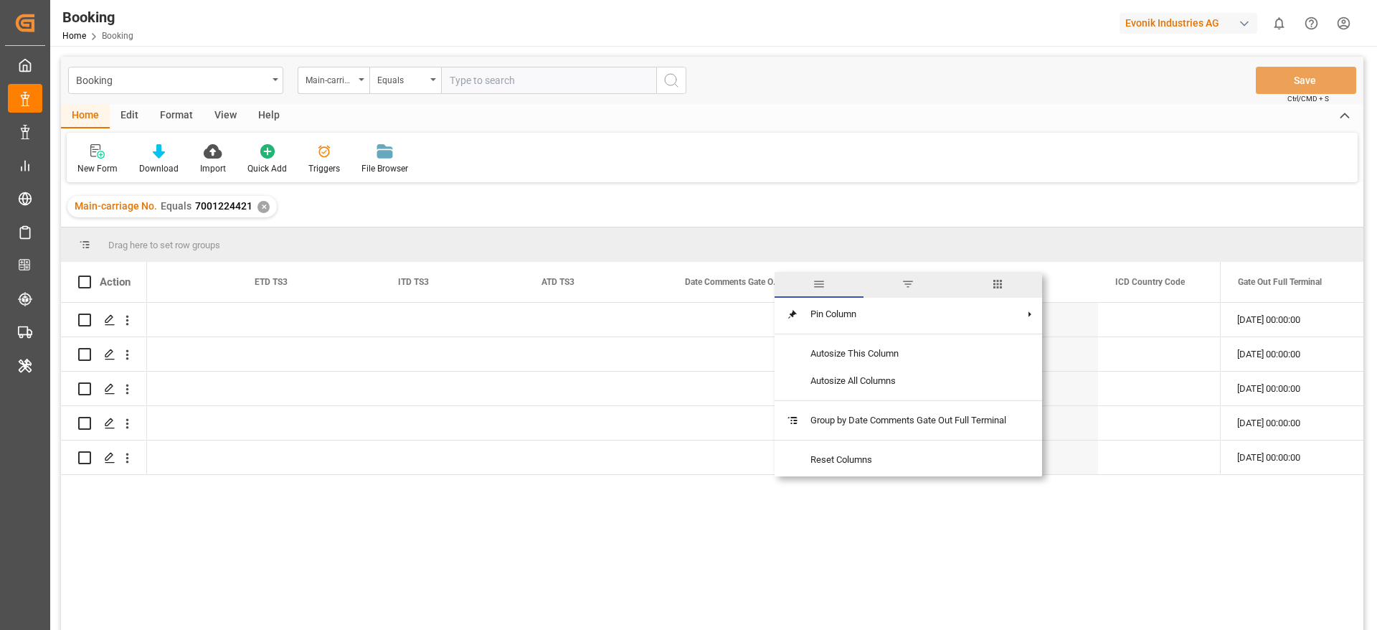
click at [997, 286] on span "columns" at bounding box center [997, 284] width 13 height 13
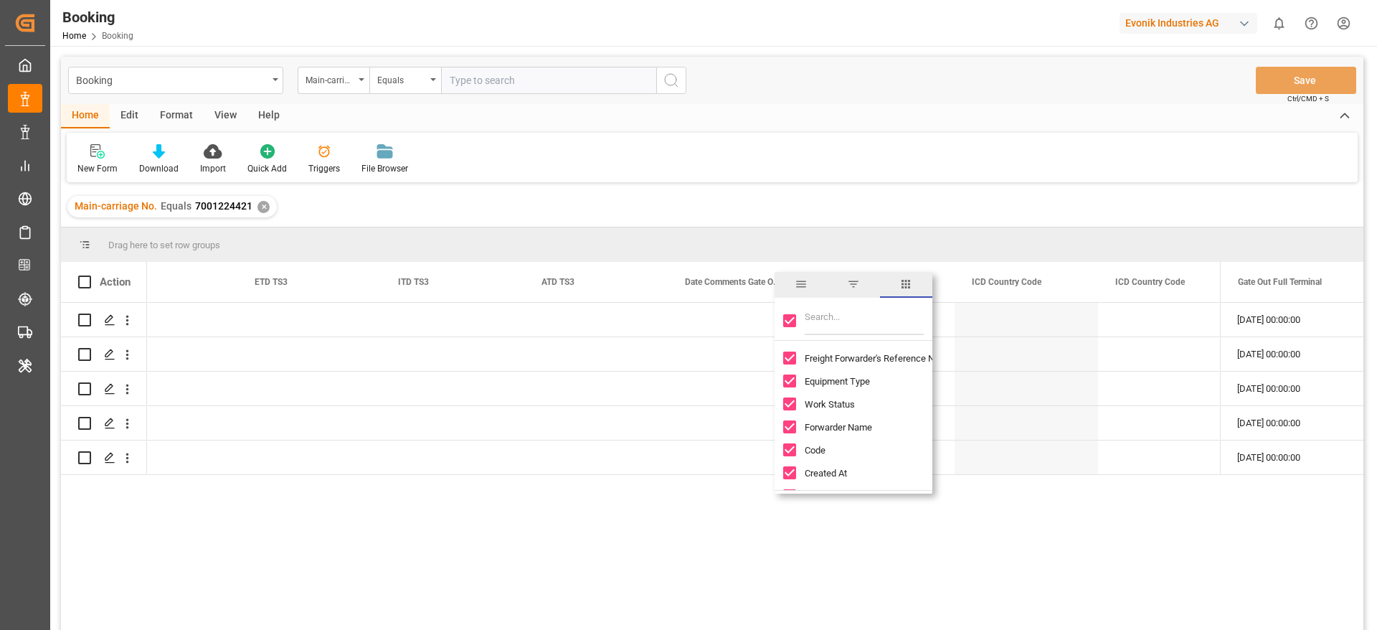
click at [869, 326] on input "Filter Columns Input" at bounding box center [864, 320] width 119 height 29
type input "c"
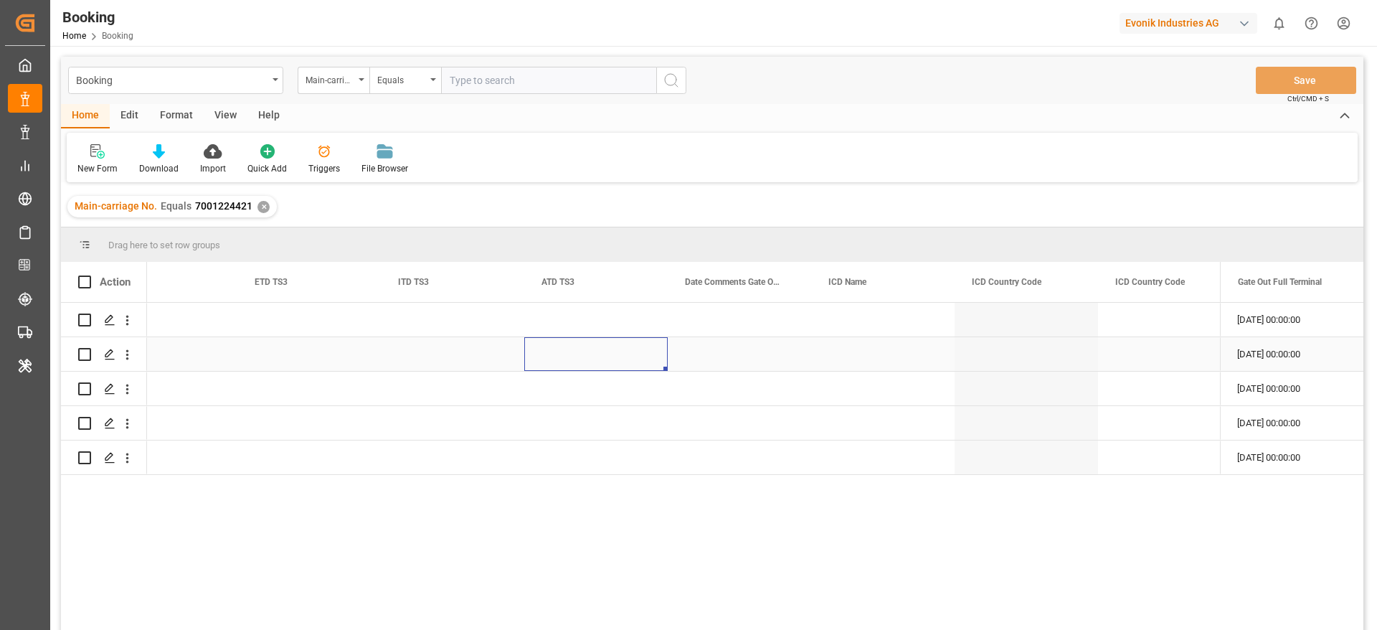
click at [638, 357] on div "Press SPACE to select this row." at bounding box center [595, 354] width 143 height 34
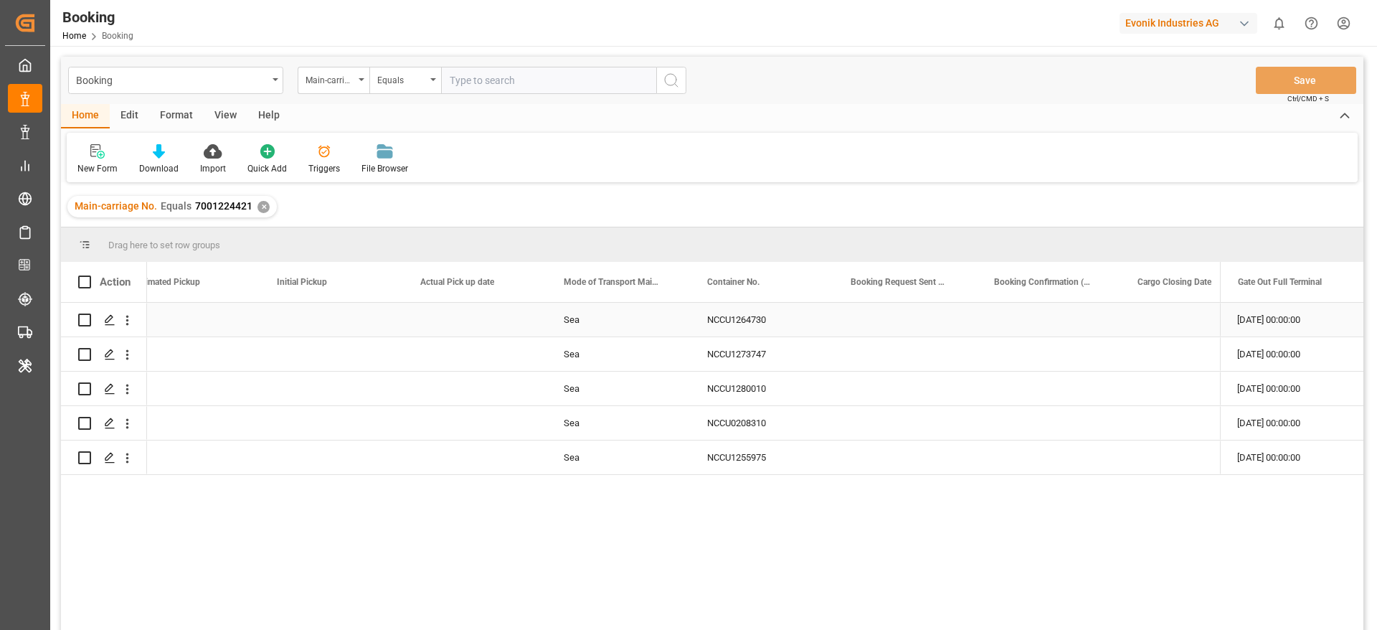
click at [704, 329] on div "NCCU1264730" at bounding box center [761, 320] width 143 height 34
click at [758, 358] on div "NCCU1273747" at bounding box center [761, 354] width 143 height 34
click at [724, 385] on div "NCCU1280010" at bounding box center [761, 389] width 143 height 34
click at [773, 425] on div "NCCU0208310" at bounding box center [761, 423] width 143 height 34
click at [1250, 427] on div "17.09.2025 00:00:00" at bounding box center [1291, 423] width 143 height 34
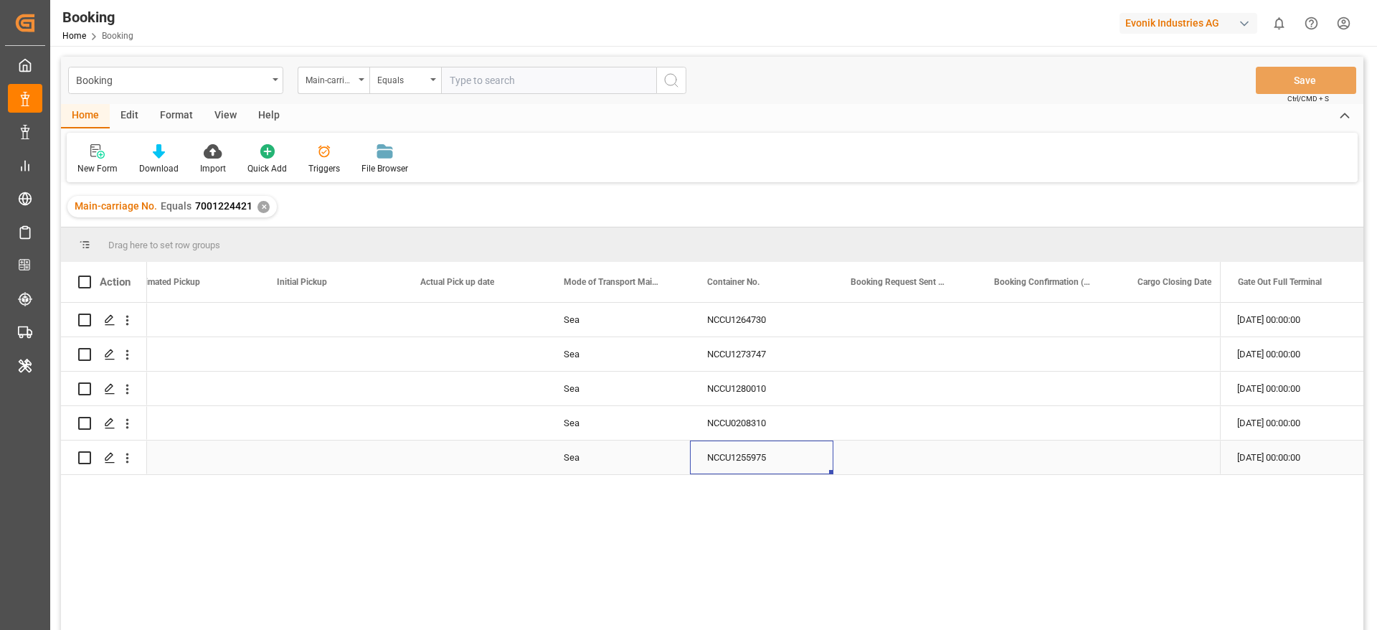
click at [722, 467] on div "NCCU1255975" at bounding box center [761, 457] width 143 height 34
click at [1256, 423] on div "17.09.2025 00:00:00" at bounding box center [1291, 423] width 143 height 34
click at [127, 321] on icon "open menu" at bounding box center [127, 320] width 15 height 15
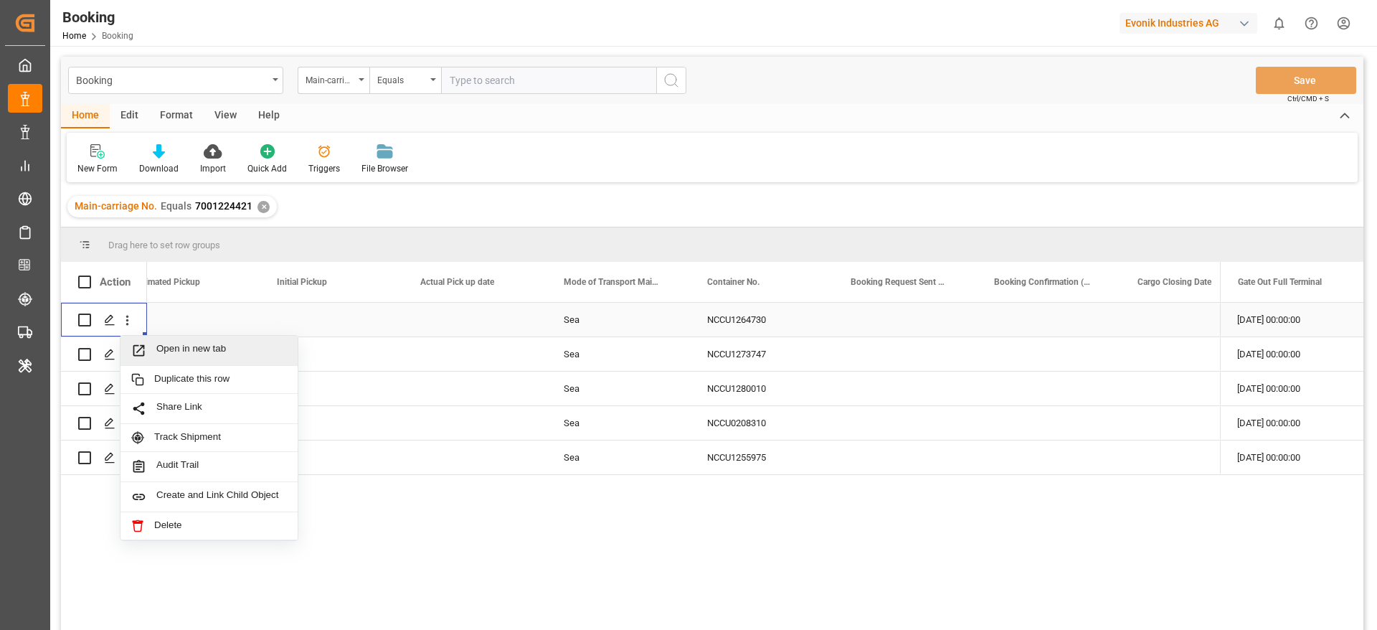
click at [180, 344] on span "Open in new tab" at bounding box center [221, 350] width 131 height 15
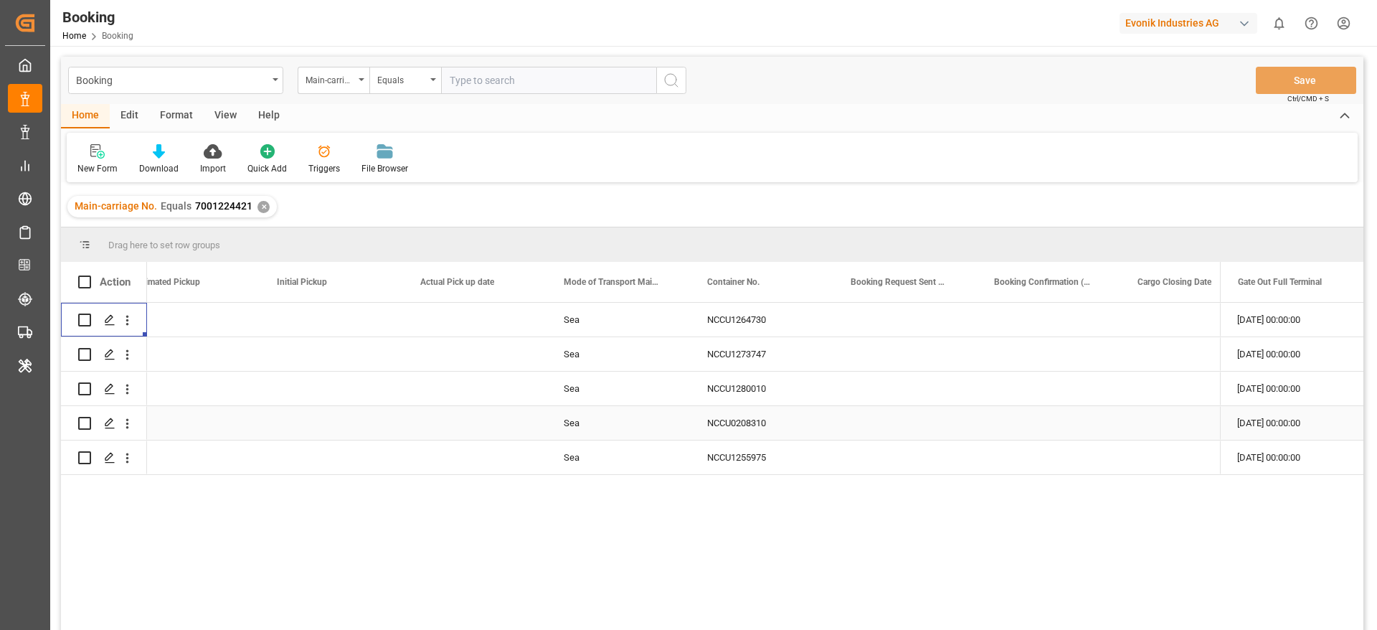
click at [1306, 422] on div "17.09.2025 00:00:00" at bounding box center [1291, 423] width 143 height 34
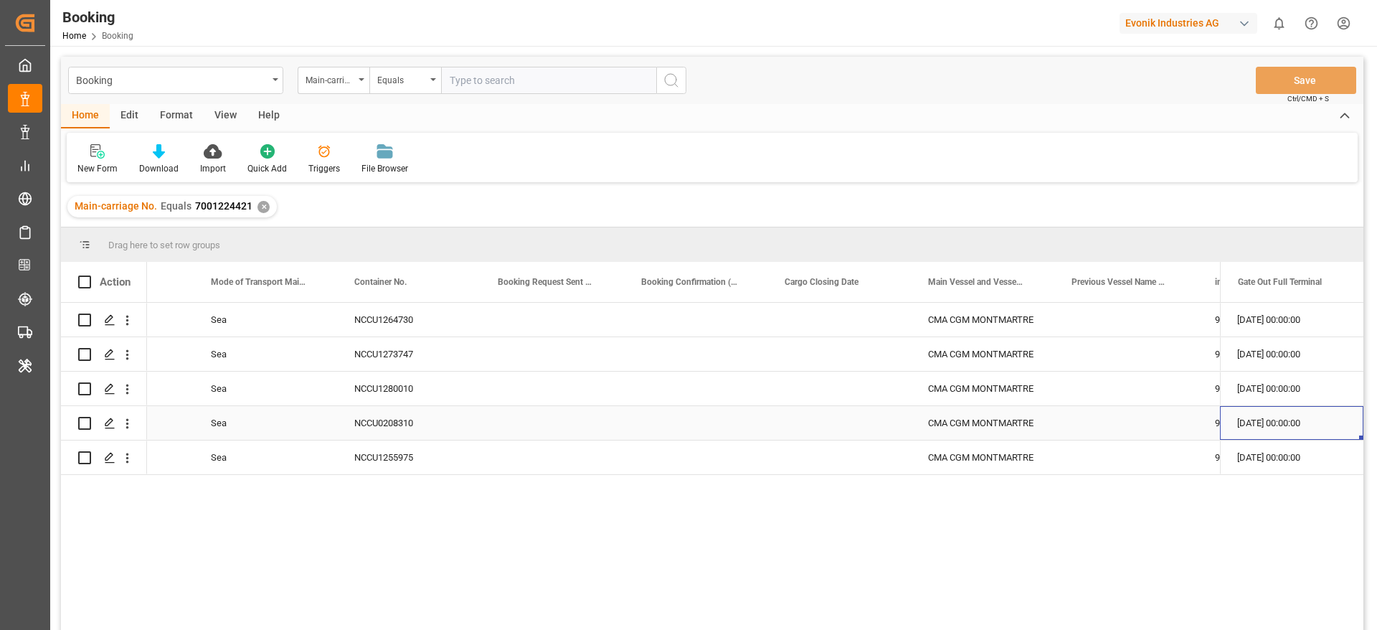
scroll to position [0, 4831]
click at [129, 327] on icon "open menu" at bounding box center [127, 320] width 15 height 15
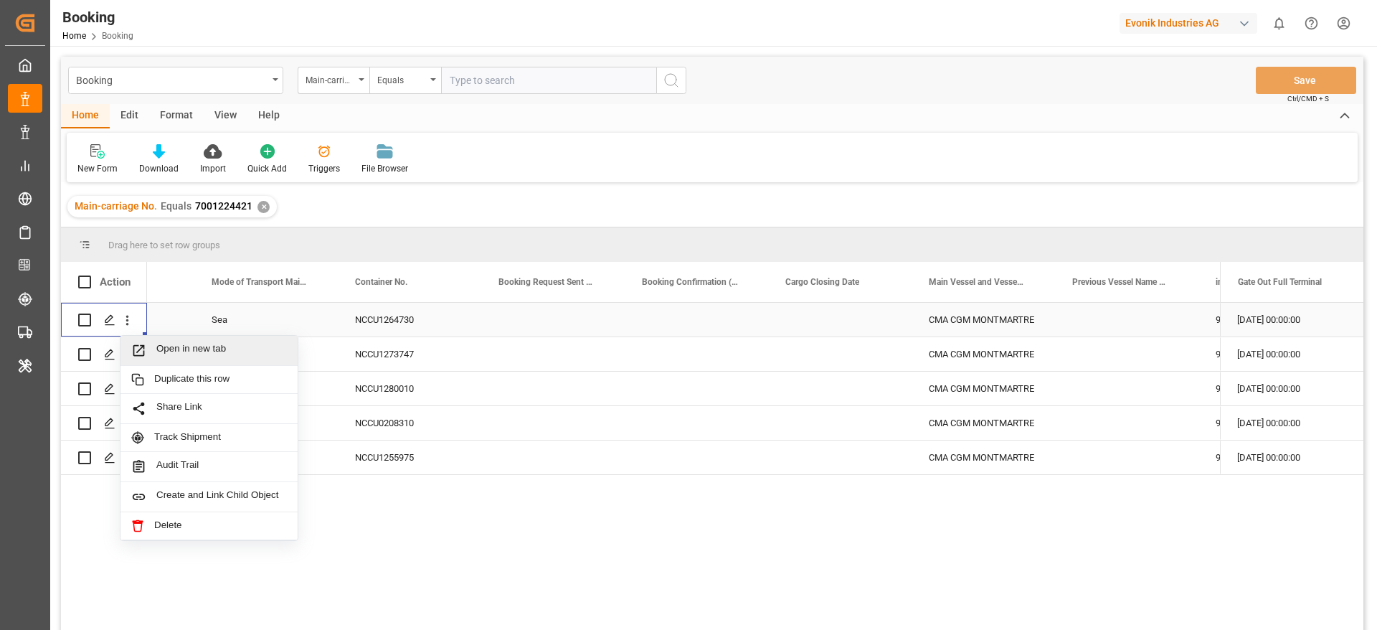
click at [173, 343] on span "Open in new tab" at bounding box center [221, 350] width 131 height 15
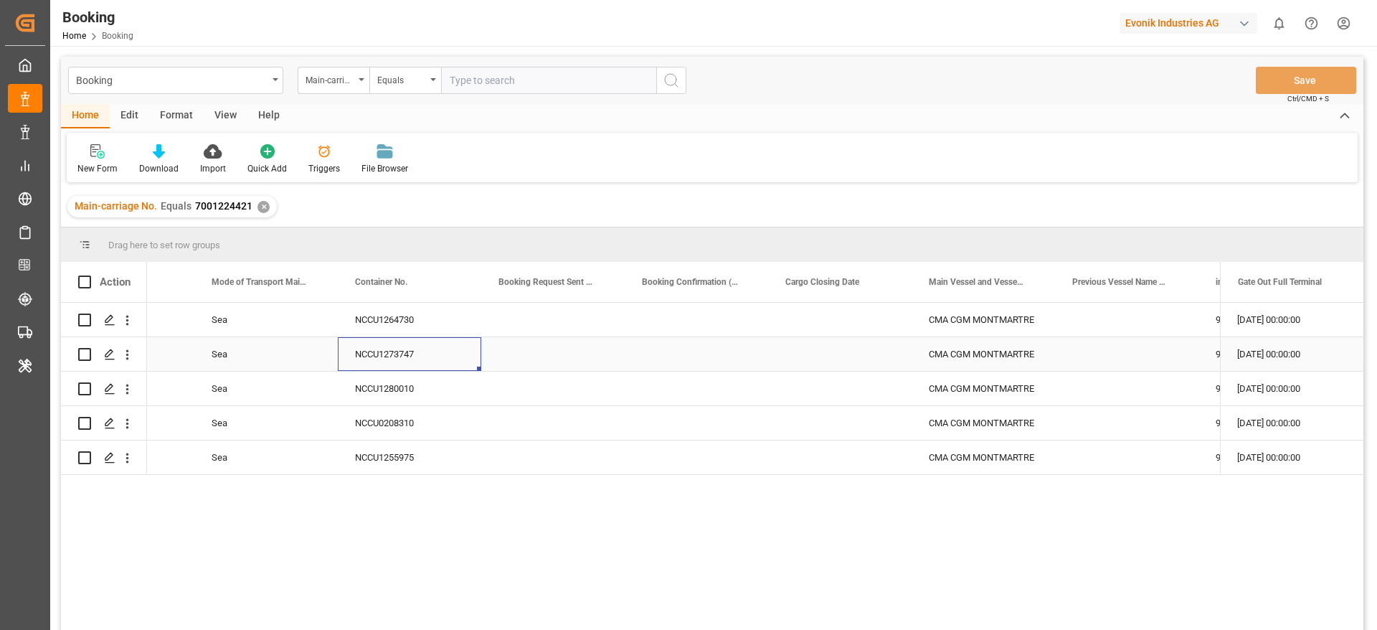
click at [397, 361] on div "NCCU1273747" at bounding box center [409, 354] width 143 height 34
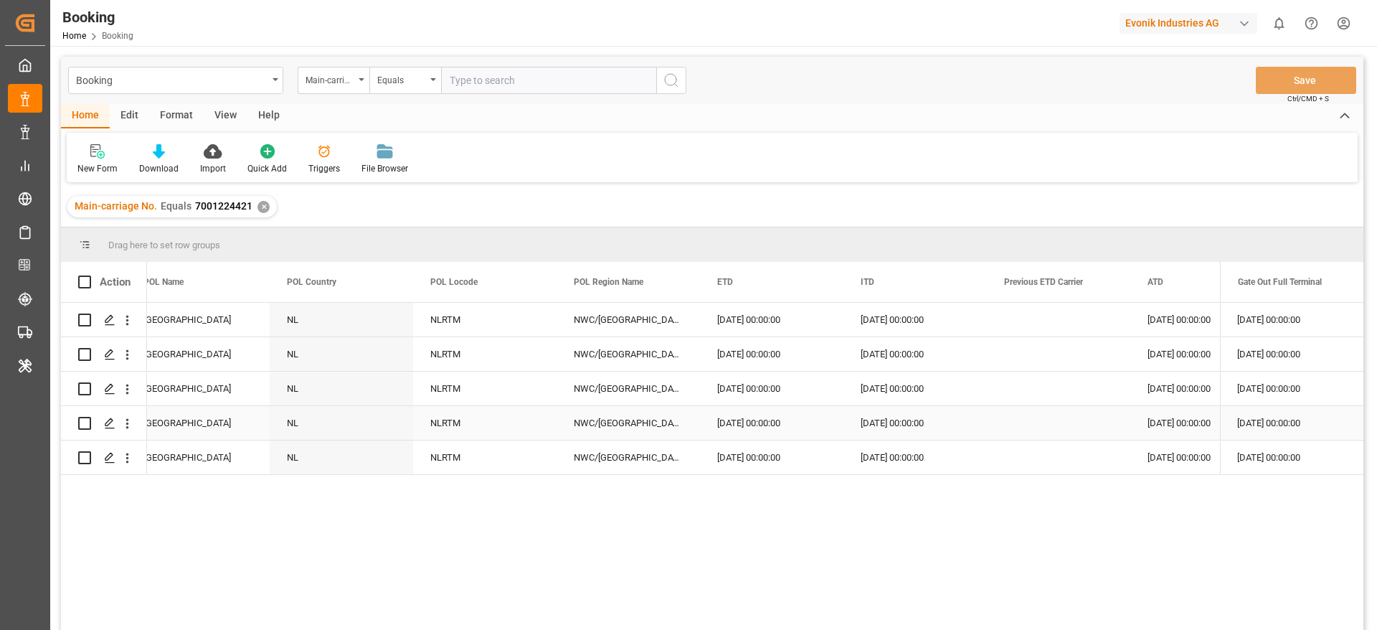
scroll to position [0, 7263]
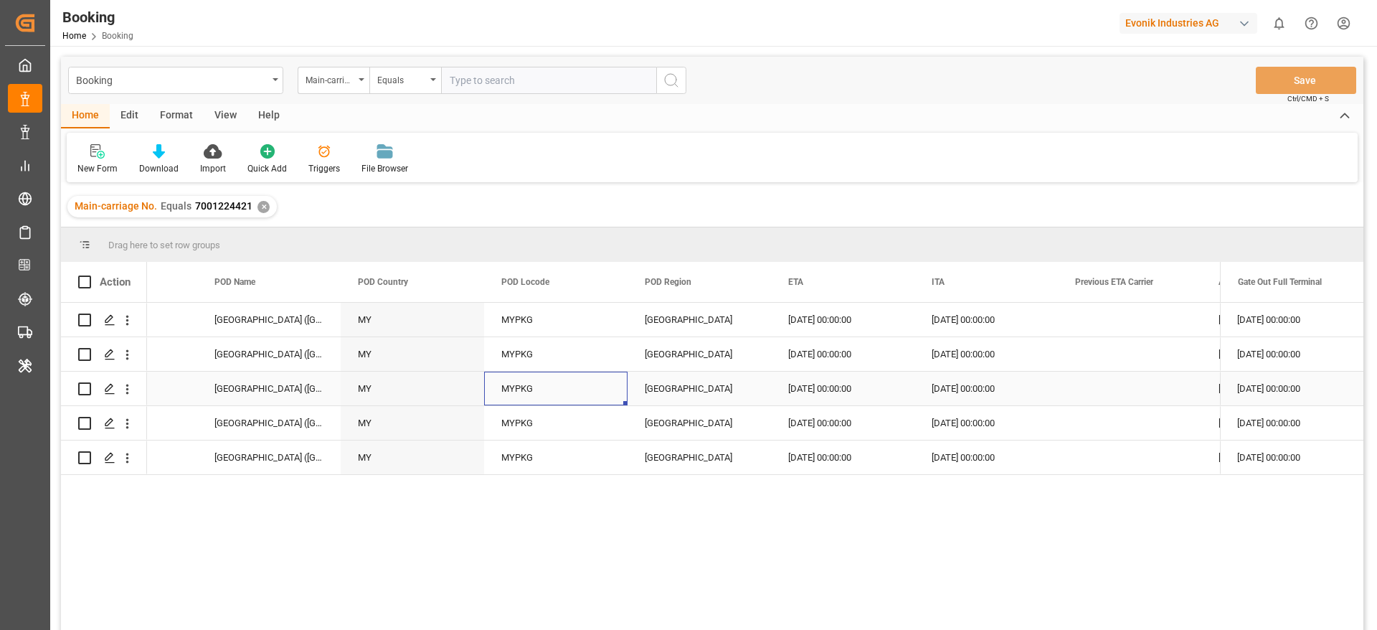
click at [535, 392] on div "MYPKG" at bounding box center [555, 389] width 143 height 34
click at [508, 420] on div "MYPKG" at bounding box center [555, 423] width 143 height 34
click at [1291, 331] on div "25.09.2025 00:00:00" at bounding box center [1291, 320] width 143 height 34
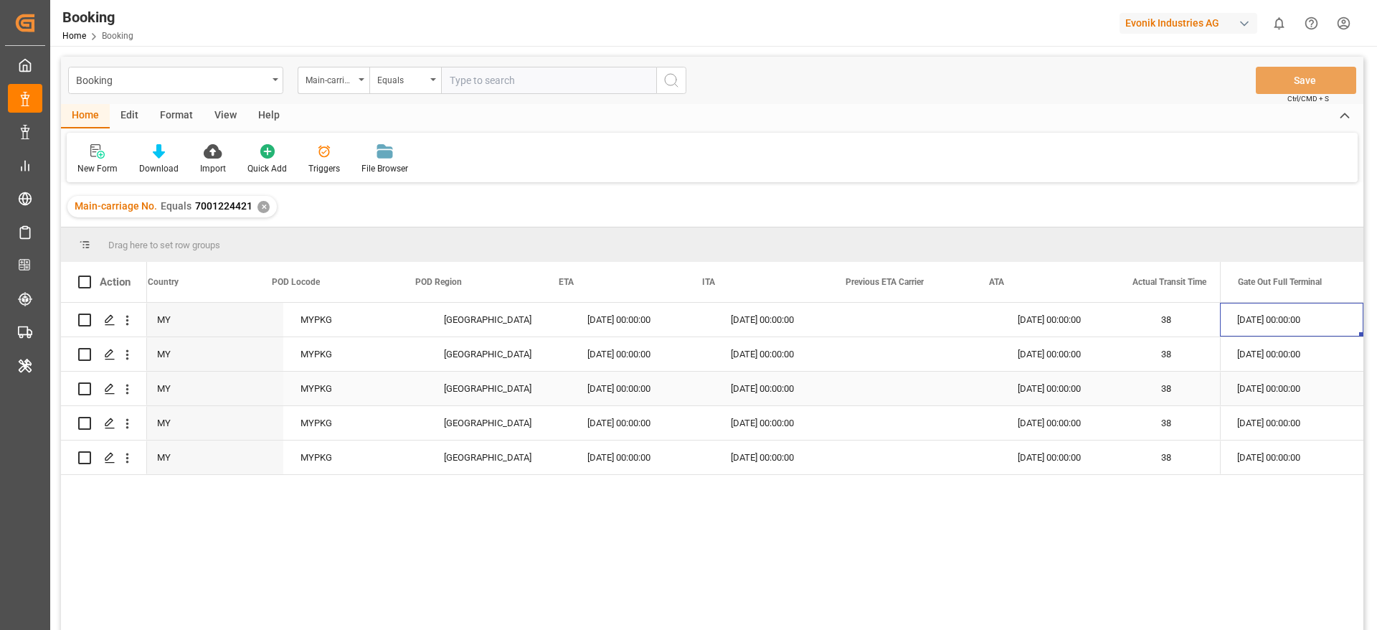
scroll to position [0, 8214]
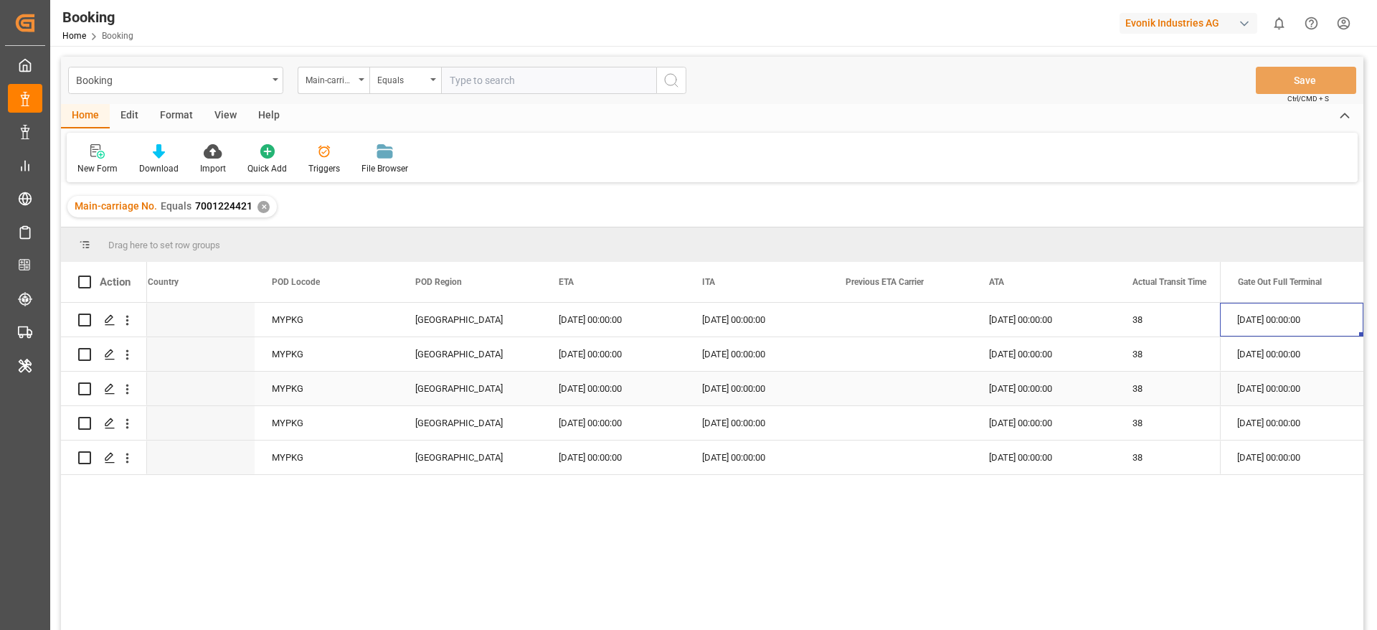
drag, startPoint x: 1356, startPoint y: 332, endPoint x: 1326, endPoint y: 387, distance: 62.0
click at [1326, 387] on div "25.09.2025 00:00:00 17.09.2025 00:00:00 17.09.2025 00:00:00 17.09.2025 00:00:00…" at bounding box center [1291, 389] width 143 height 172
click at [1260, 345] on div "17.09.2025 00:00:00" at bounding box center [1291, 354] width 143 height 34
click at [1266, 331] on div "25.09.2025 00:00:00" at bounding box center [1291, 320] width 143 height 34
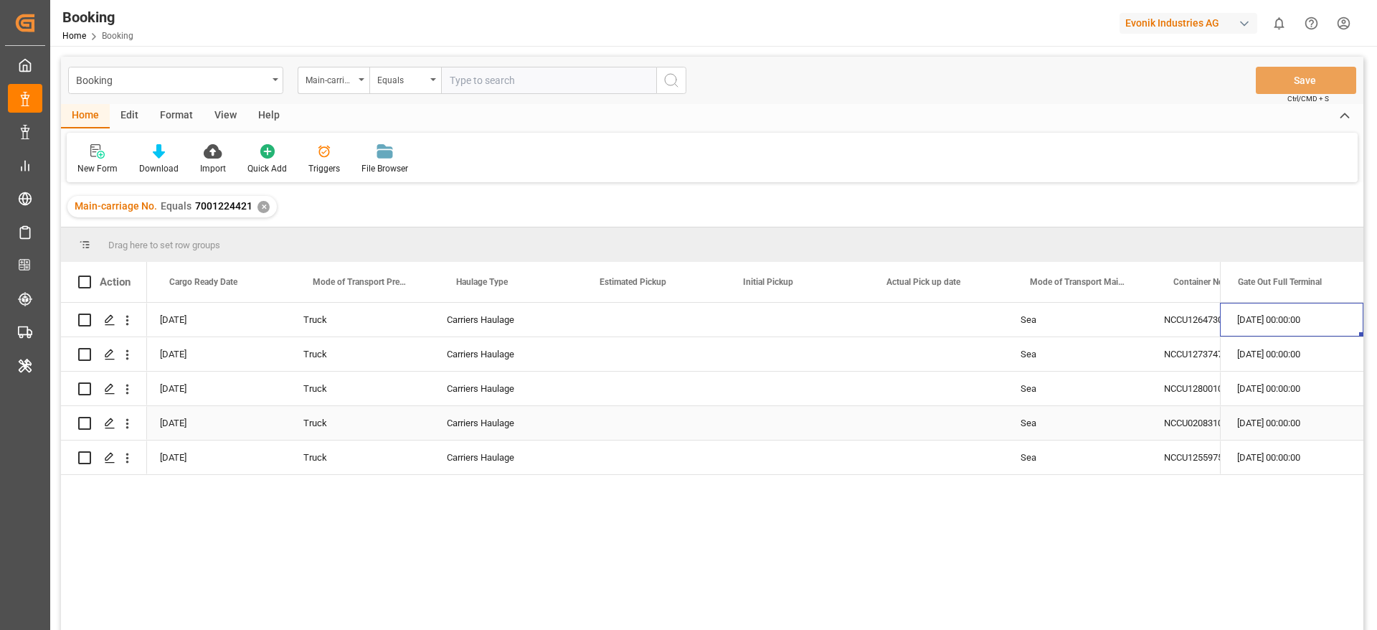
scroll to position [0, 3989]
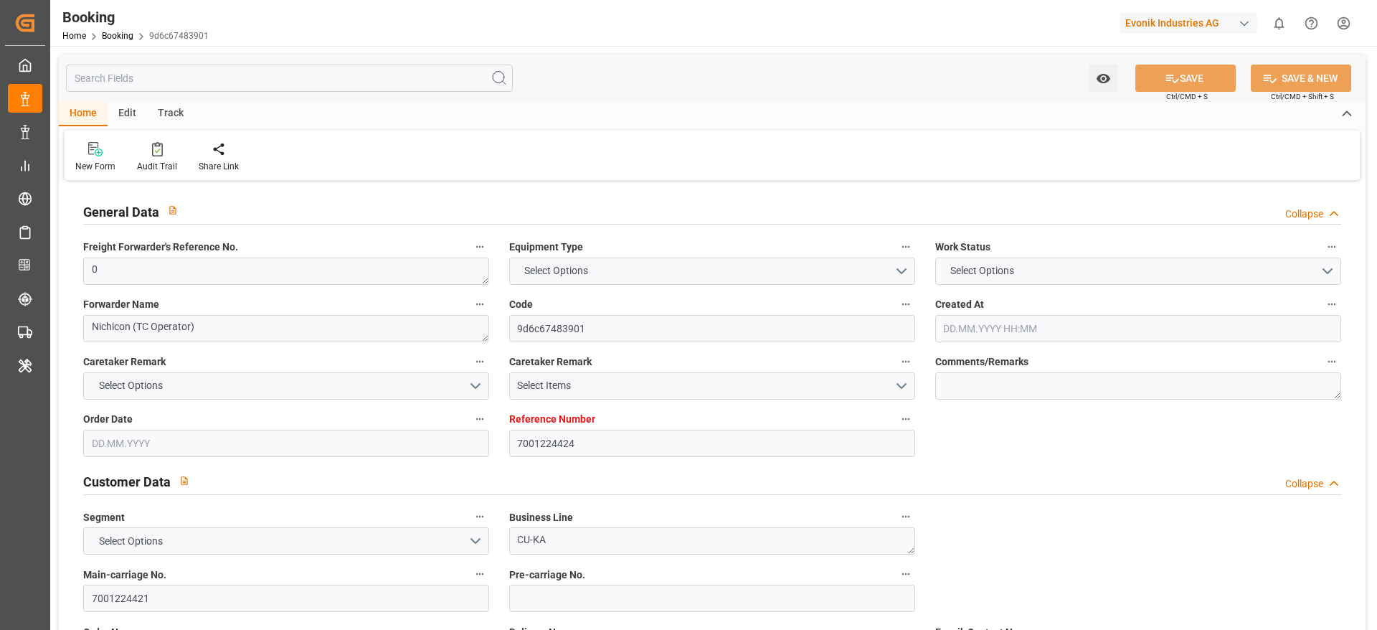
type input "7001224424"
type input "9839155"
type input "CMACGM"
type input "CMA CGM Group"
type input "NLRTM"
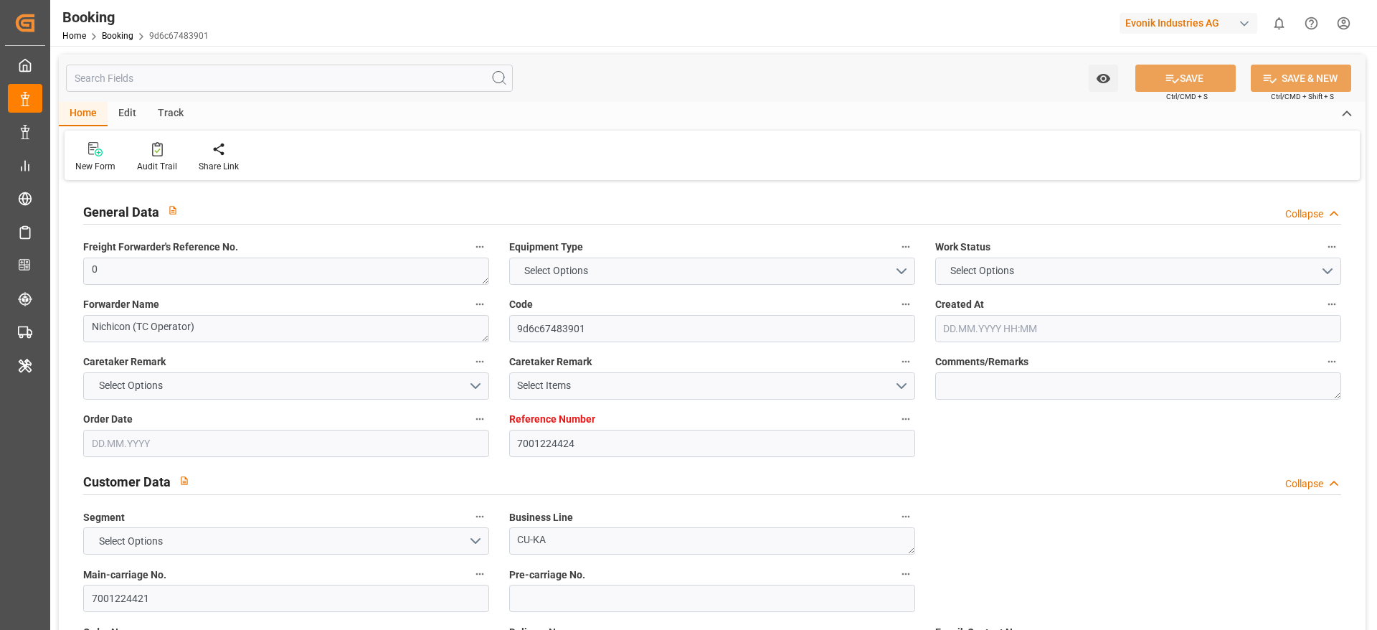
type input "MYPKG"
type input "38"
type input "0"
type input "[DATE] 14:46"
type input "[DATE]"
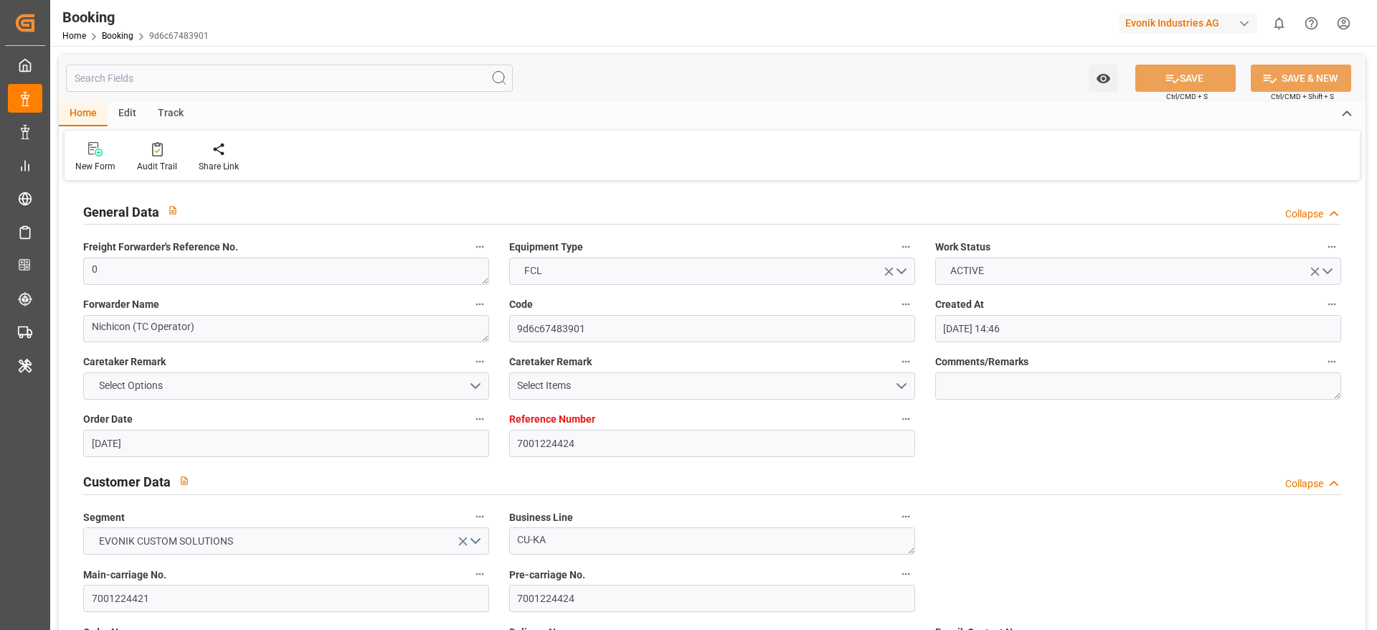
type input "[DATE]"
type input "[DATE] 00:00"
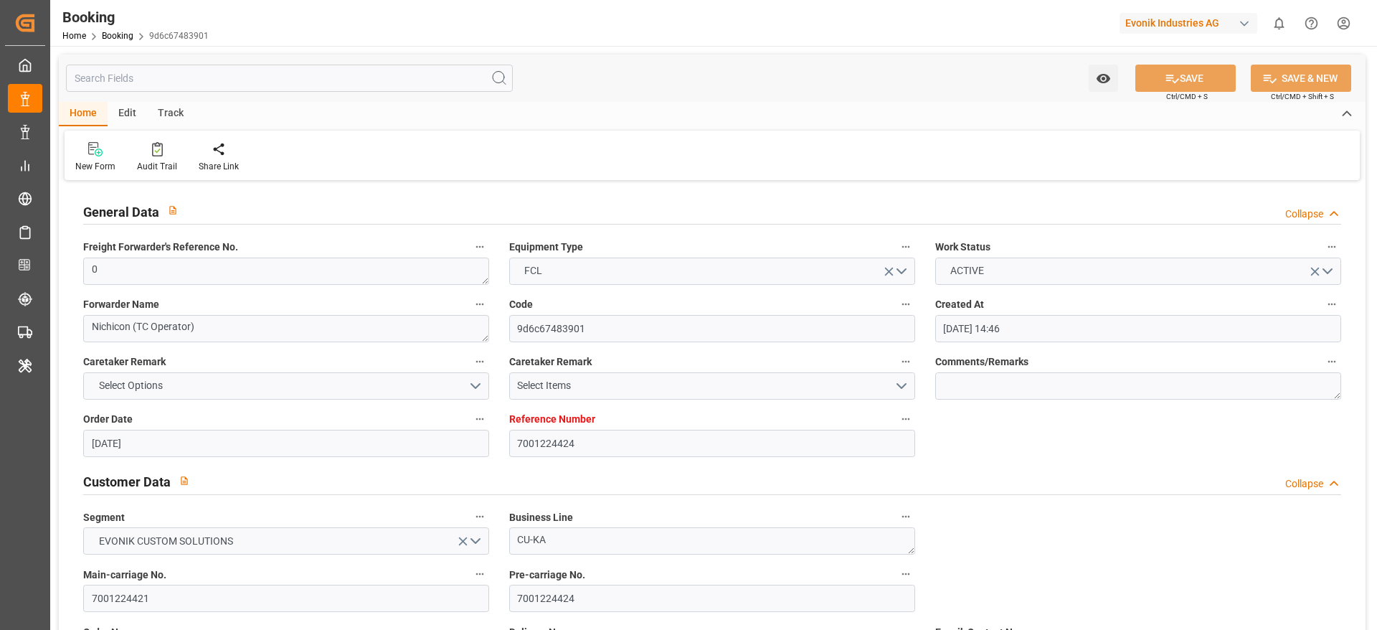
type input "[DATE] 00:00"
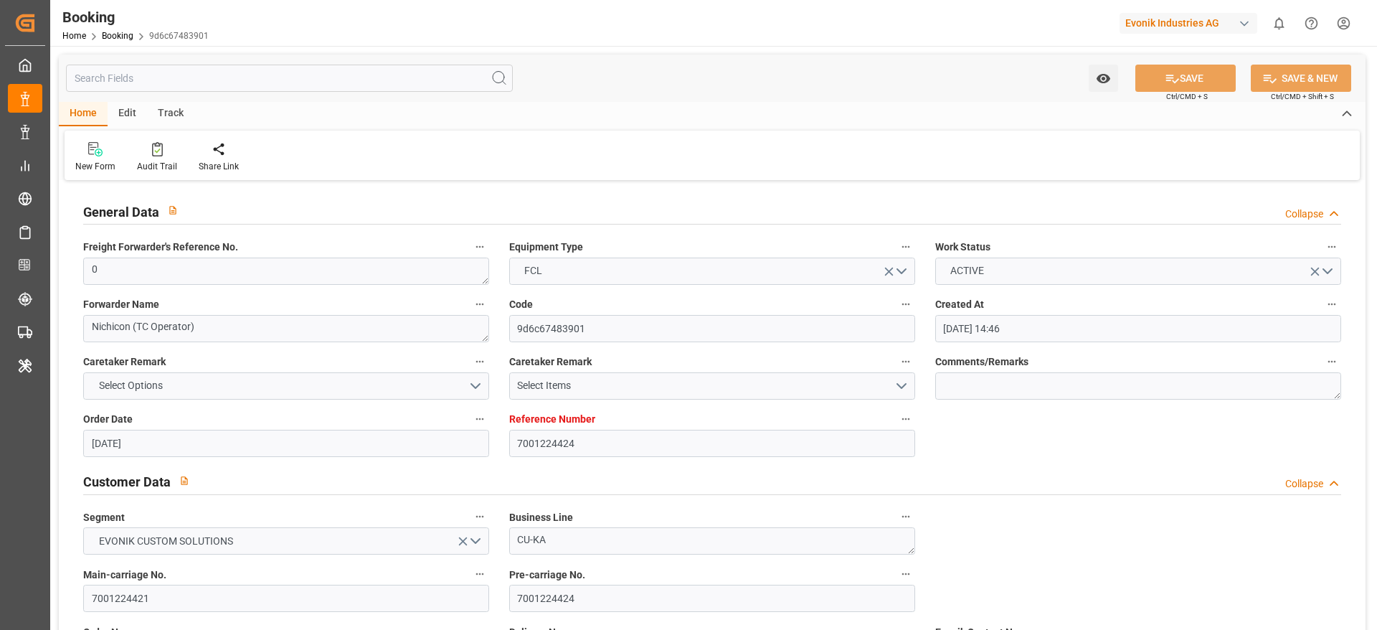
type input "[DATE]"
type input "[DATE] 09:51"
click at [152, 152] on icon at bounding box center [157, 149] width 11 height 14
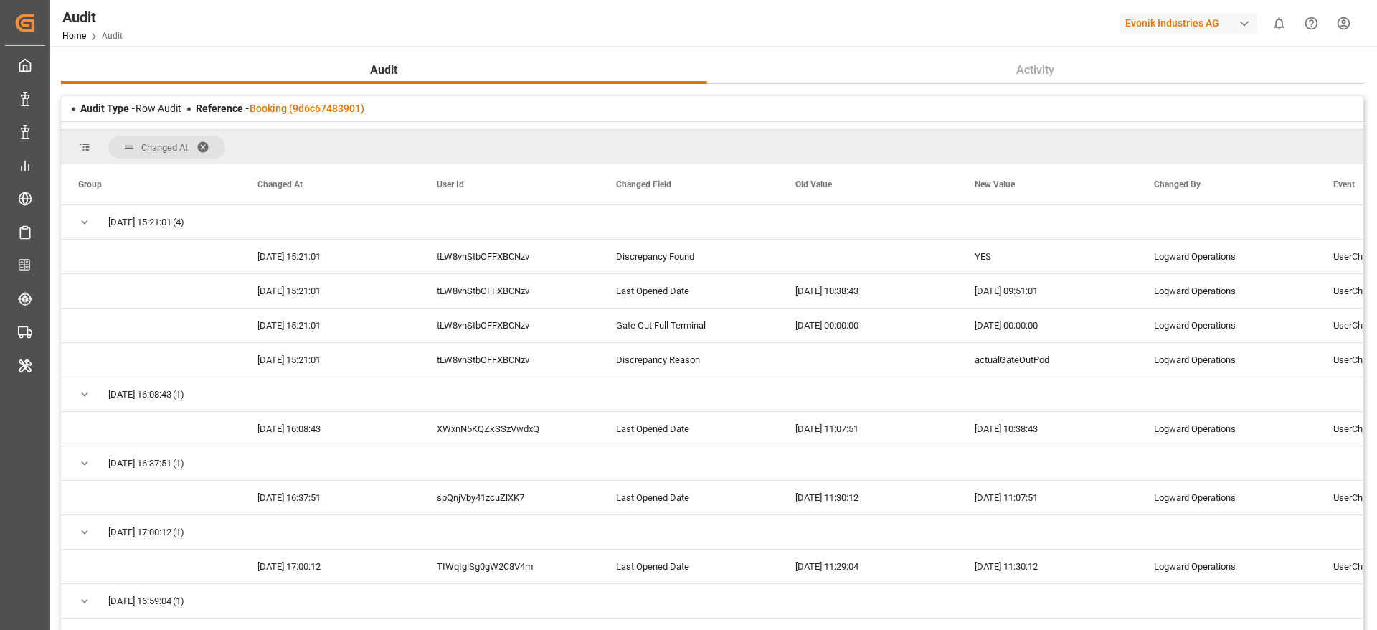
click at [343, 110] on link "Booking (9d6c67483901)" at bounding box center [307, 108] width 115 height 11
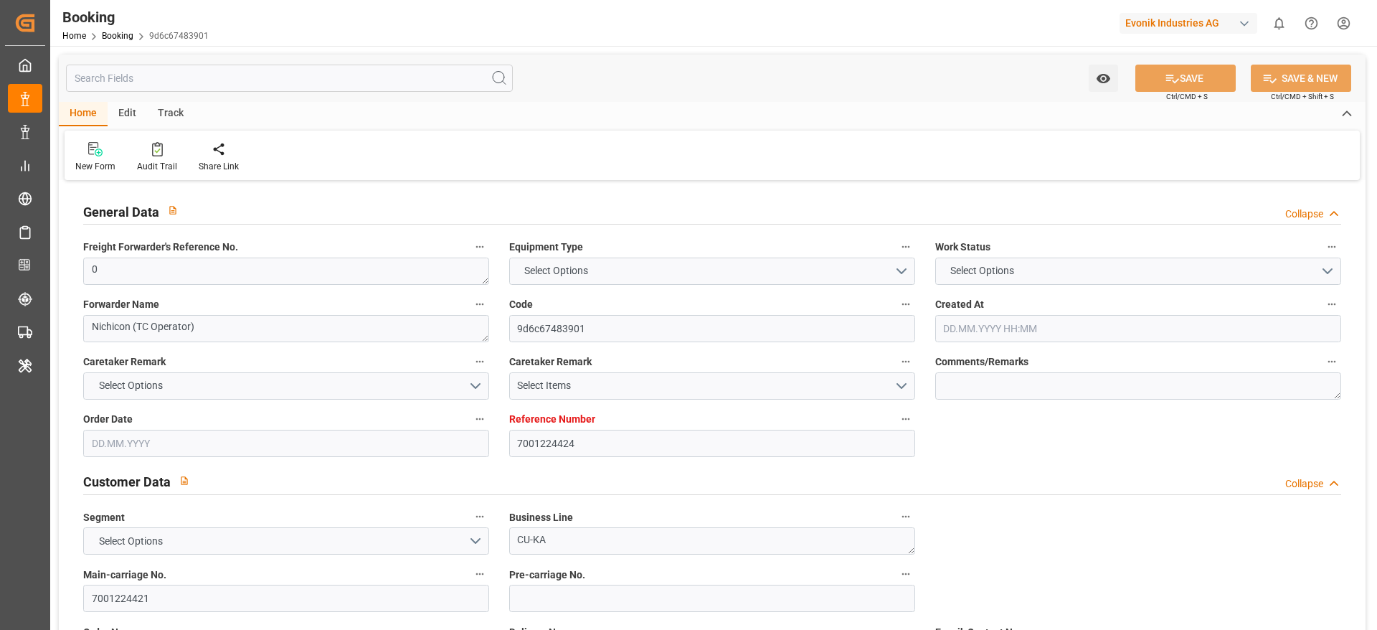
type input "7001224424"
type input "9839155"
type input "CMACGM"
type input "CMA CGM Group"
type input "NLRTM"
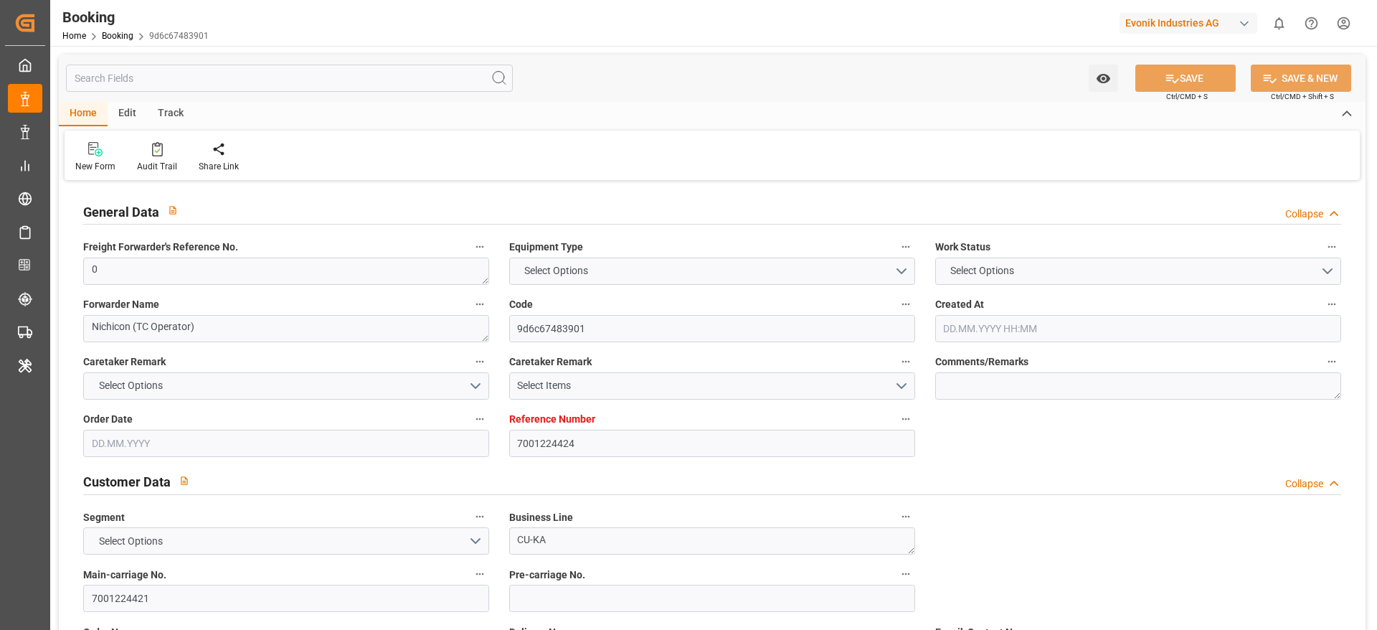
type input "MYPKG"
type input "38"
type input "0"
type input "[DATE] 14:46"
type input "[DATE]"
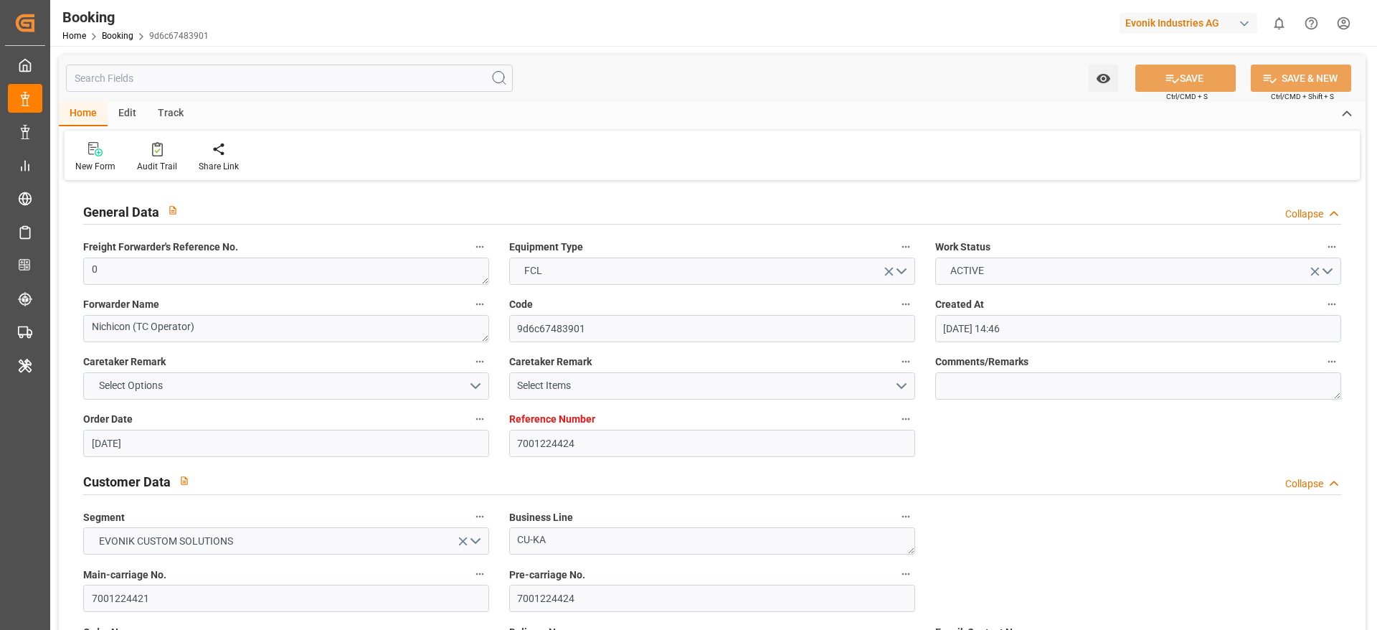
type input "[DATE]"
type input "[DATE] 00:00"
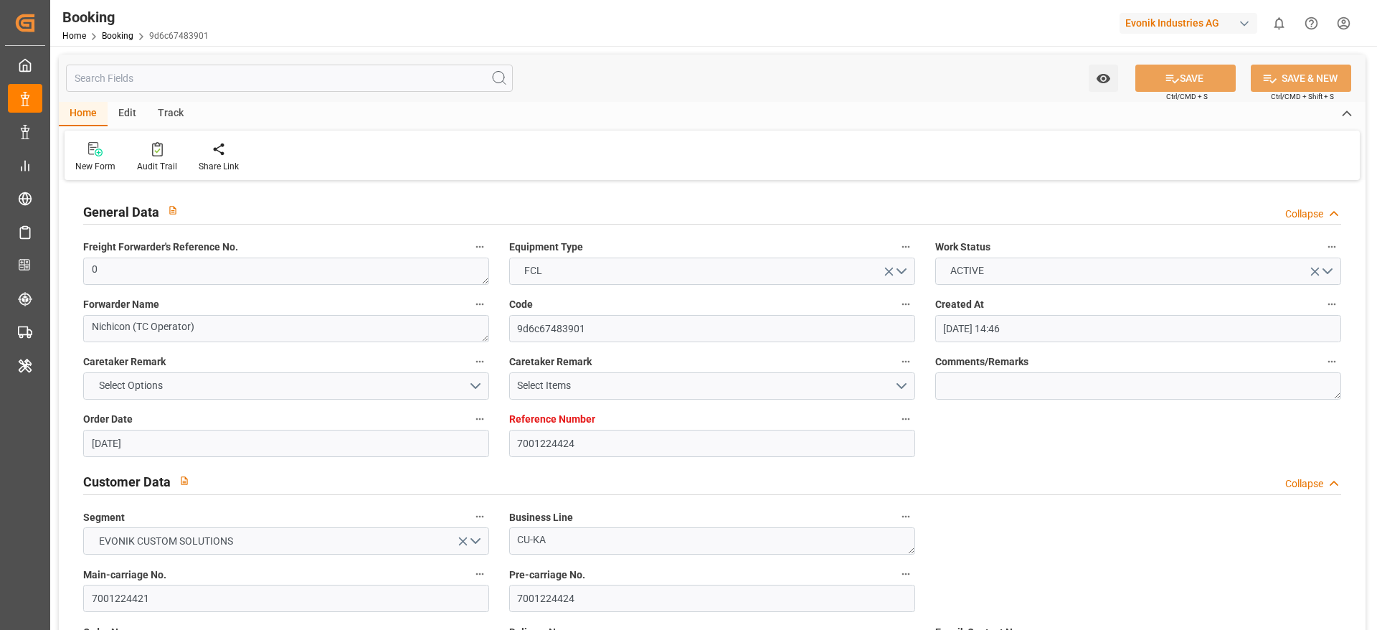
type input "[DATE] 00:00"
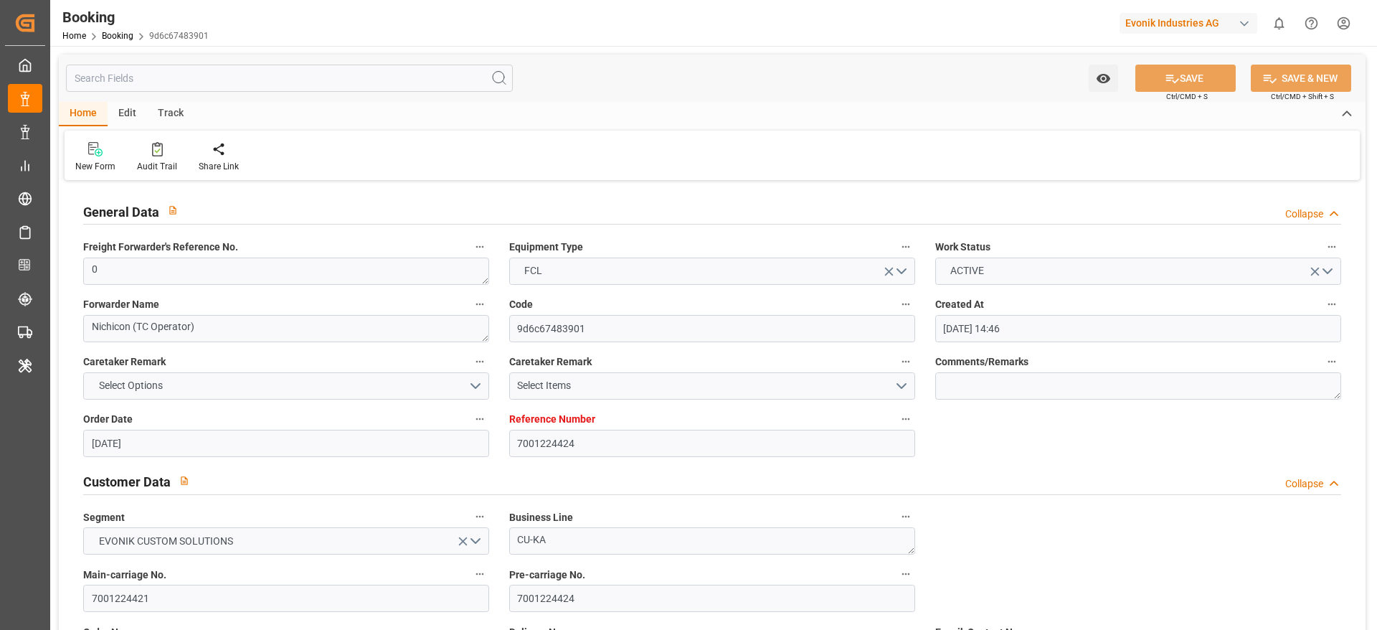
type input "[DATE]"
type input "[DATE] 09:51"
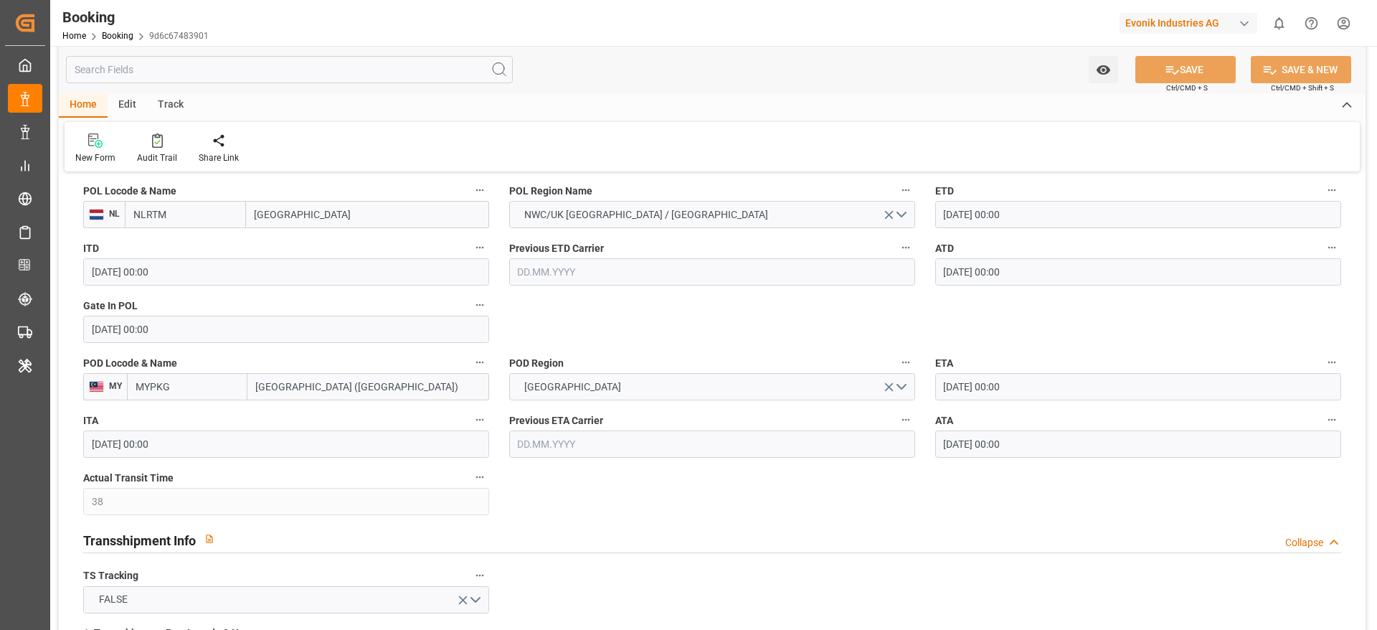
scroll to position [1184, 0]
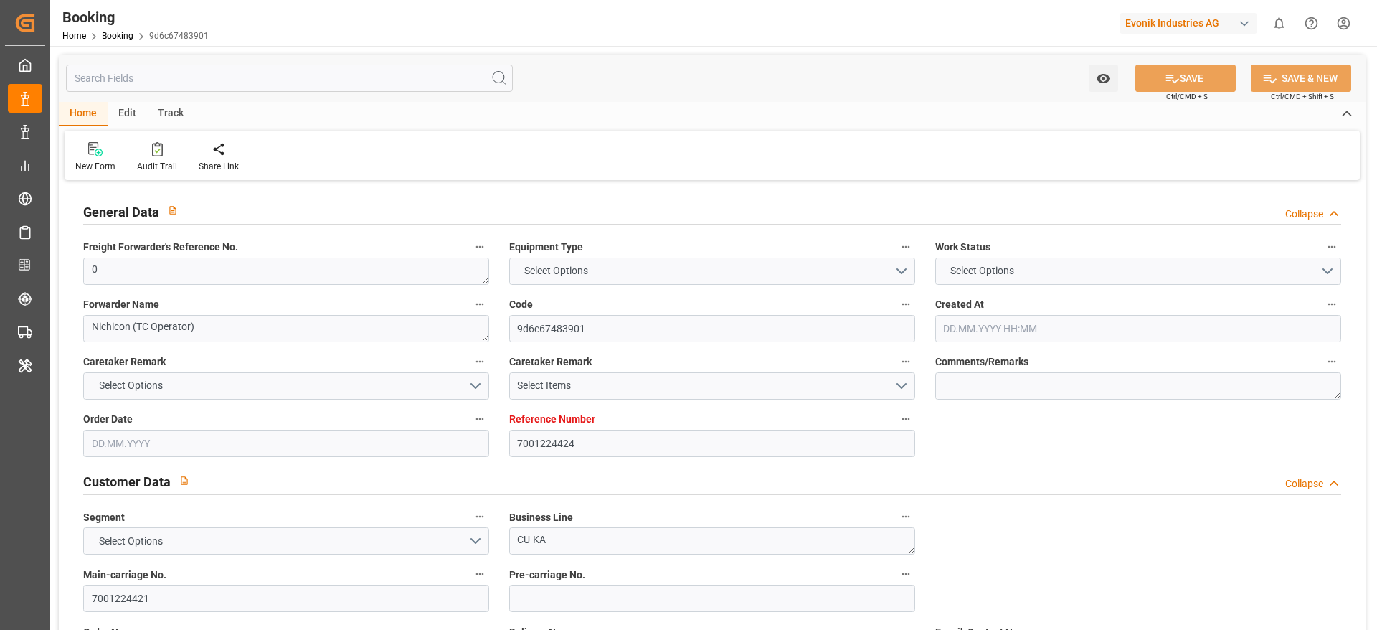
type input "7001224424"
type input "9839155"
type input "CMACGM"
type input "CMA CGM Group"
type input "NLRTM"
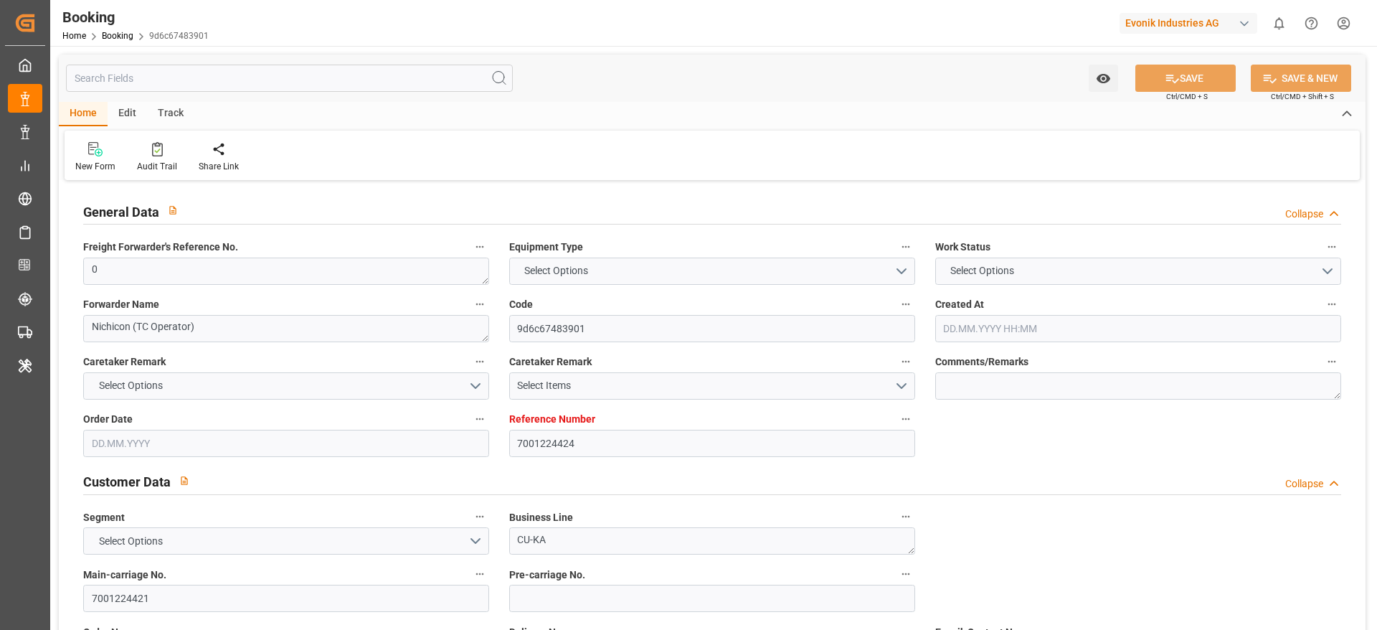
type input "MYPKG"
type input "38"
type input "0"
type input "[DATE] 14:46"
type input "[DATE]"
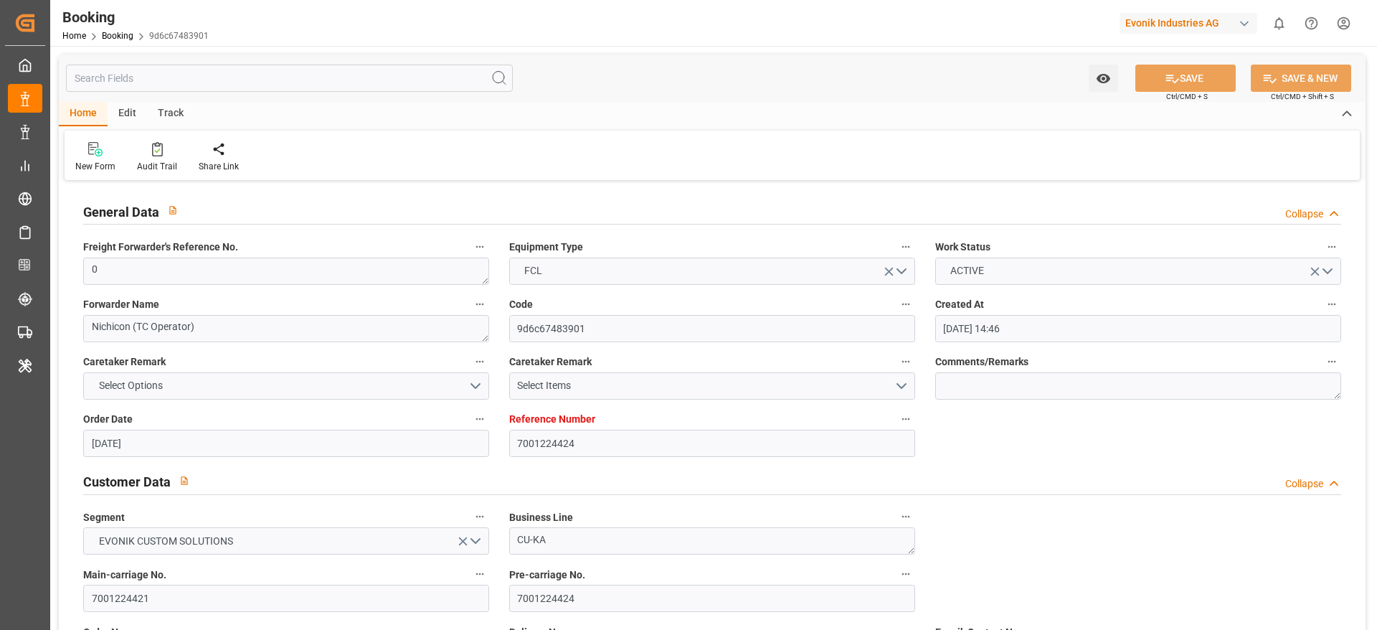
type input "[DATE]"
type input "[DATE] 00:00"
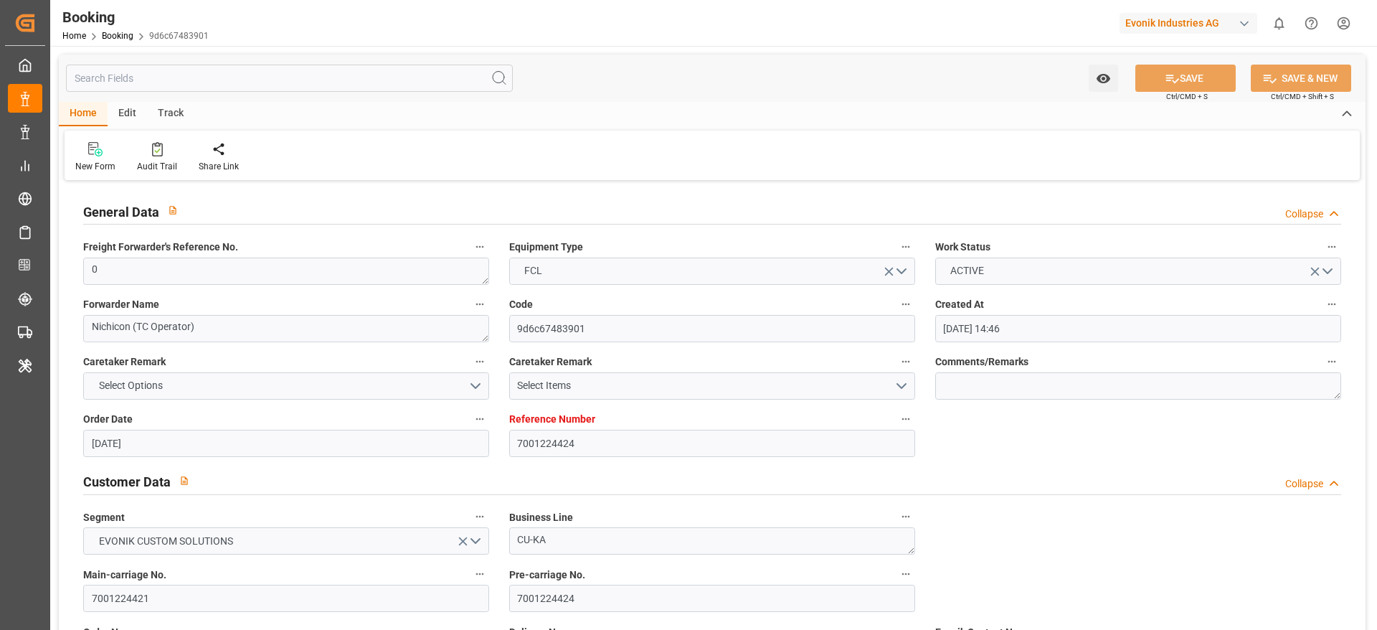
type input "[DATE] 00:00"
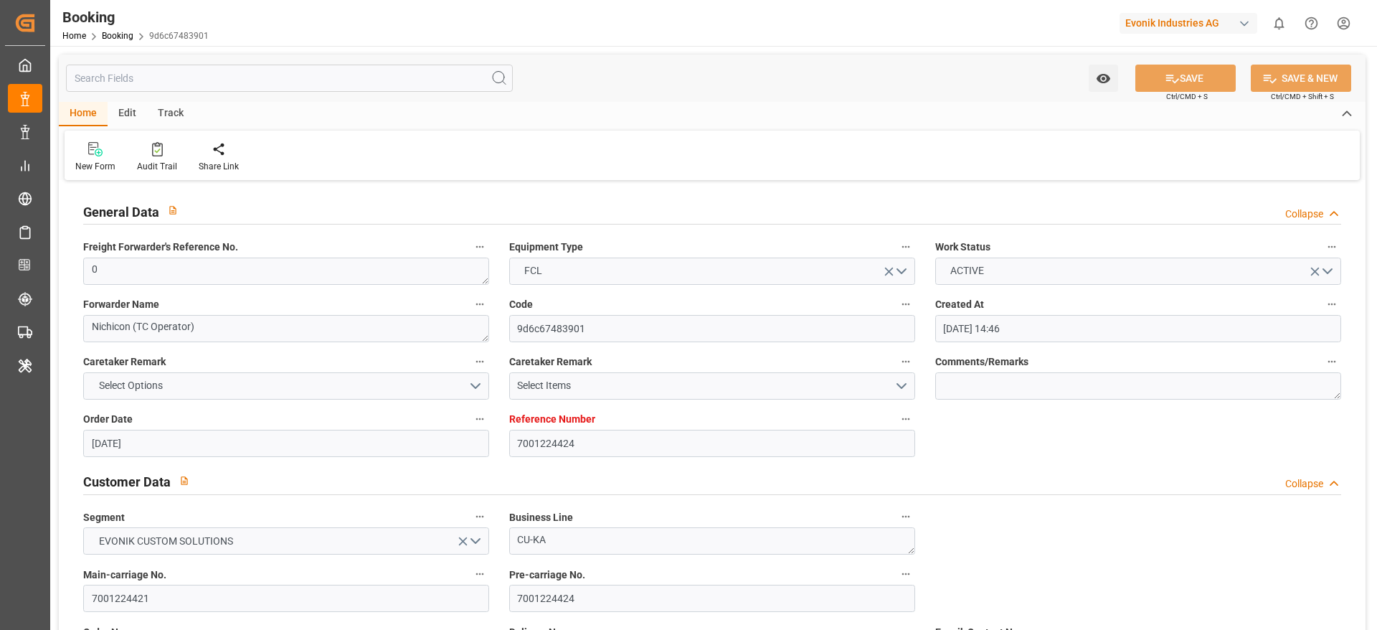
type input "[DATE]"
type input "[DATE] 09:51"
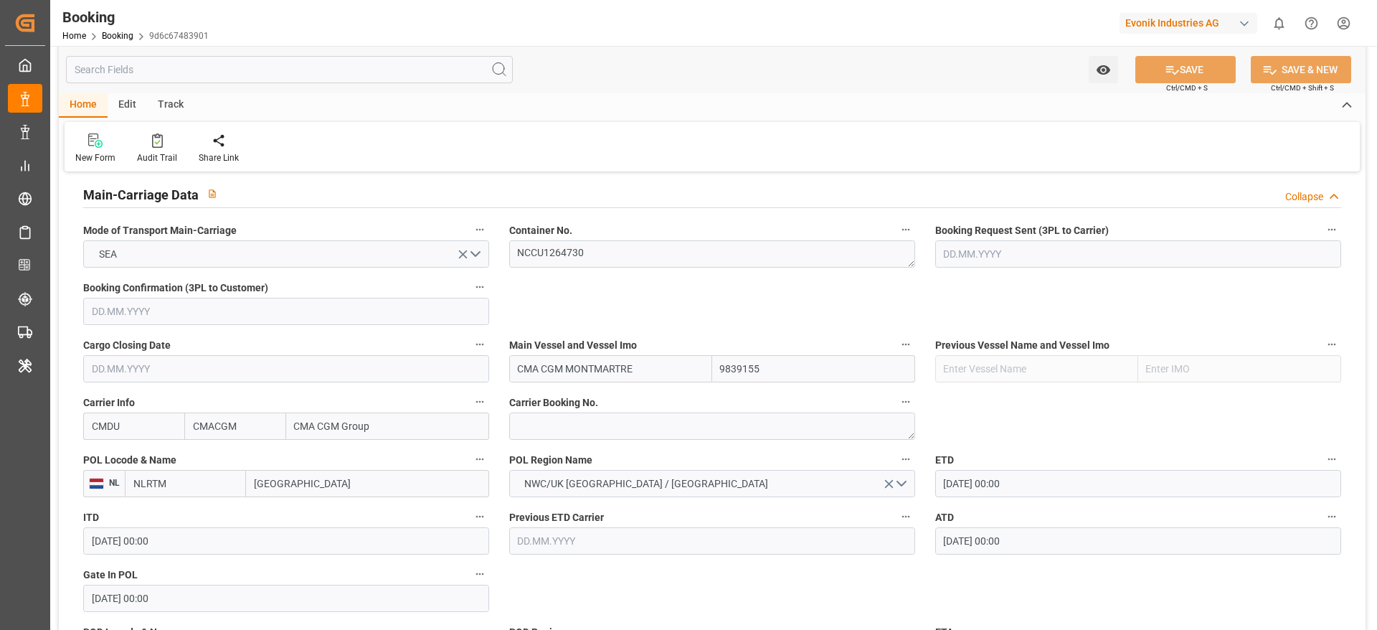
scroll to position [882, 0]
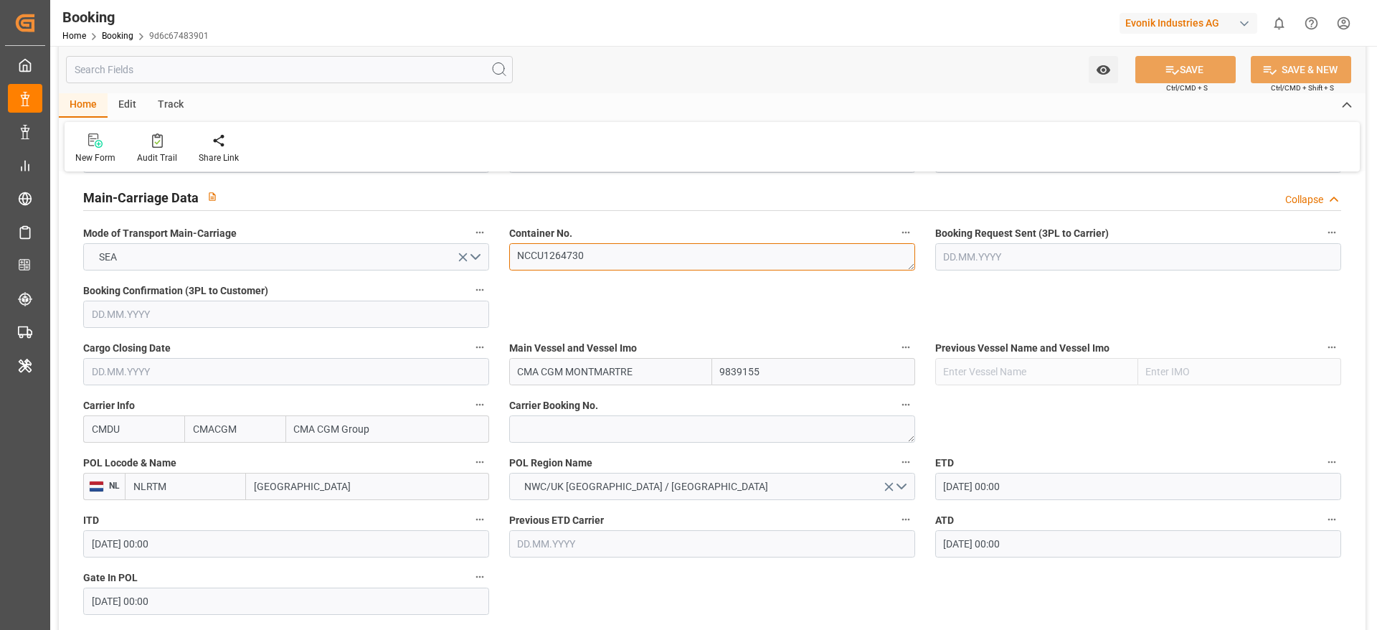
click at [544, 267] on textarea "NCCU1264730" at bounding box center [712, 256] width 406 height 27
